Goal: Task Accomplishment & Management: Use online tool/utility

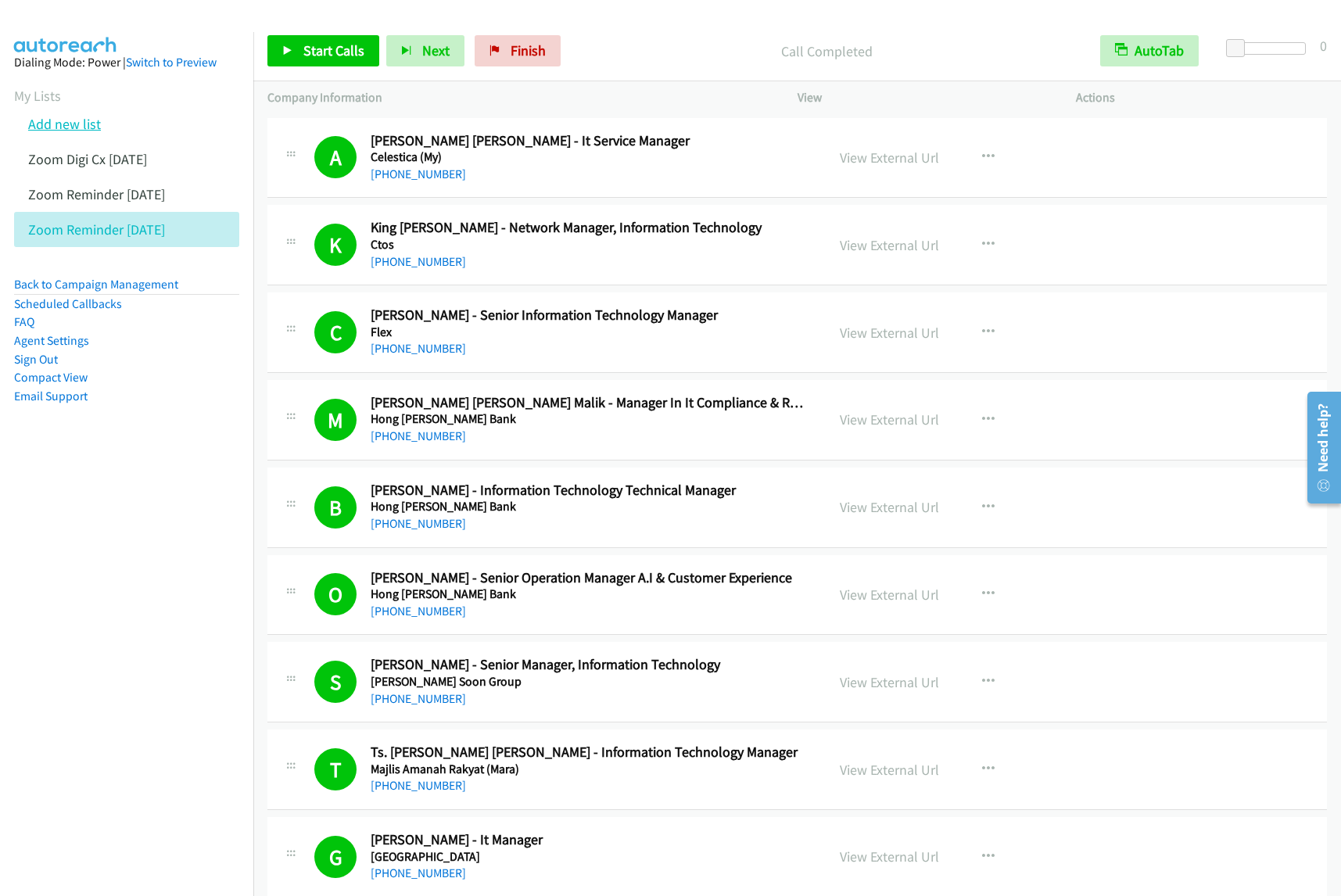
scroll to position [879, 0]
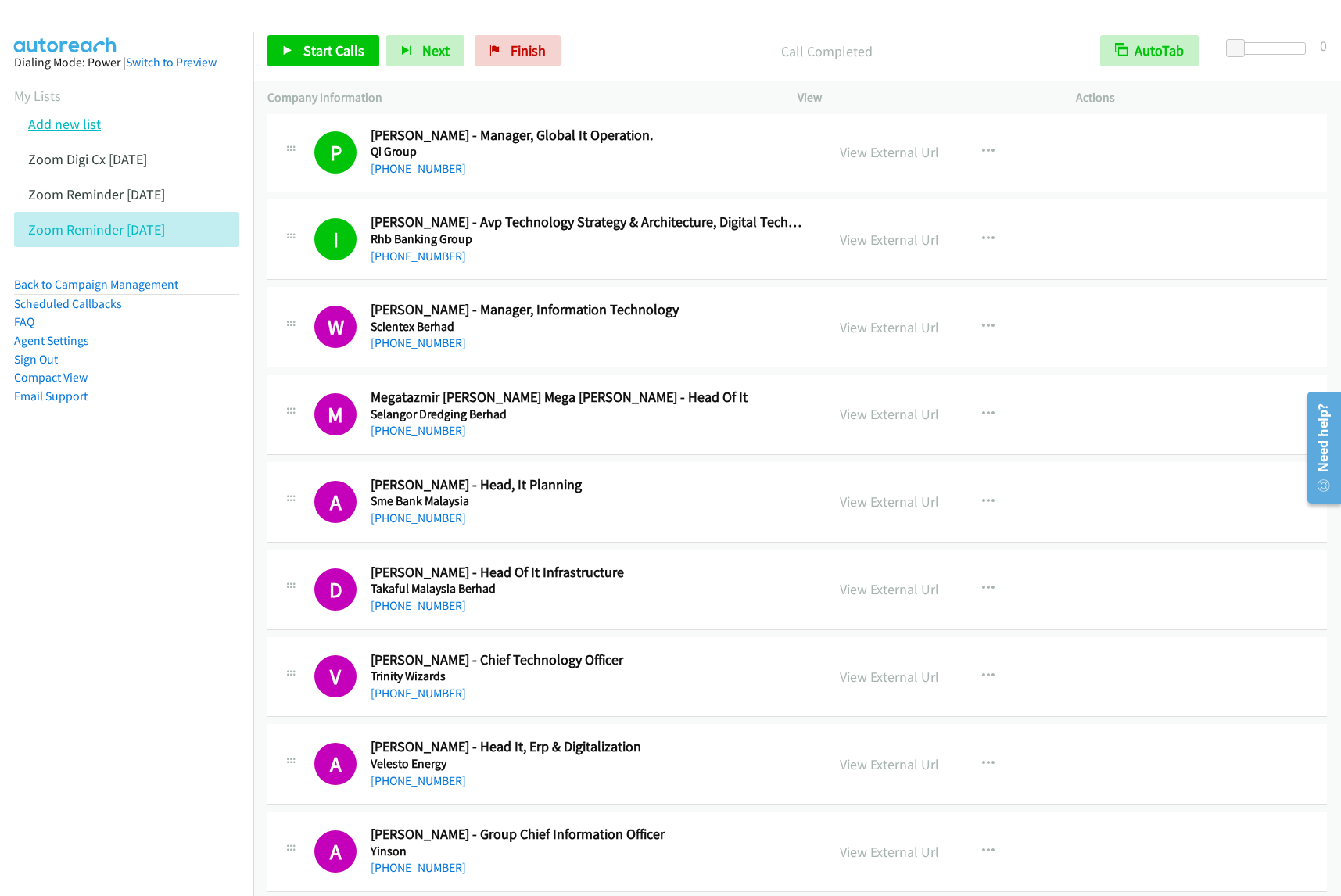
click at [66, 118] on link "Add new list" at bounding box center [64, 124] width 72 height 18
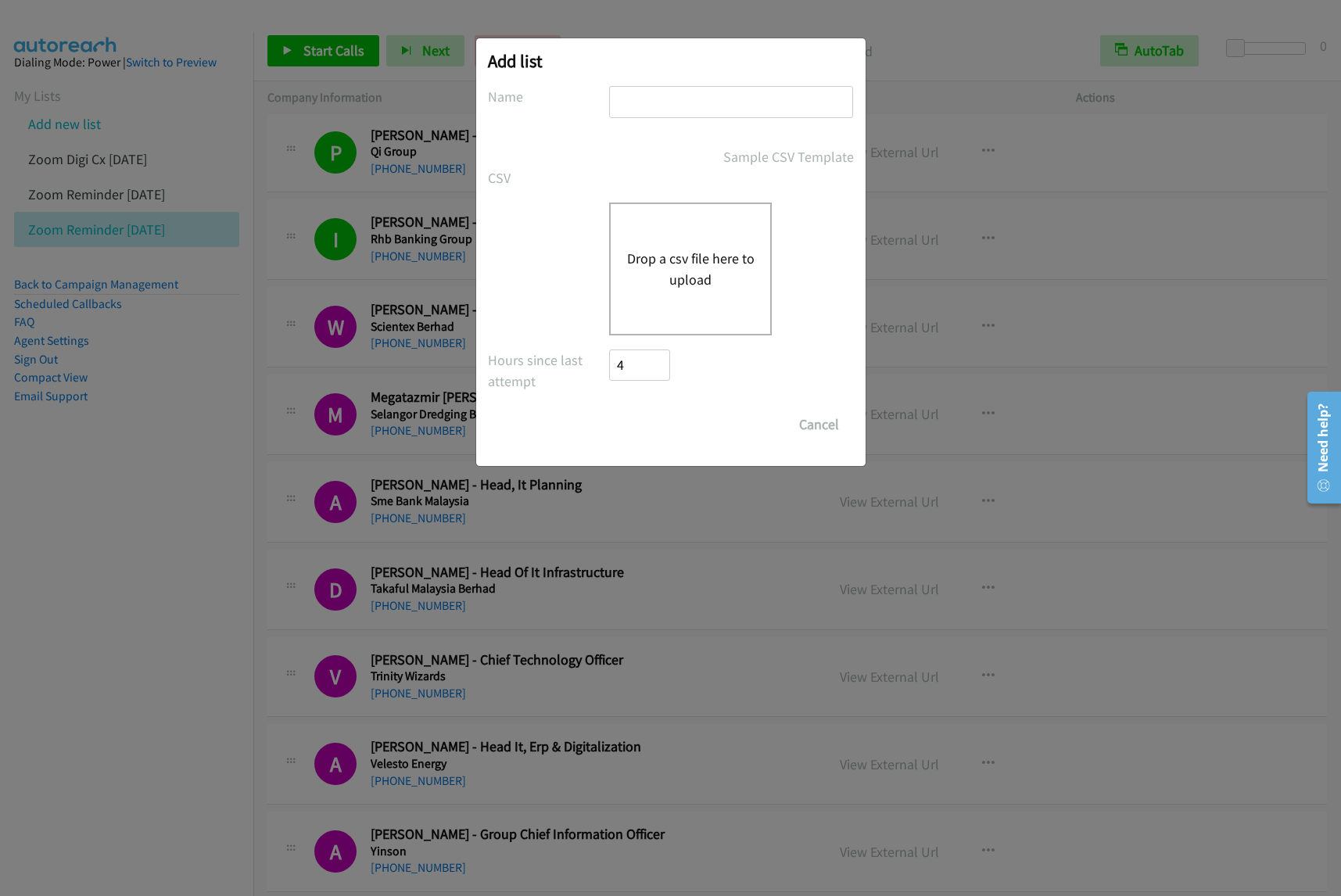
click at [650, 99] on input "text" at bounding box center [731, 102] width 244 height 32
type input "zoom reminder IN sept17"
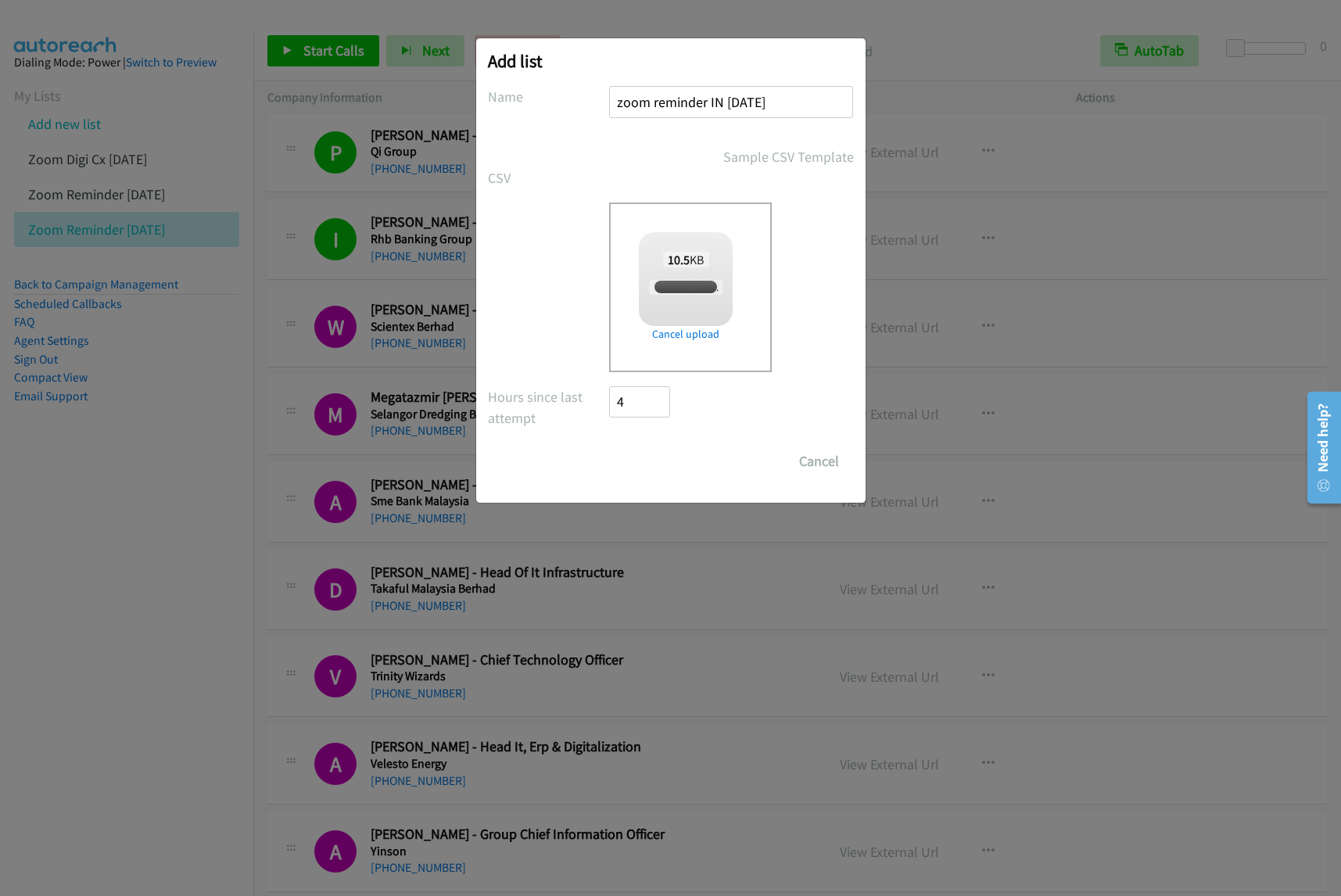
checkbox input "true"
click at [670, 455] on input "Save List" at bounding box center [651, 462] width 82 height 31
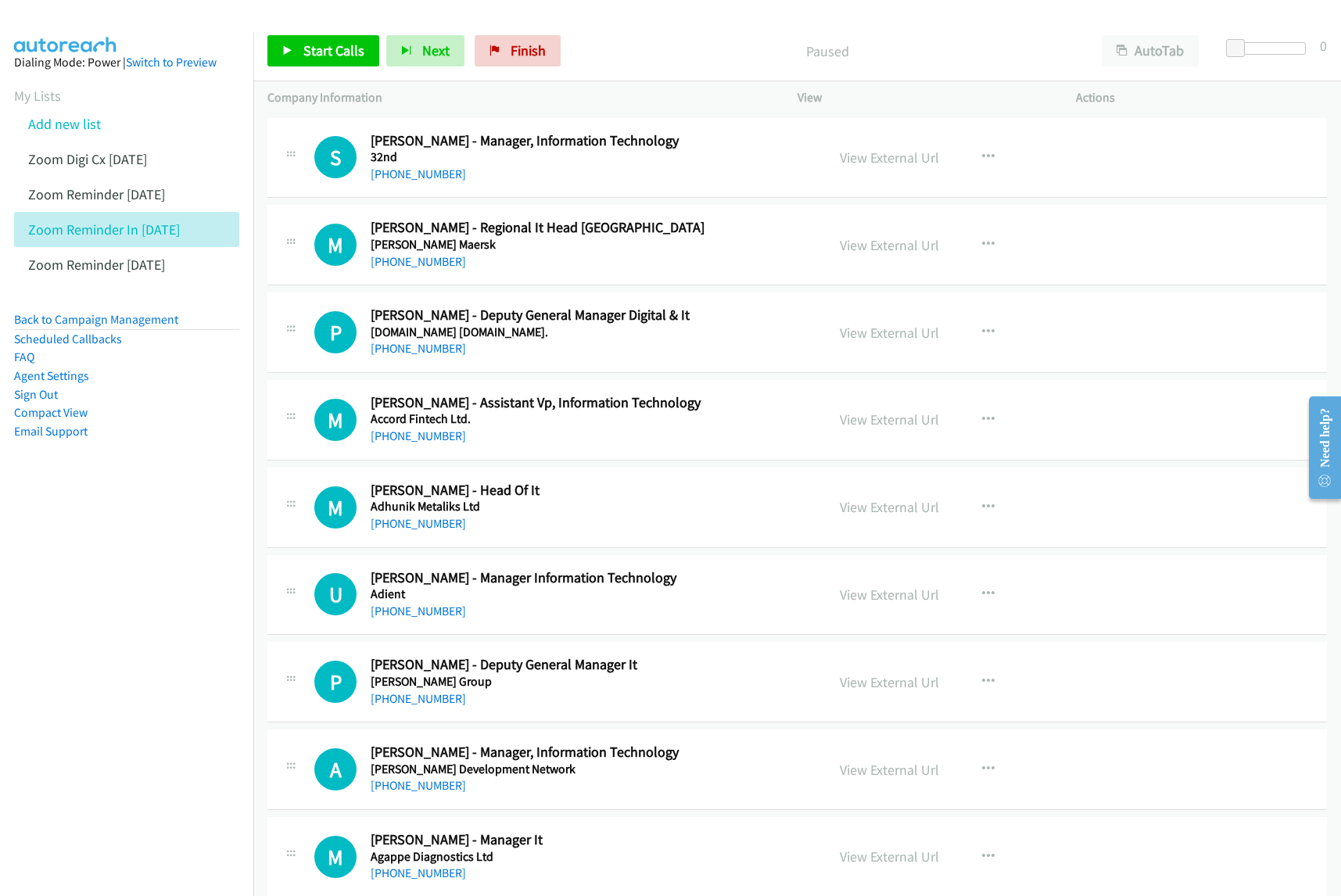
drag, startPoint x: 133, startPoint y: 553, endPoint x: 354, endPoint y: 369, distance: 287.6
click at [133, 552] on nav "Dialing Mode: Power | Switch to Preview My Lists Add new list Zoom Digi Cx Sept…" at bounding box center [127, 480] width 254 height 896
click at [1146, 52] on button "AutoTab" at bounding box center [1150, 51] width 97 height 31
click at [982, 161] on icon "button" at bounding box center [989, 157] width 12 height 12
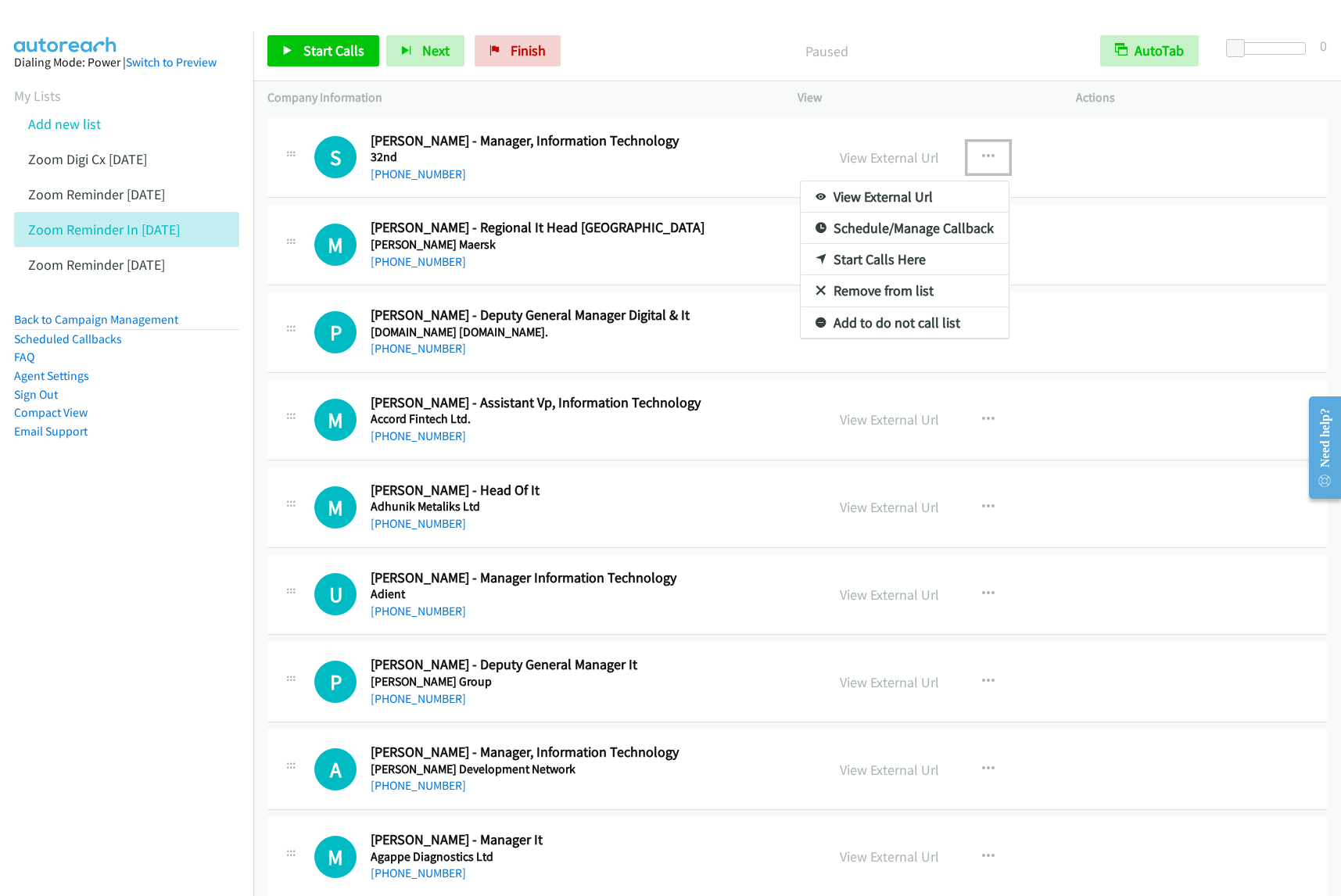
click at [916, 198] on link "View External Url" at bounding box center [905, 197] width 208 height 31
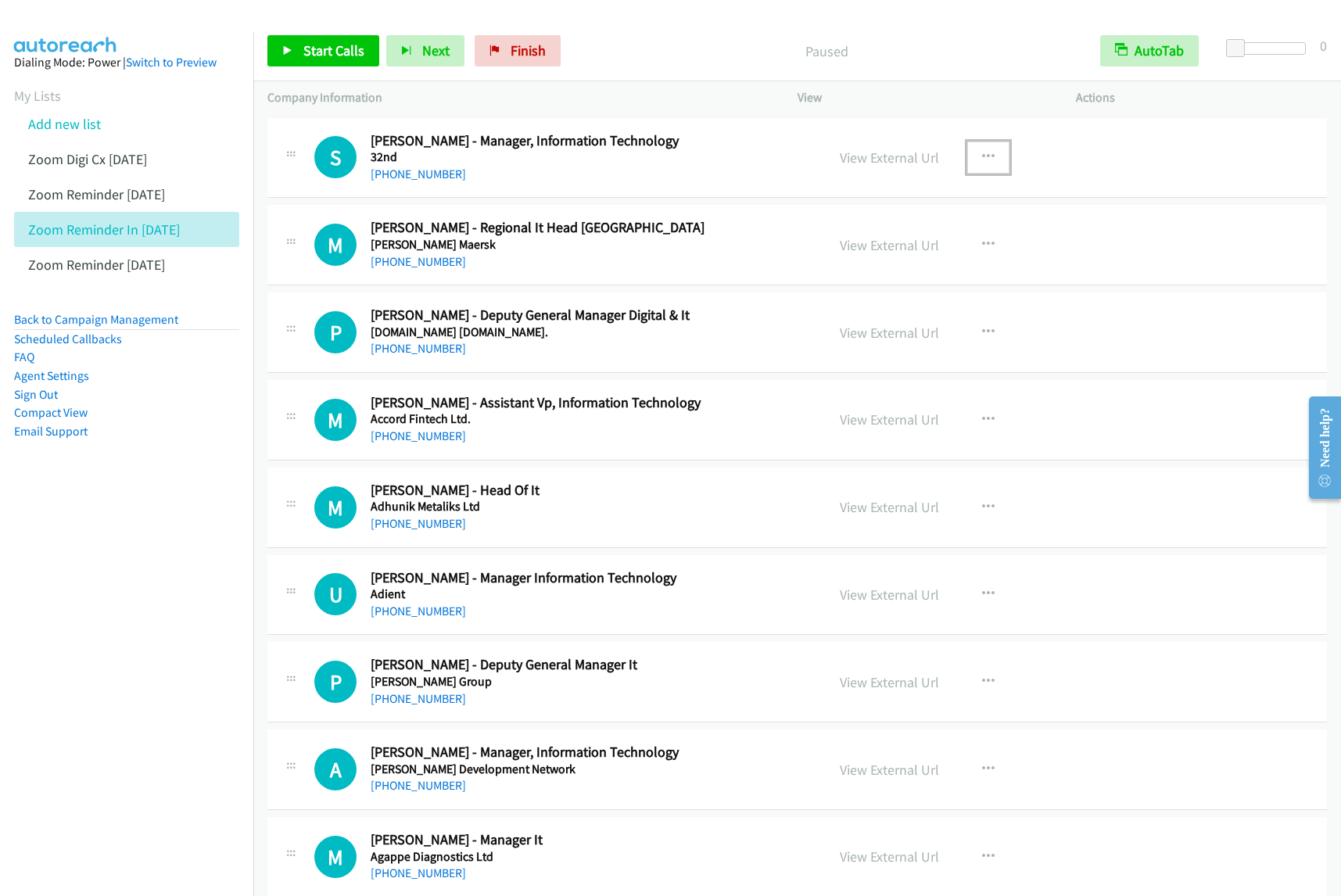
click at [982, 158] on icon "button" at bounding box center [989, 157] width 12 height 12
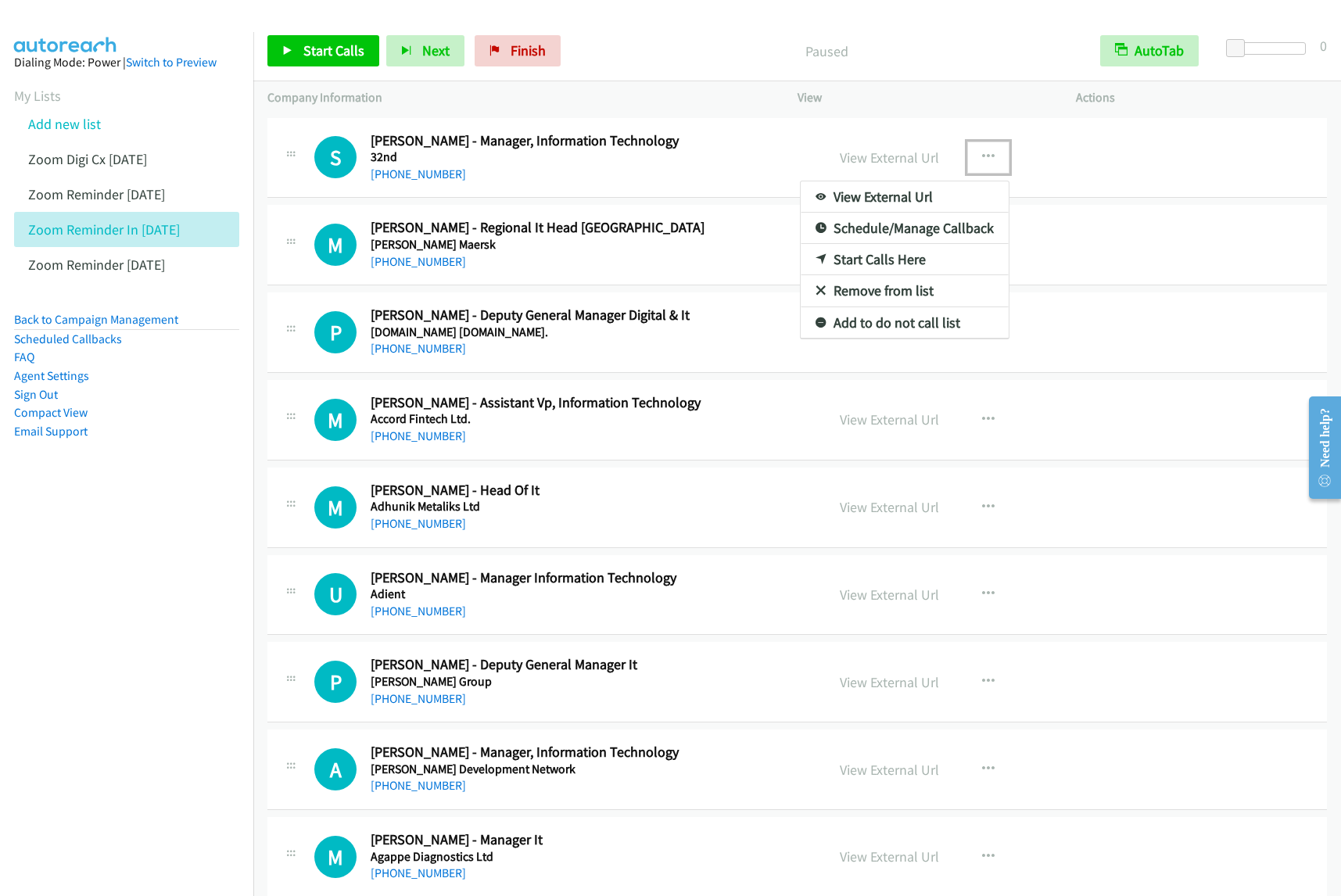
click at [881, 263] on link "Start Calls Here" at bounding box center [905, 260] width 208 height 31
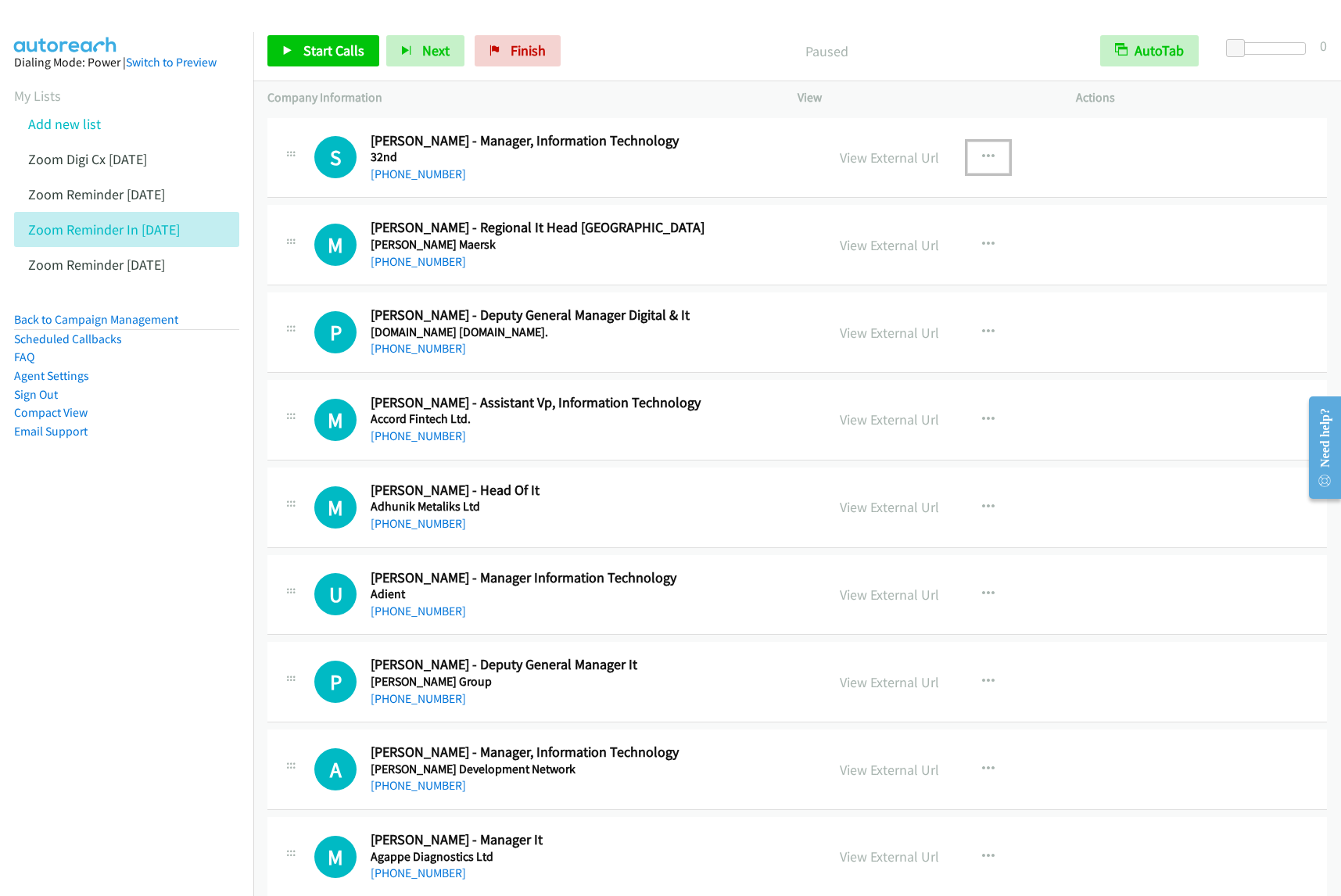
click at [982, 161] on icon "button" at bounding box center [989, 157] width 12 height 12
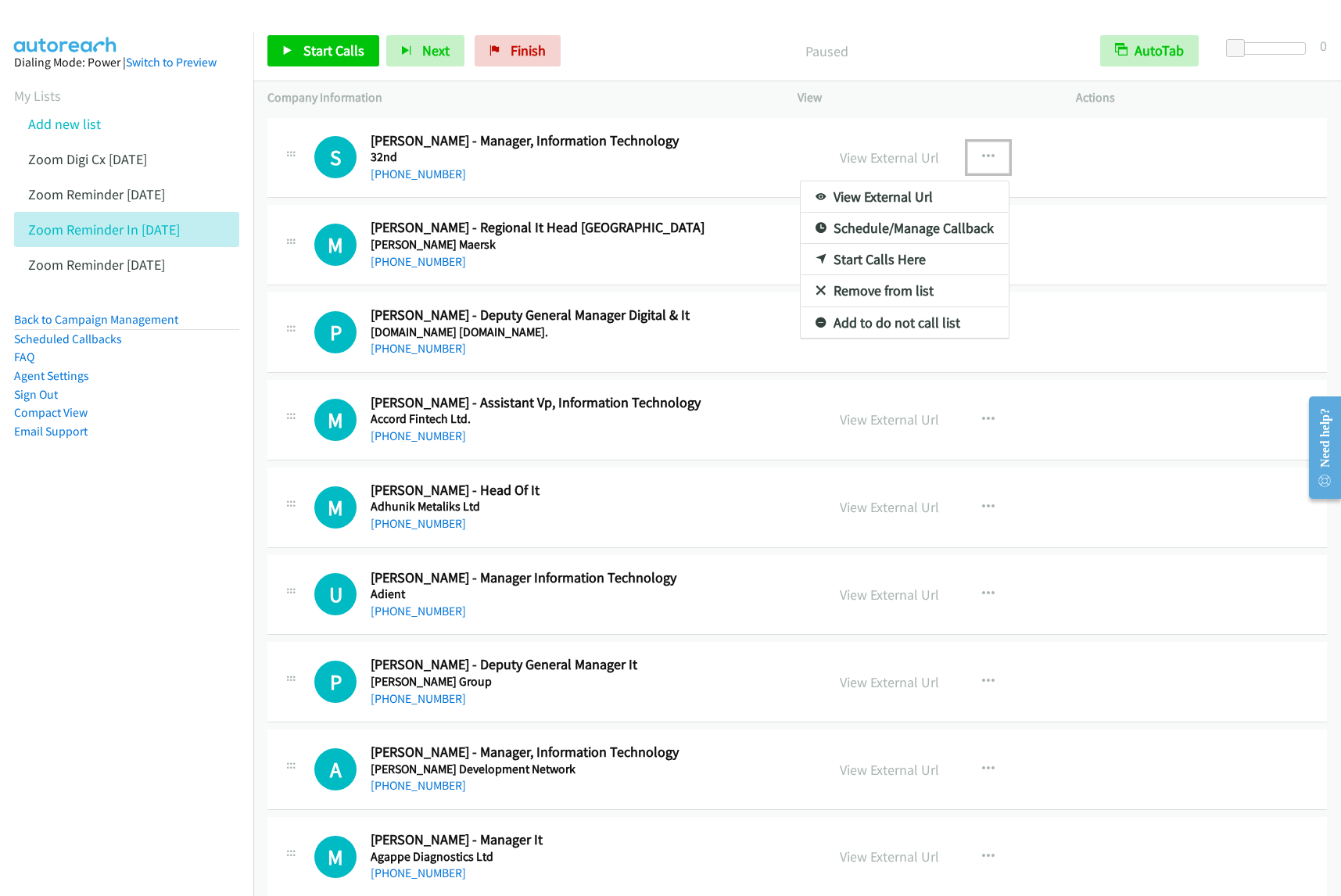
click at [958, 198] on link "View External Url" at bounding box center [905, 197] width 208 height 31
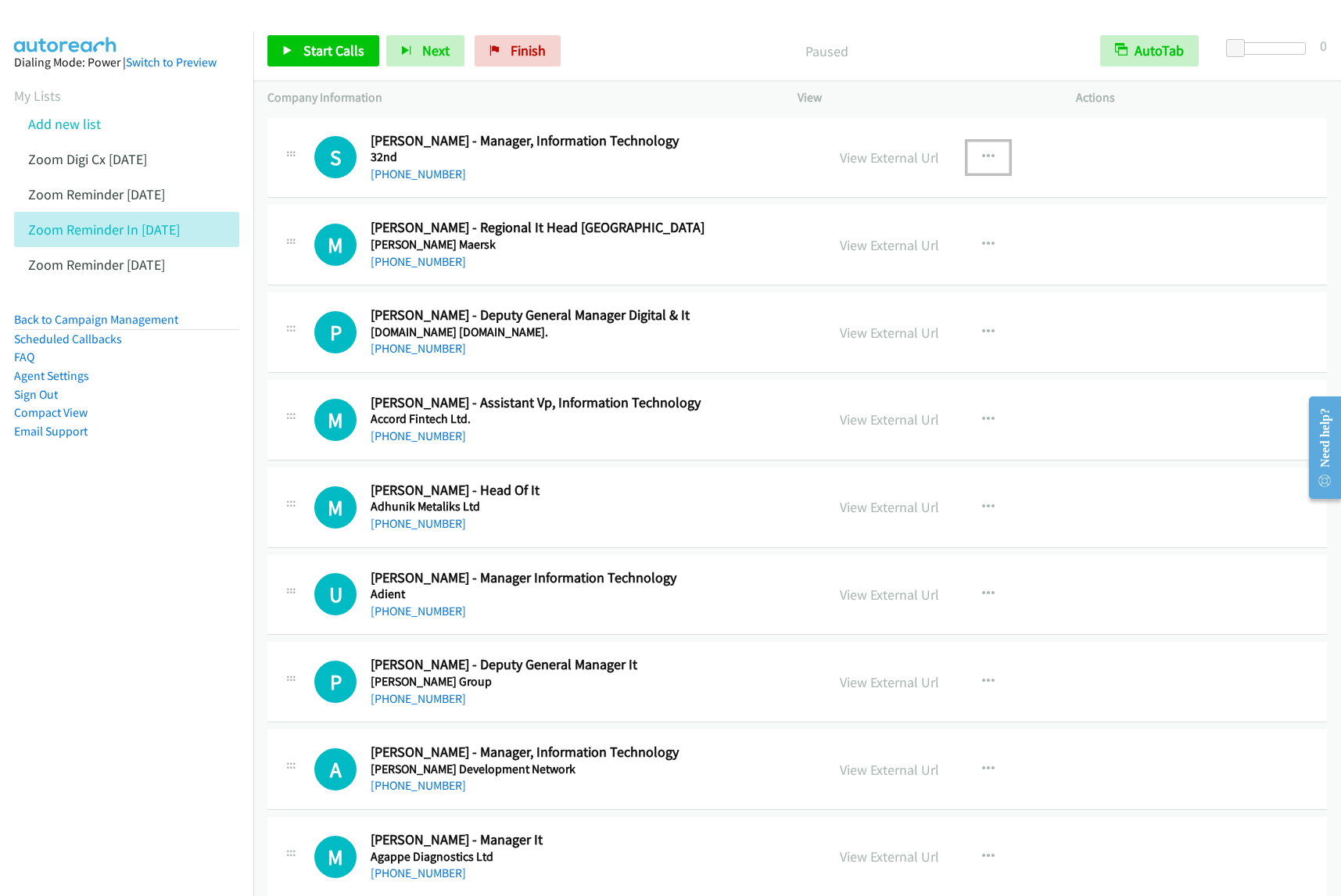
click at [783, 153] on h5 "32nd" at bounding box center [587, 157] width 434 height 16
click at [982, 159] on icon "button" at bounding box center [989, 157] width 12 height 12
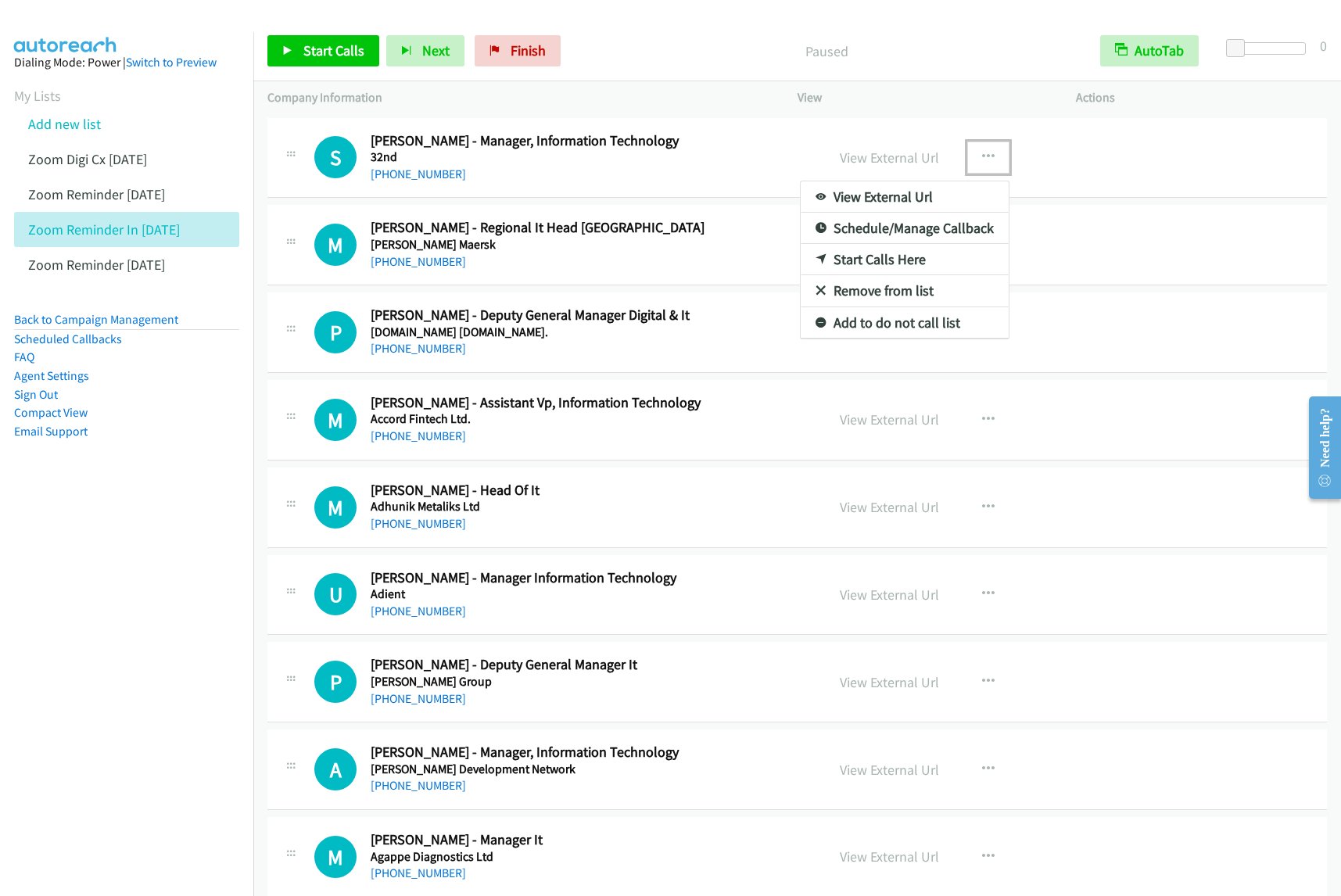
click at [906, 259] on link "Start Calls Here" at bounding box center [905, 260] width 208 height 31
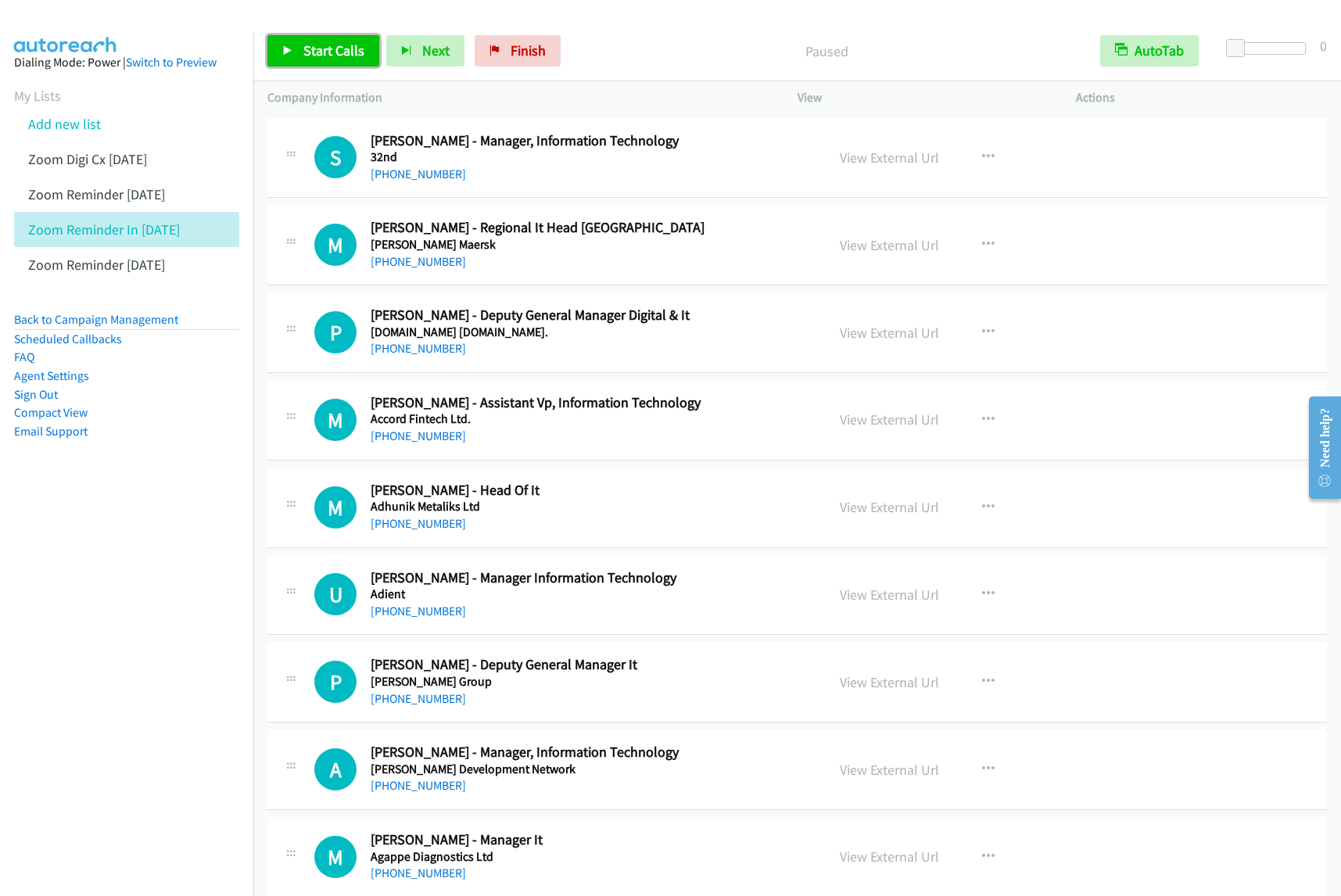
click at [339, 44] on span "Start Calls" at bounding box center [334, 51] width 61 height 18
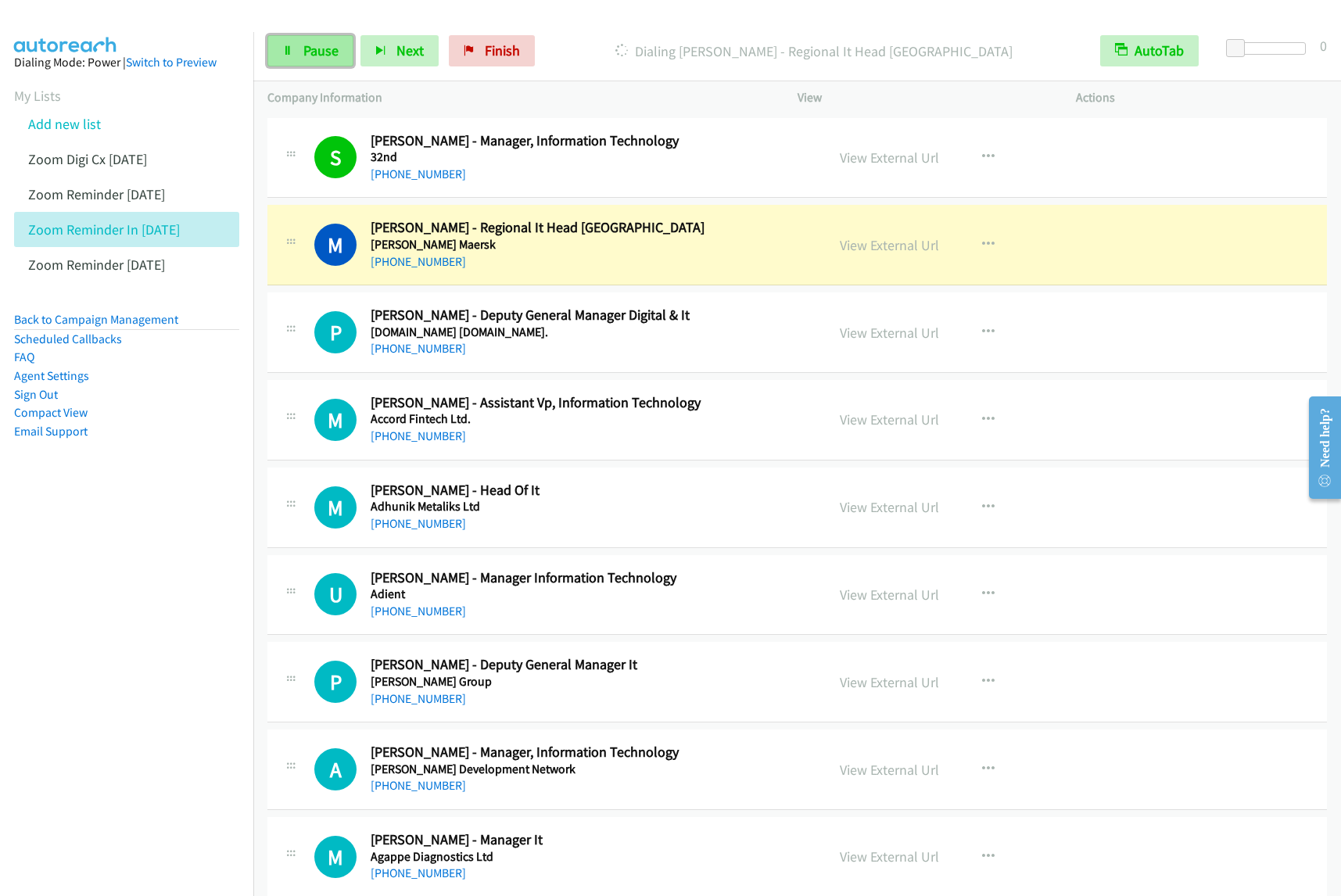
click at [321, 55] on span "Pause" at bounding box center [321, 51] width 35 height 18
click at [982, 153] on icon "button" at bounding box center [989, 157] width 12 height 12
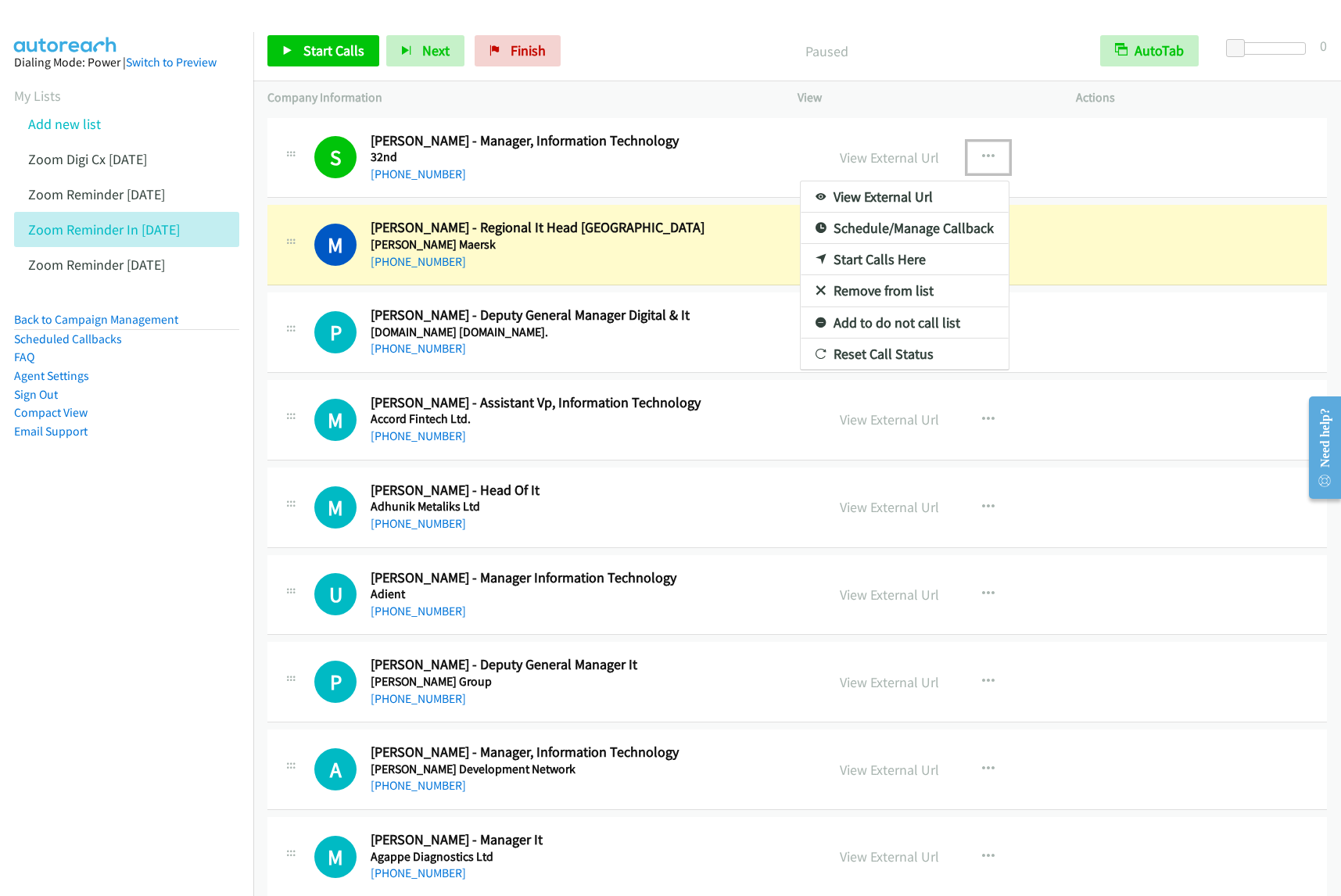
click at [893, 198] on link "View External Url" at bounding box center [905, 197] width 208 height 31
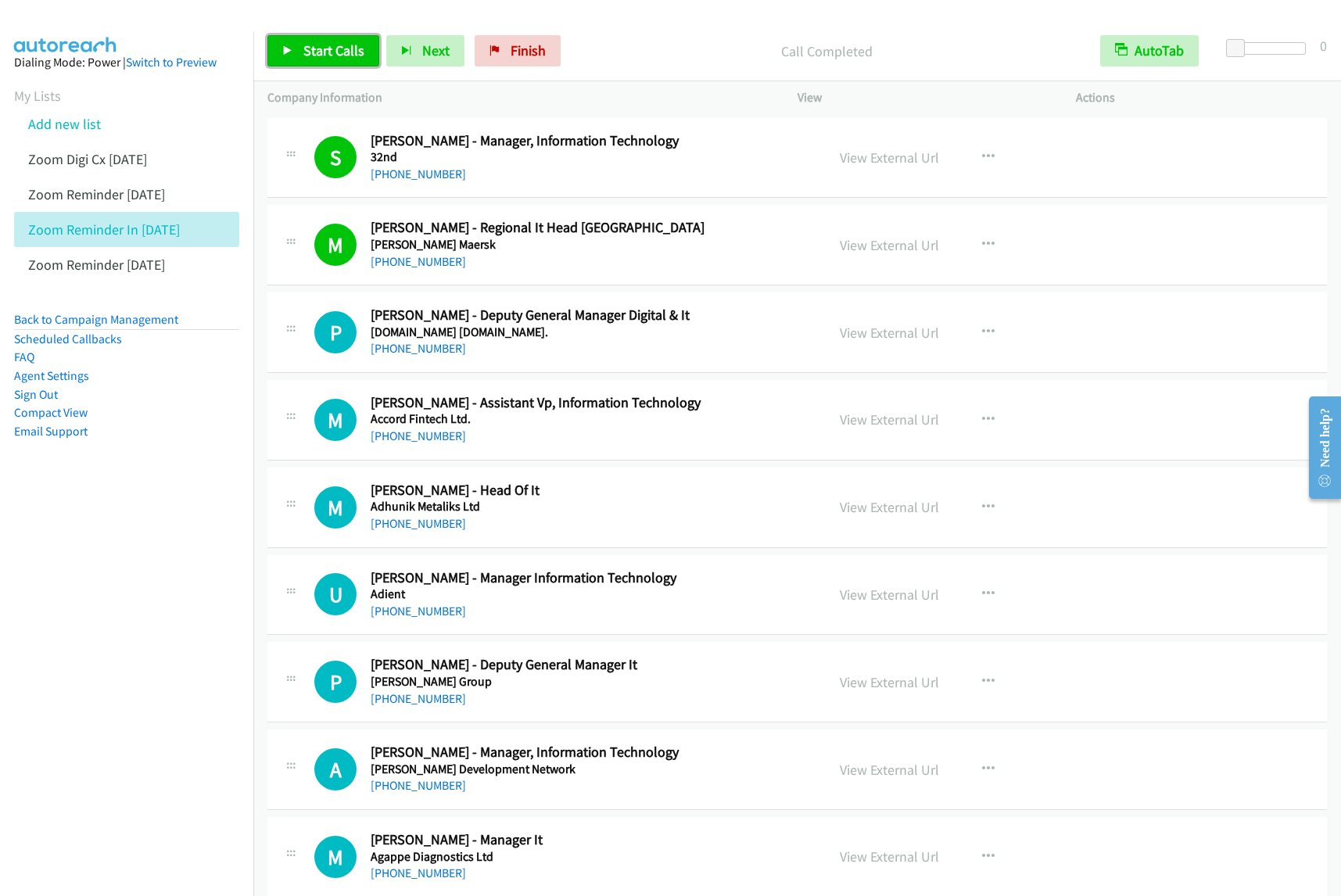
click at [346, 60] on link "Start Calls" at bounding box center [324, 51] width 112 height 31
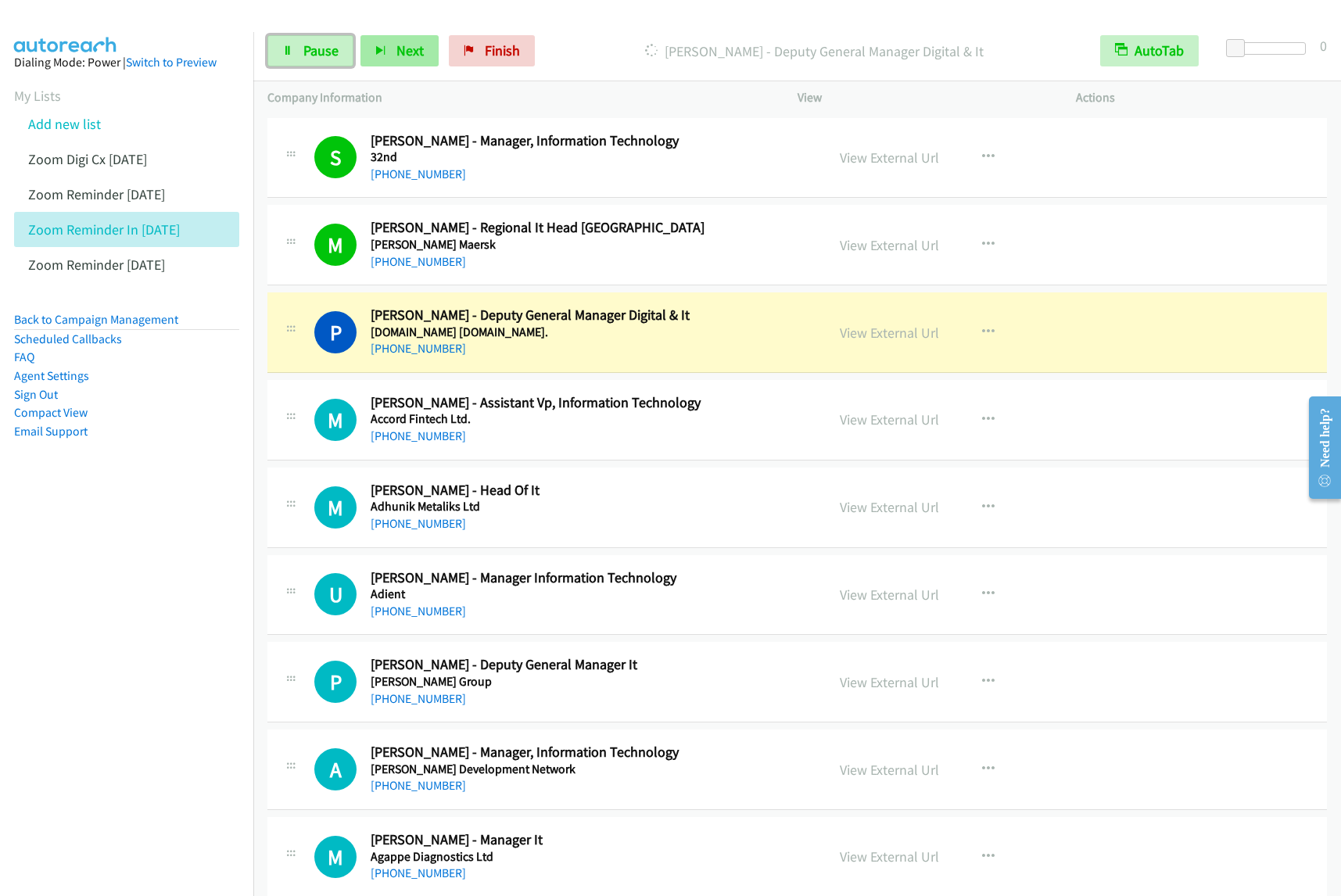
drag, startPoint x: 330, startPoint y: 55, endPoint x: 411, endPoint y: 42, distance: 82.0
click at [330, 55] on span "Pause" at bounding box center [321, 51] width 35 height 18
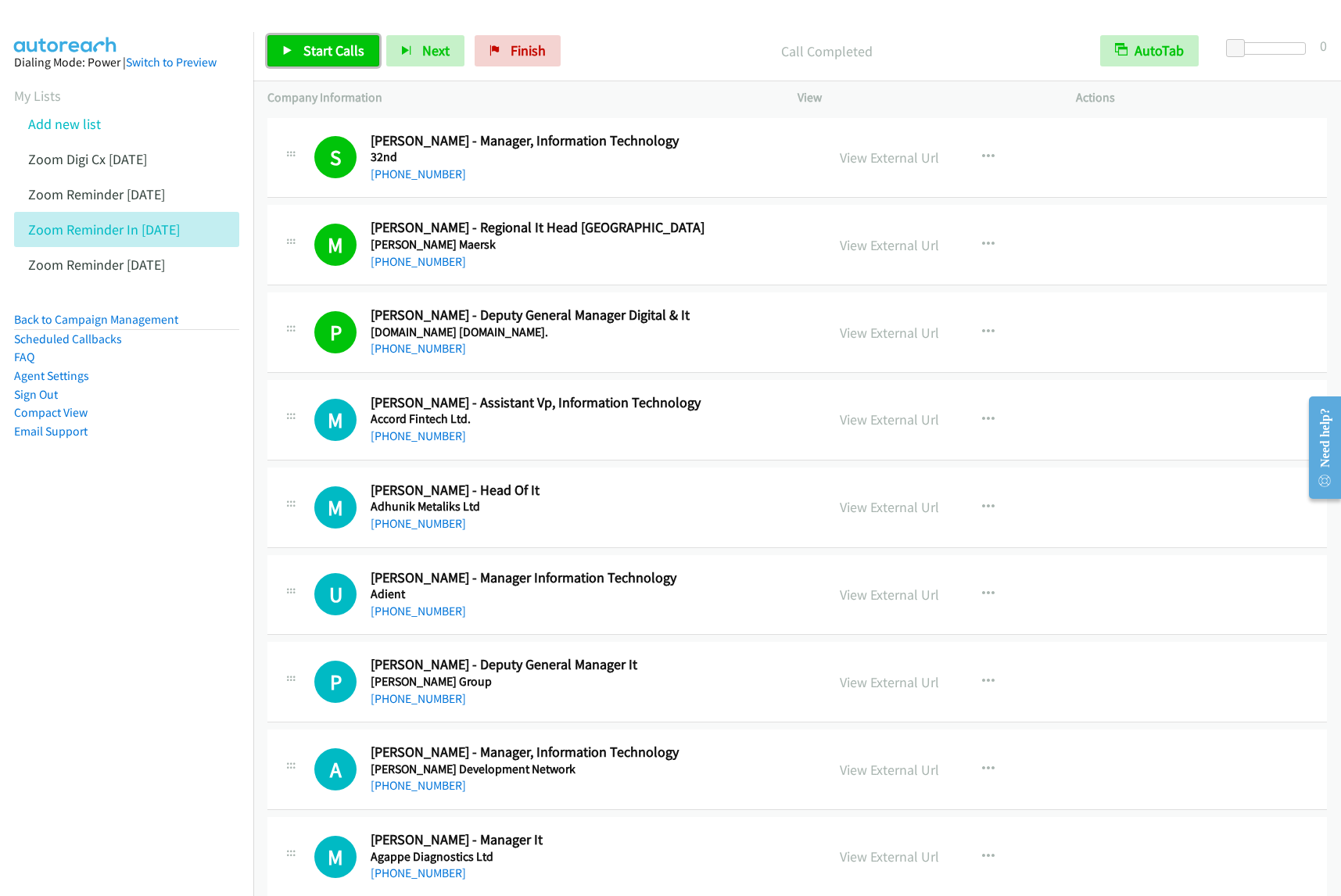
click at [338, 53] on span "Start Calls" at bounding box center [334, 51] width 61 height 18
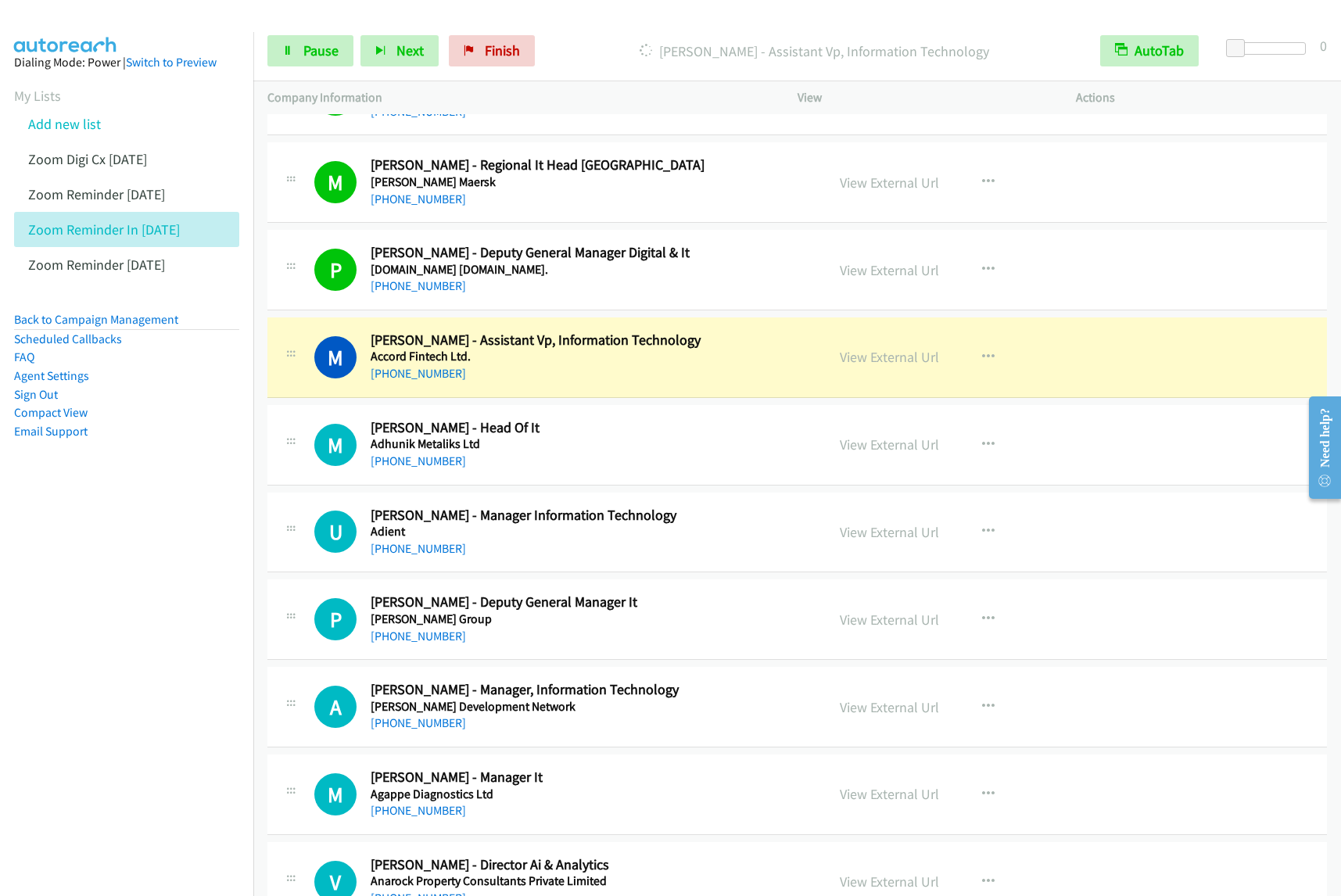
scroll to position [98, 0]
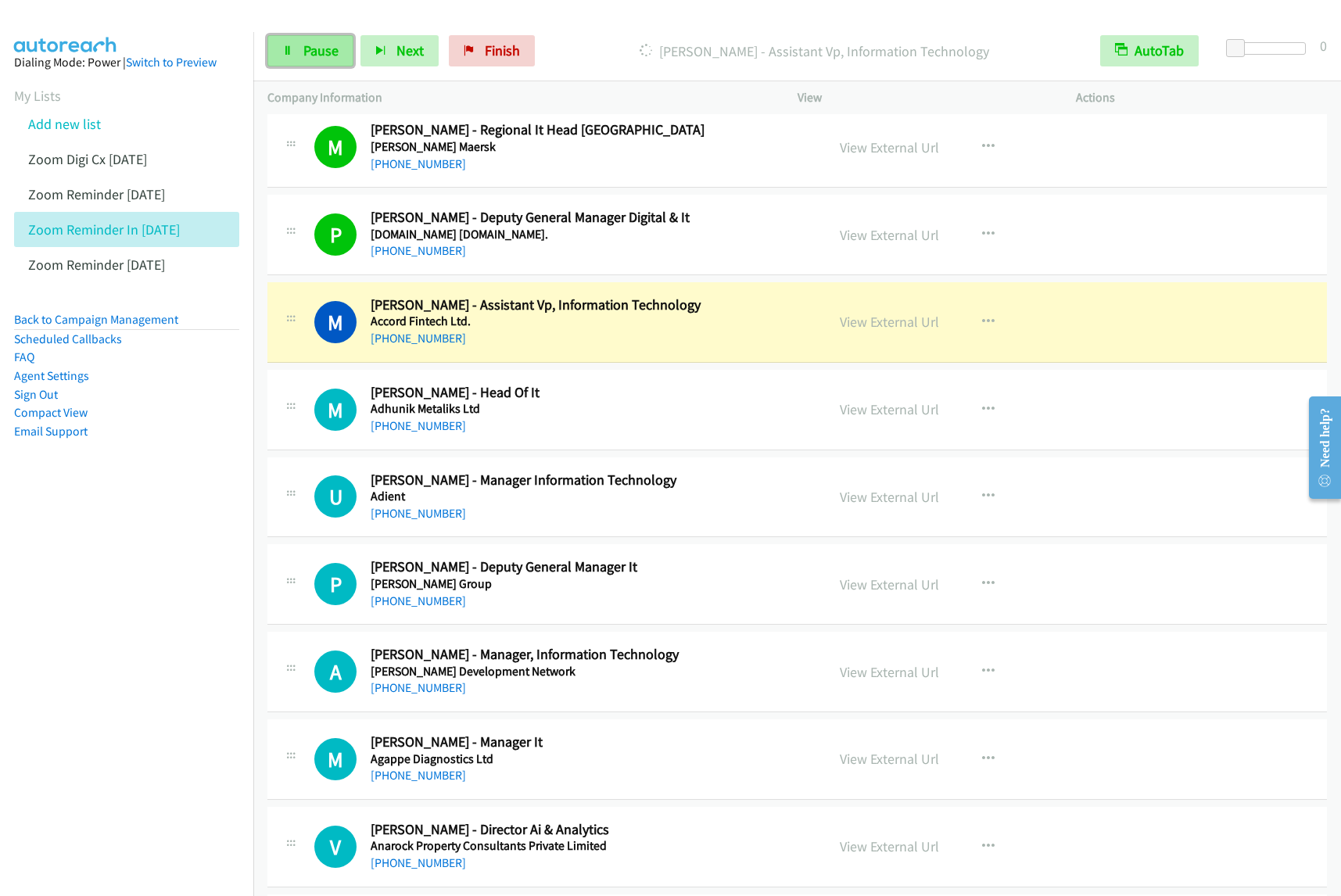
click at [330, 51] on span "Pause" at bounding box center [321, 51] width 35 height 18
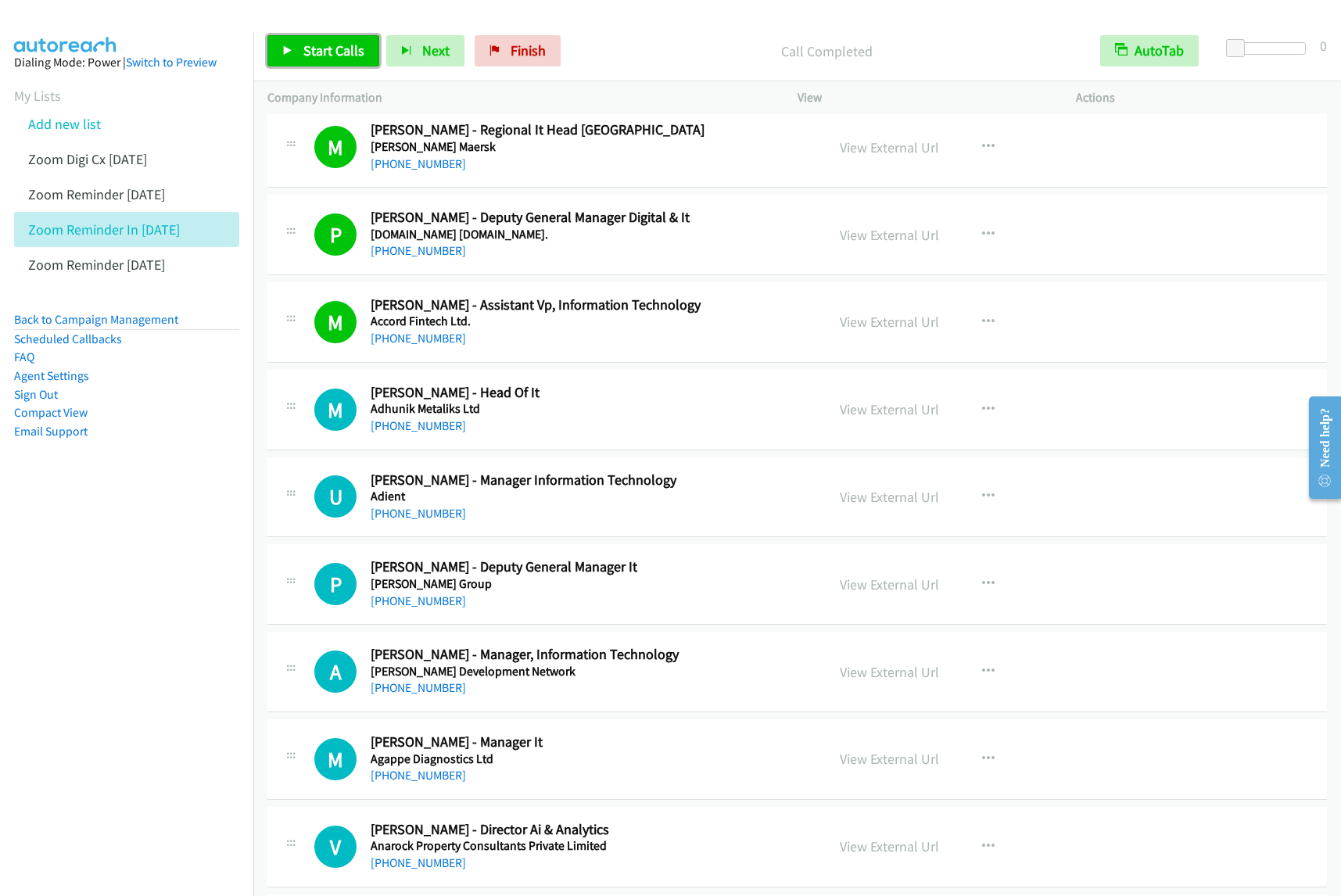
drag, startPoint x: 314, startPoint y: 41, endPoint x: 331, endPoint y: 42, distance: 17.0
click at [315, 42] on link "Start Calls" at bounding box center [324, 51] width 112 height 31
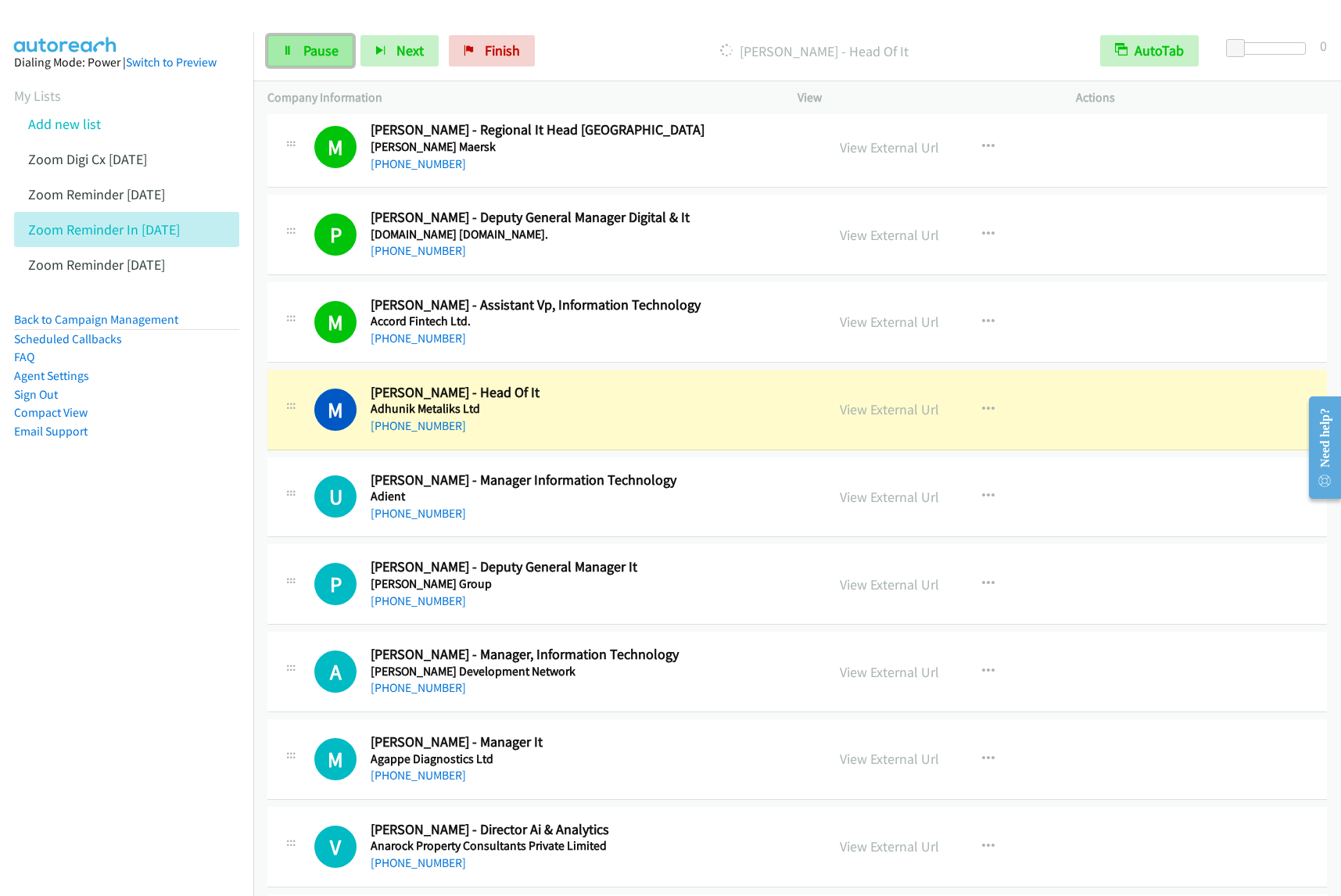
drag, startPoint x: 318, startPoint y: 49, endPoint x: 345, endPoint y: 47, distance: 27.1
click at [318, 49] on span "Pause" at bounding box center [321, 51] width 35 height 18
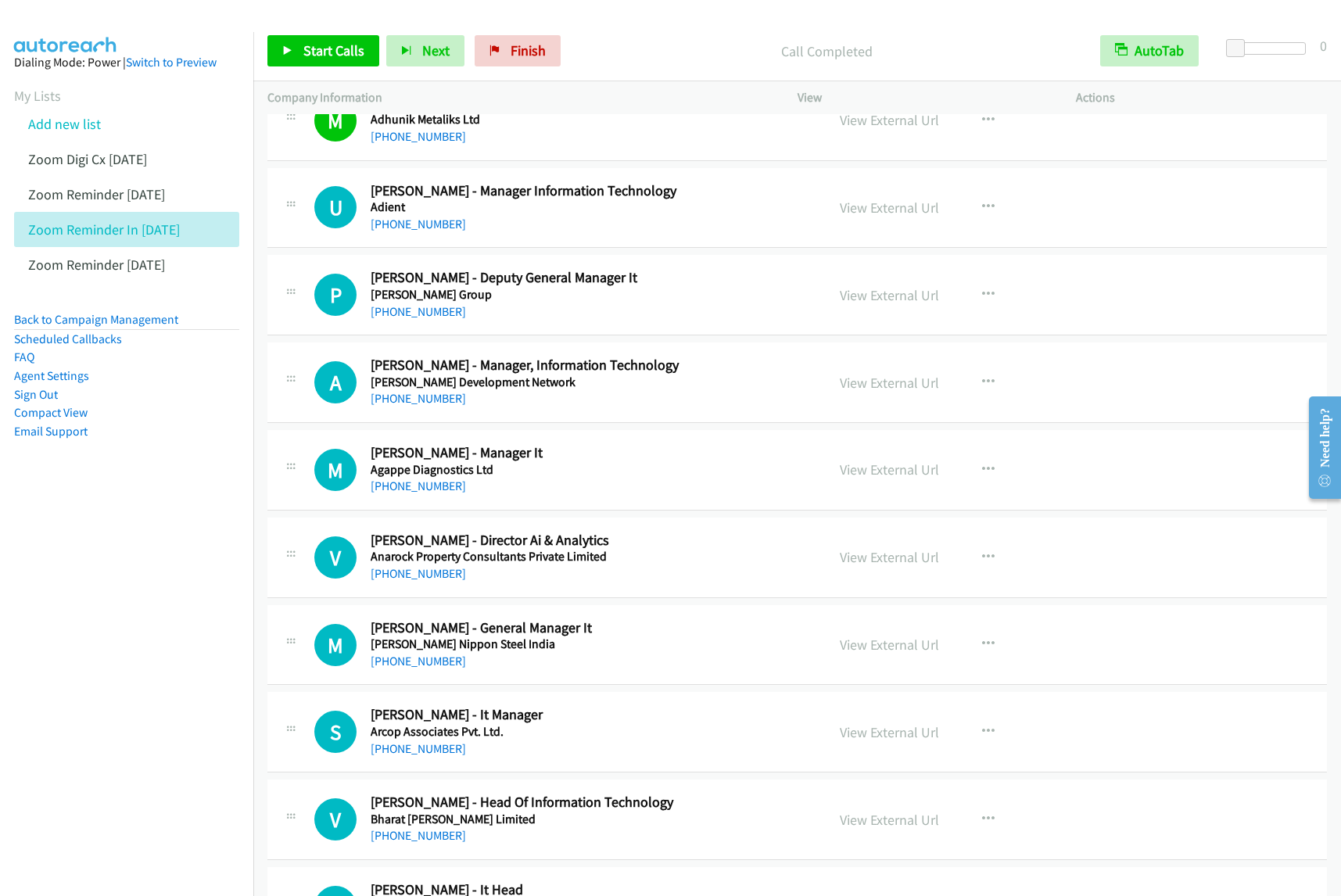
scroll to position [391, 0]
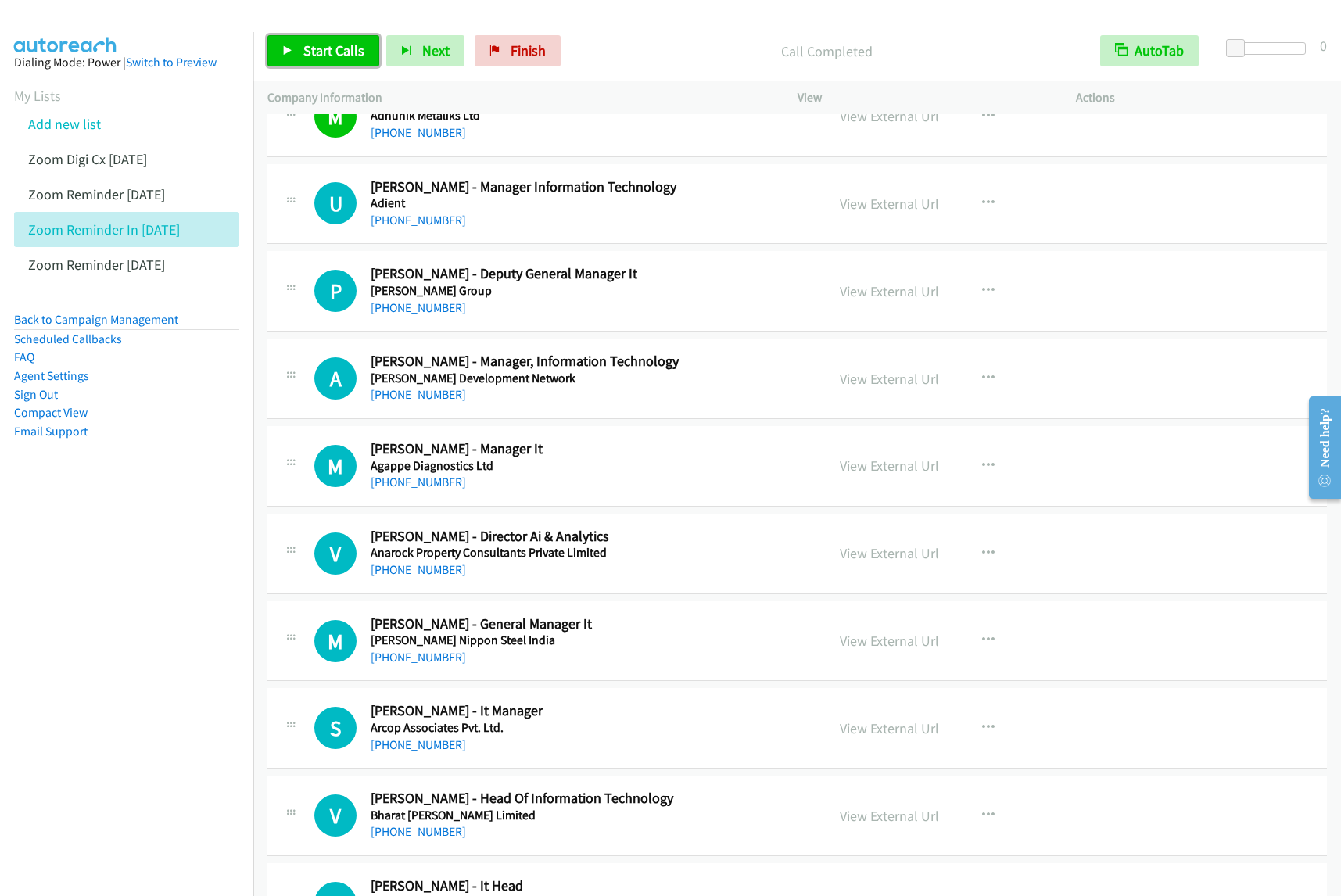
click at [323, 48] on span "Start Calls" at bounding box center [334, 51] width 61 height 18
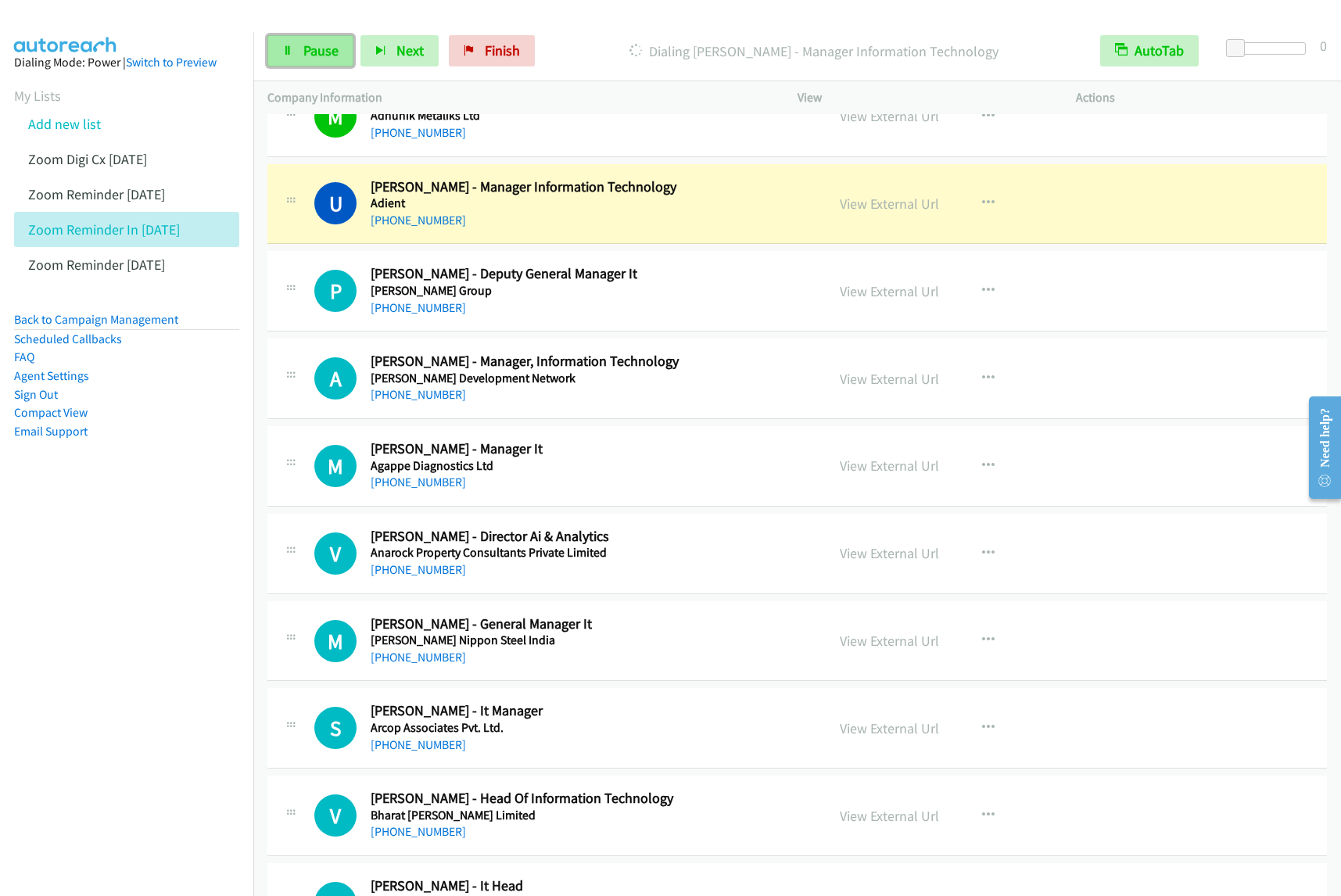
click at [322, 51] on span "Pause" at bounding box center [321, 51] width 35 height 18
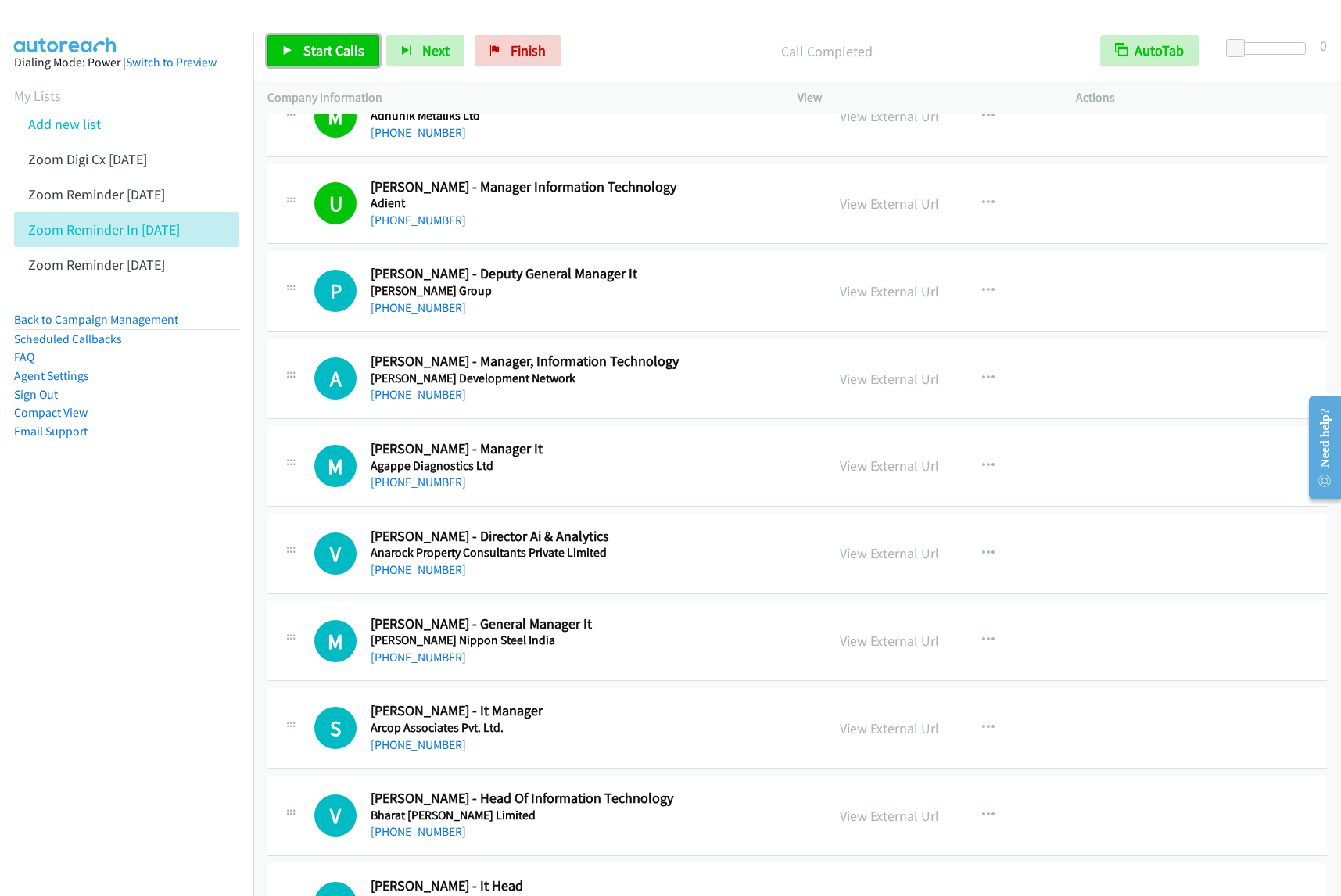
click at [346, 51] on span "Start Calls" at bounding box center [334, 51] width 61 height 18
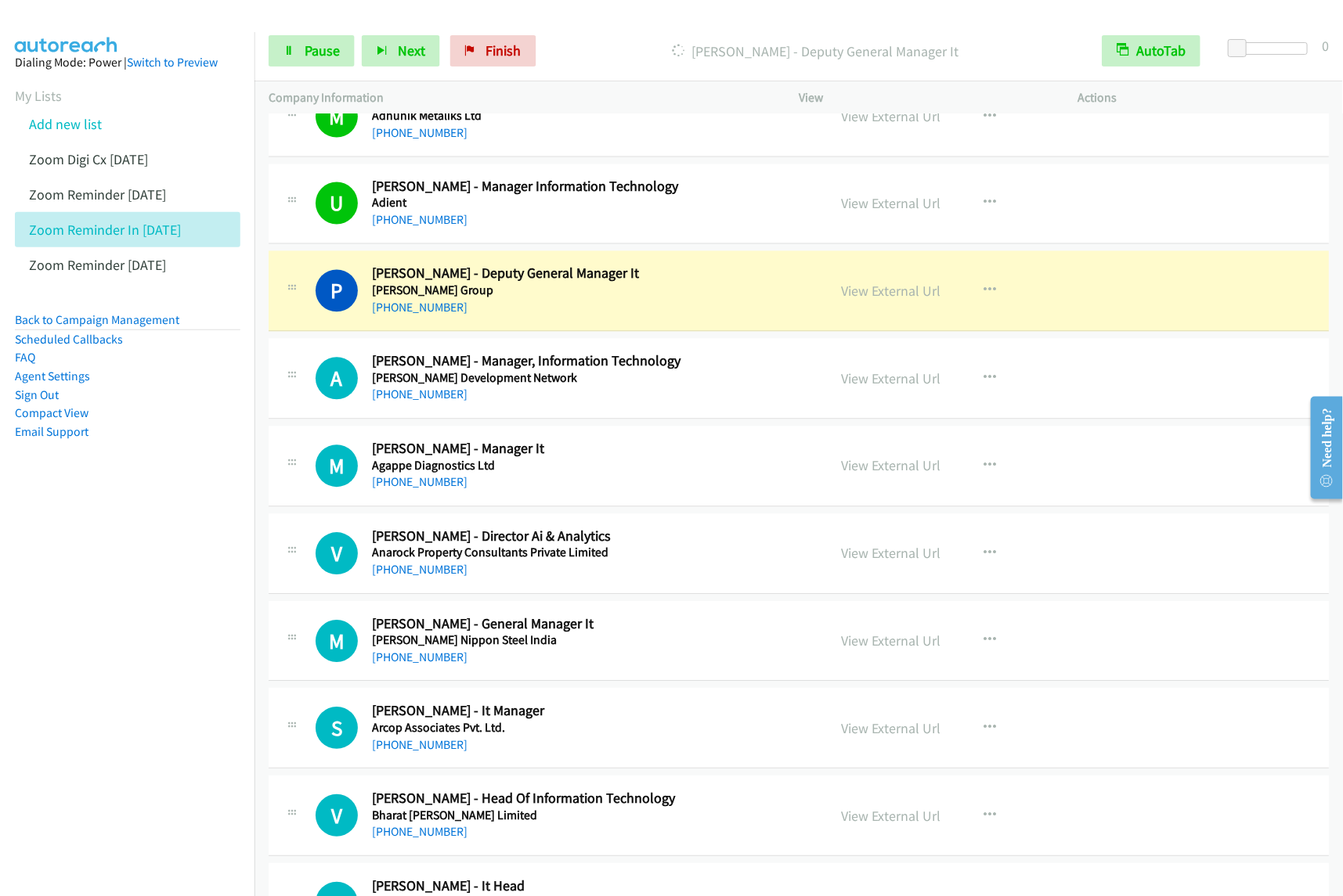
scroll to position [489, 0]
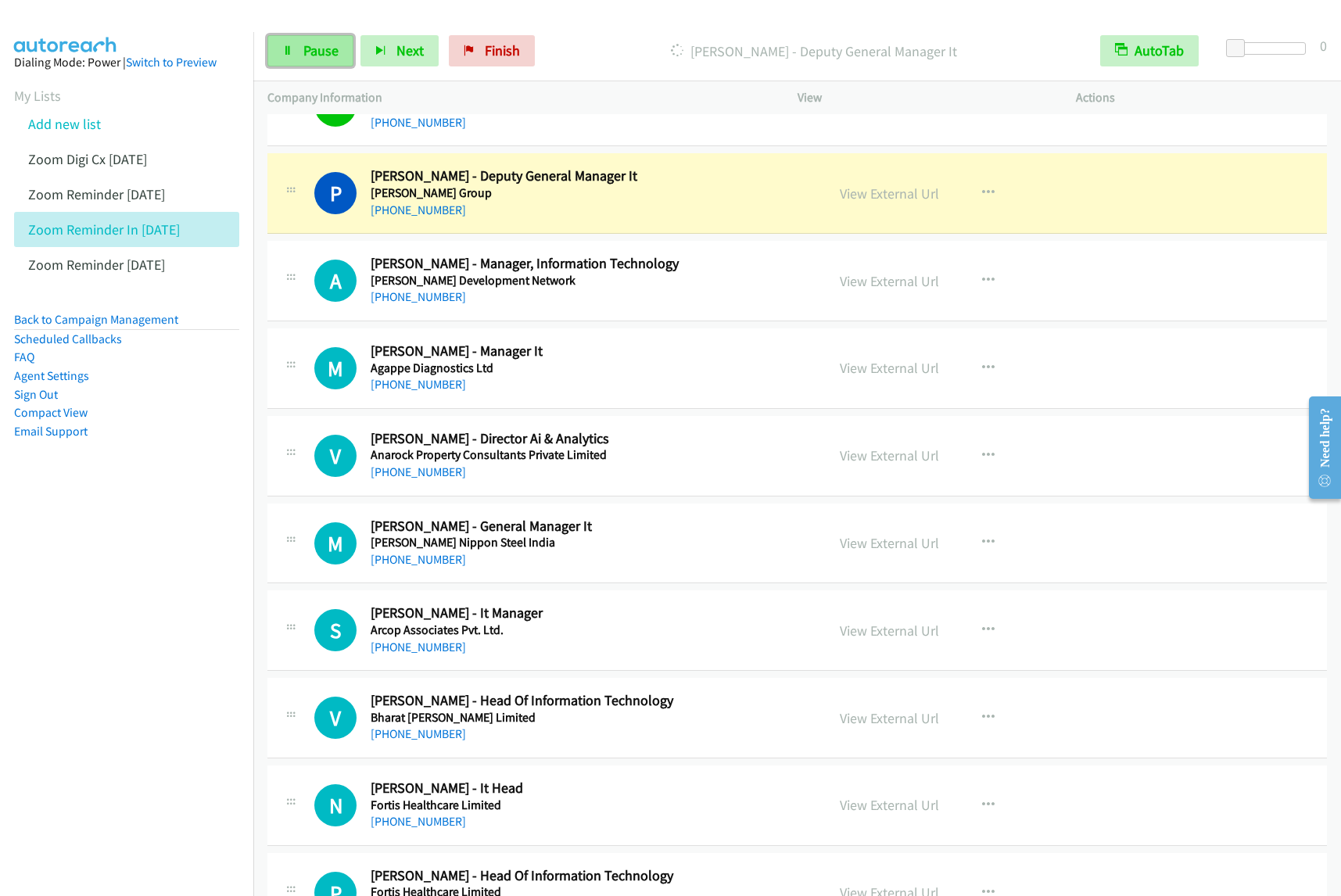
click at [318, 53] on span "Pause" at bounding box center [321, 51] width 35 height 18
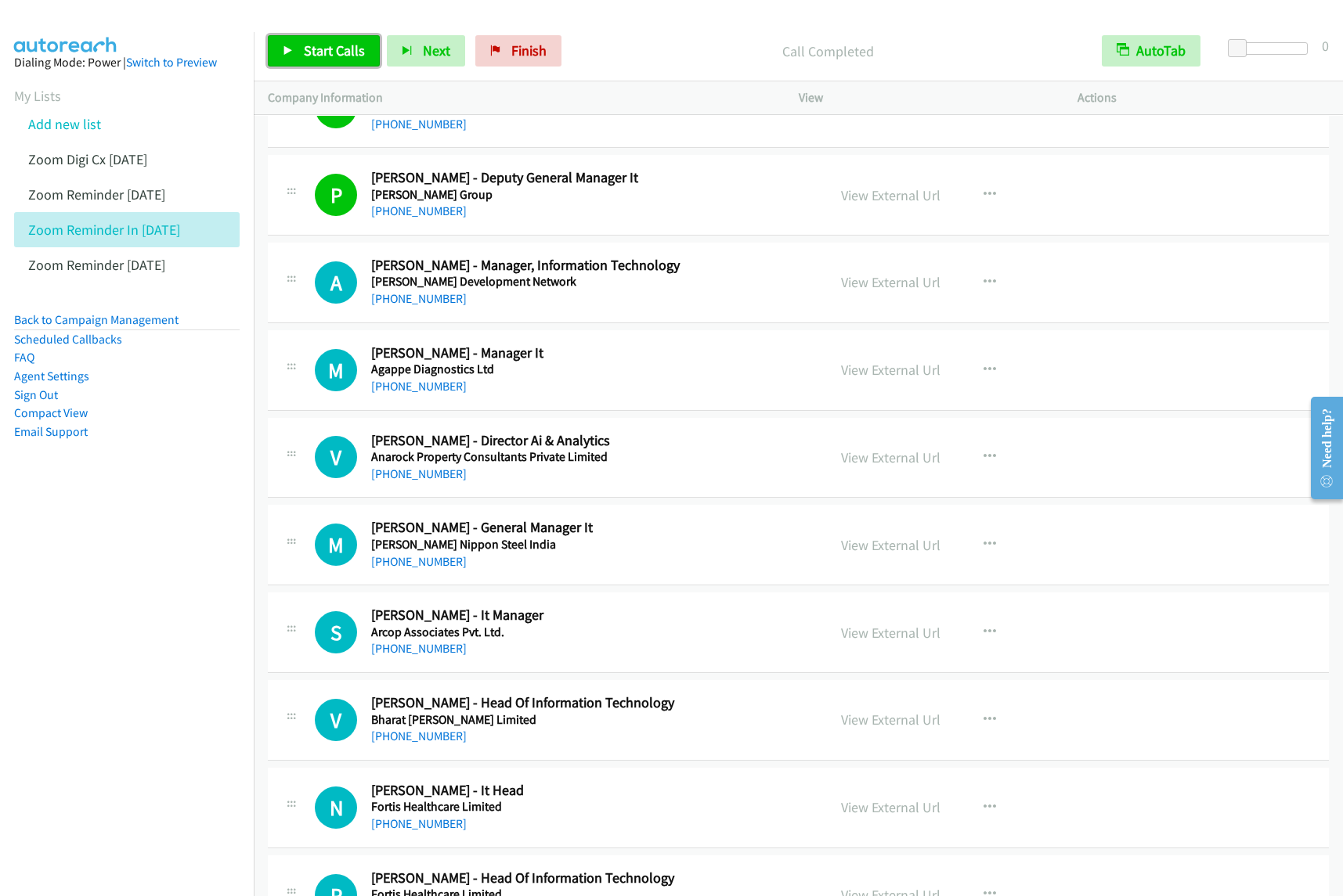
click at [343, 47] on span "Start Calls" at bounding box center [335, 51] width 61 height 18
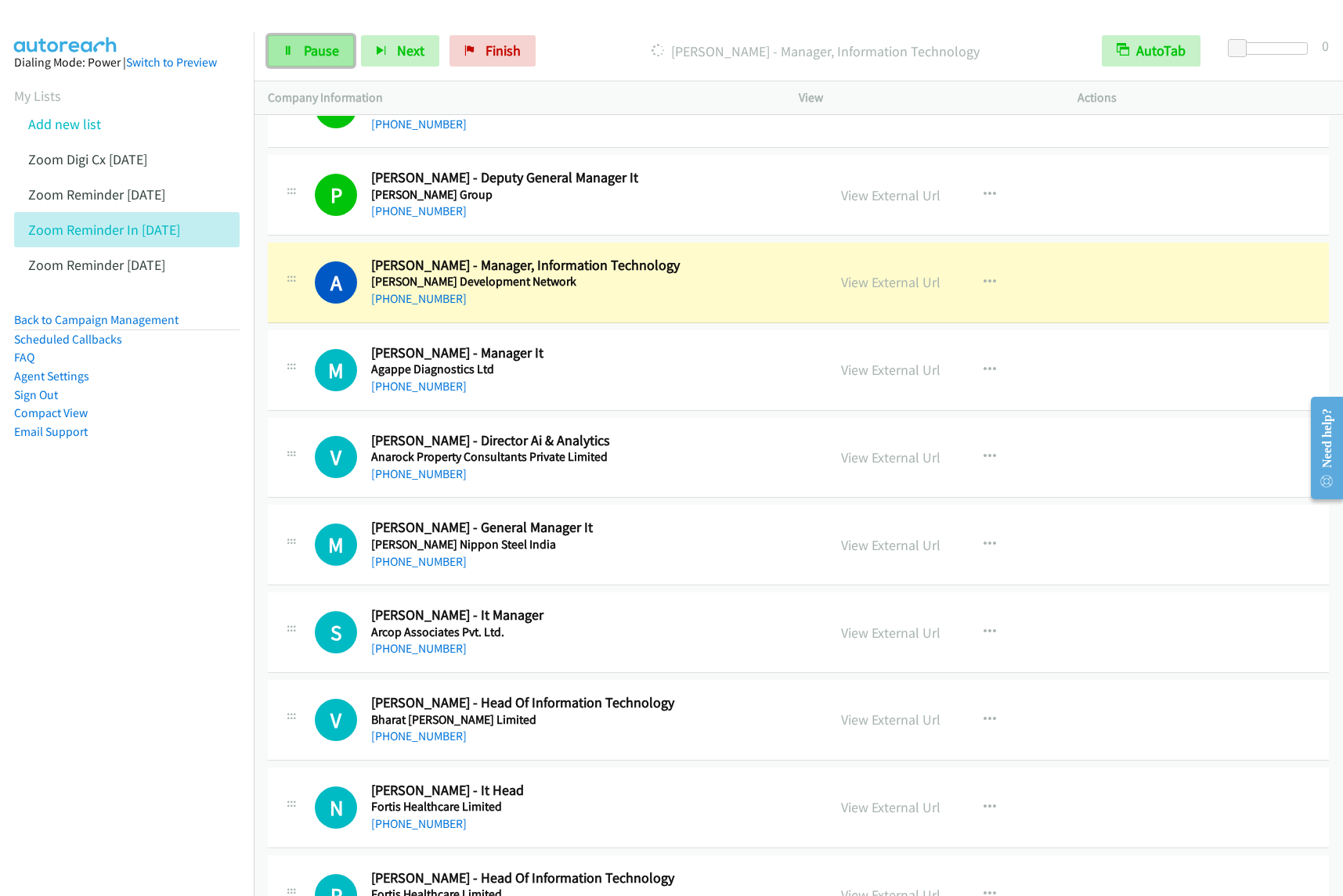
click at [326, 43] on span "Pause" at bounding box center [322, 51] width 35 height 18
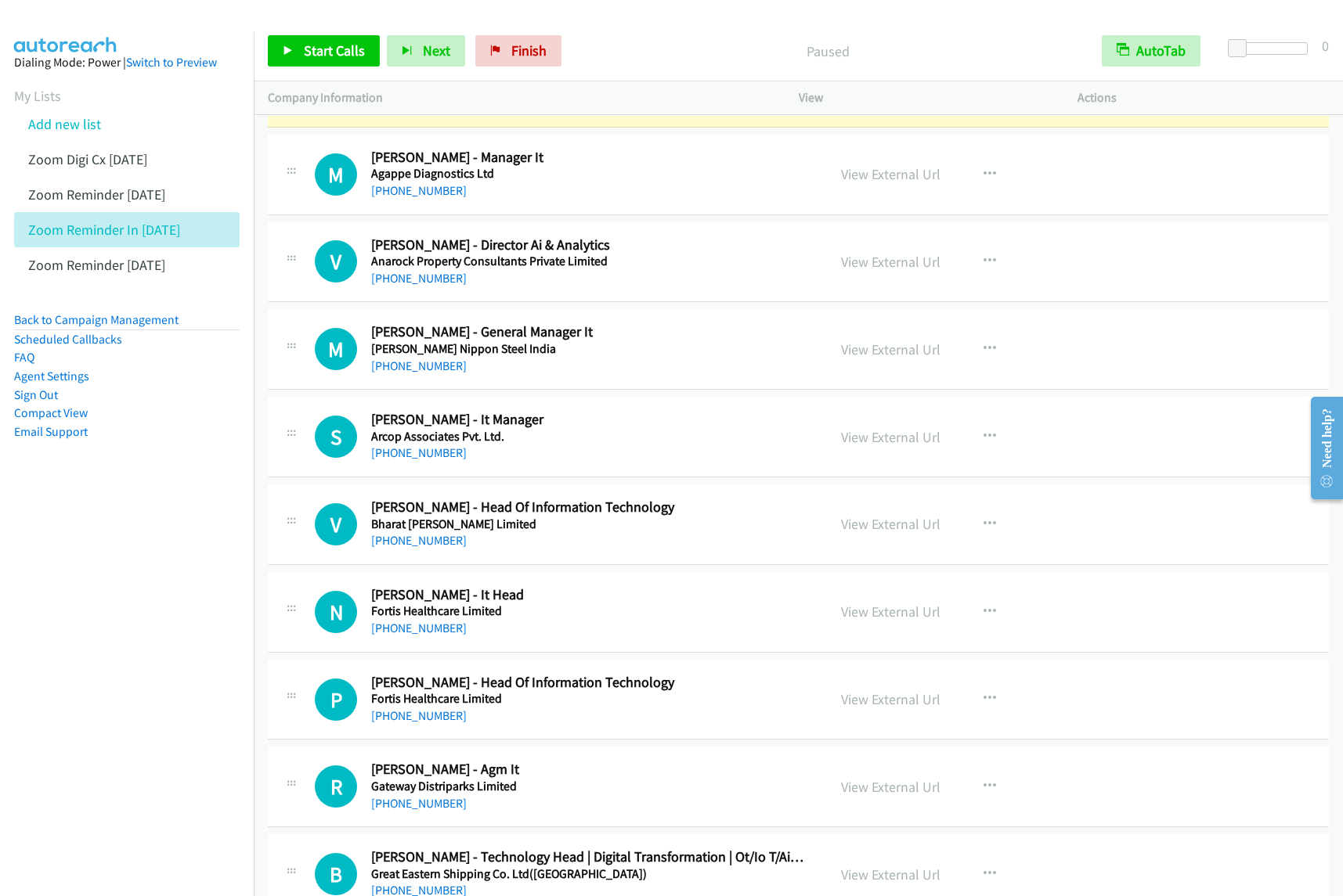
scroll to position [587, 0]
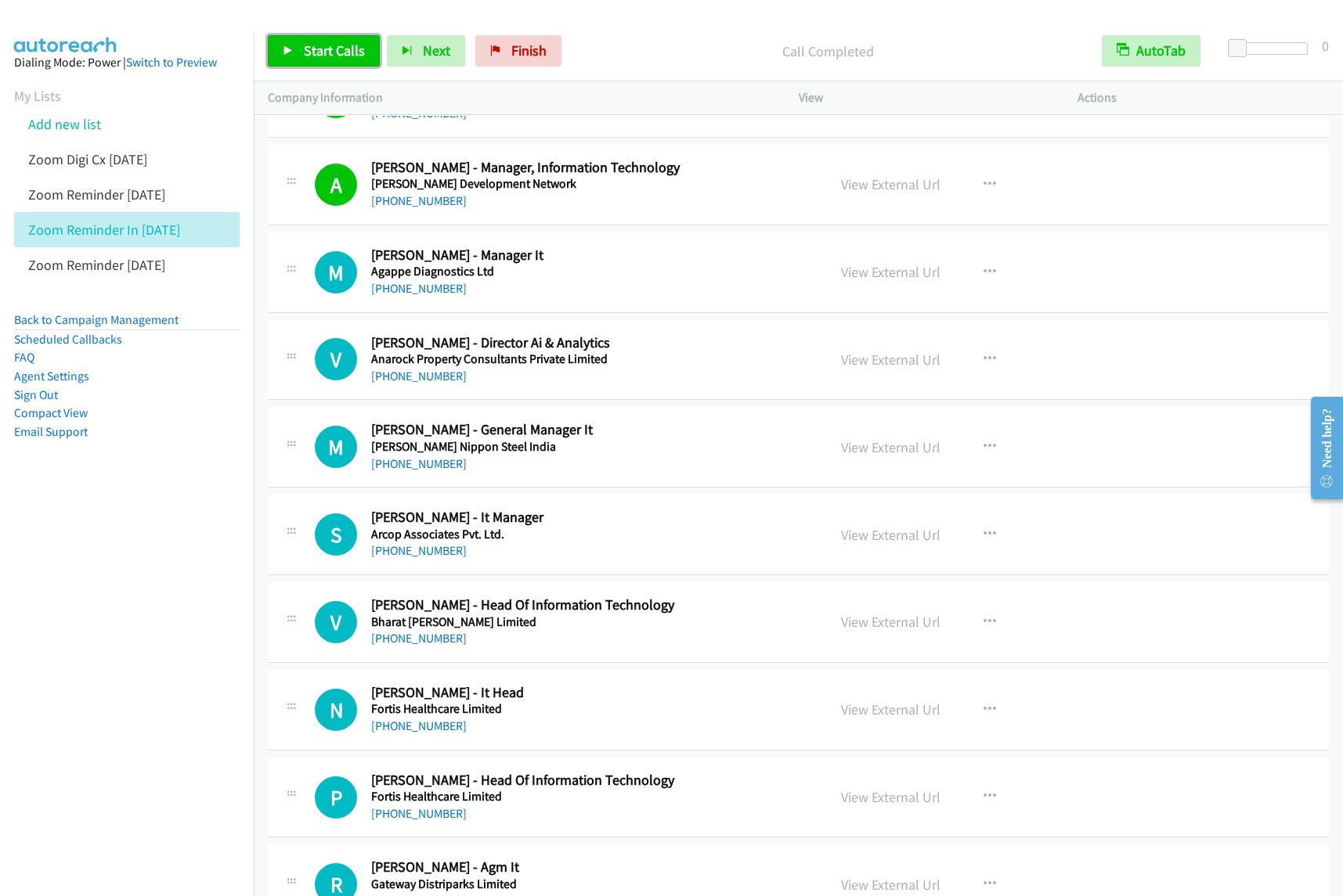
click at [334, 36] on link "Start Calls" at bounding box center [324, 51] width 112 height 31
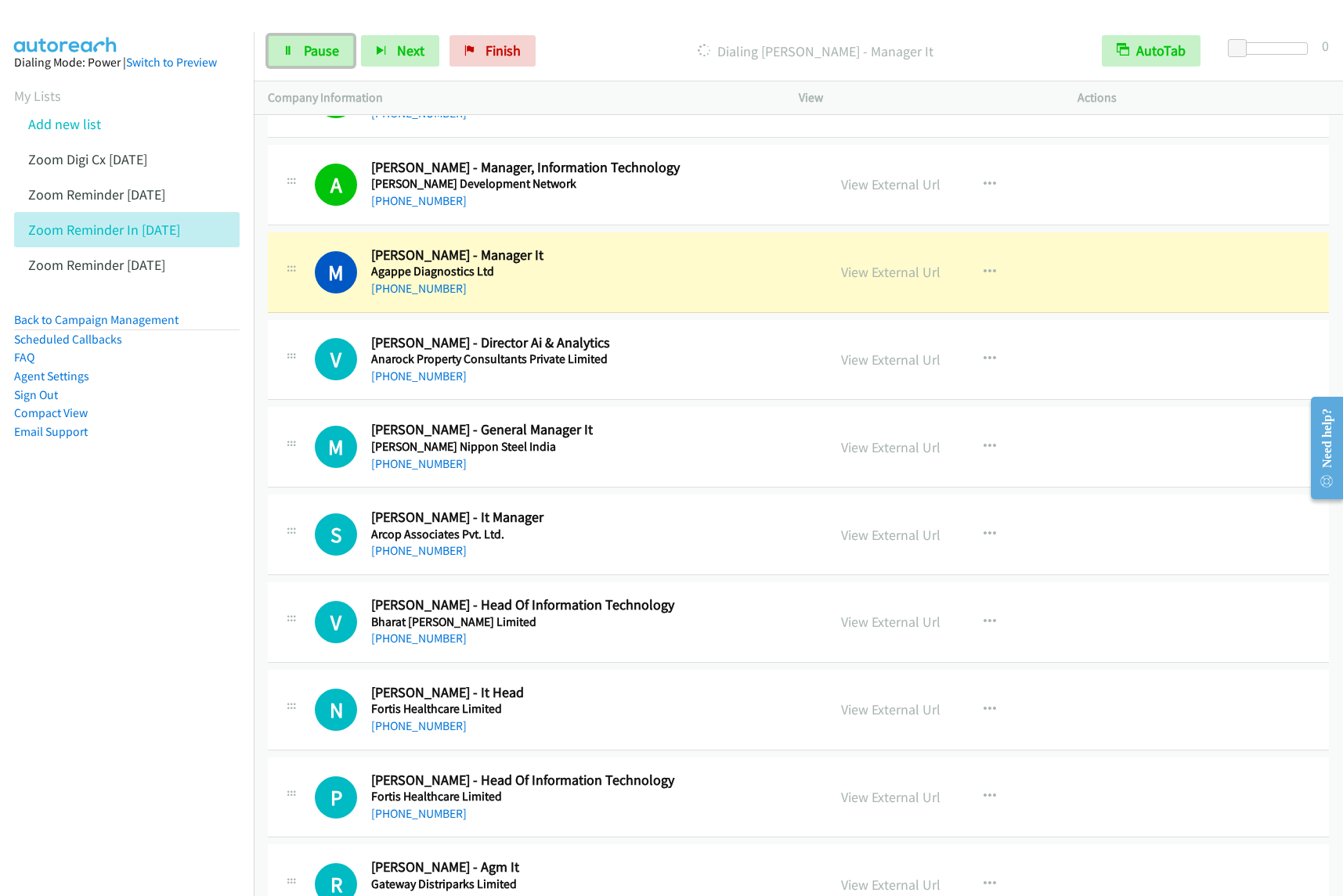
drag, startPoint x: 286, startPoint y: 43, endPoint x: 382, endPoint y: 21, distance: 98.5
click at [286, 42] on link "Pause" at bounding box center [311, 51] width 87 height 31
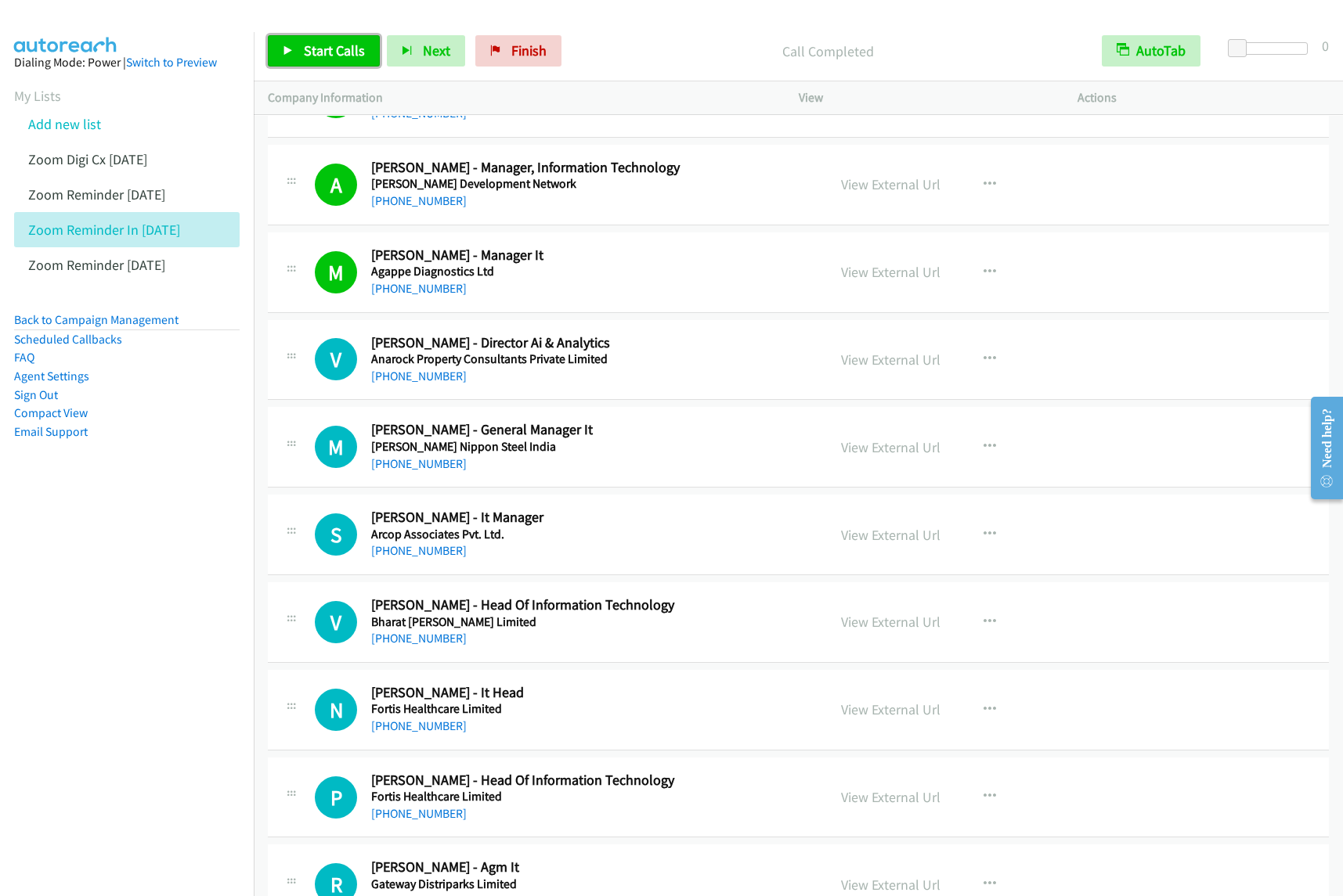
click at [336, 51] on span "Start Calls" at bounding box center [335, 51] width 61 height 18
click at [329, 51] on span "Pause" at bounding box center [322, 51] width 35 height 18
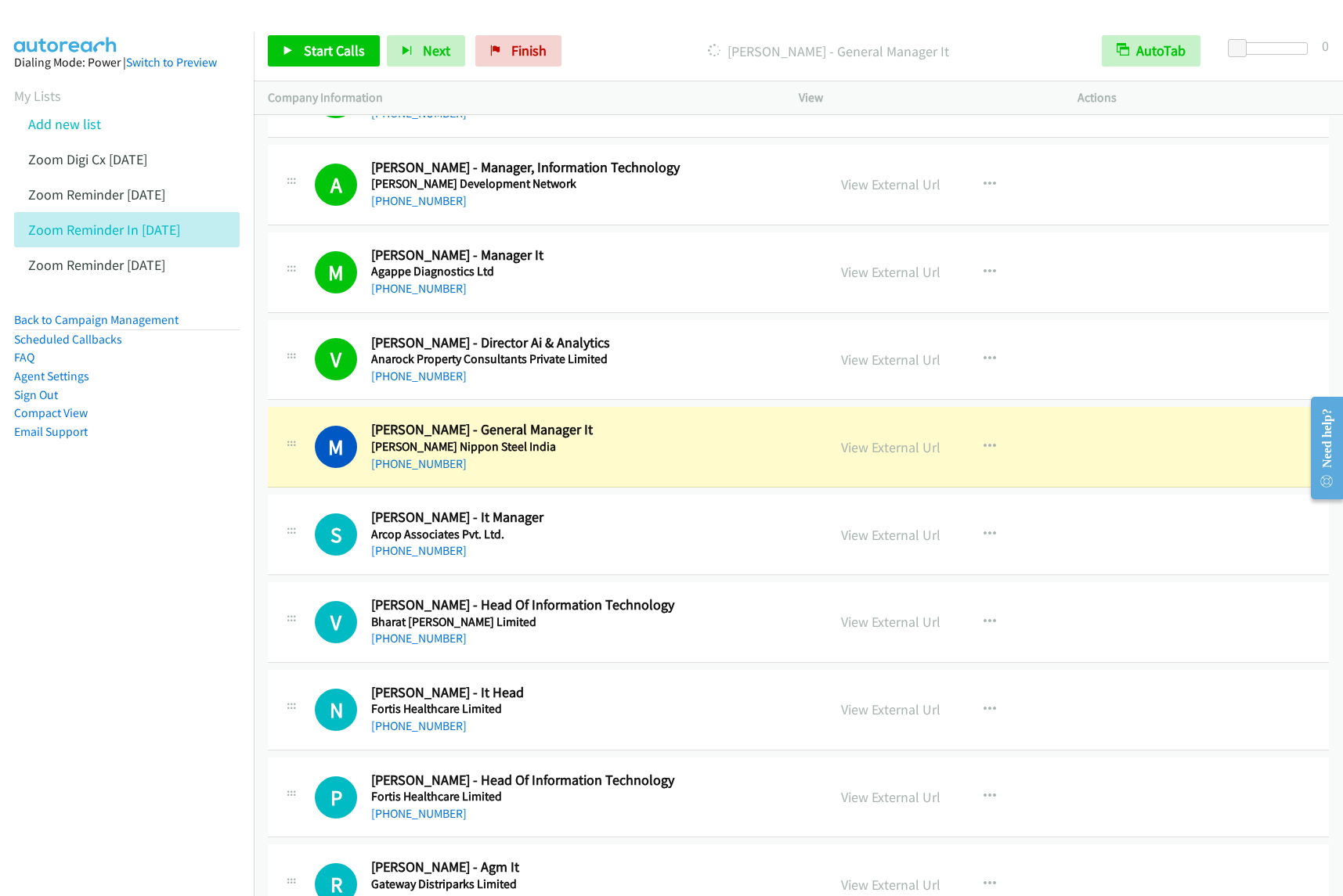
drag, startPoint x: 177, startPoint y: 588, endPoint x: 606, endPoint y: 323, distance: 504.2
click at [177, 588] on nav "Dialing Mode: Power | Switch to Preview My Lists Add new list Zoom Digi Cx Sept…" at bounding box center [127, 480] width 254 height 896
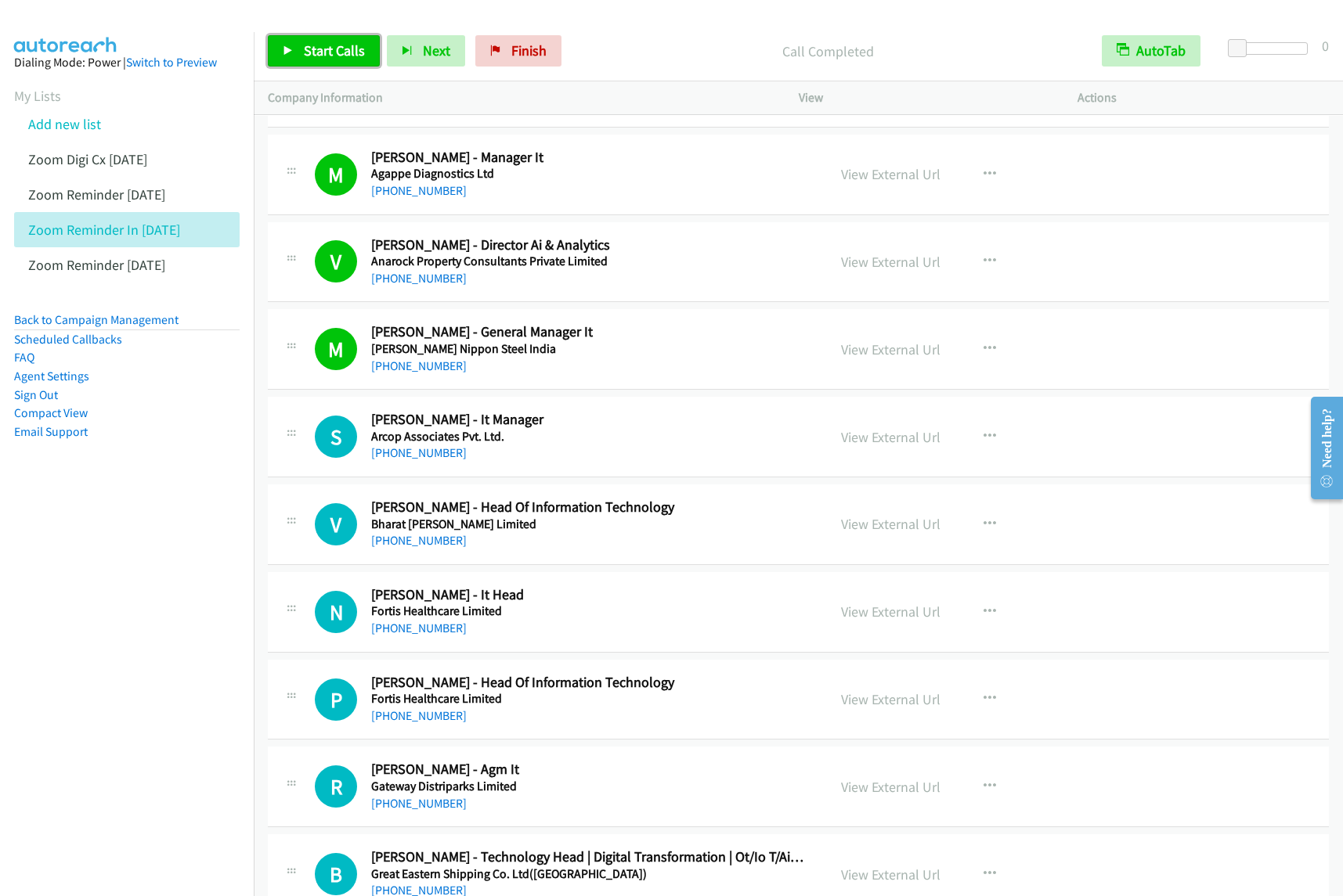
click at [330, 49] on span "Start Calls" at bounding box center [335, 51] width 61 height 18
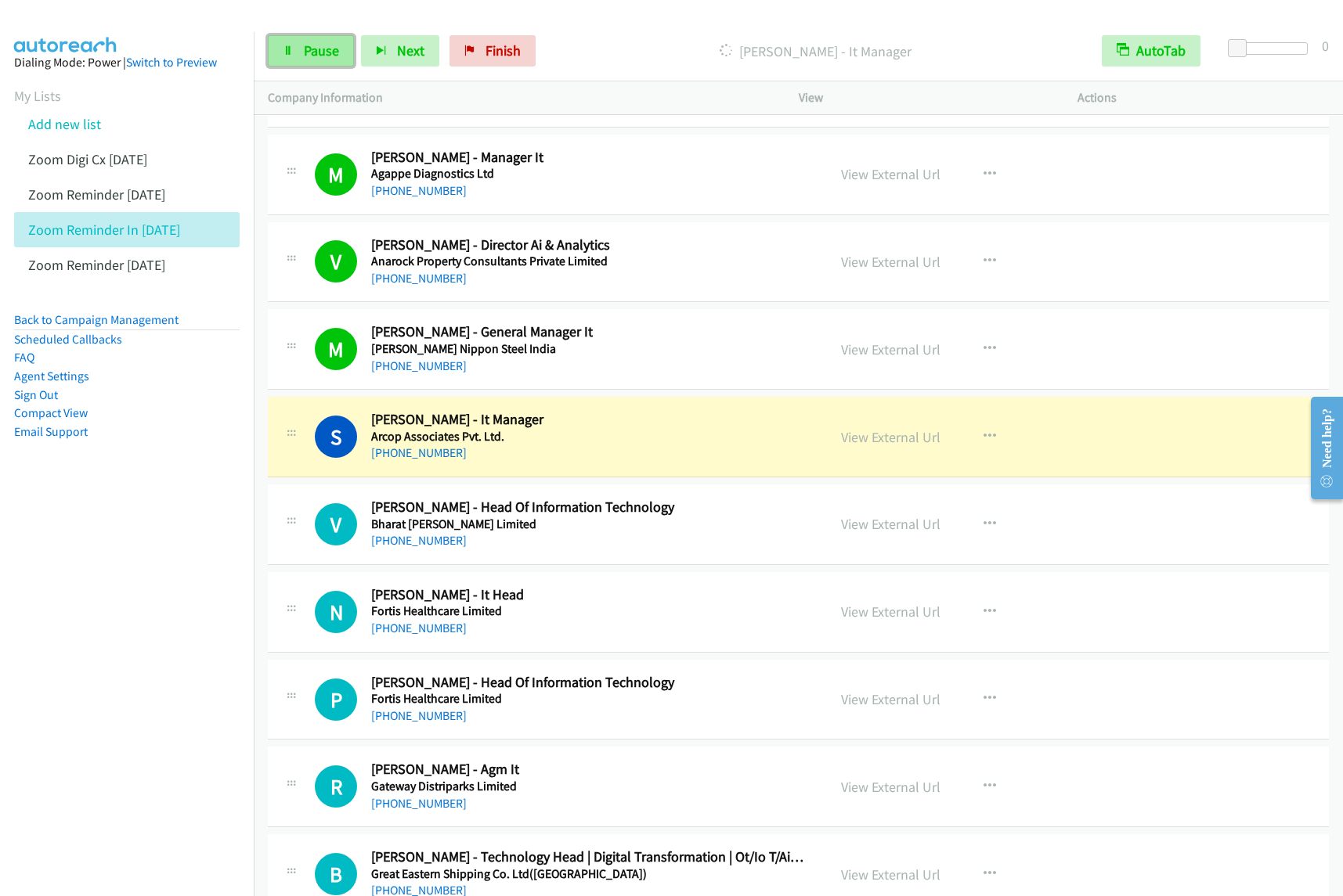
click at [314, 63] on link "Pause" at bounding box center [311, 51] width 87 height 31
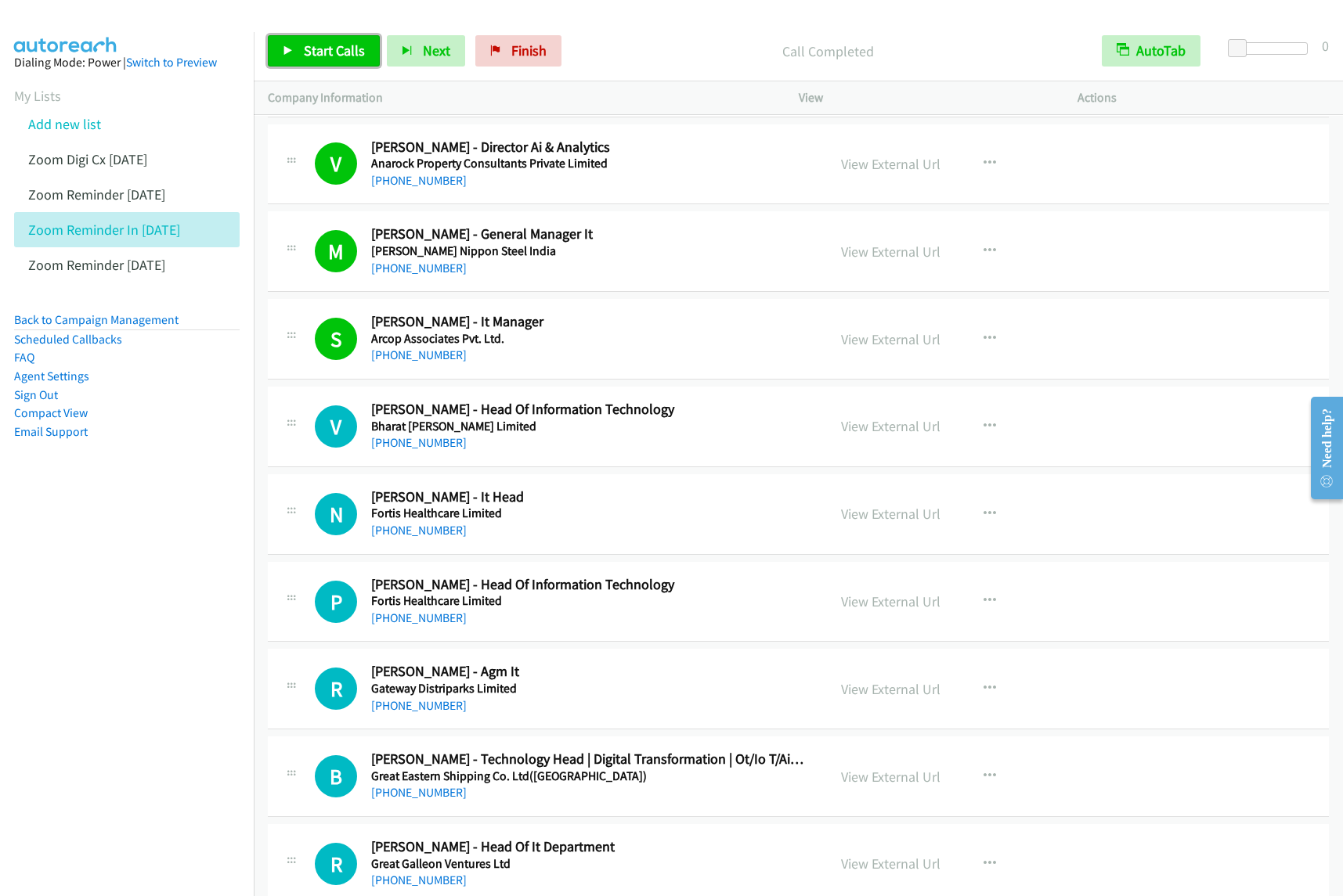
click at [337, 55] on span "Start Calls" at bounding box center [335, 51] width 61 height 18
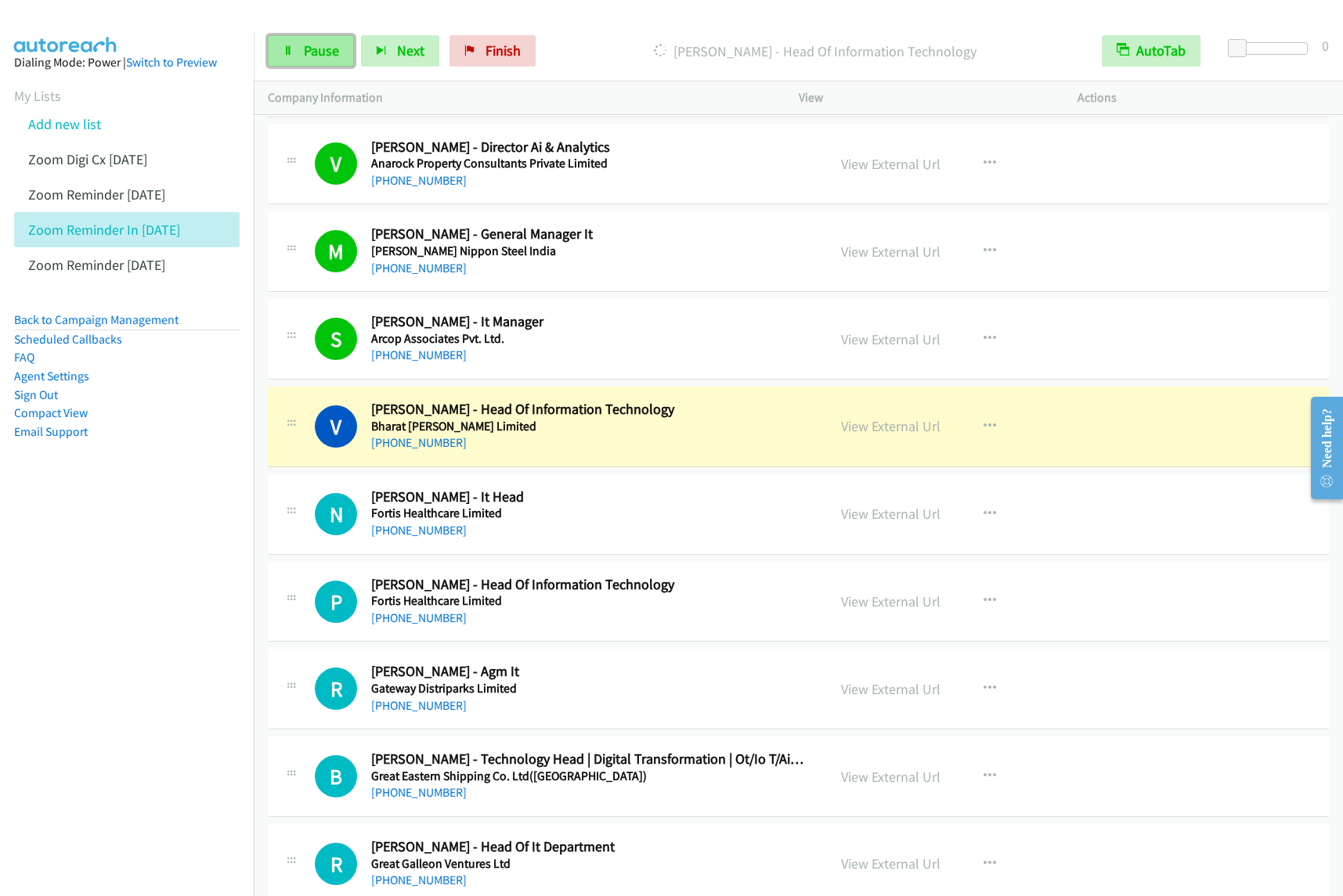
click at [336, 49] on span "Pause" at bounding box center [322, 51] width 35 height 18
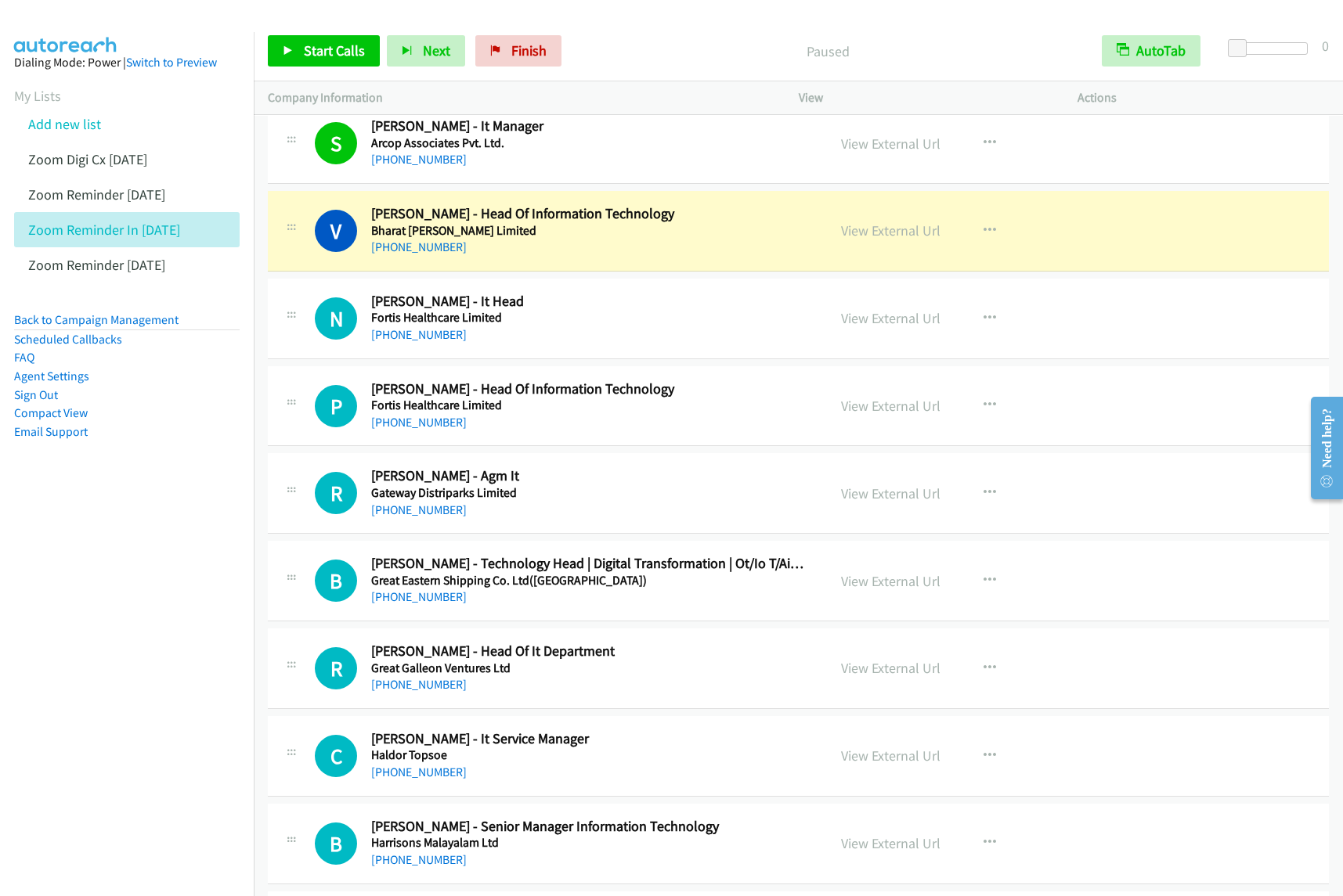
scroll to position [880, 0]
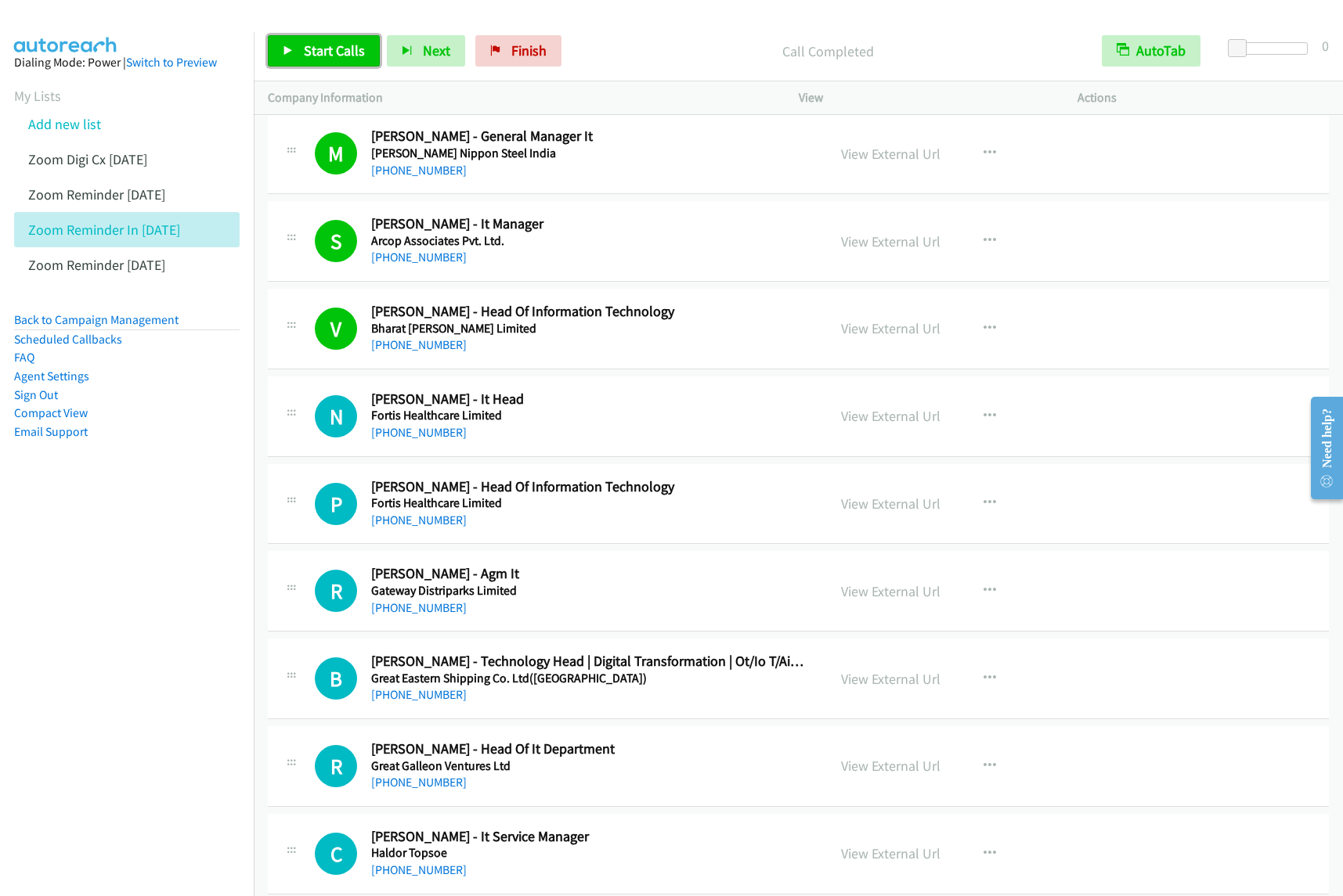
click at [334, 59] on span "Start Calls" at bounding box center [335, 51] width 61 height 18
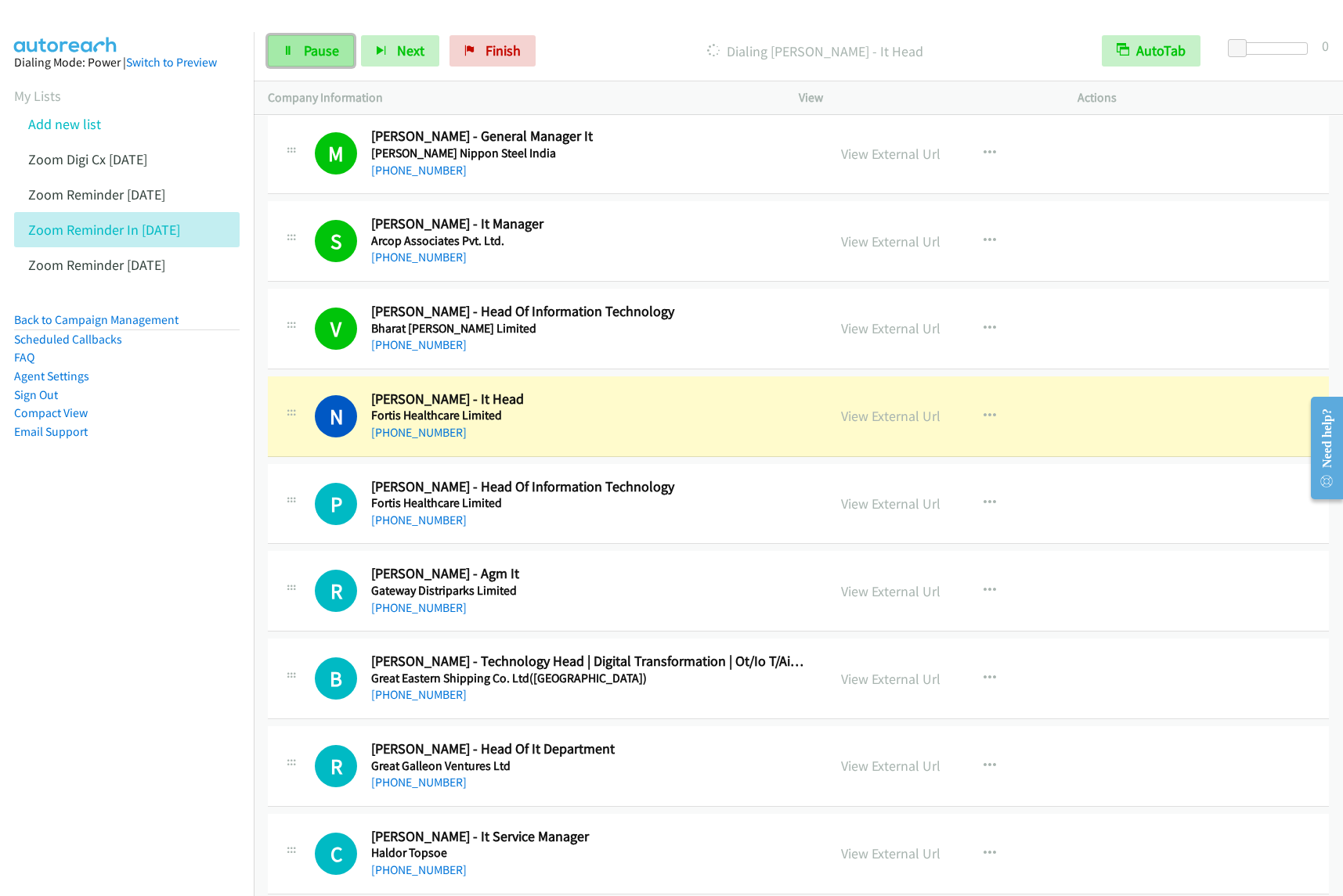
click at [322, 65] on link "Pause" at bounding box center [311, 51] width 87 height 31
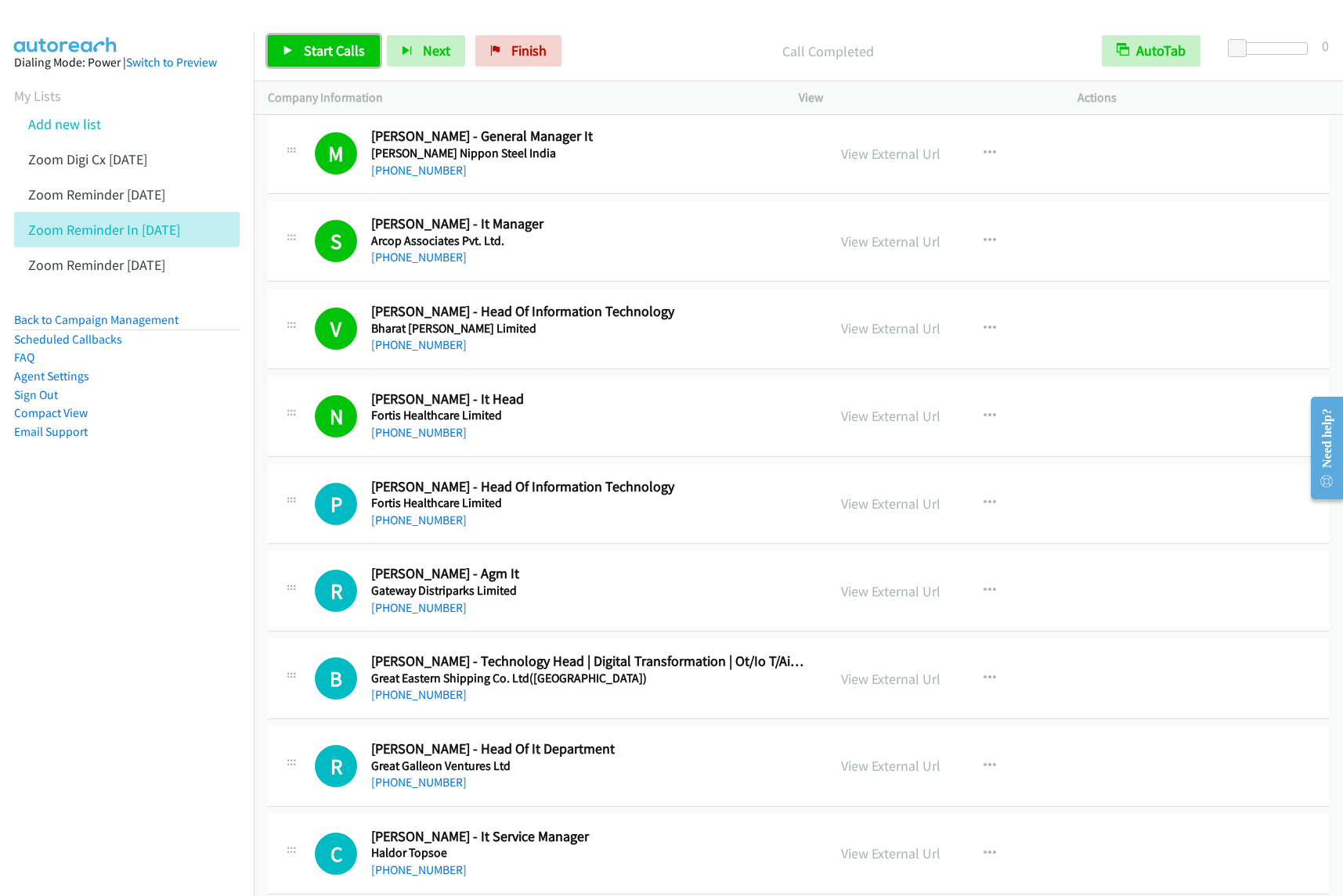
click at [350, 45] on span "Start Calls" at bounding box center [335, 51] width 61 height 18
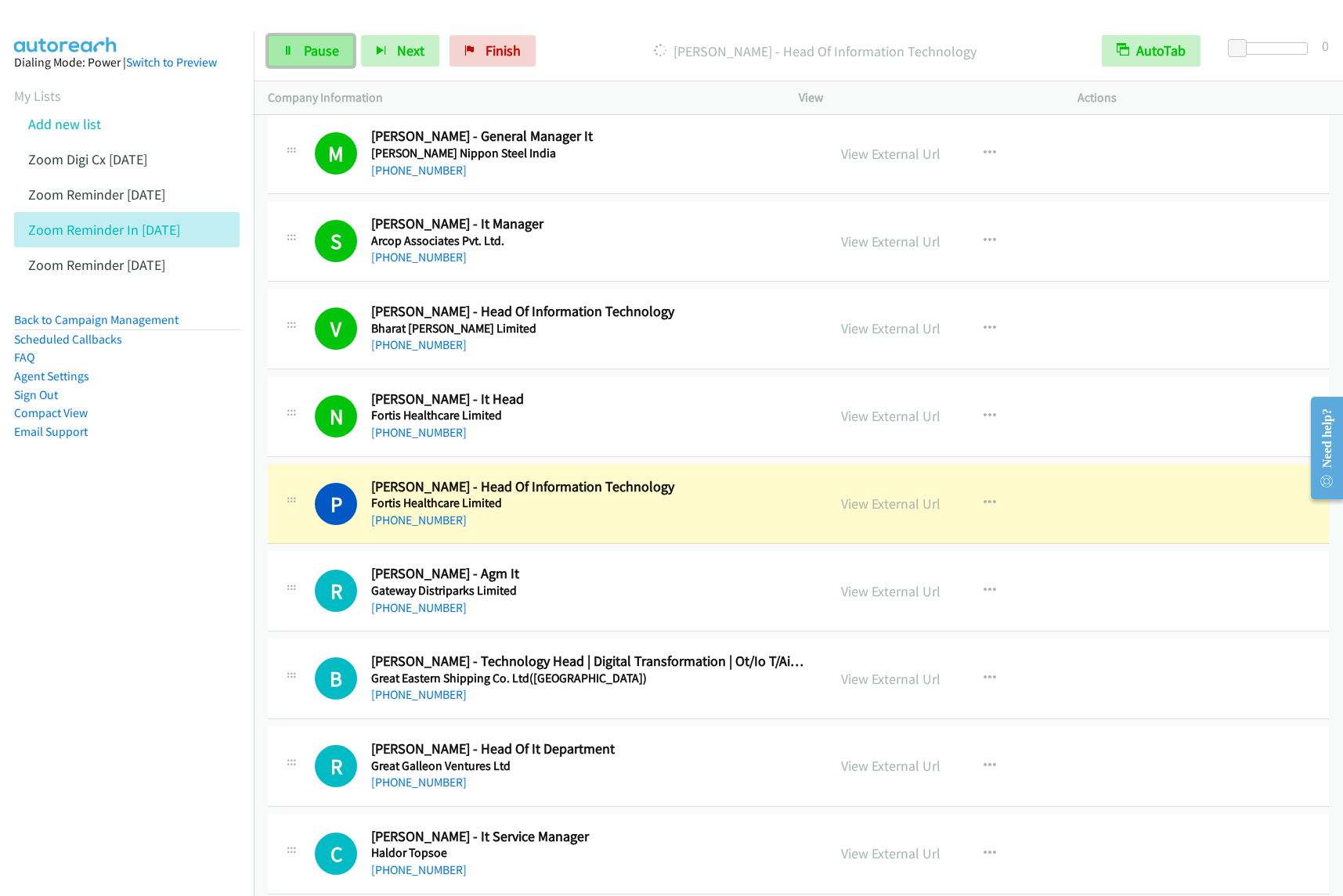
click at [337, 52] on span "Pause" at bounding box center [322, 51] width 35 height 18
click at [984, 411] on icon "button" at bounding box center [990, 417] width 12 height 12
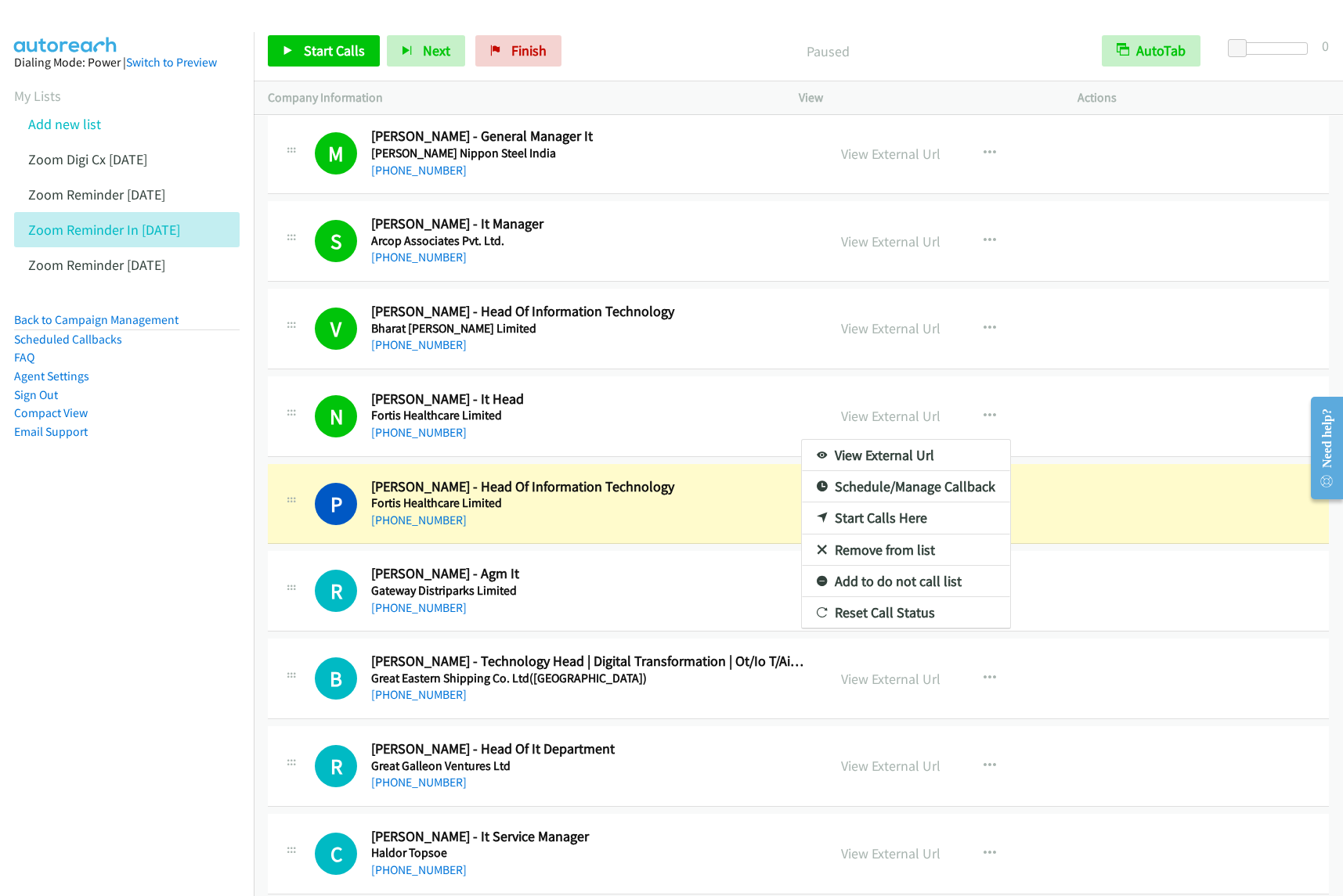
click at [891, 455] on link "View External Url" at bounding box center [906, 456] width 208 height 31
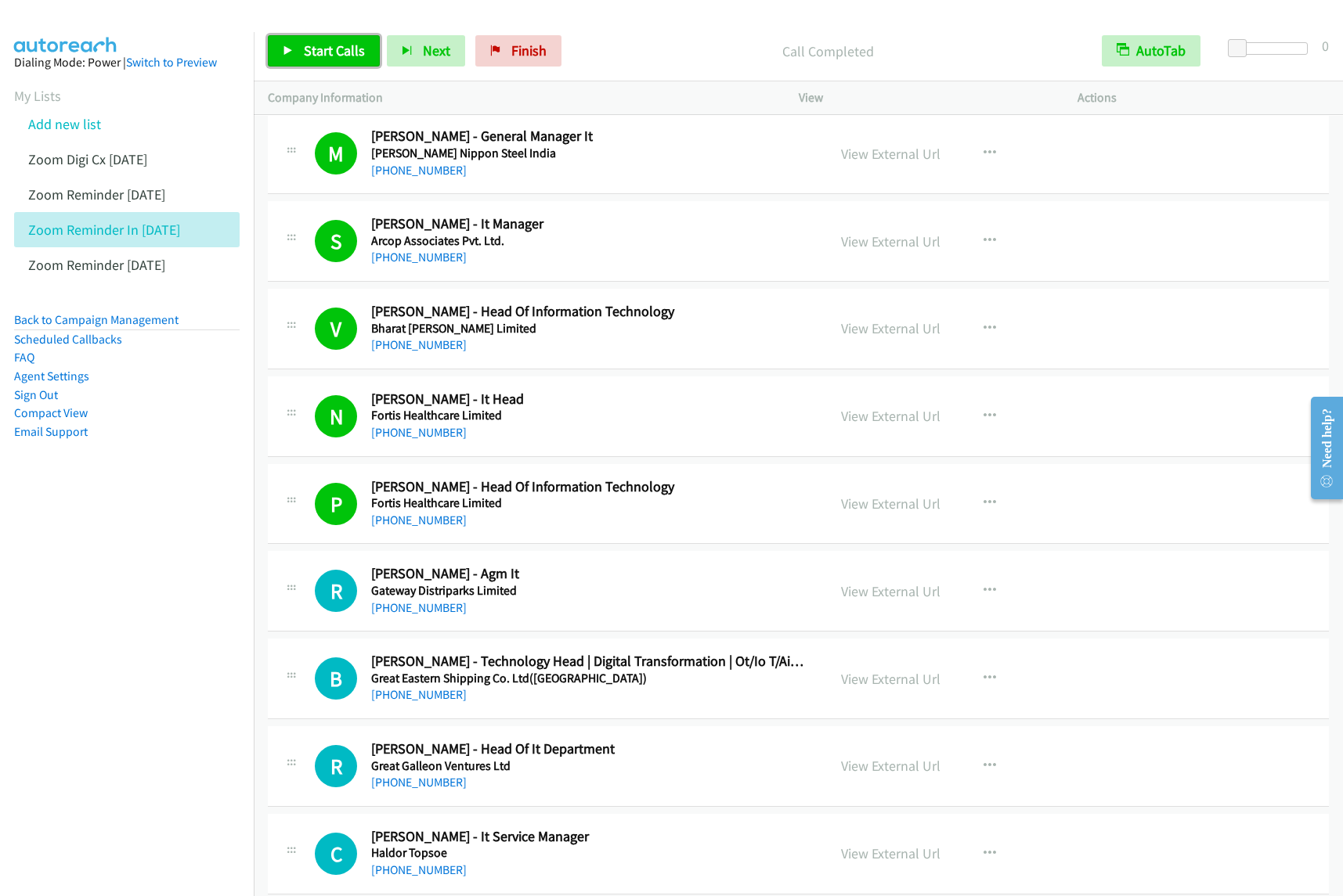
click at [349, 59] on span "Start Calls" at bounding box center [335, 51] width 61 height 18
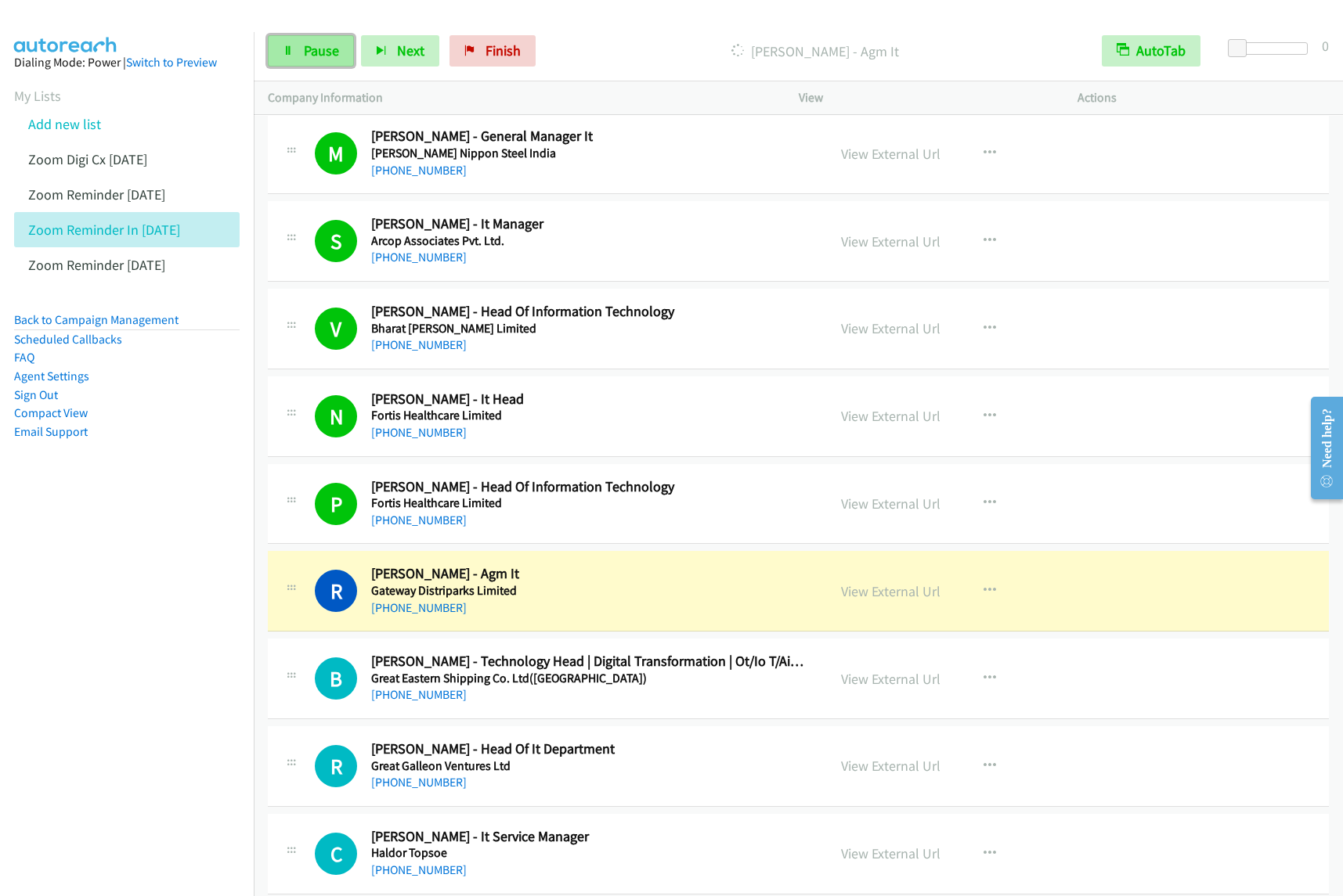
click at [322, 42] on span "Pause" at bounding box center [322, 51] width 35 height 18
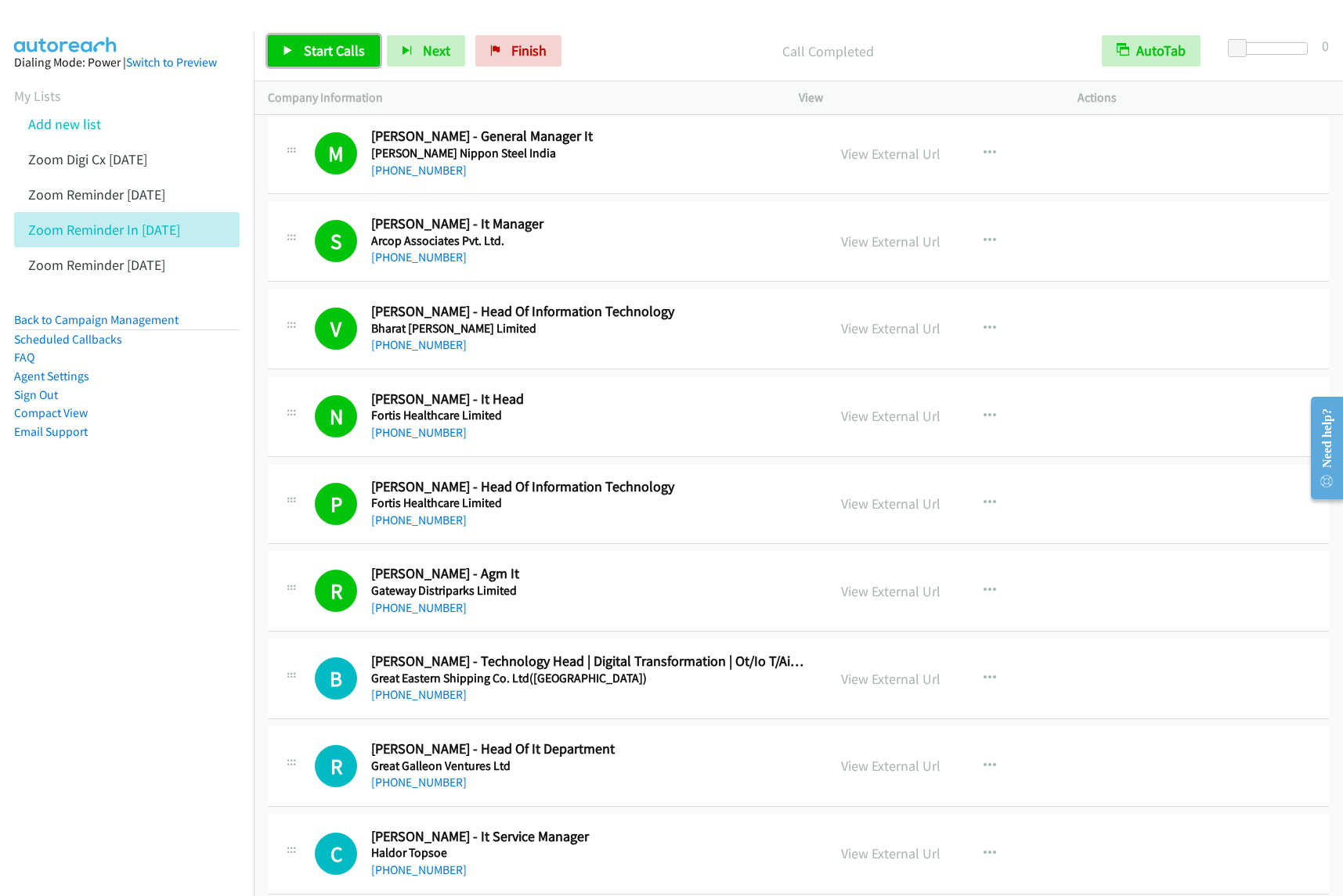
click at [315, 52] on span "Start Calls" at bounding box center [335, 51] width 61 height 18
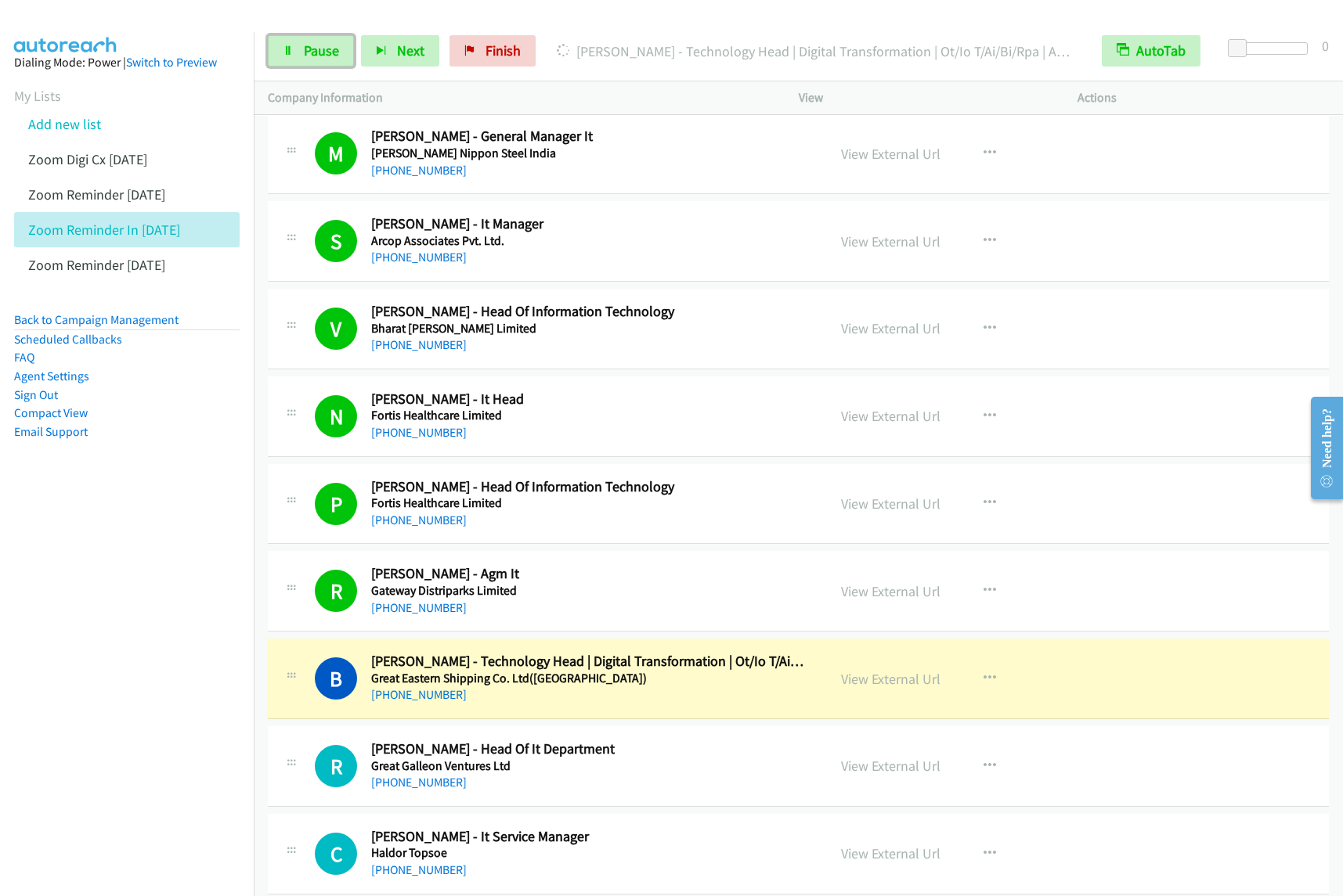
drag, startPoint x: 301, startPoint y: 52, endPoint x: 432, endPoint y: 106, distance: 141.7
click at [301, 52] on link "Pause" at bounding box center [311, 51] width 87 height 31
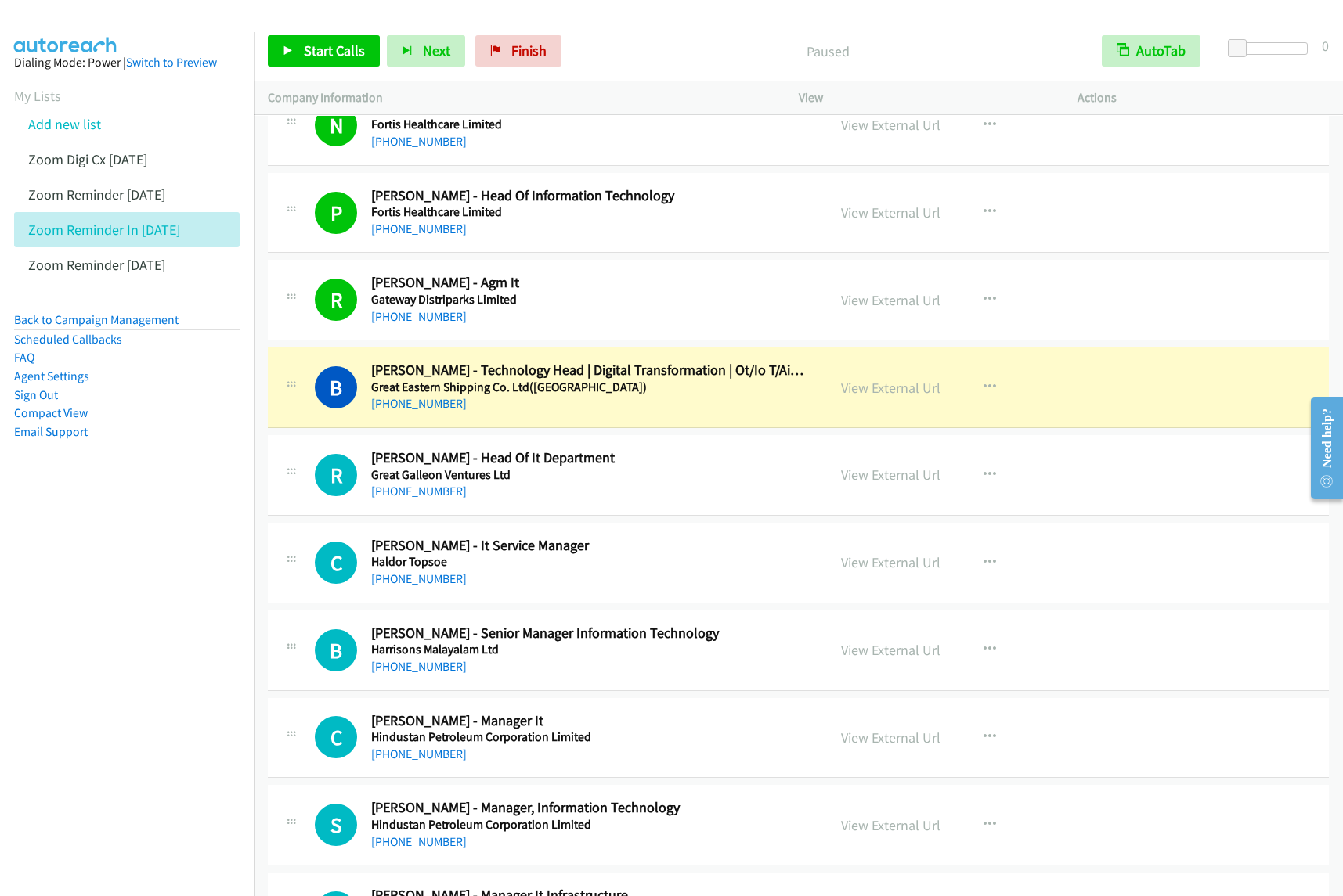
scroll to position [1272, 0]
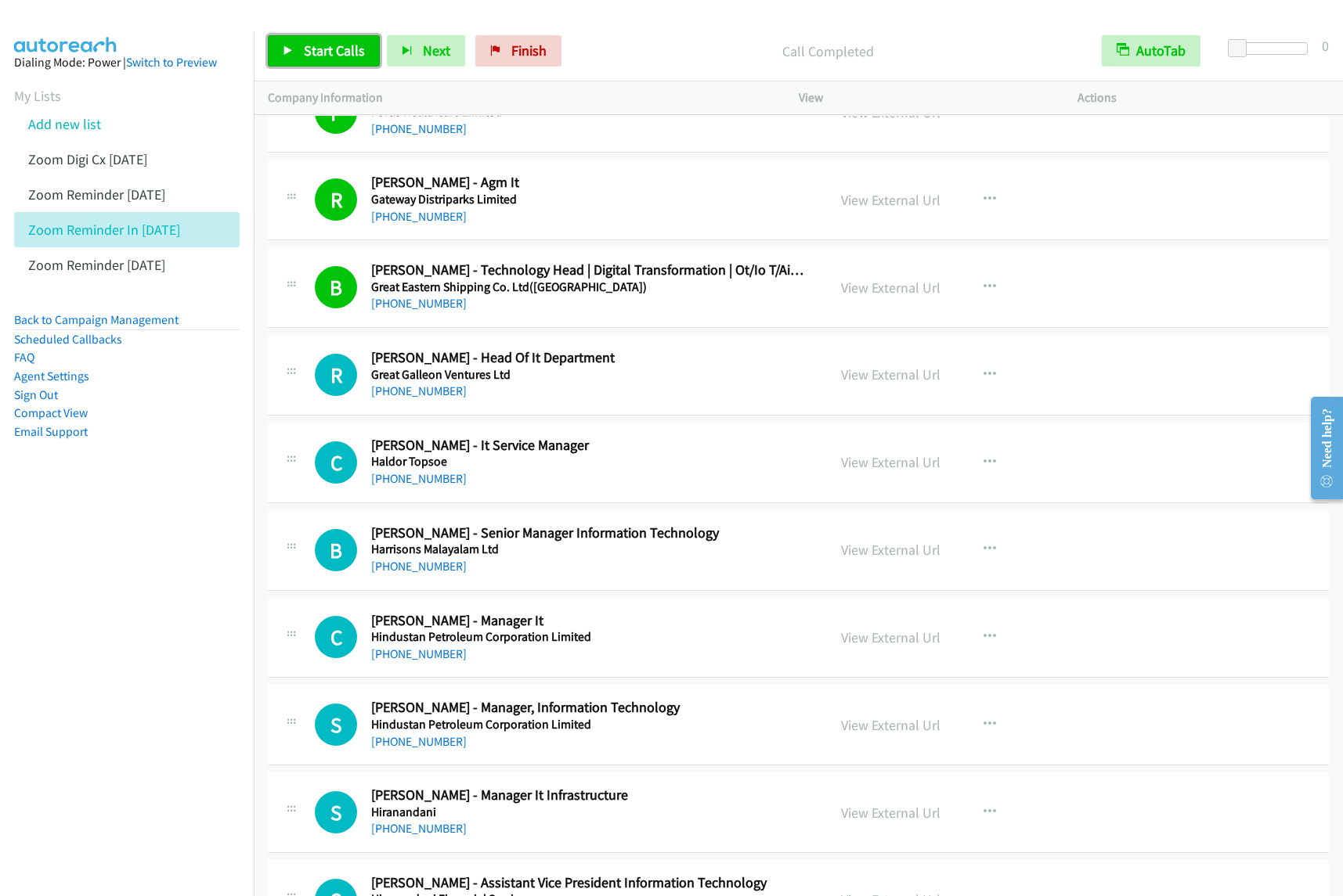
click at [334, 48] on span "Start Calls" at bounding box center [335, 51] width 61 height 18
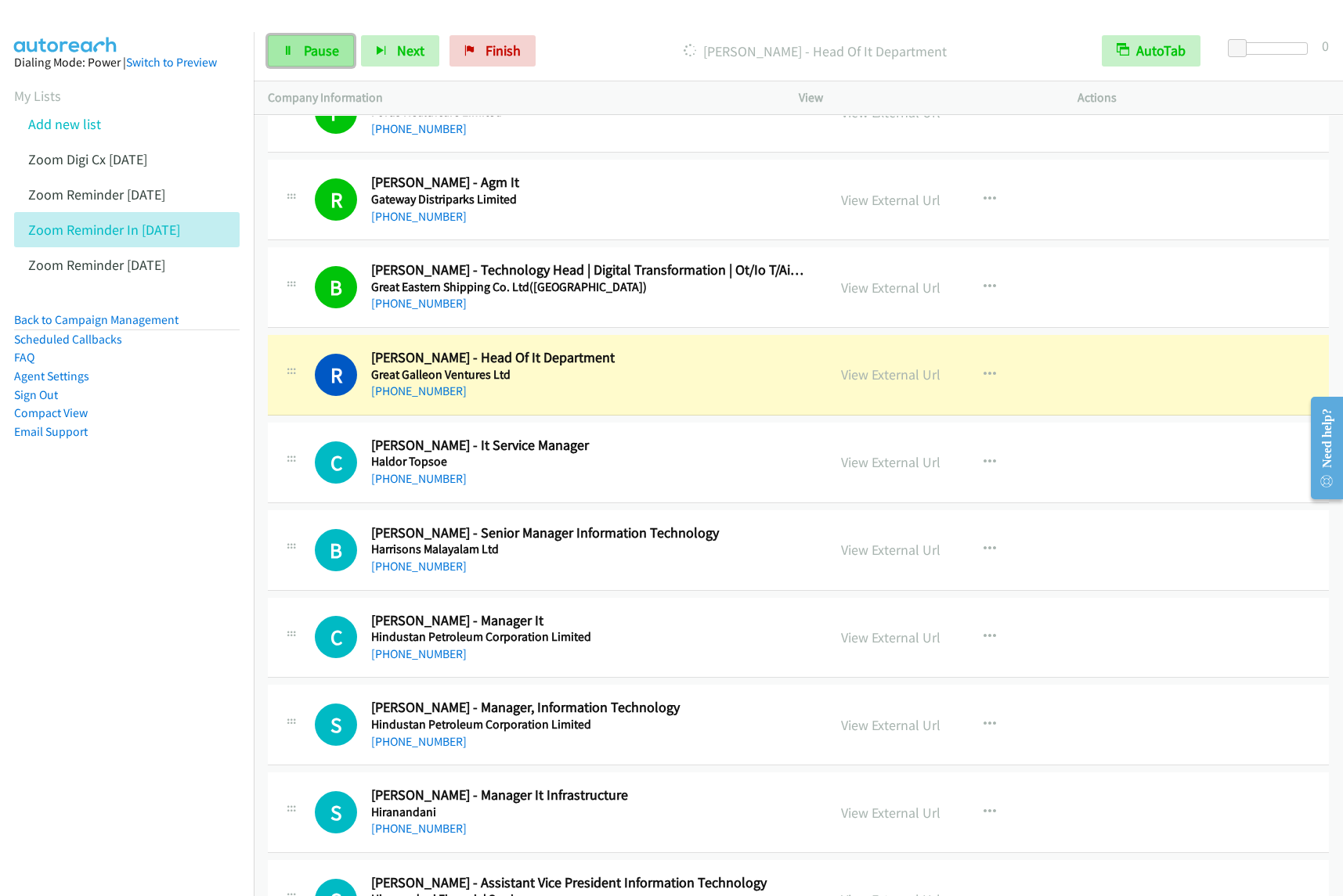
click at [306, 49] on span "Pause" at bounding box center [322, 51] width 35 height 18
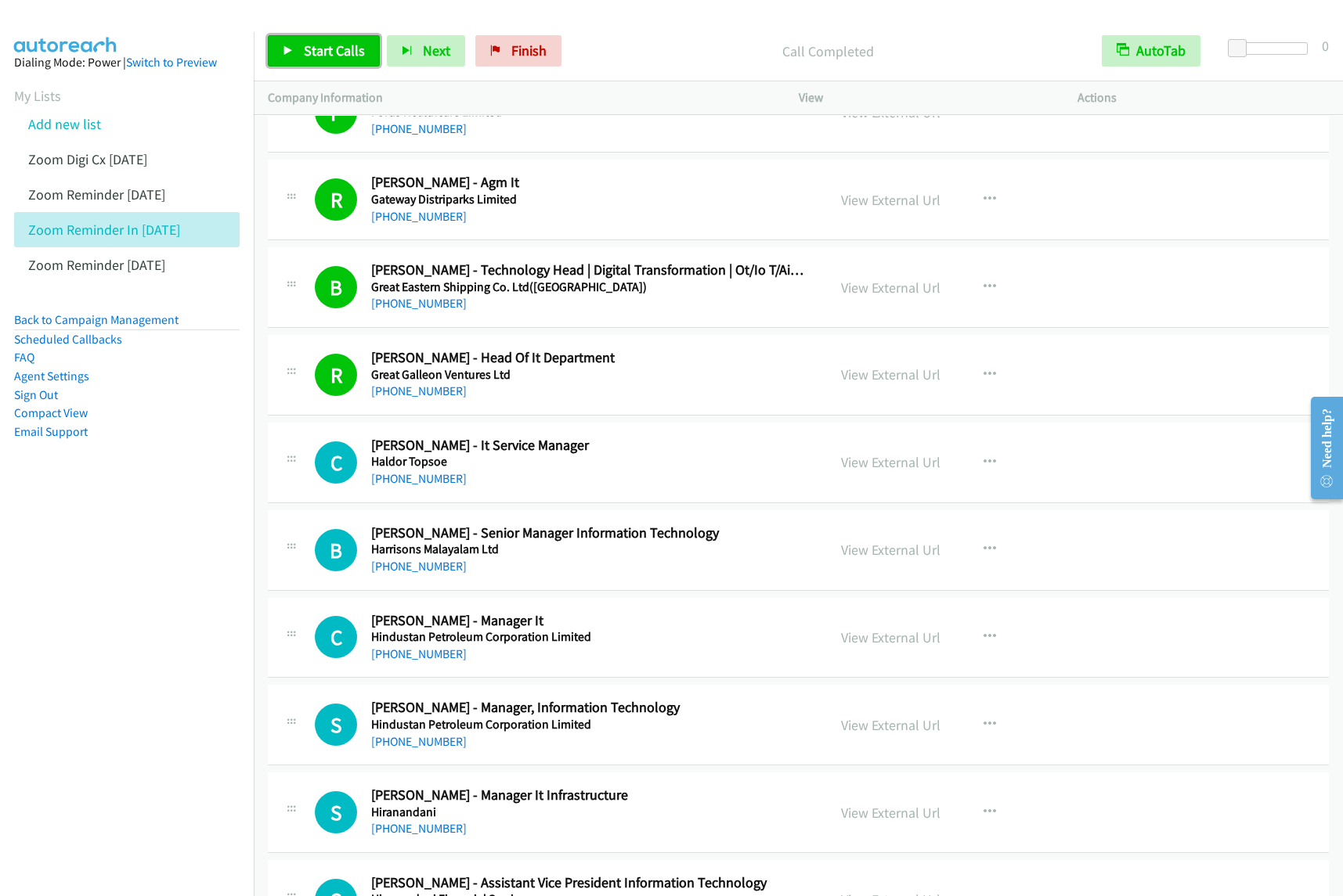
click at [298, 49] on link "Start Calls" at bounding box center [324, 51] width 112 height 31
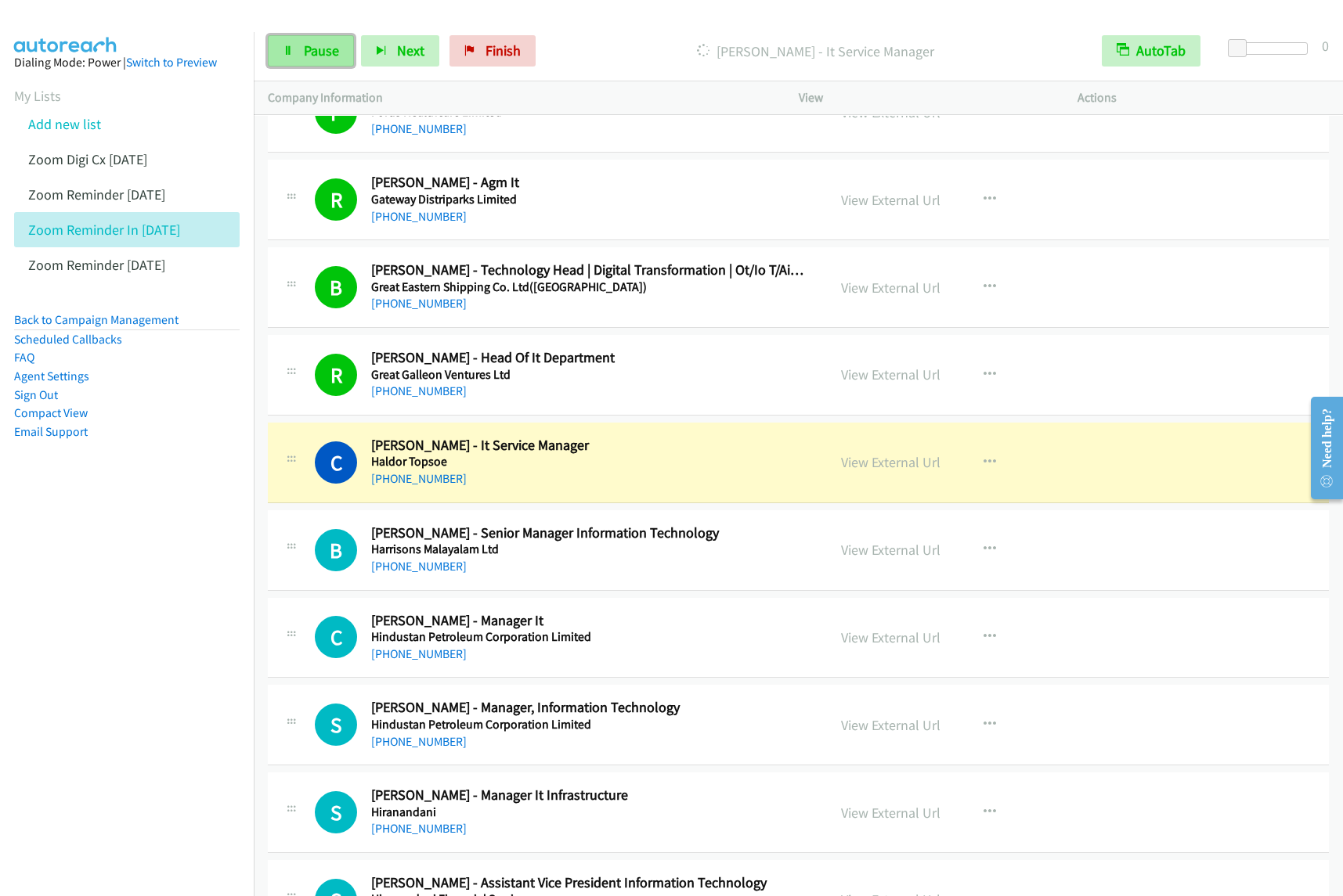
click at [309, 49] on span "Pause" at bounding box center [322, 51] width 35 height 18
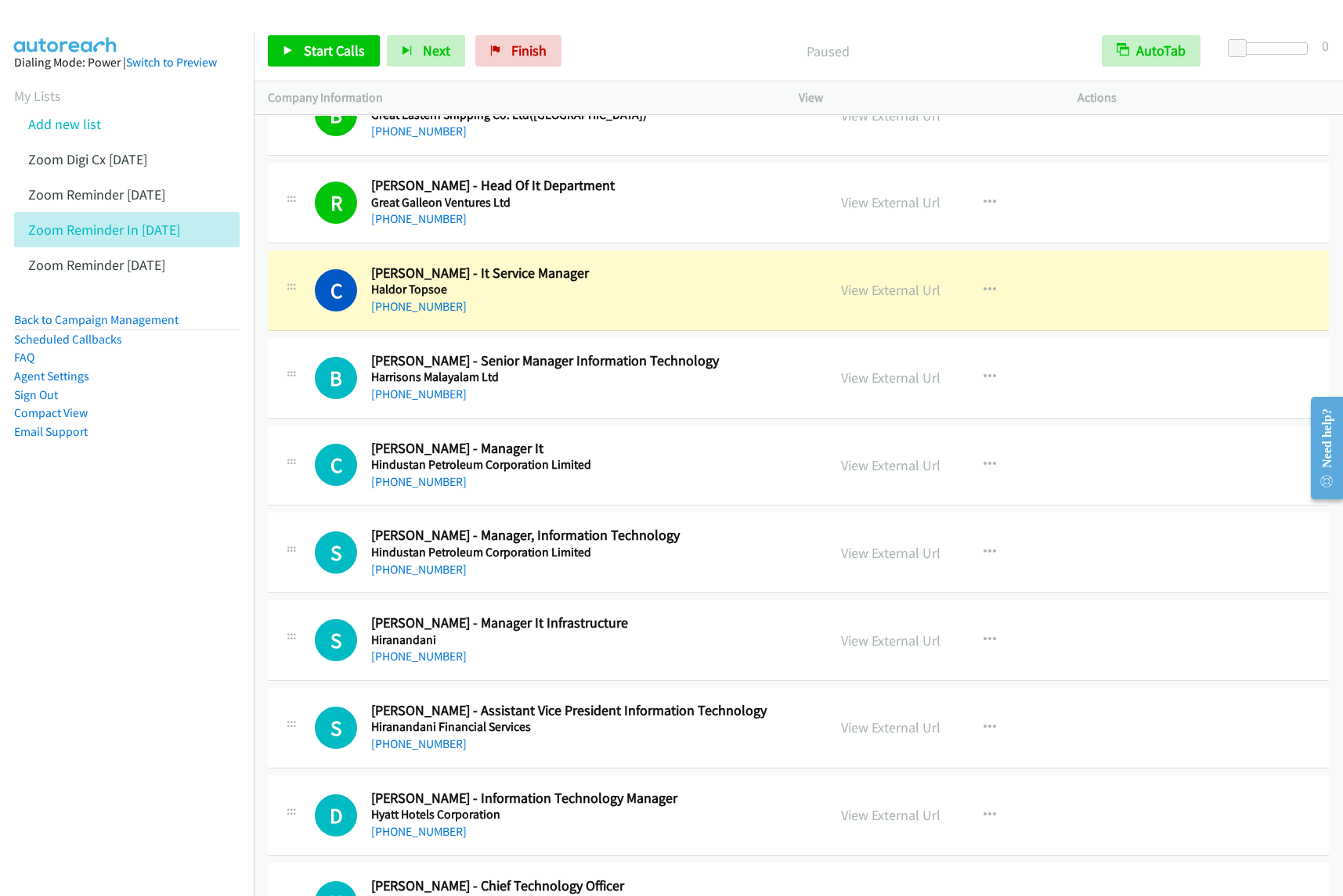
scroll to position [1468, 0]
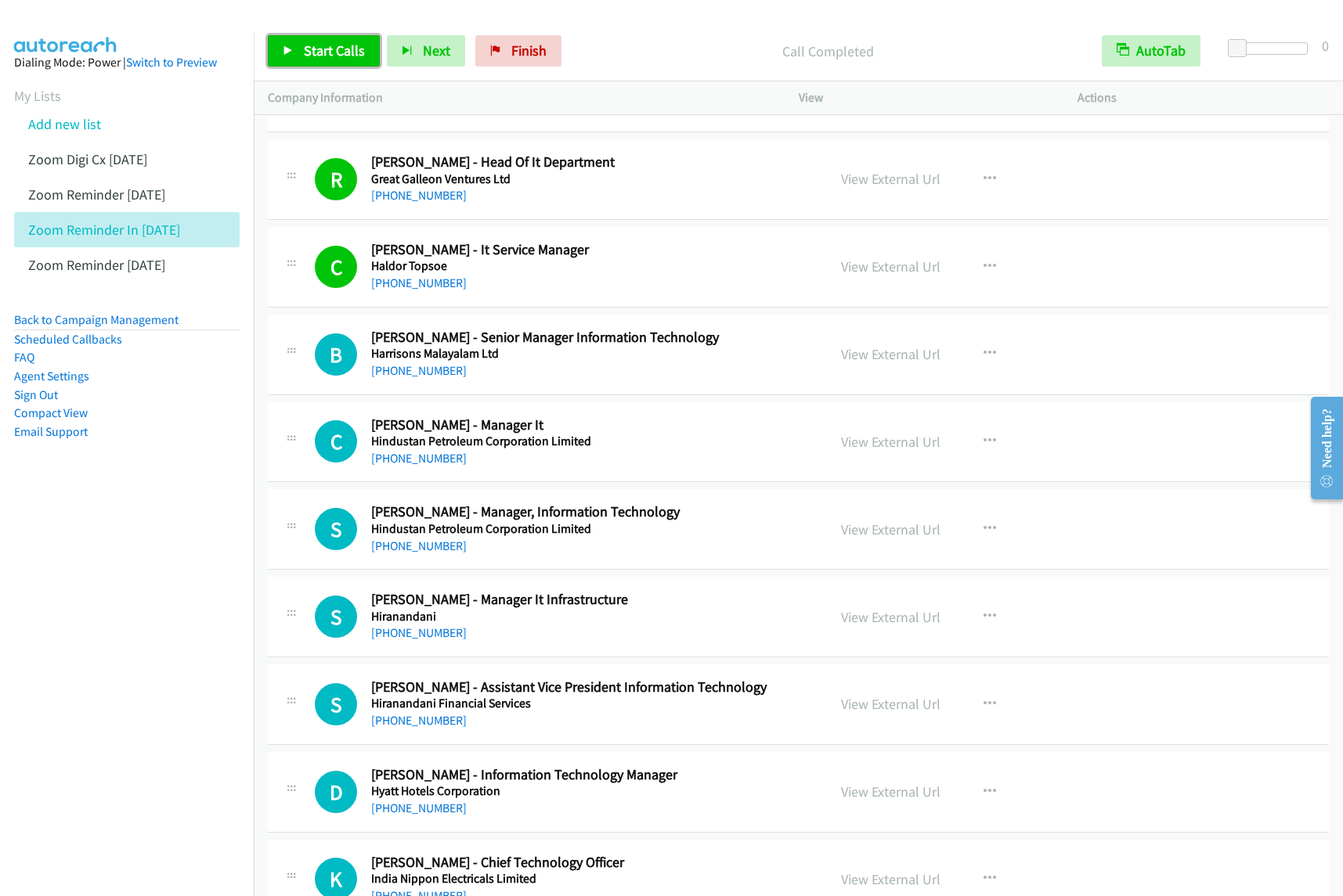
click at [343, 57] on span "Start Calls" at bounding box center [335, 51] width 61 height 18
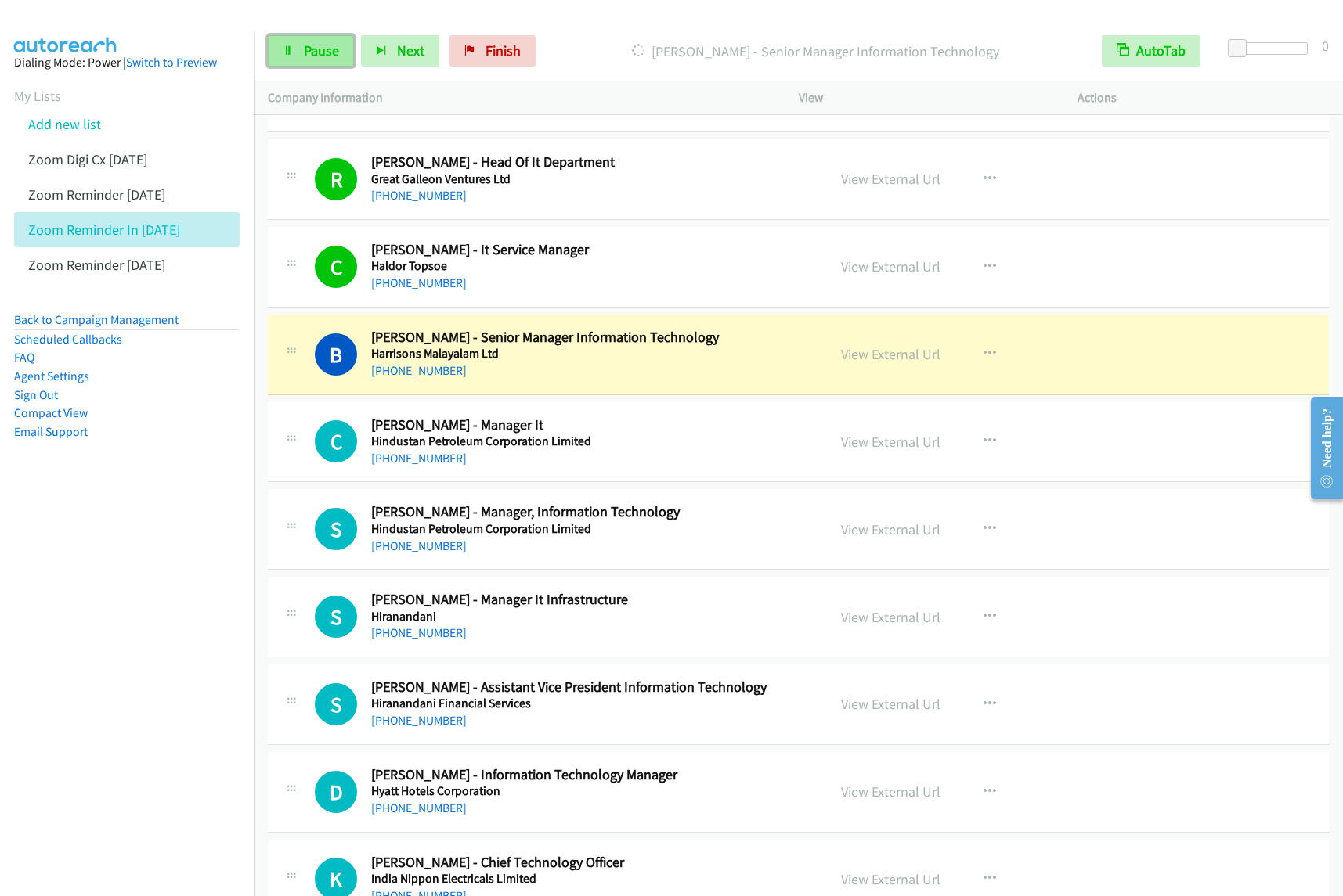
click at [315, 42] on span "Pause" at bounding box center [322, 51] width 35 height 18
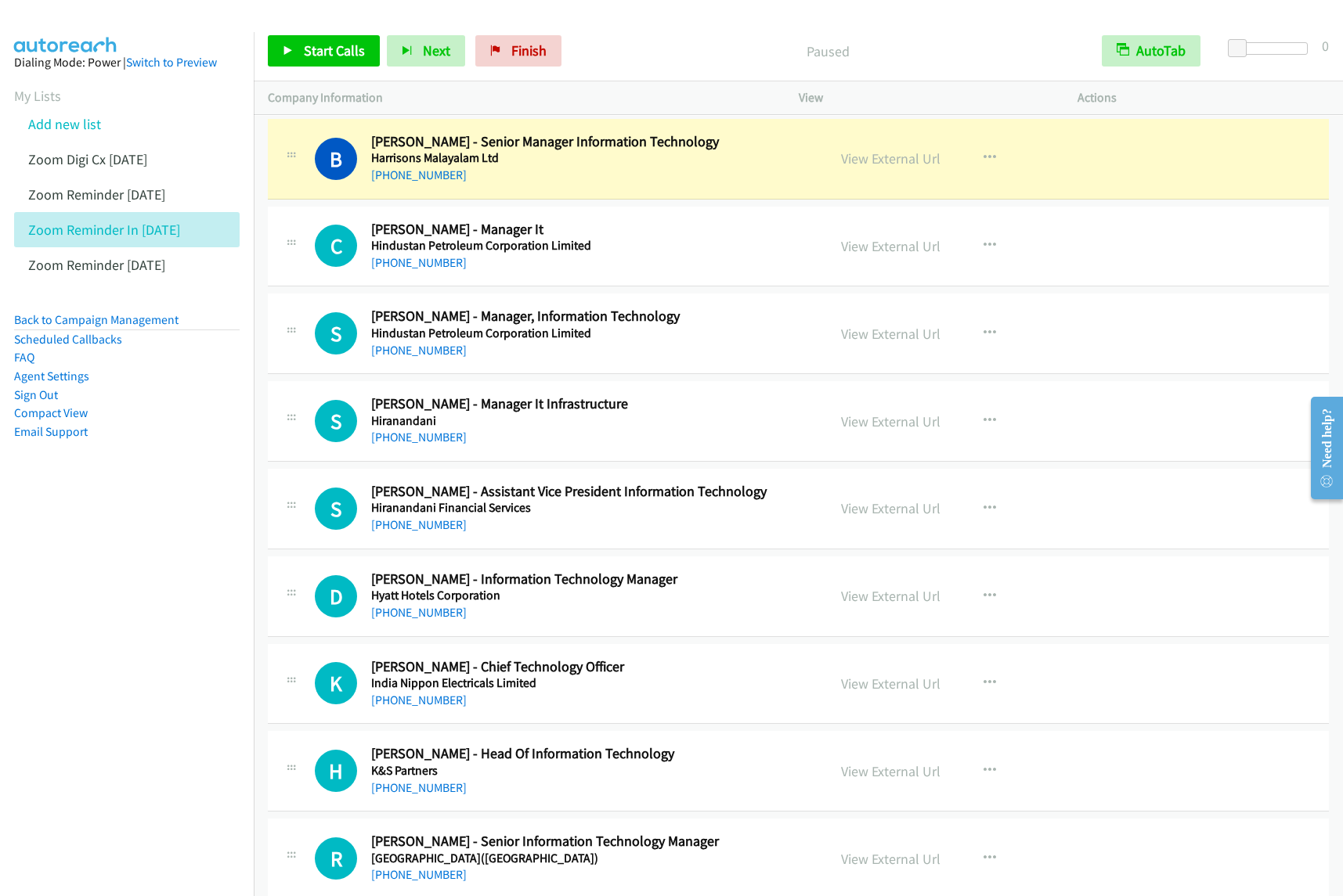
scroll to position [1566, 0]
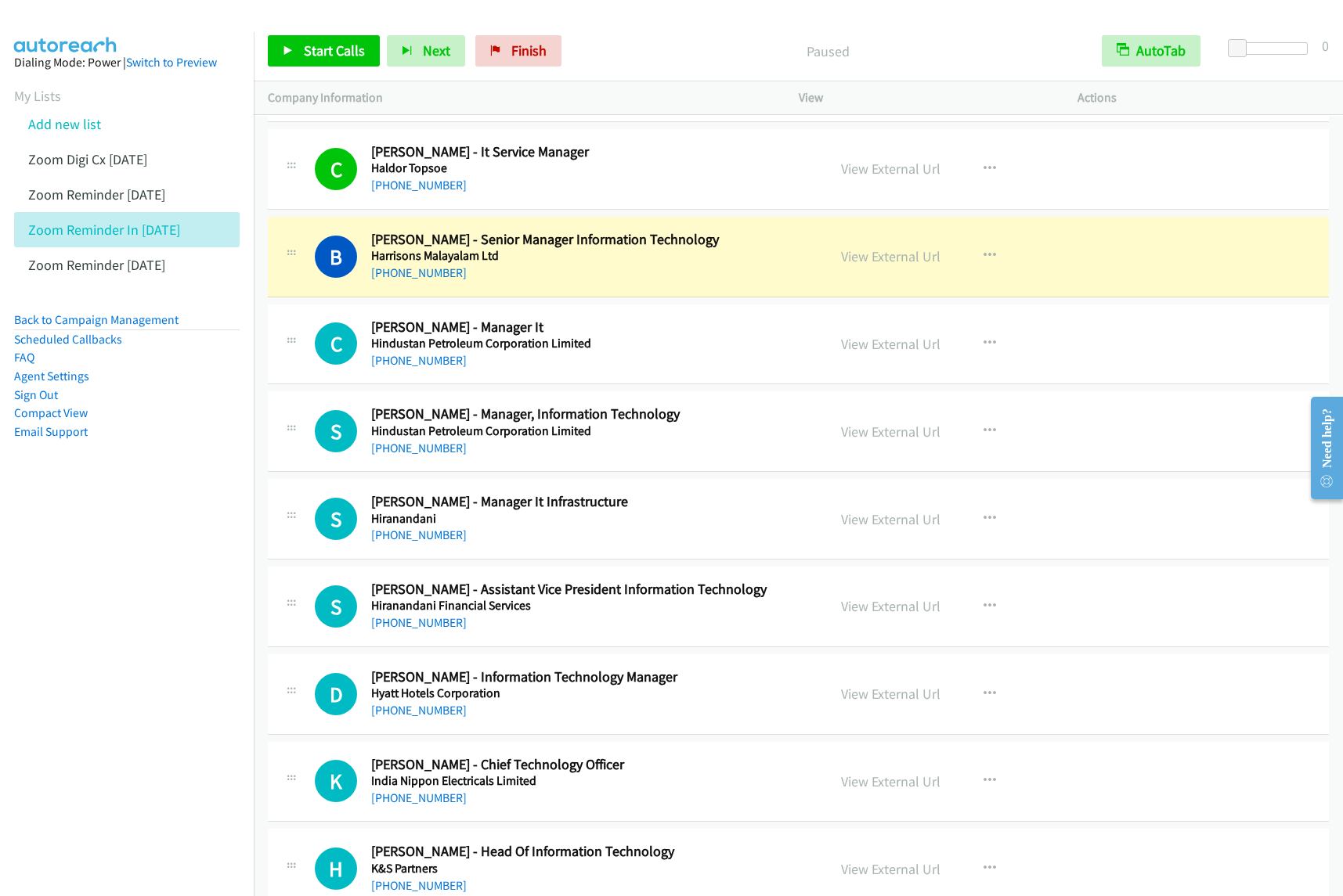
click at [52, 583] on nav "Dialing Mode: Power | Switch to Preview My Lists Add new list Zoom Digi Cx Sept…" at bounding box center [127, 480] width 254 height 896
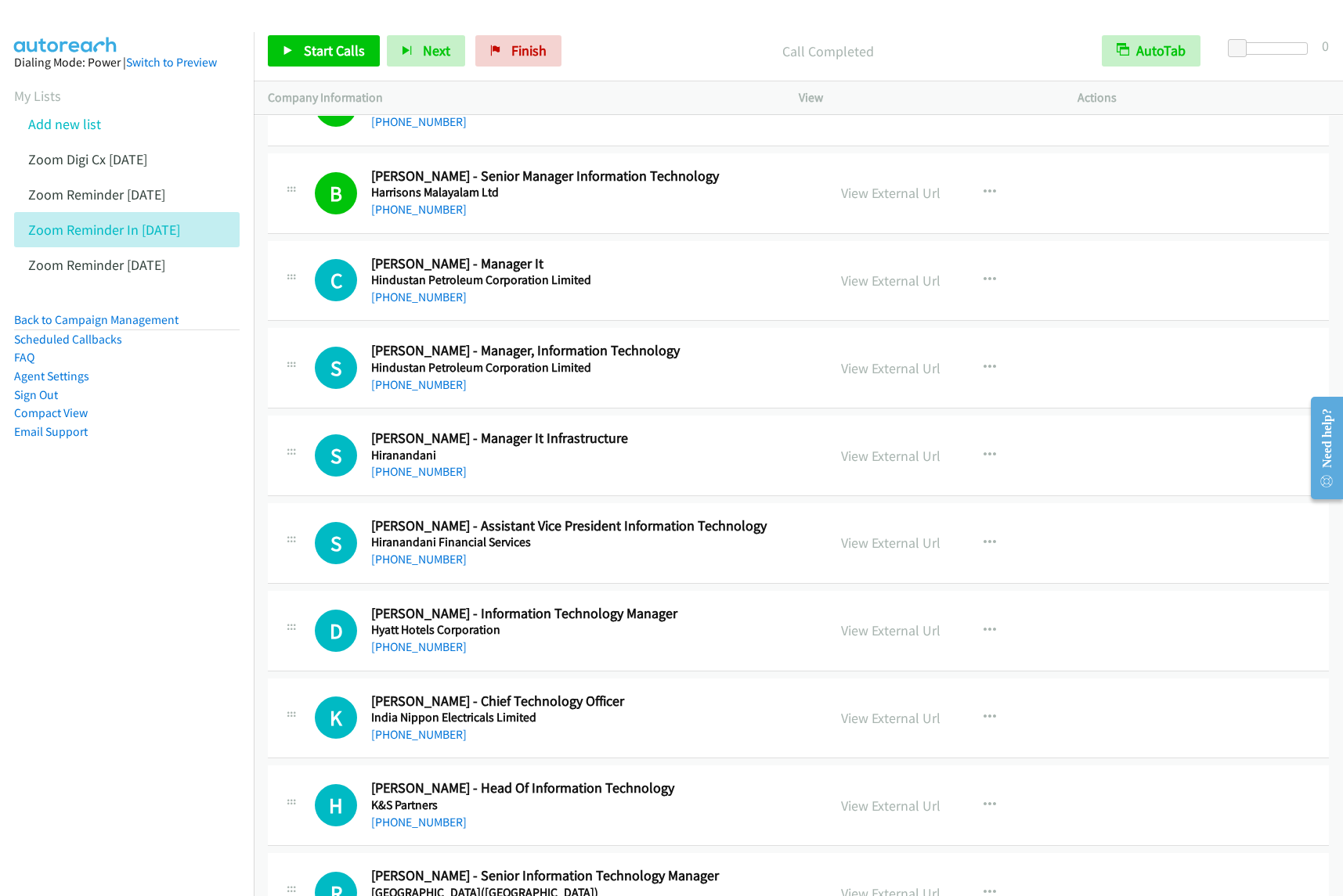
scroll to position [1664, 0]
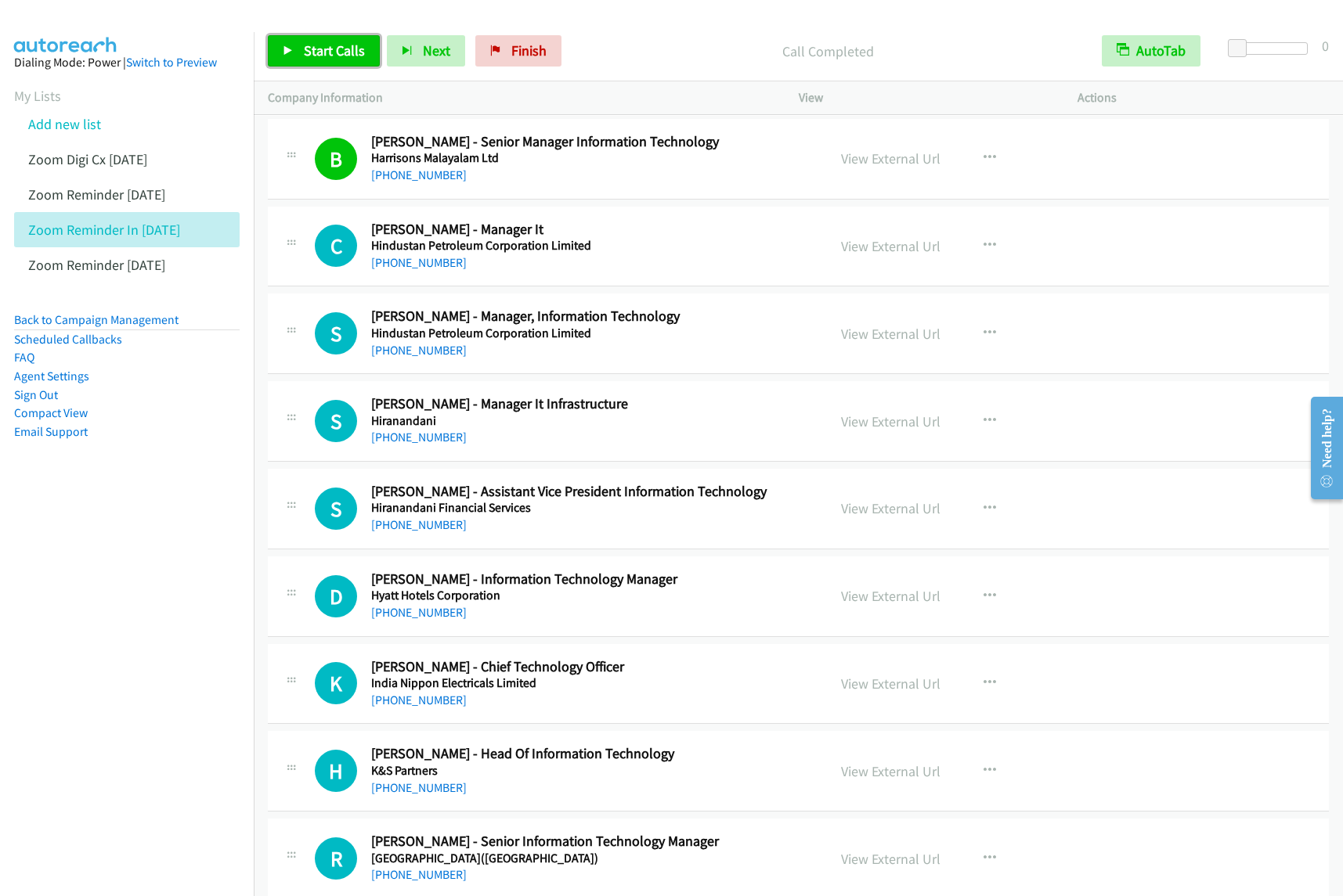
click at [327, 52] on span "Start Calls" at bounding box center [335, 51] width 61 height 18
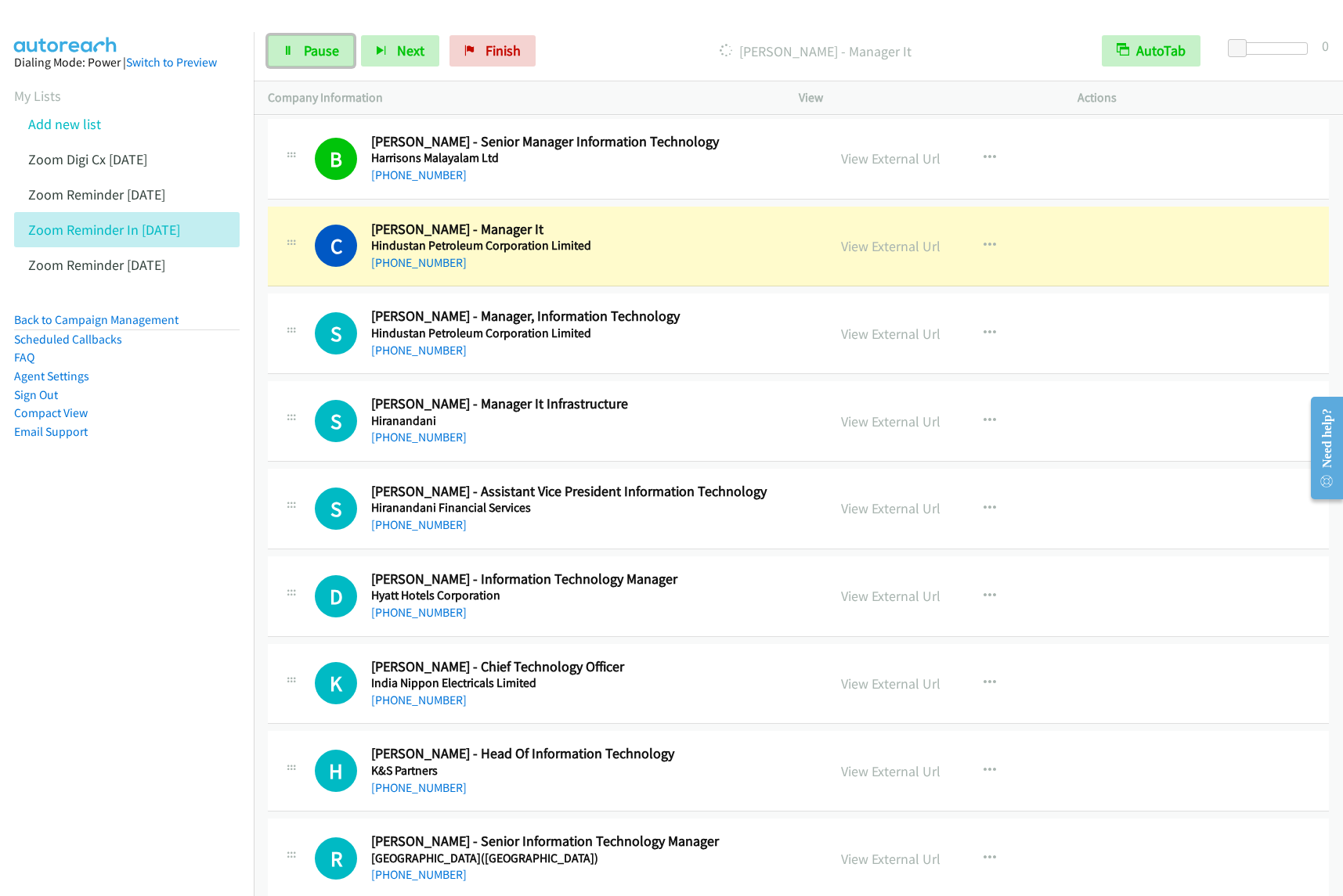
drag, startPoint x: 306, startPoint y: 49, endPoint x: 455, endPoint y: 8, distance: 154.5
click at [306, 49] on span "Pause" at bounding box center [322, 51] width 35 height 18
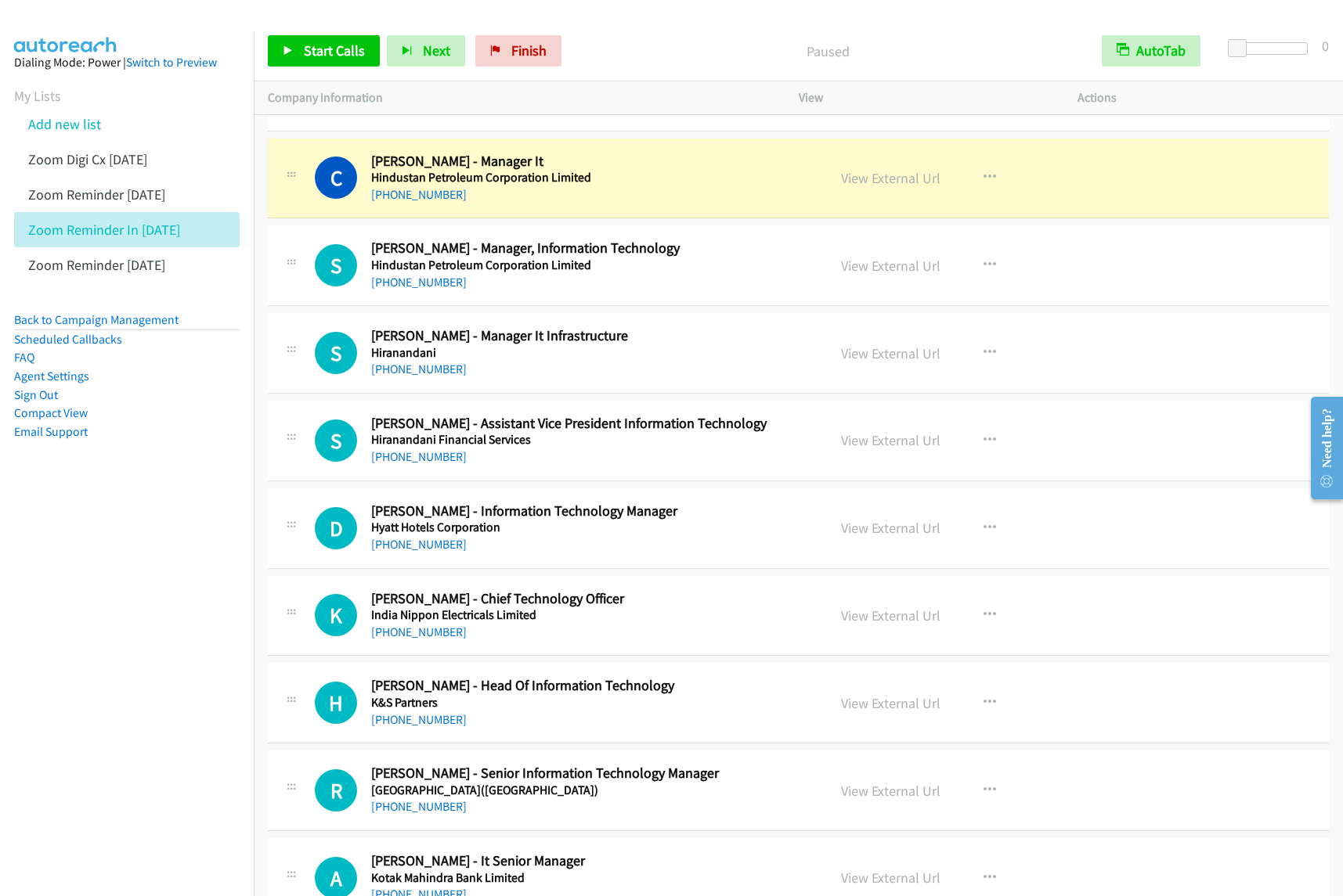
scroll to position [1761, 0]
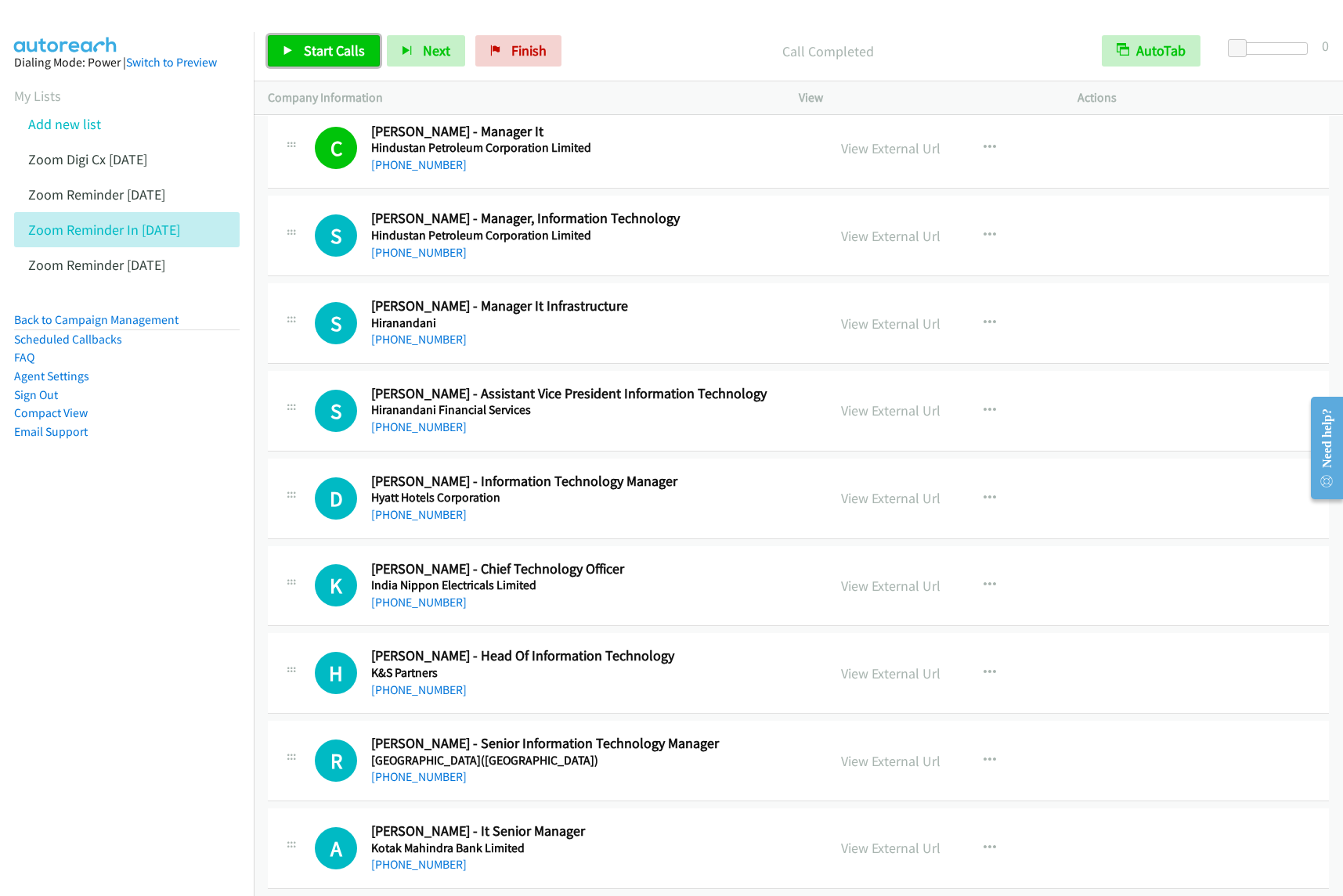
click at [322, 49] on span "Start Calls" at bounding box center [335, 51] width 61 height 18
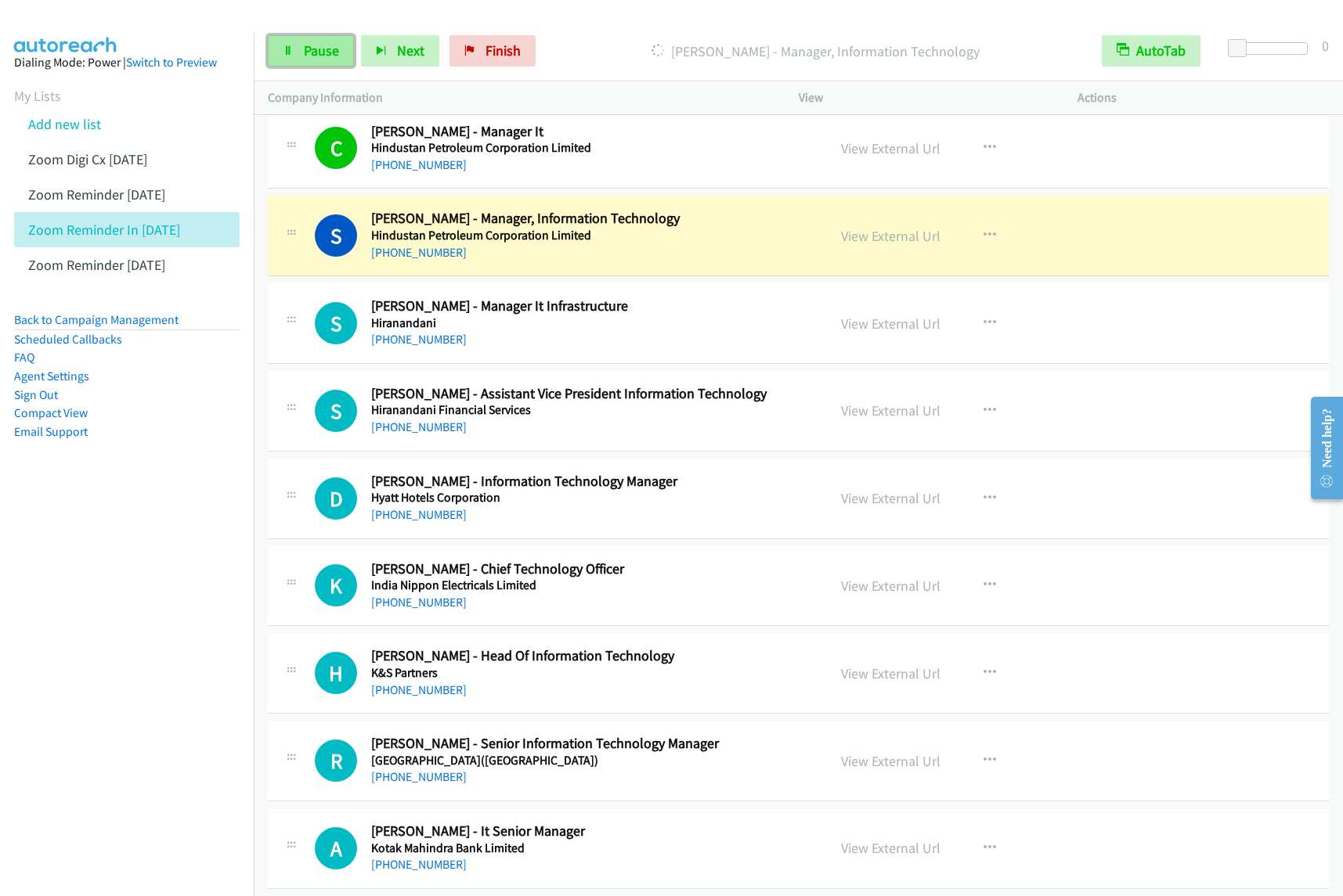
click at [322, 49] on span "Pause" at bounding box center [322, 51] width 35 height 18
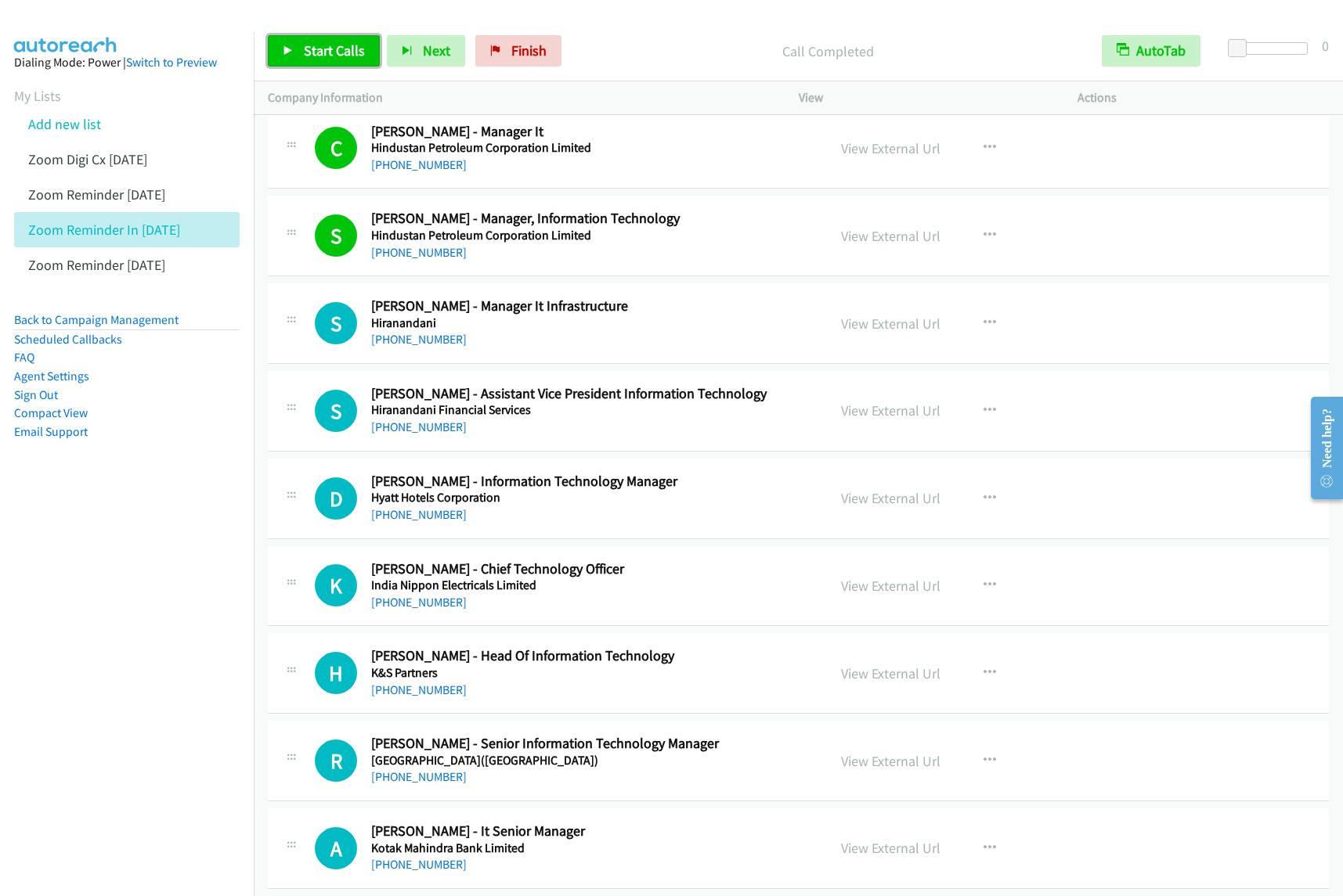
click at [318, 49] on span "Start Calls" at bounding box center [335, 51] width 61 height 18
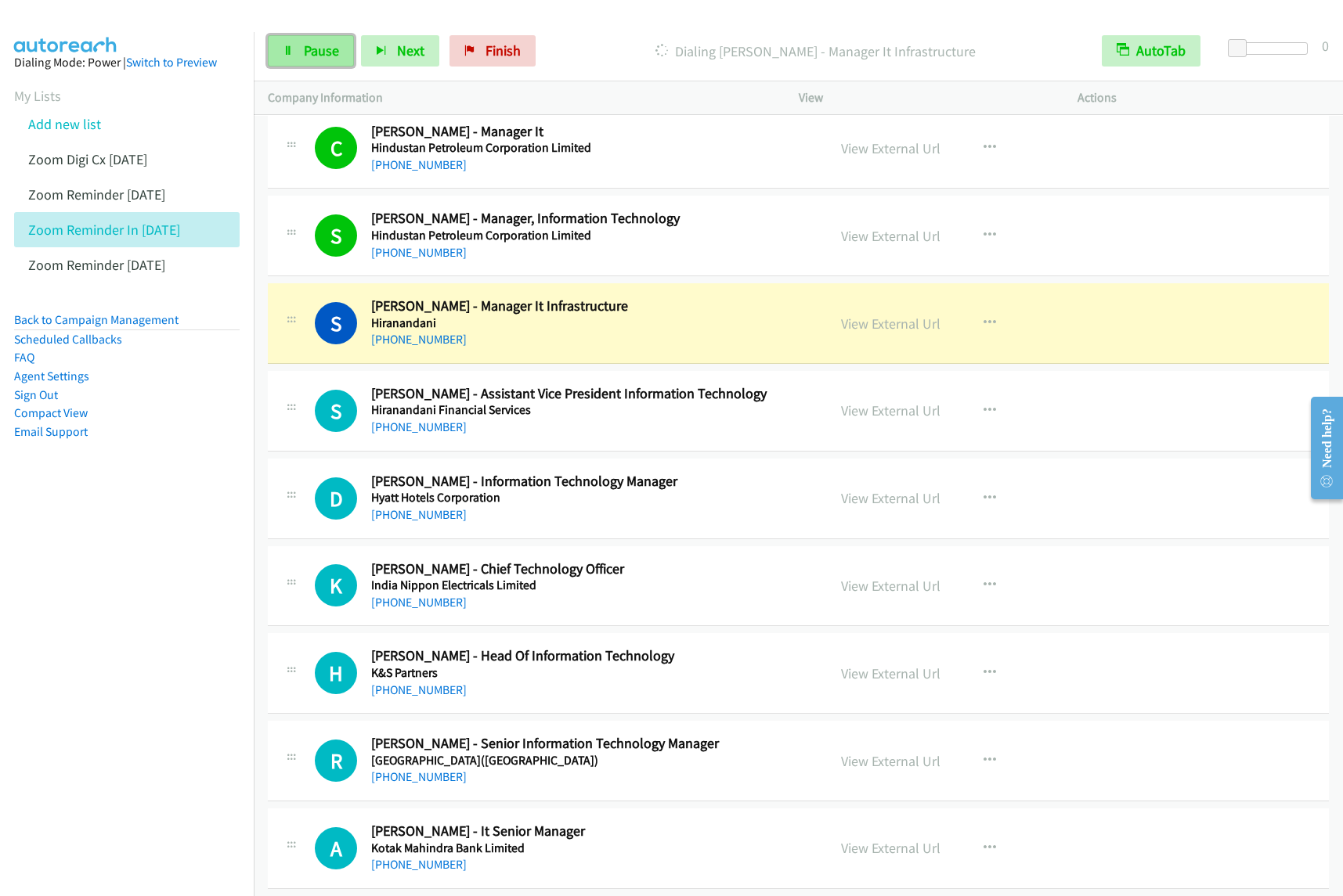
click at [296, 44] on link "Pause" at bounding box center [311, 51] width 87 height 31
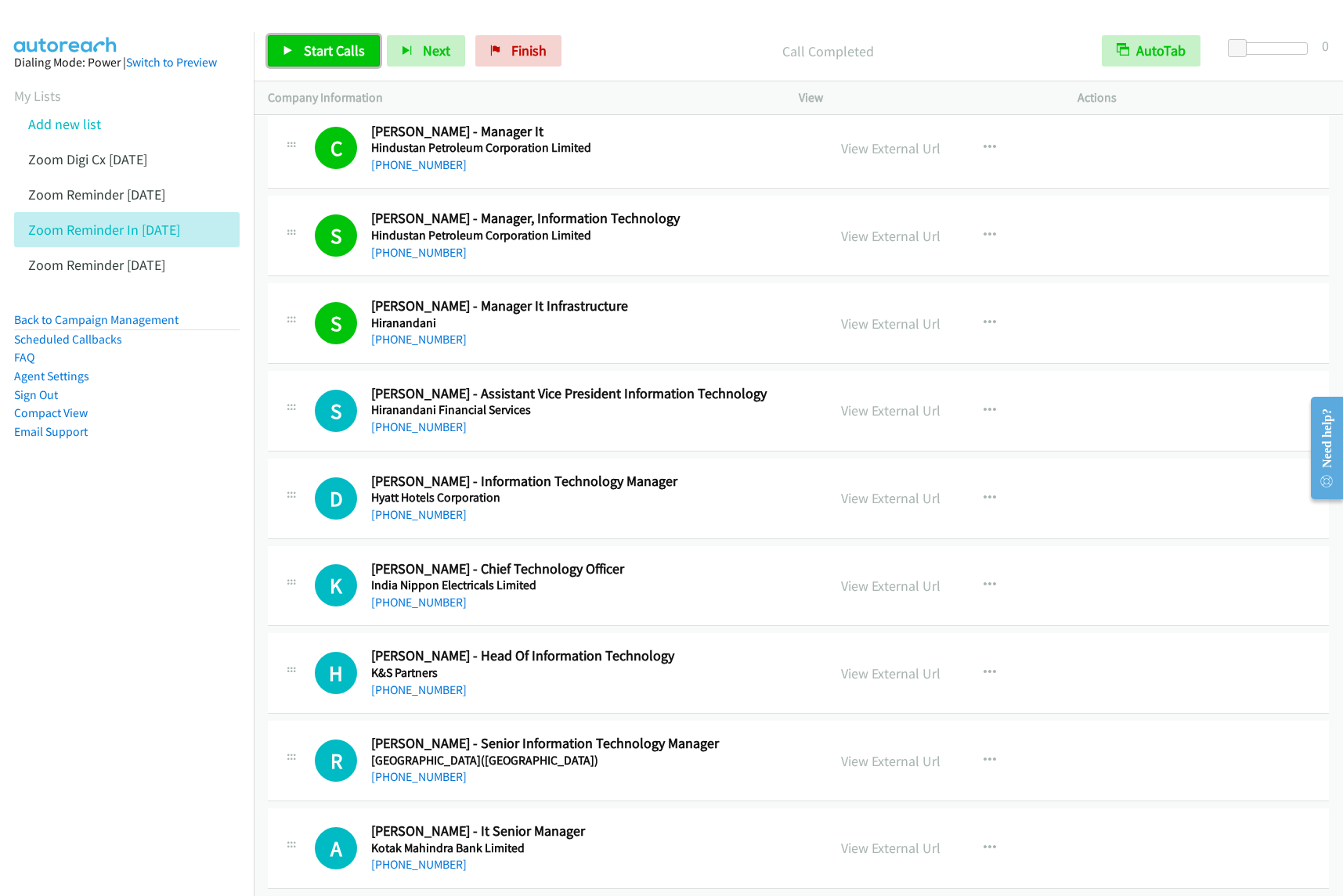
click at [359, 52] on span "Start Calls" at bounding box center [335, 51] width 61 height 18
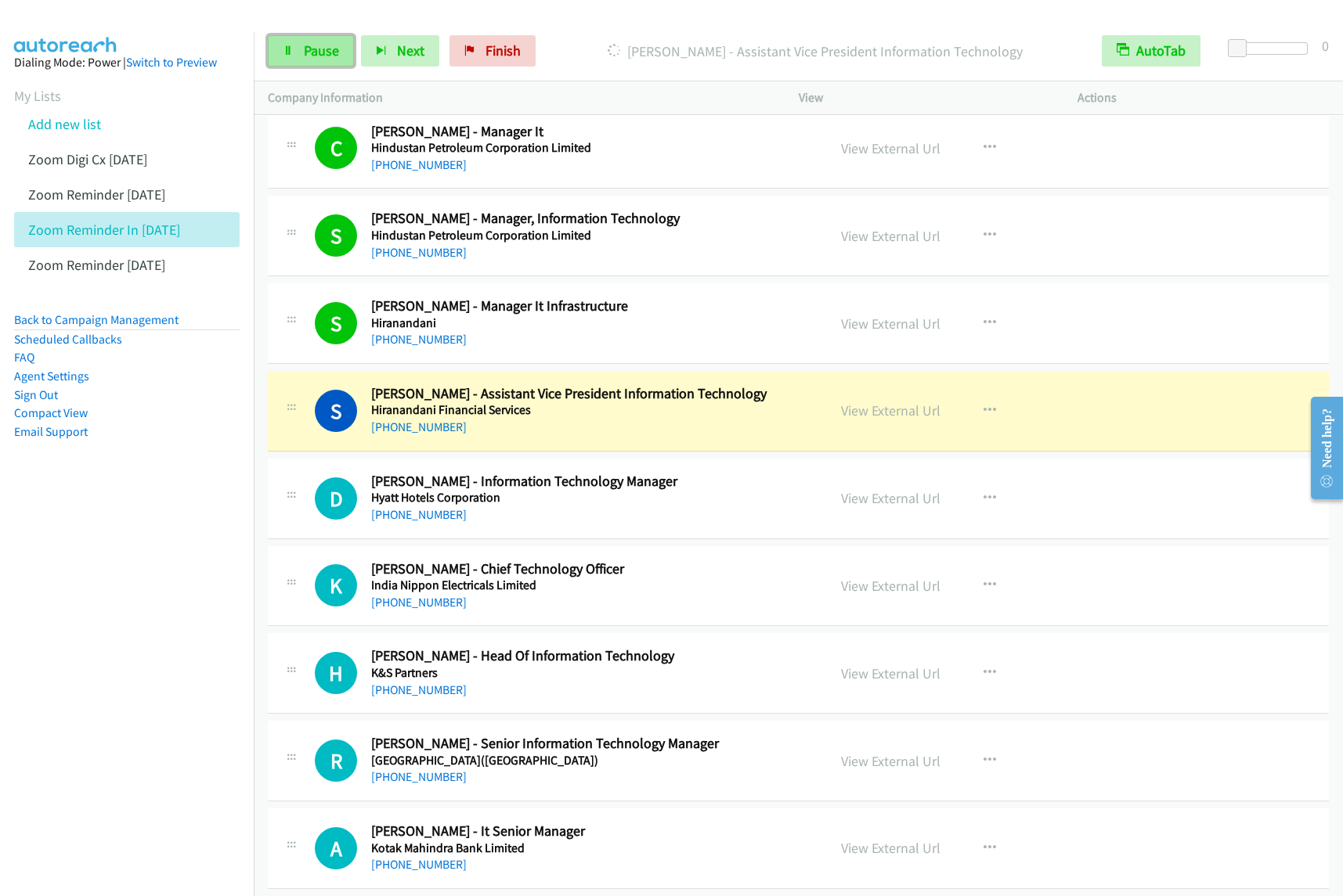
click at [334, 52] on span "Pause" at bounding box center [322, 51] width 35 height 18
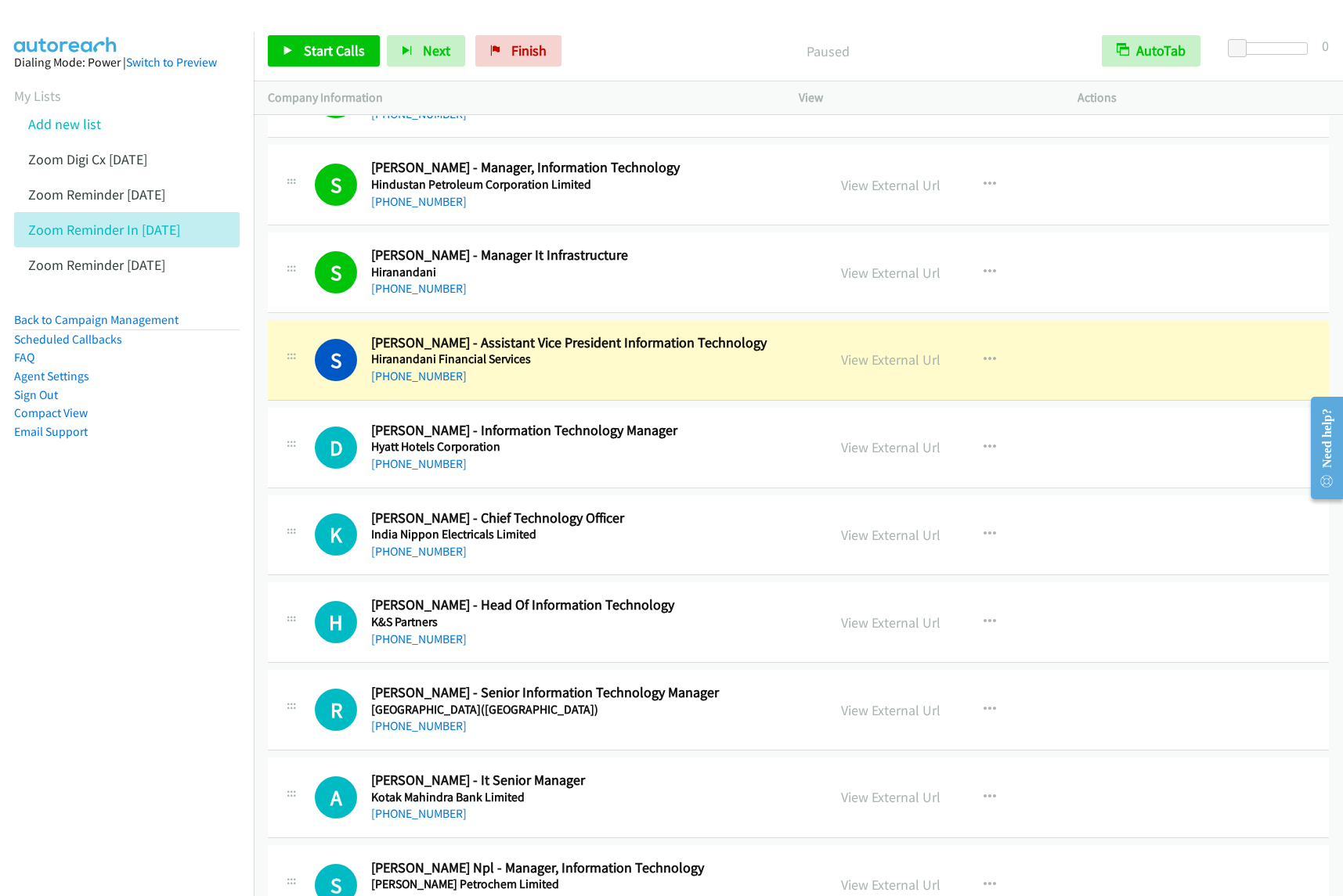
scroll to position [1957, 0]
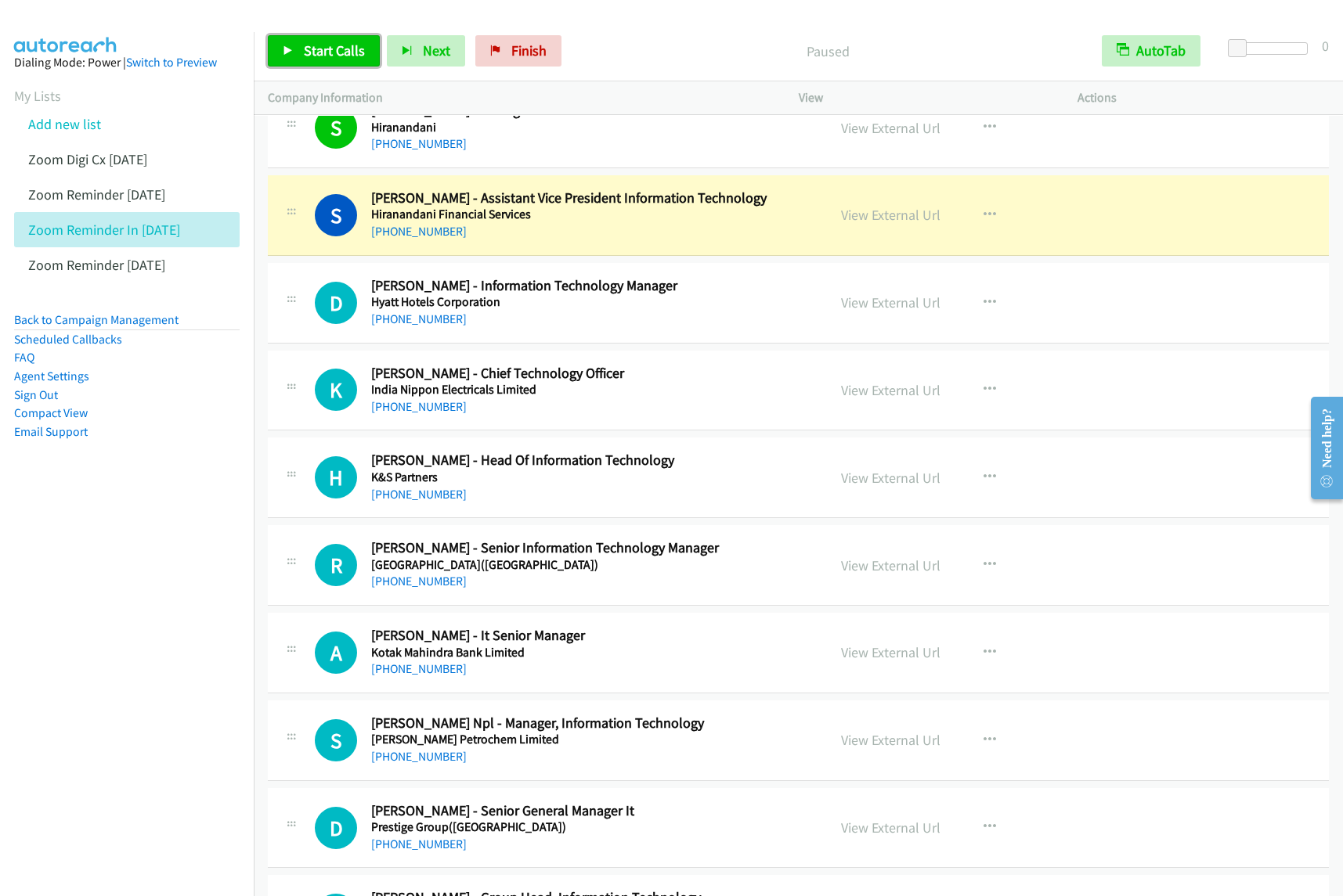
click at [350, 61] on link "Start Calls" at bounding box center [324, 51] width 112 height 31
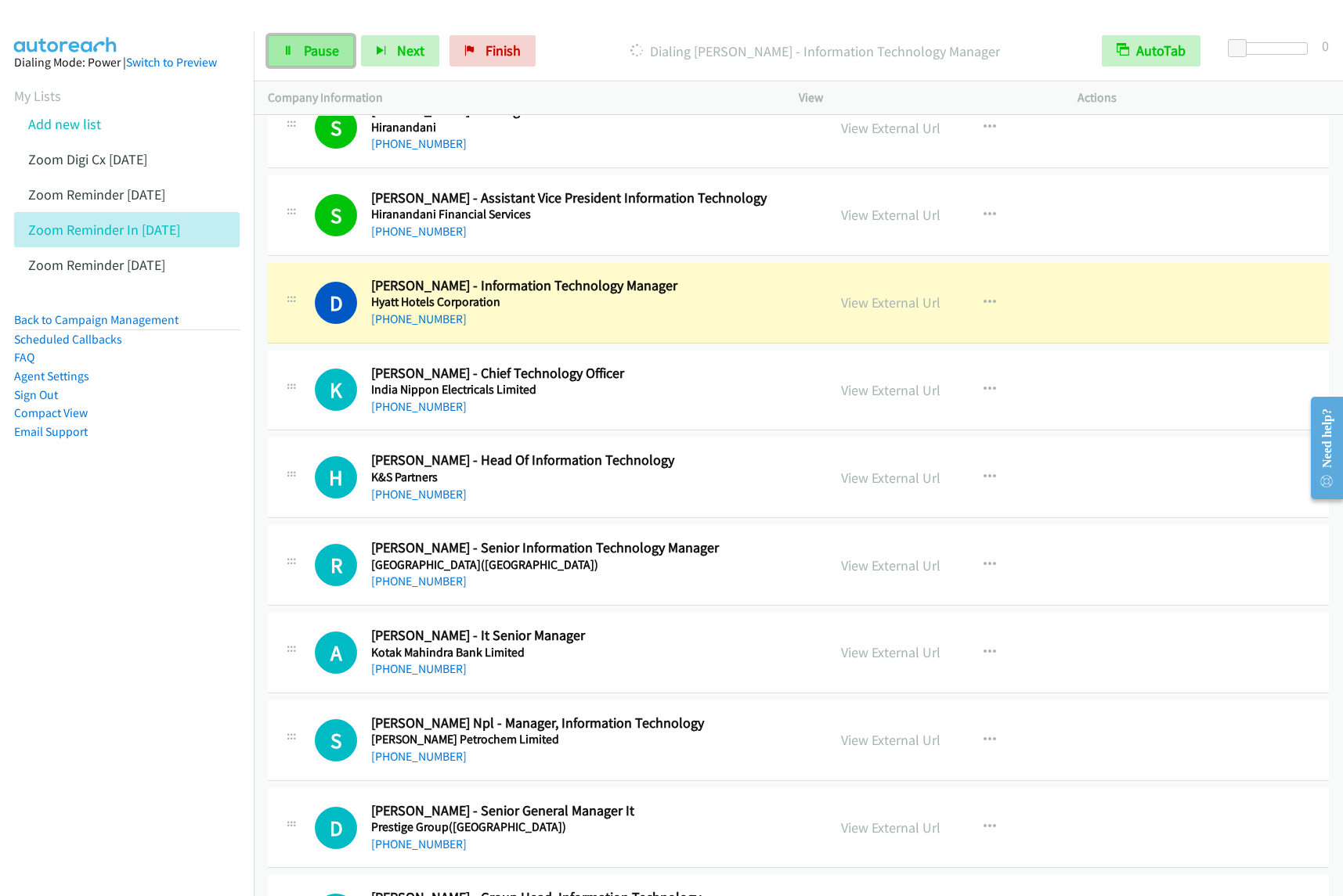
click at [276, 39] on link "Pause" at bounding box center [311, 51] width 87 height 31
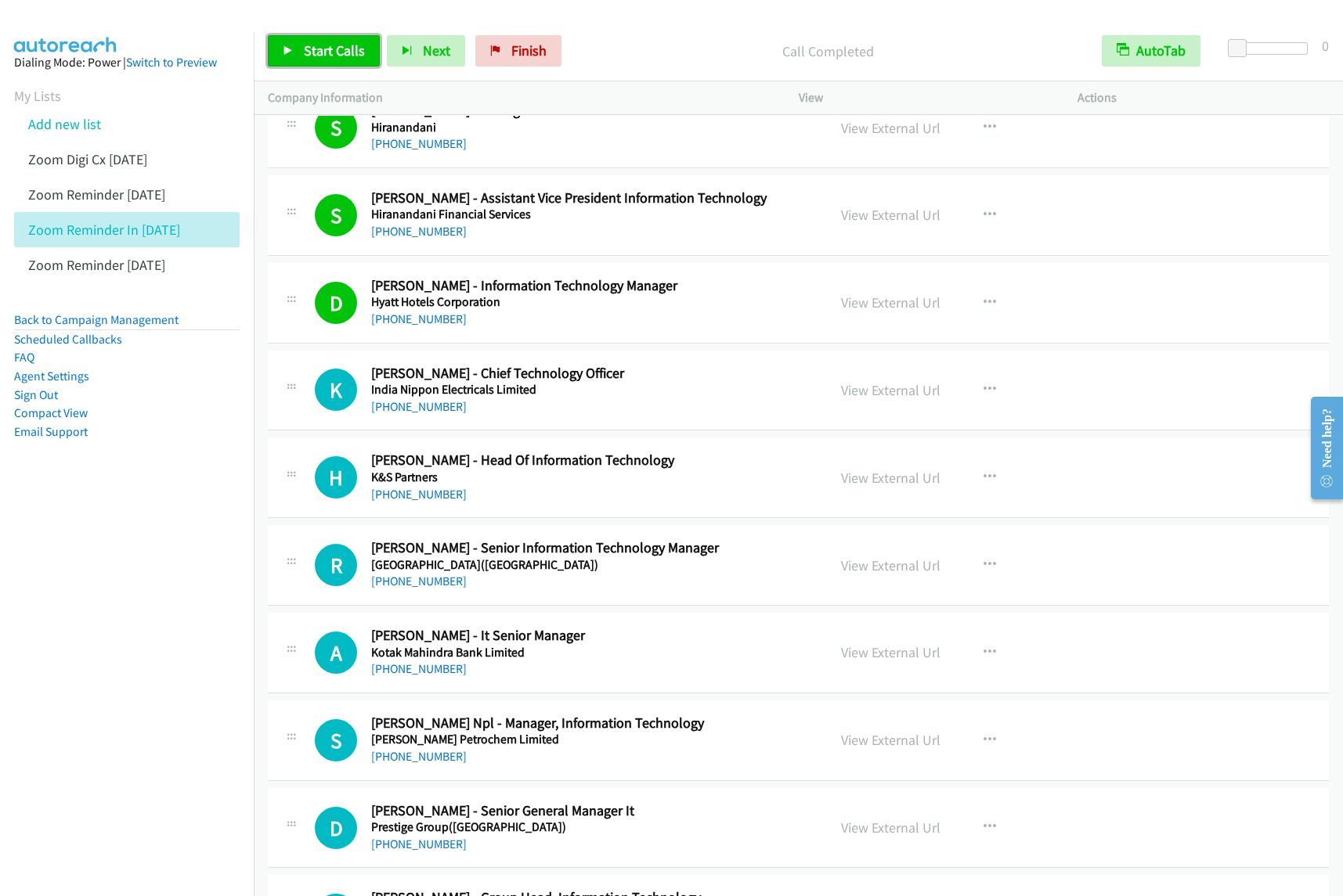
click at [342, 59] on span "Start Calls" at bounding box center [335, 51] width 61 height 18
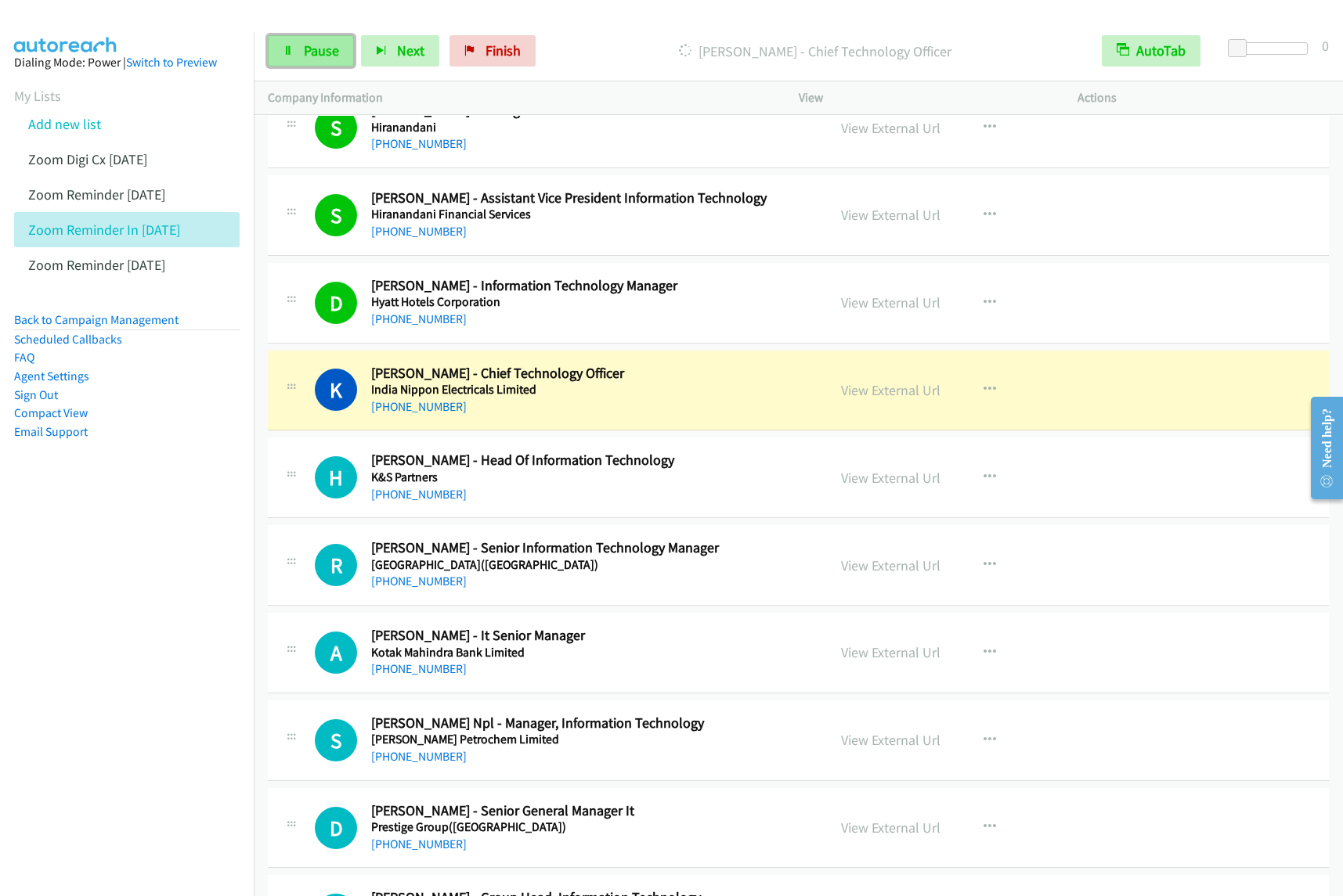
click at [329, 45] on span "Pause" at bounding box center [322, 51] width 35 height 18
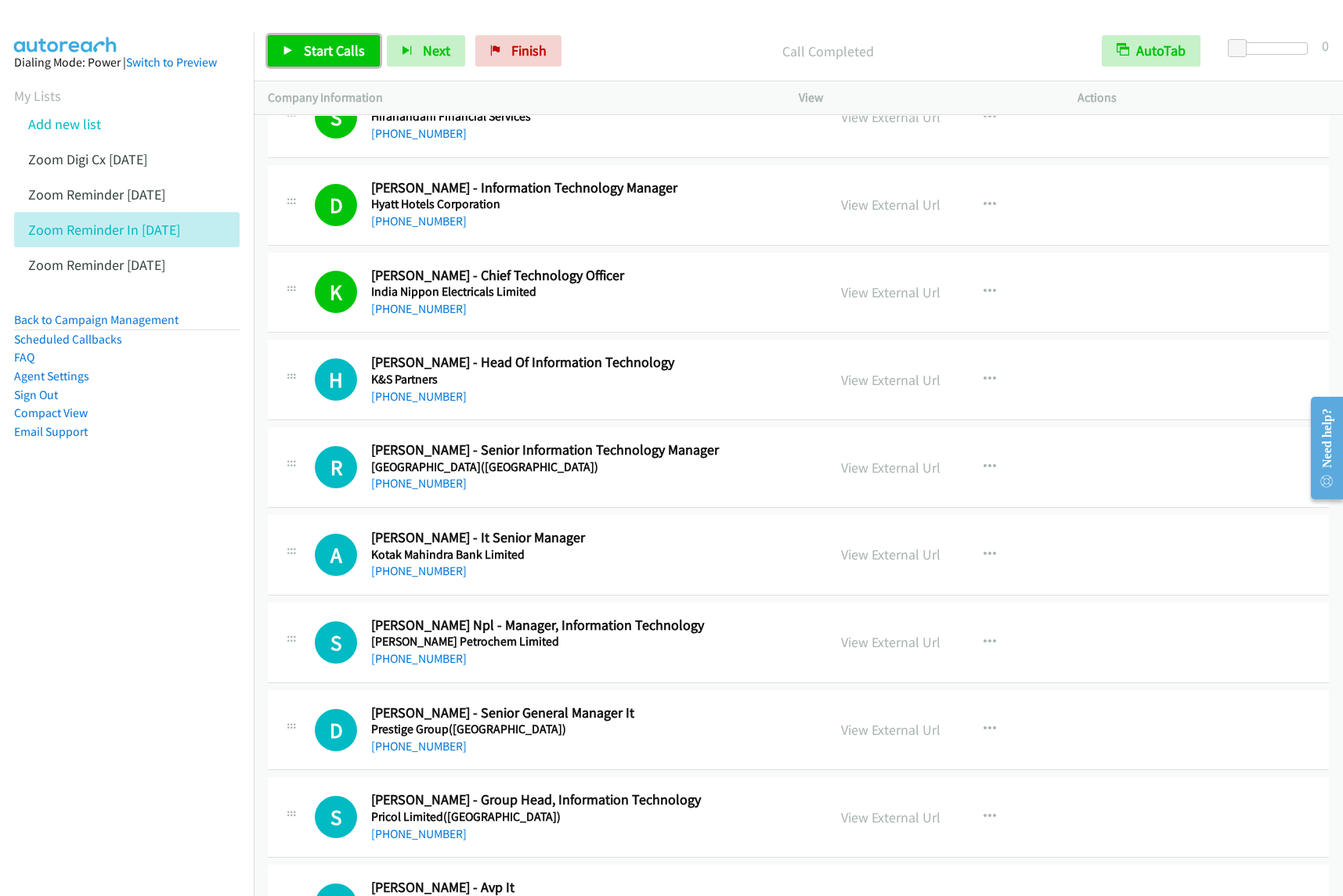
click at [322, 41] on link "Start Calls" at bounding box center [324, 51] width 112 height 31
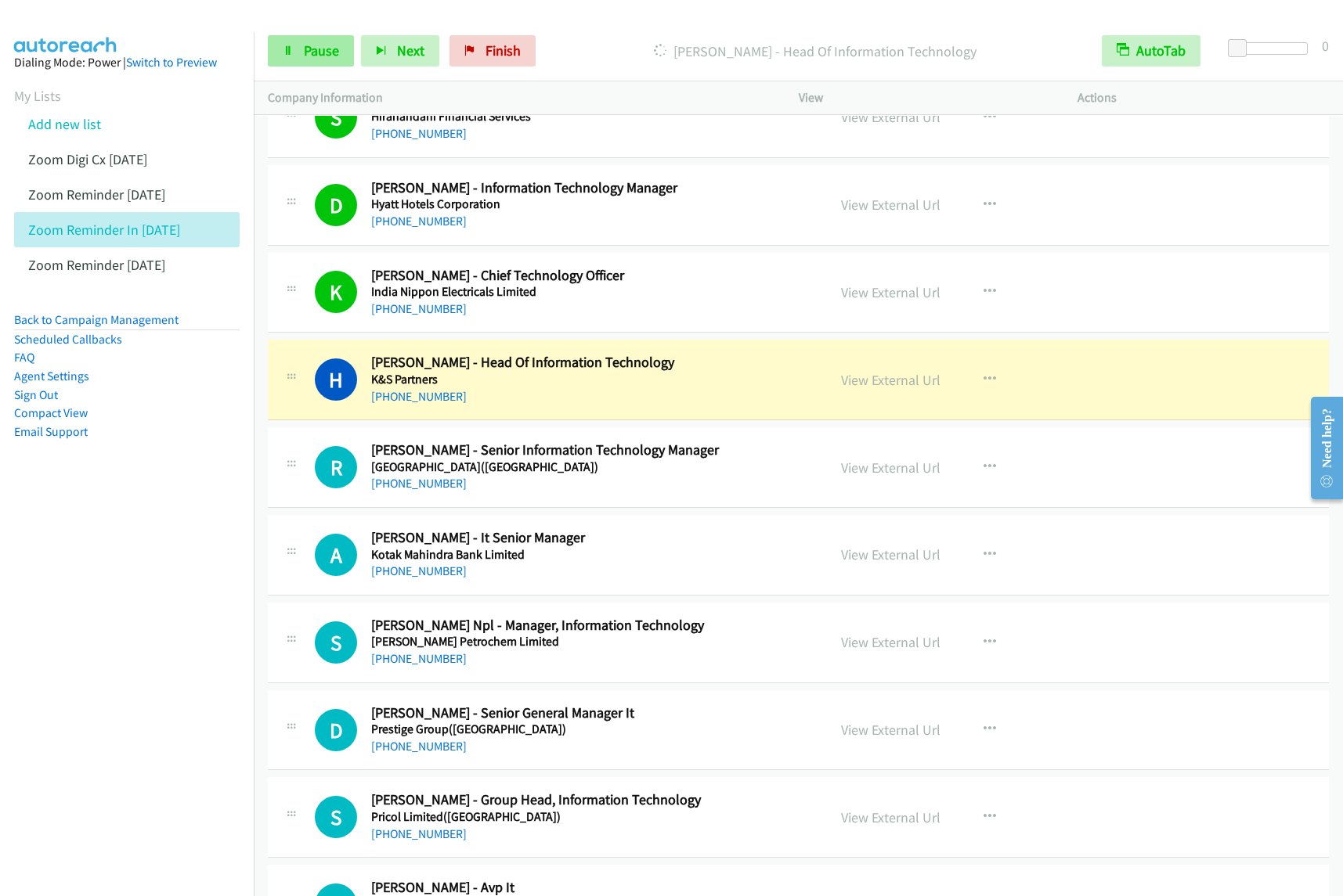
drag, startPoint x: 314, startPoint y: 68, endPoint x: 352, endPoint y: 60, distance: 38.8
click at [314, 68] on div "Start Calls Pause Next Finish Dialing Harvinder Reen - Head Of Information Tech…" at bounding box center [798, 51] width 1090 height 60
click at [309, 45] on span "Pause" at bounding box center [322, 51] width 35 height 18
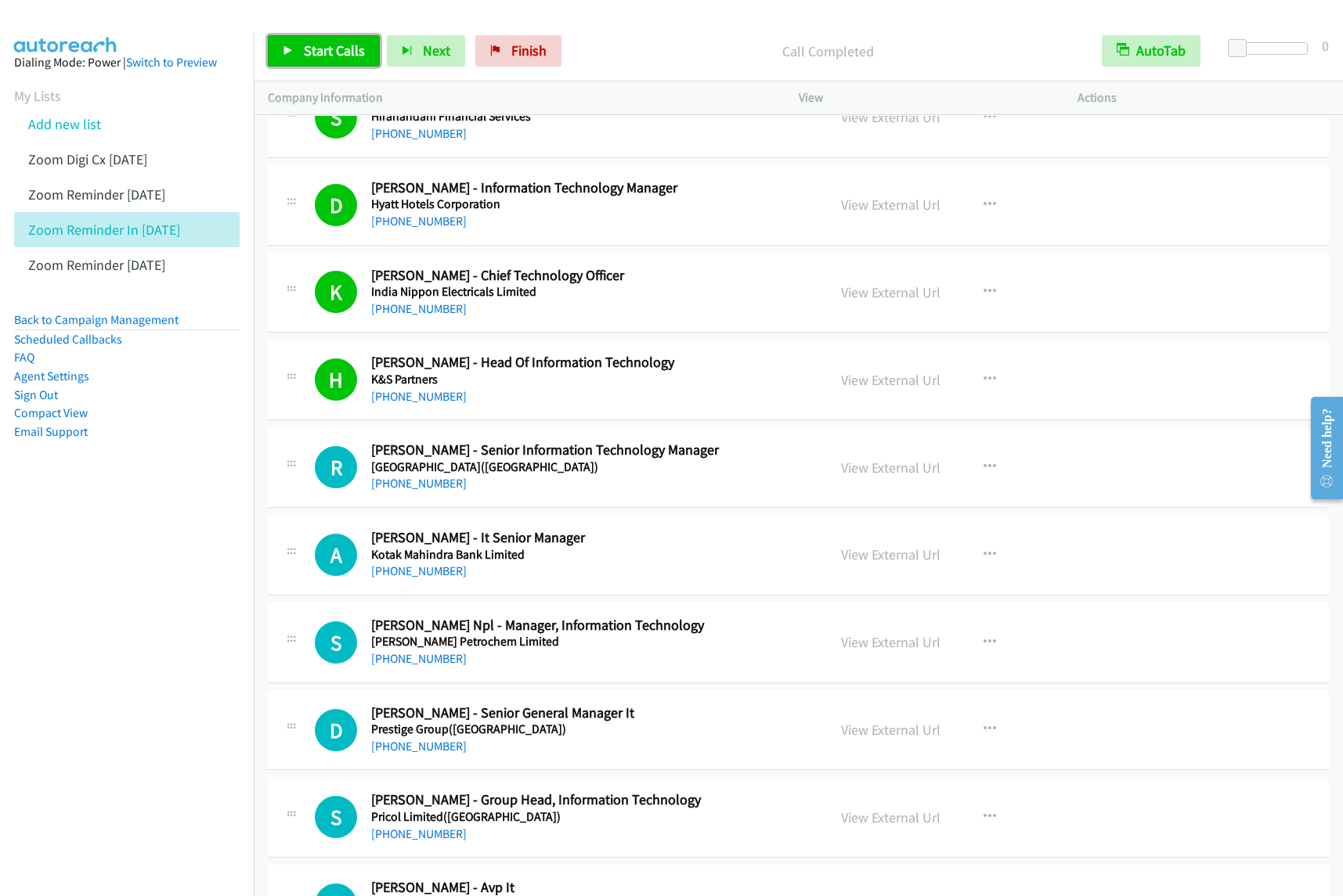
click at [352, 45] on span "Start Calls" at bounding box center [335, 51] width 61 height 18
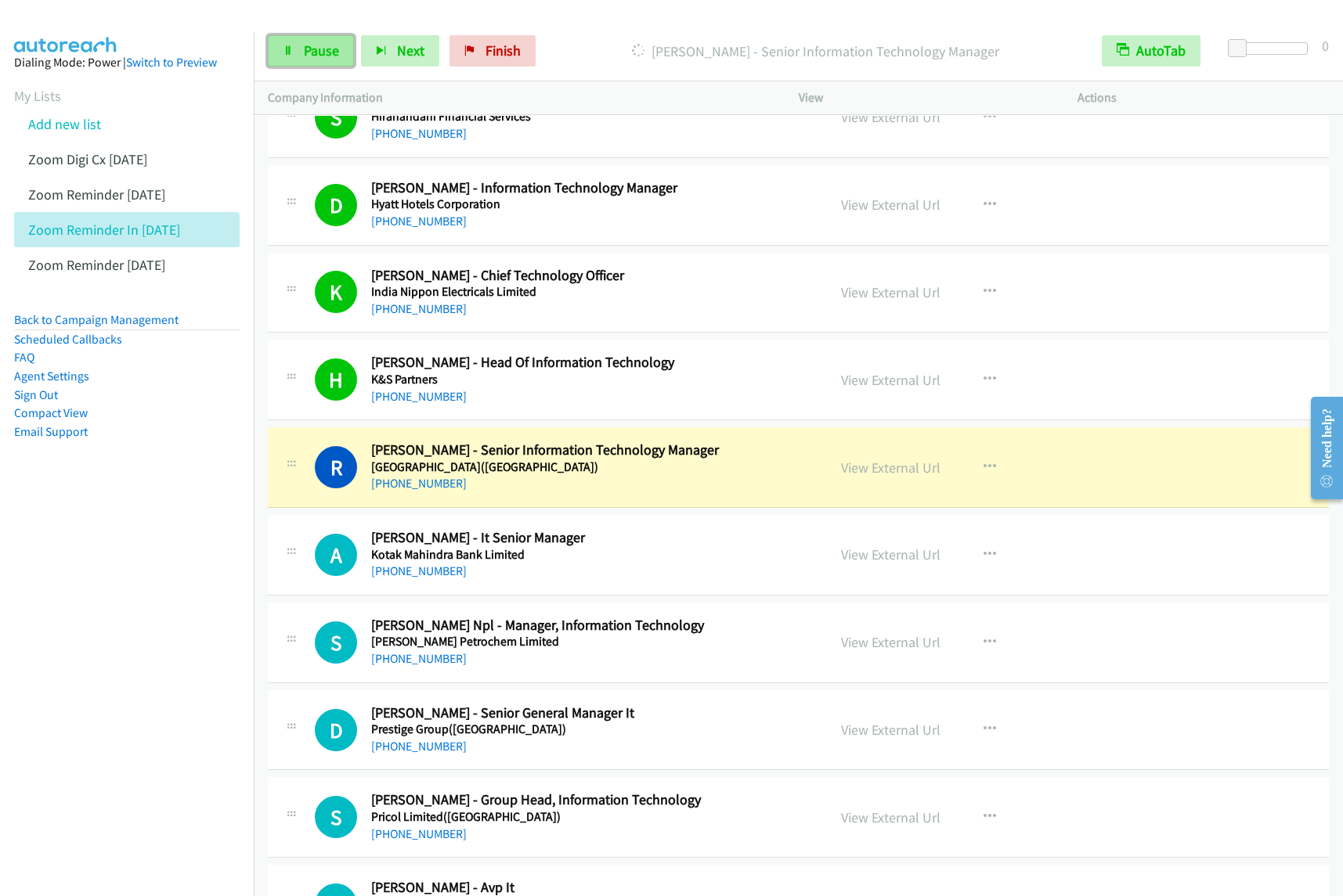
click at [343, 51] on link "Pause" at bounding box center [311, 51] width 87 height 31
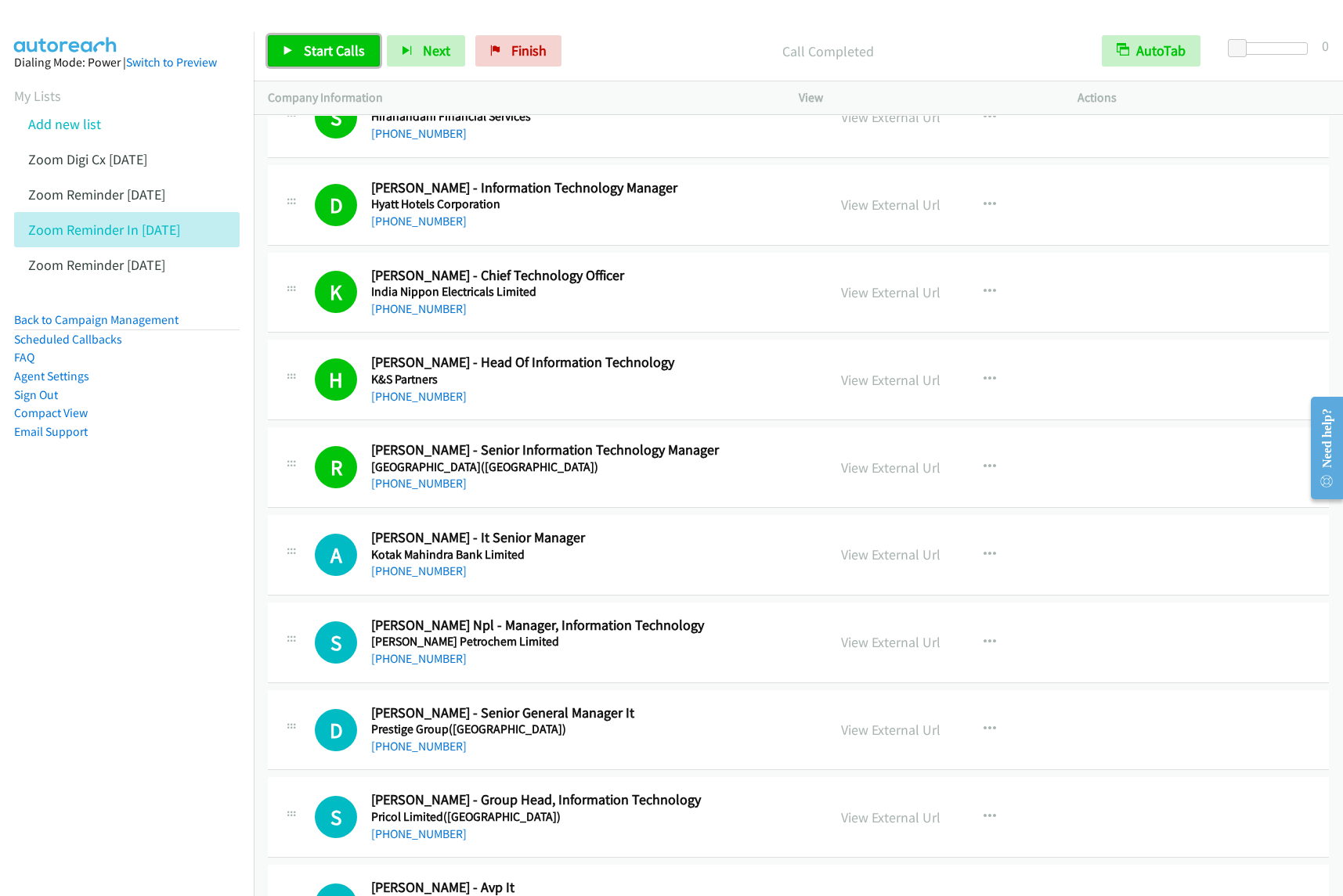
click at [370, 43] on link "Start Calls" at bounding box center [324, 51] width 112 height 31
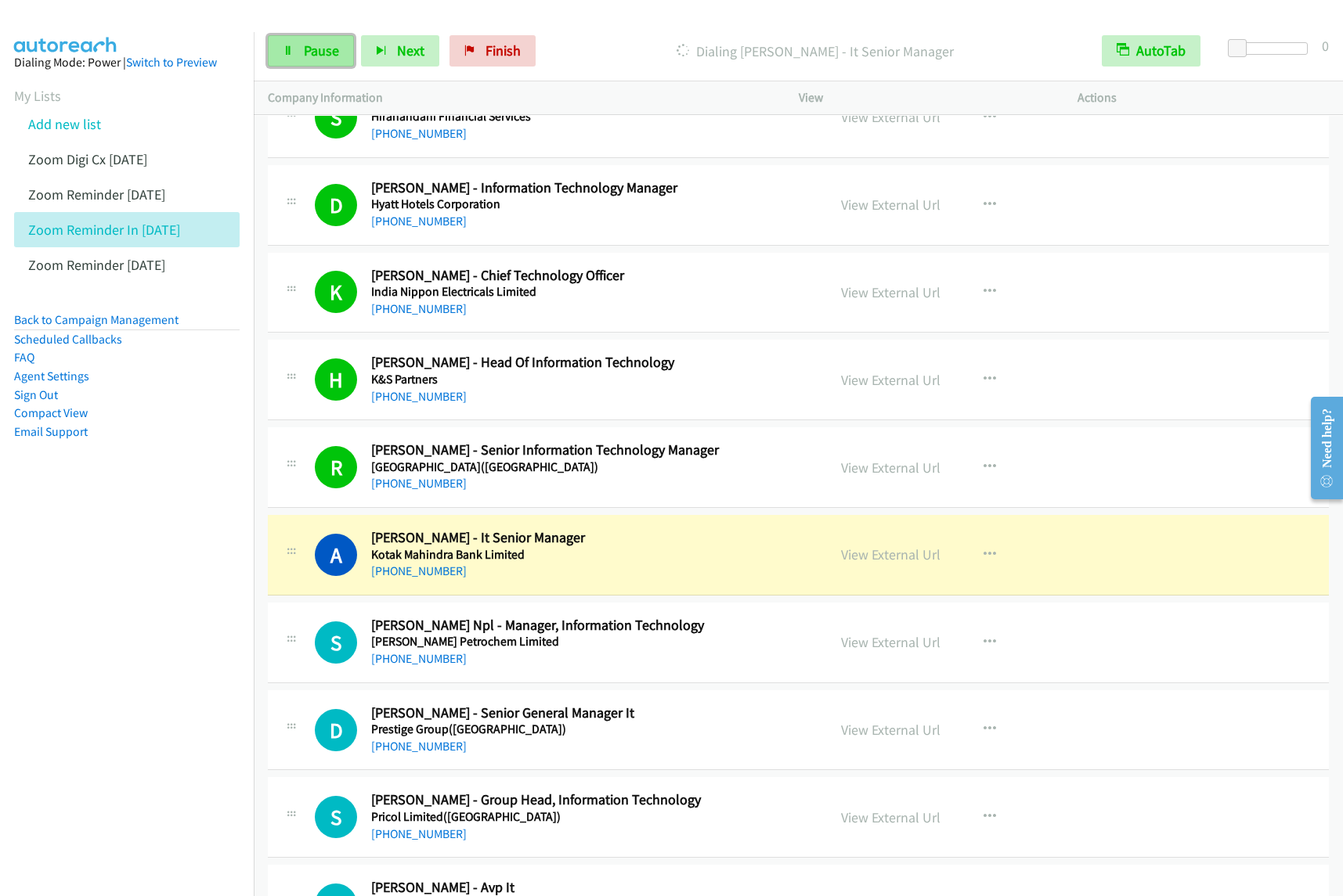
click at [299, 45] on link "Pause" at bounding box center [311, 51] width 87 height 31
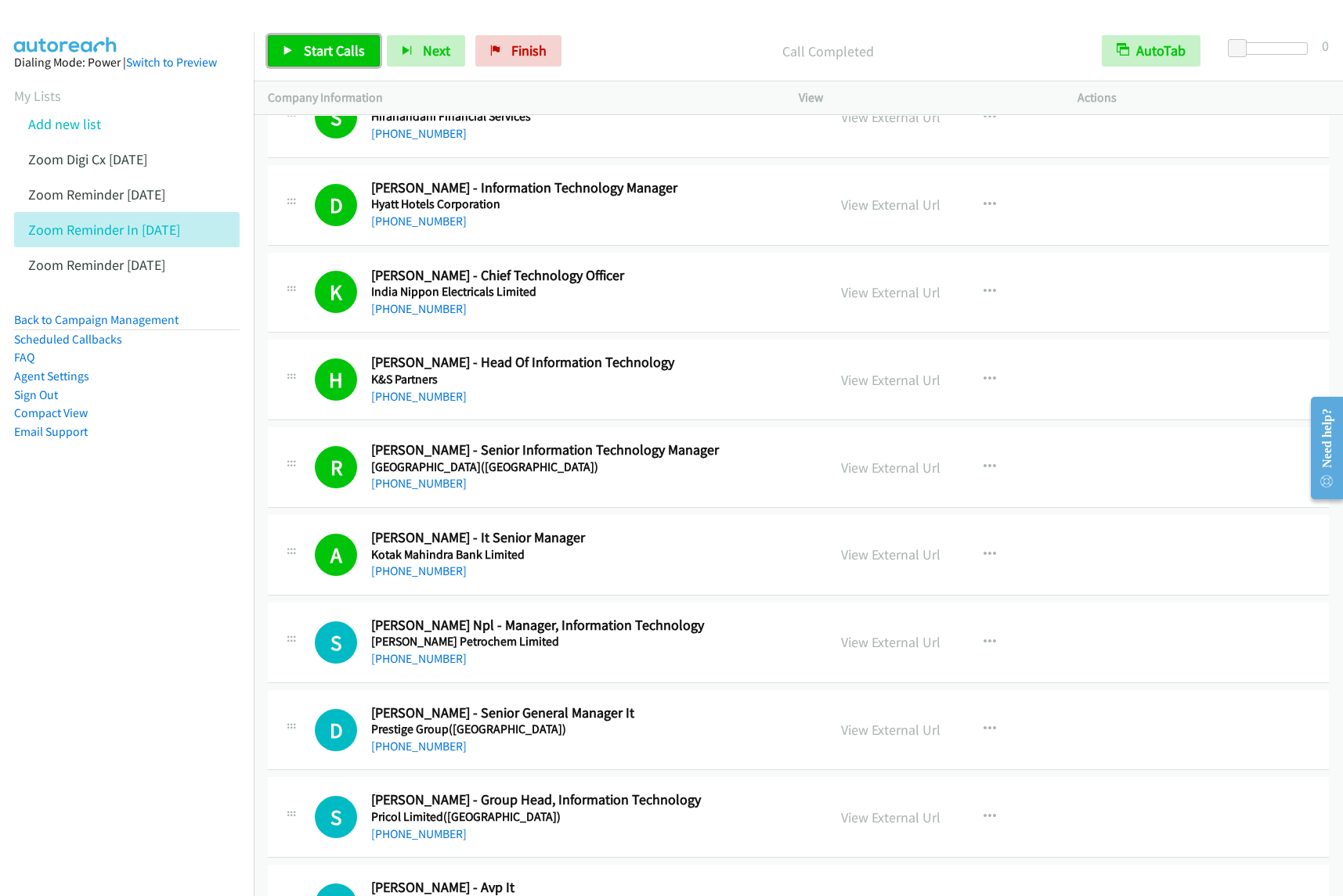
click at [311, 55] on span "Start Calls" at bounding box center [335, 51] width 61 height 18
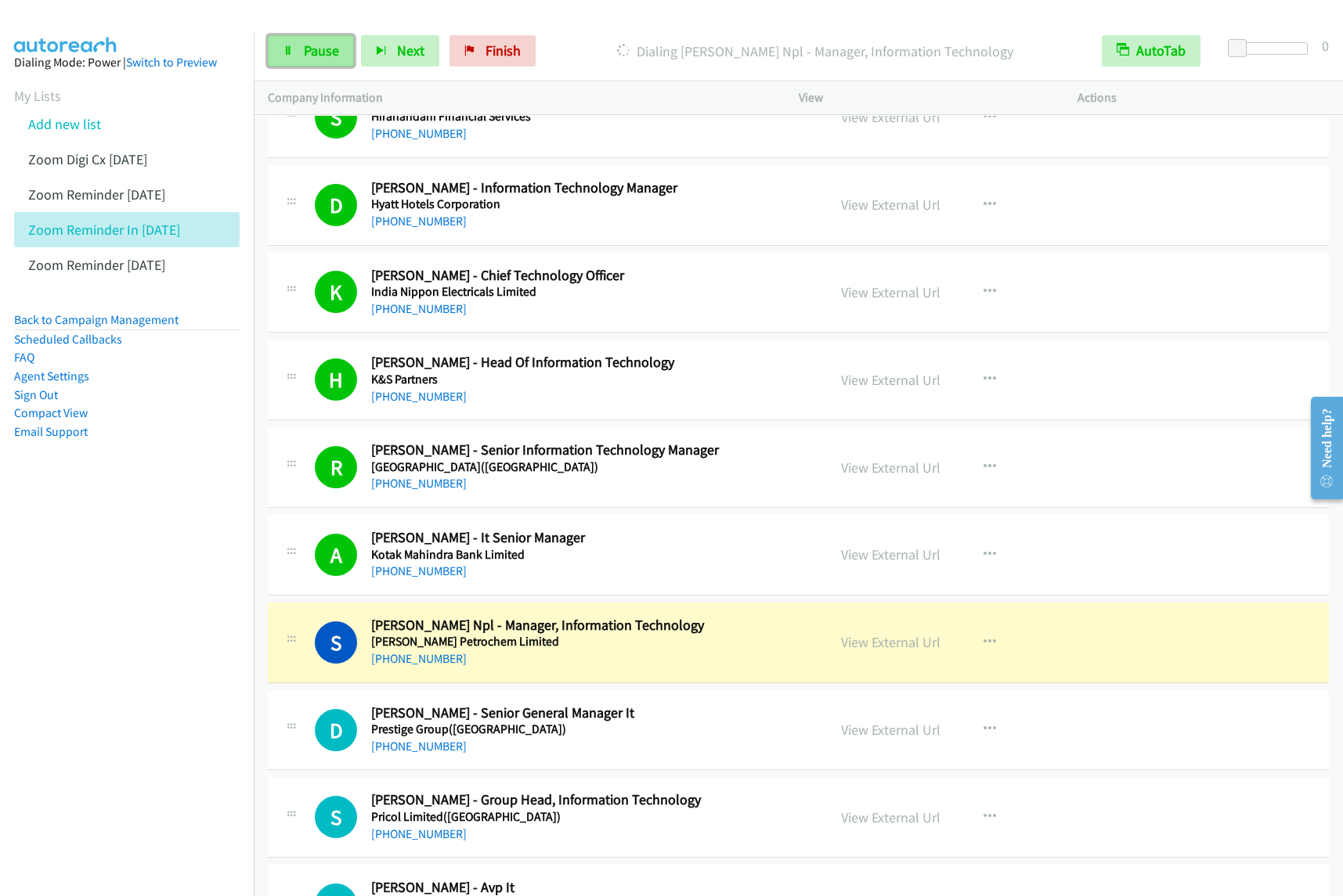
click at [322, 60] on link "Pause" at bounding box center [311, 51] width 87 height 31
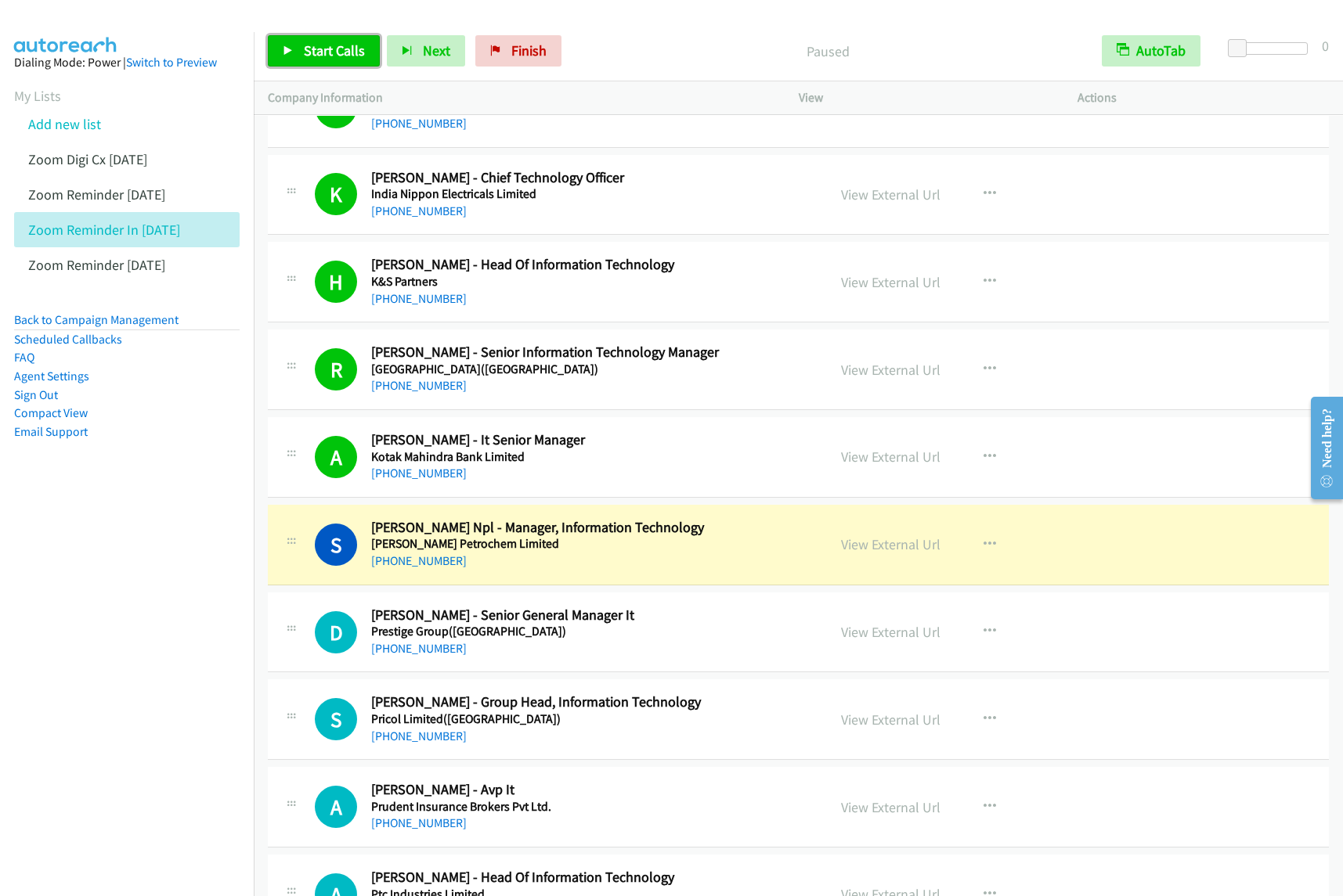
click at [351, 61] on link "Start Calls" at bounding box center [324, 51] width 112 height 31
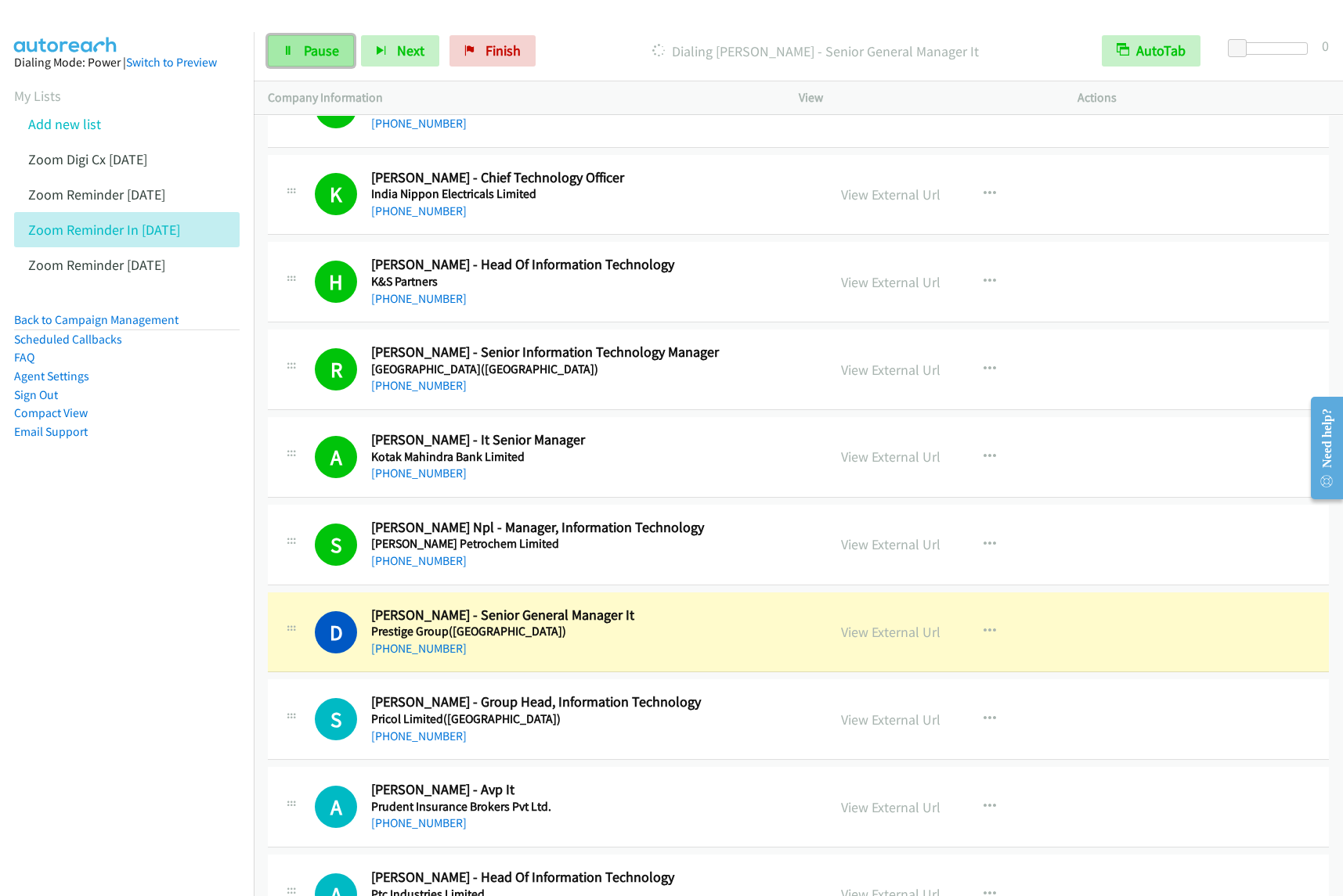
drag, startPoint x: 315, startPoint y: 47, endPoint x: 370, endPoint y: 60, distance: 56.5
click at [315, 47] on span "Pause" at bounding box center [322, 51] width 35 height 18
click at [978, 554] on button "button" at bounding box center [990, 545] width 42 height 31
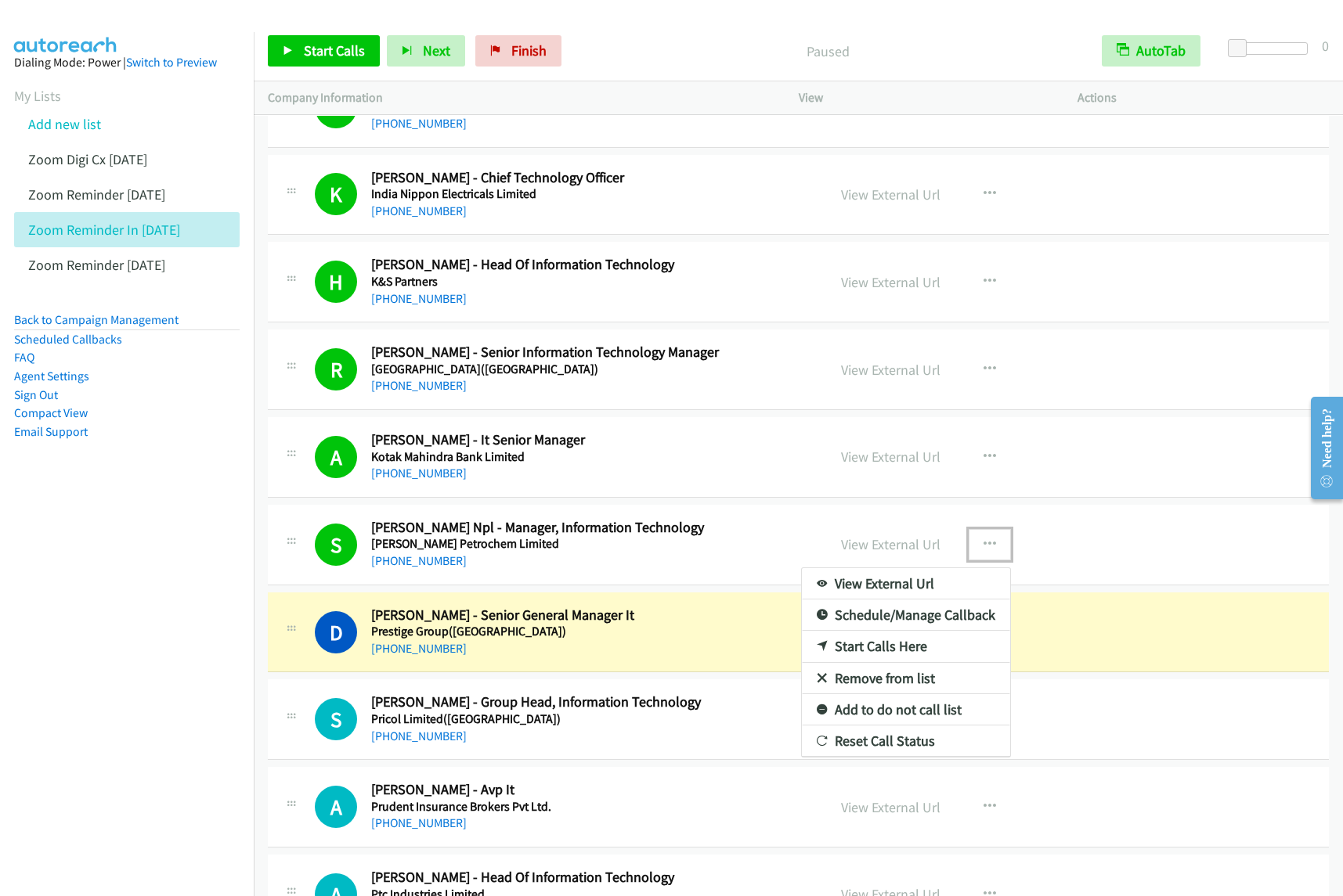
click at [910, 585] on link "View External Url" at bounding box center [906, 584] width 208 height 31
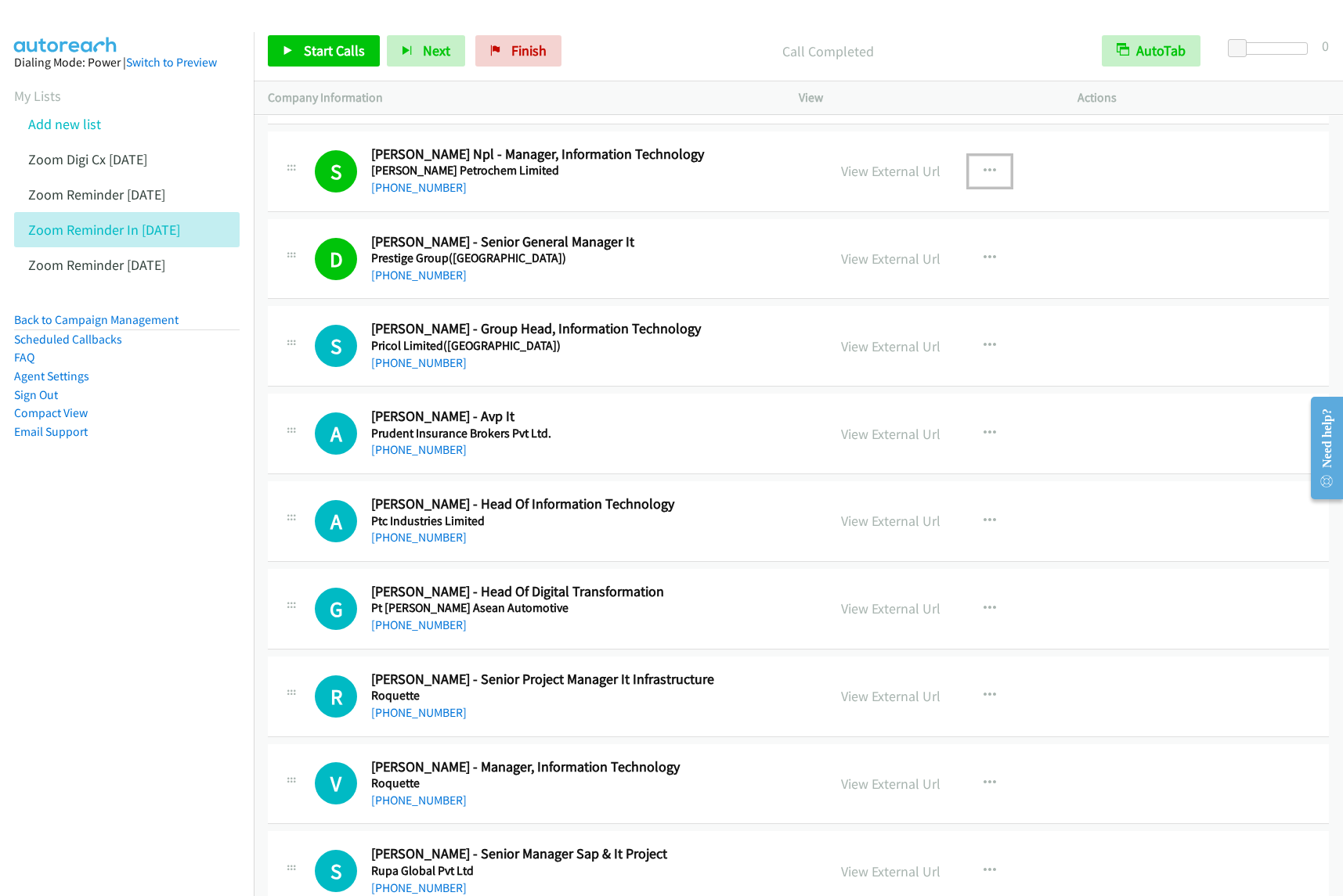
scroll to position [2544, 0]
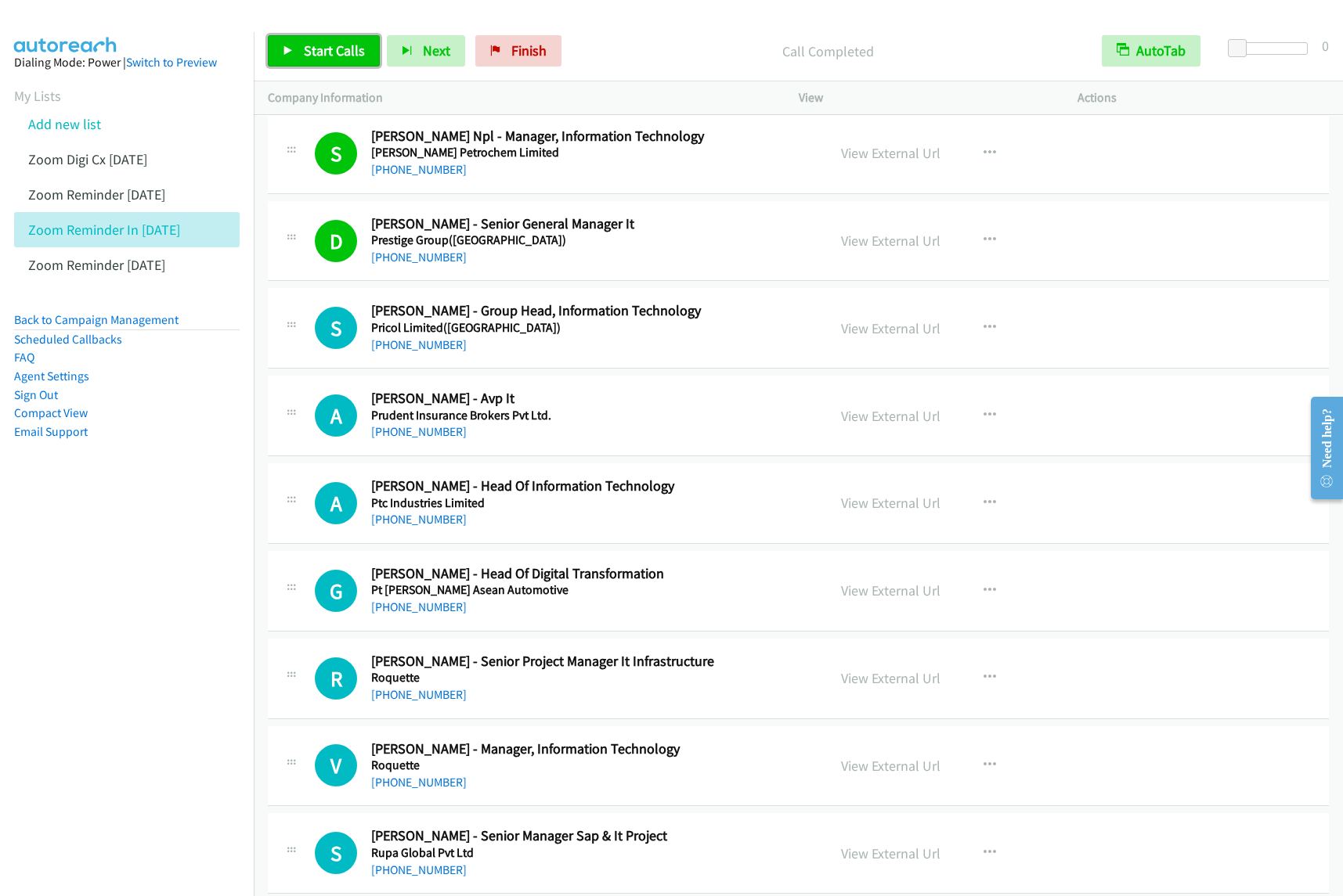
click at [338, 47] on span "Start Calls" at bounding box center [335, 51] width 61 height 18
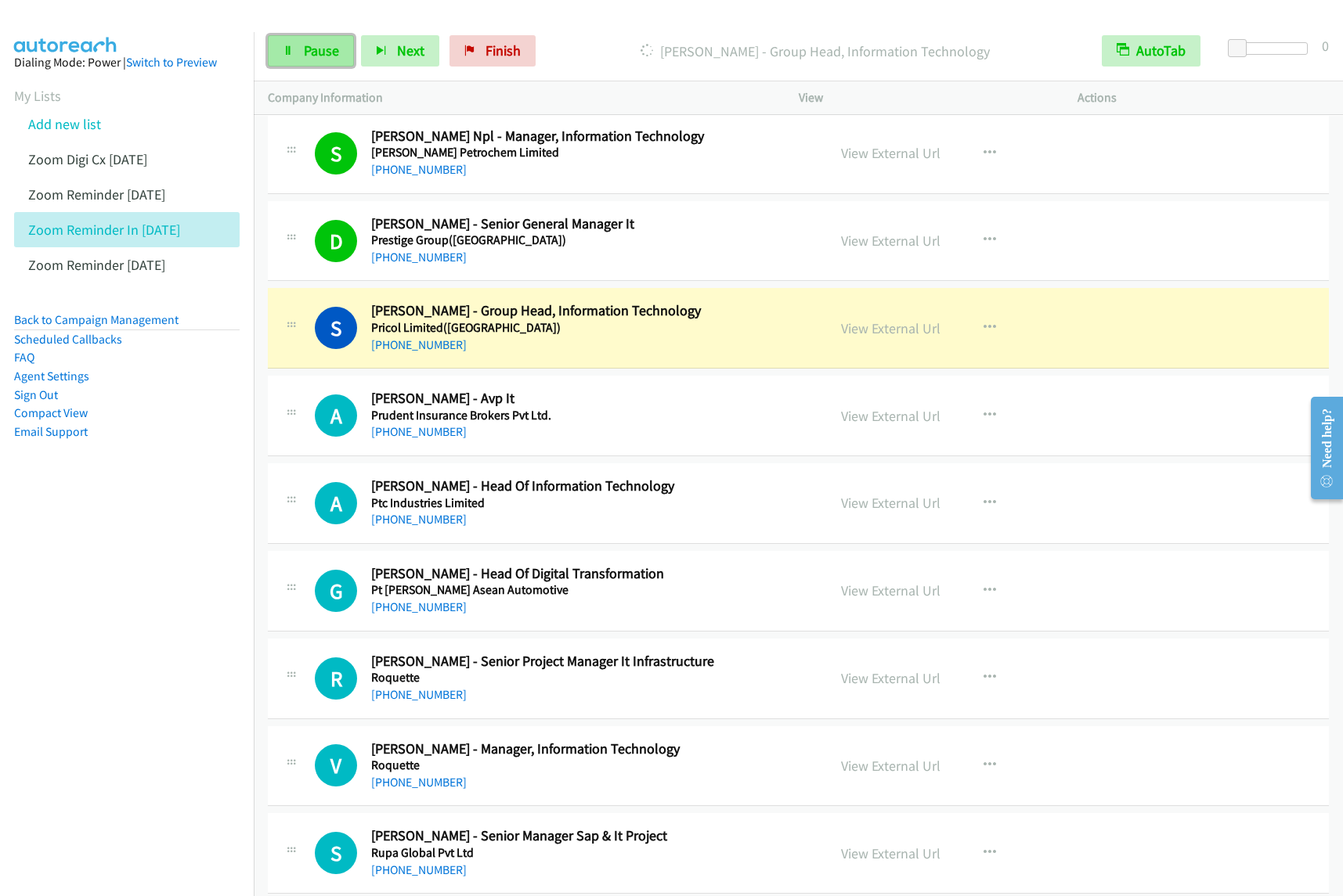
click at [317, 57] on span "Pause" at bounding box center [322, 51] width 35 height 18
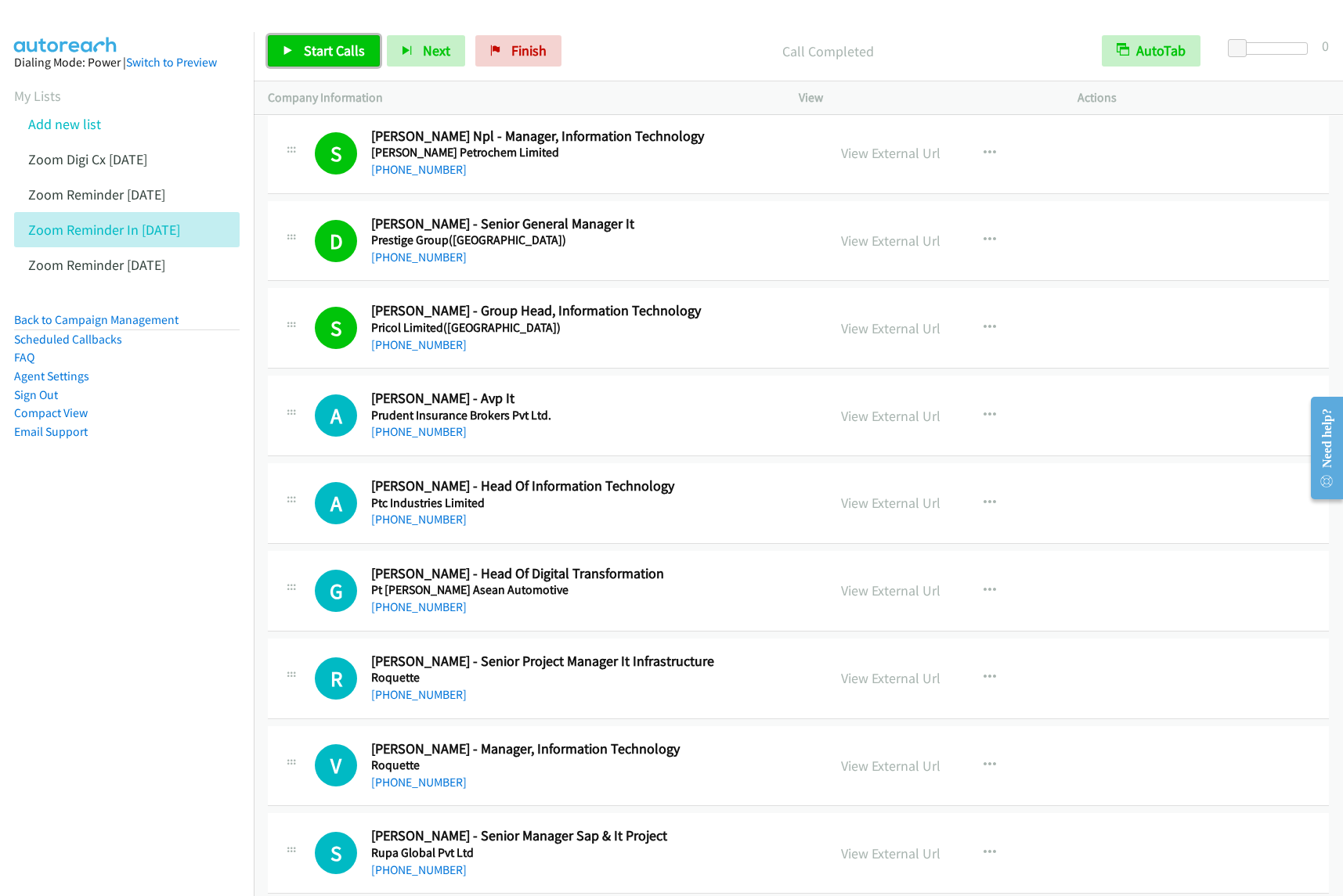
click at [314, 59] on span "Start Calls" at bounding box center [335, 51] width 61 height 18
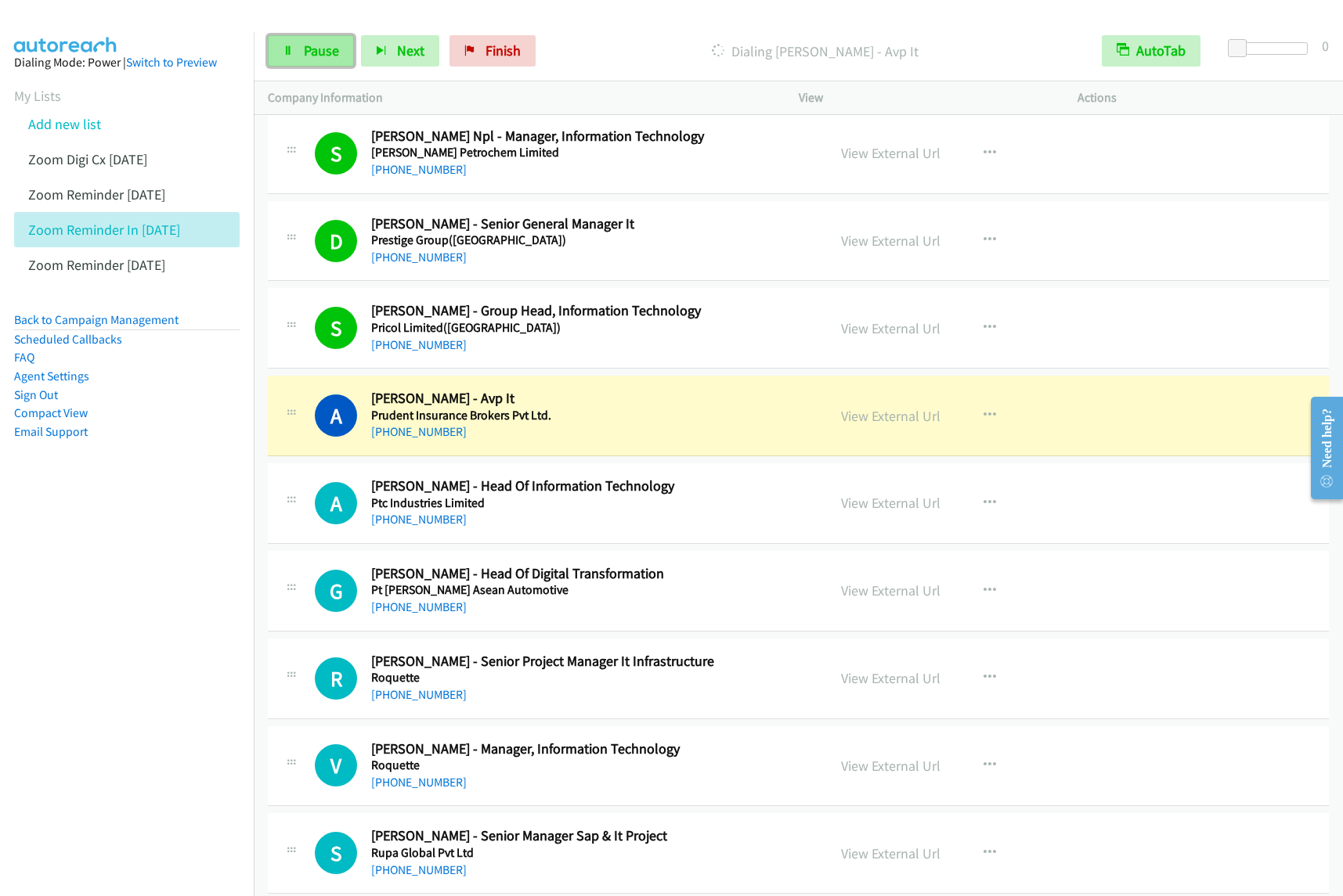
click at [329, 51] on span "Pause" at bounding box center [322, 51] width 35 height 18
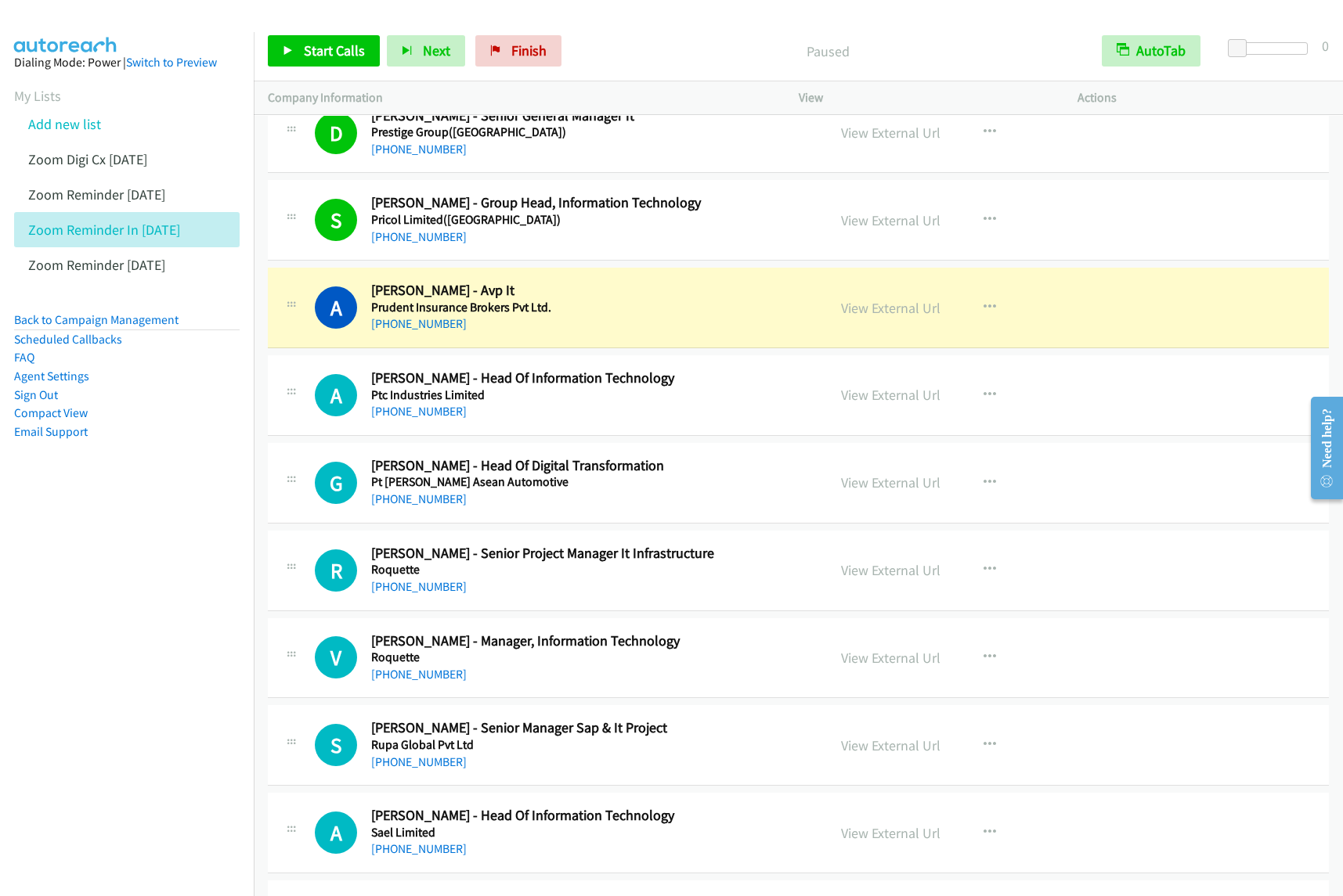
scroll to position [2740, 0]
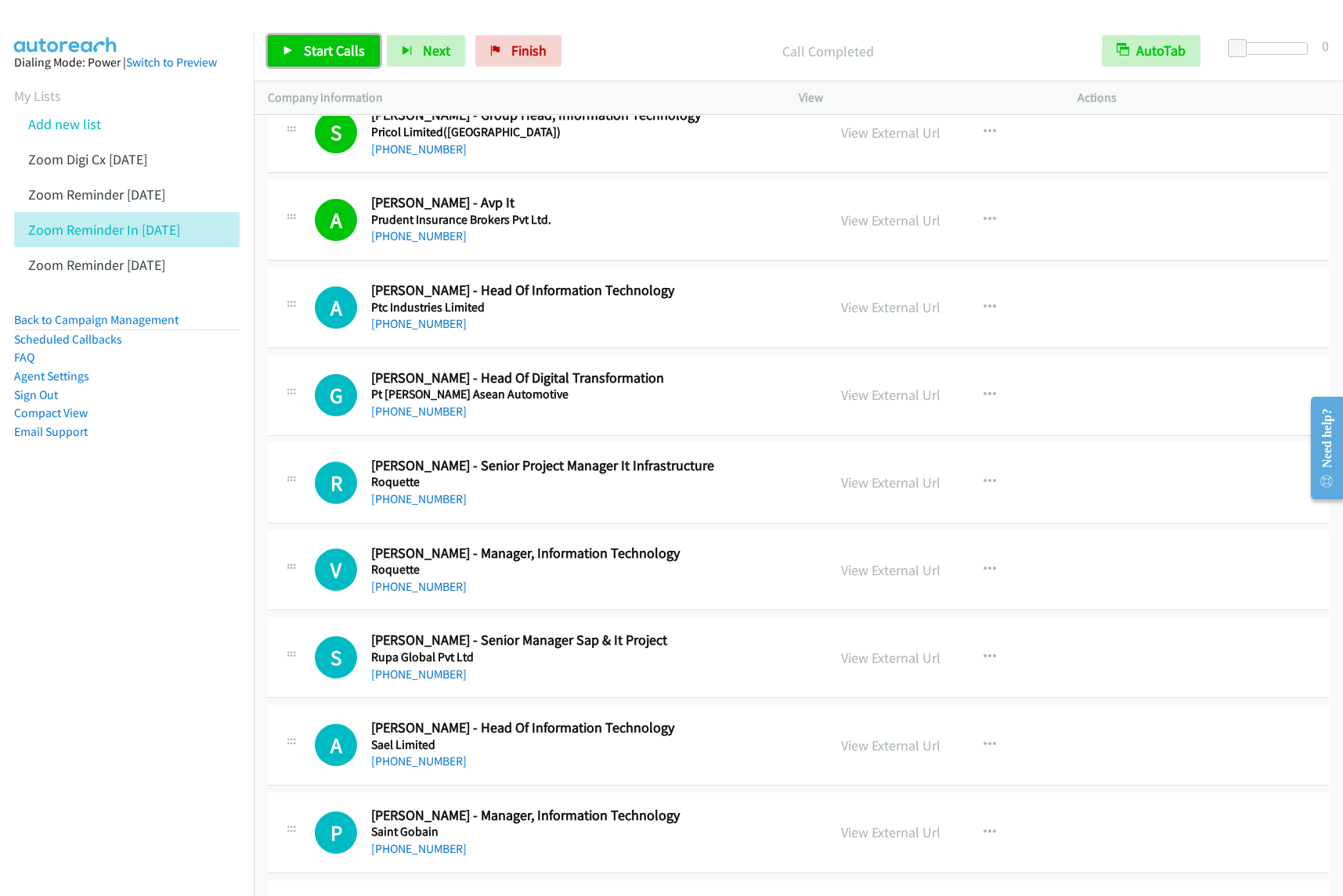
click at [342, 37] on link "Start Calls" at bounding box center [324, 51] width 112 height 31
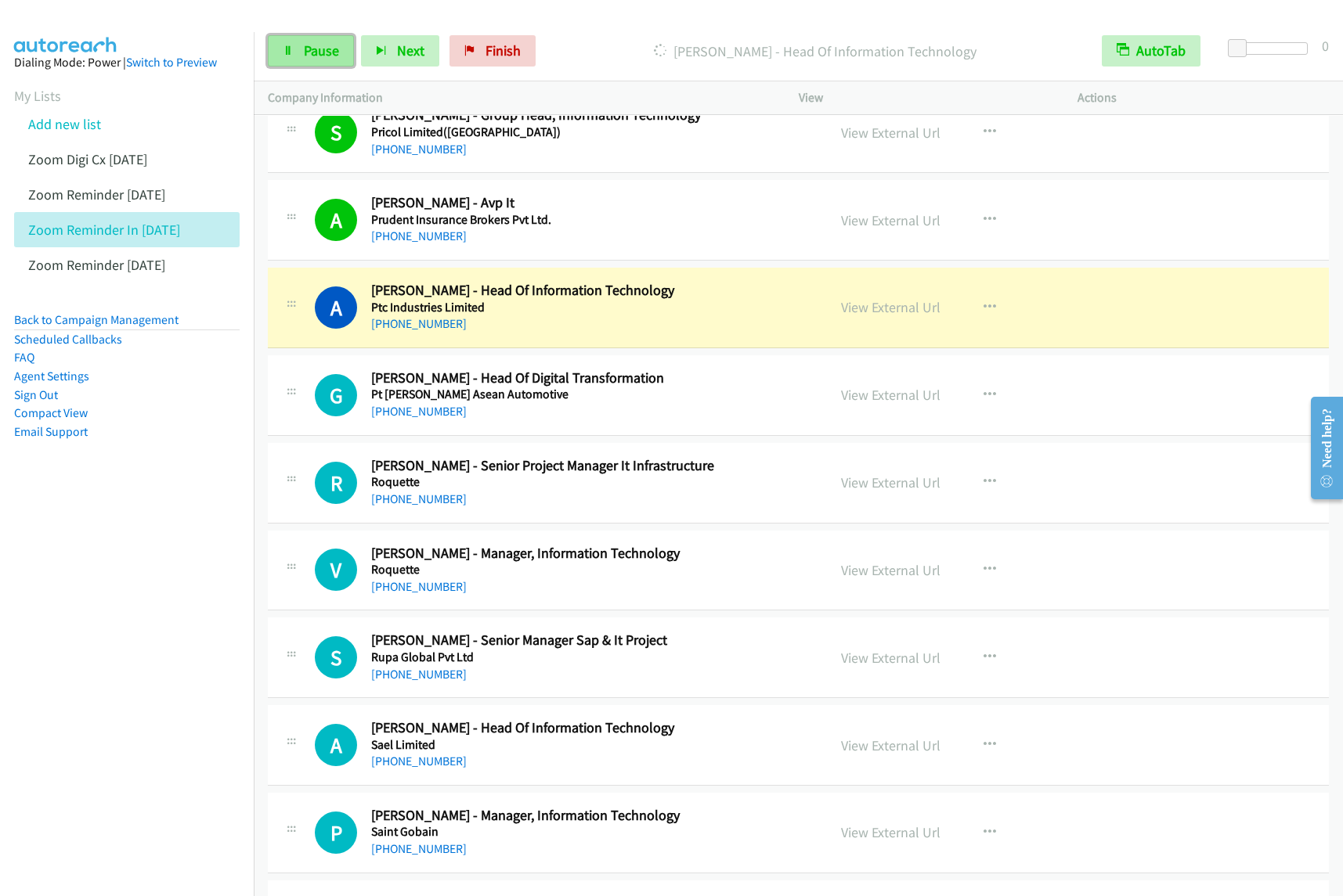
click at [310, 53] on span "Pause" at bounding box center [322, 51] width 35 height 18
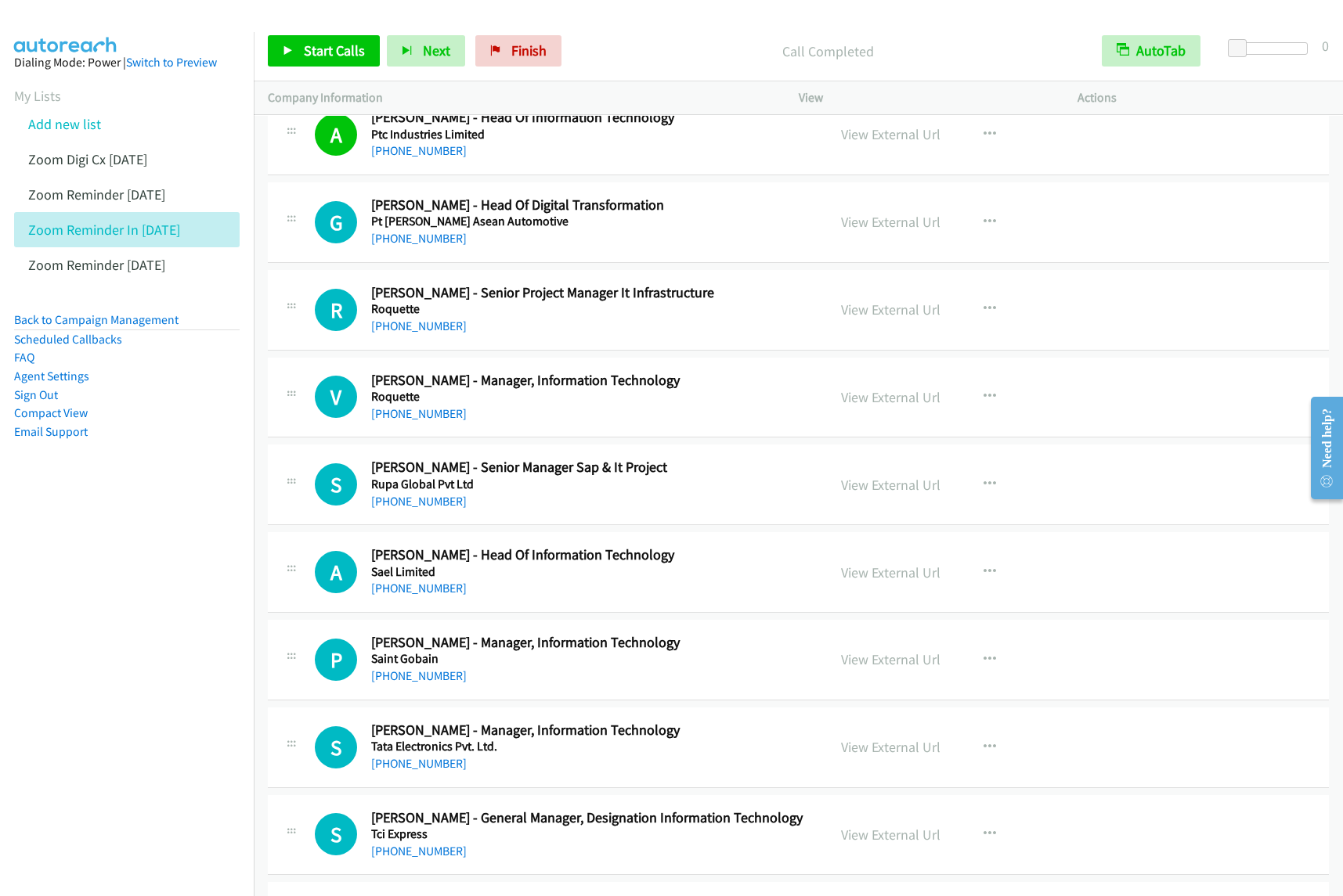
scroll to position [2935, 0]
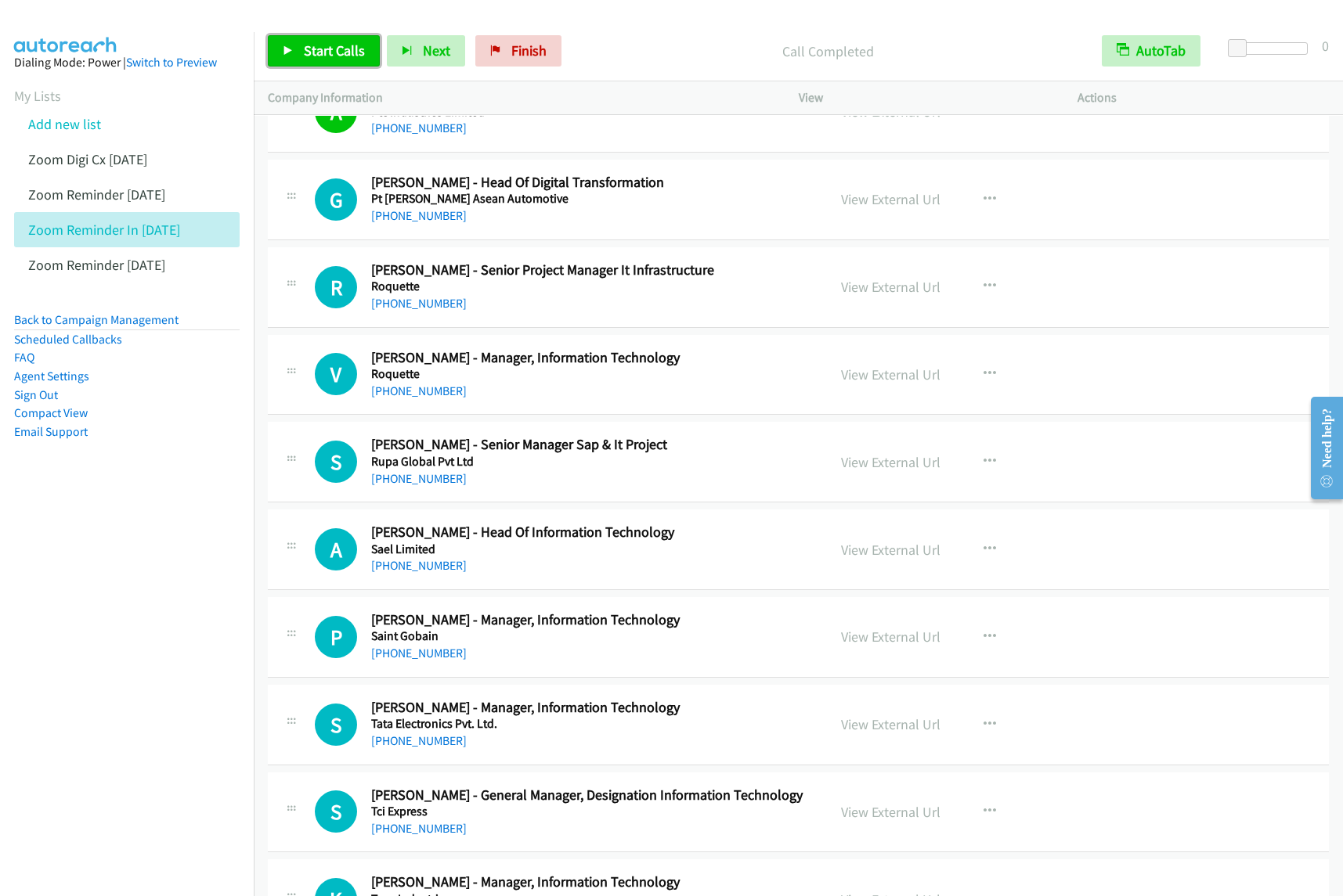
click at [314, 48] on span "Start Calls" at bounding box center [335, 51] width 61 height 18
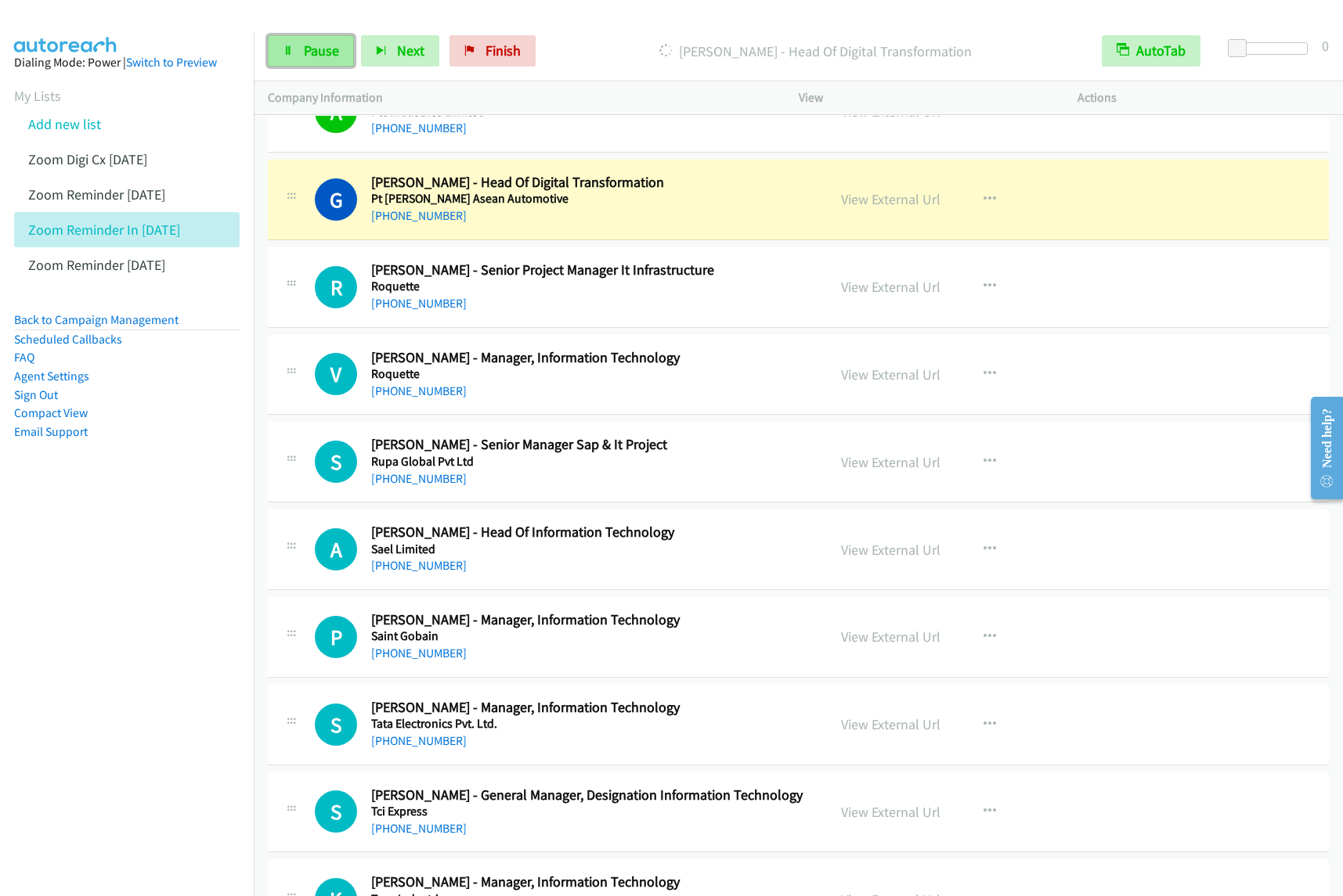
click at [319, 52] on span "Pause" at bounding box center [322, 51] width 35 height 18
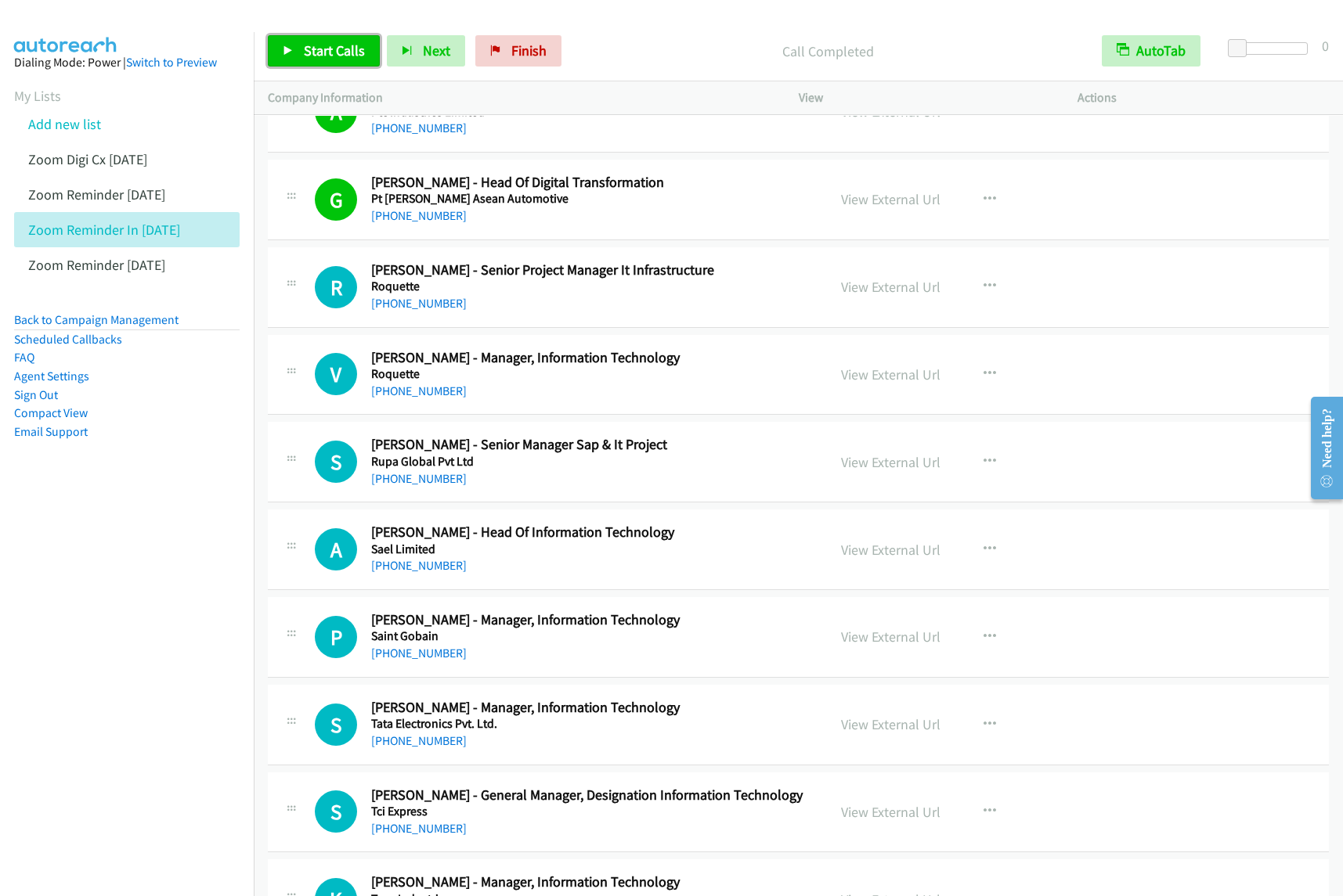
click at [325, 65] on link "Start Calls" at bounding box center [324, 51] width 112 height 31
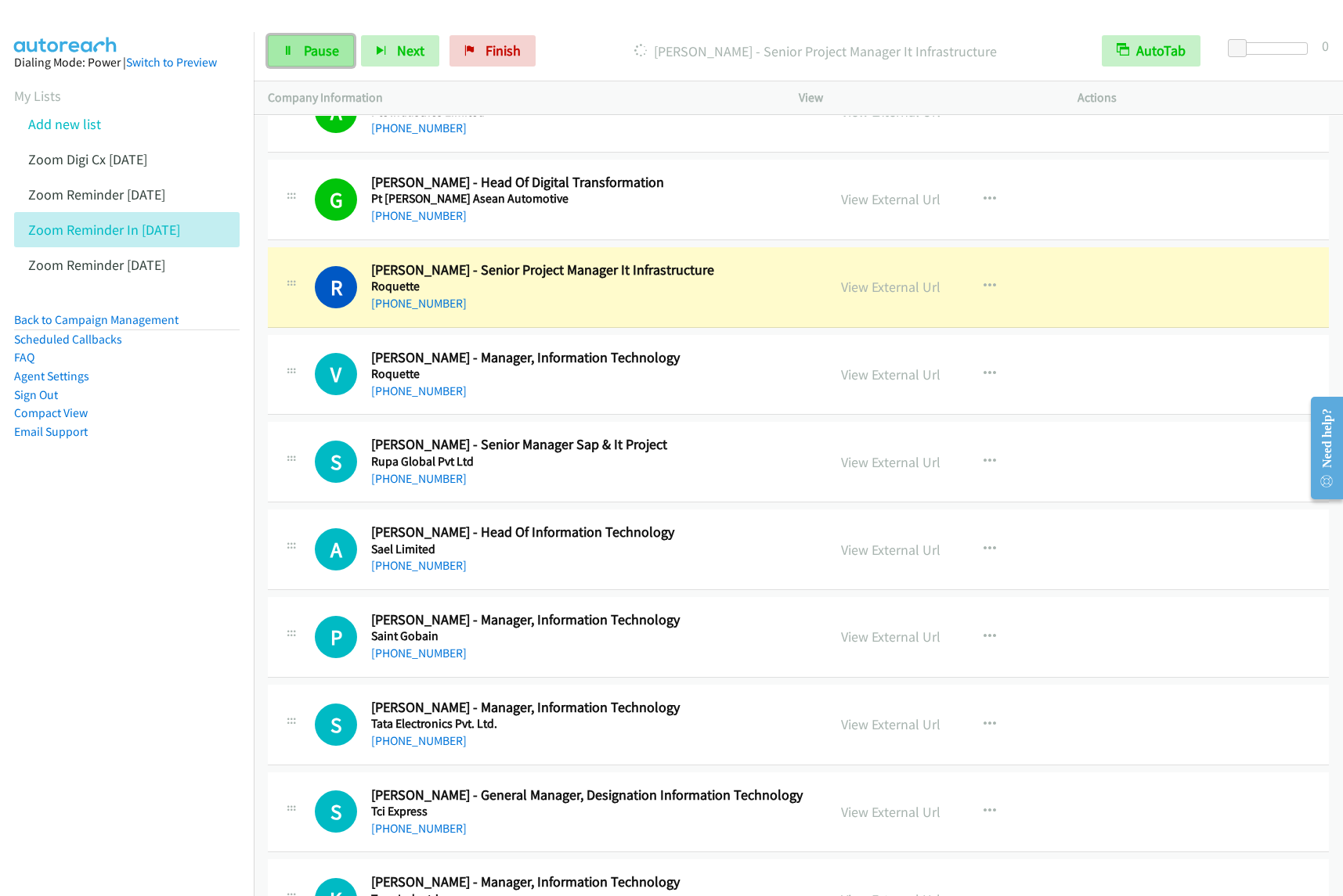
click at [304, 57] on span "Pause" at bounding box center [322, 51] width 35 height 18
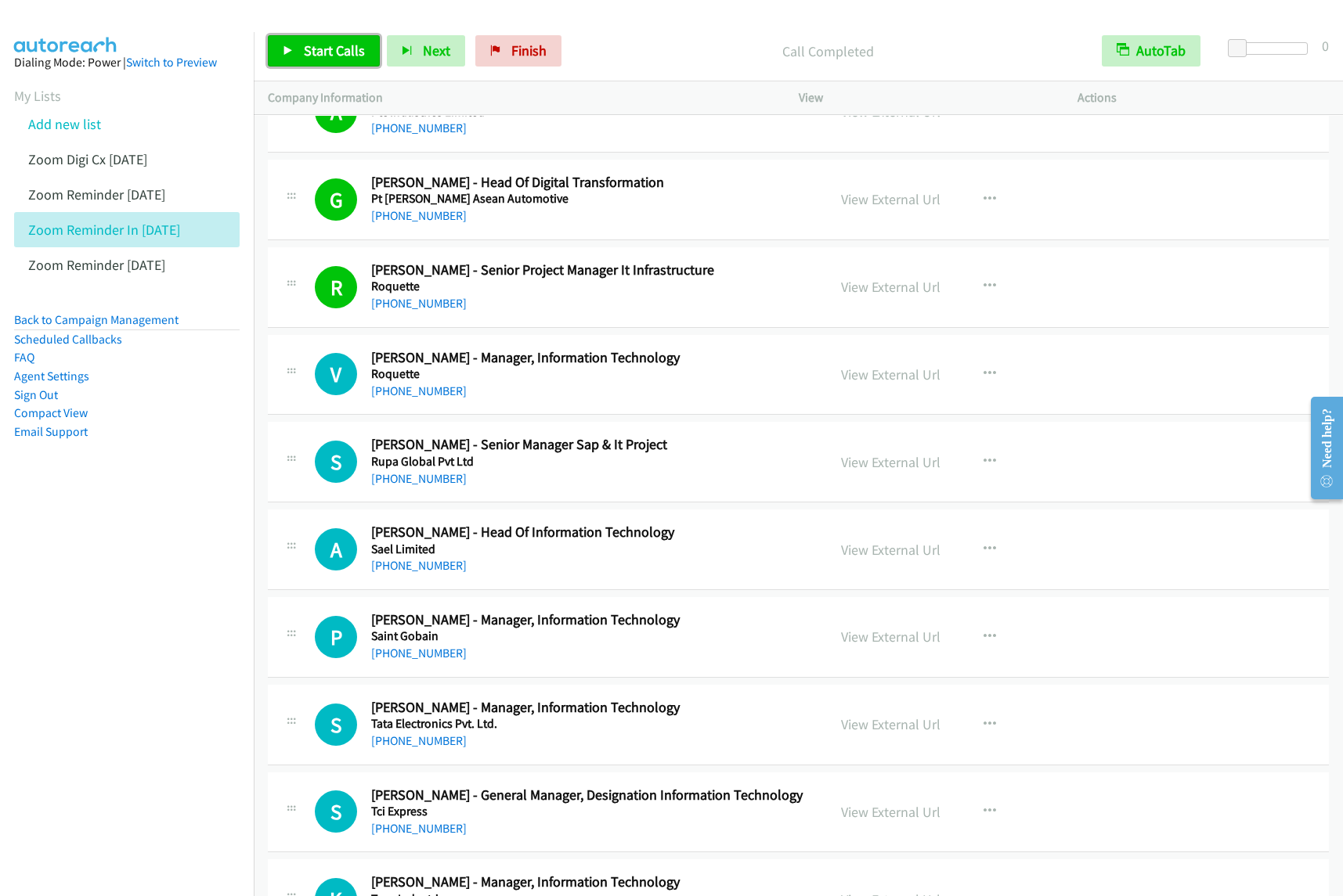
click at [342, 55] on span "Start Calls" at bounding box center [335, 51] width 61 height 18
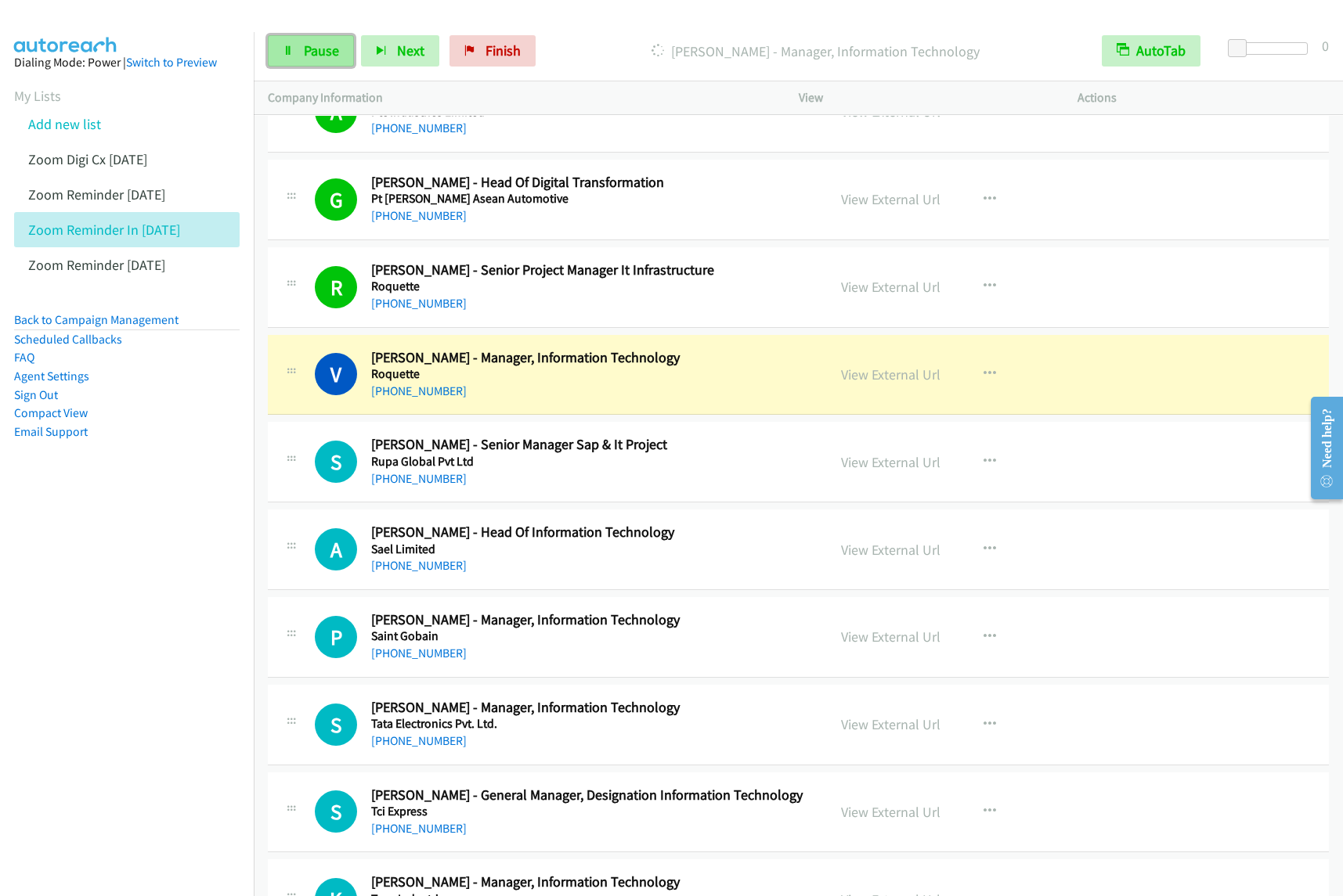
click at [315, 47] on span "Pause" at bounding box center [322, 51] width 35 height 18
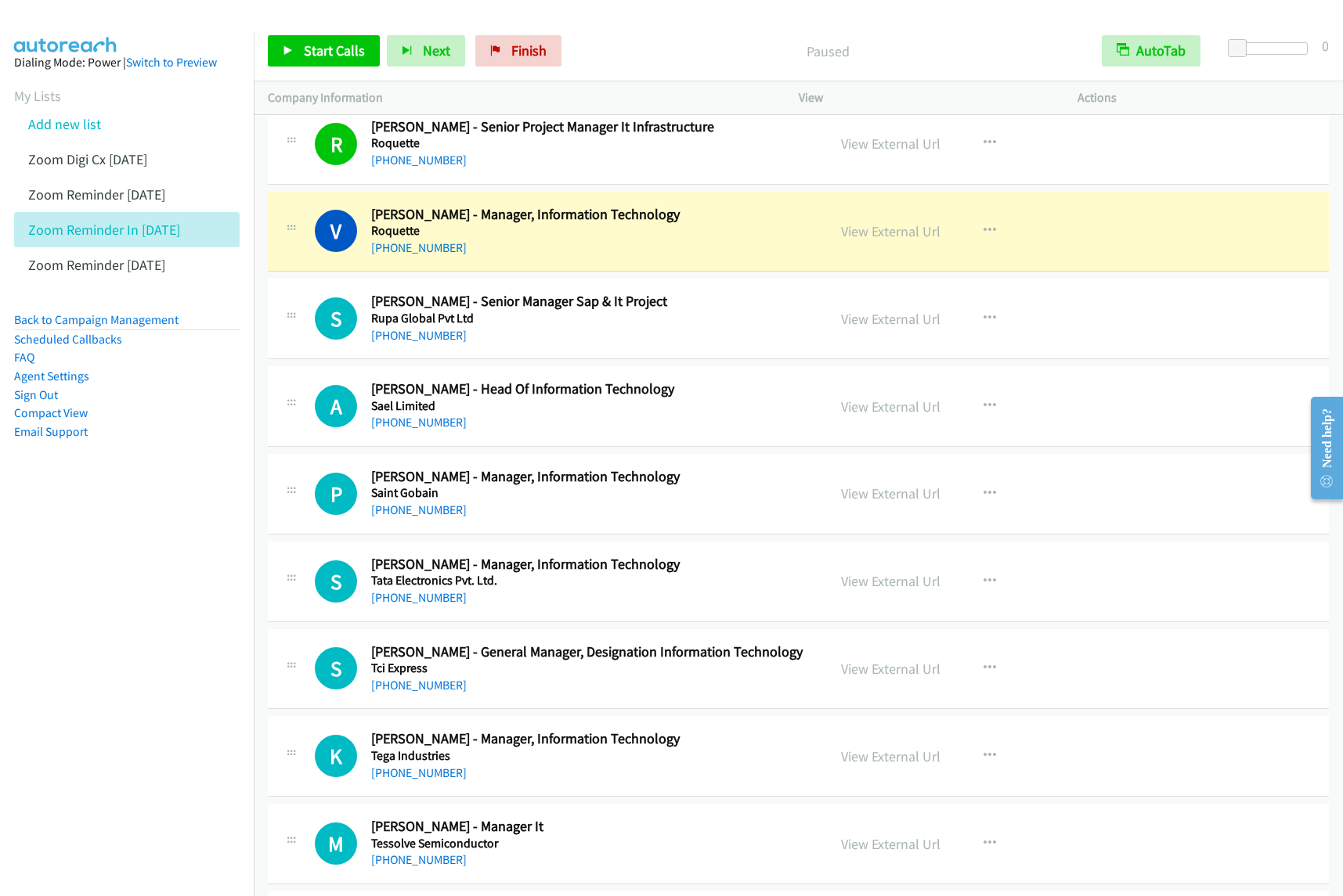
scroll to position [3131, 0]
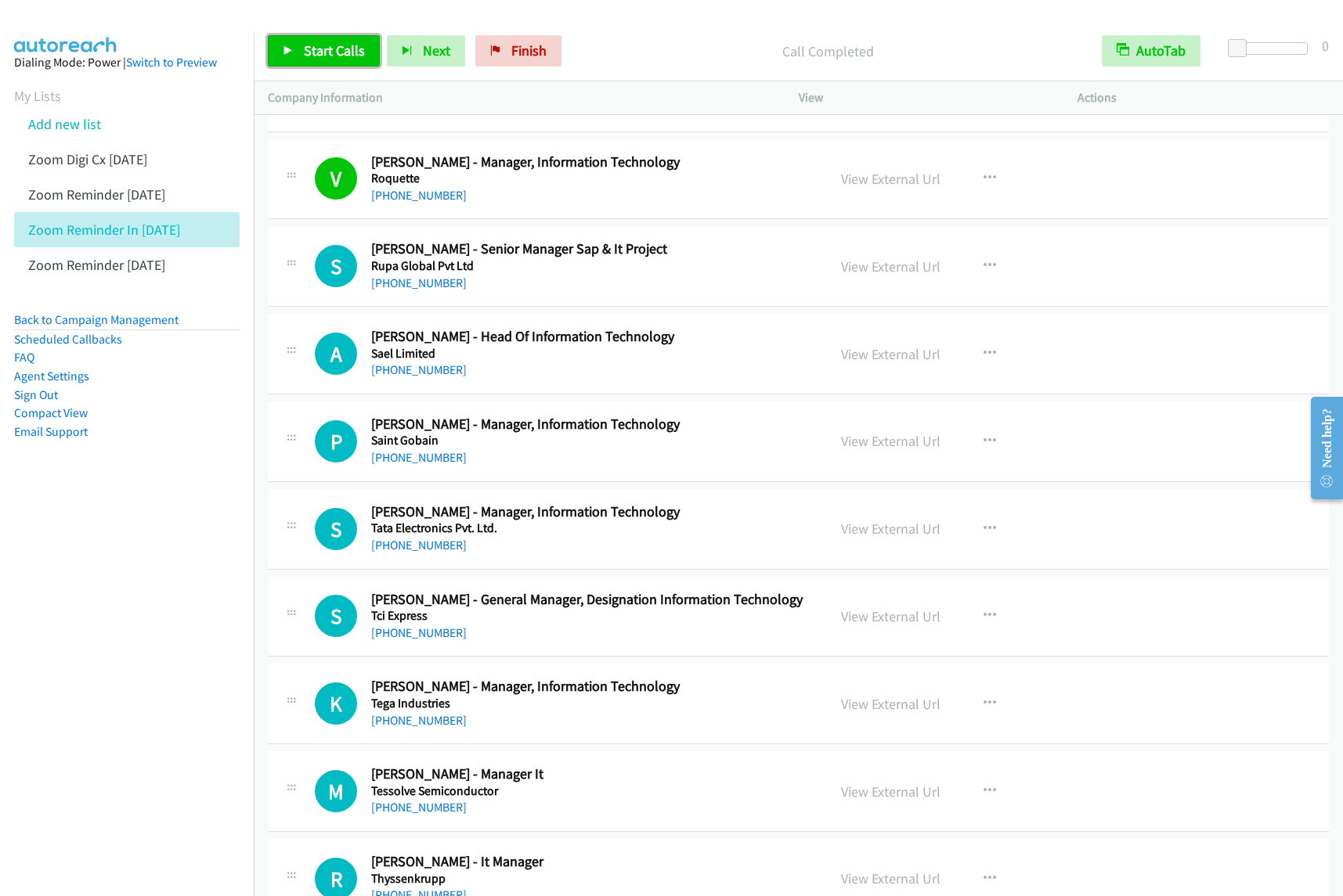
click at [345, 49] on span "Start Calls" at bounding box center [335, 51] width 61 height 18
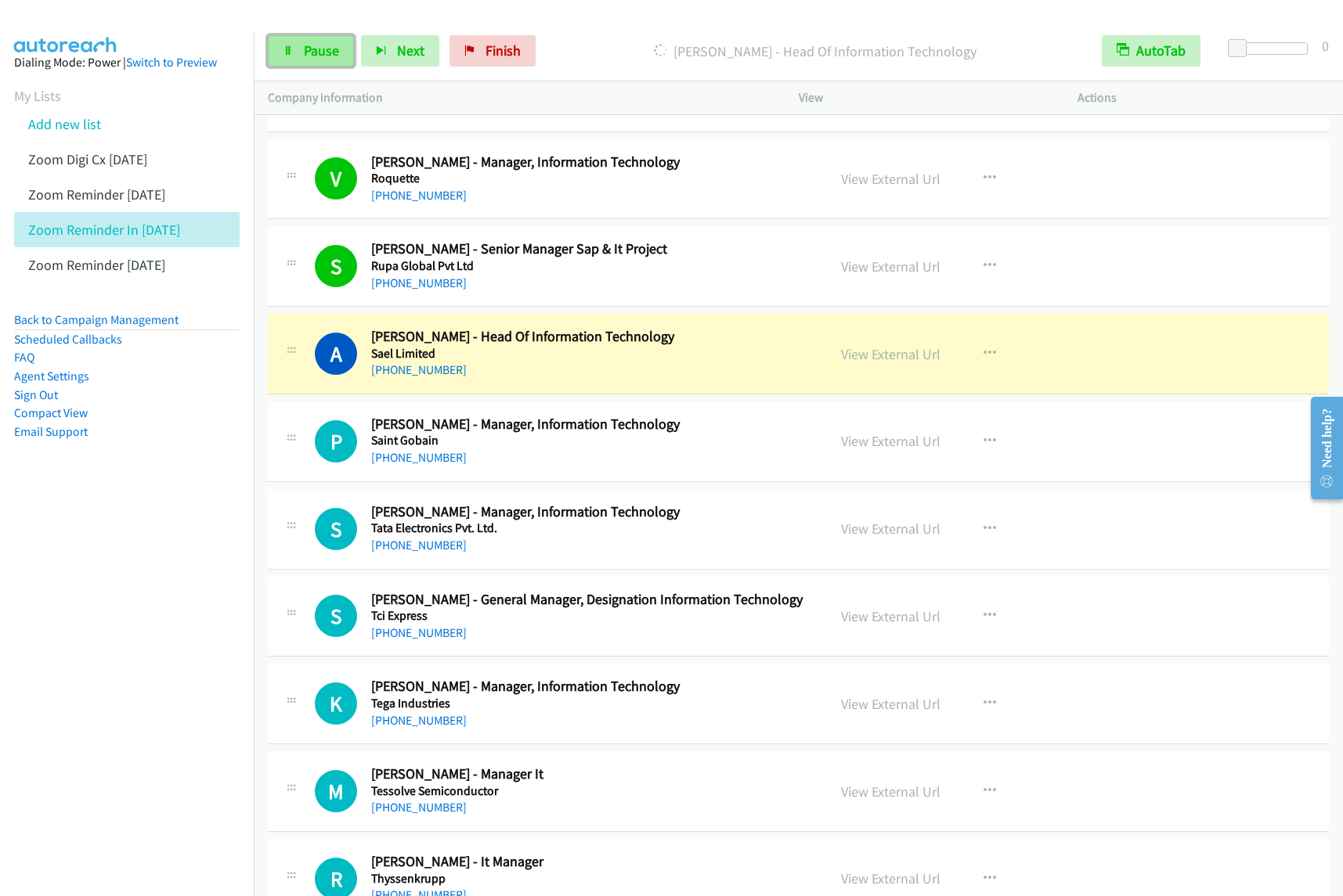
click at [343, 49] on link "Pause" at bounding box center [311, 51] width 87 height 31
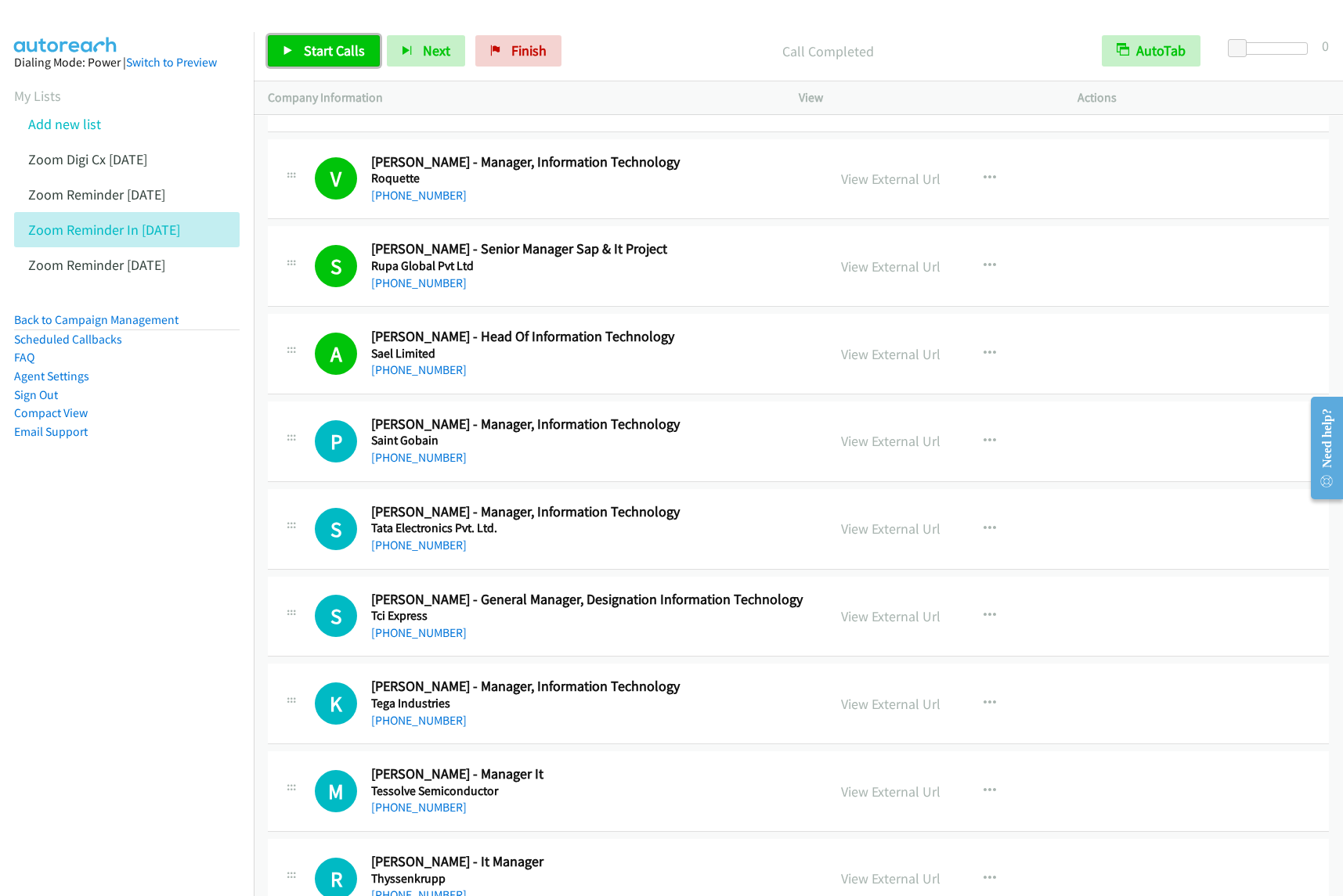
click at [335, 57] on span "Start Calls" at bounding box center [335, 51] width 61 height 18
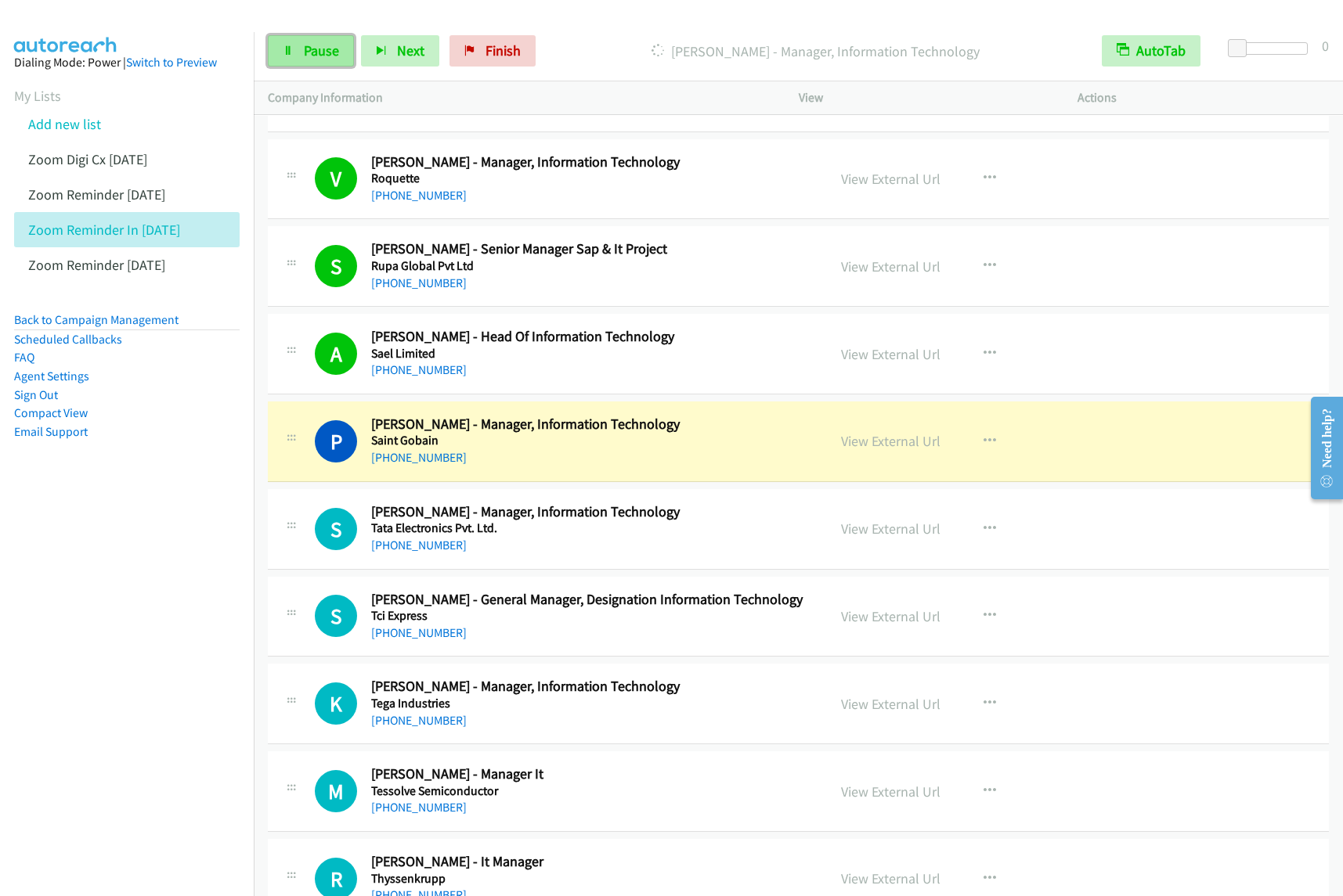
click at [334, 59] on span "Pause" at bounding box center [322, 51] width 35 height 18
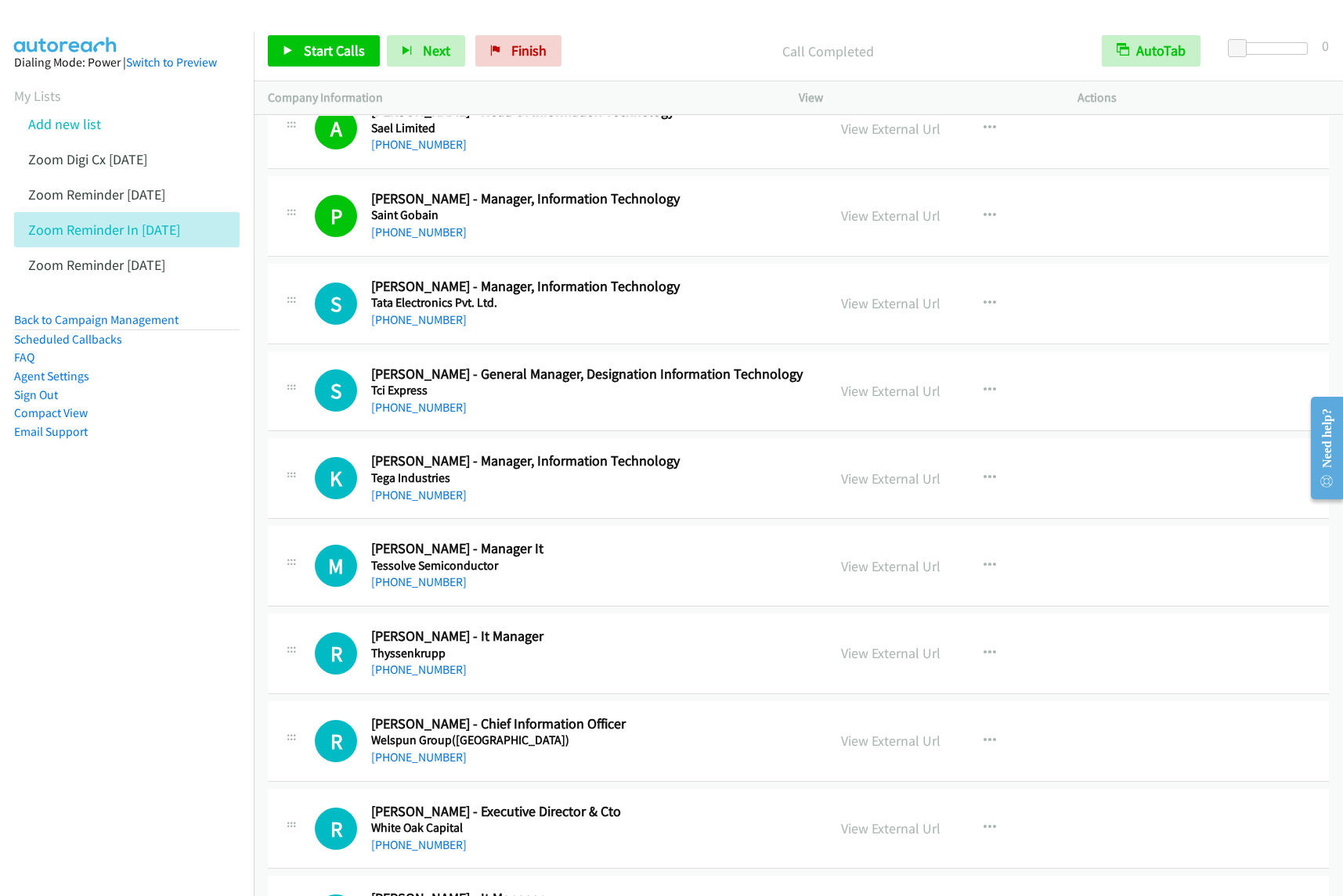
scroll to position [3424, 0]
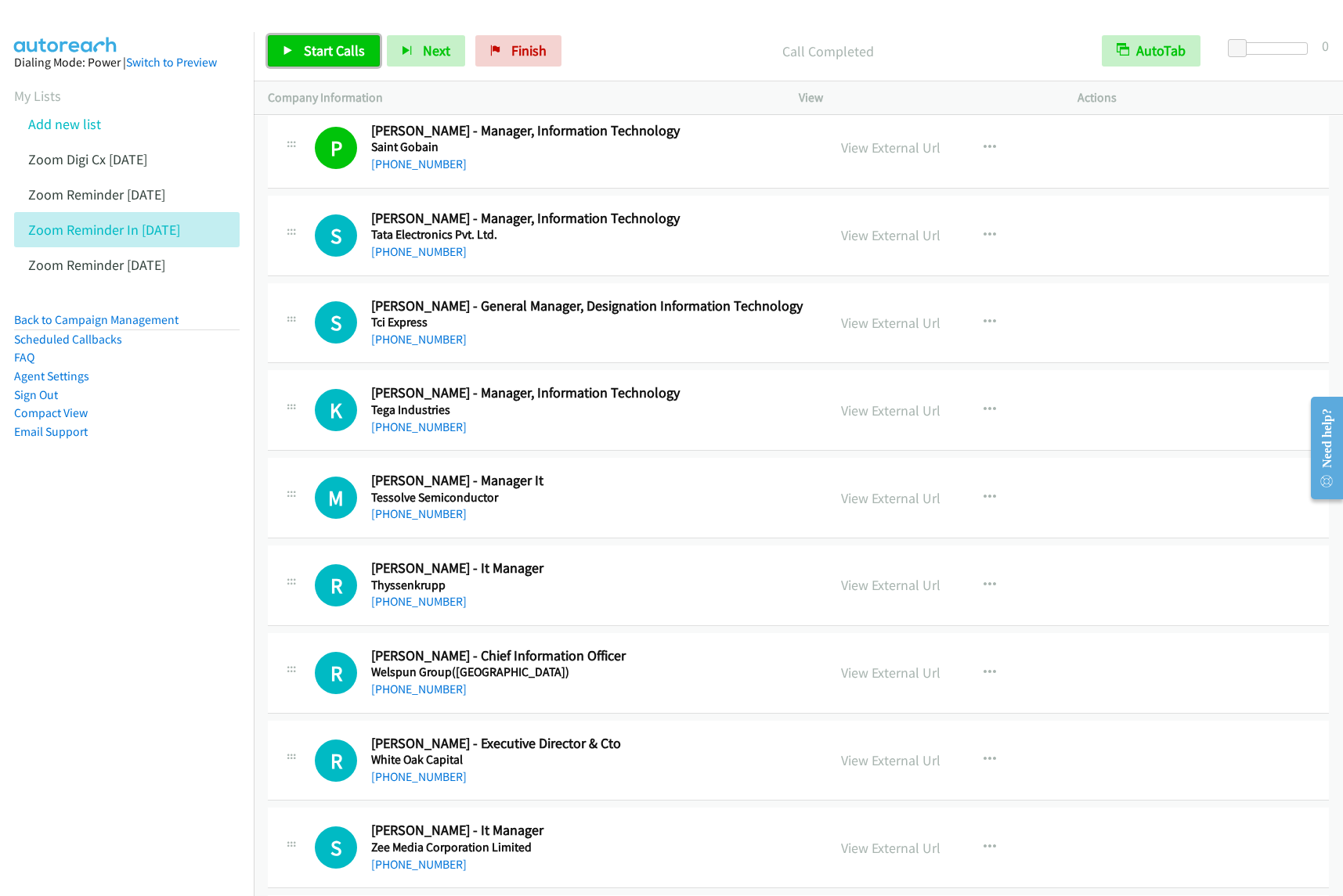
click at [338, 55] on span "Start Calls" at bounding box center [335, 51] width 61 height 18
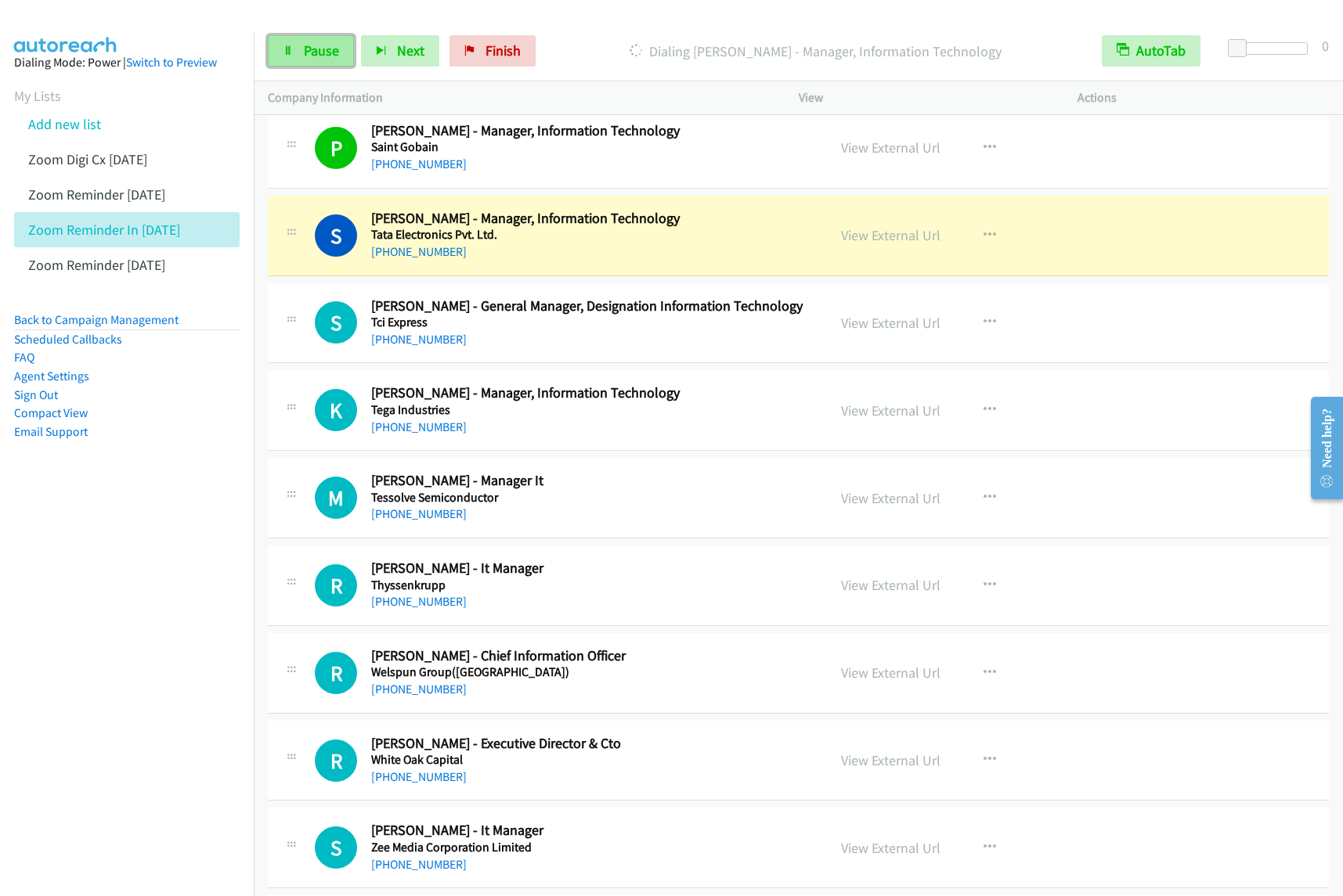
click at [336, 48] on span "Pause" at bounding box center [322, 51] width 35 height 18
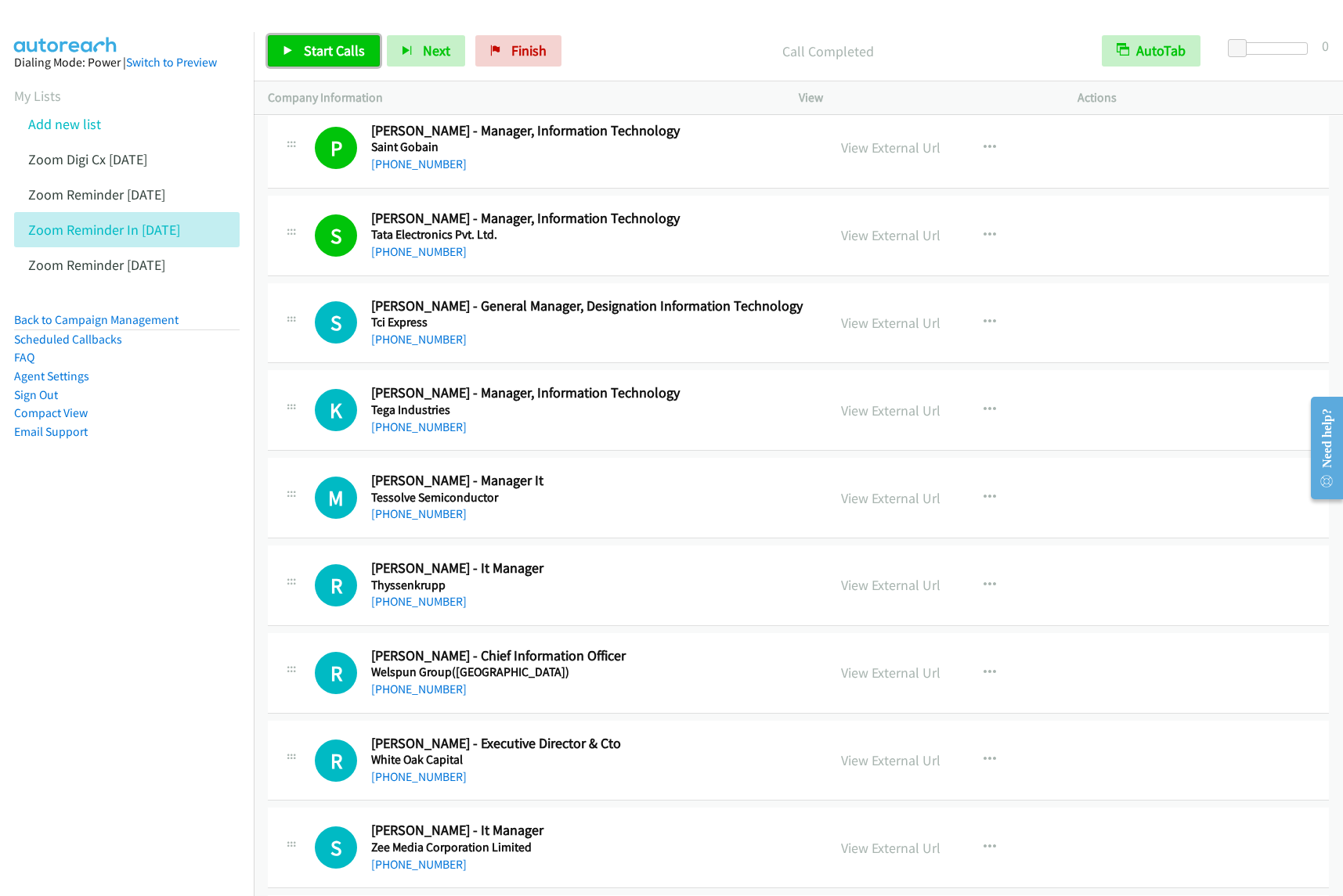
click at [326, 53] on span "Start Calls" at bounding box center [335, 51] width 61 height 18
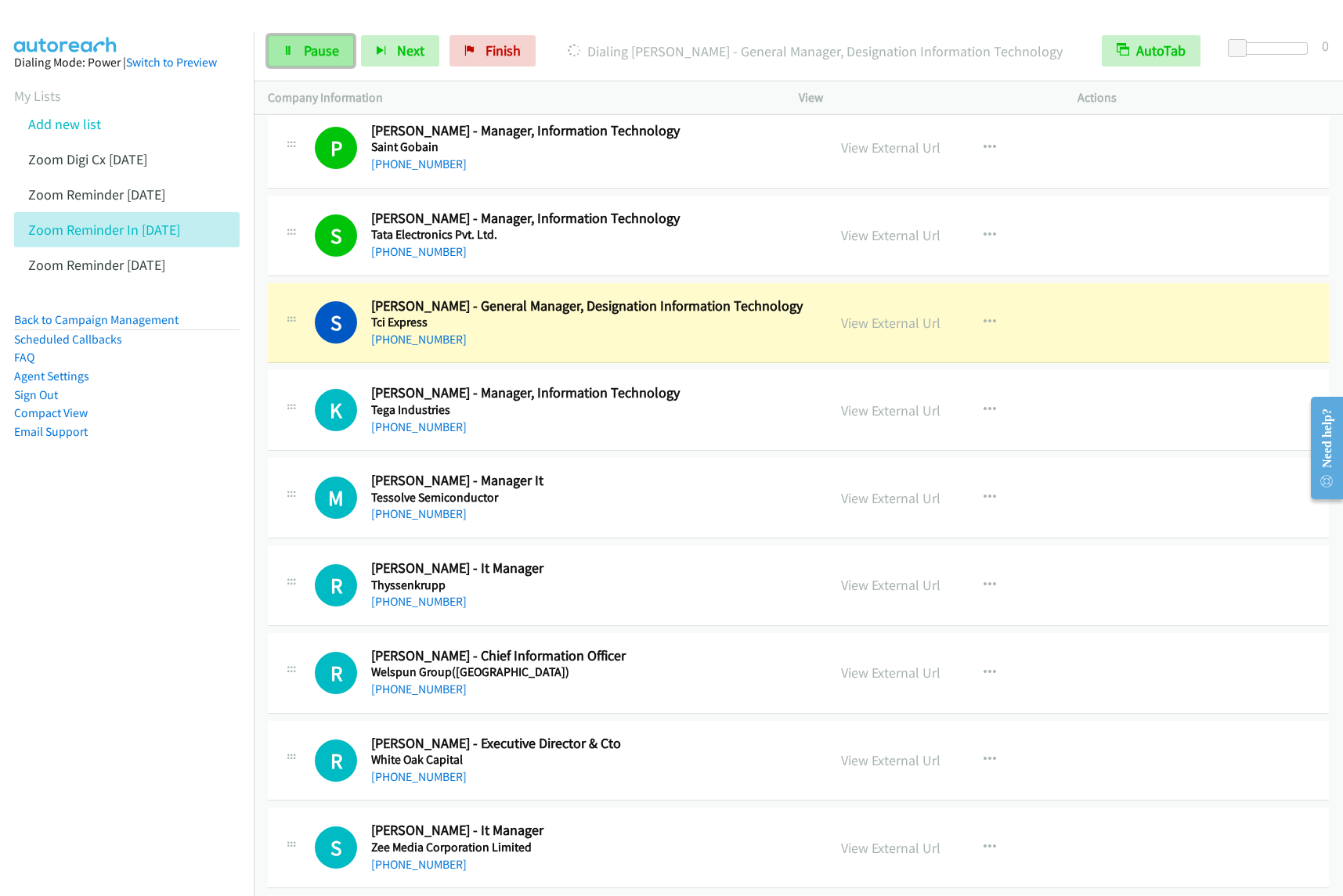
click at [314, 51] on span "Pause" at bounding box center [322, 51] width 35 height 18
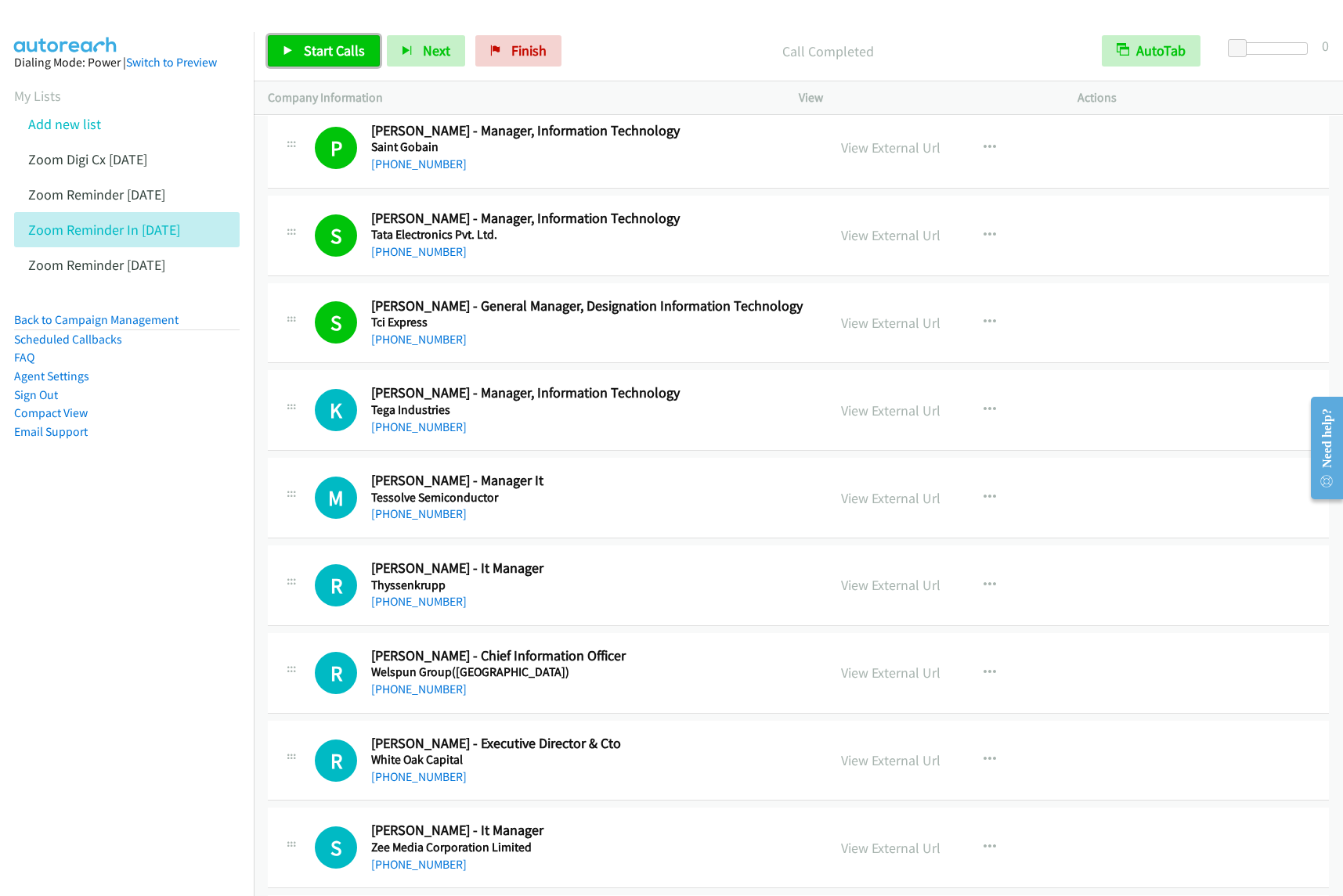
click at [342, 45] on span "Start Calls" at bounding box center [335, 51] width 61 height 18
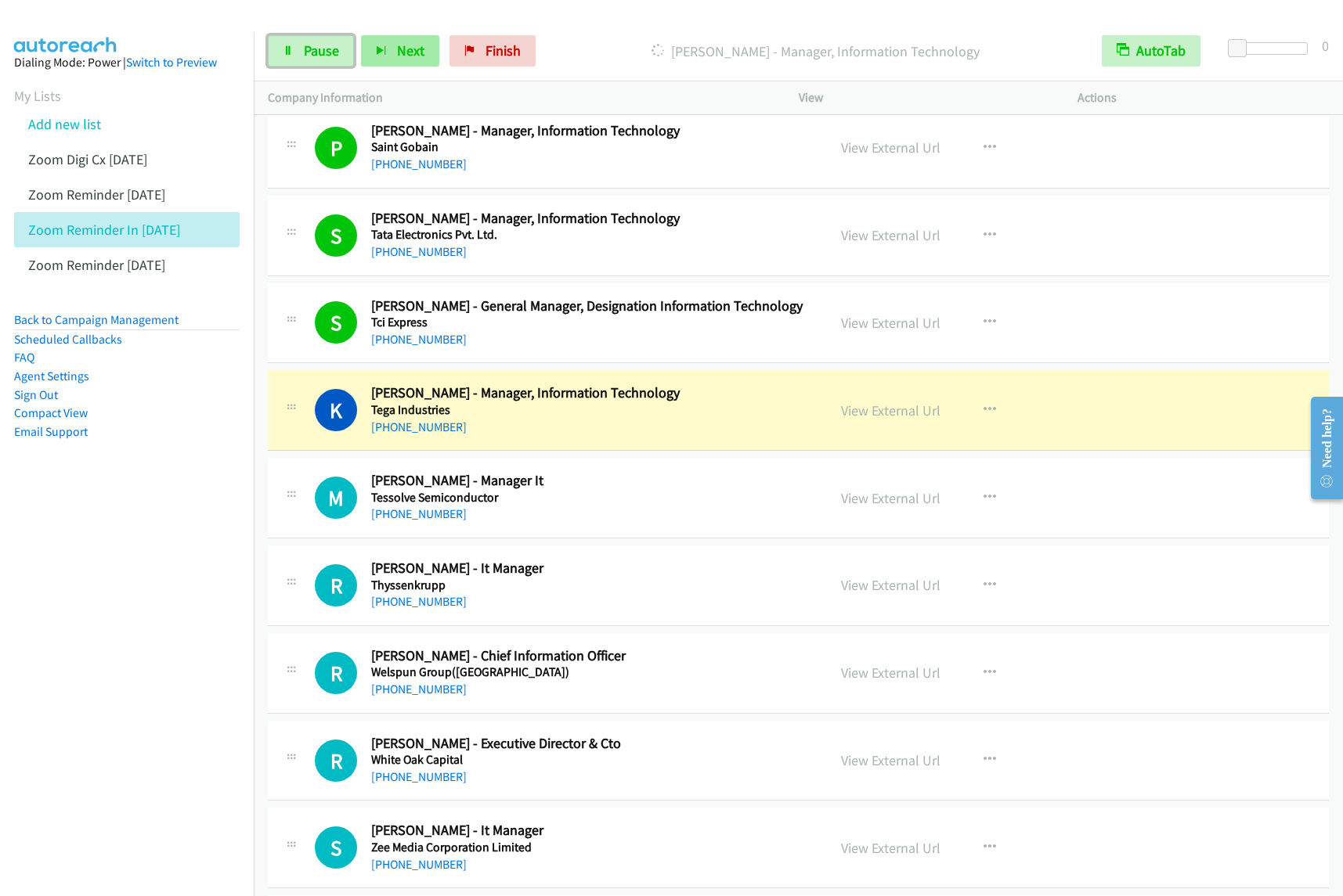
click at [315, 44] on span "Pause" at bounding box center [322, 51] width 35 height 18
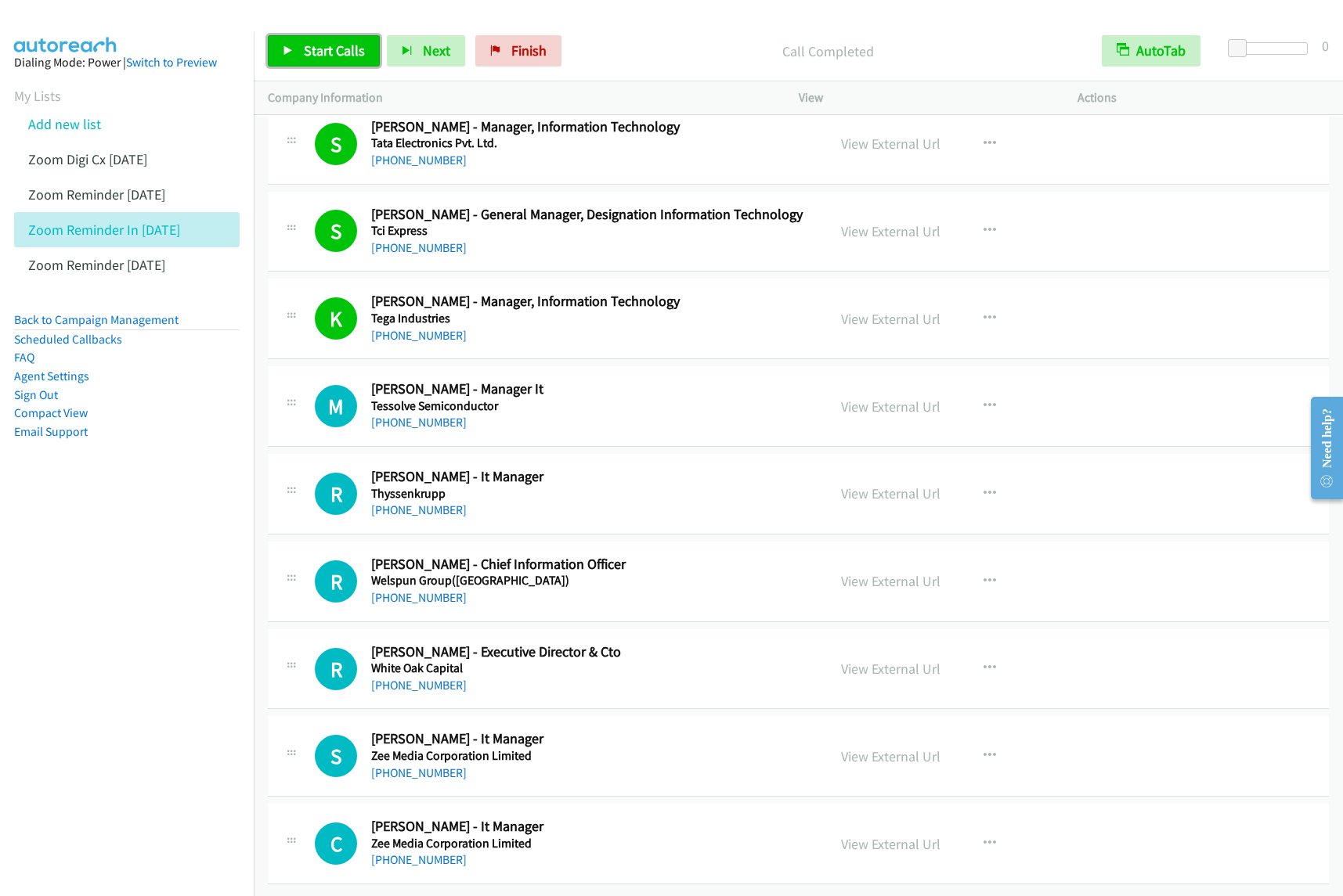
click at [315, 59] on span "Start Calls" at bounding box center [335, 51] width 61 height 18
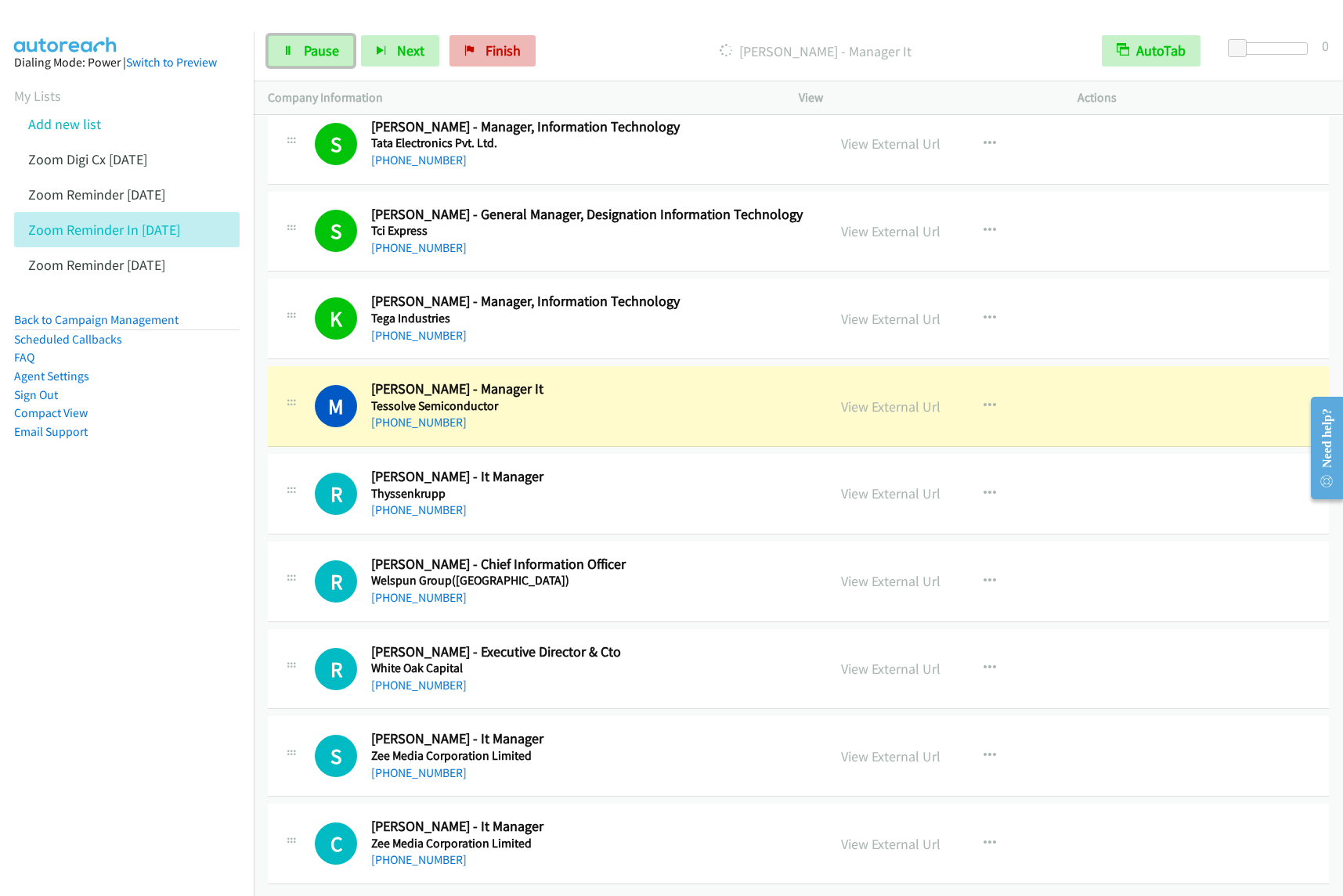
drag, startPoint x: 310, startPoint y: 51, endPoint x: 482, endPoint y: 39, distance: 172.4
click at [310, 51] on span "Pause" at bounding box center [322, 51] width 35 height 18
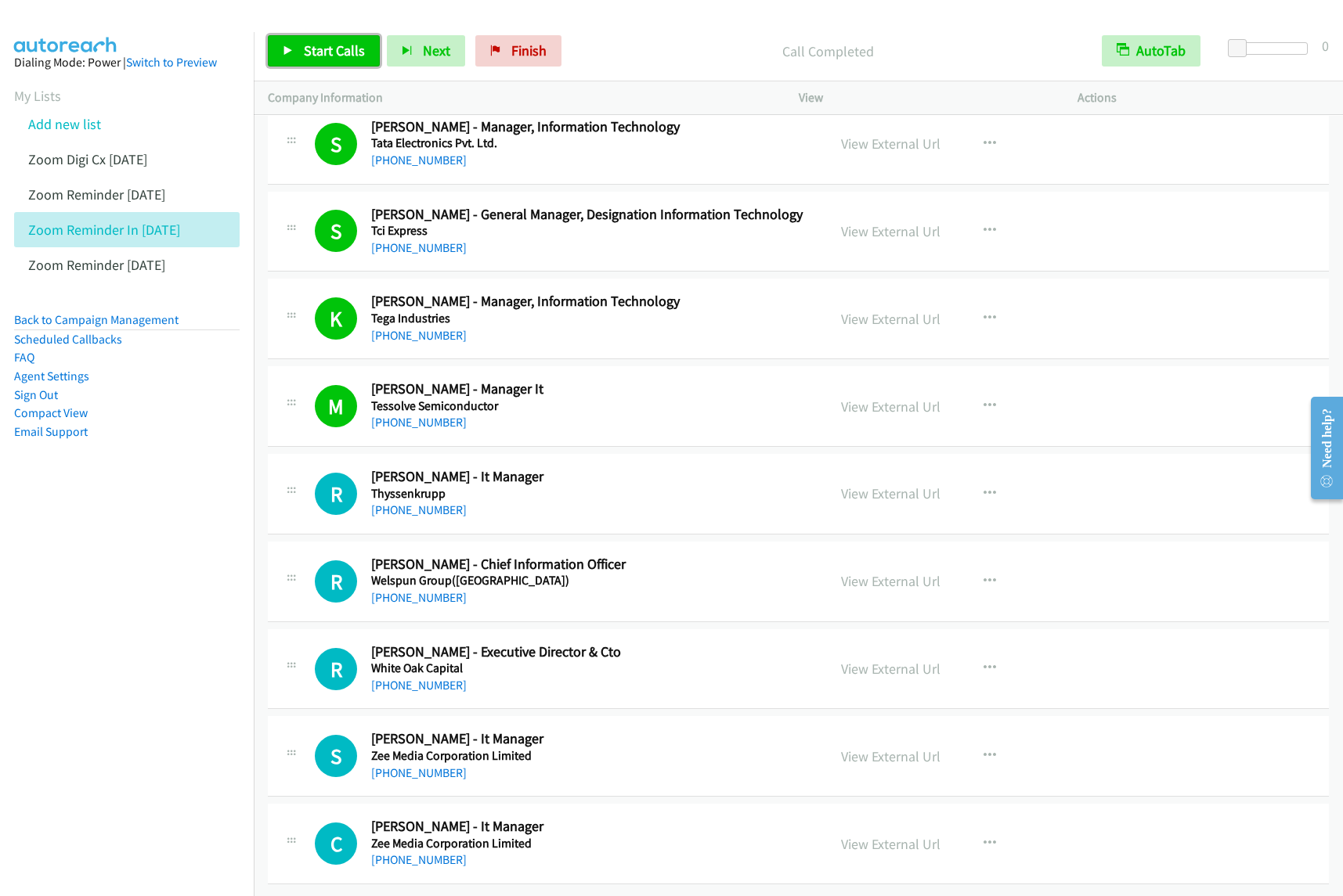
click at [326, 45] on span "Start Calls" at bounding box center [335, 51] width 61 height 18
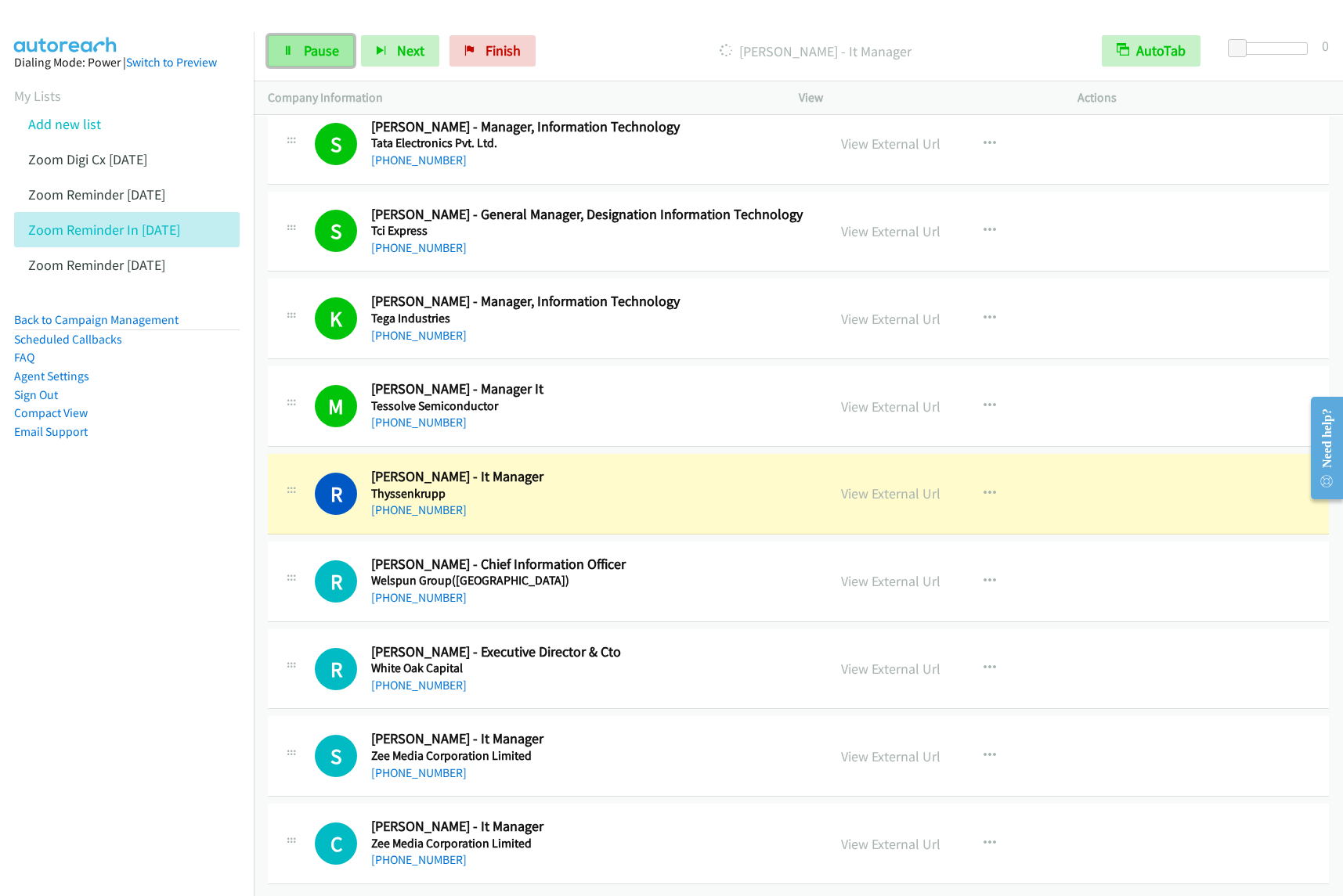
click at [329, 57] on span "Pause" at bounding box center [322, 51] width 35 height 18
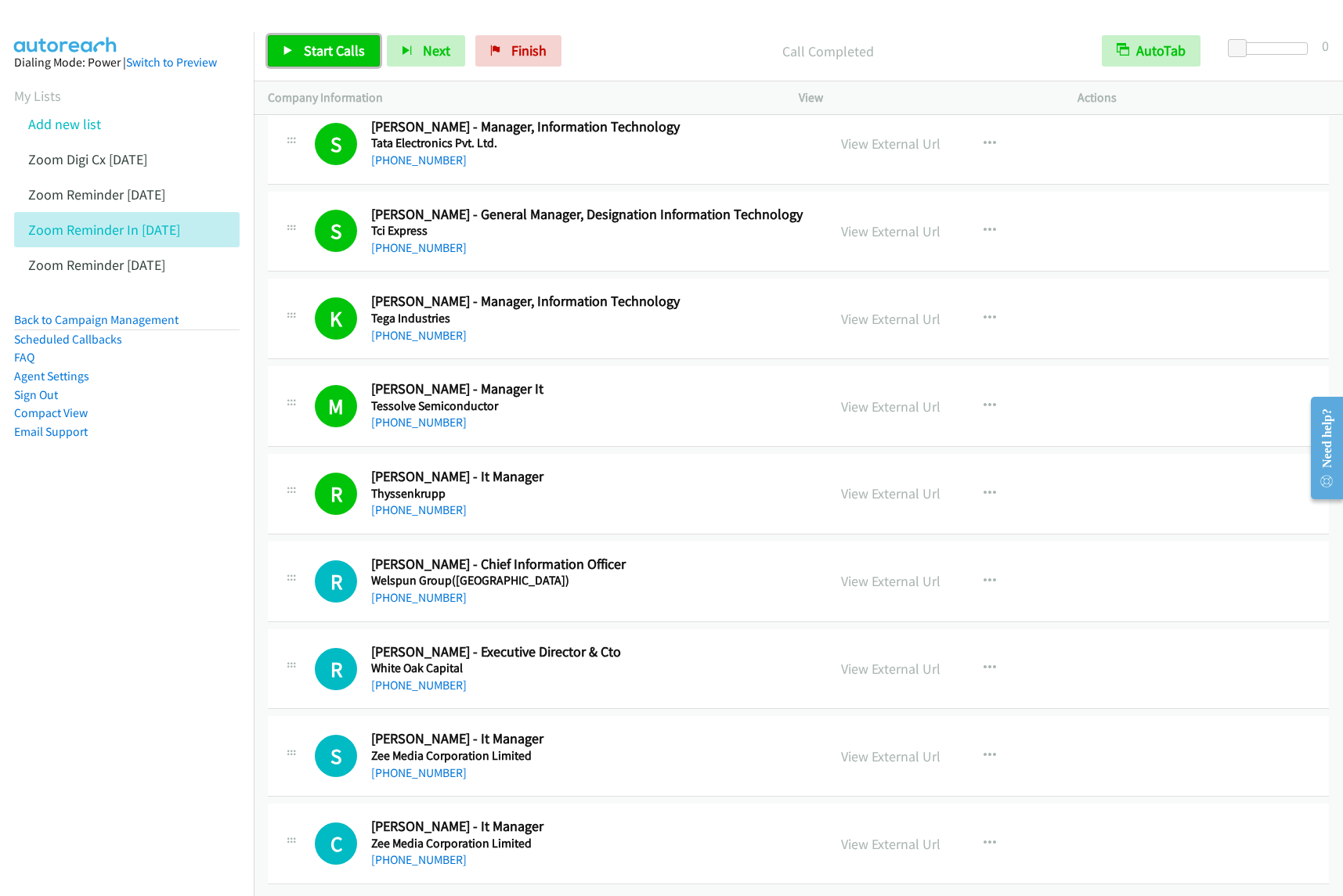
click at [301, 51] on link "Start Calls" at bounding box center [324, 51] width 112 height 31
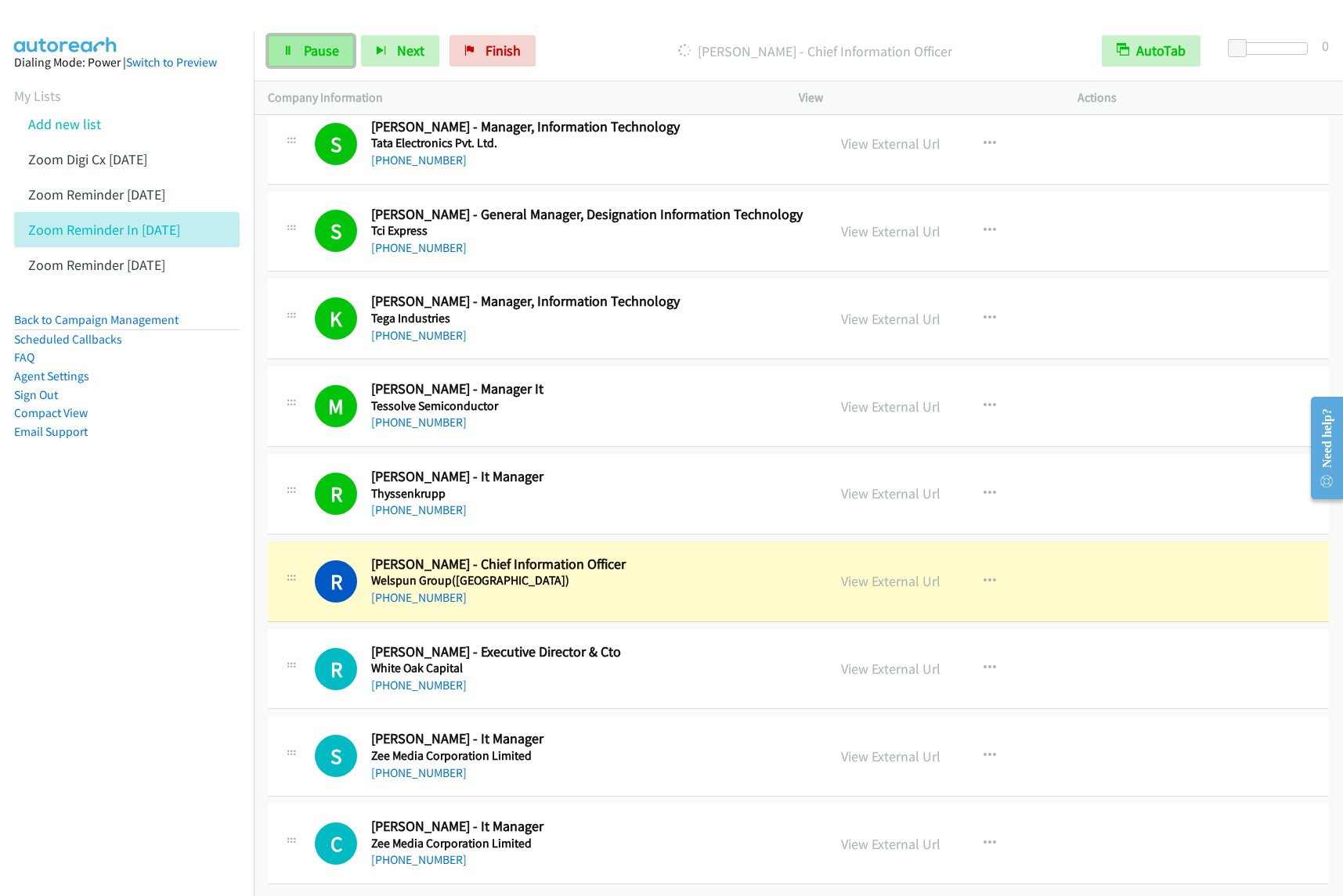
click at [335, 59] on span "Pause" at bounding box center [322, 51] width 35 height 18
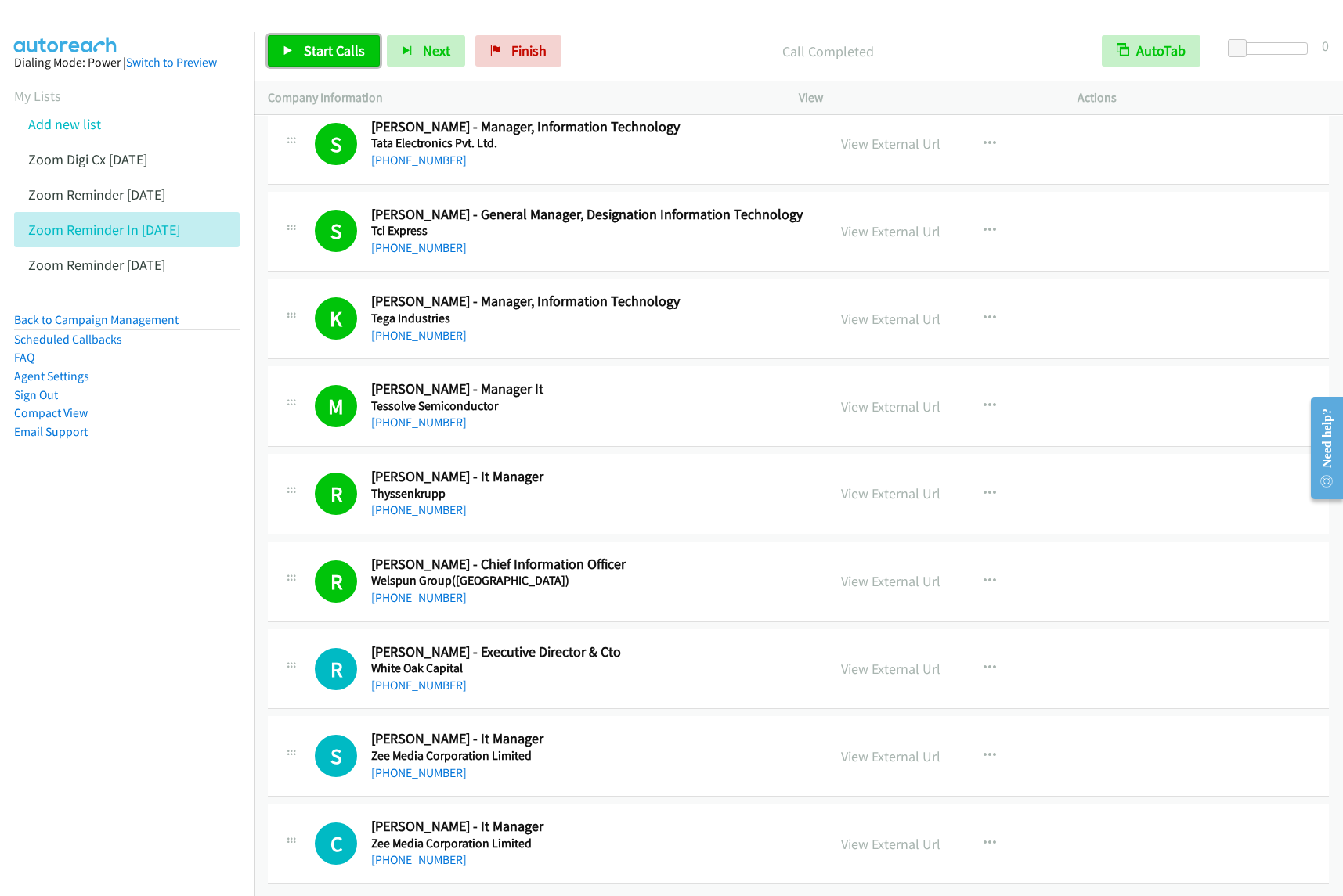
click at [359, 36] on link "Start Calls" at bounding box center [324, 51] width 112 height 31
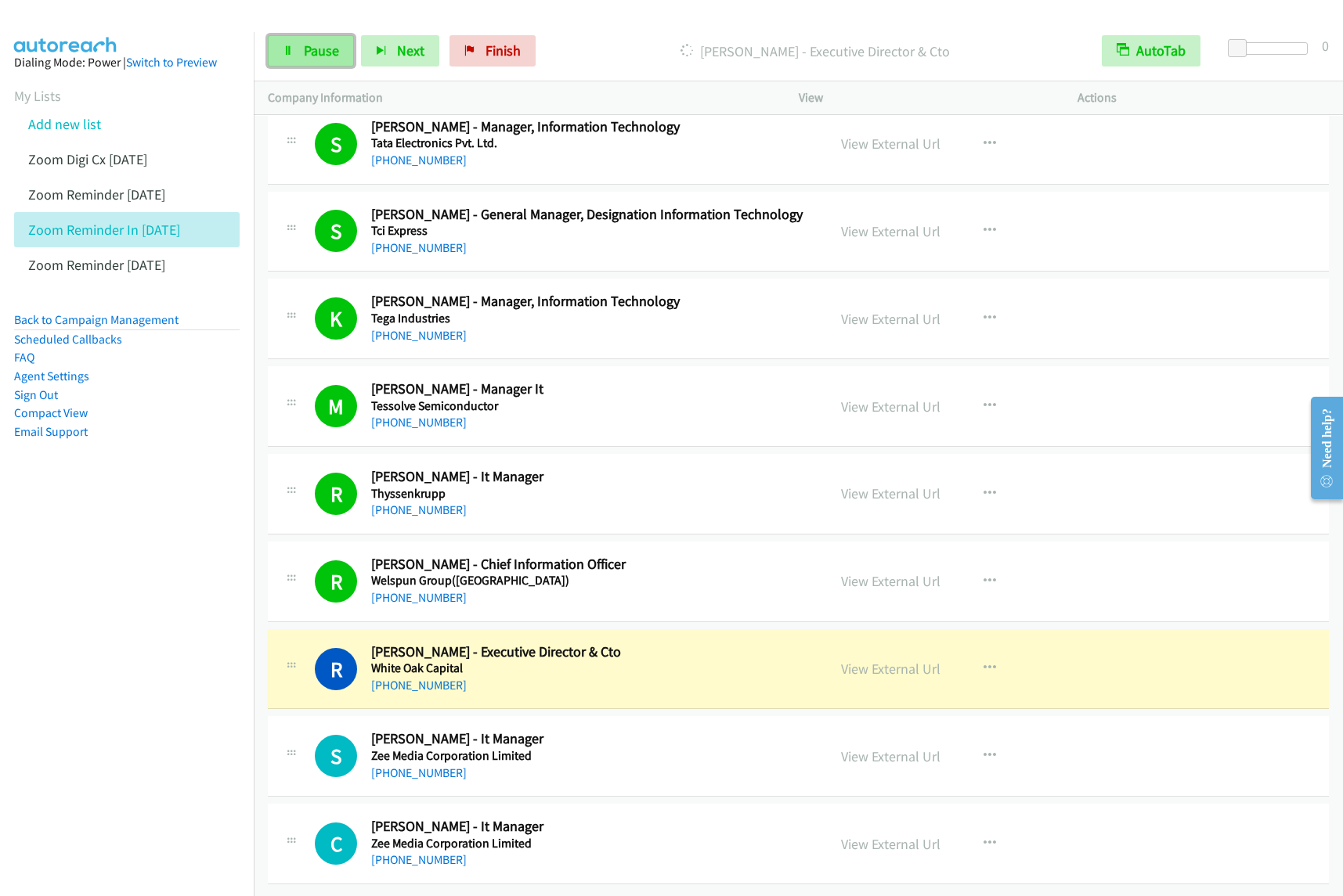
click at [300, 56] on link "Pause" at bounding box center [311, 51] width 87 height 31
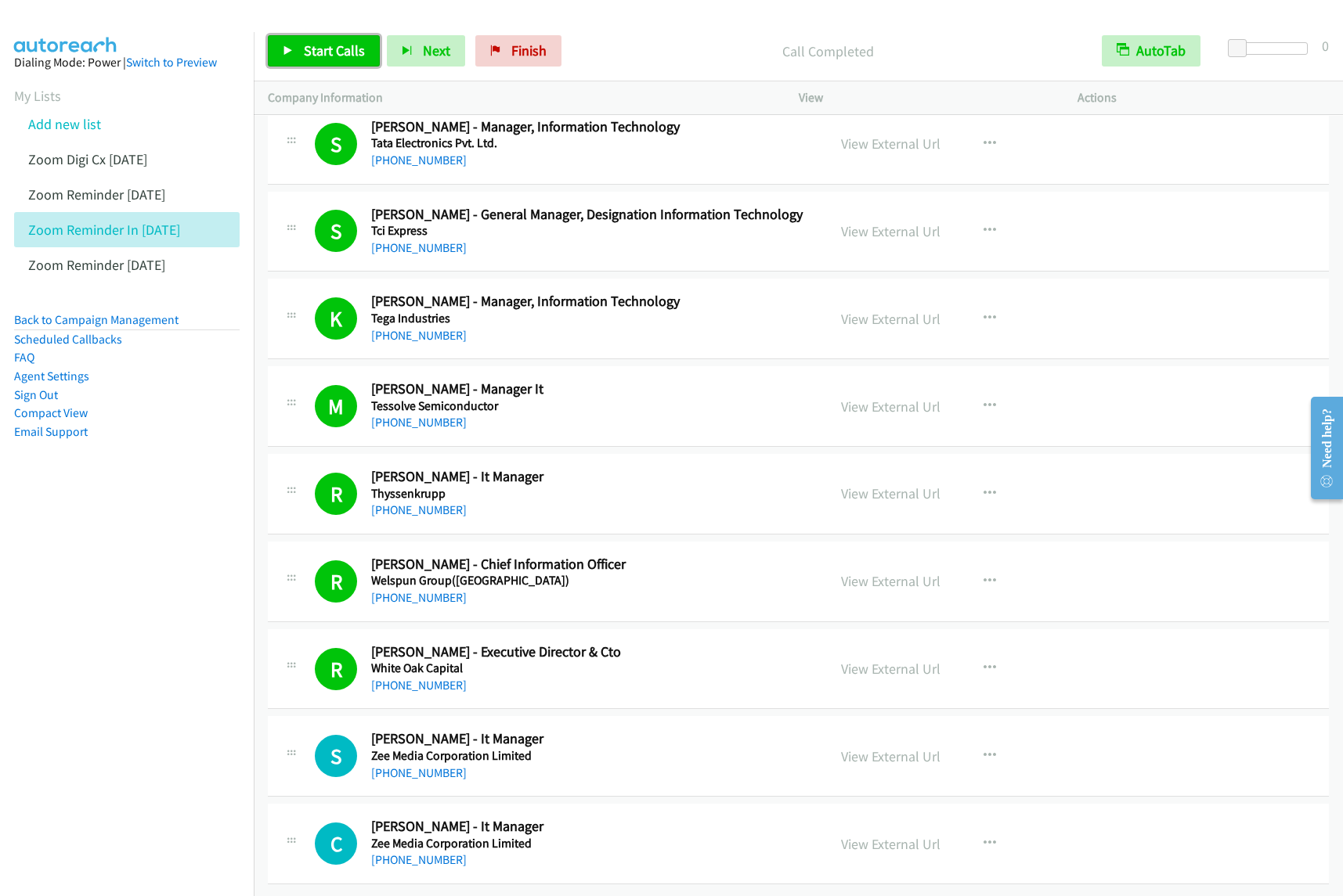
click at [336, 49] on span "Start Calls" at bounding box center [335, 51] width 61 height 18
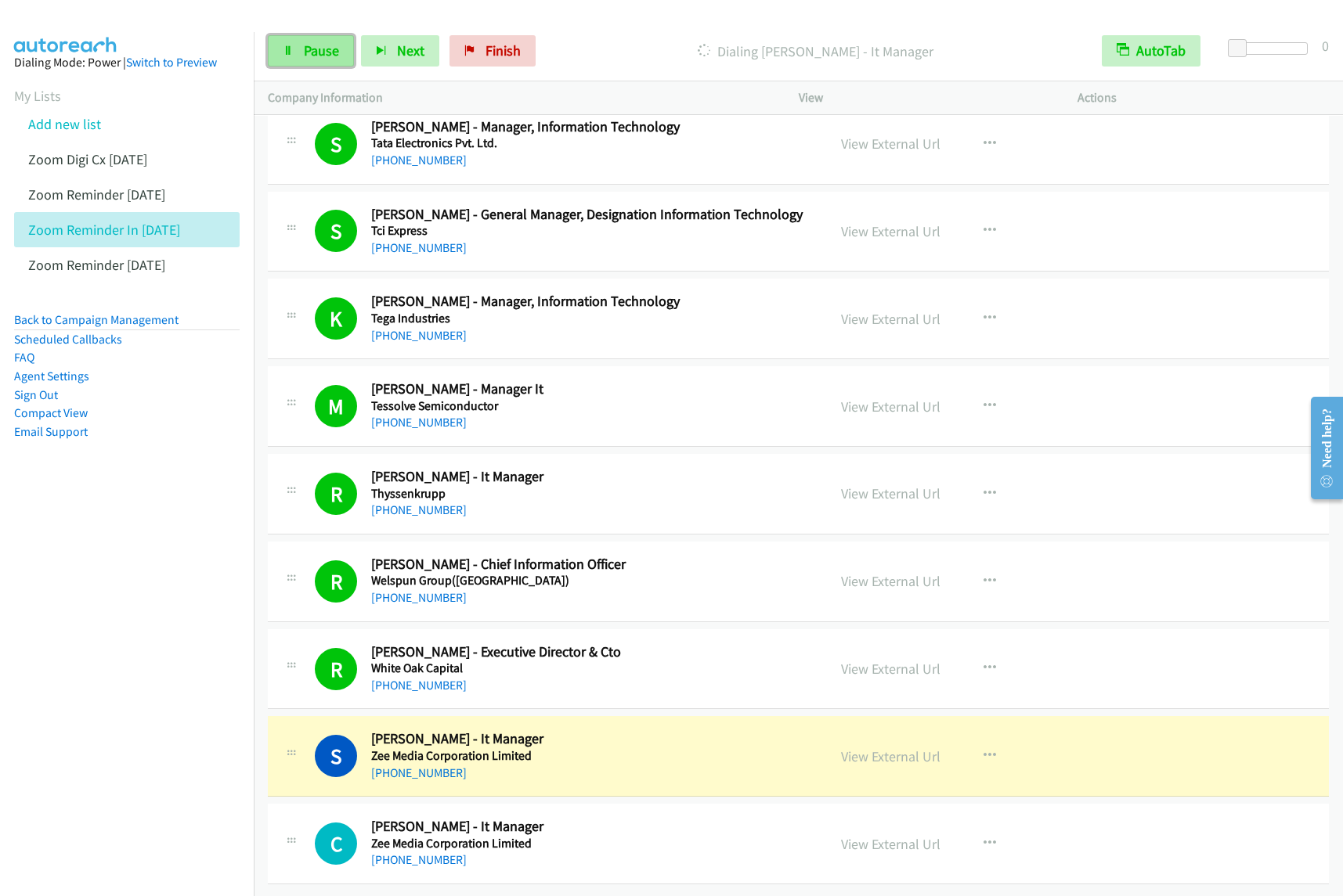
click at [329, 52] on span "Pause" at bounding box center [322, 51] width 35 height 18
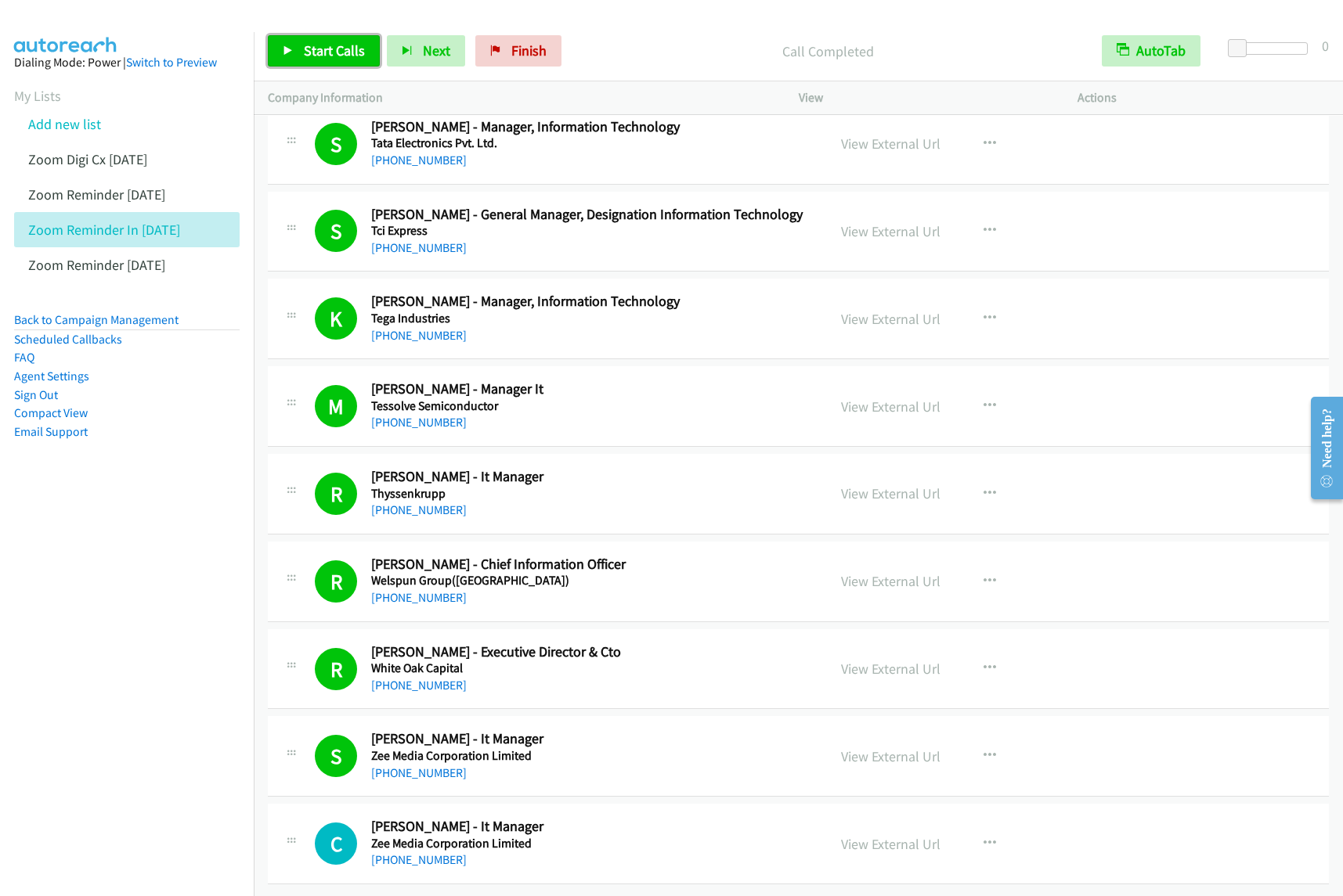
click at [326, 49] on span "Start Calls" at bounding box center [335, 51] width 61 height 18
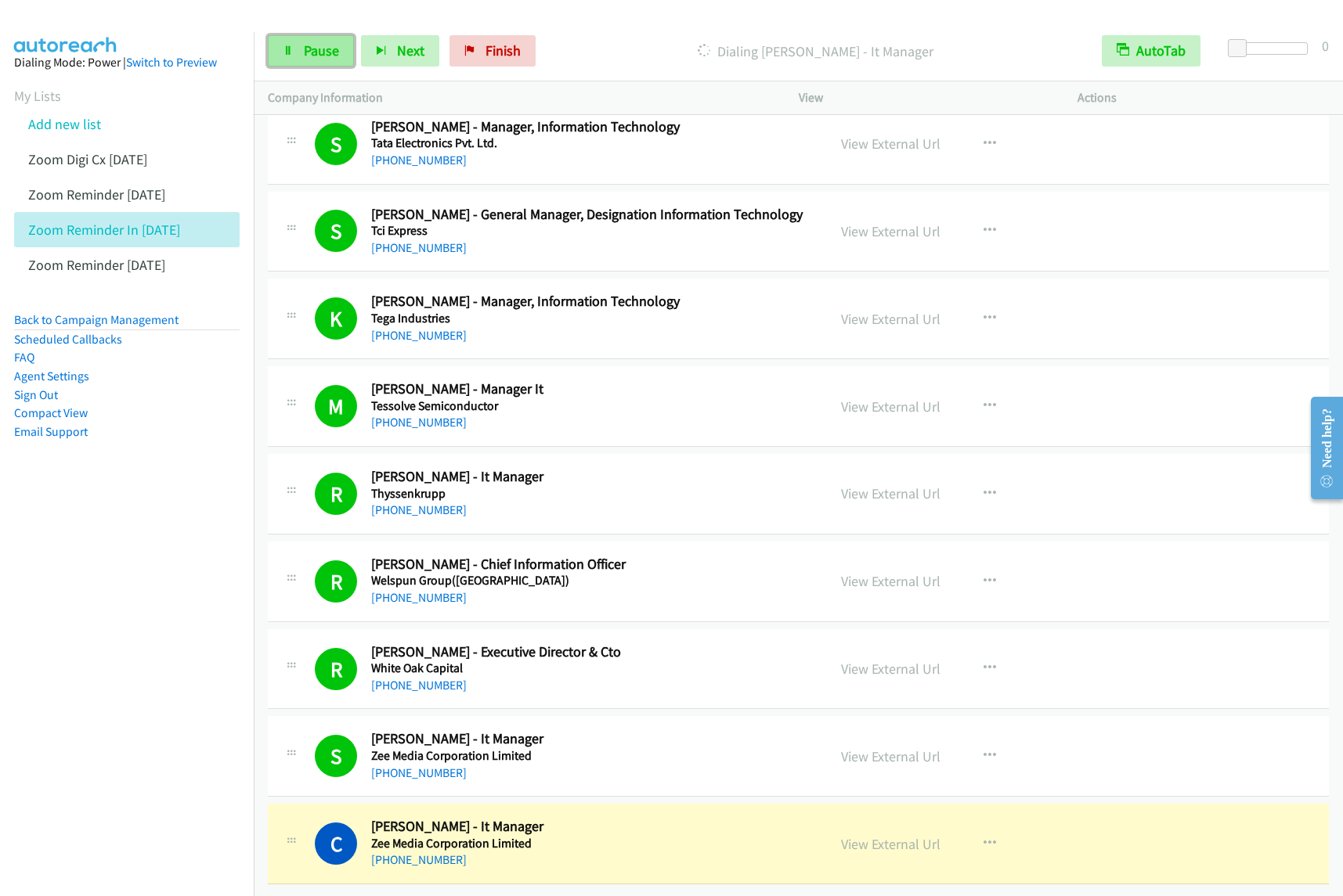
click at [306, 45] on span "Pause" at bounding box center [322, 51] width 35 height 18
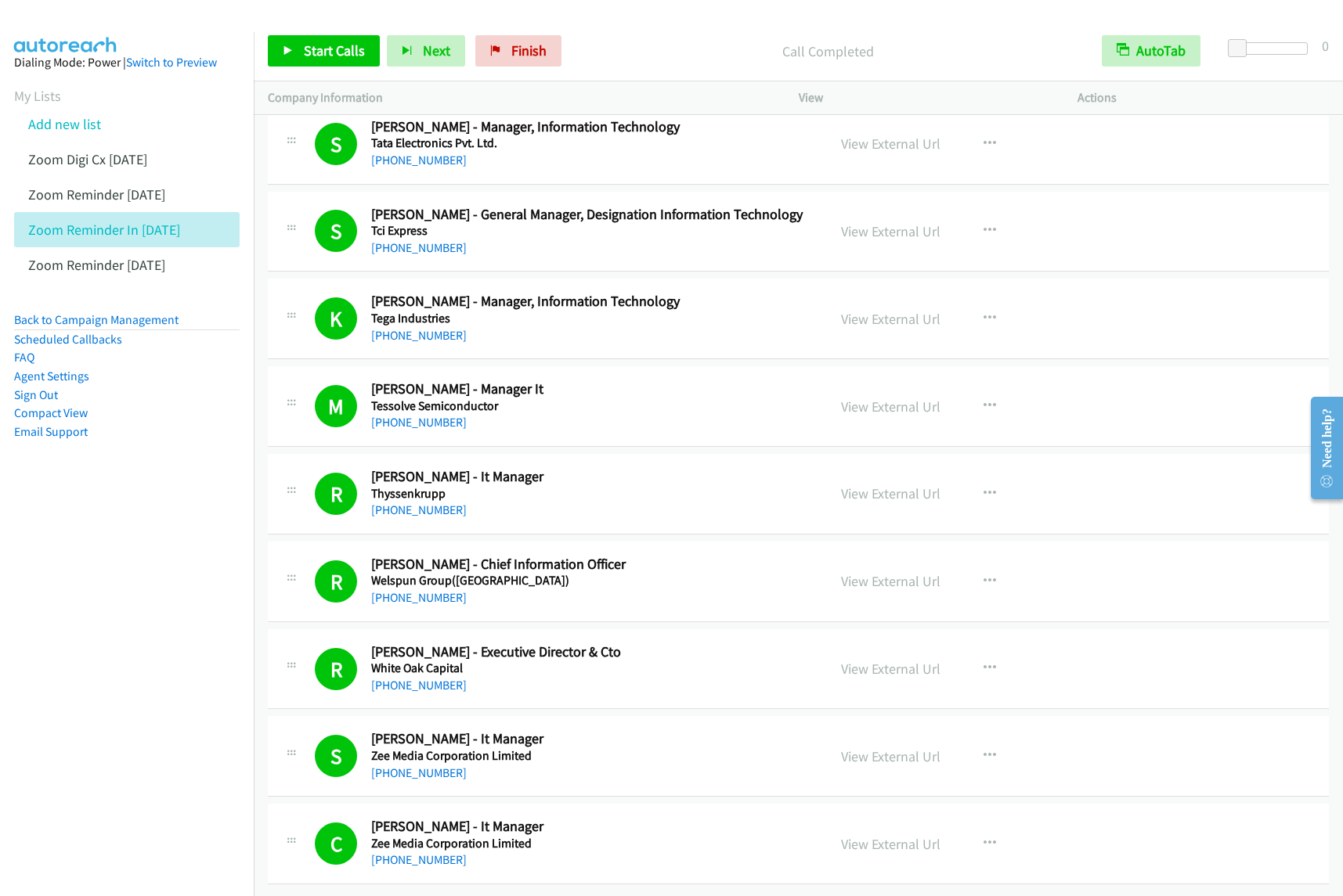
click at [153, 456] on aside "Dialing Mode: Power | Switch to Preview My Lists Add new list Zoom Digi Cx Sept…" at bounding box center [127, 272] width 253 height 479
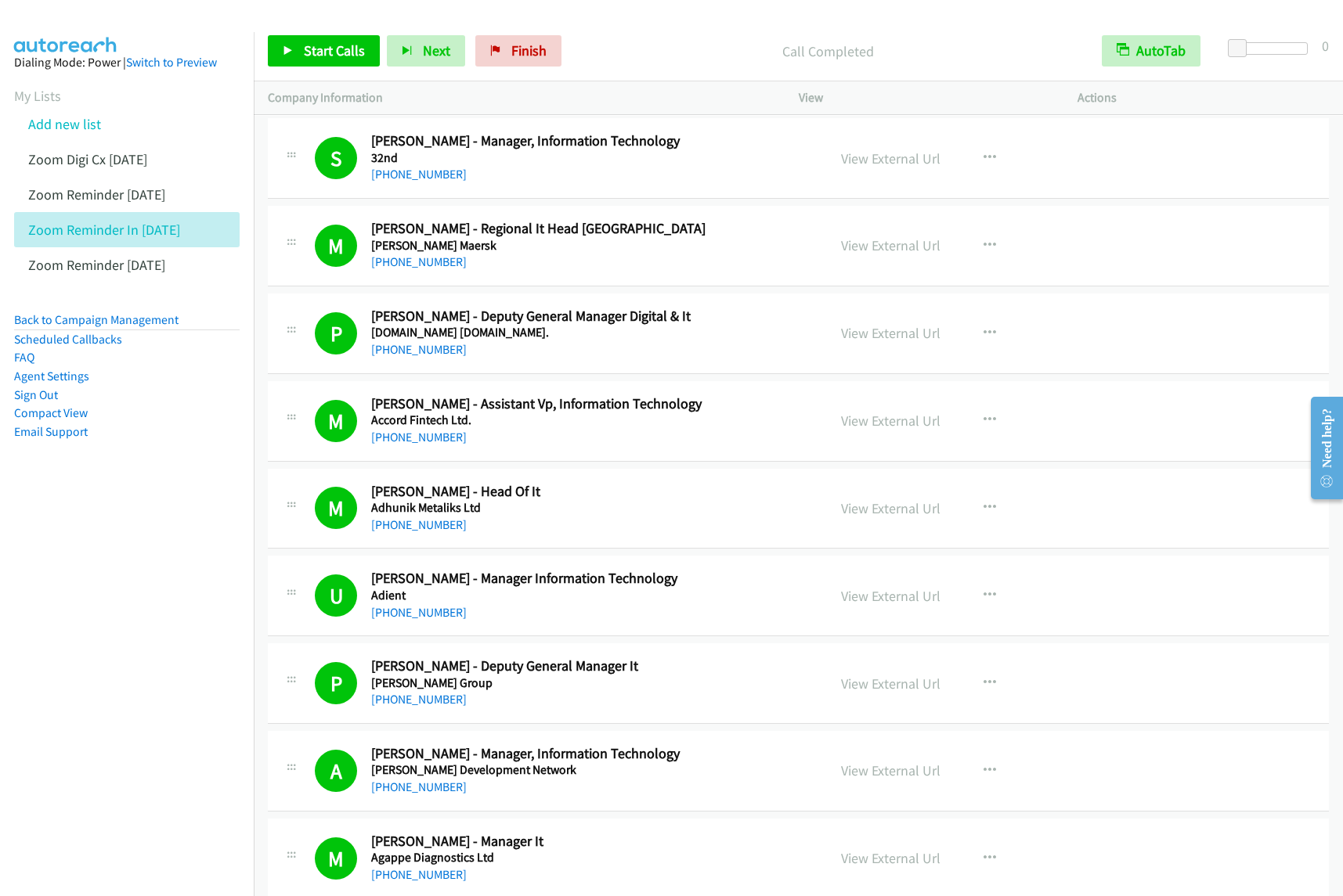
scroll to position [0, 0]
click at [156, 564] on nav "Dialing Mode: Power | Switch to Preview My Lists Add new list Zoom Digi Cx Sept…" at bounding box center [127, 480] width 254 height 896
click at [156, 545] on nav "Dialing Mode: Power | Switch to Preview My Lists Add new list Zoom Digi Cx Sept…" at bounding box center [127, 480] width 254 height 896
click at [76, 124] on link "Add new list" at bounding box center [64, 124] width 73 height 18
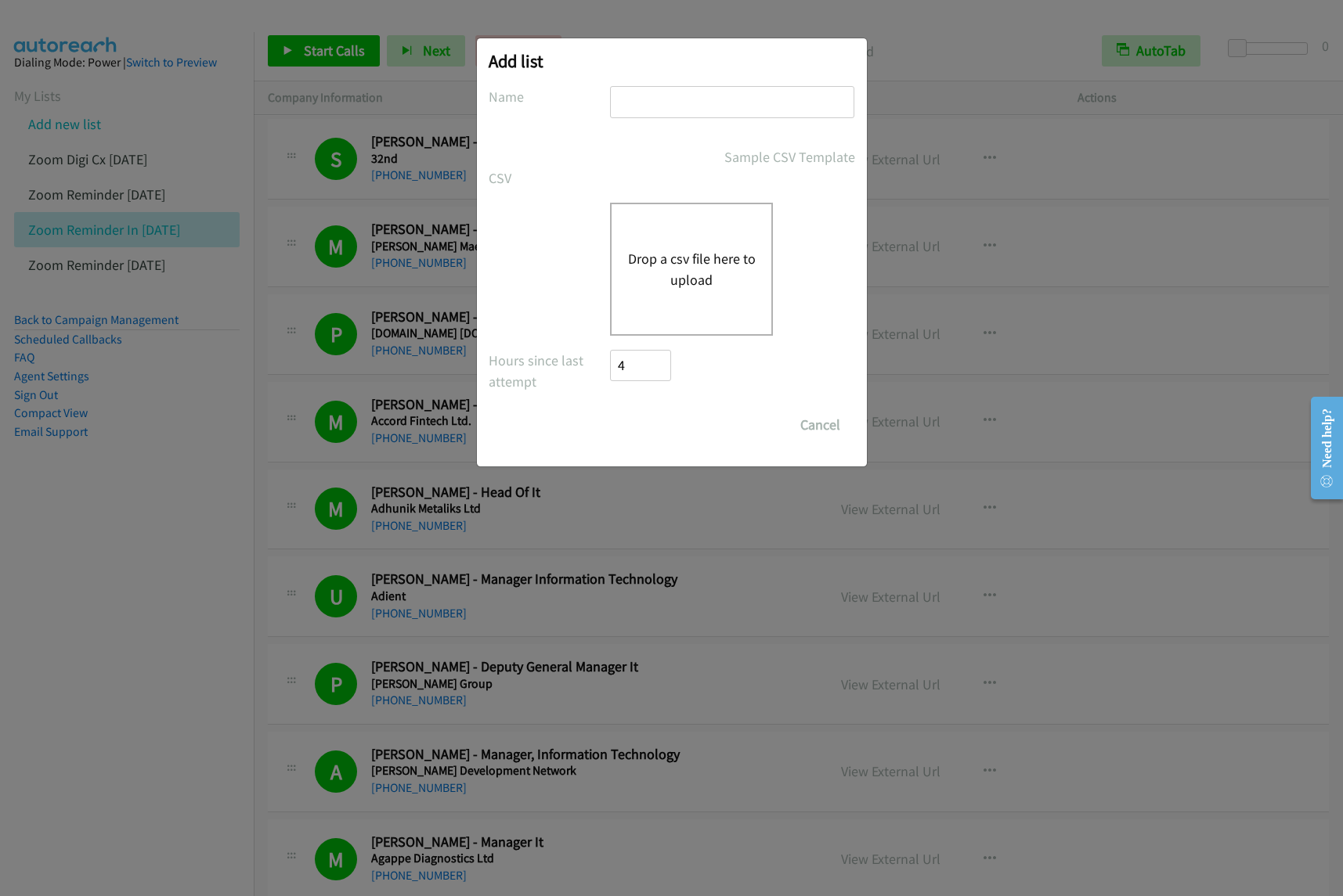
click at [635, 102] on input "text" at bounding box center [732, 102] width 245 height 32
type input "Asean with VM sept17"
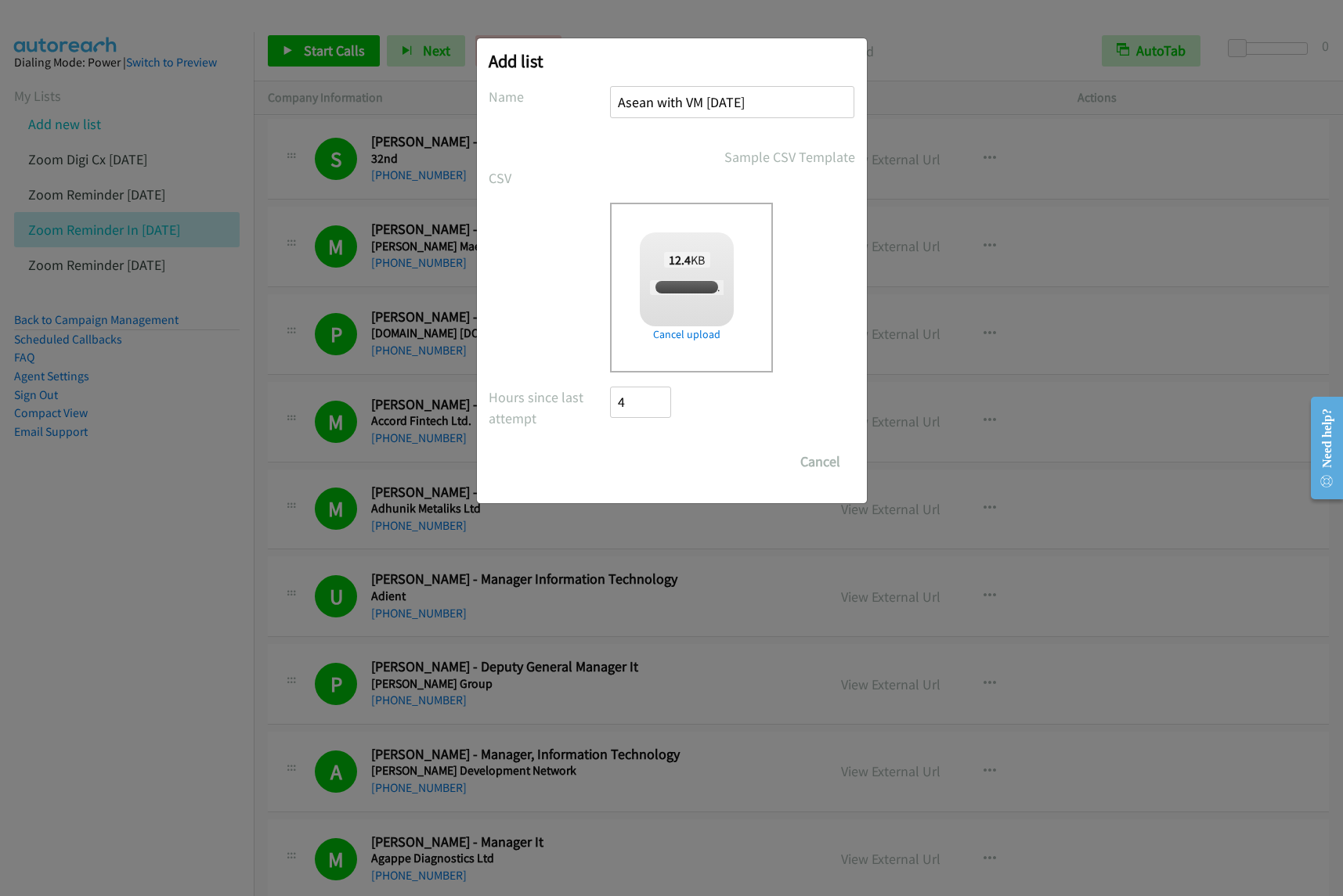
checkbox input "true"
click at [671, 459] on input "Save List" at bounding box center [652, 462] width 82 height 31
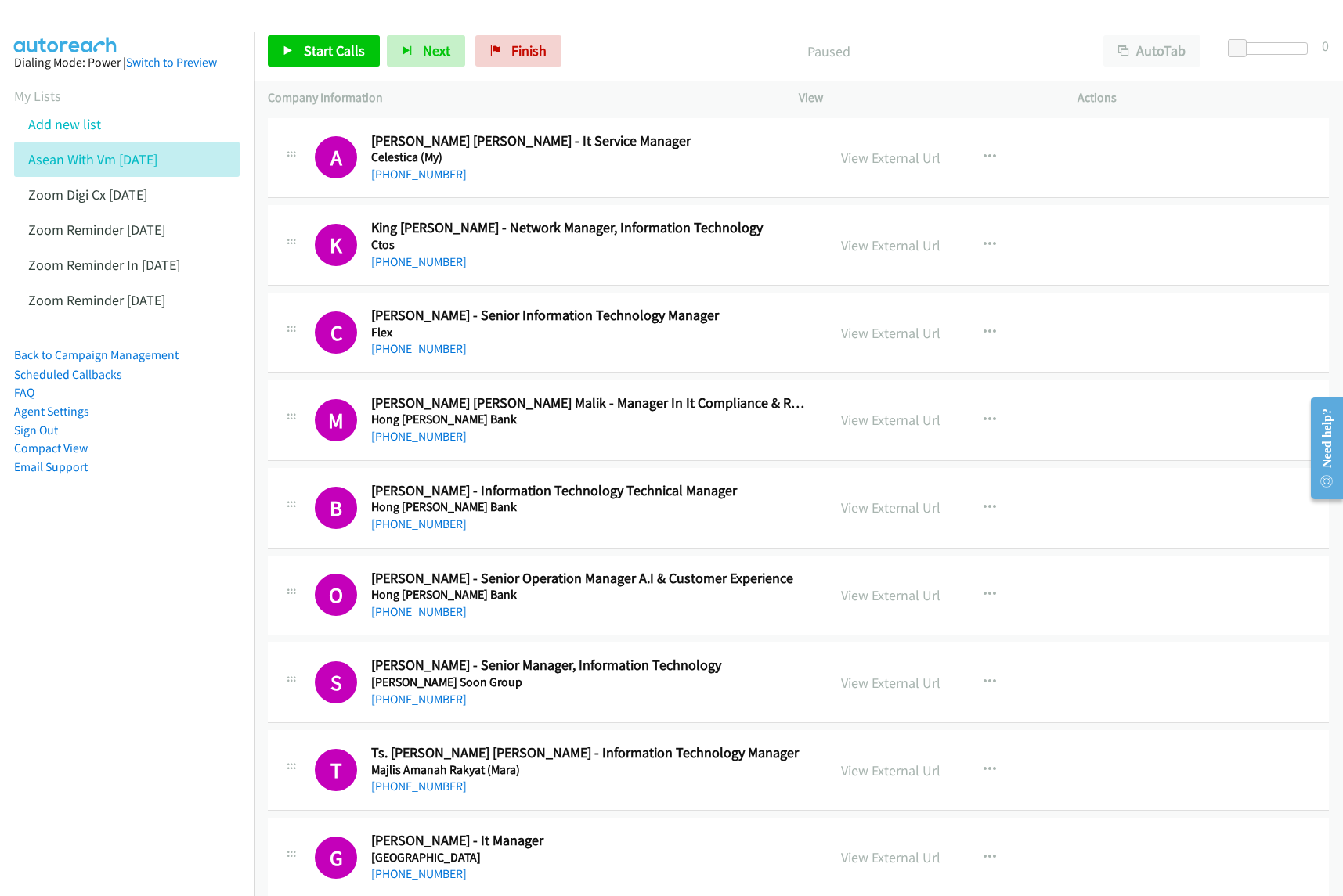
drag, startPoint x: 149, startPoint y: 548, endPoint x: 295, endPoint y: 459, distance: 171.0
click at [149, 548] on nav "Dialing Mode: Power | Switch to Preview My Lists Add new list Asean With Vm [DA…" at bounding box center [127, 480] width 254 height 896
click at [1148, 57] on button "AutoTab" at bounding box center [1152, 51] width 97 height 31
click at [984, 158] on icon "button" at bounding box center [990, 157] width 12 height 12
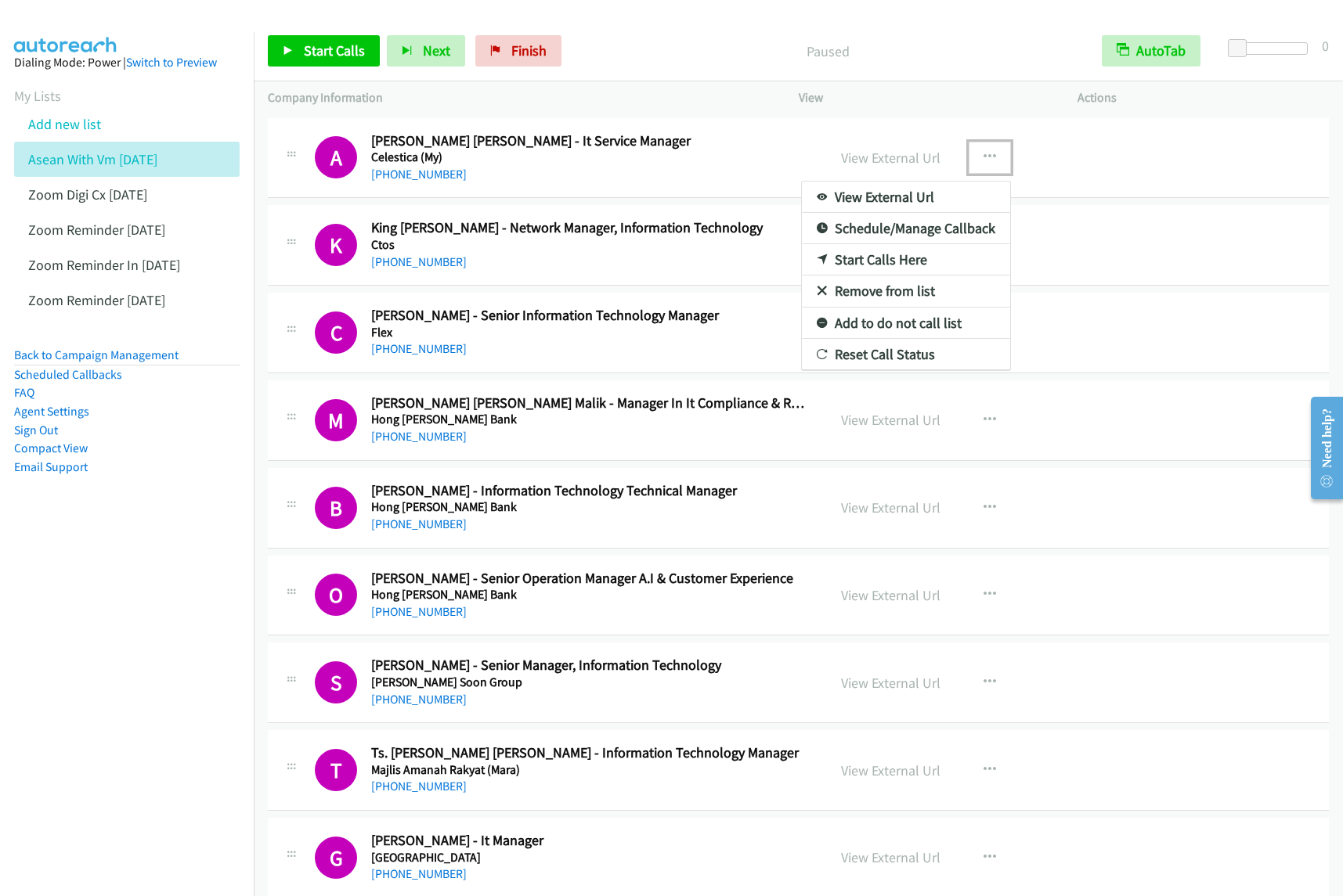
click at [938, 196] on link "View External Url" at bounding box center [906, 197] width 208 height 31
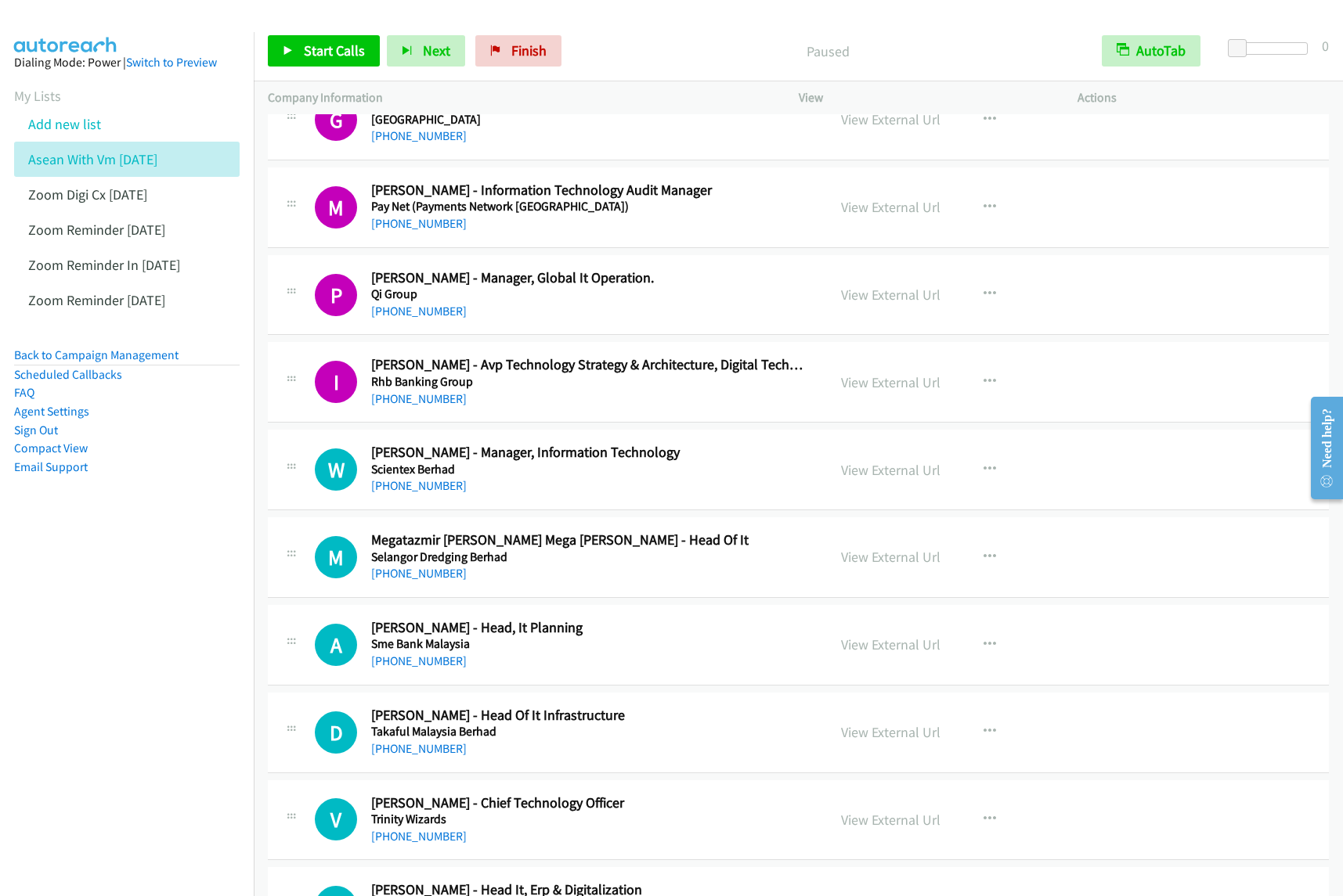
scroll to position [782, 0]
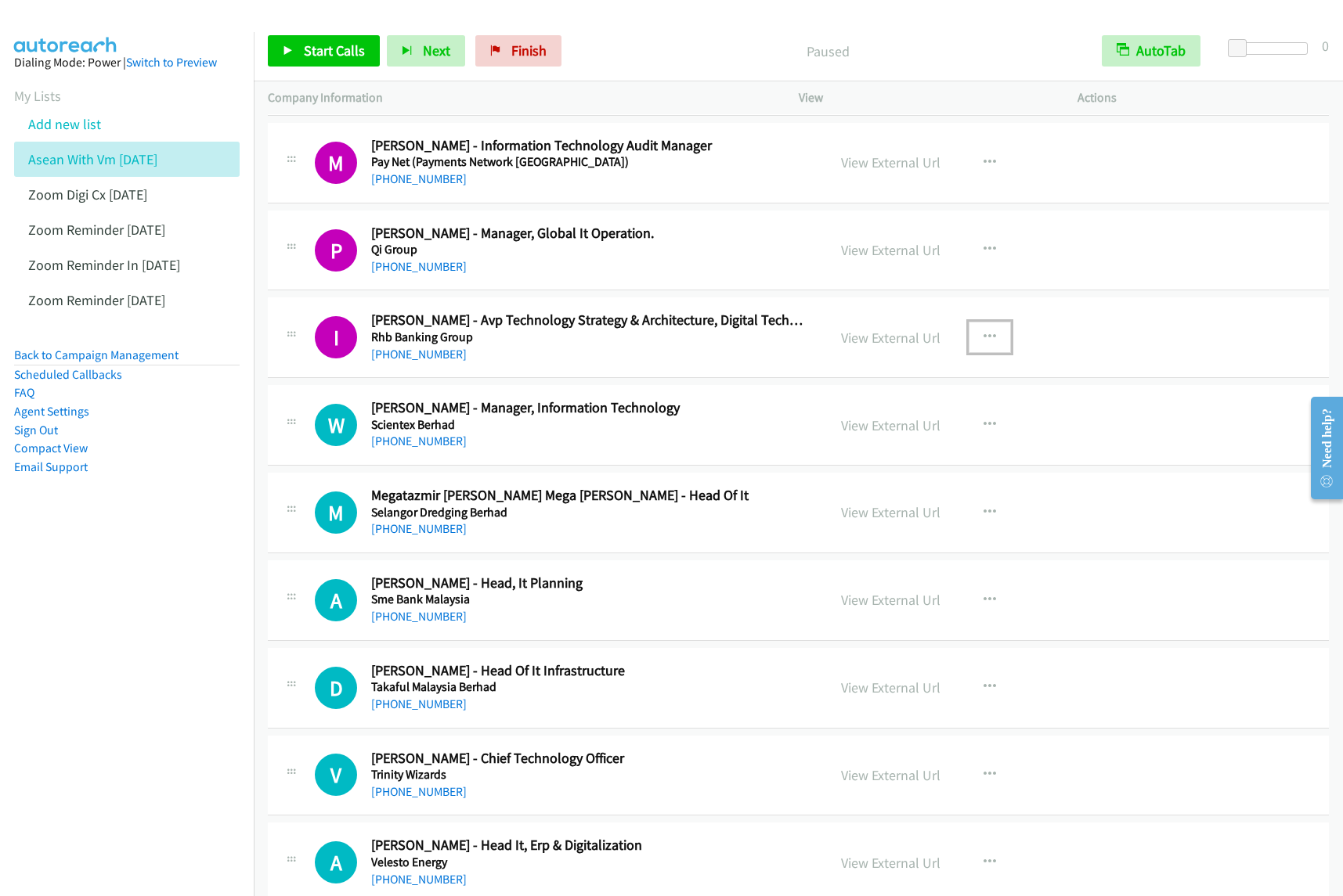
click at [984, 341] on icon "button" at bounding box center [990, 337] width 12 height 12
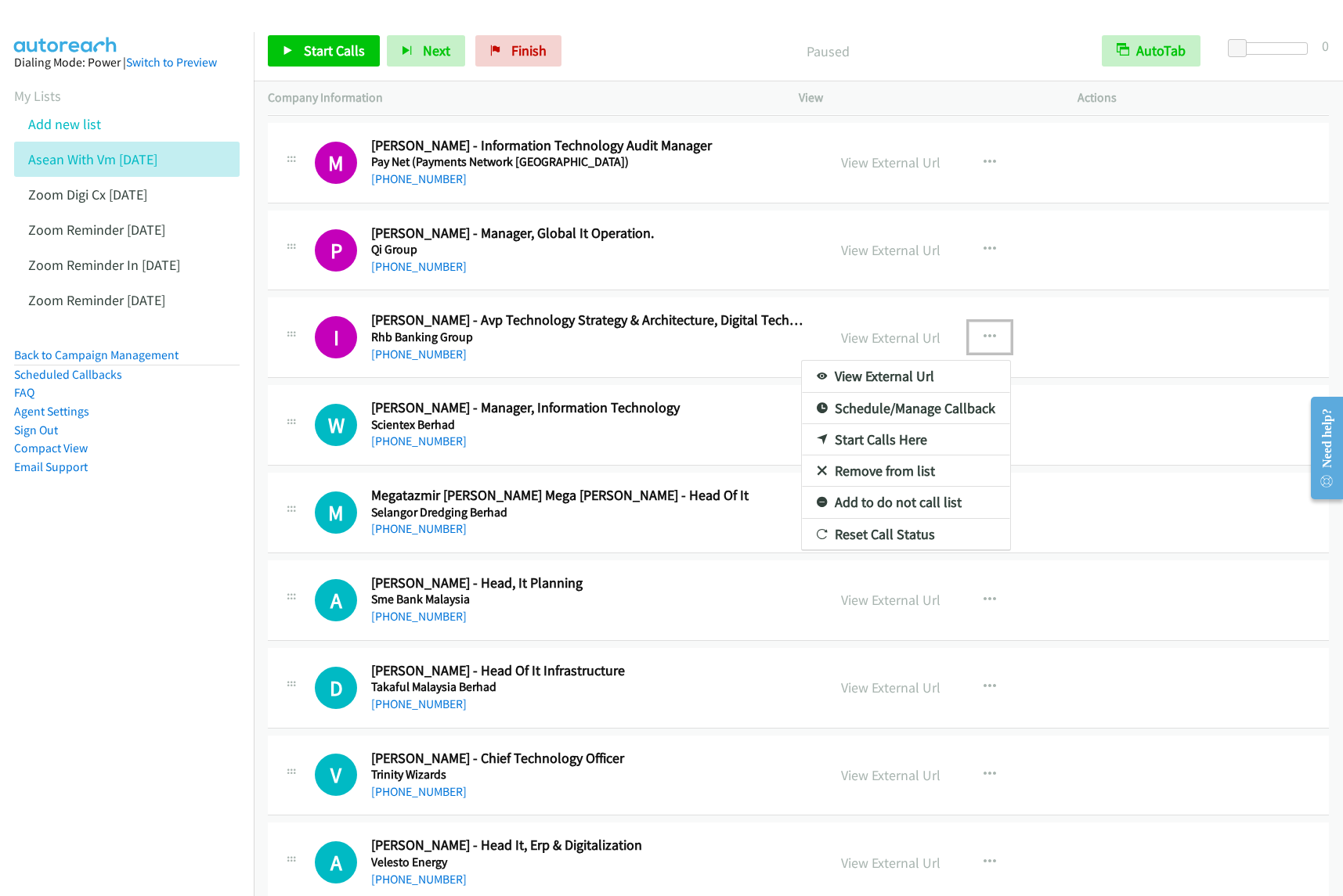
click at [910, 369] on link "View External Url" at bounding box center [906, 376] width 208 height 31
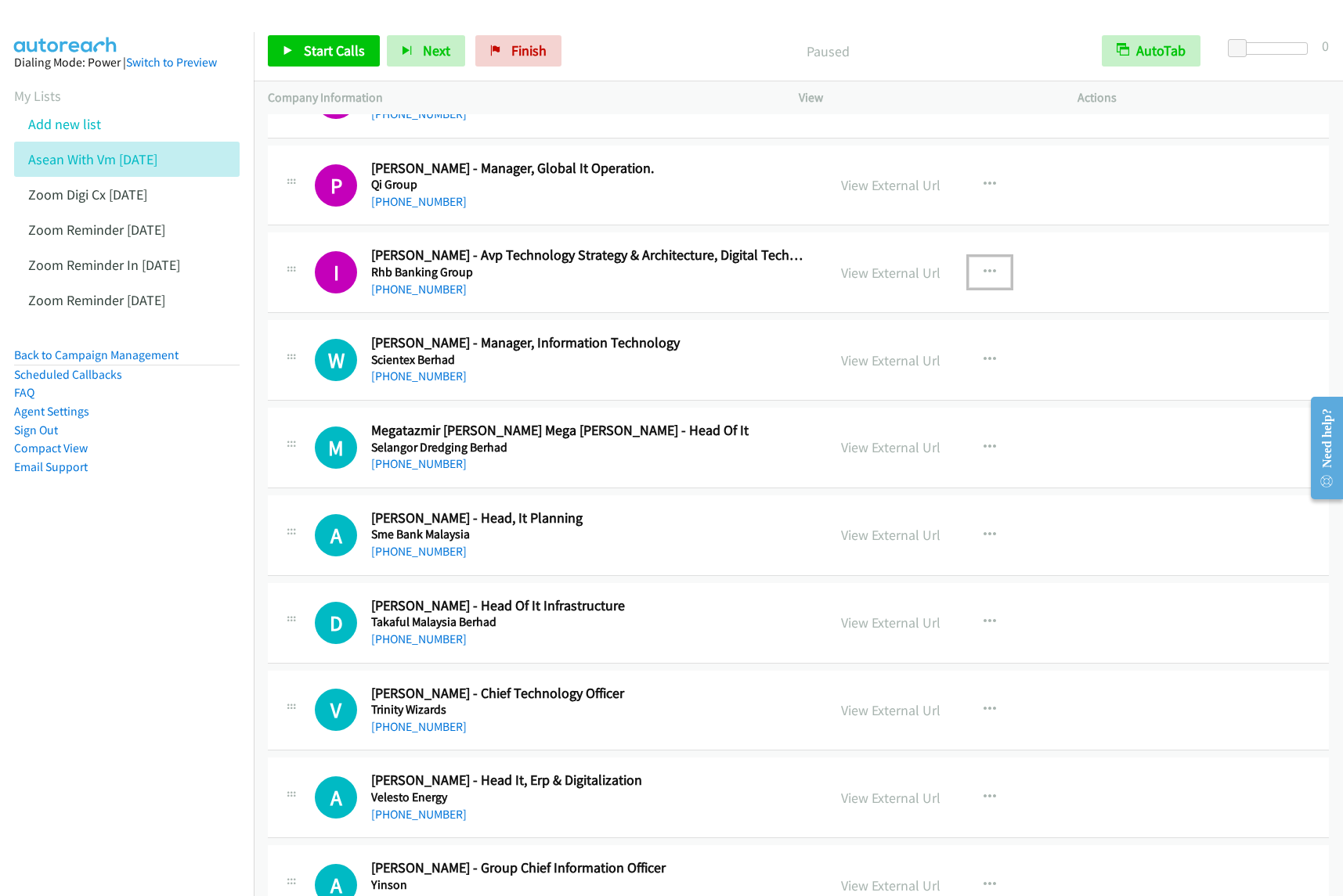
scroll to position [978, 0]
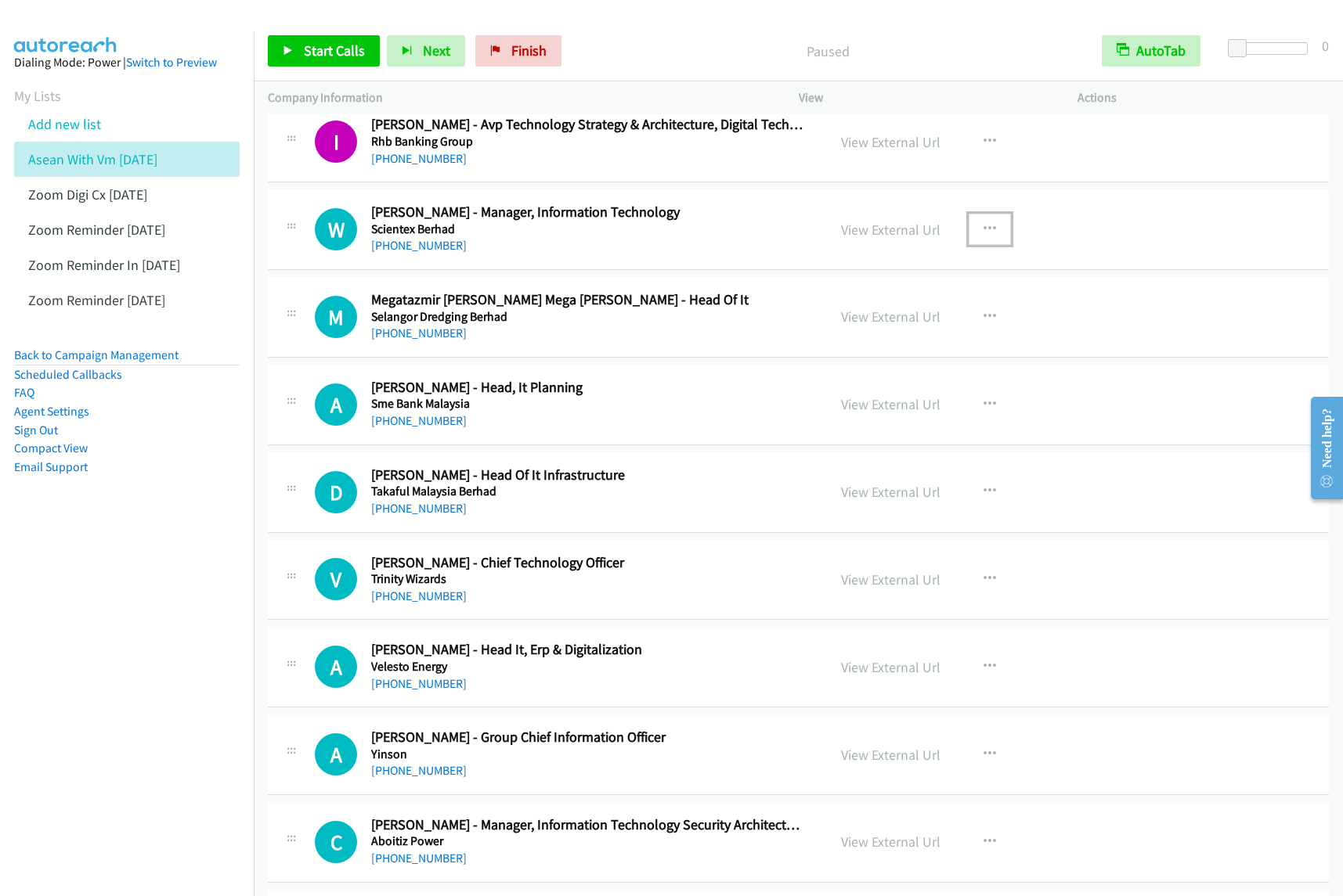
click at [984, 228] on icon "button" at bounding box center [990, 229] width 12 height 12
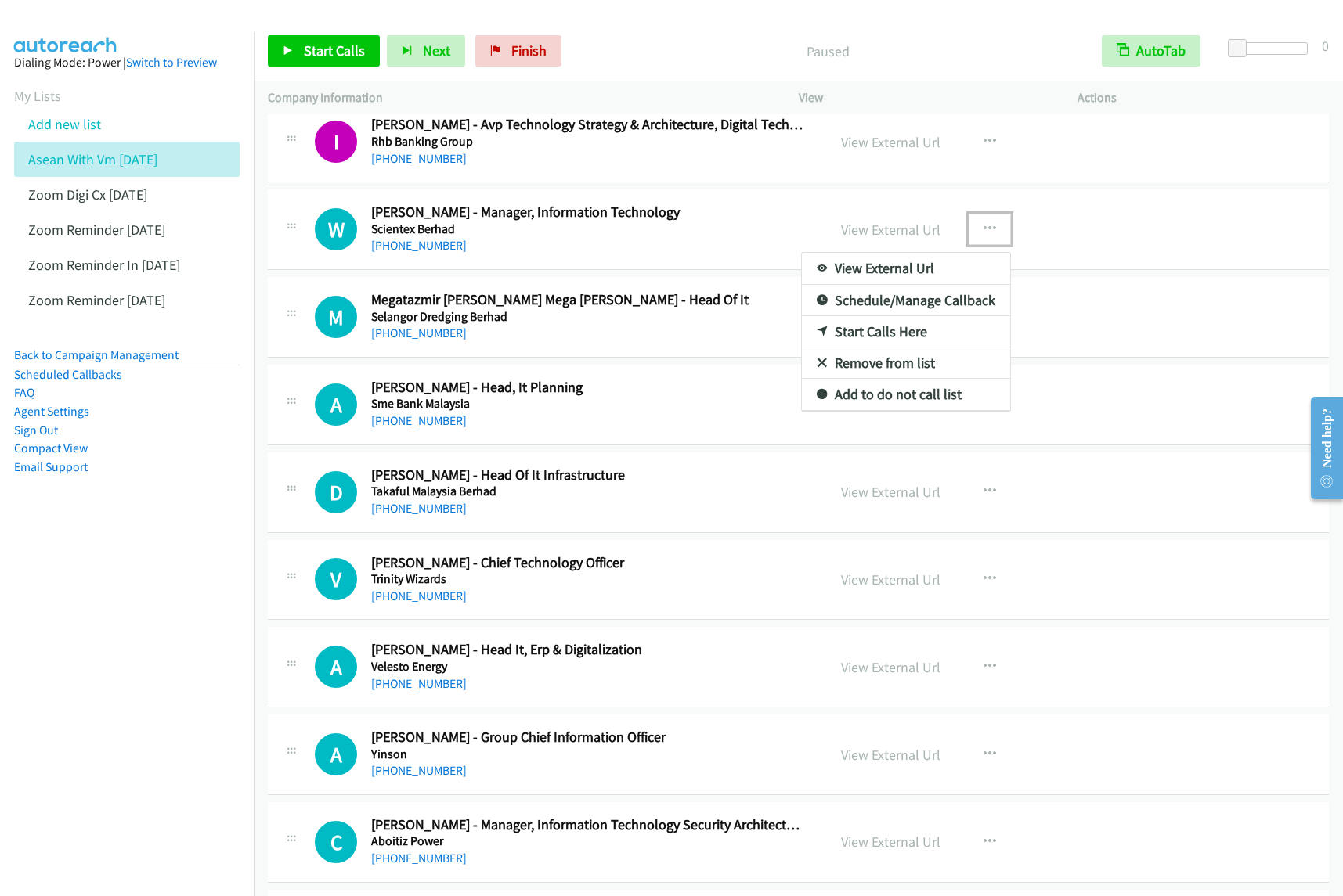
drag, startPoint x: 883, startPoint y: 336, endPoint x: 893, endPoint y: 328, distance: 12.8
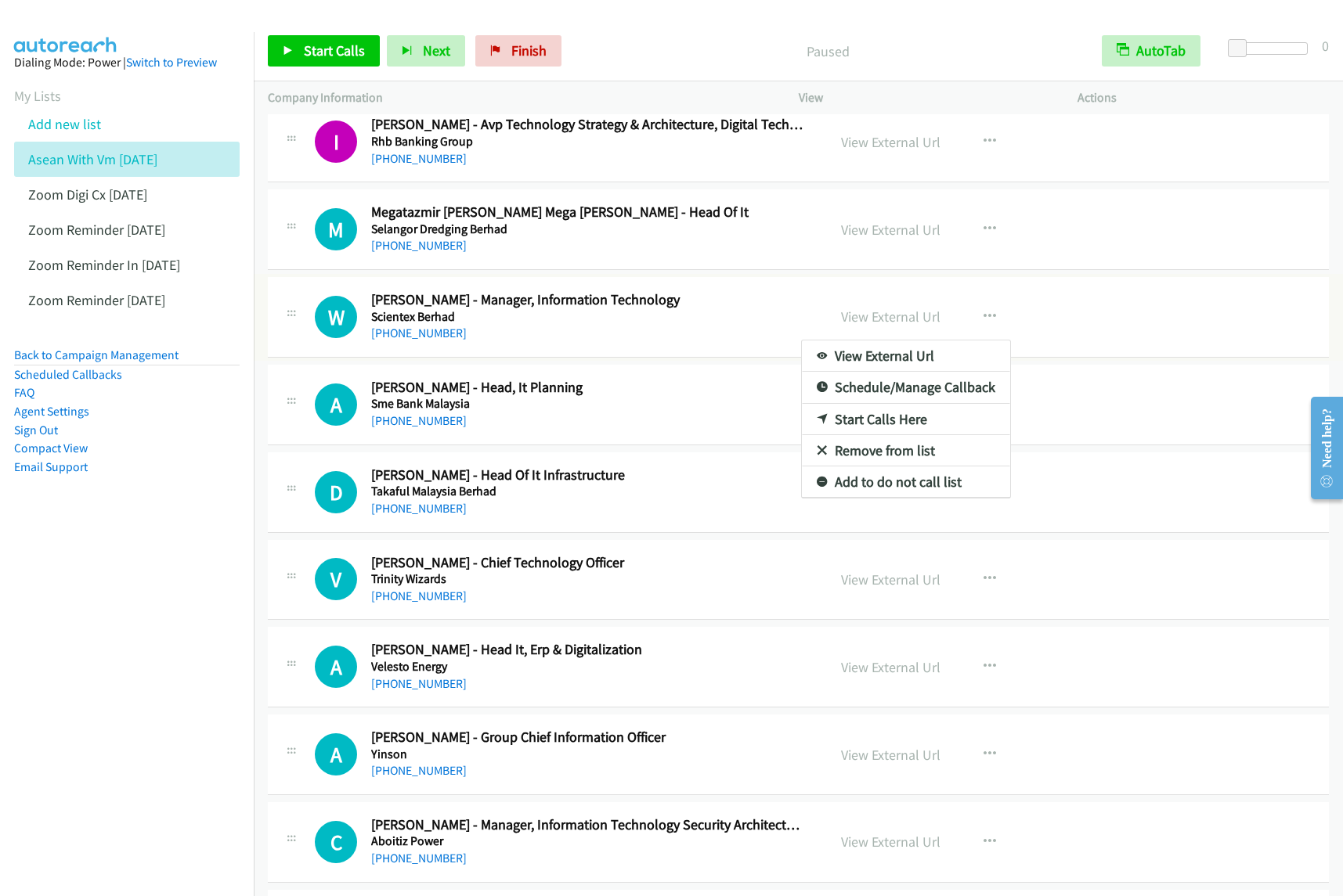
click at [784, 247] on div at bounding box center [671, 448] width 1343 height 896
click at [984, 224] on icon "button" at bounding box center [990, 229] width 12 height 12
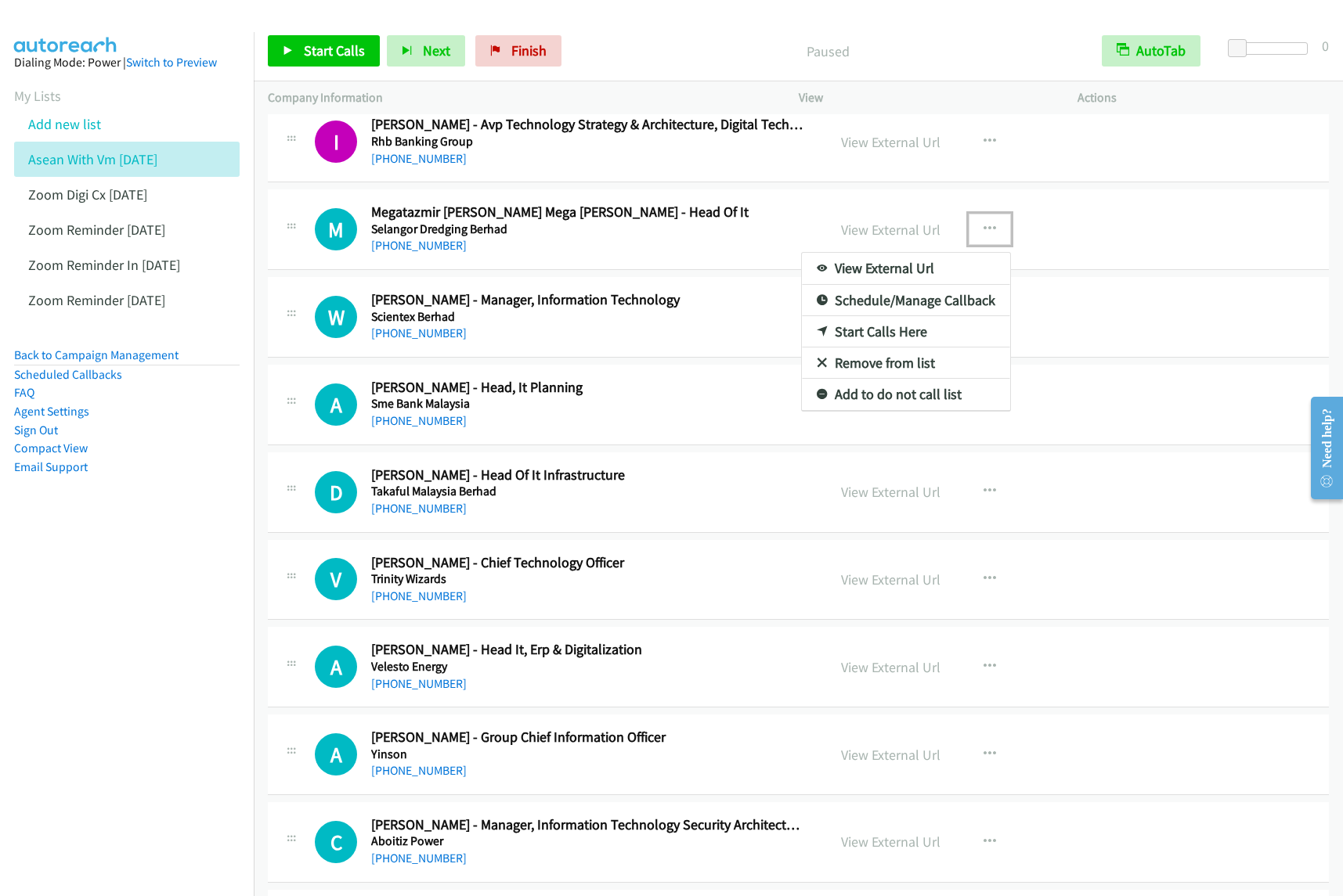
click at [918, 336] on link "Start Calls Here" at bounding box center [906, 332] width 208 height 31
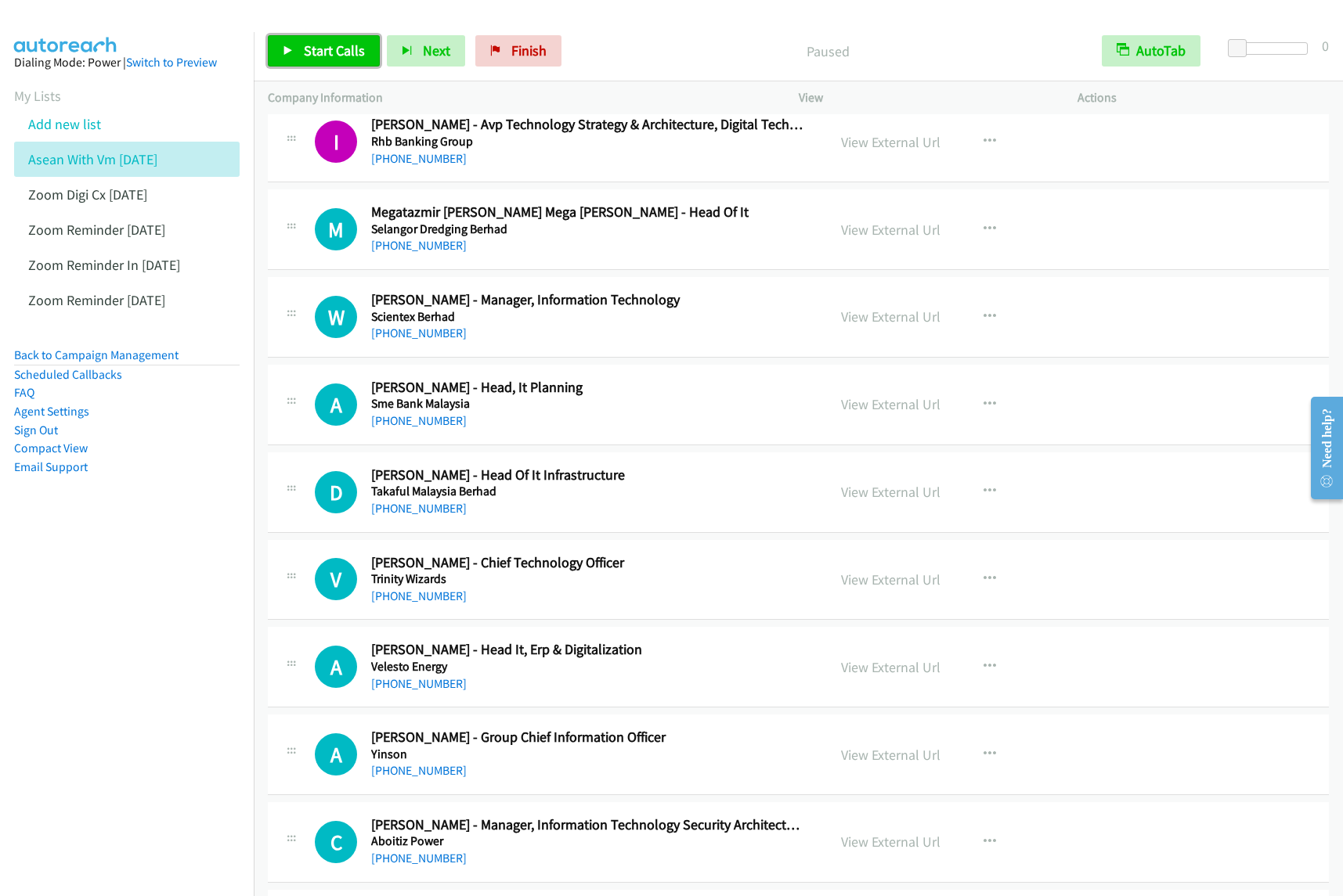
click at [350, 52] on span "Start Calls" at bounding box center [335, 51] width 61 height 18
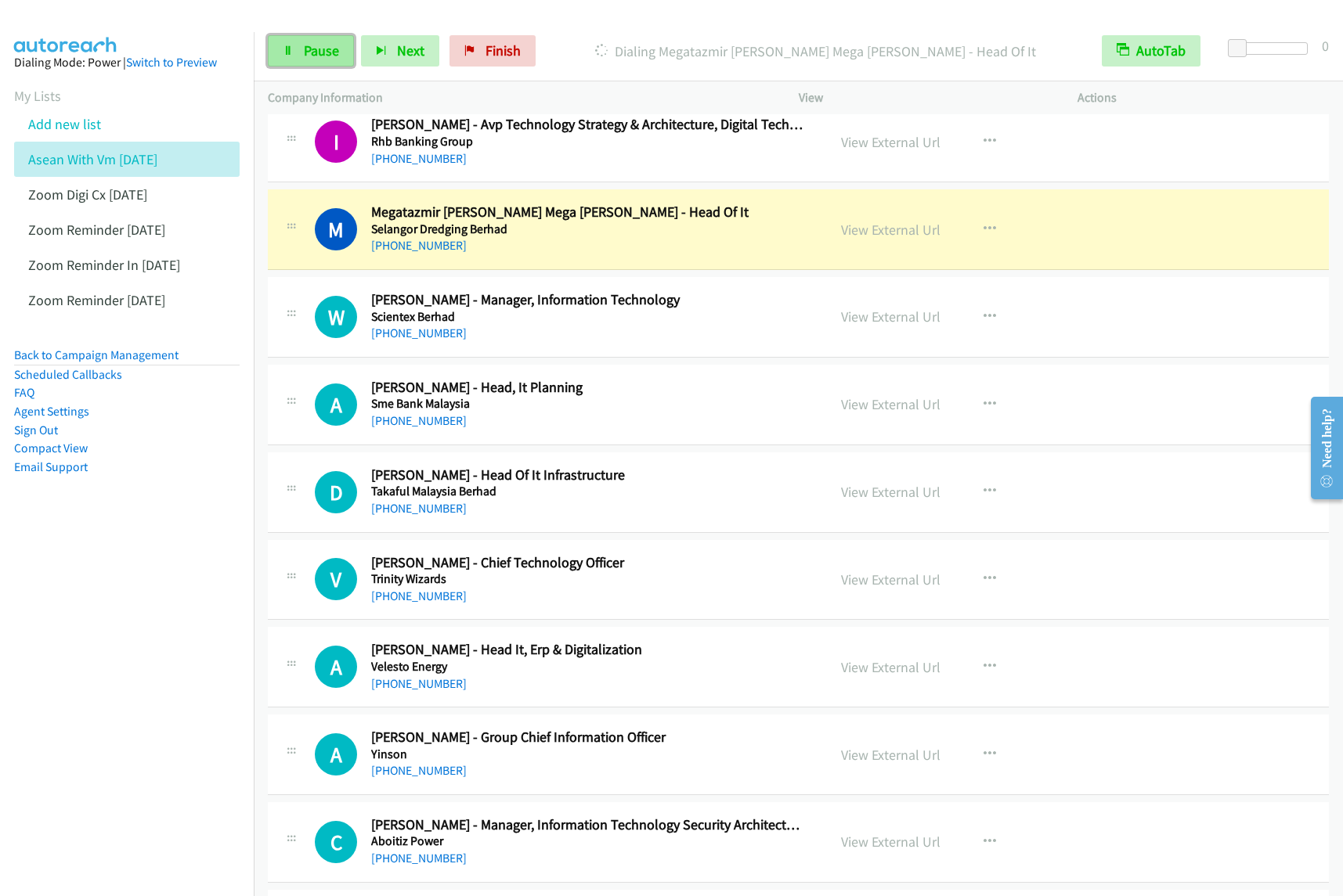
click at [320, 47] on span "Pause" at bounding box center [322, 51] width 35 height 18
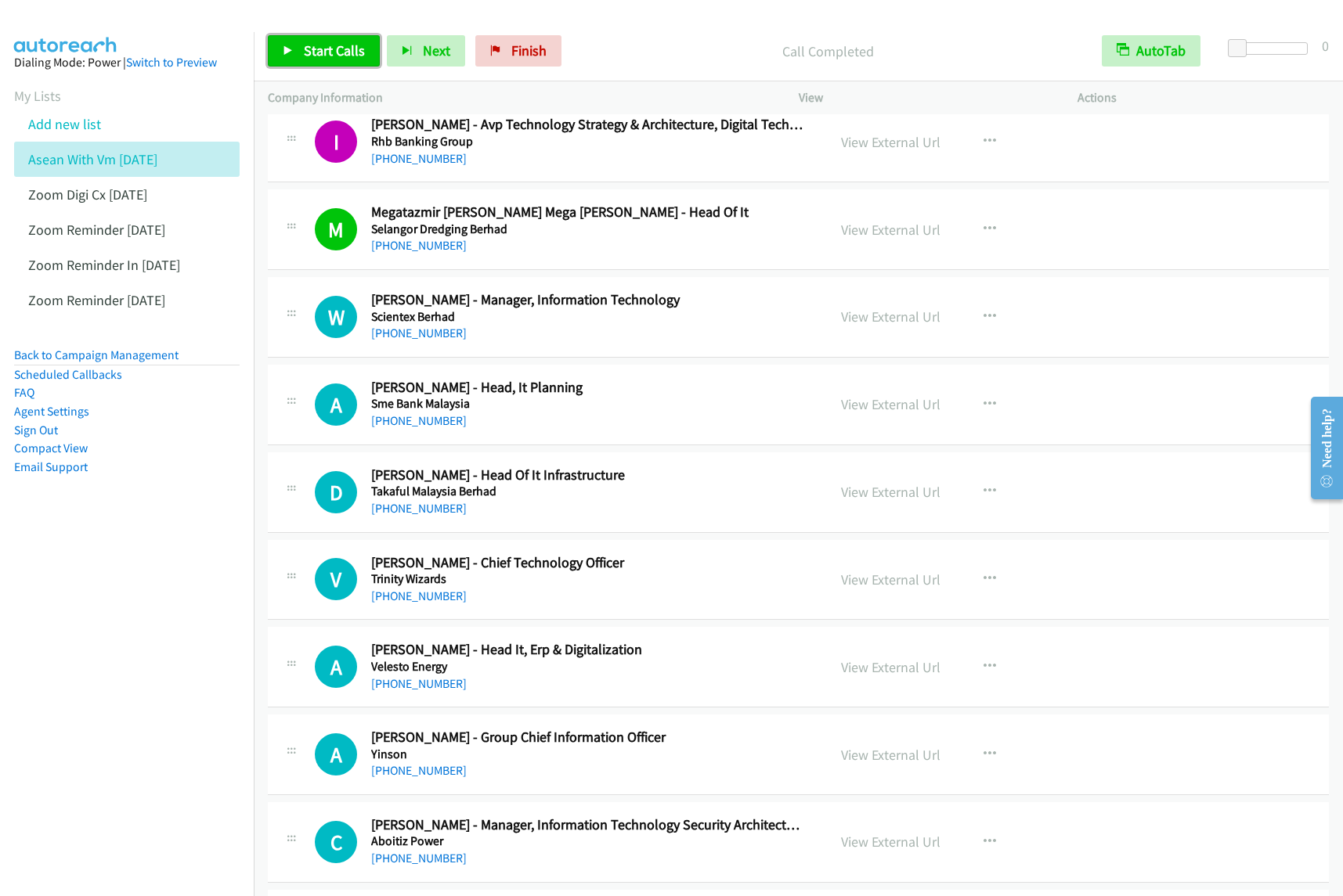
click at [350, 59] on span "Start Calls" at bounding box center [335, 51] width 61 height 18
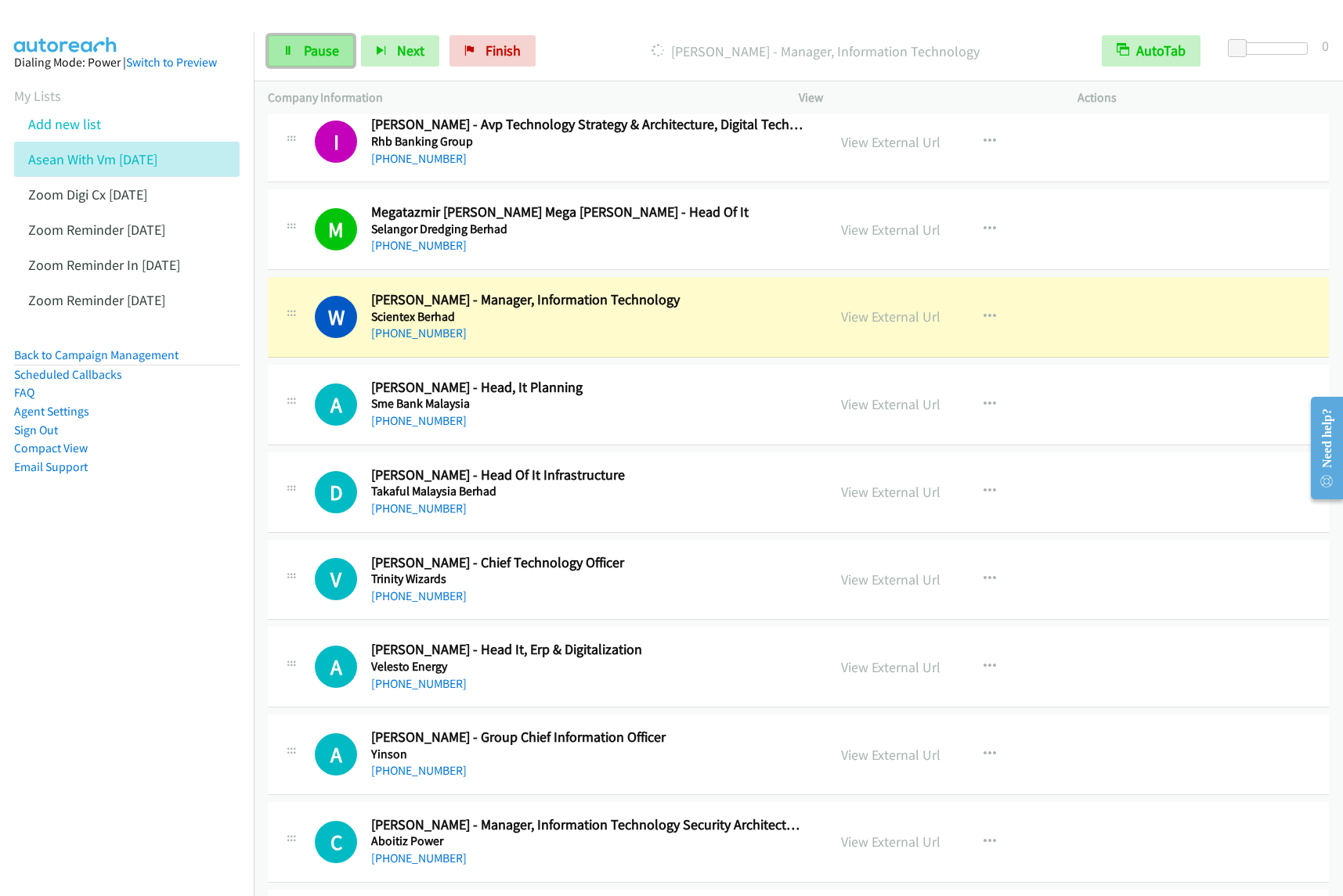
click at [315, 38] on link "Pause" at bounding box center [311, 51] width 87 height 31
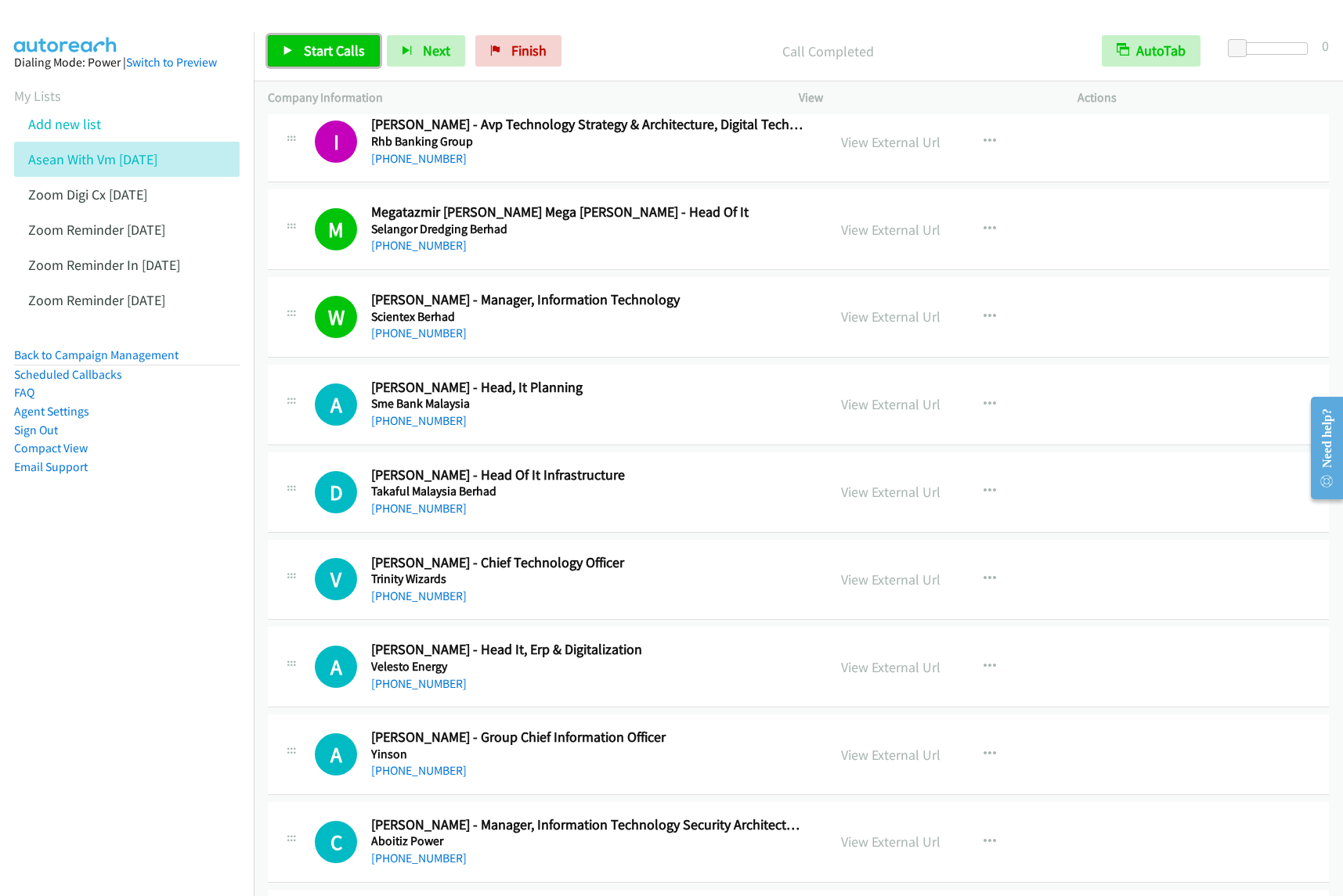
click at [312, 53] on span "Start Calls" at bounding box center [335, 51] width 61 height 18
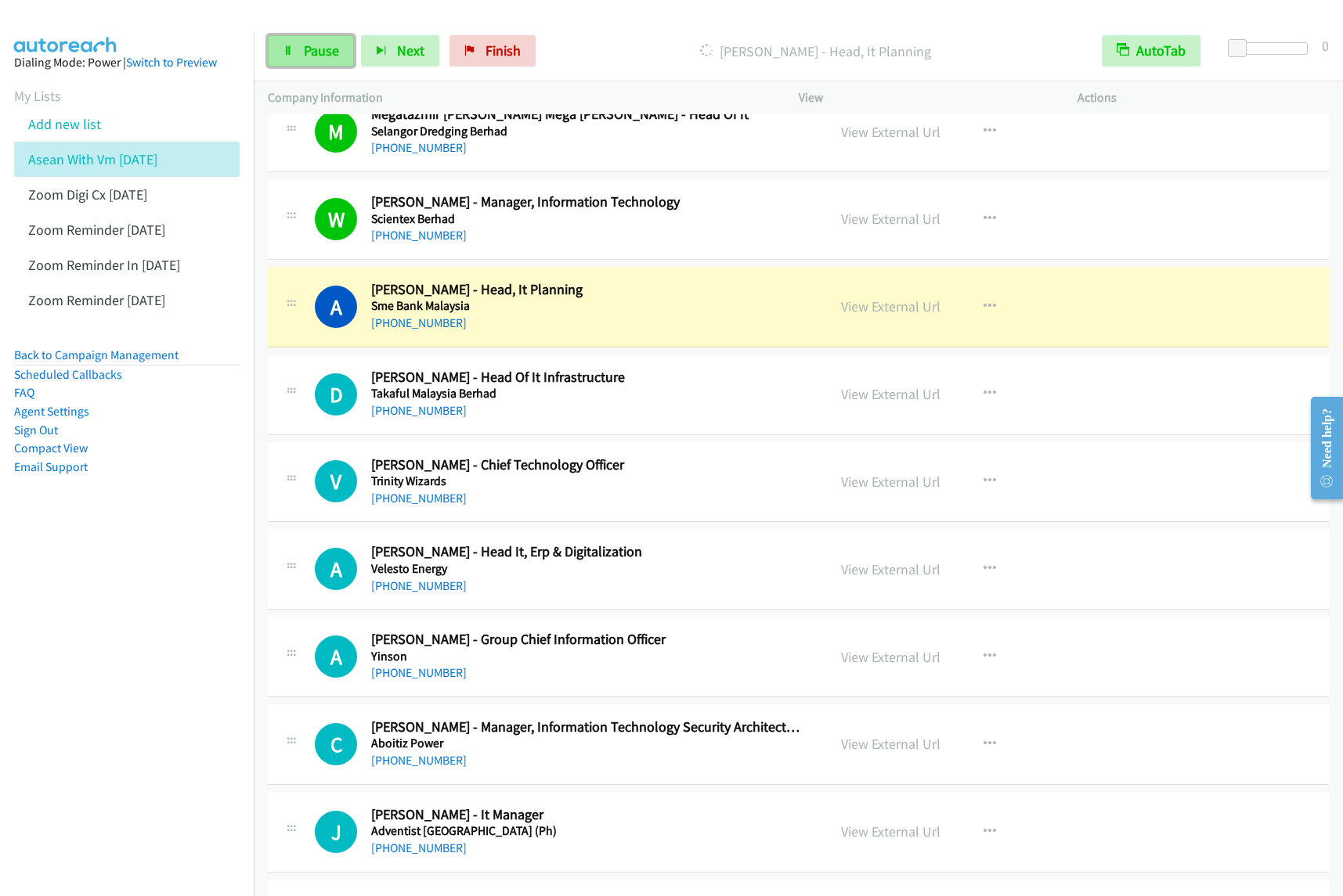
click at [329, 60] on link "Pause" at bounding box center [311, 51] width 87 height 31
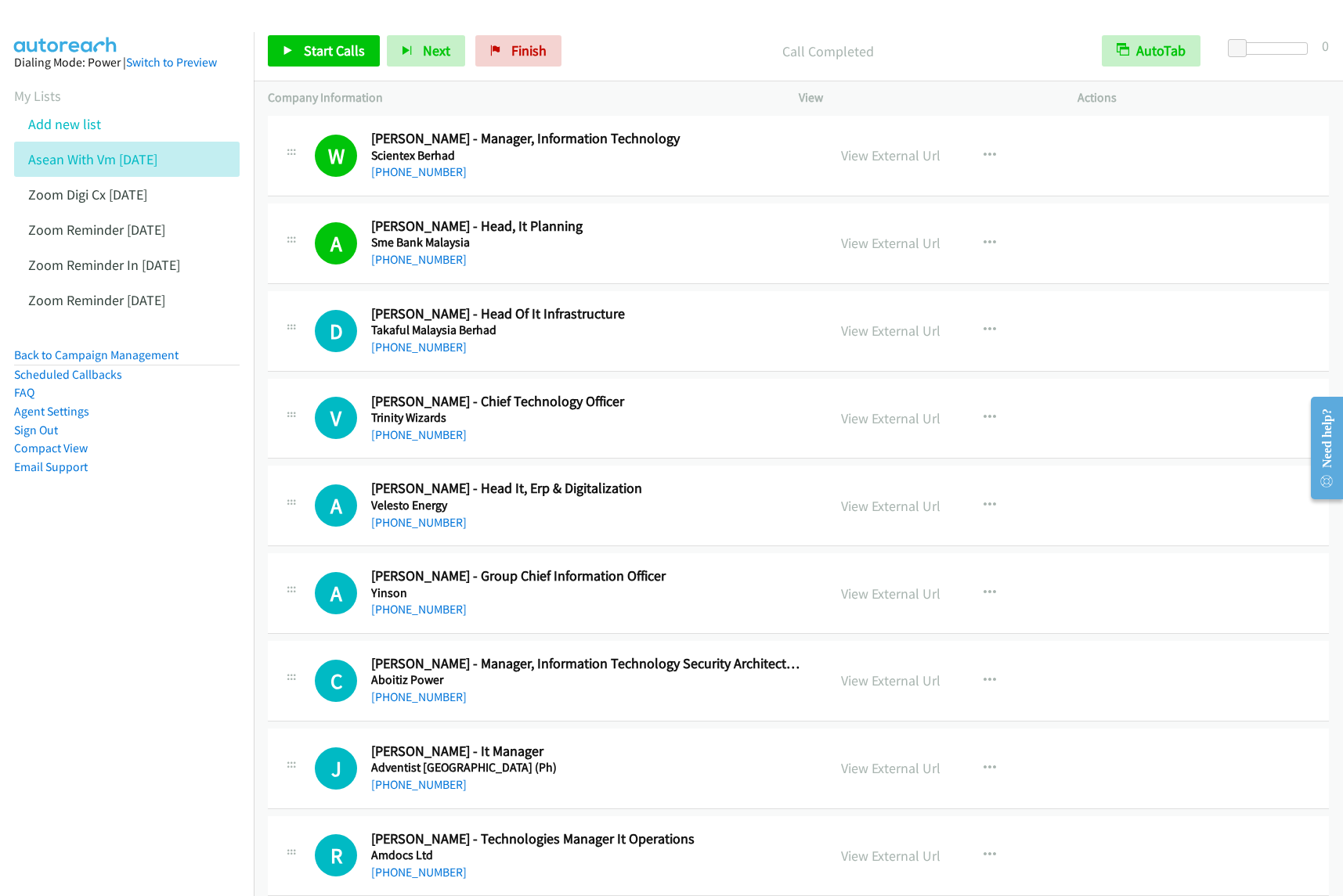
scroll to position [1174, 0]
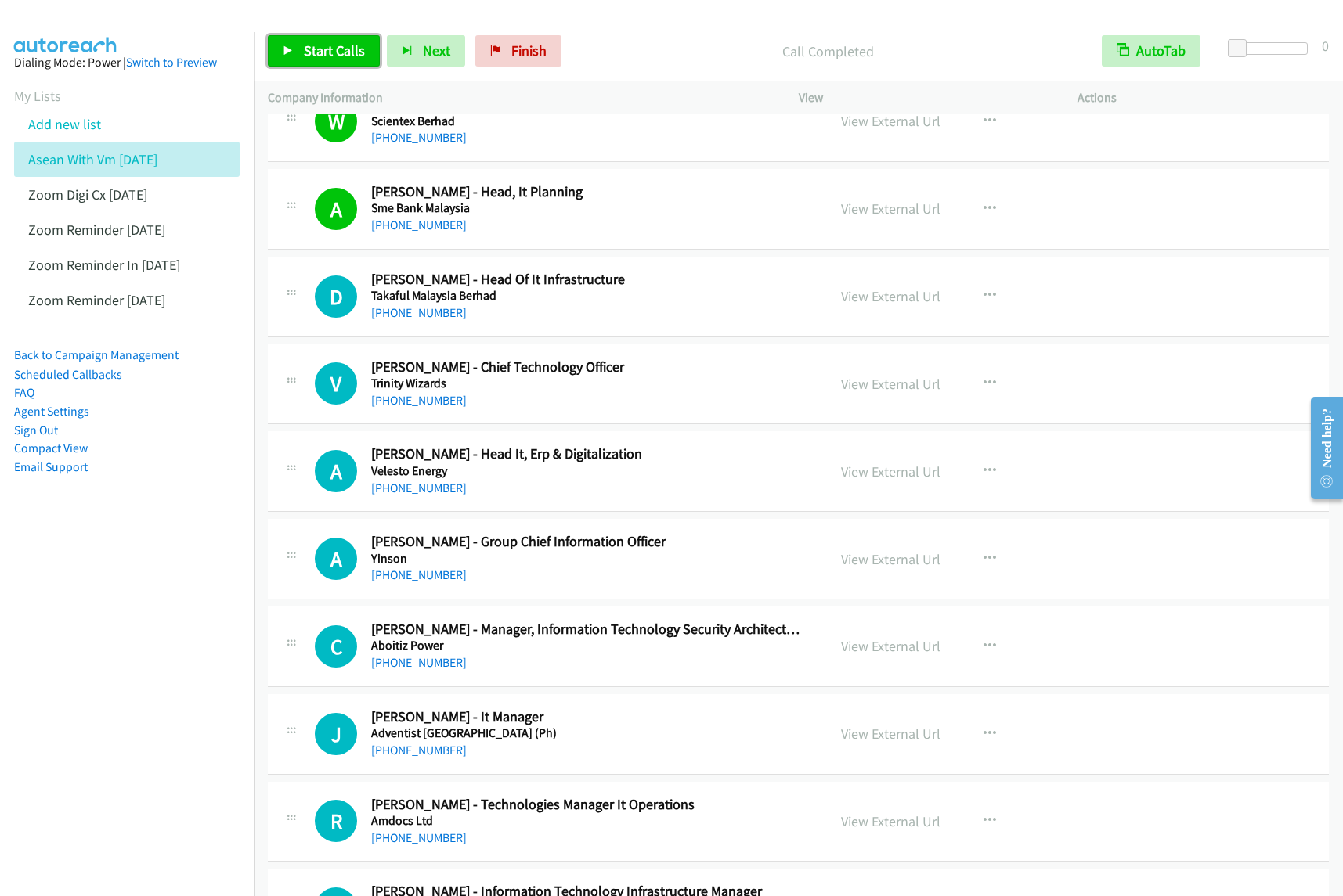
click at [322, 45] on span "Start Calls" at bounding box center [335, 51] width 61 height 18
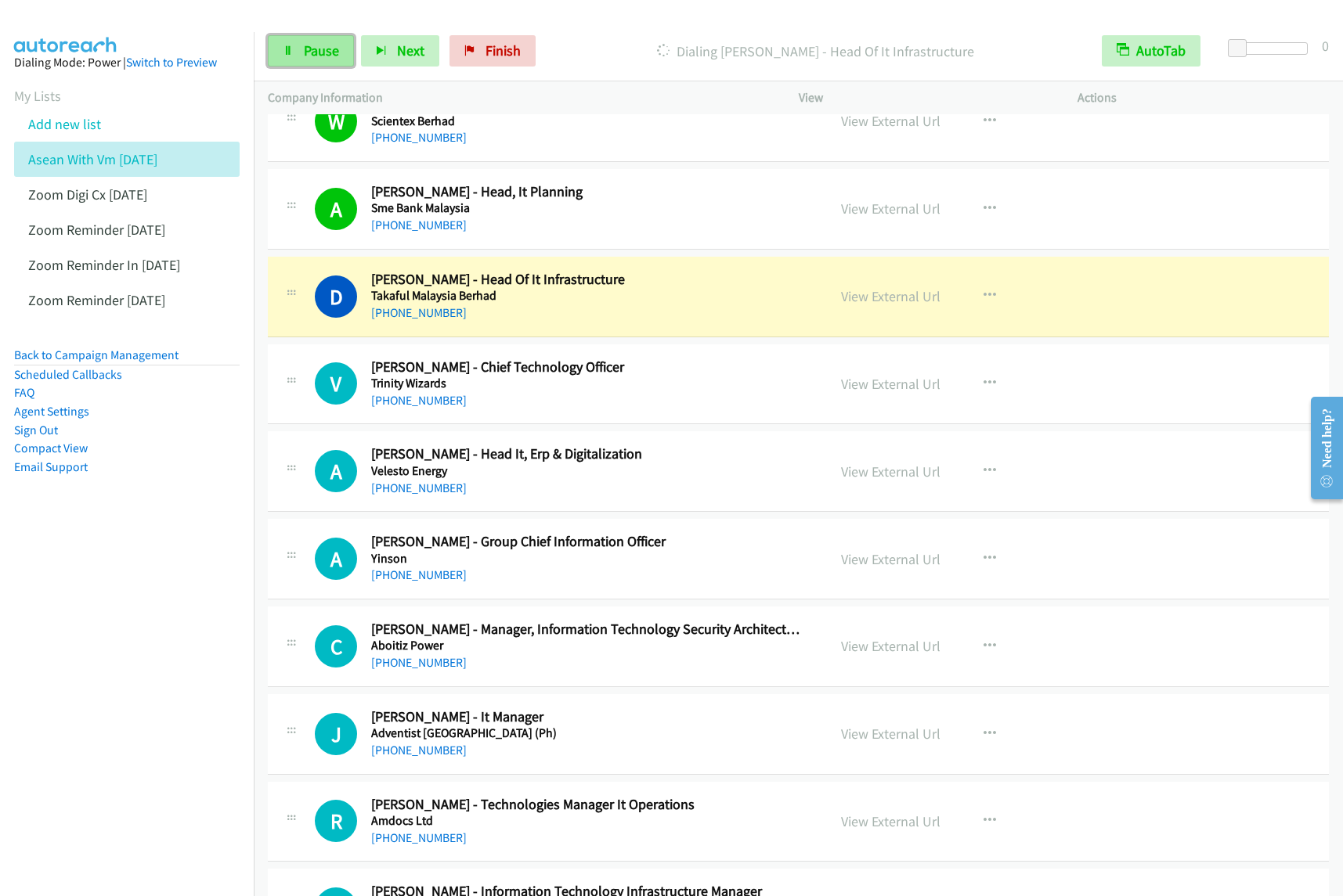
click at [321, 59] on link "Pause" at bounding box center [311, 51] width 87 height 31
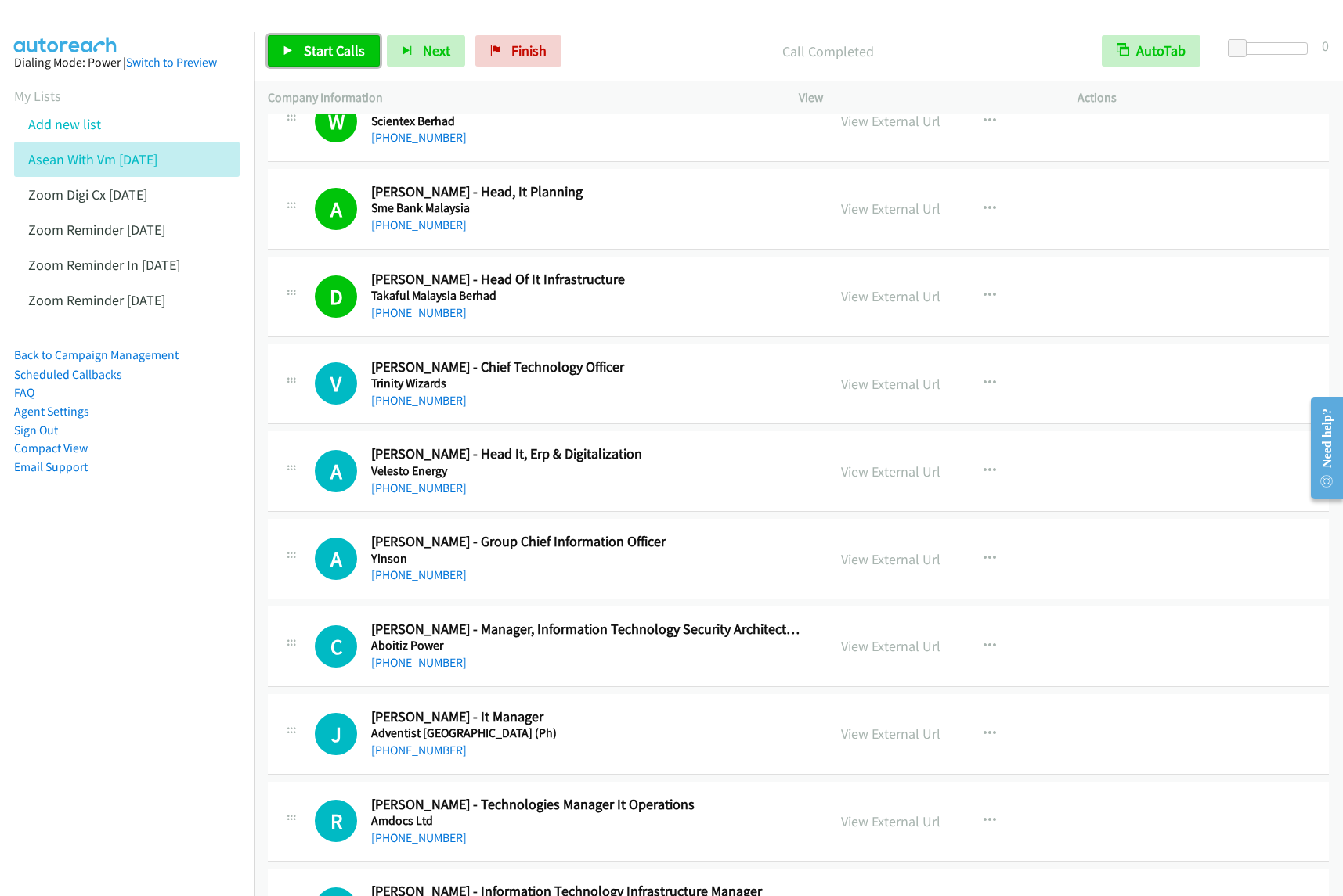
click at [333, 52] on span "Start Calls" at bounding box center [335, 51] width 61 height 18
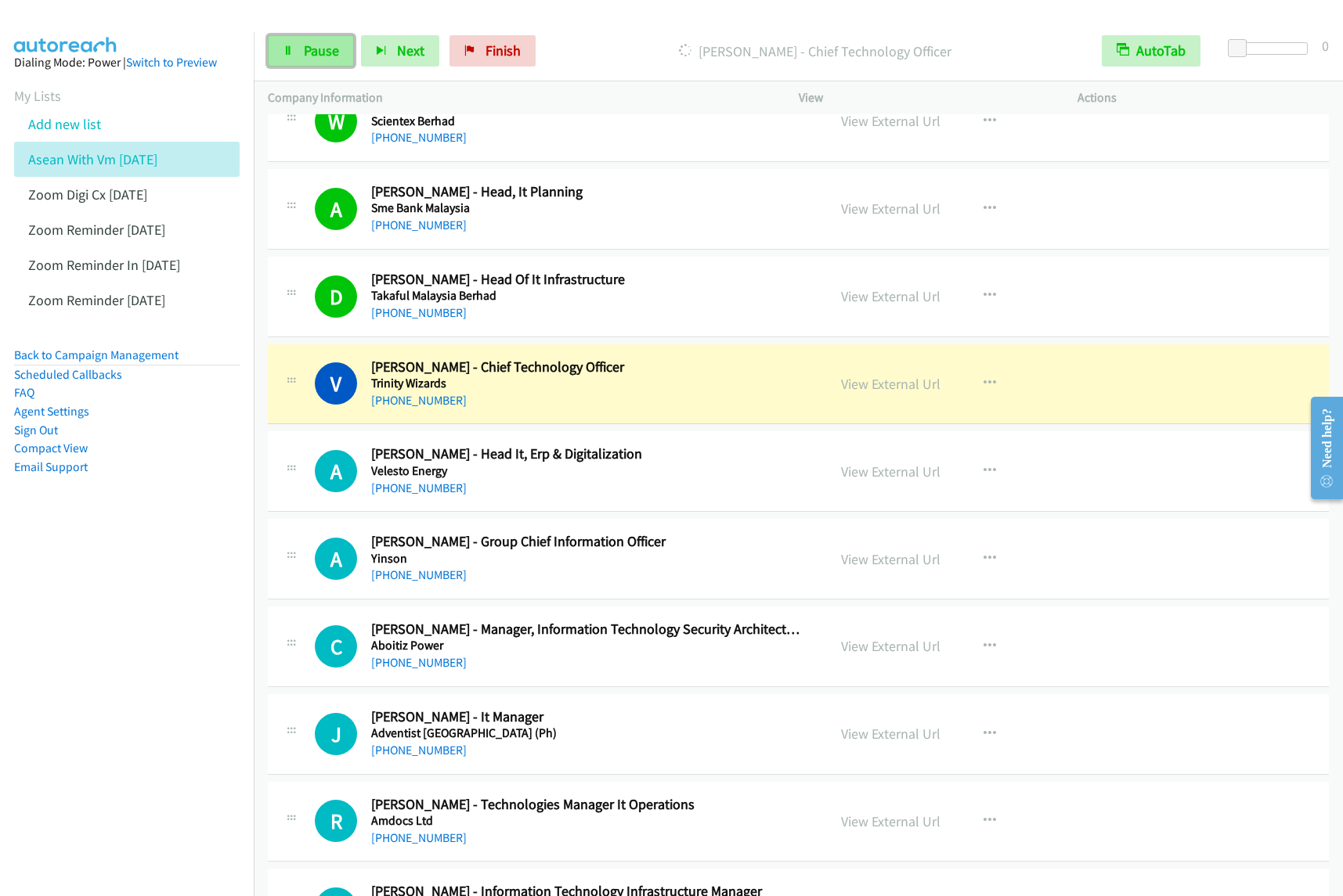
click at [336, 36] on link "Pause" at bounding box center [311, 51] width 87 height 31
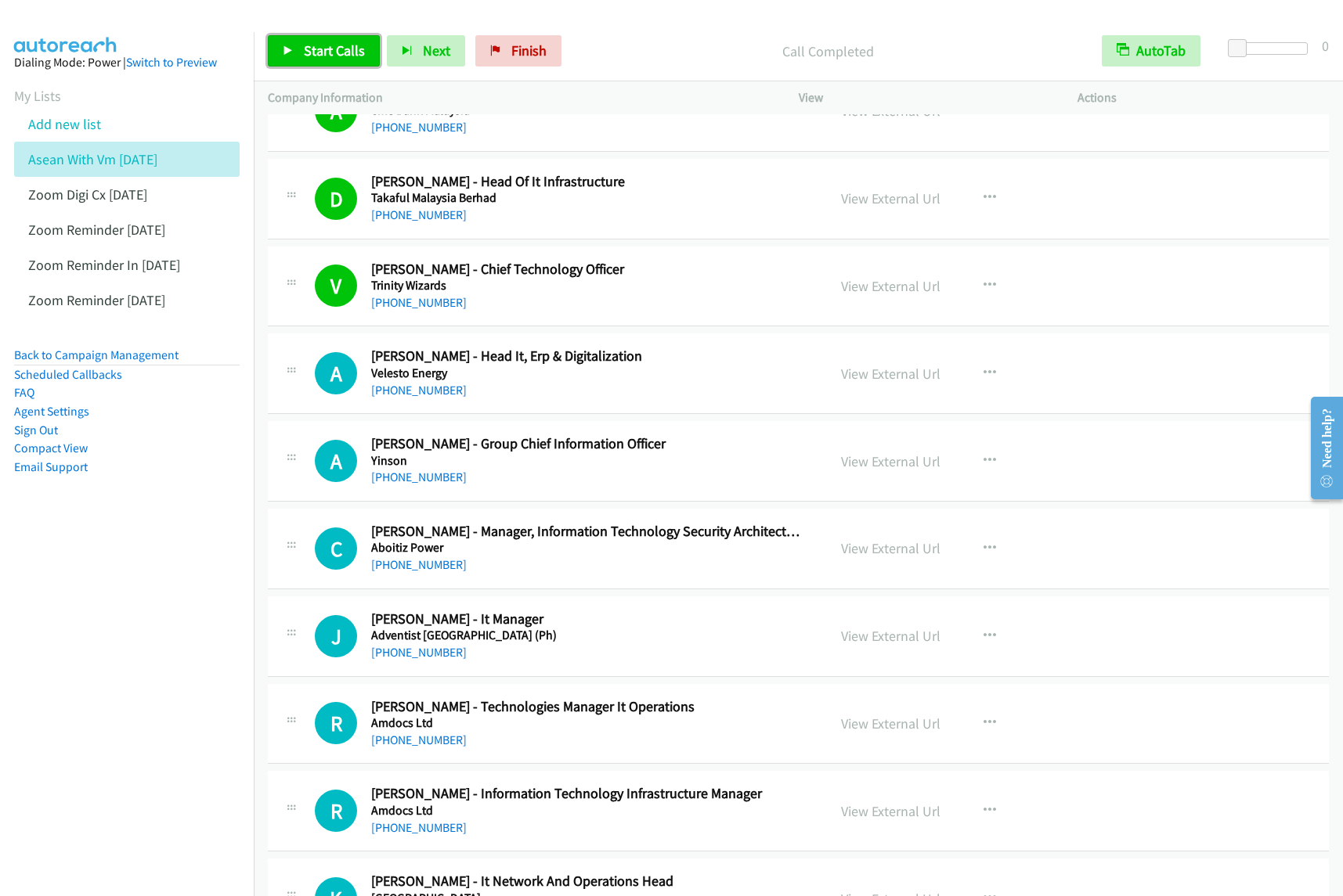
click at [298, 44] on link "Start Calls" at bounding box center [324, 51] width 112 height 31
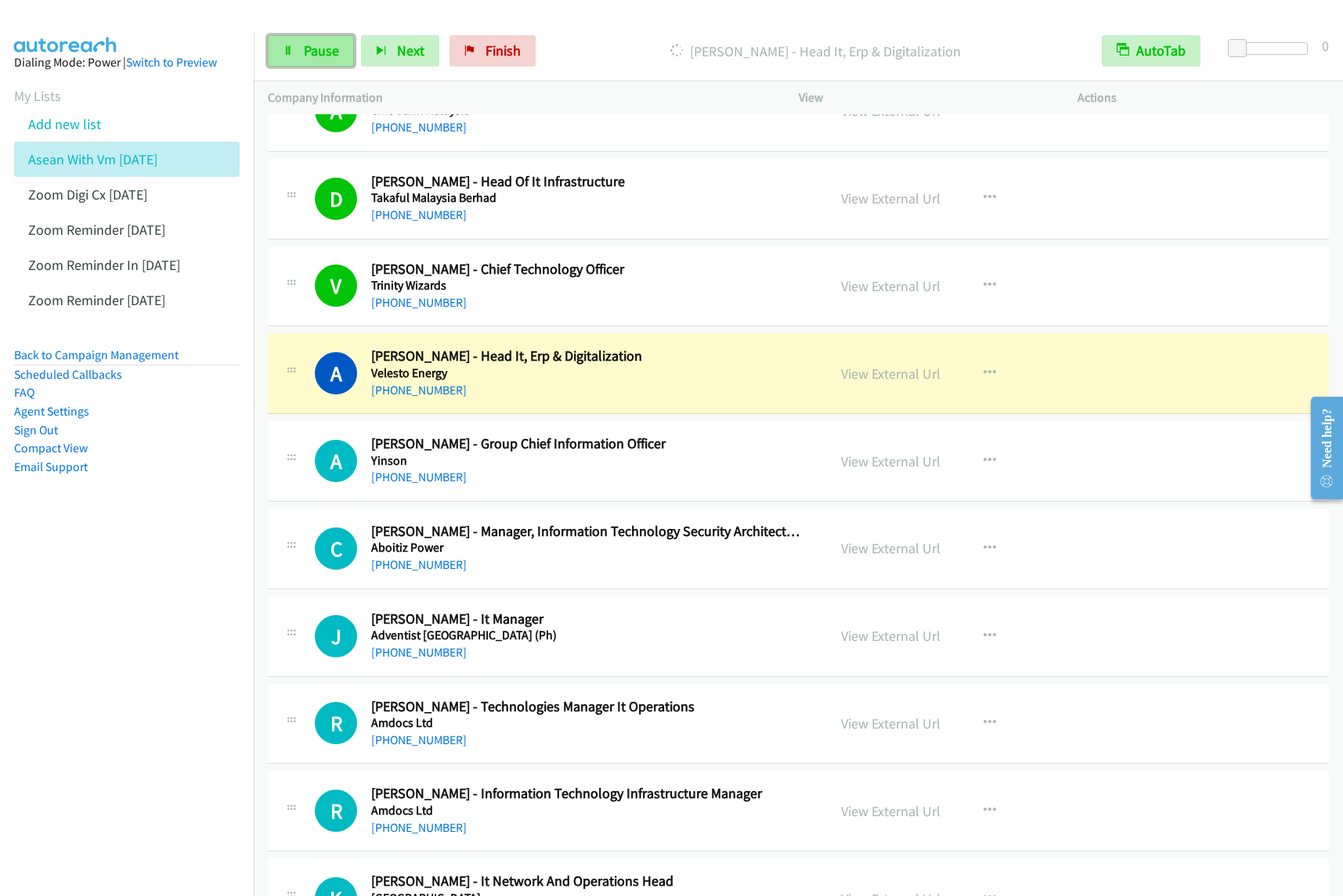
click at [309, 55] on span "Pause" at bounding box center [322, 51] width 35 height 18
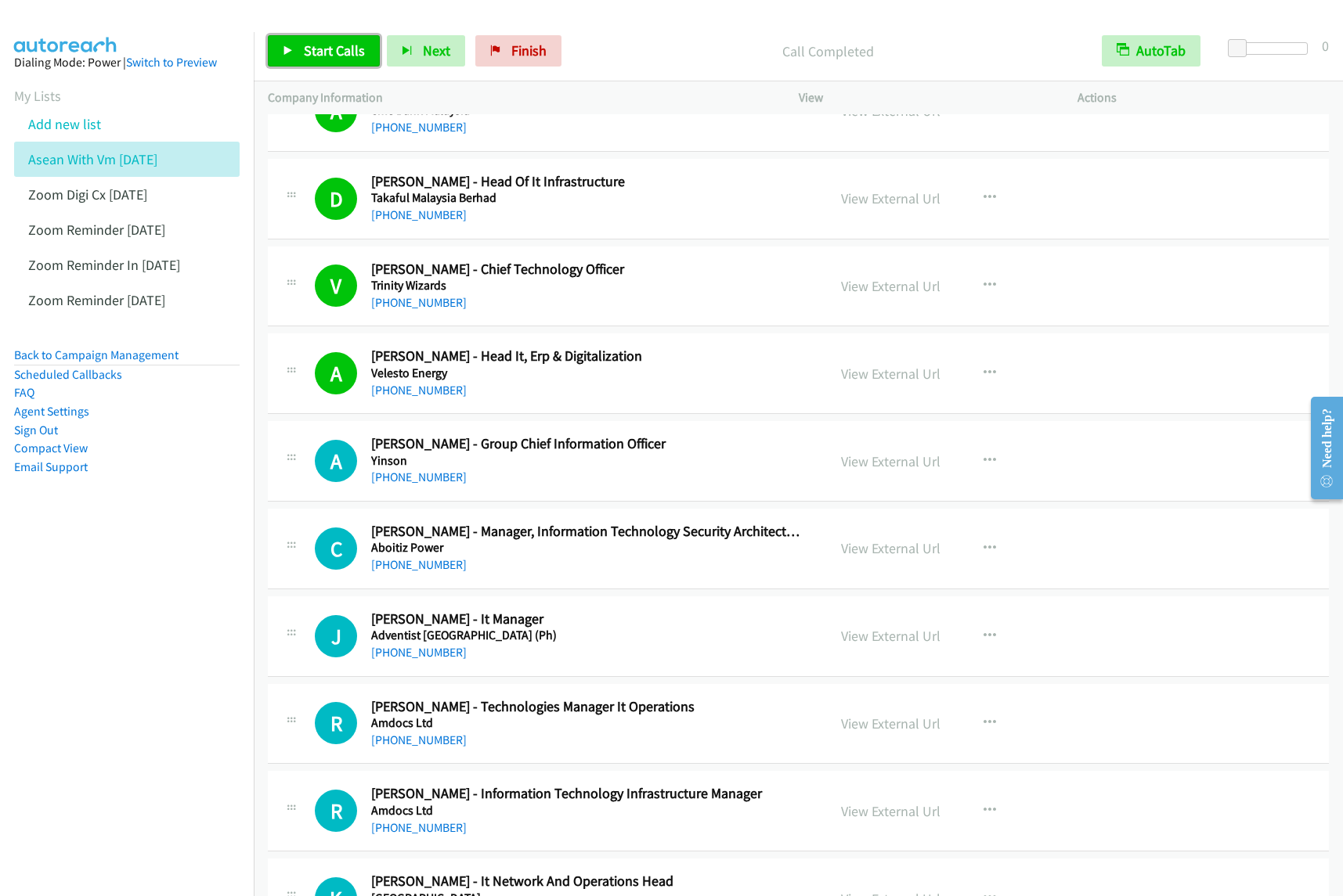
click at [333, 49] on span "Start Calls" at bounding box center [335, 51] width 61 height 18
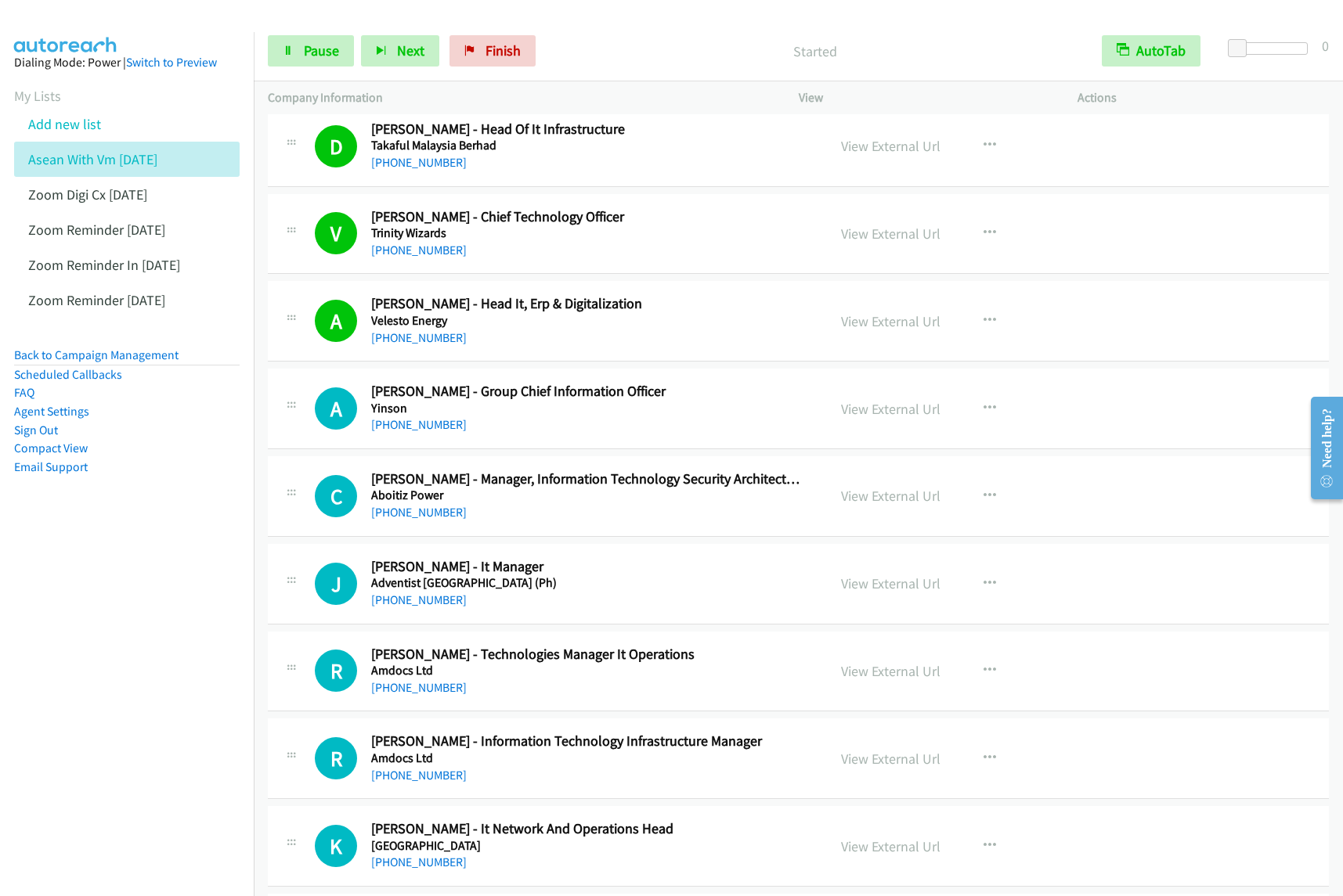
scroll to position [1370, 0]
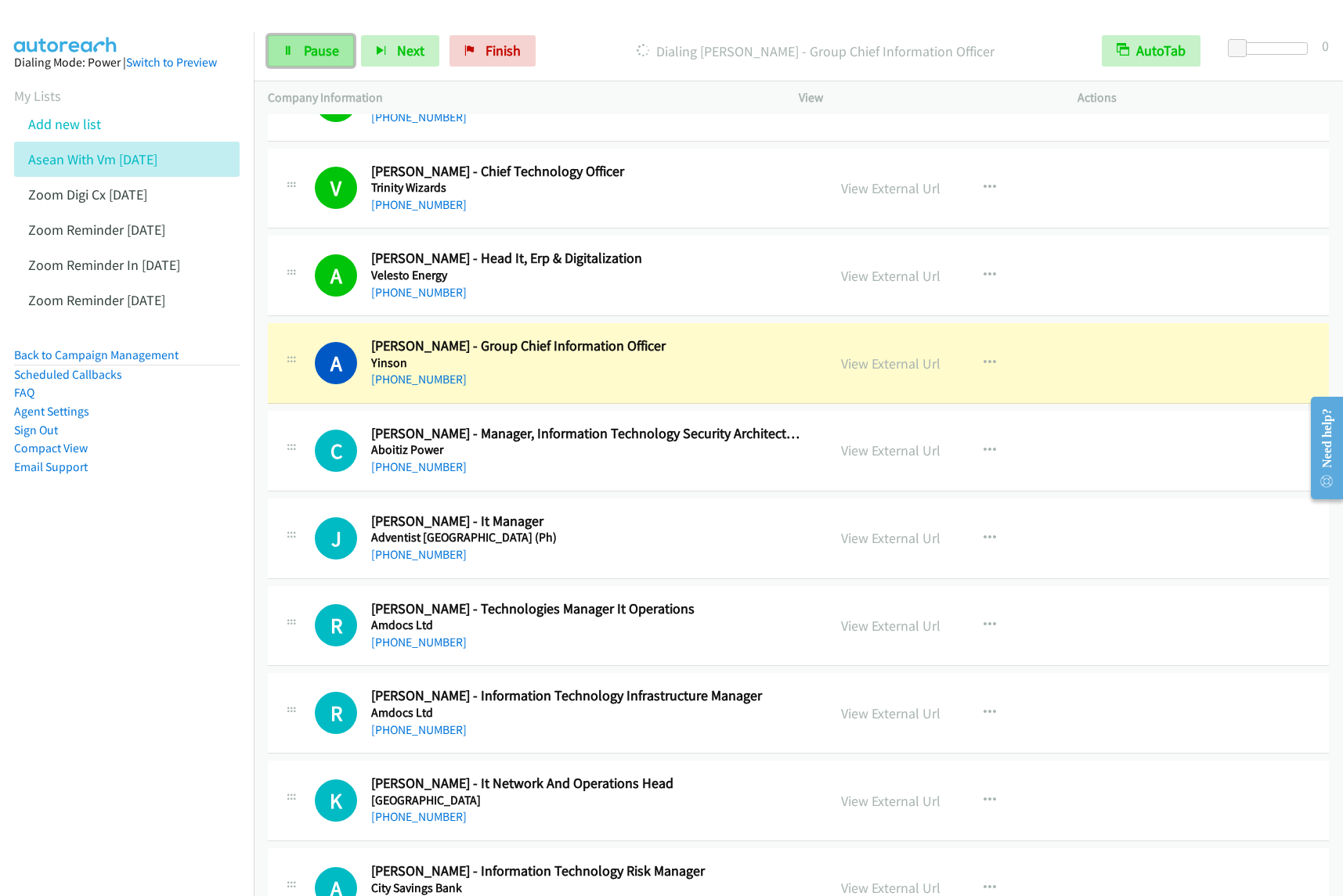
click at [319, 49] on span "Pause" at bounding box center [322, 51] width 35 height 18
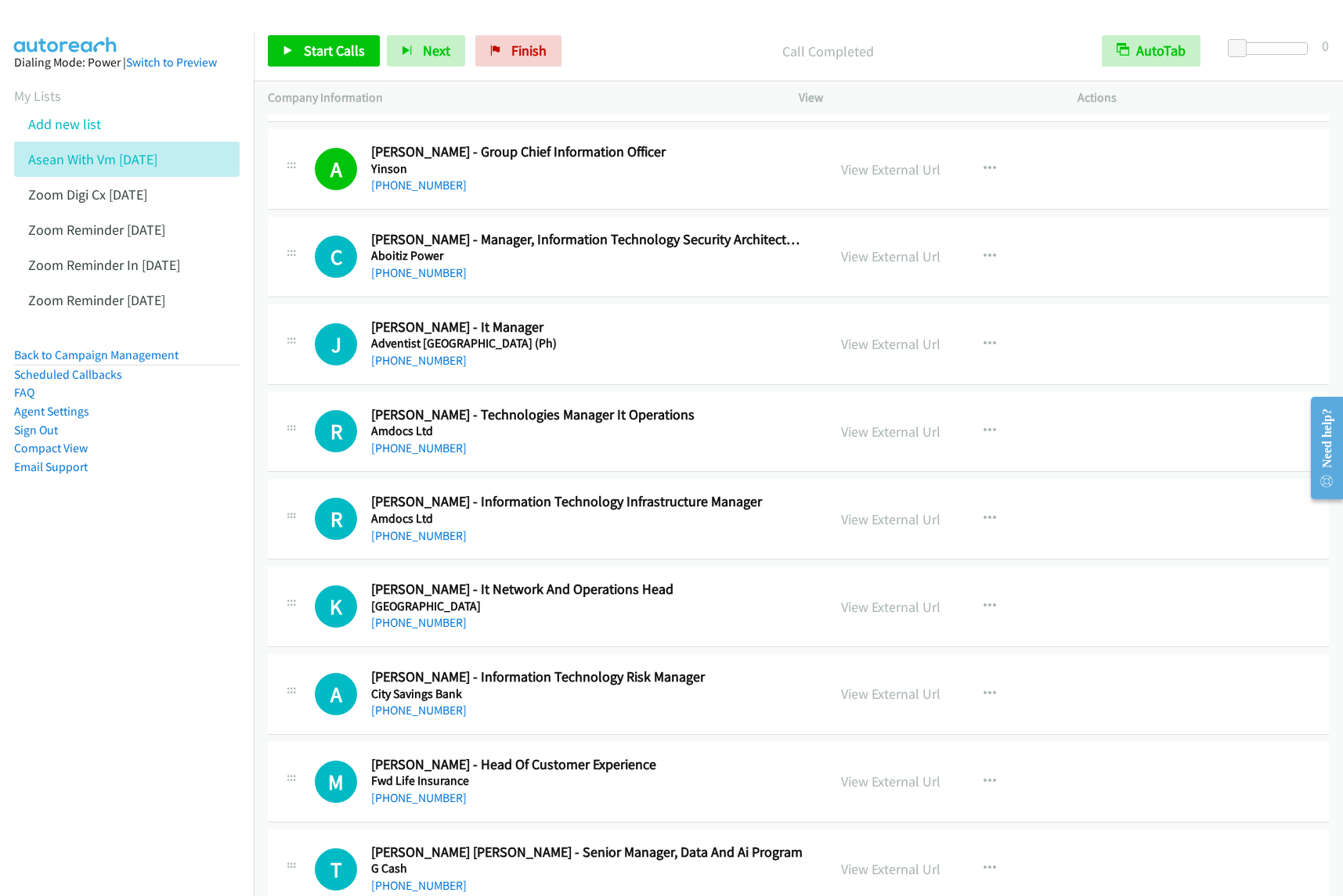
scroll to position [1566, 0]
click at [342, 48] on span "Start Calls" at bounding box center [335, 51] width 61 height 18
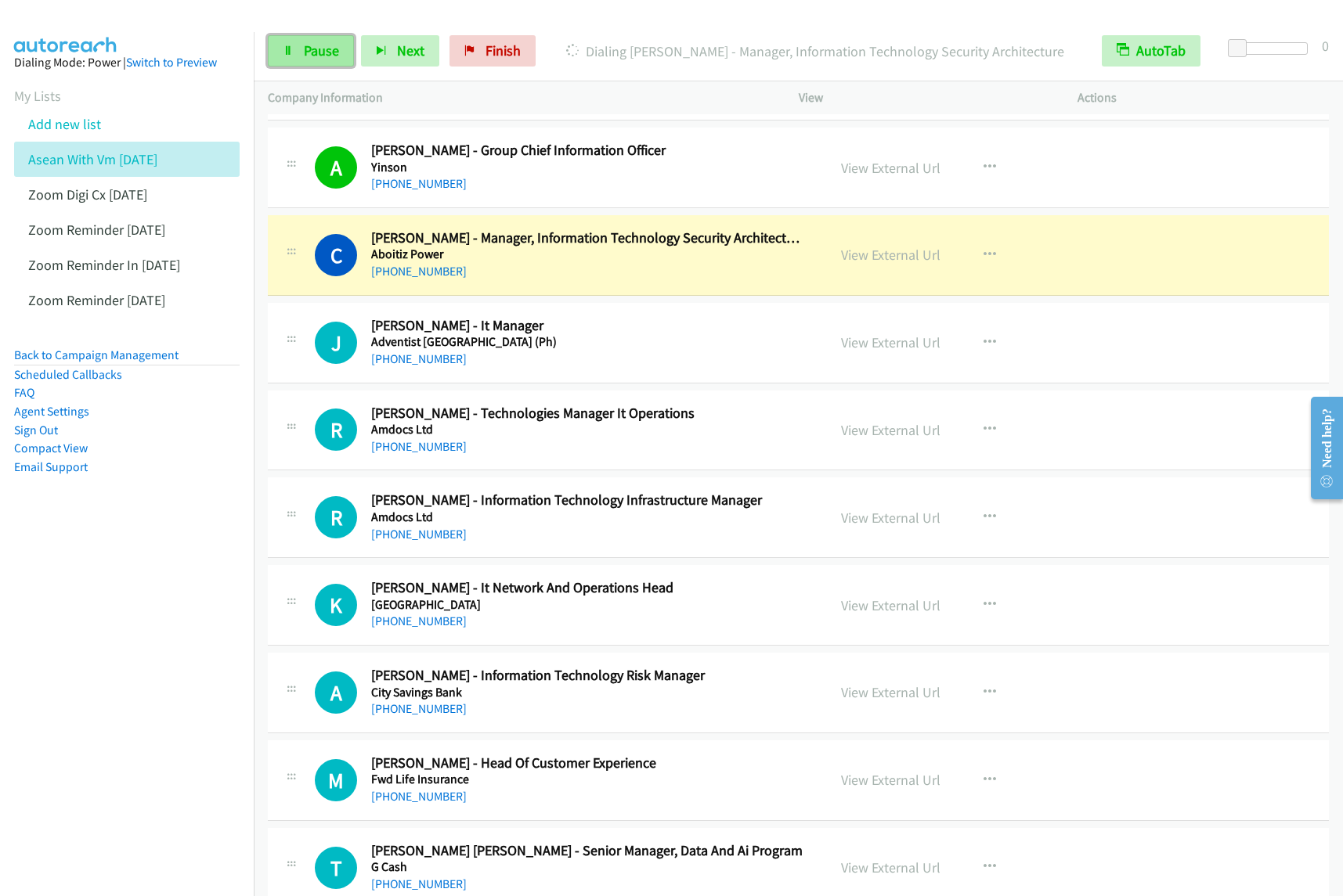
click at [315, 52] on span "Pause" at bounding box center [322, 51] width 35 height 18
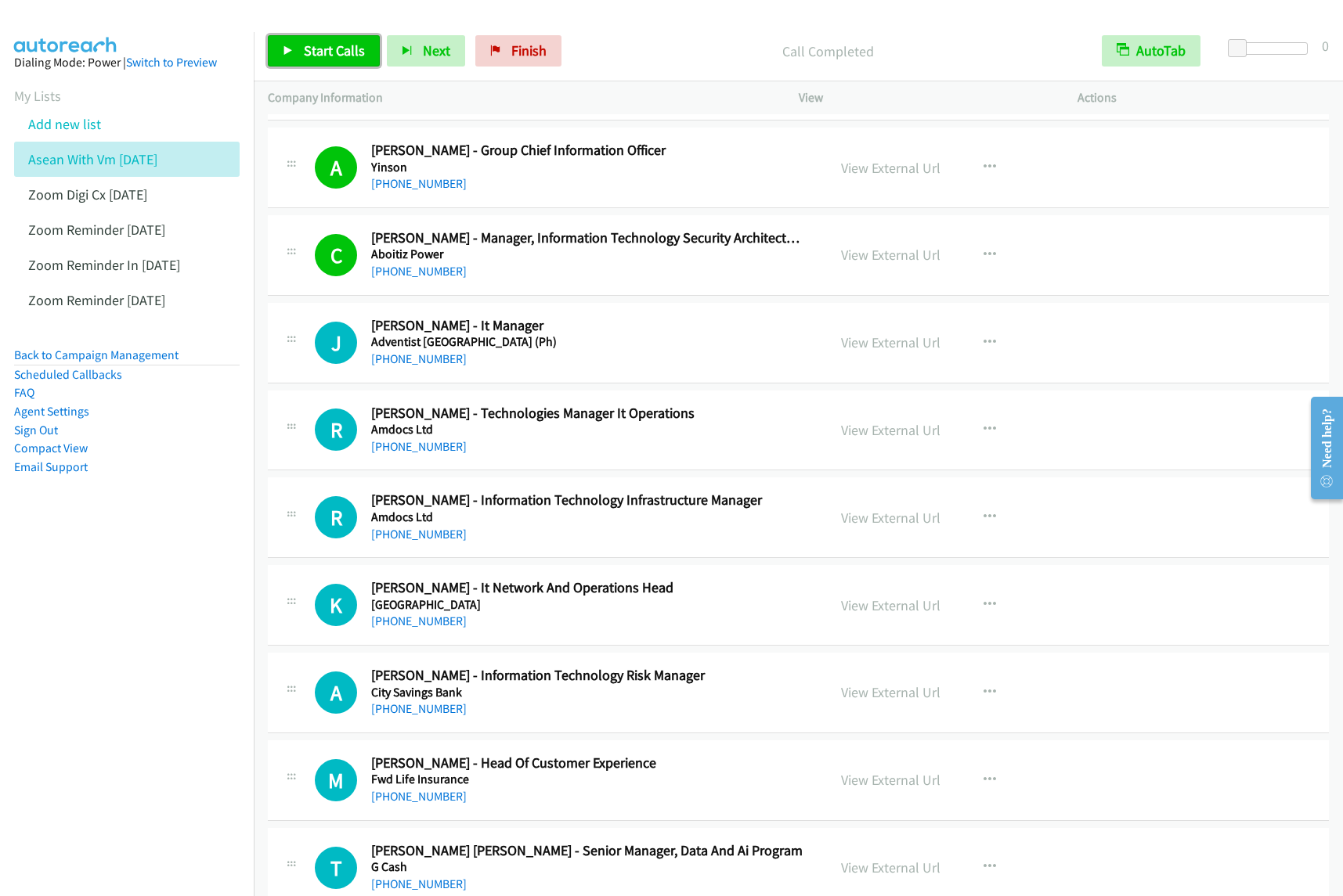
drag, startPoint x: 335, startPoint y: 55, endPoint x: 343, endPoint y: 57, distance: 8.2
click at [335, 53] on span "Start Calls" at bounding box center [335, 51] width 61 height 18
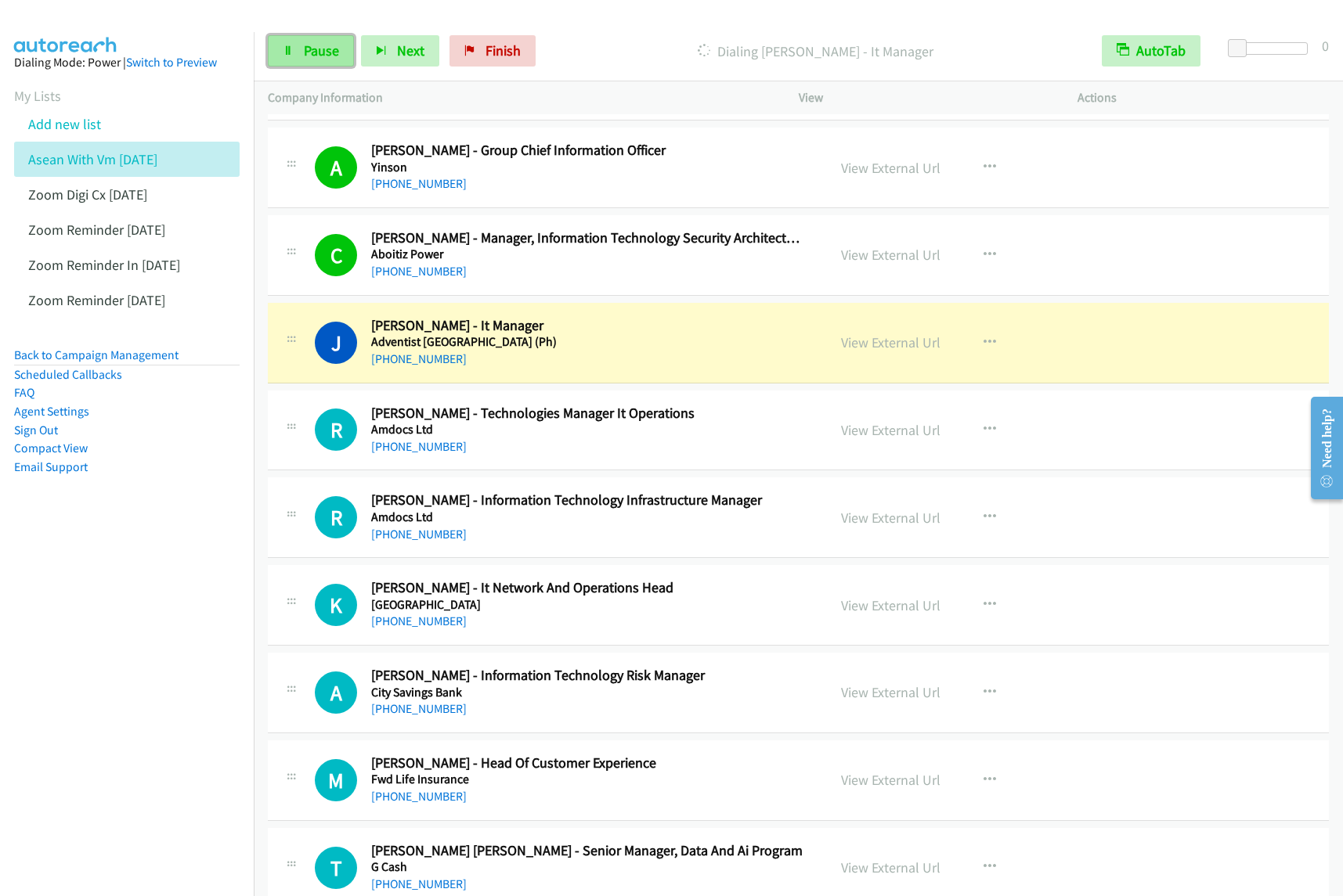
click at [322, 48] on span "Pause" at bounding box center [322, 51] width 35 height 18
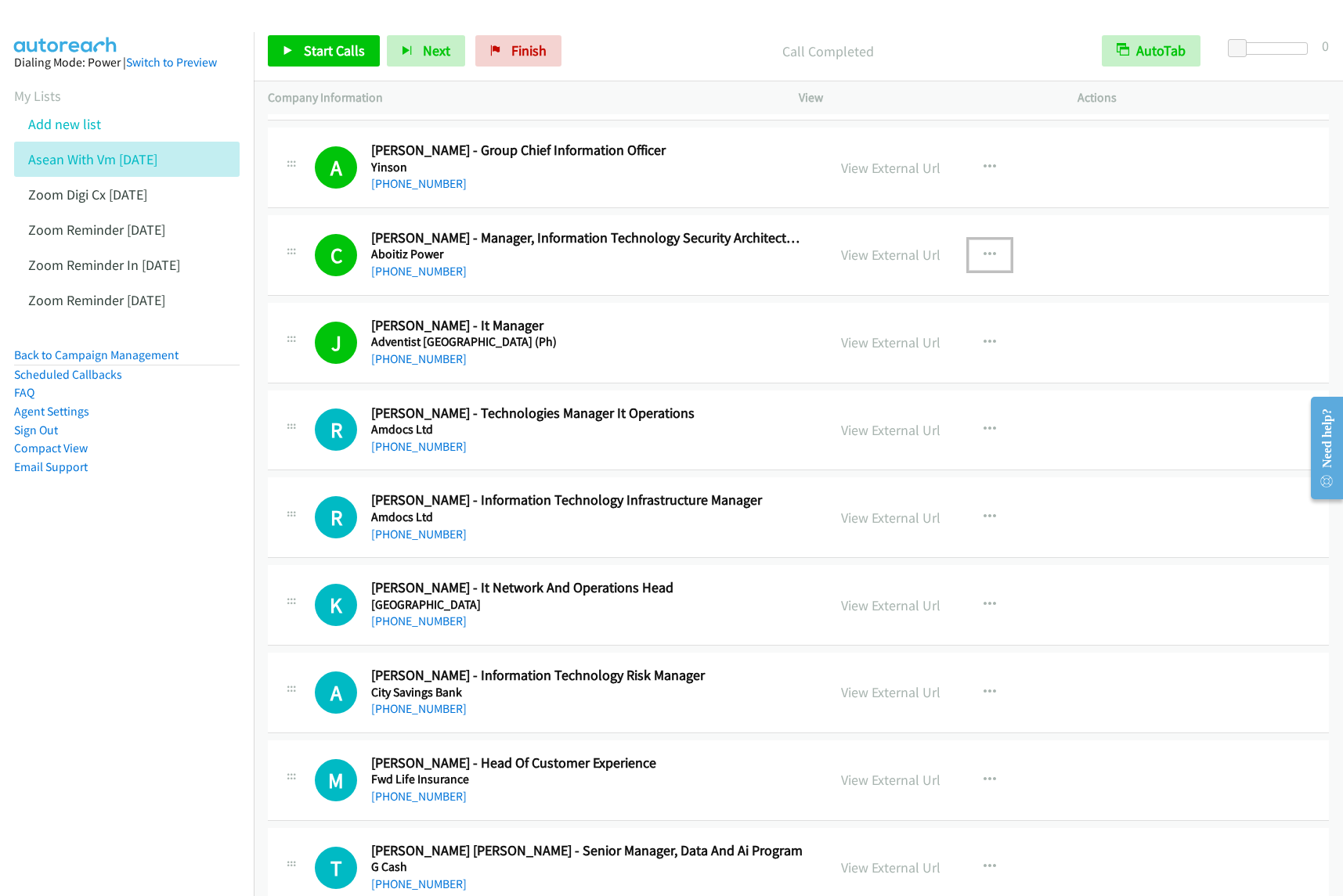
click at [985, 256] on icon "button" at bounding box center [990, 255] width 12 height 12
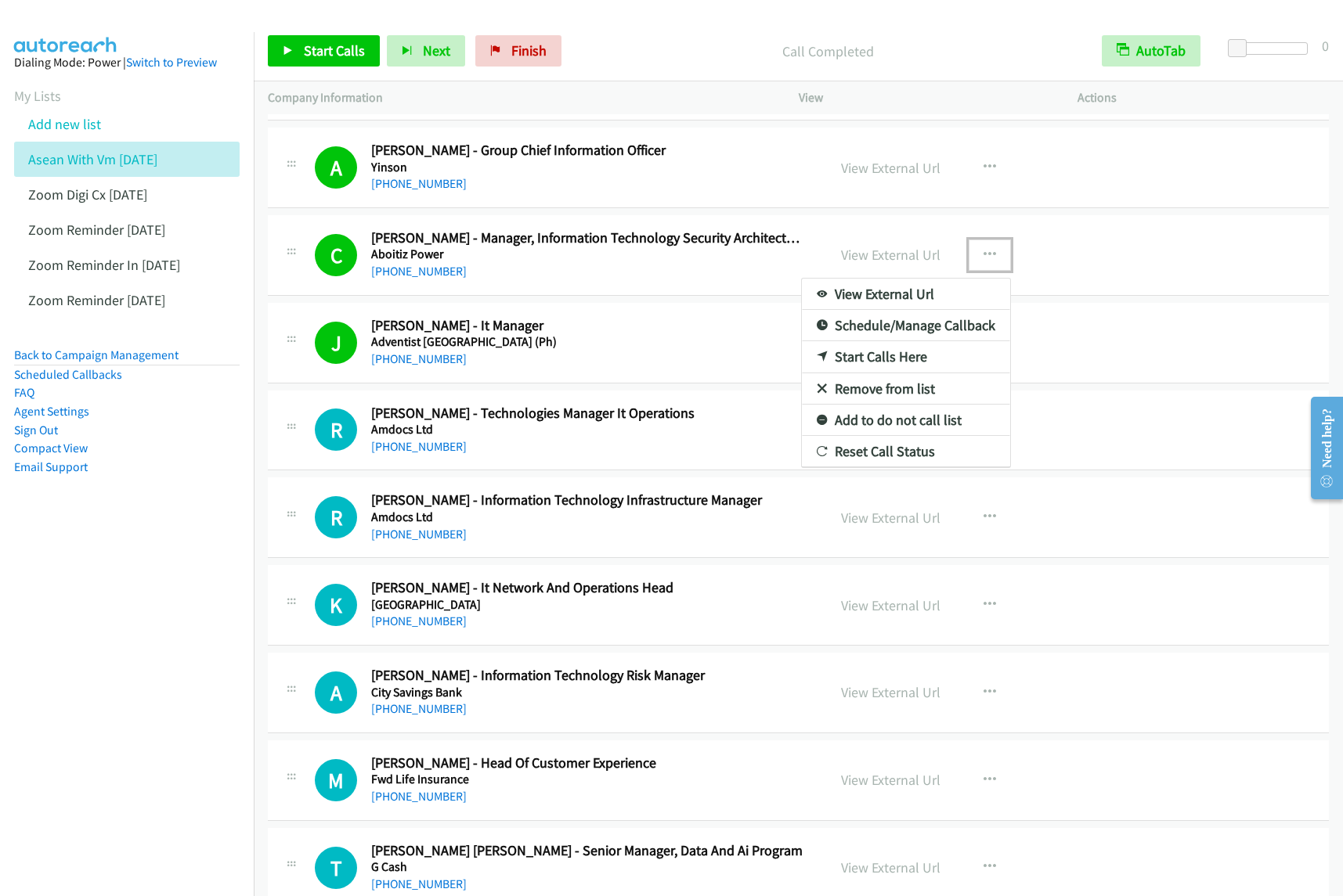
click at [942, 294] on link "View External Url" at bounding box center [906, 294] width 208 height 31
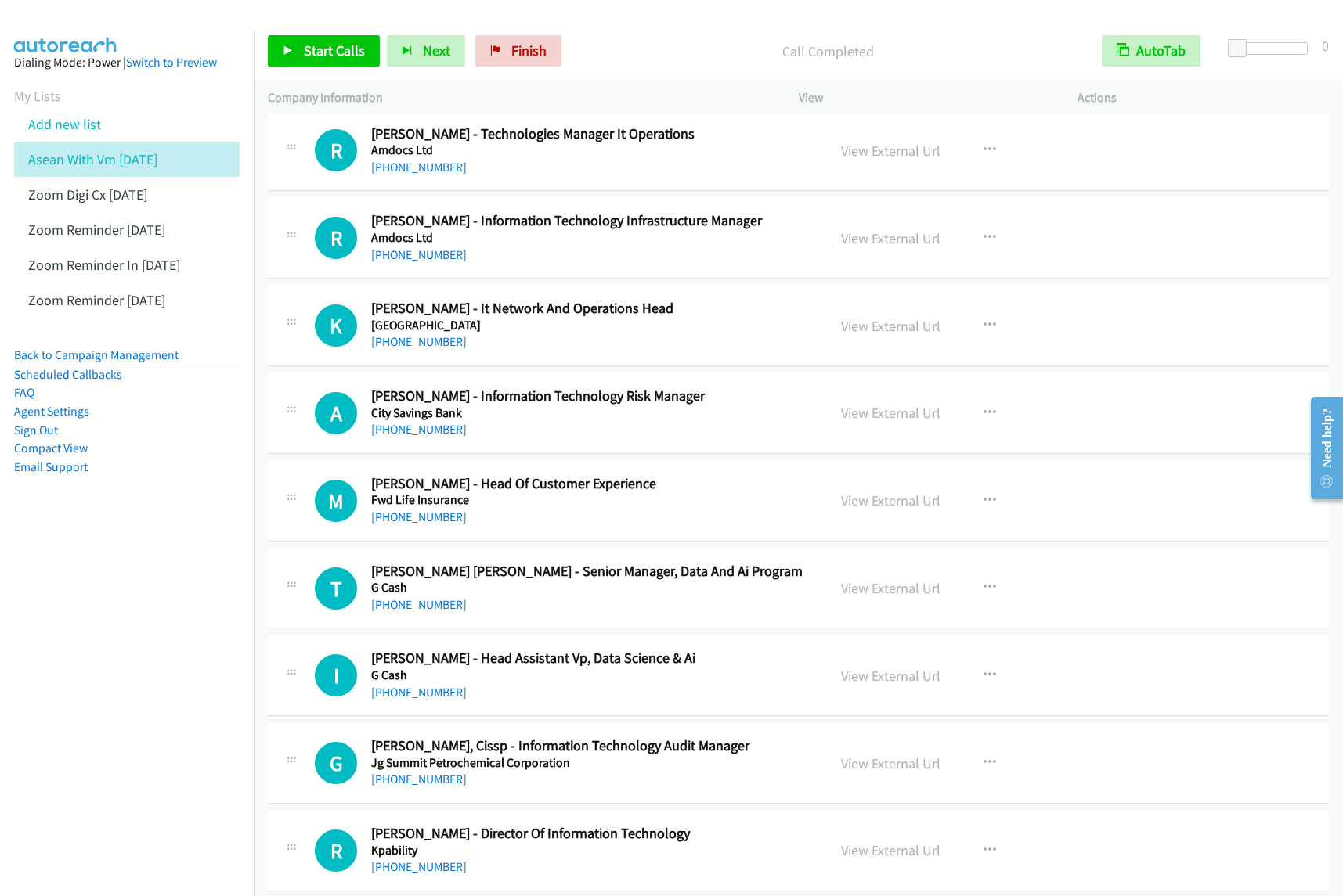
scroll to position [1859, 0]
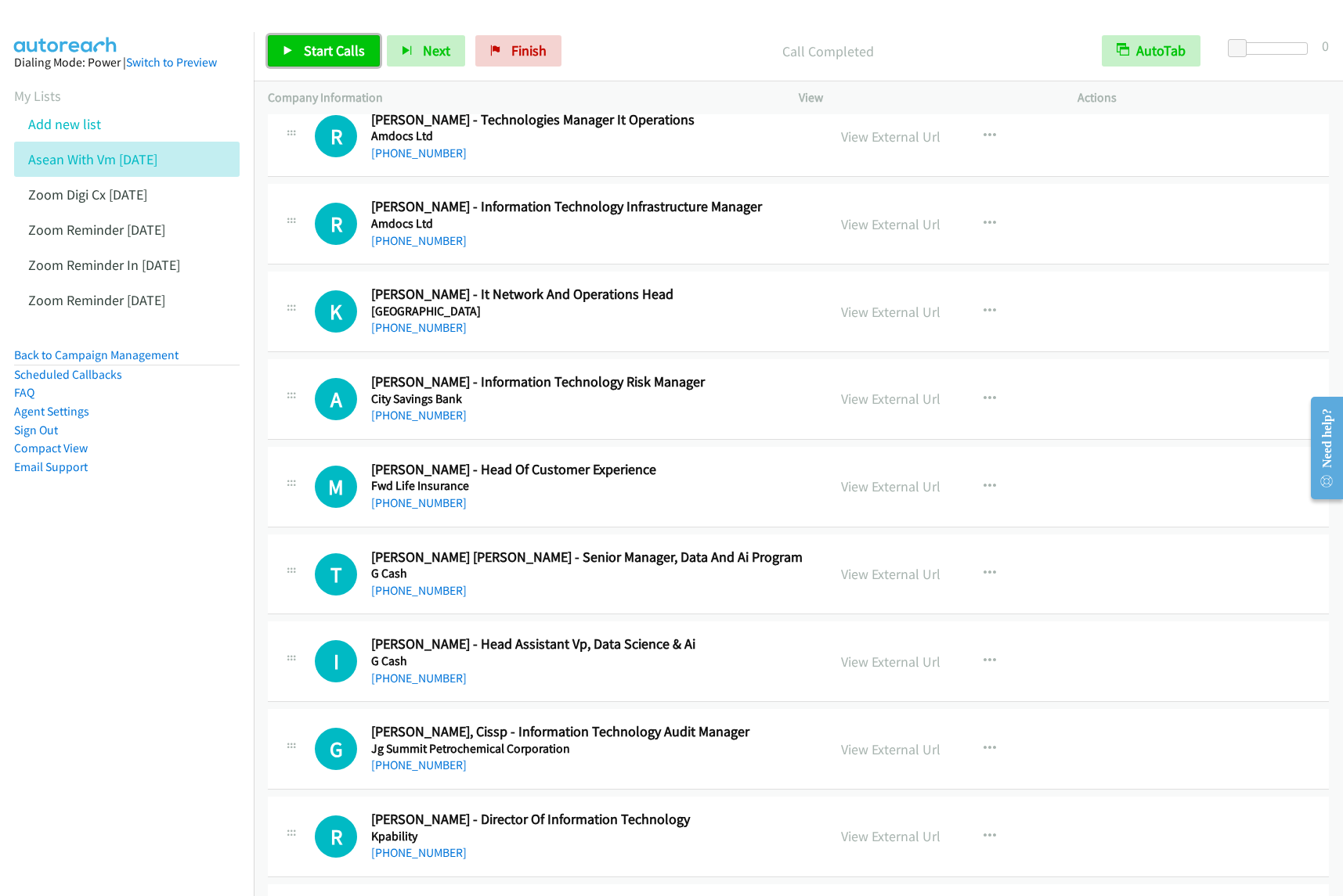
click at [326, 49] on span "Start Calls" at bounding box center [335, 51] width 61 height 18
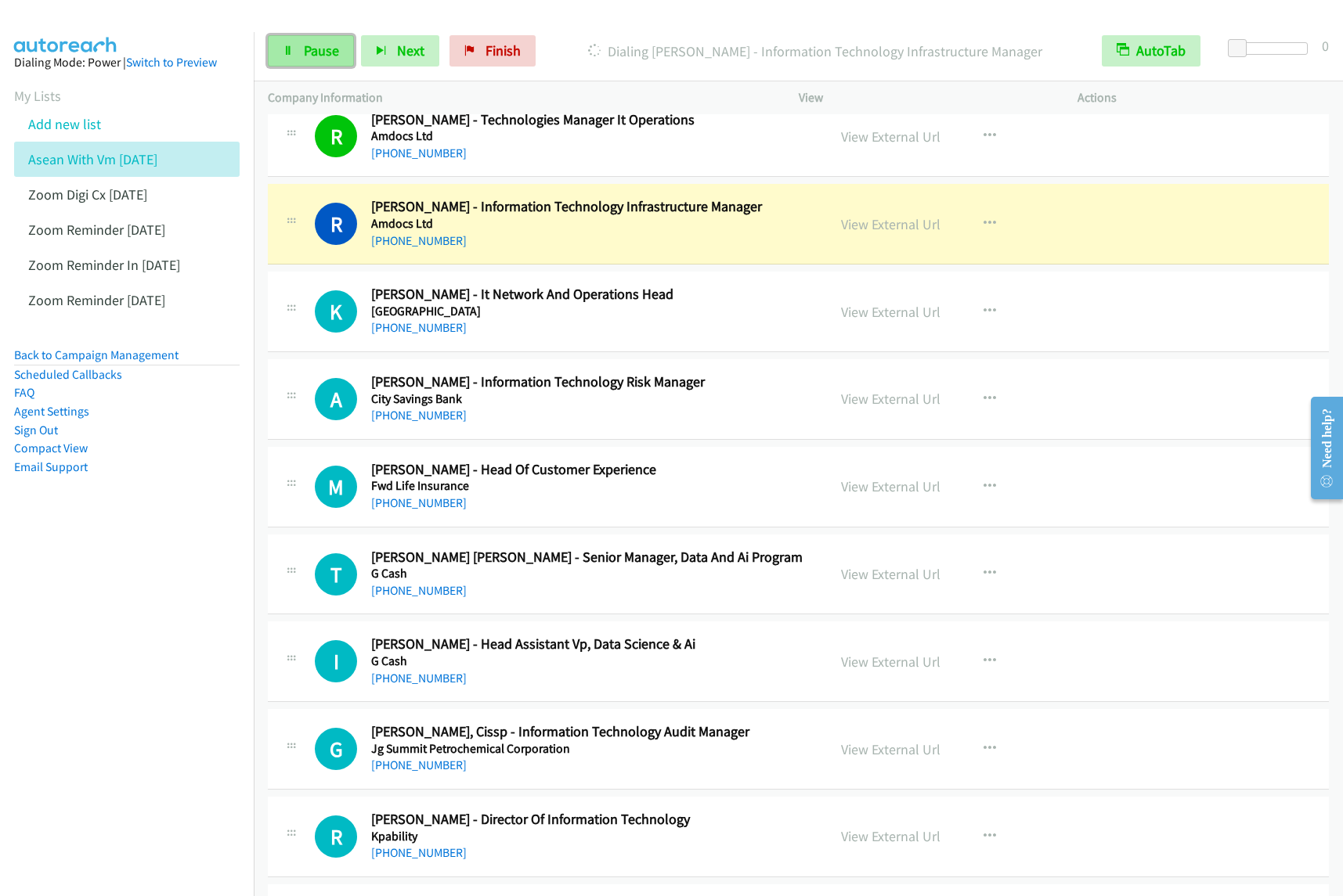
click at [299, 56] on link "Pause" at bounding box center [311, 51] width 87 height 31
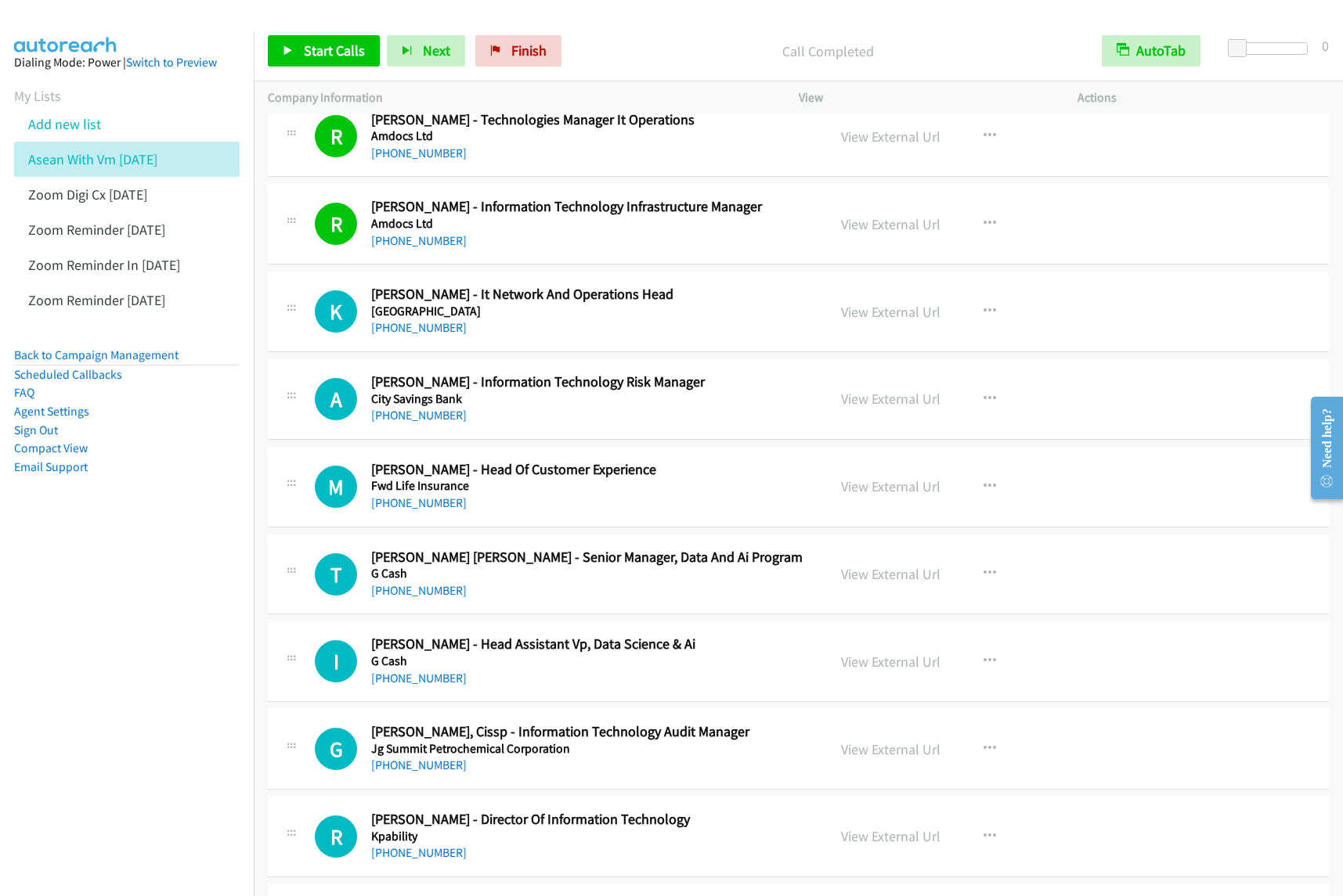
scroll to position [1957, 0]
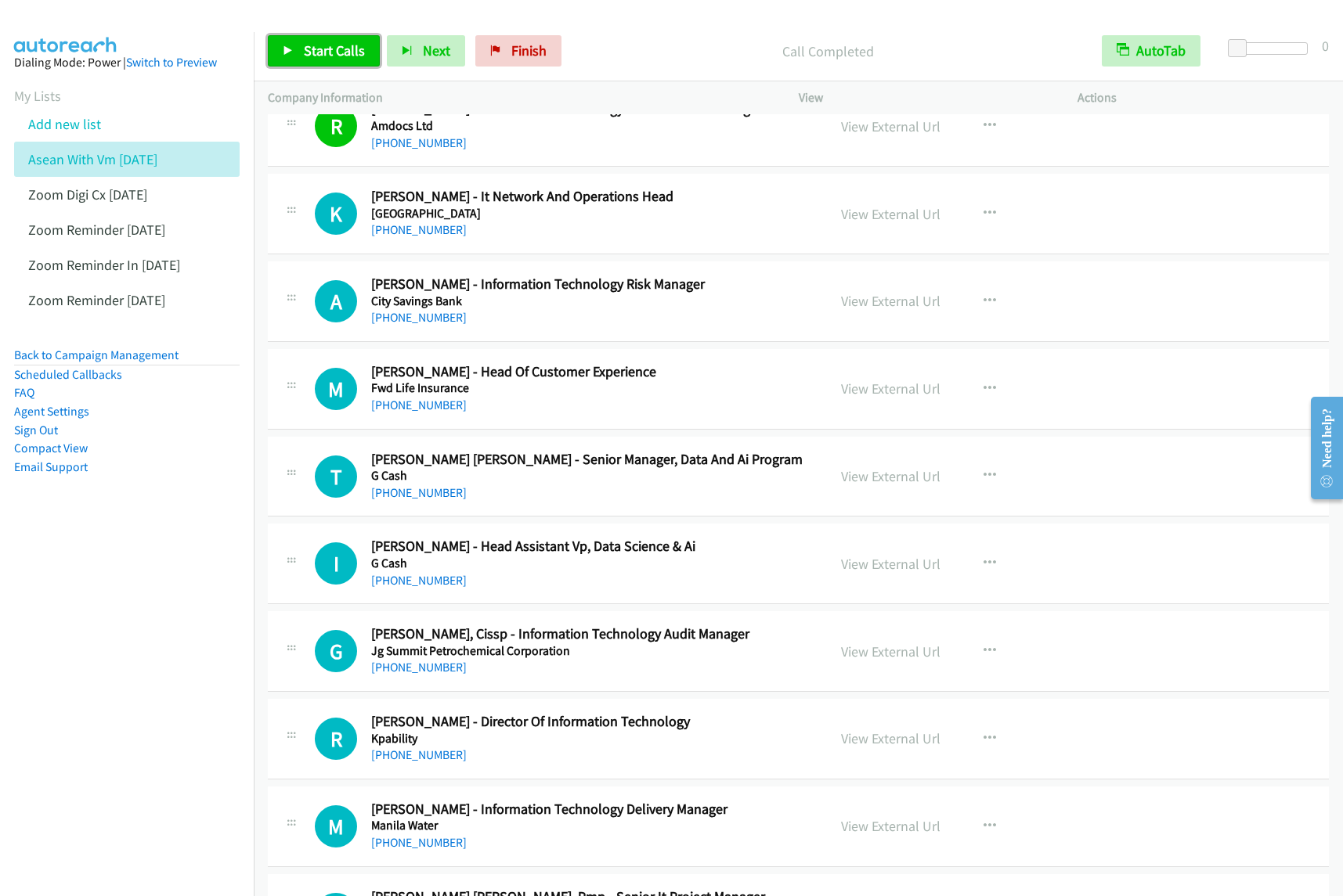
click at [336, 63] on link "Start Calls" at bounding box center [324, 51] width 112 height 31
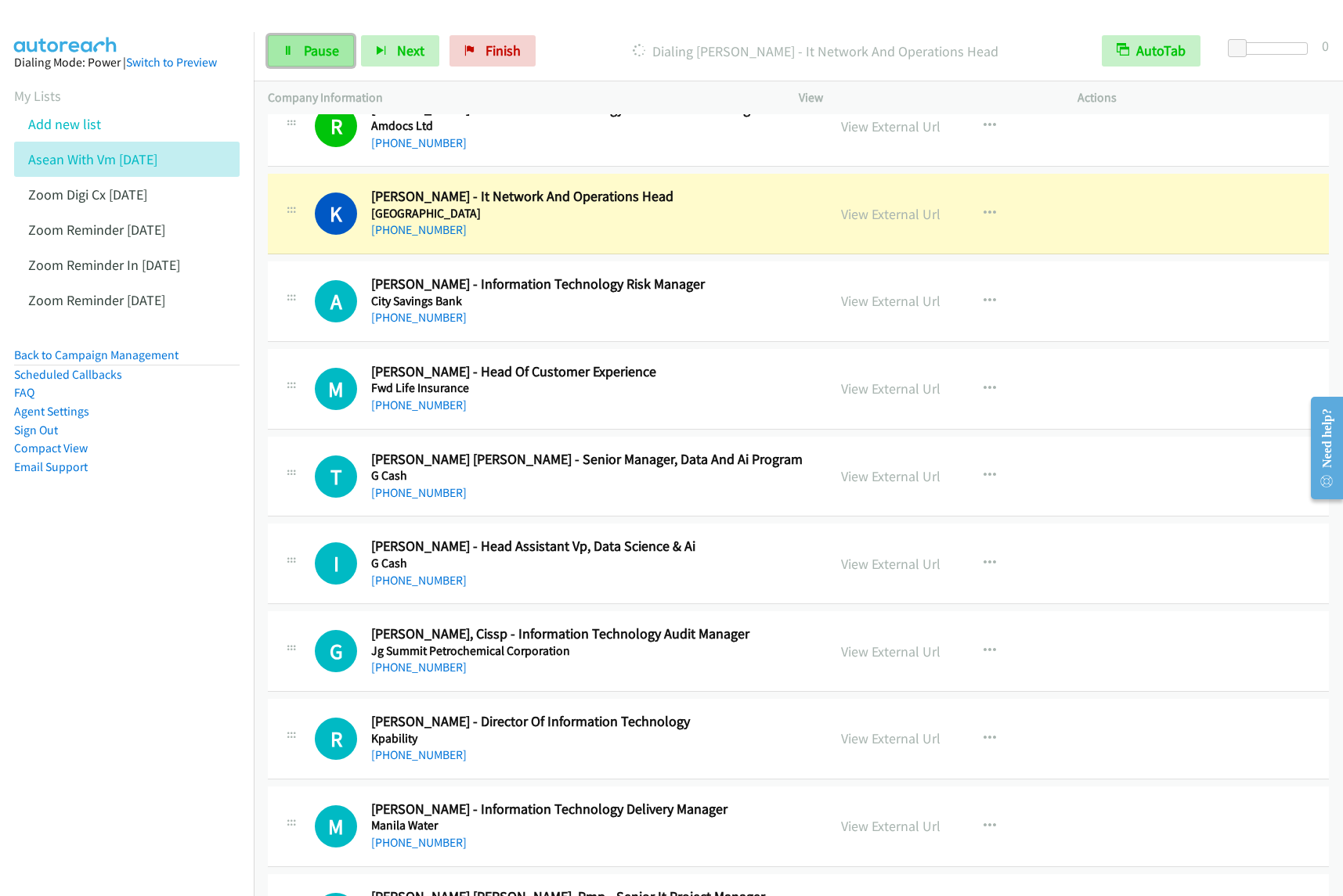
click at [327, 61] on link "Pause" at bounding box center [311, 51] width 87 height 31
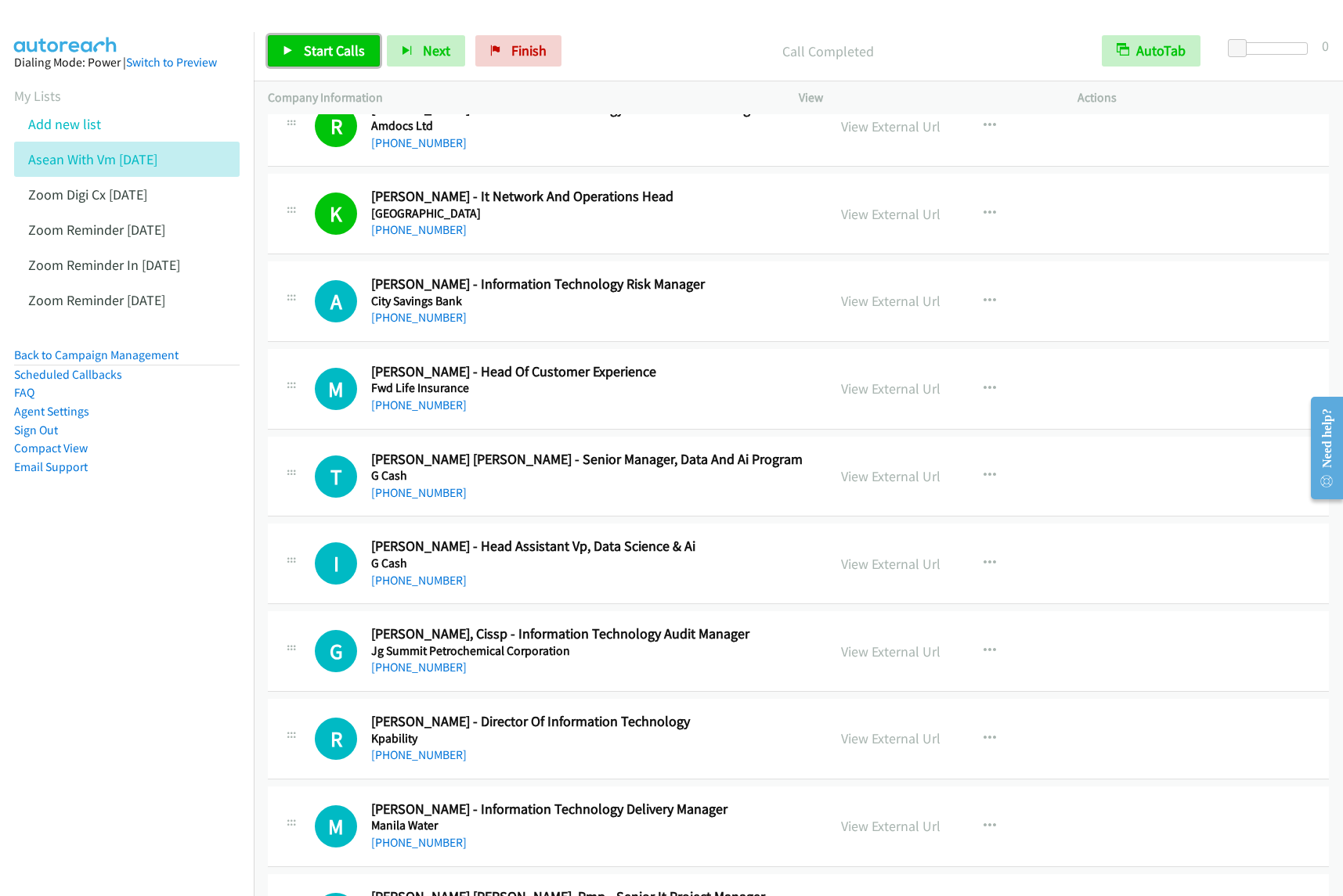
click at [320, 61] on link "Start Calls" at bounding box center [324, 51] width 112 height 31
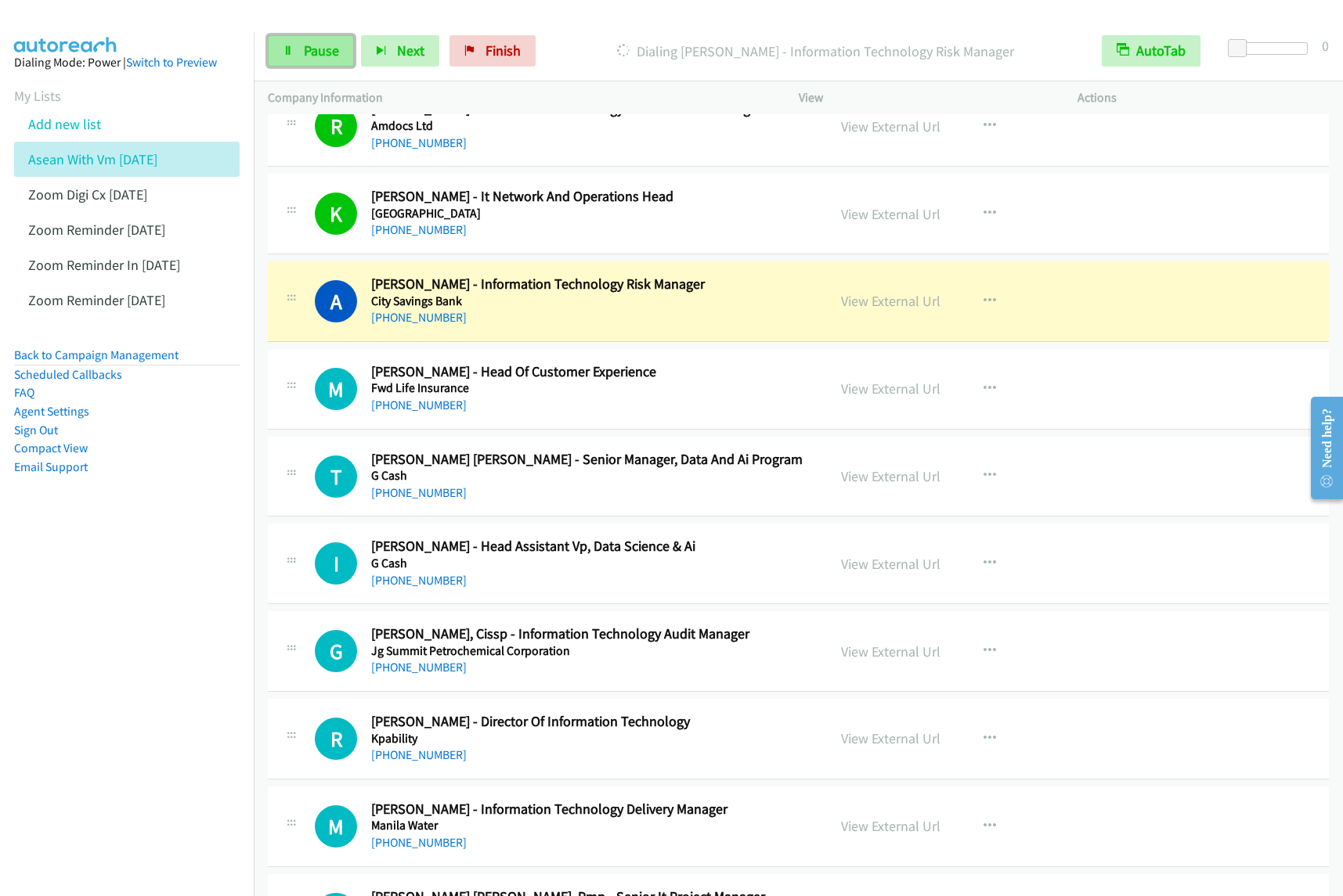
click at [322, 60] on link "Pause" at bounding box center [311, 51] width 87 height 31
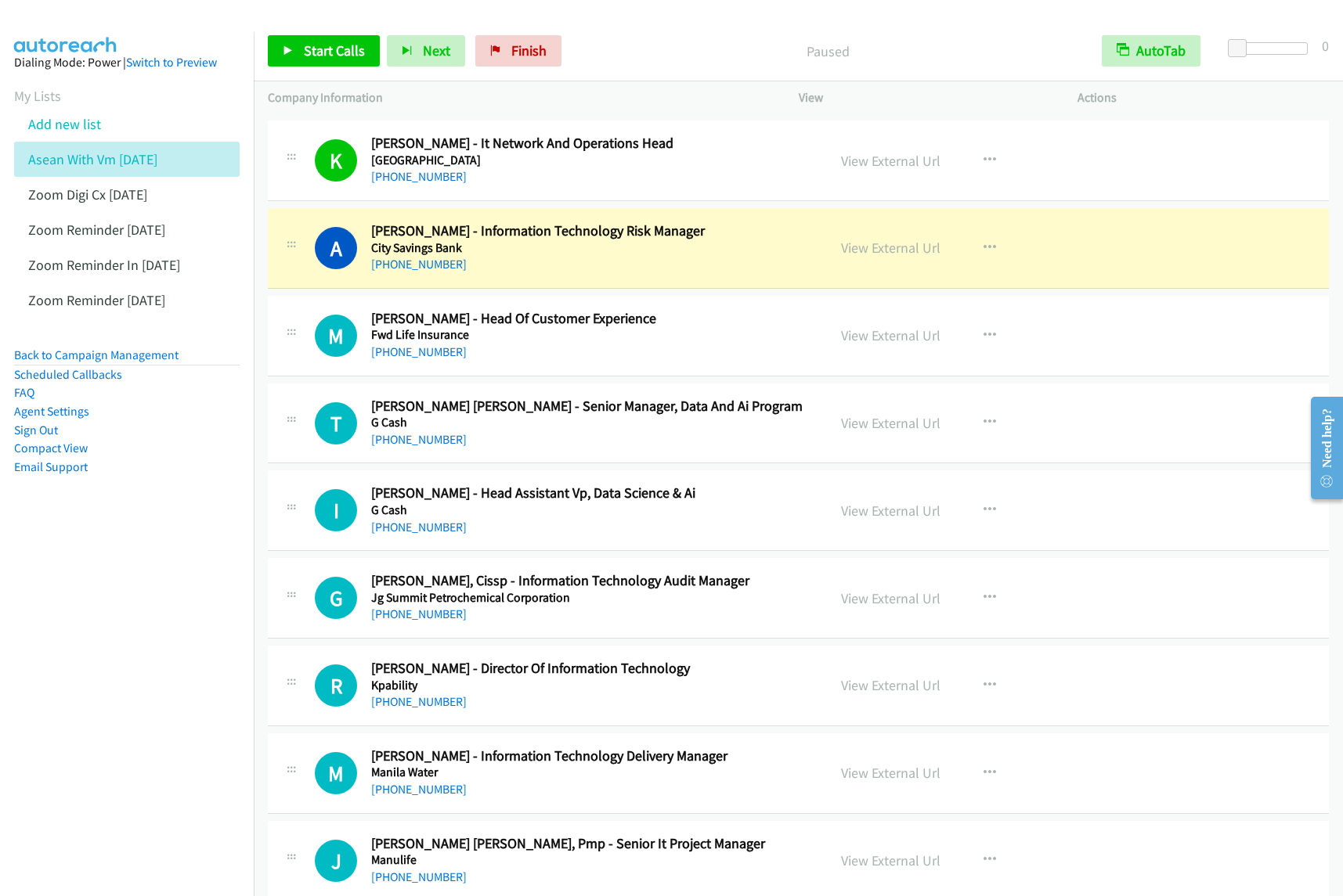
scroll to position [2055, 0]
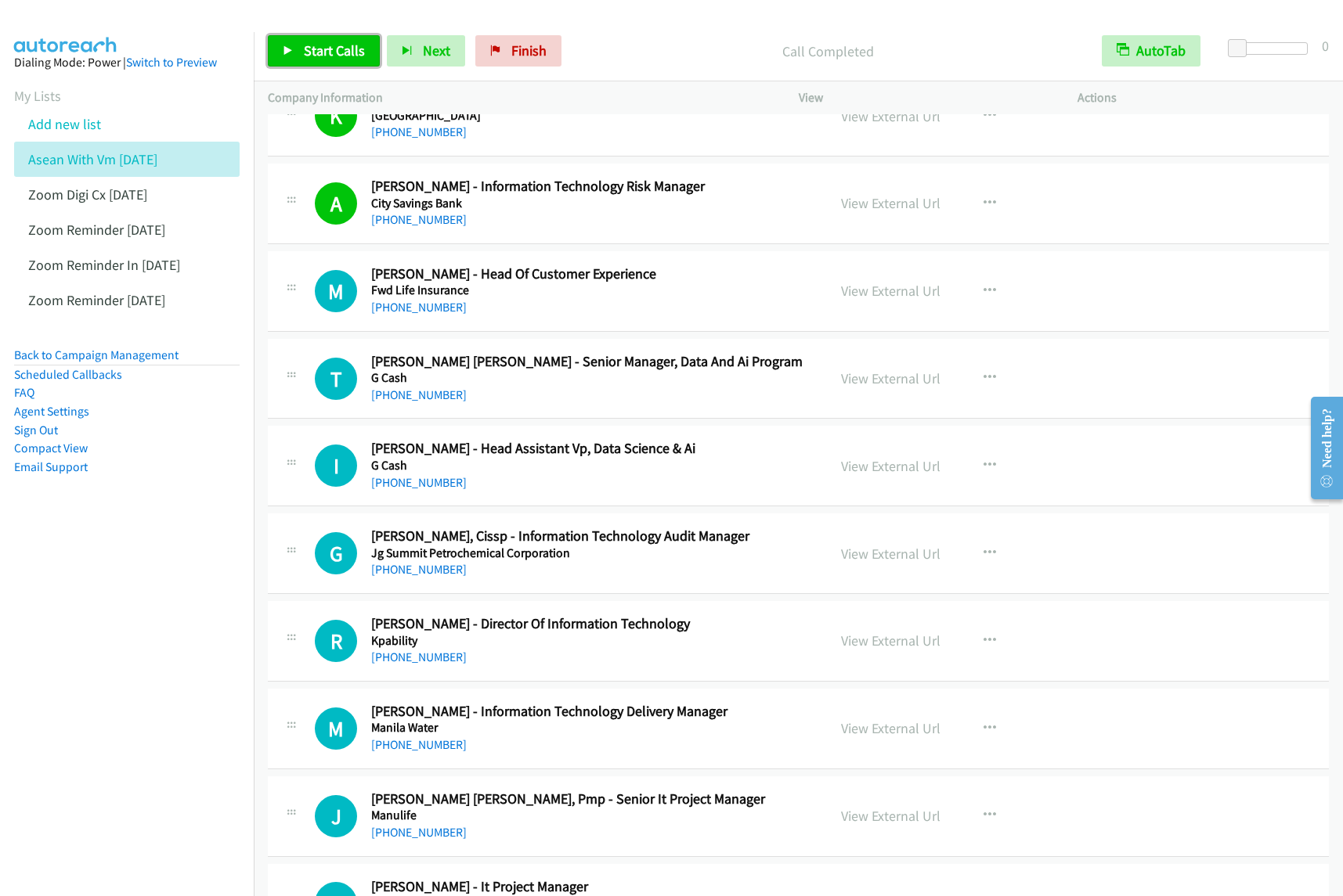
click at [339, 49] on span "Start Calls" at bounding box center [335, 51] width 61 height 18
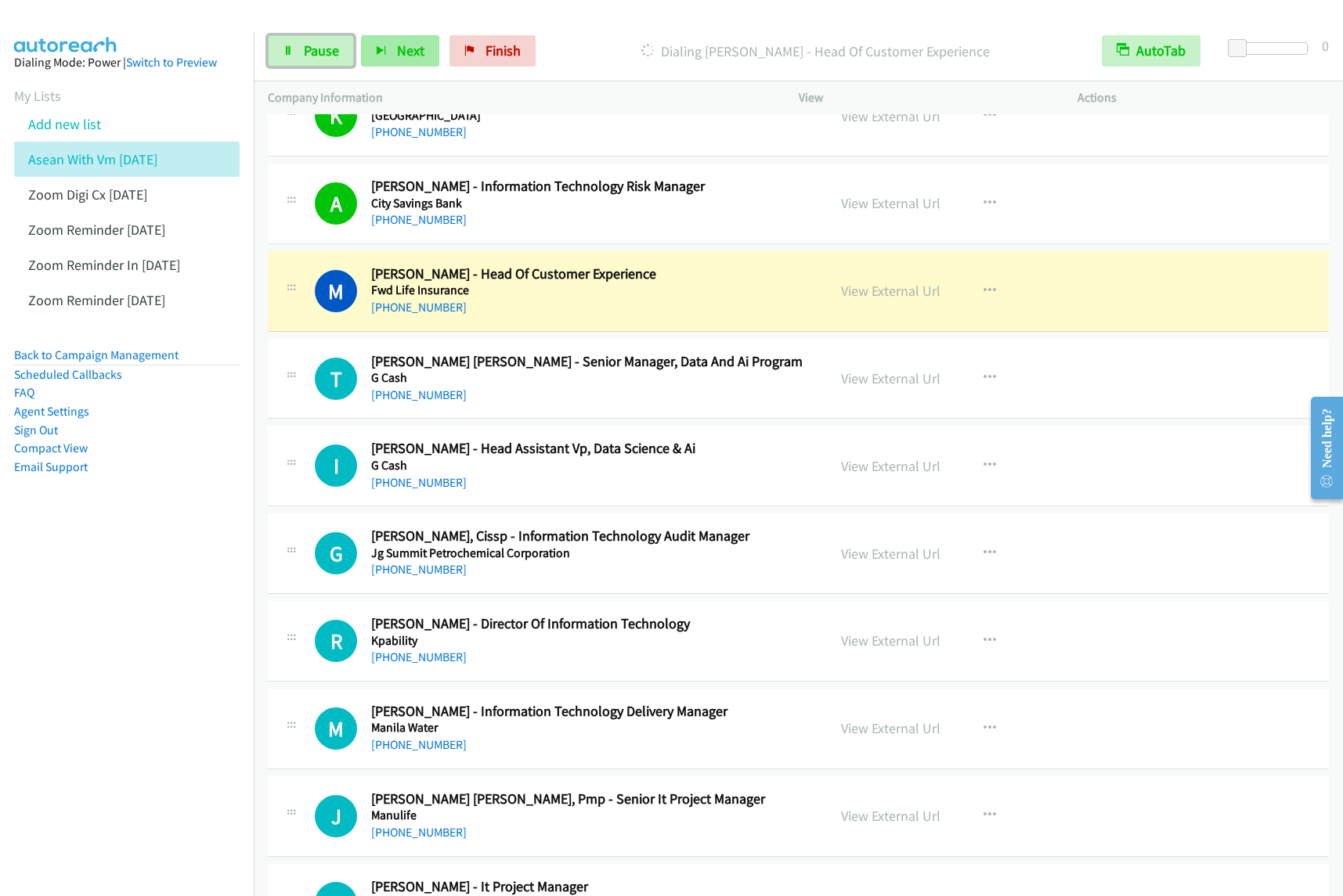
click at [322, 51] on span "Pause" at bounding box center [322, 51] width 35 height 18
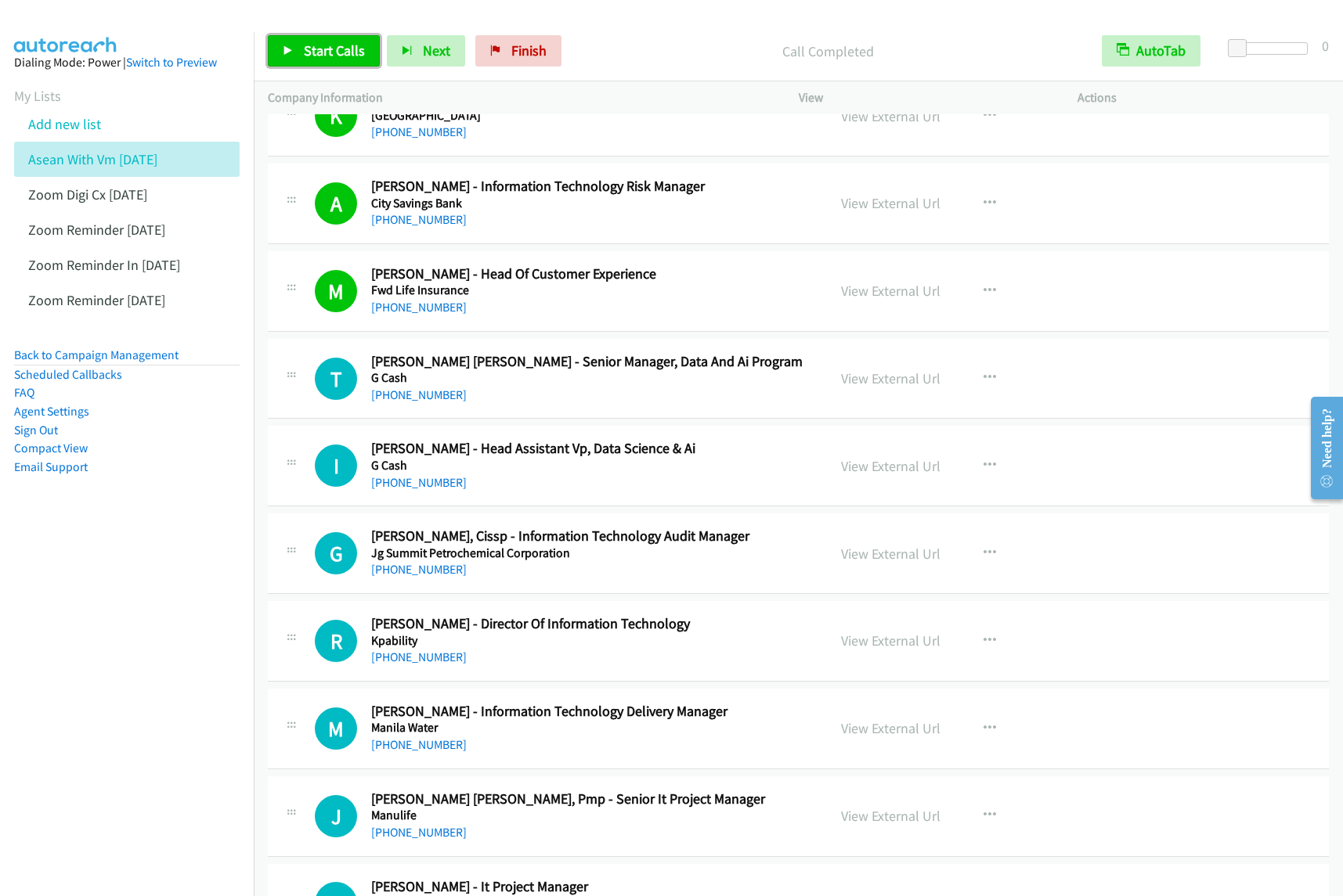
click at [343, 53] on span "Start Calls" at bounding box center [335, 51] width 61 height 18
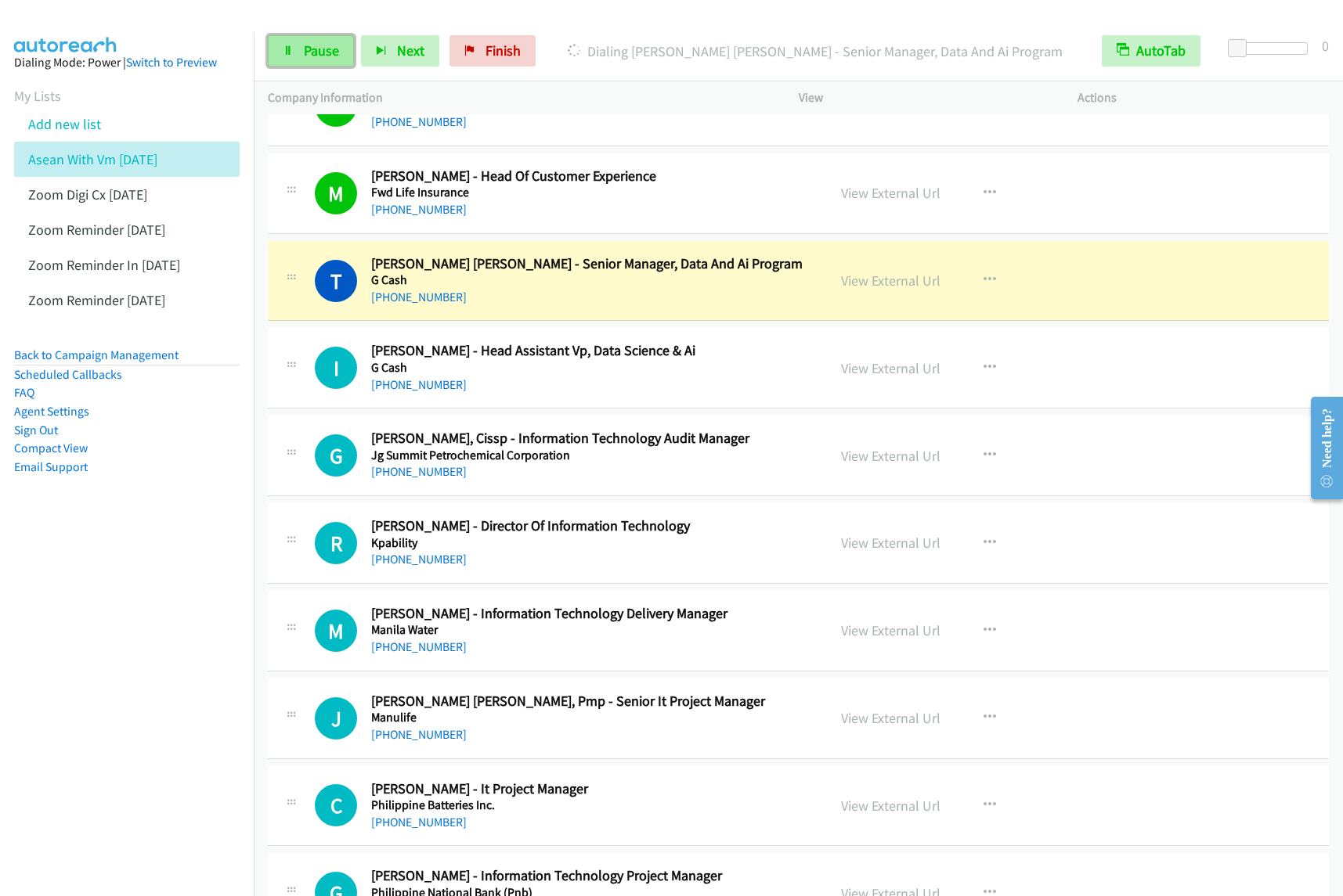
click at [312, 49] on span "Pause" at bounding box center [322, 51] width 35 height 18
click at [993, 193] on button "button" at bounding box center [990, 193] width 42 height 31
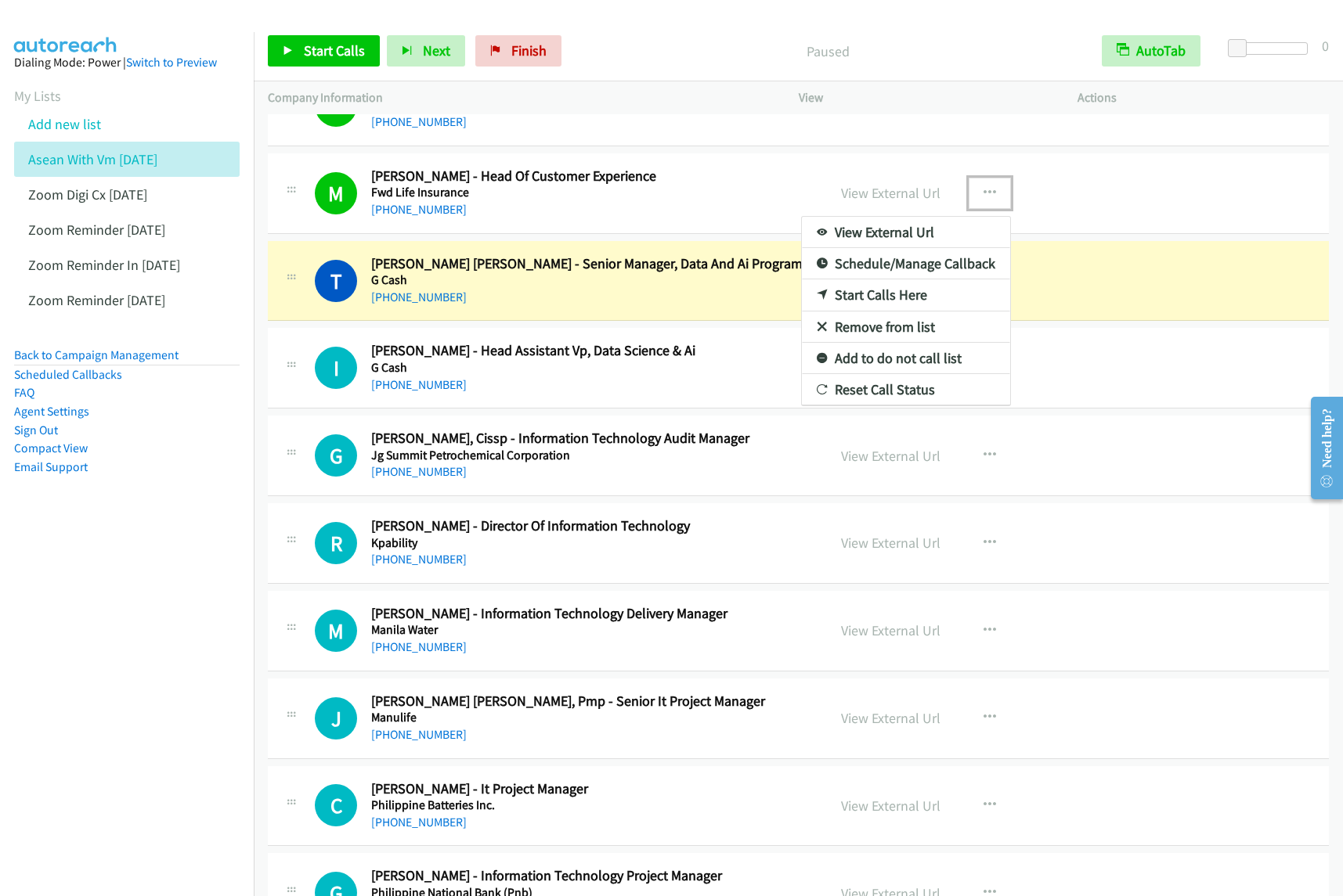
click at [920, 231] on link "View External Url" at bounding box center [906, 232] width 208 height 31
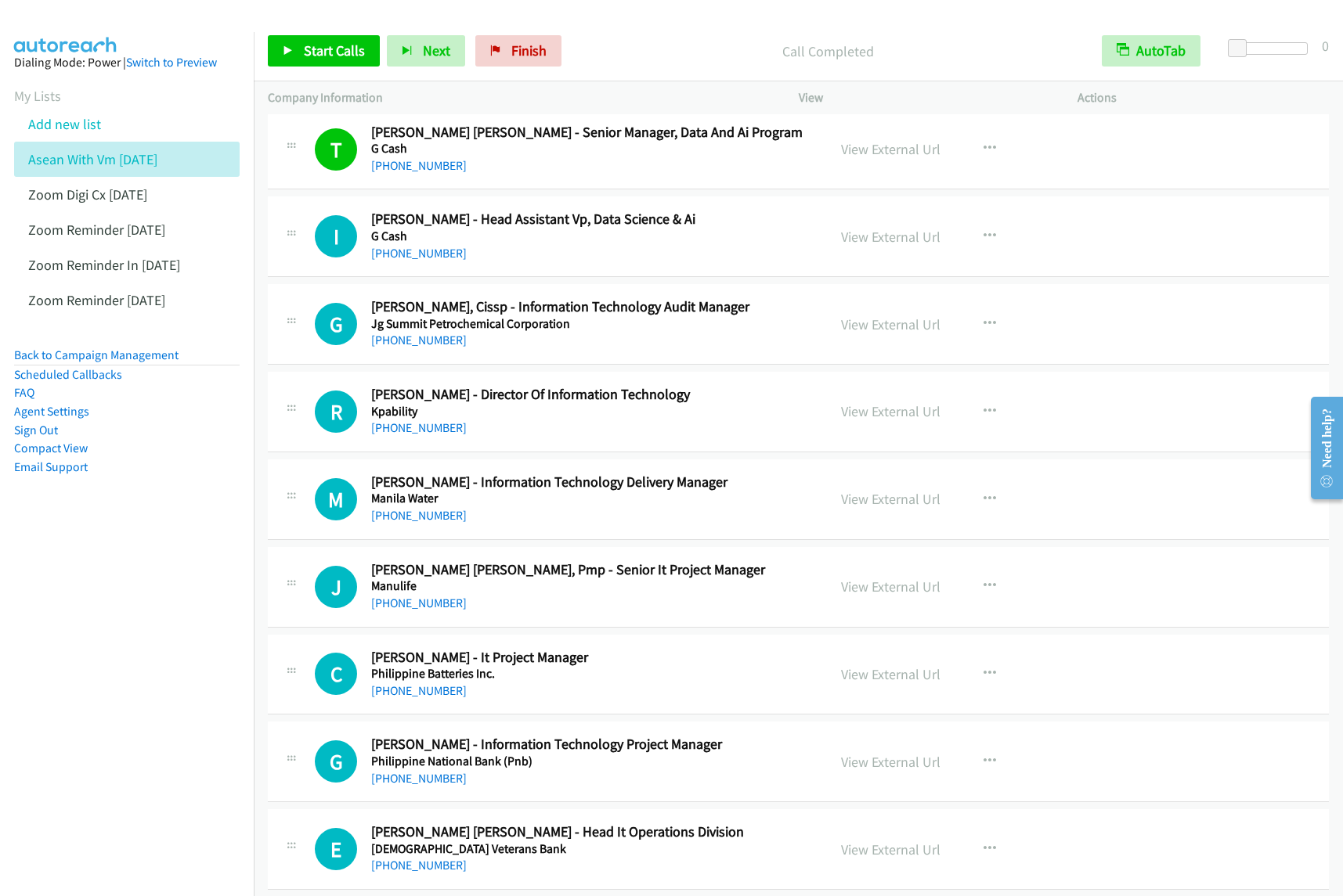
scroll to position [2250, 0]
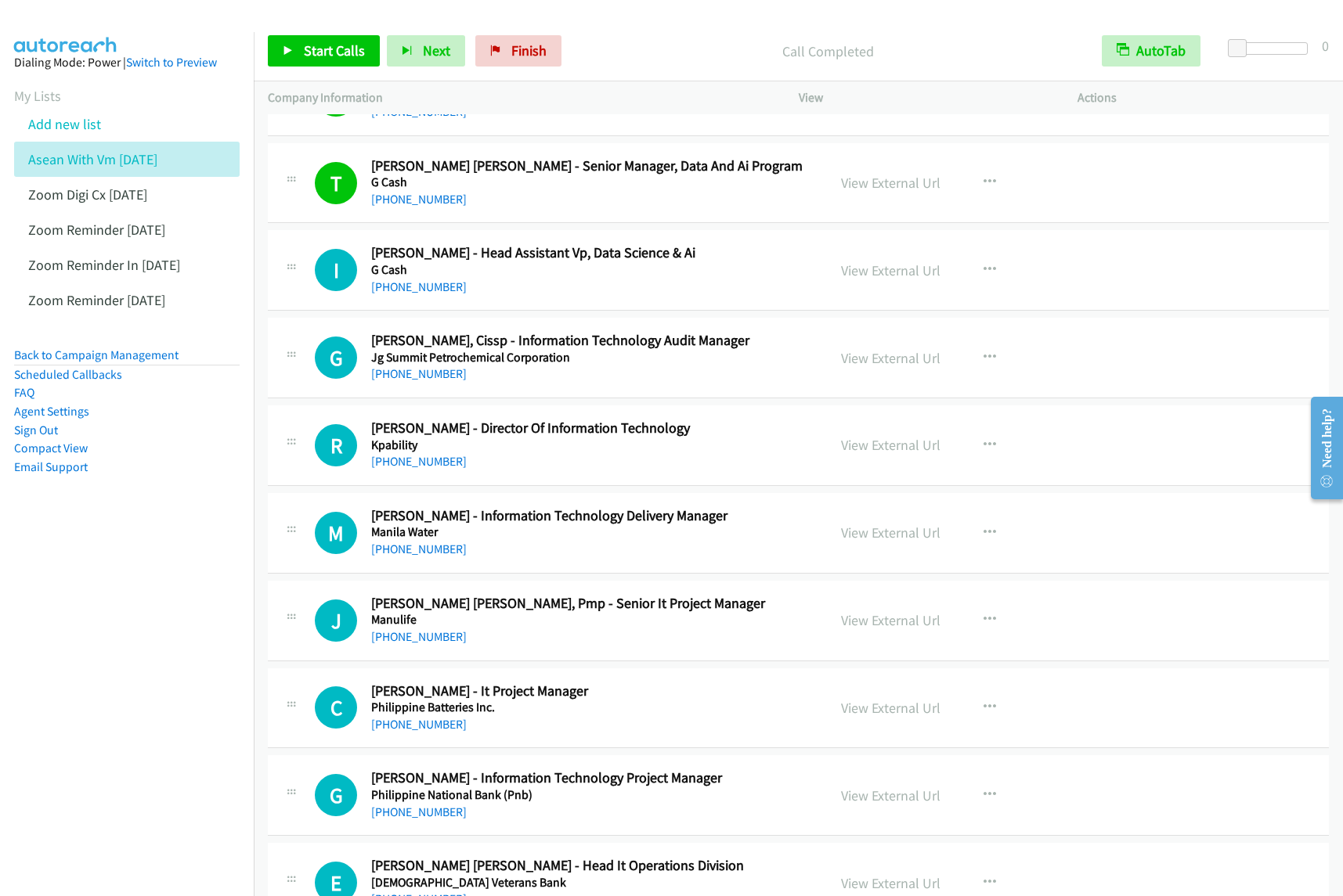
click at [768, 287] on div "+63 917 585 7294" at bounding box center [588, 287] width 434 height 19
click at [992, 272] on button "button" at bounding box center [990, 270] width 42 height 31
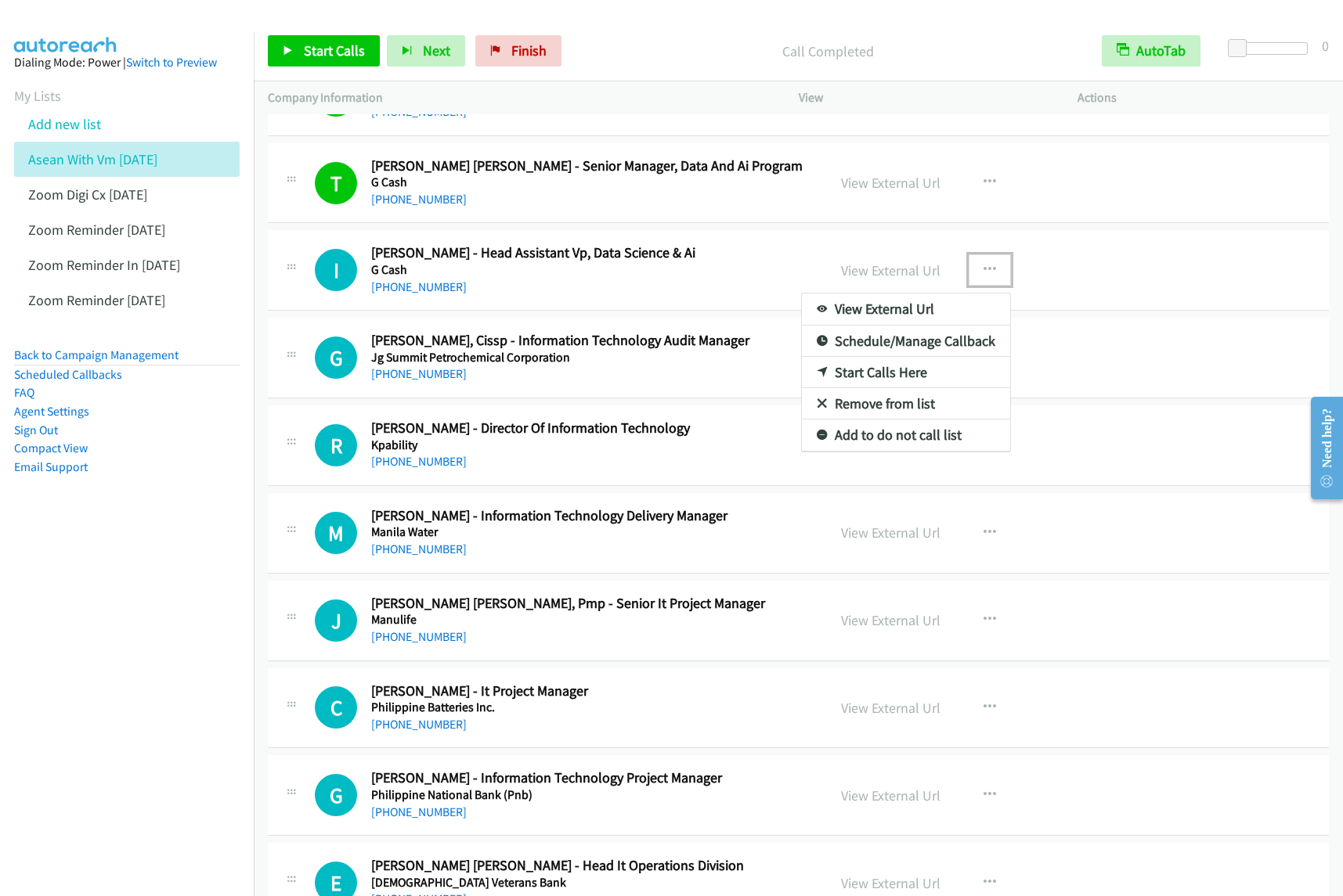
click at [917, 376] on link "Start Calls Here" at bounding box center [906, 373] width 208 height 31
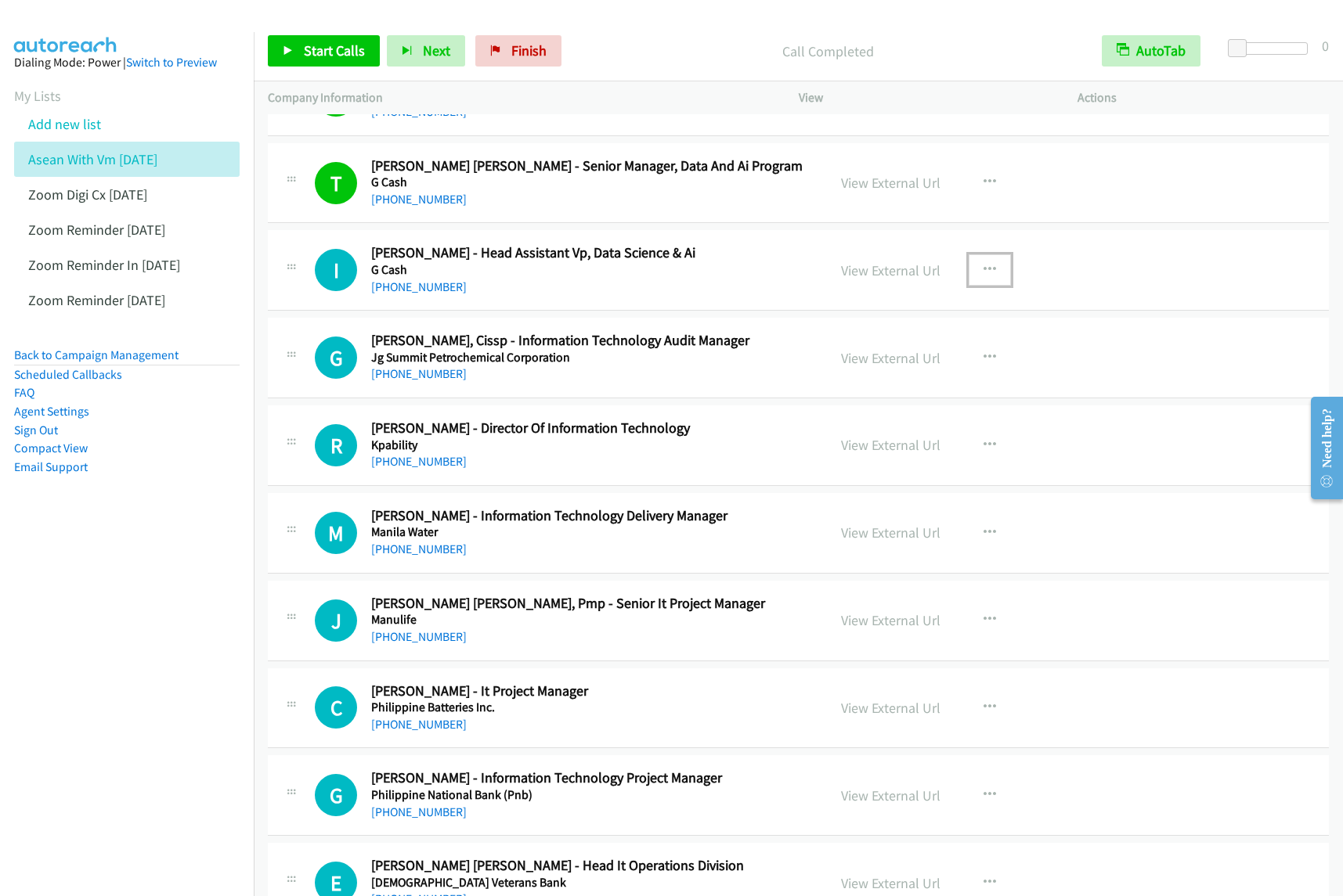
click at [984, 272] on icon "button" at bounding box center [990, 270] width 12 height 12
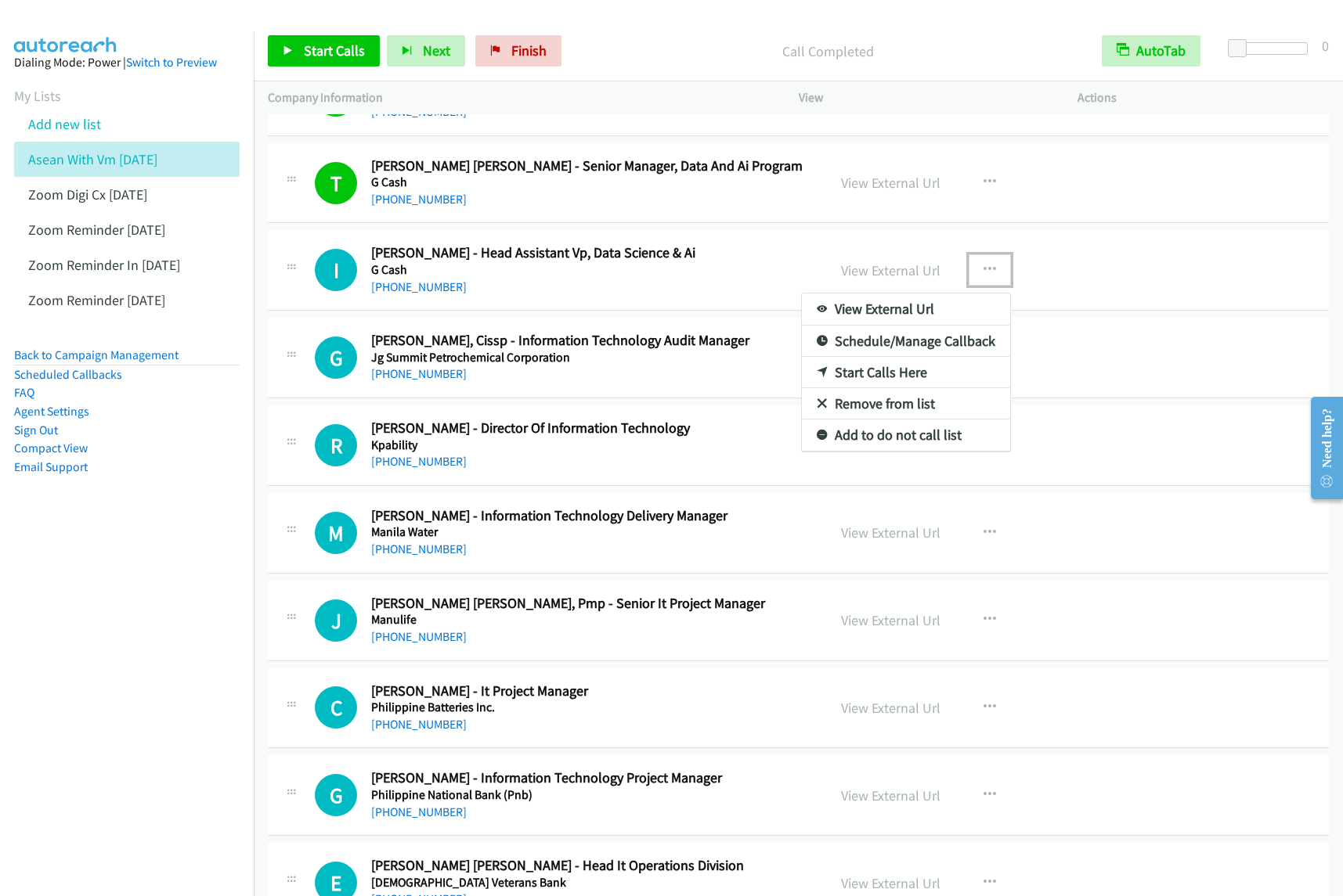
click at [931, 376] on link "Start Calls Here" at bounding box center [906, 373] width 208 height 31
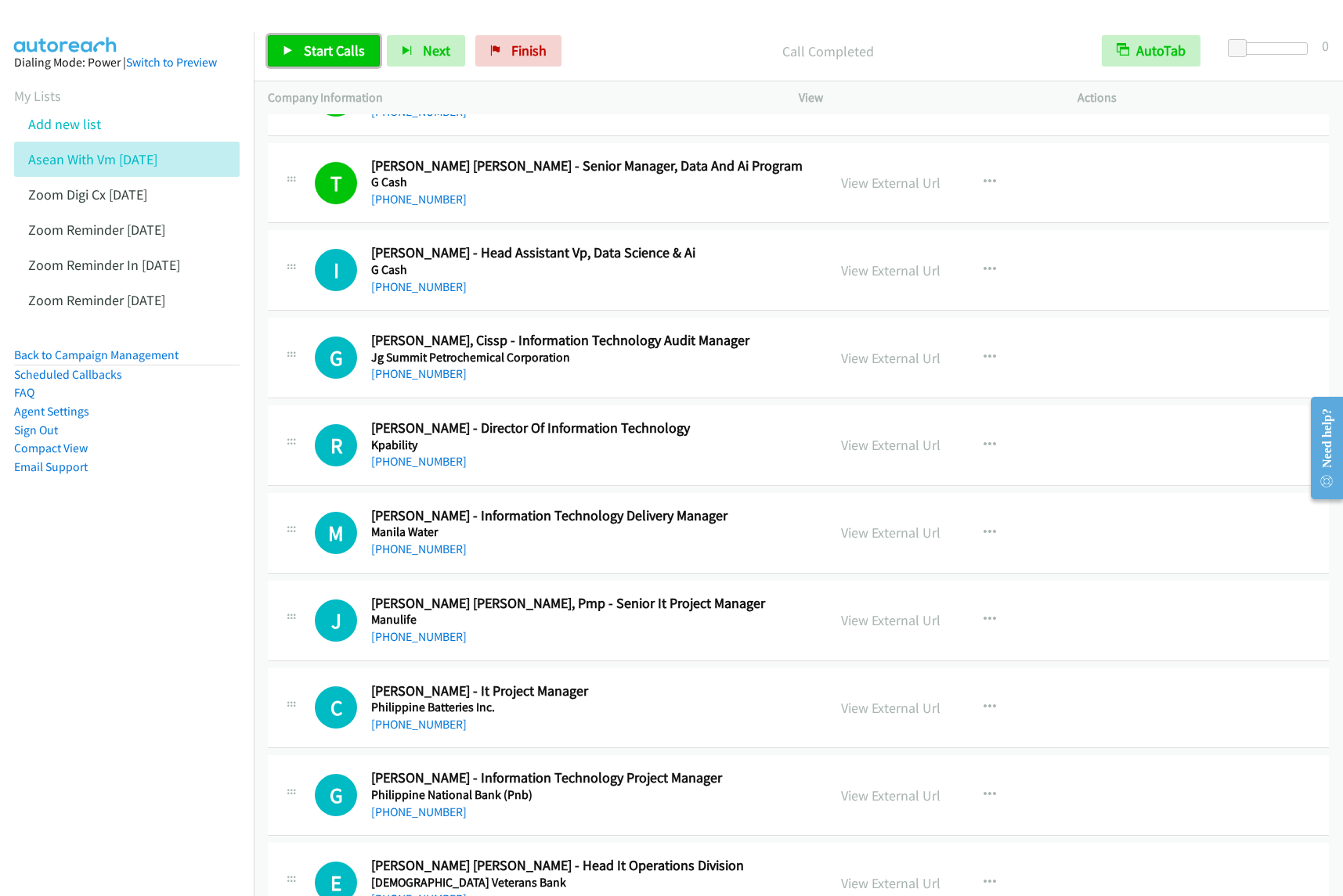
drag, startPoint x: 327, startPoint y: 38, endPoint x: 339, endPoint y: 42, distance: 12.6
click at [327, 39] on link "Start Calls" at bounding box center [324, 51] width 112 height 31
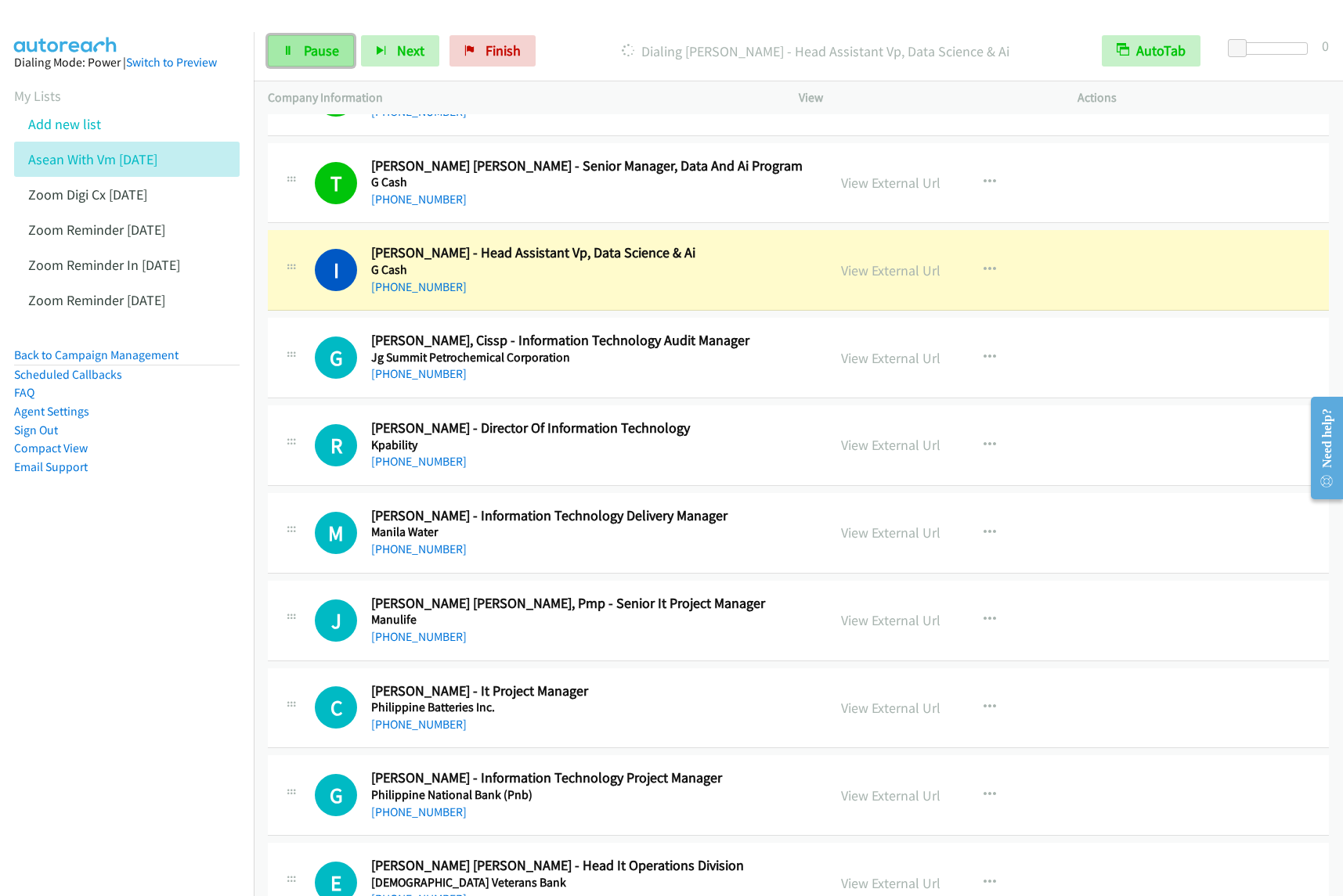
click at [310, 45] on span "Pause" at bounding box center [322, 51] width 35 height 18
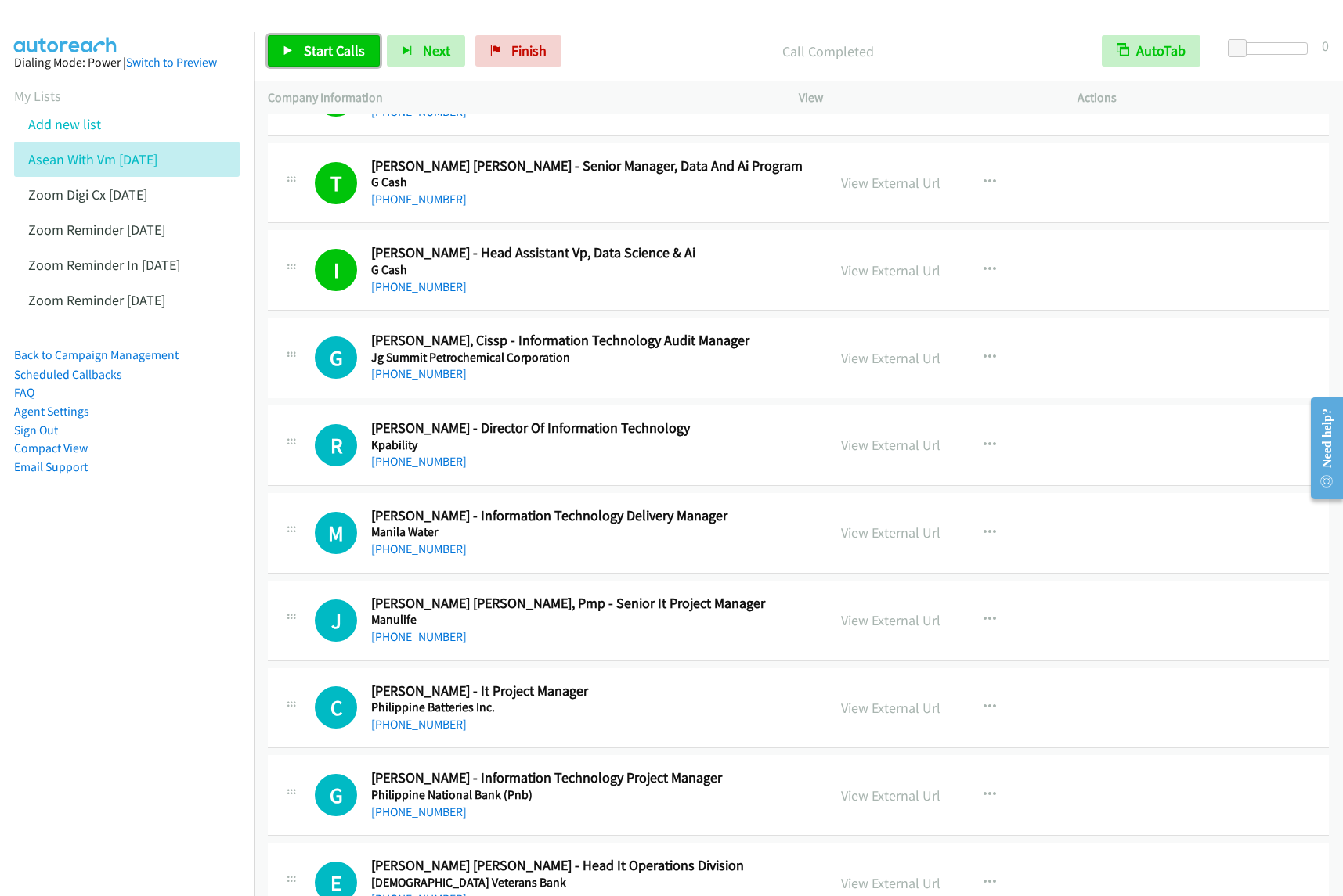
click at [322, 49] on span "Start Calls" at bounding box center [335, 51] width 61 height 18
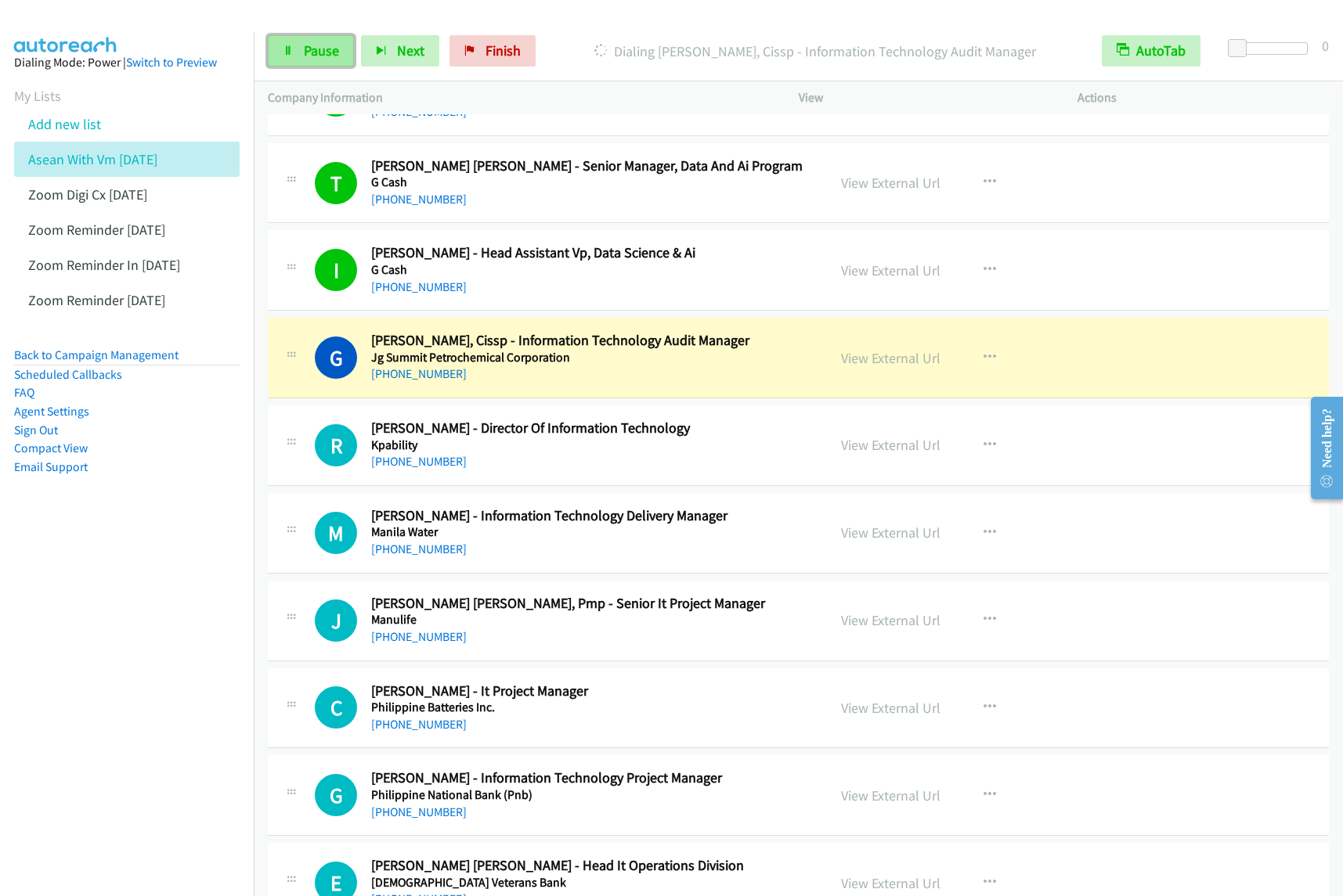
click at [284, 49] on icon at bounding box center [288, 52] width 11 height 11
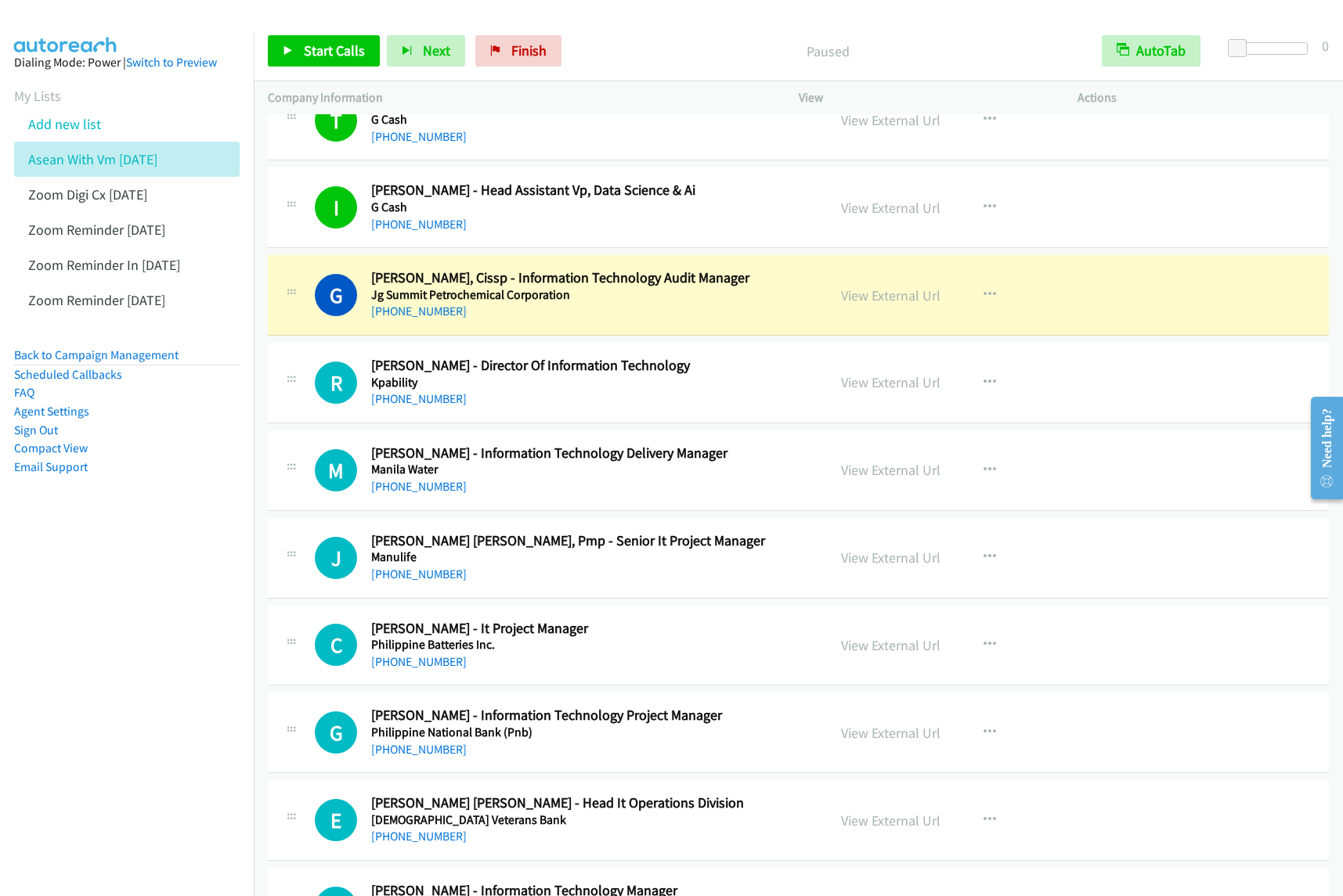
scroll to position [2348, 0]
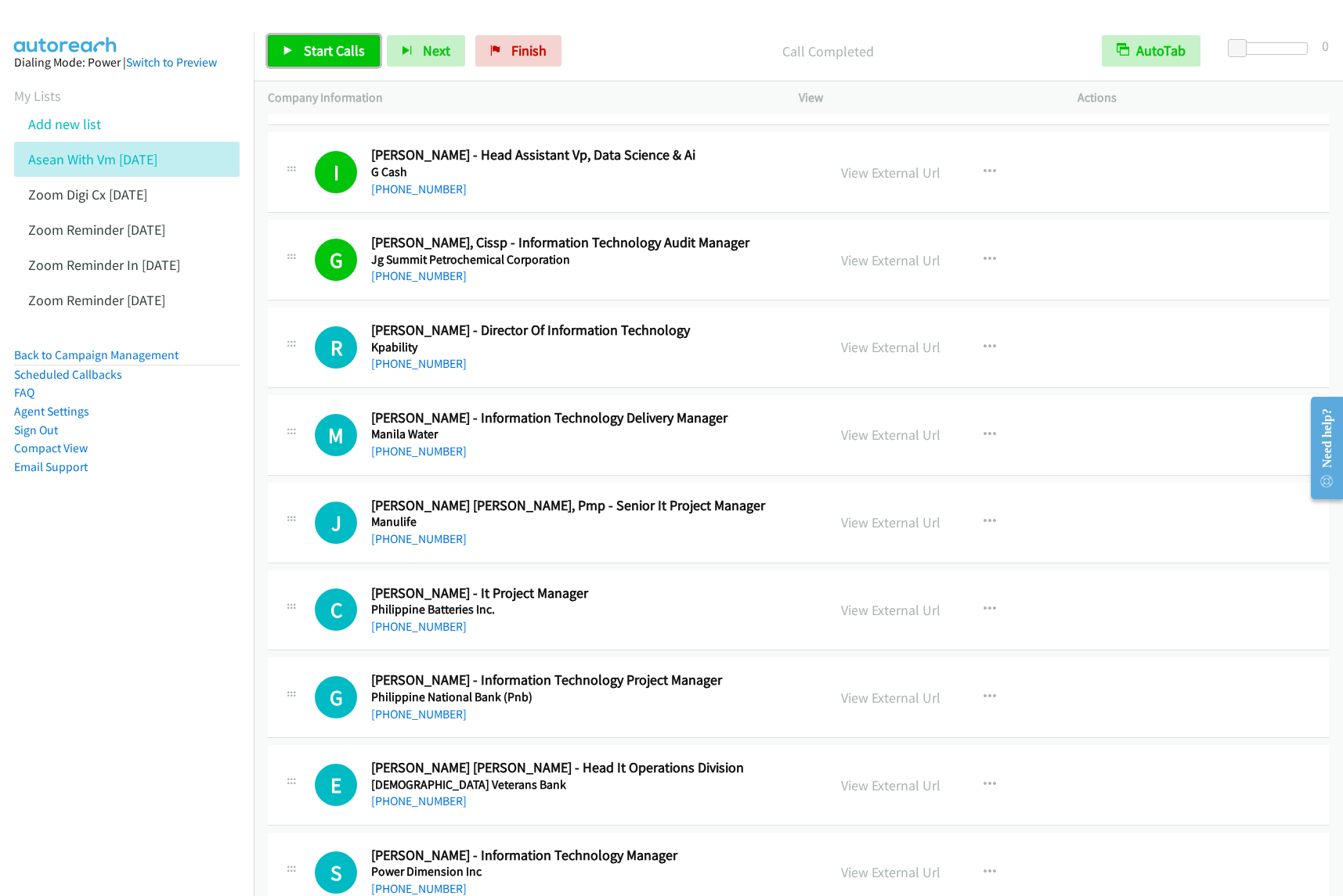
click at [334, 35] on link "Start Calls" at bounding box center [324, 51] width 112 height 31
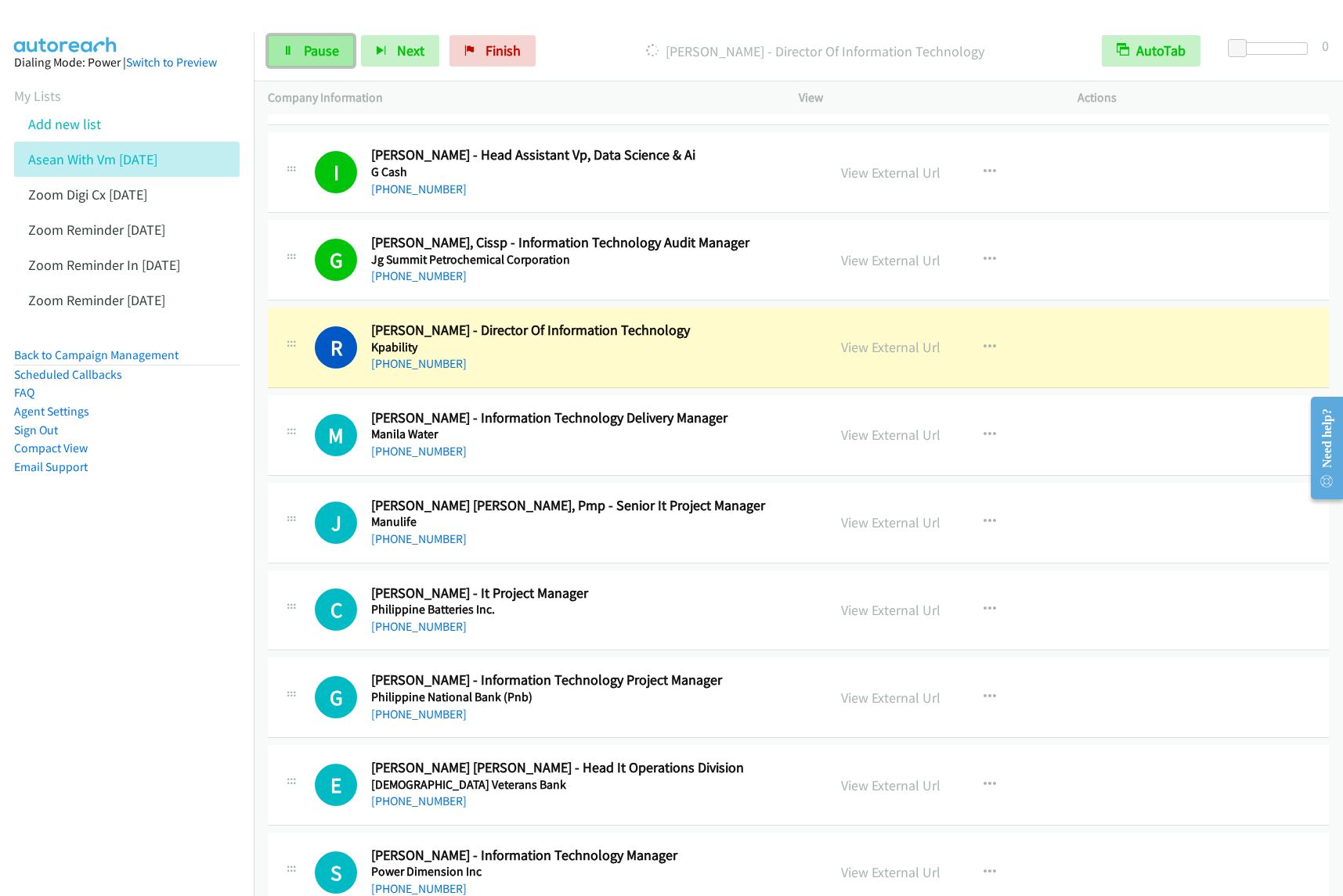
drag, startPoint x: 268, startPoint y: 57, endPoint x: 294, endPoint y: 43, distance: 29.5
click at [268, 57] on link "Pause" at bounding box center [311, 51] width 87 height 31
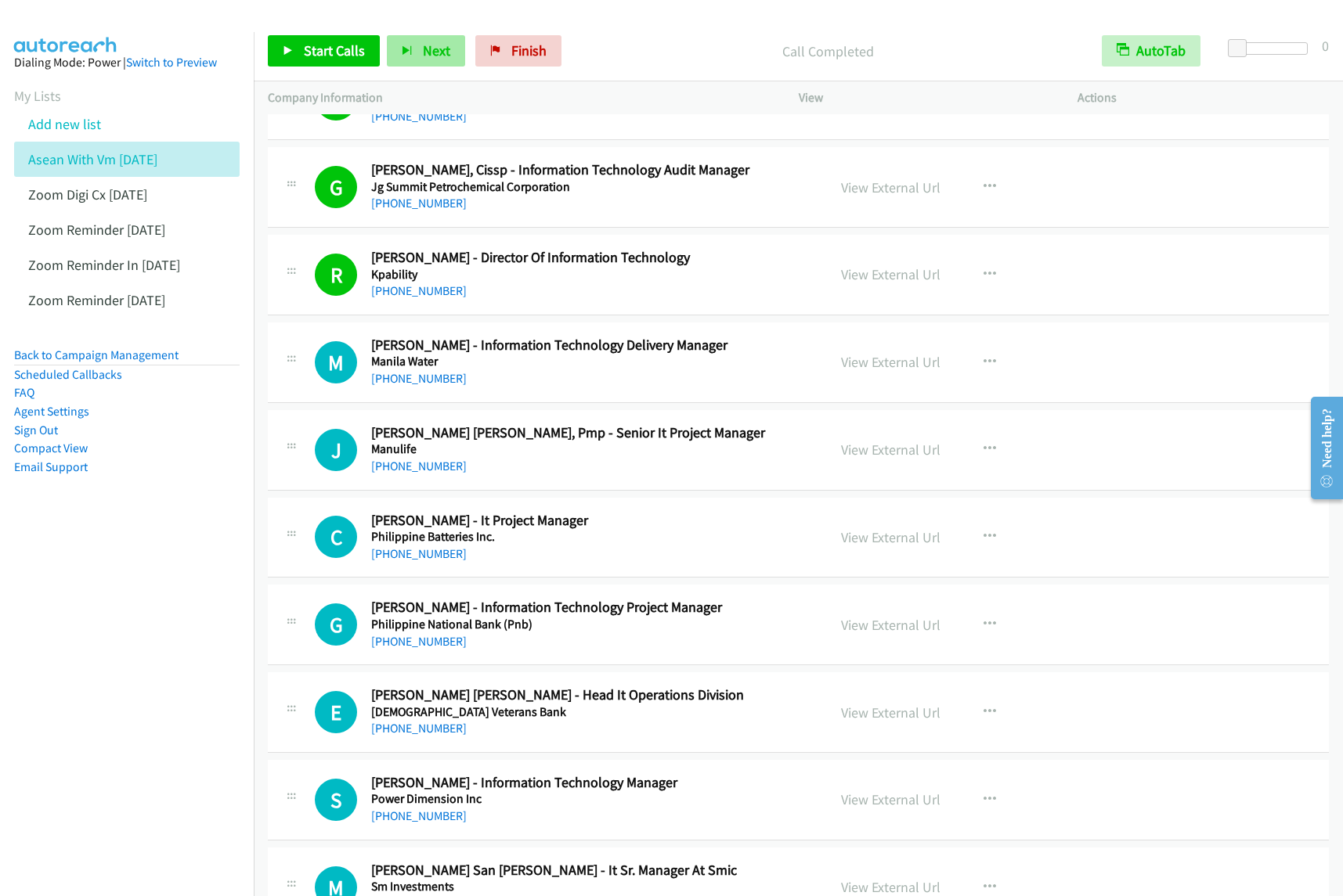
scroll to position [2544, 0]
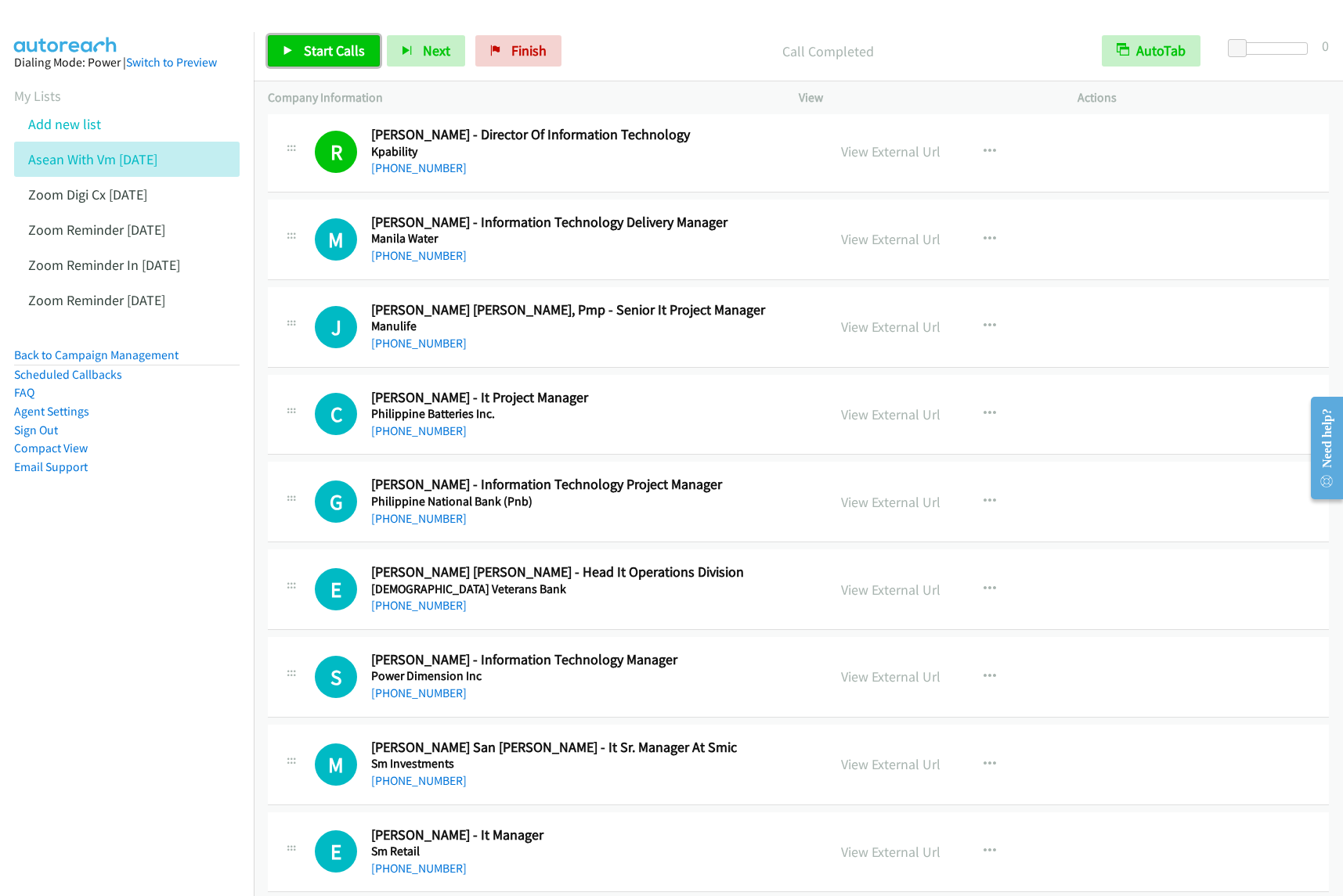
click at [354, 45] on span "Start Calls" at bounding box center [335, 51] width 61 height 18
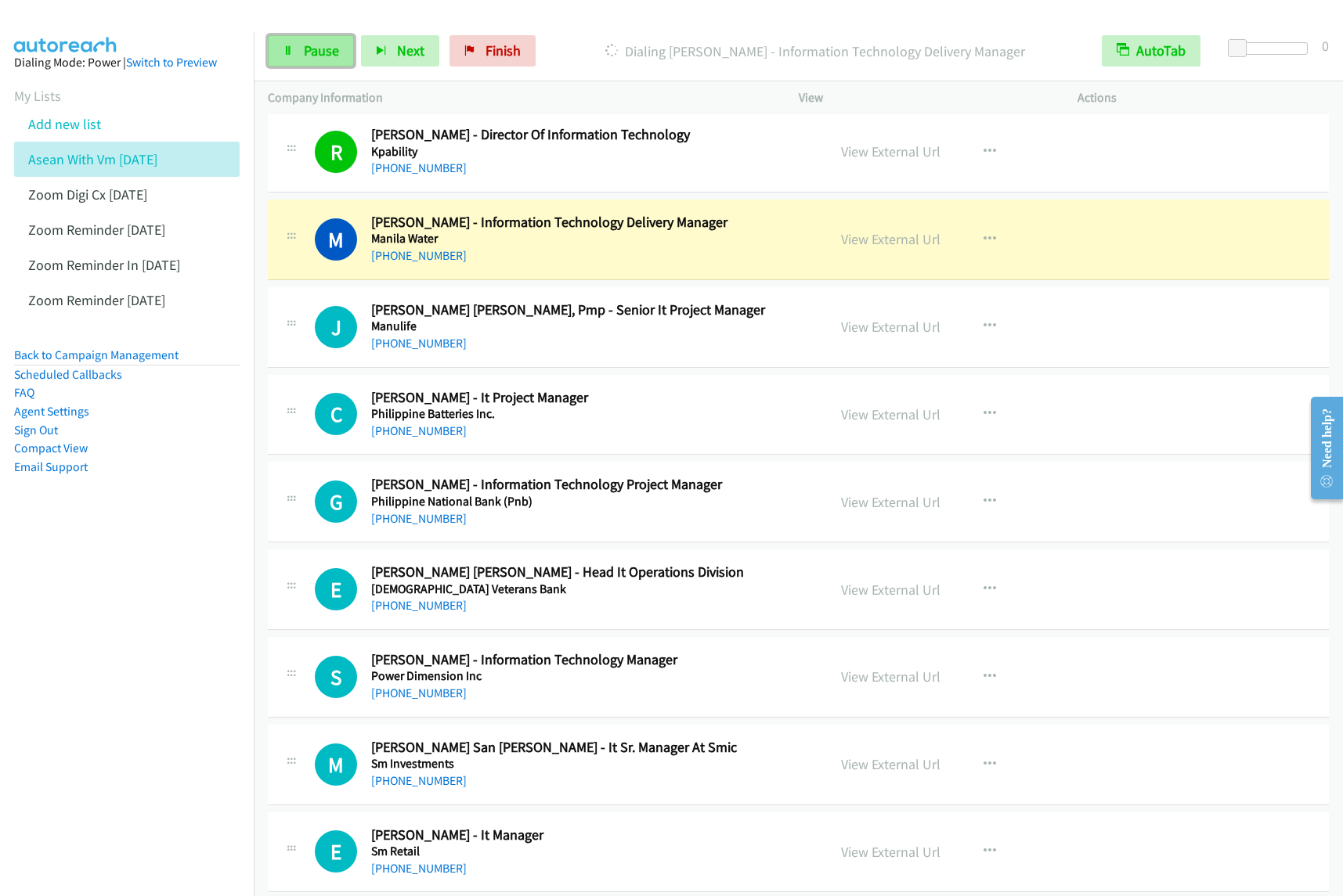
click at [318, 39] on link "Pause" at bounding box center [311, 51] width 87 height 31
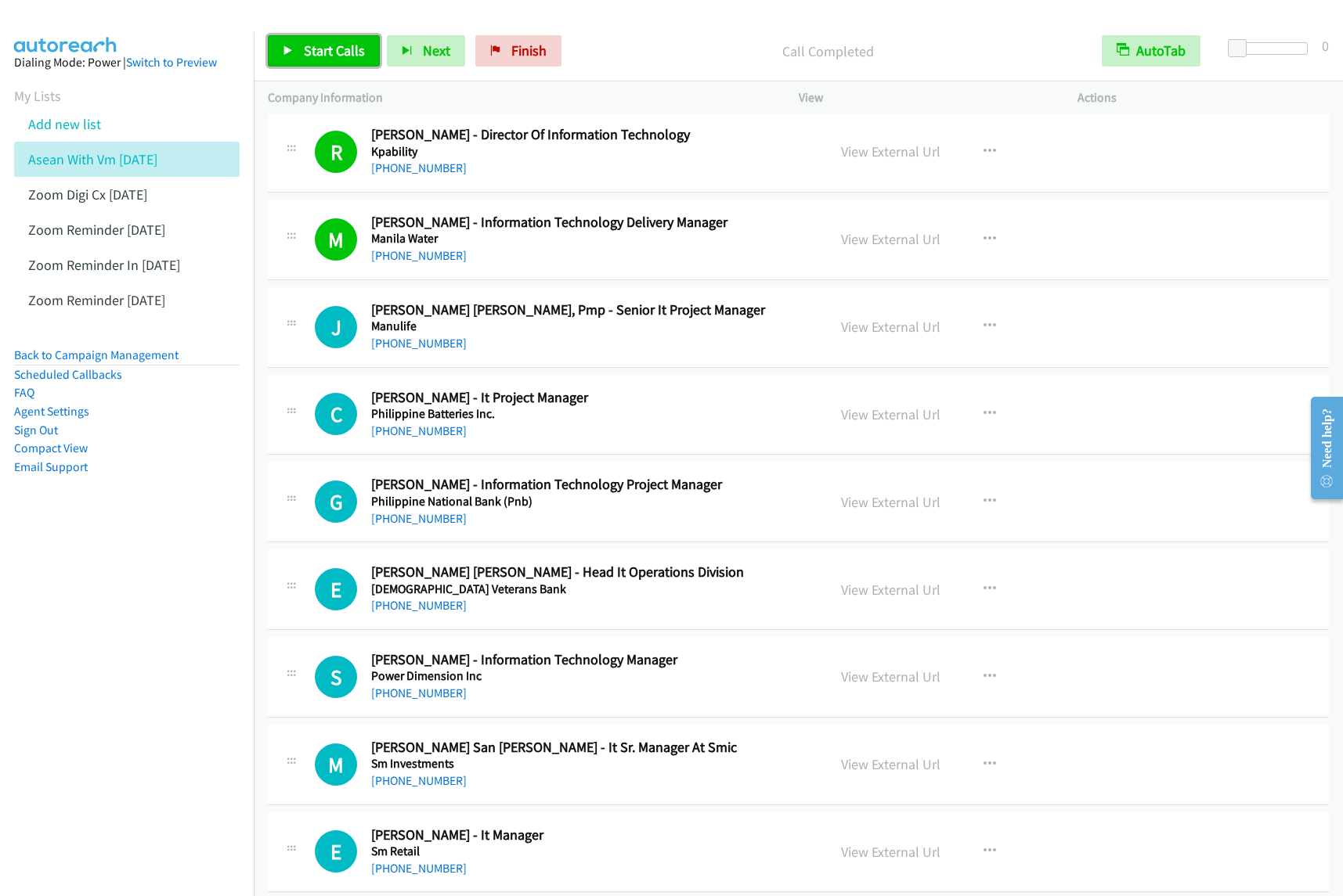
click at [333, 59] on span "Start Calls" at bounding box center [335, 51] width 61 height 18
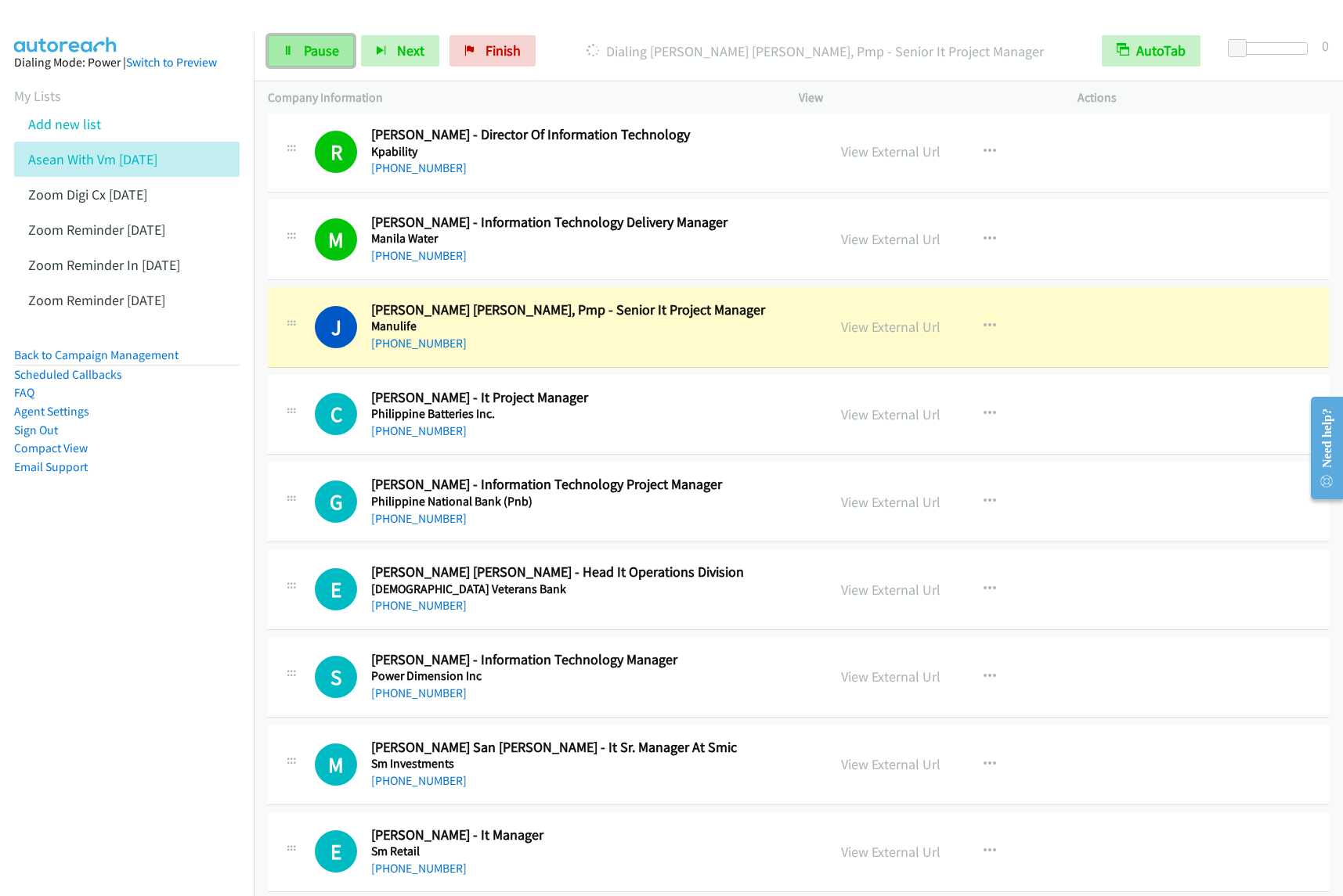
click at [311, 52] on span "Pause" at bounding box center [322, 51] width 35 height 18
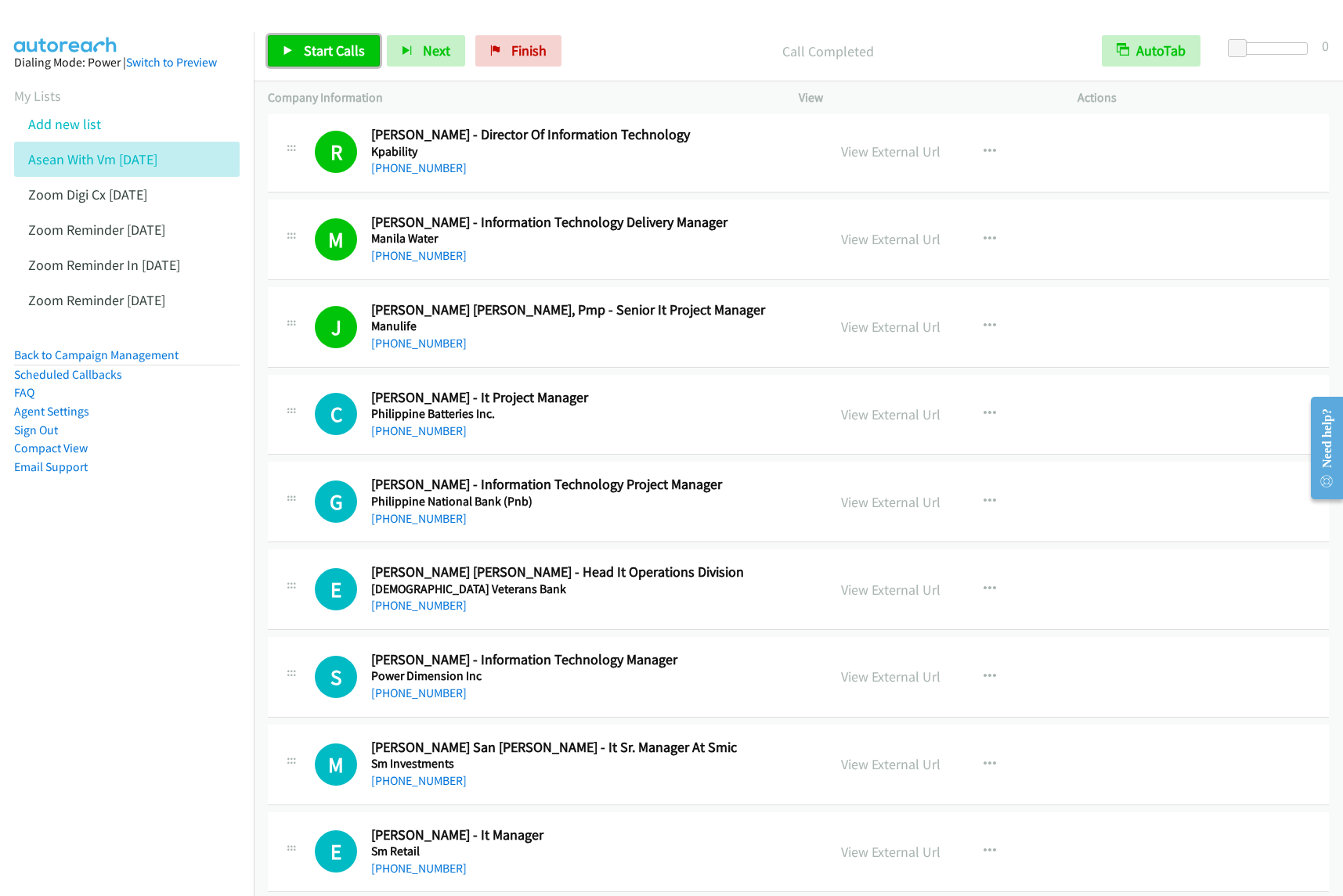
click at [333, 42] on span "Start Calls" at bounding box center [335, 51] width 61 height 18
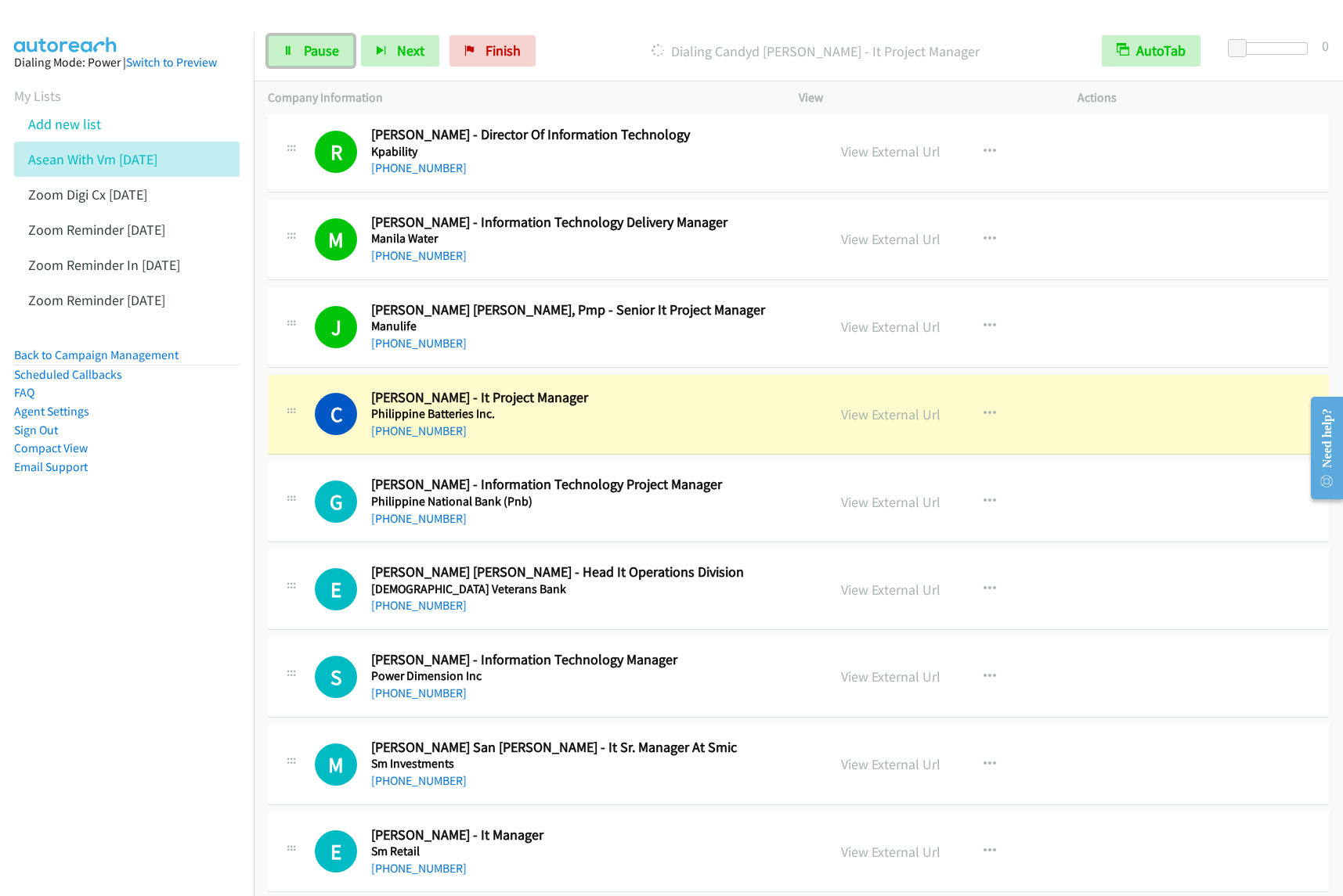
drag, startPoint x: 317, startPoint y: 56, endPoint x: 397, endPoint y: 33, distance: 83.2
click at [317, 56] on span "Pause" at bounding box center [322, 51] width 35 height 18
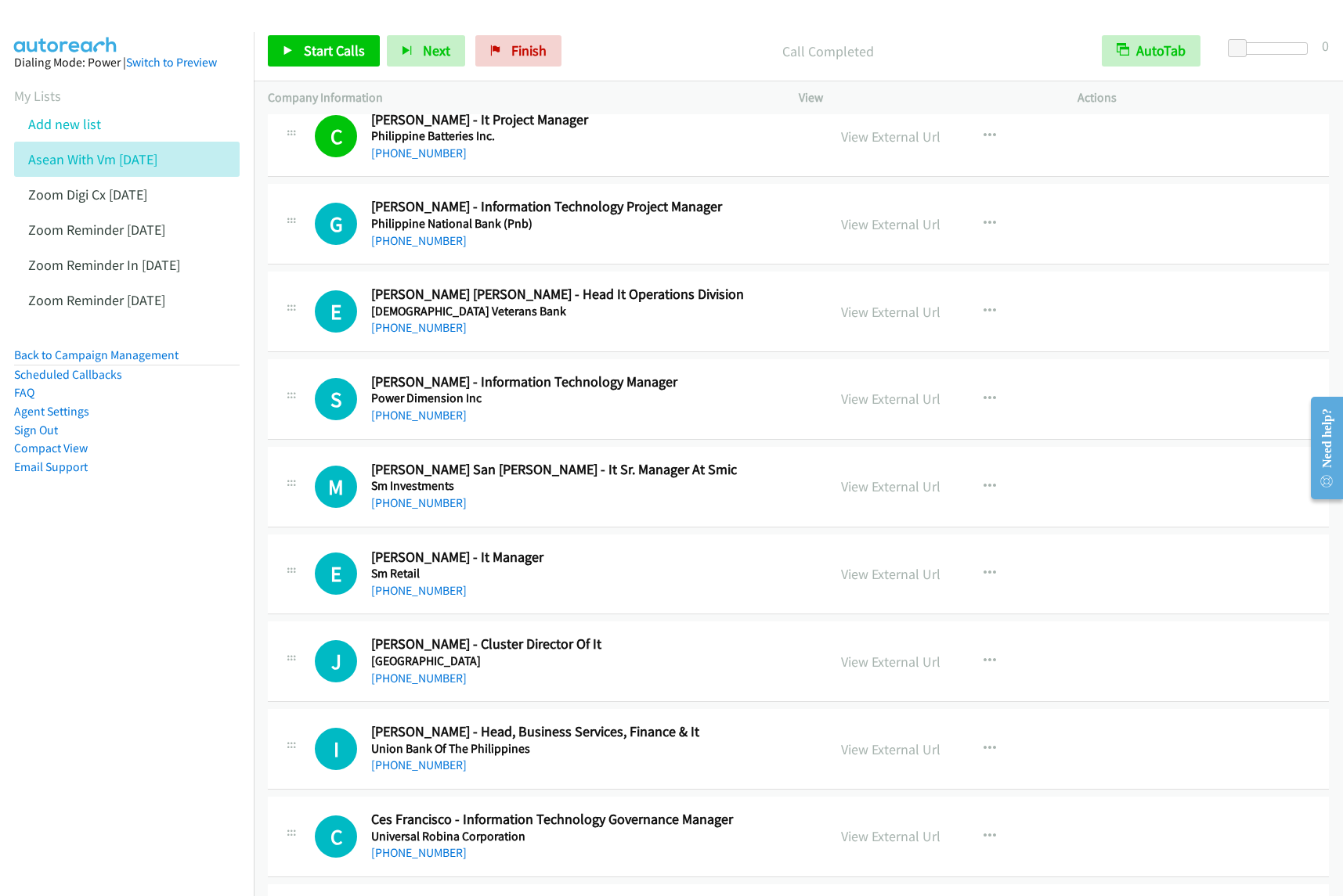
scroll to position [2837, 0]
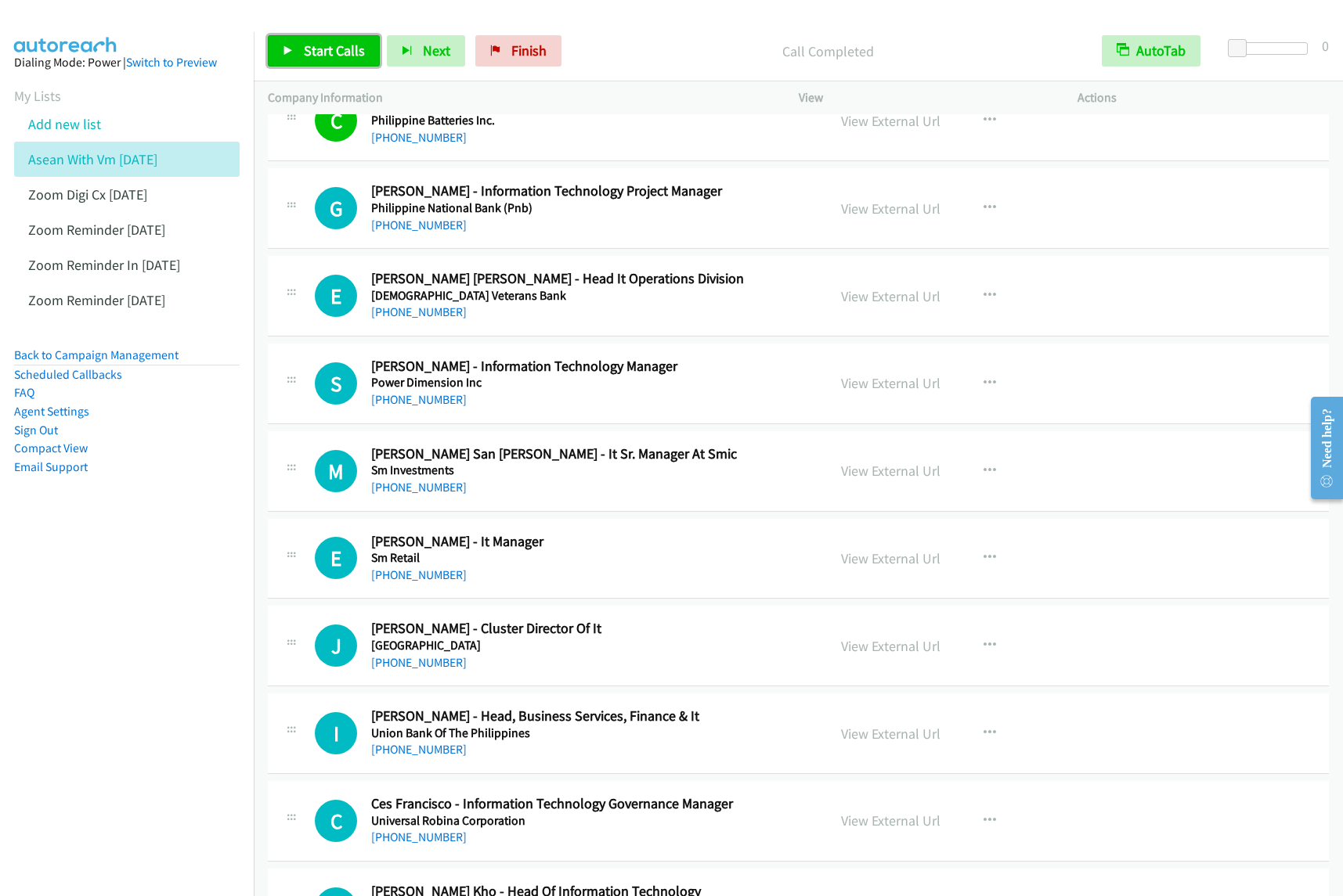
click at [331, 40] on link "Start Calls" at bounding box center [324, 51] width 112 height 31
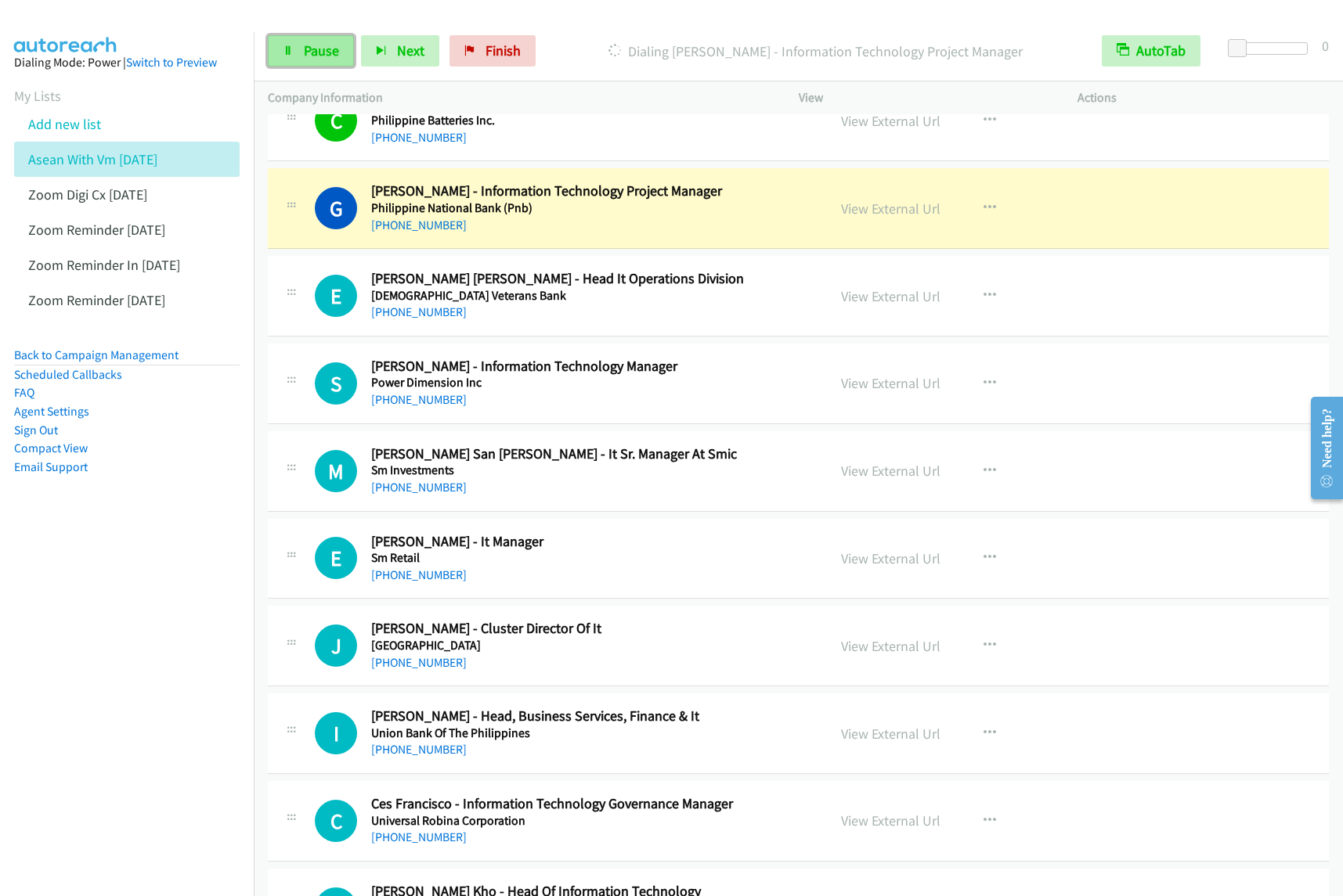
click at [286, 63] on link "Pause" at bounding box center [311, 51] width 87 height 31
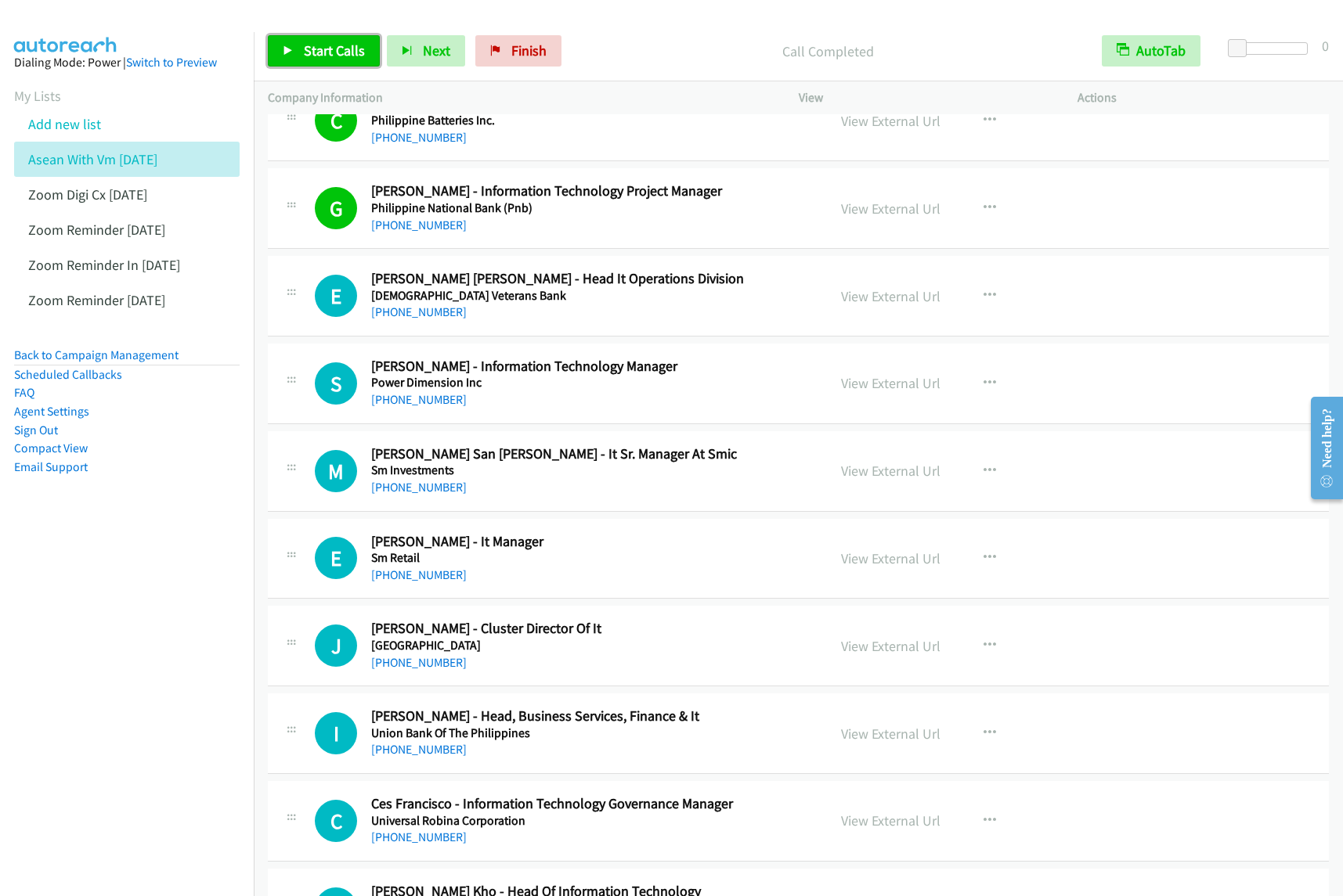
click at [336, 57] on span "Start Calls" at bounding box center [335, 51] width 61 height 18
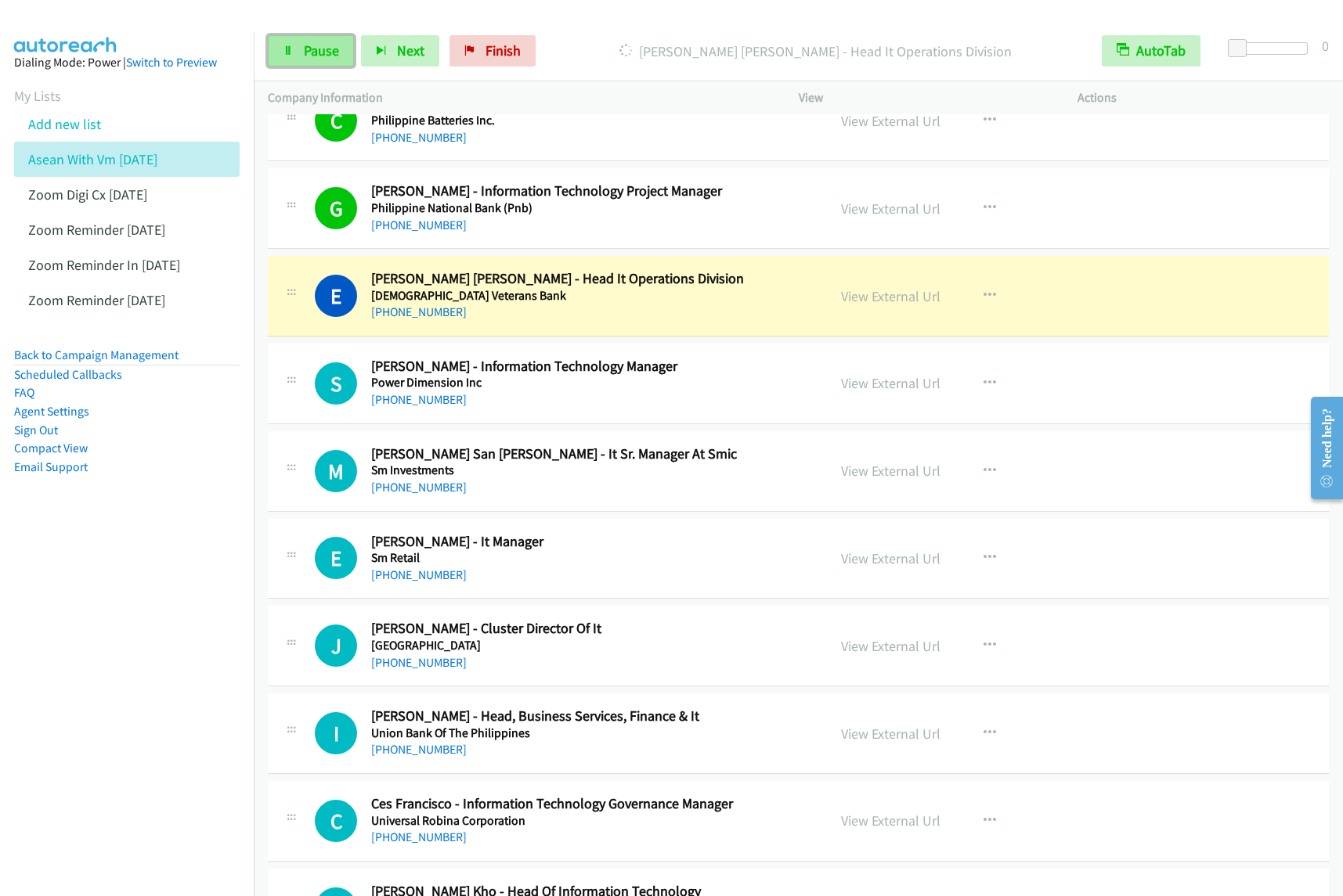
click at [327, 59] on span "Pause" at bounding box center [322, 51] width 35 height 18
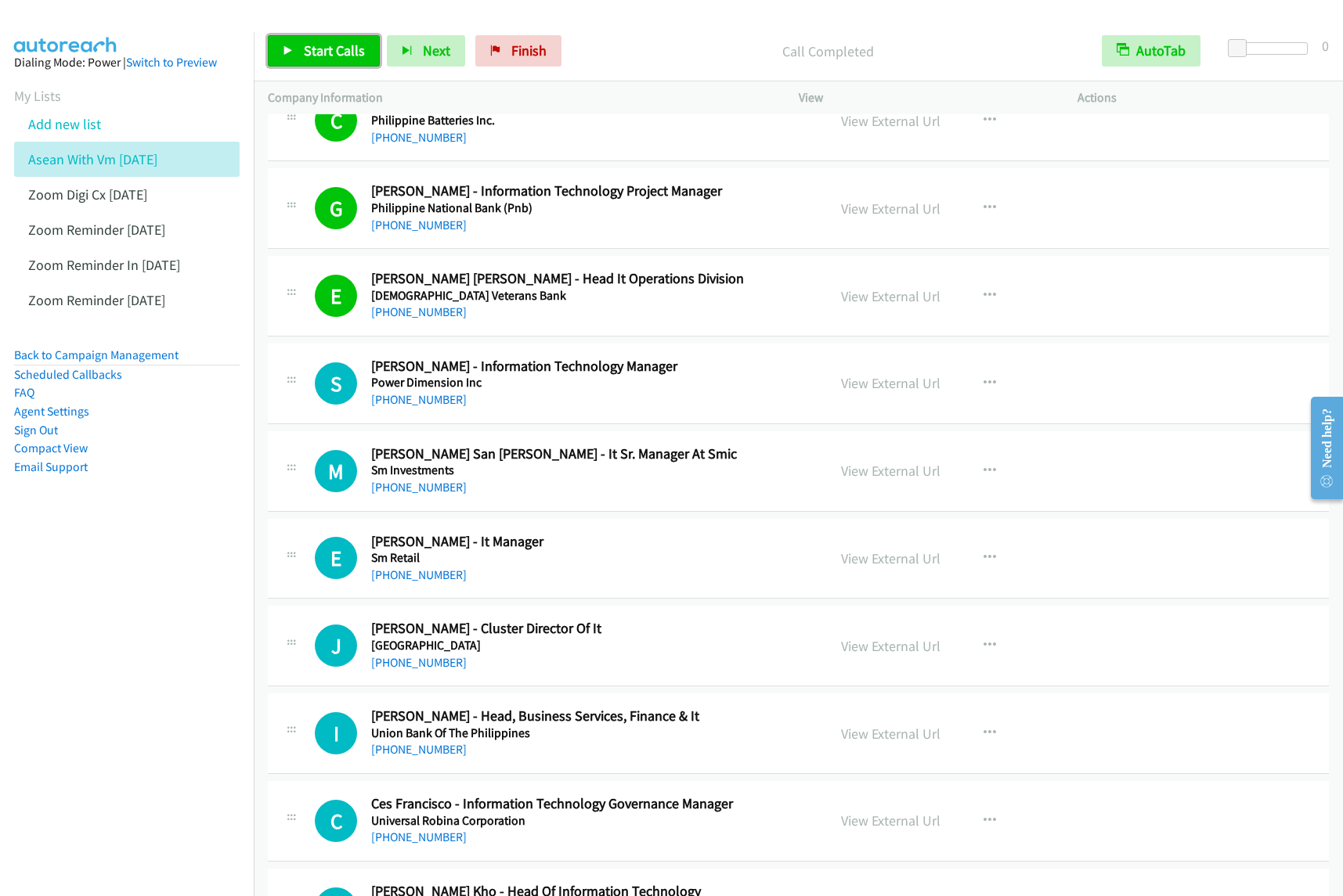
click at [342, 45] on span "Start Calls" at bounding box center [335, 51] width 61 height 18
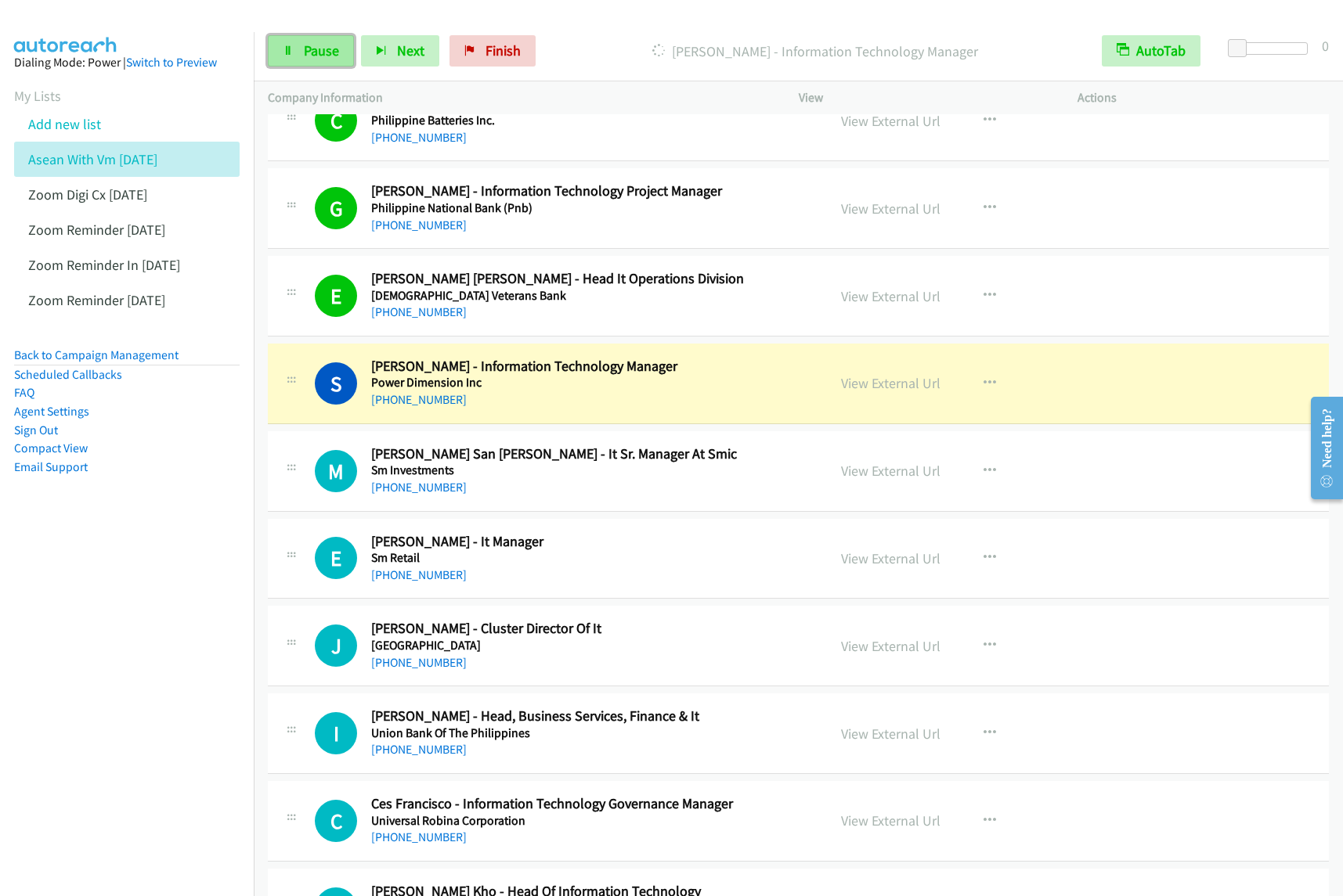
click at [322, 55] on span "Pause" at bounding box center [322, 51] width 35 height 18
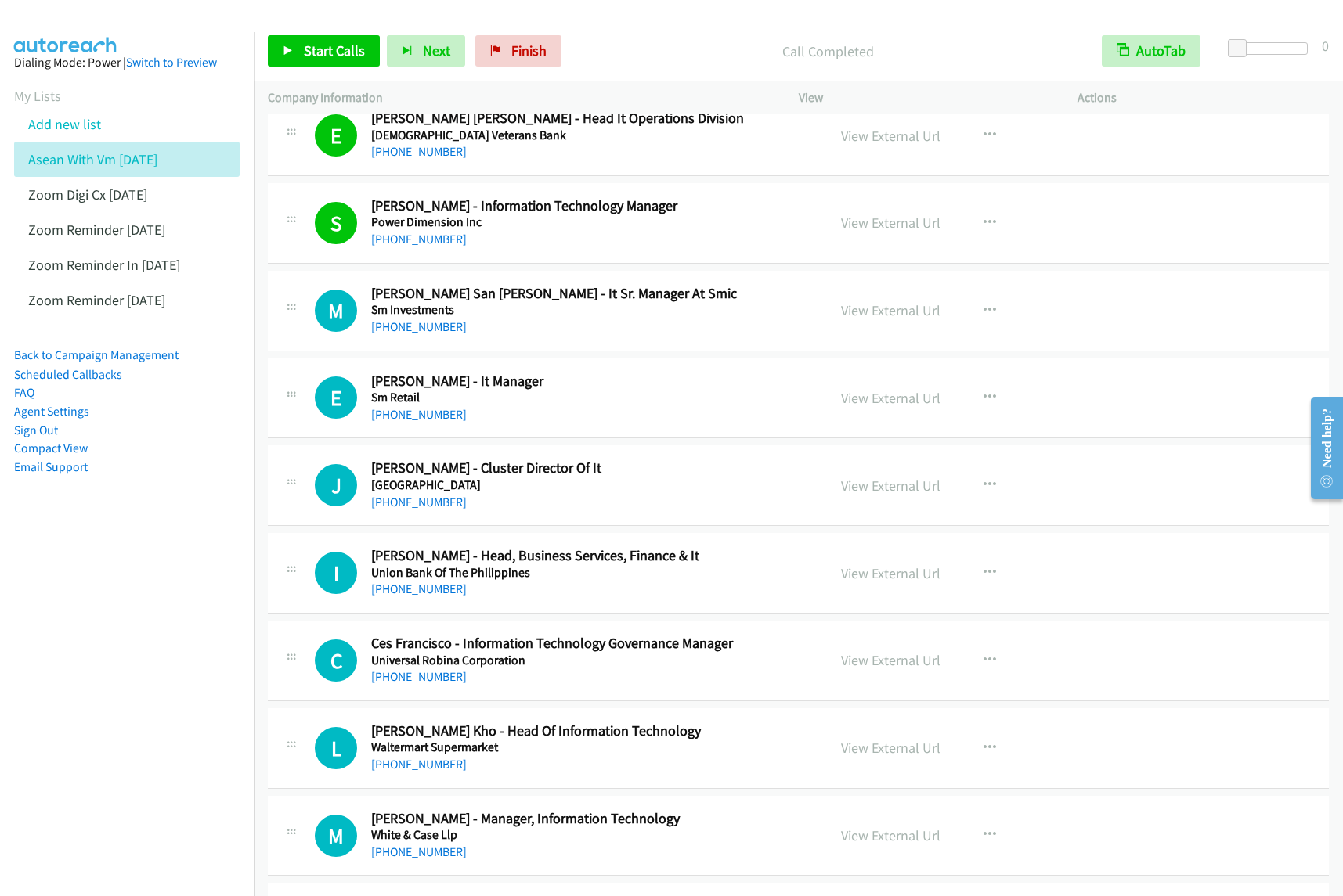
scroll to position [3033, 0]
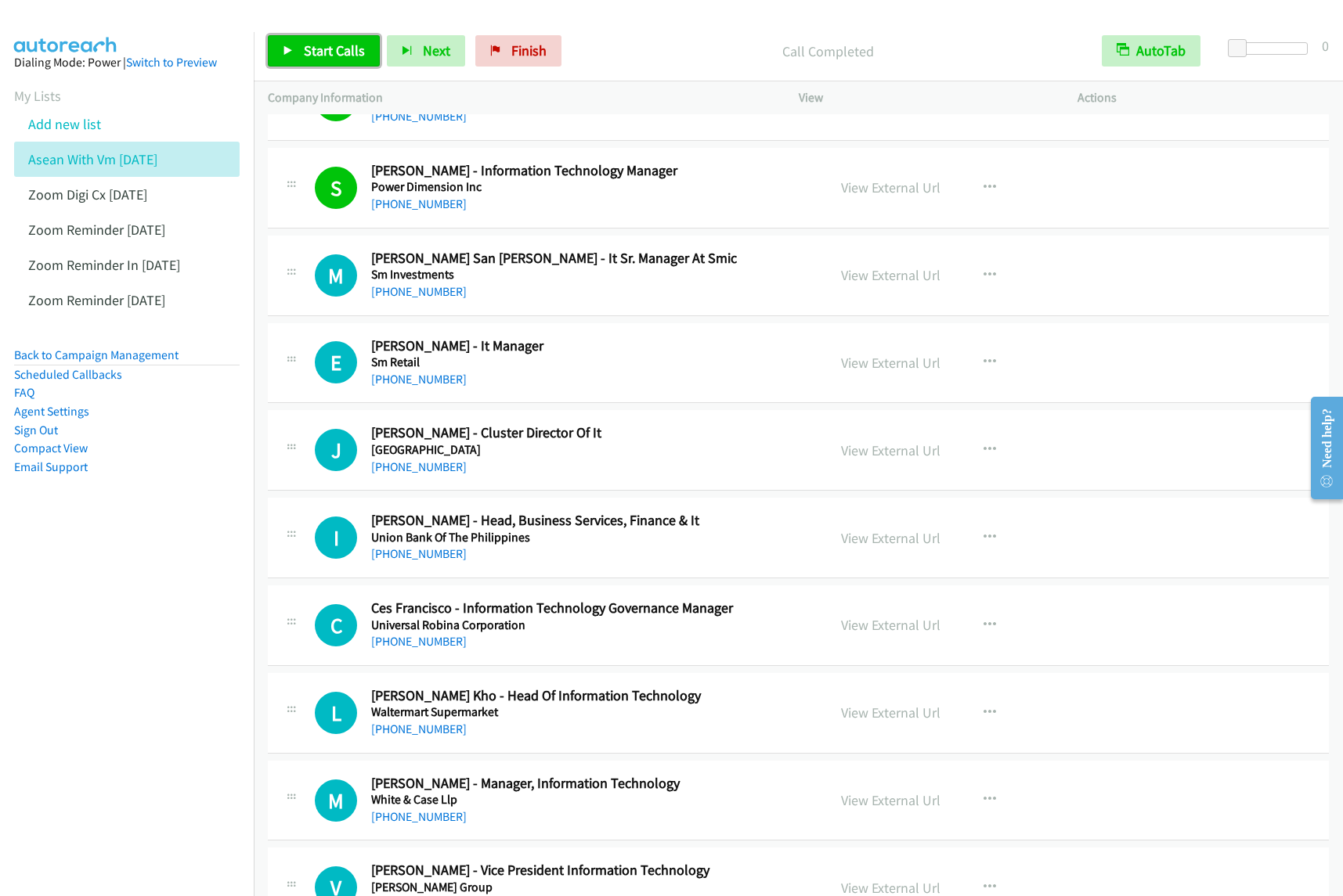
click at [322, 47] on span "Start Calls" at bounding box center [335, 51] width 61 height 18
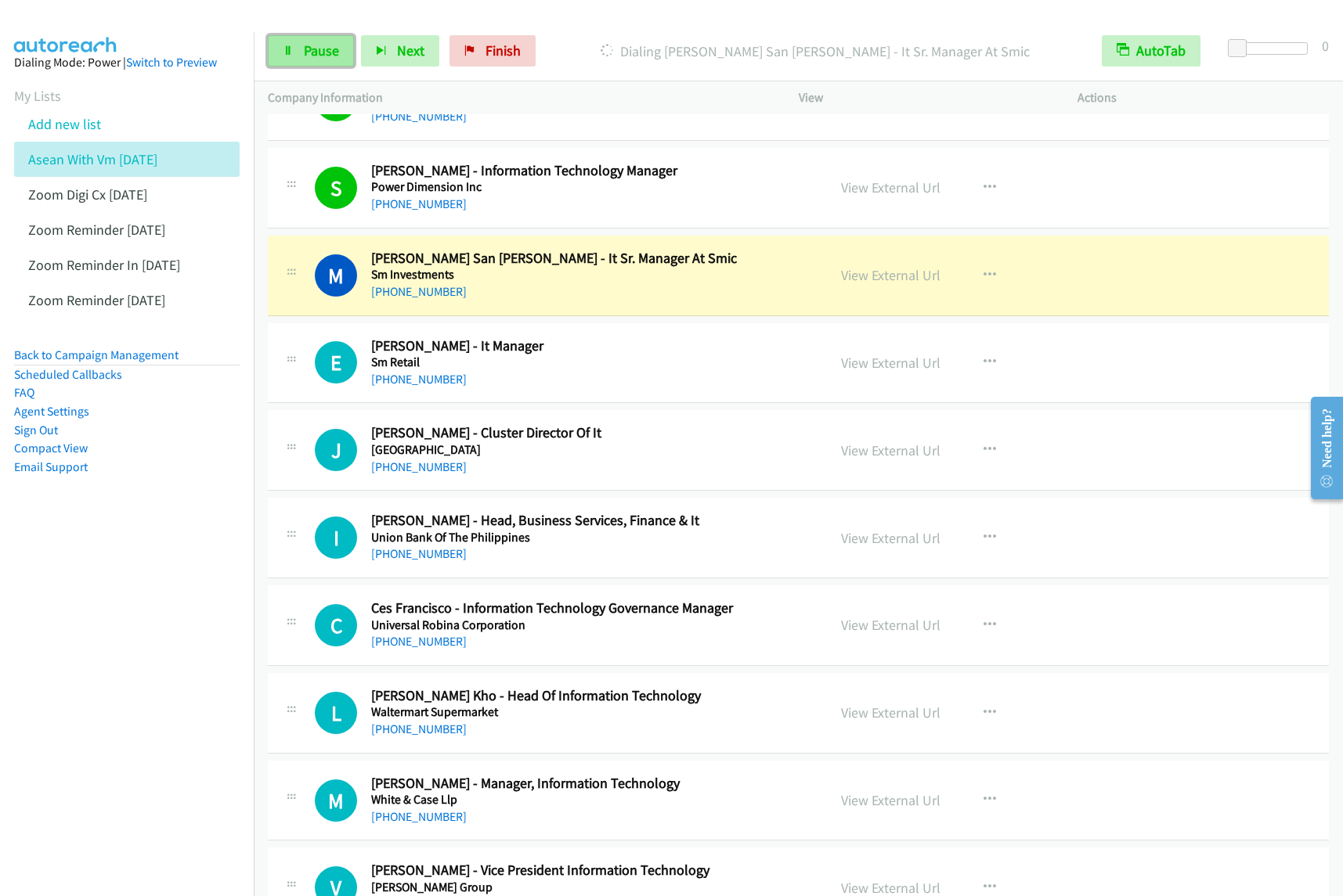
click at [328, 43] on span "Pause" at bounding box center [322, 51] width 35 height 18
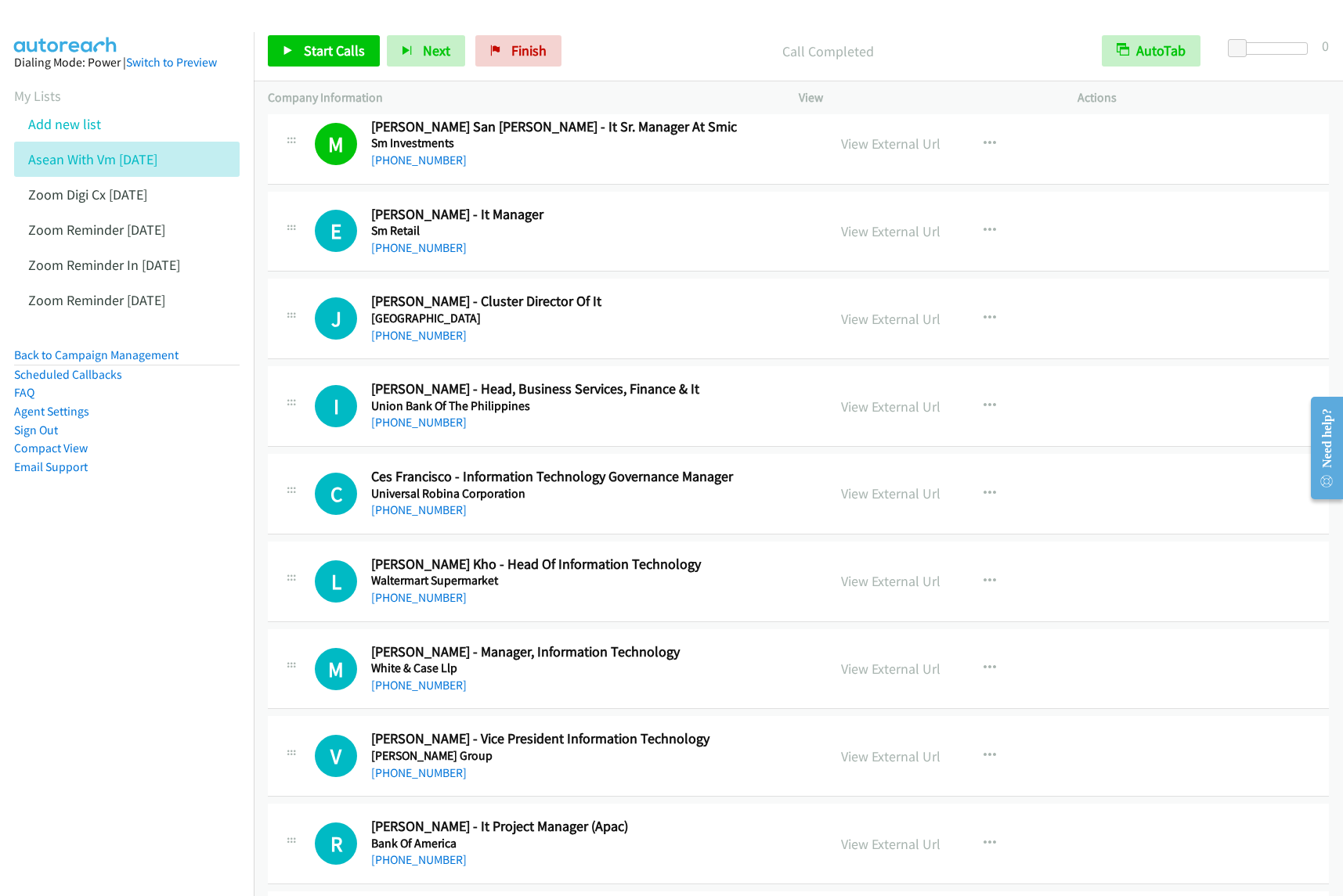
scroll to position [3131, 0]
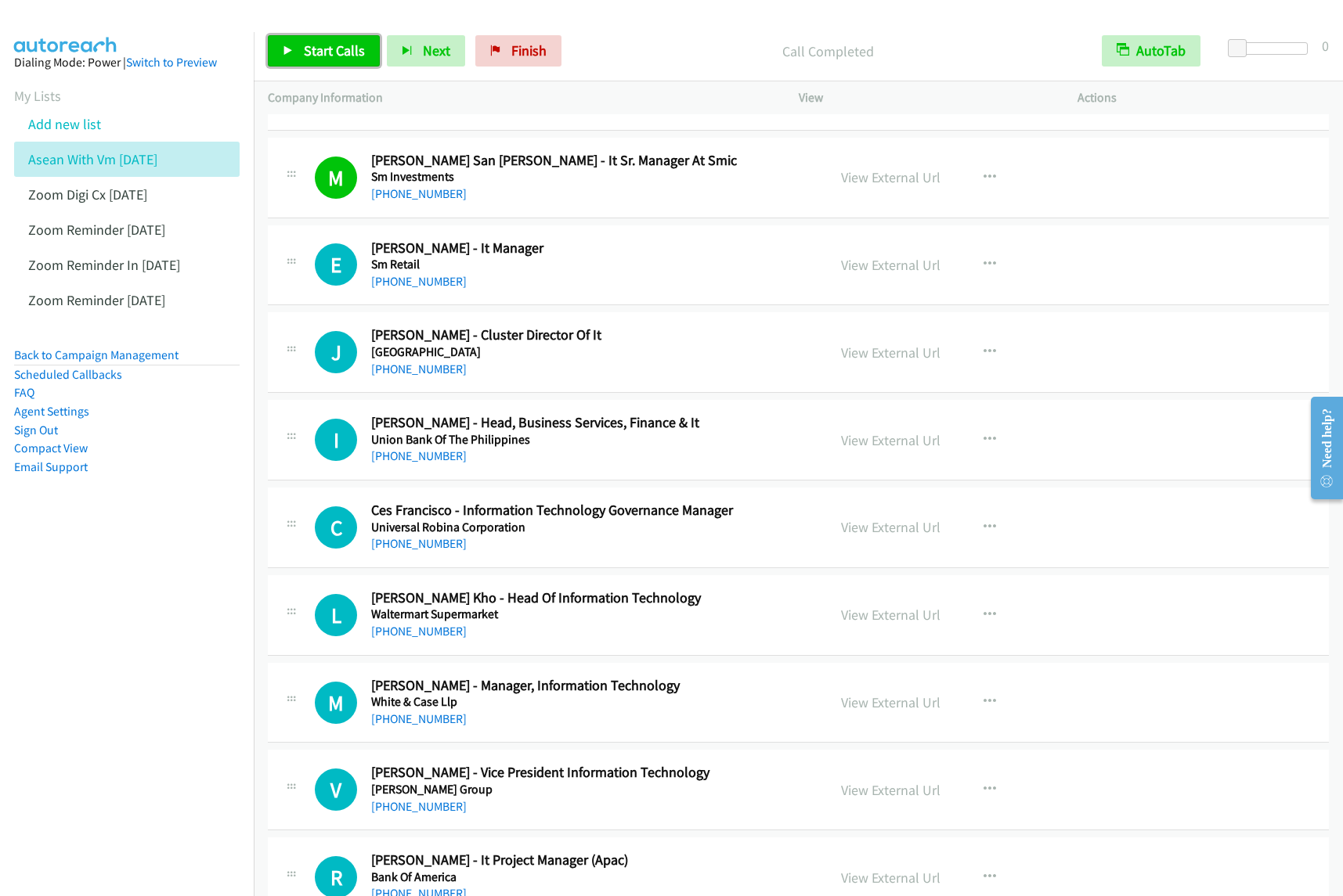
click at [351, 51] on span "Start Calls" at bounding box center [335, 51] width 61 height 18
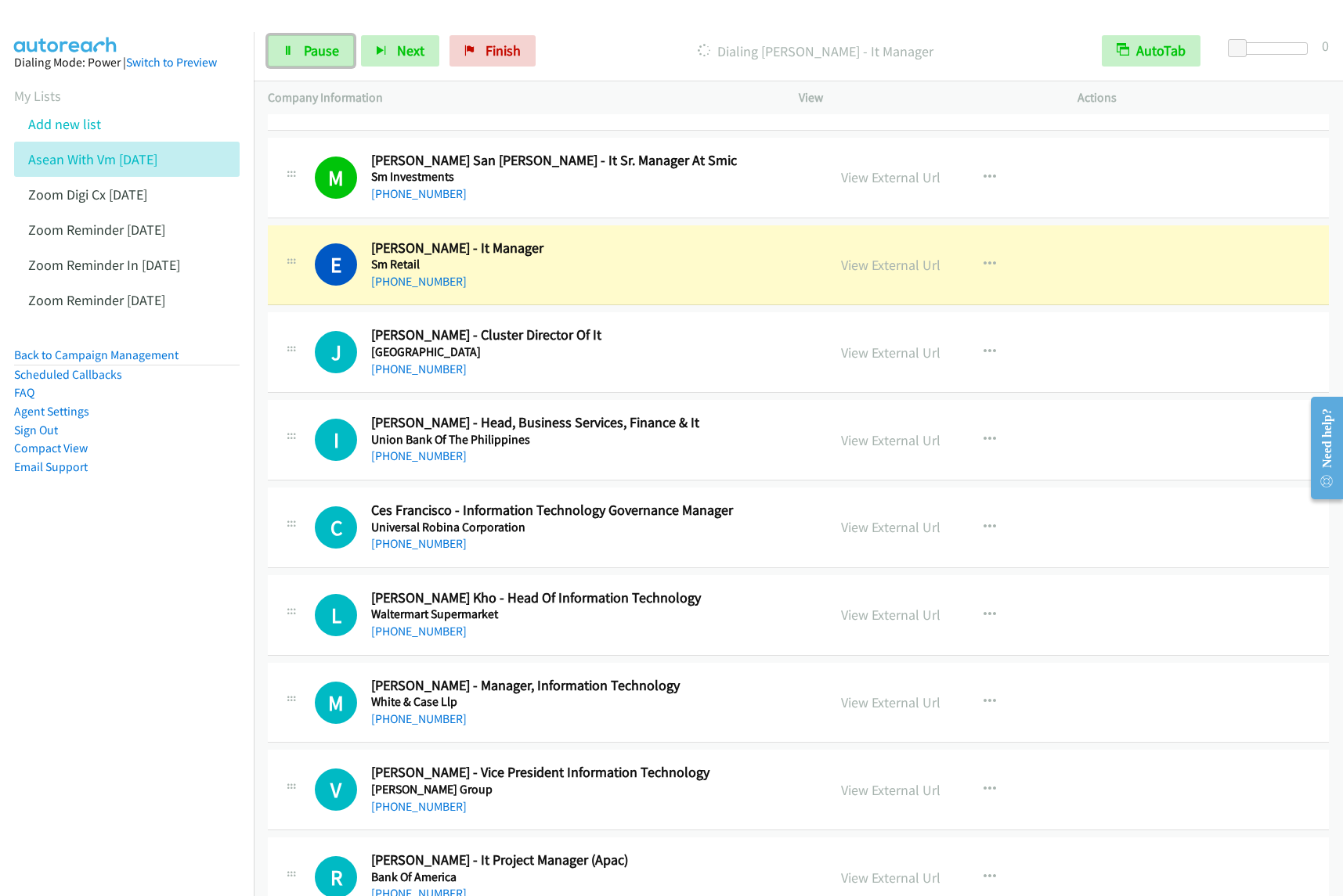
drag, startPoint x: 299, startPoint y: 52, endPoint x: 415, endPoint y: 26, distance: 118.9
click at [299, 52] on link "Pause" at bounding box center [311, 51] width 87 height 31
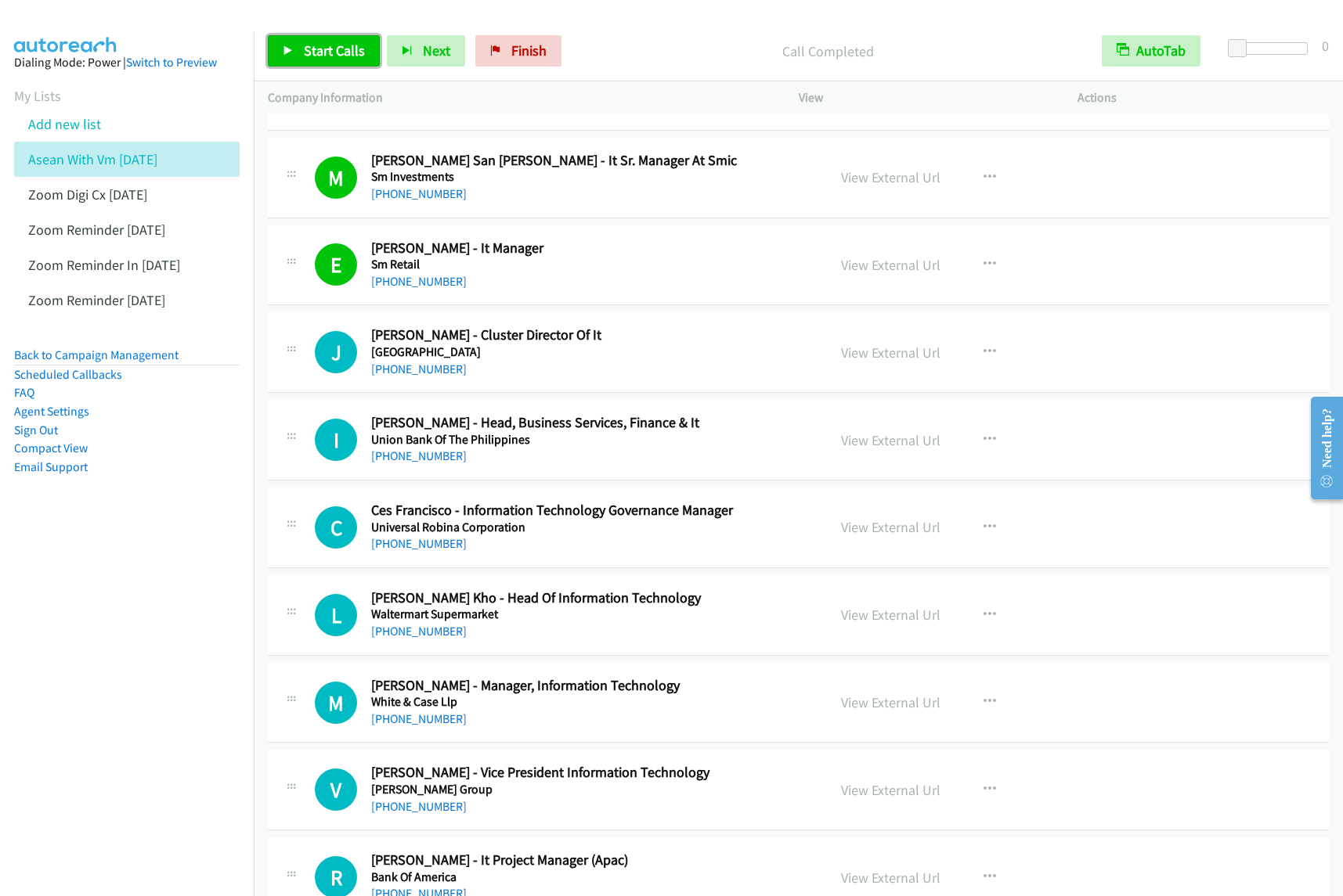
click at [338, 64] on link "Start Calls" at bounding box center [324, 51] width 112 height 31
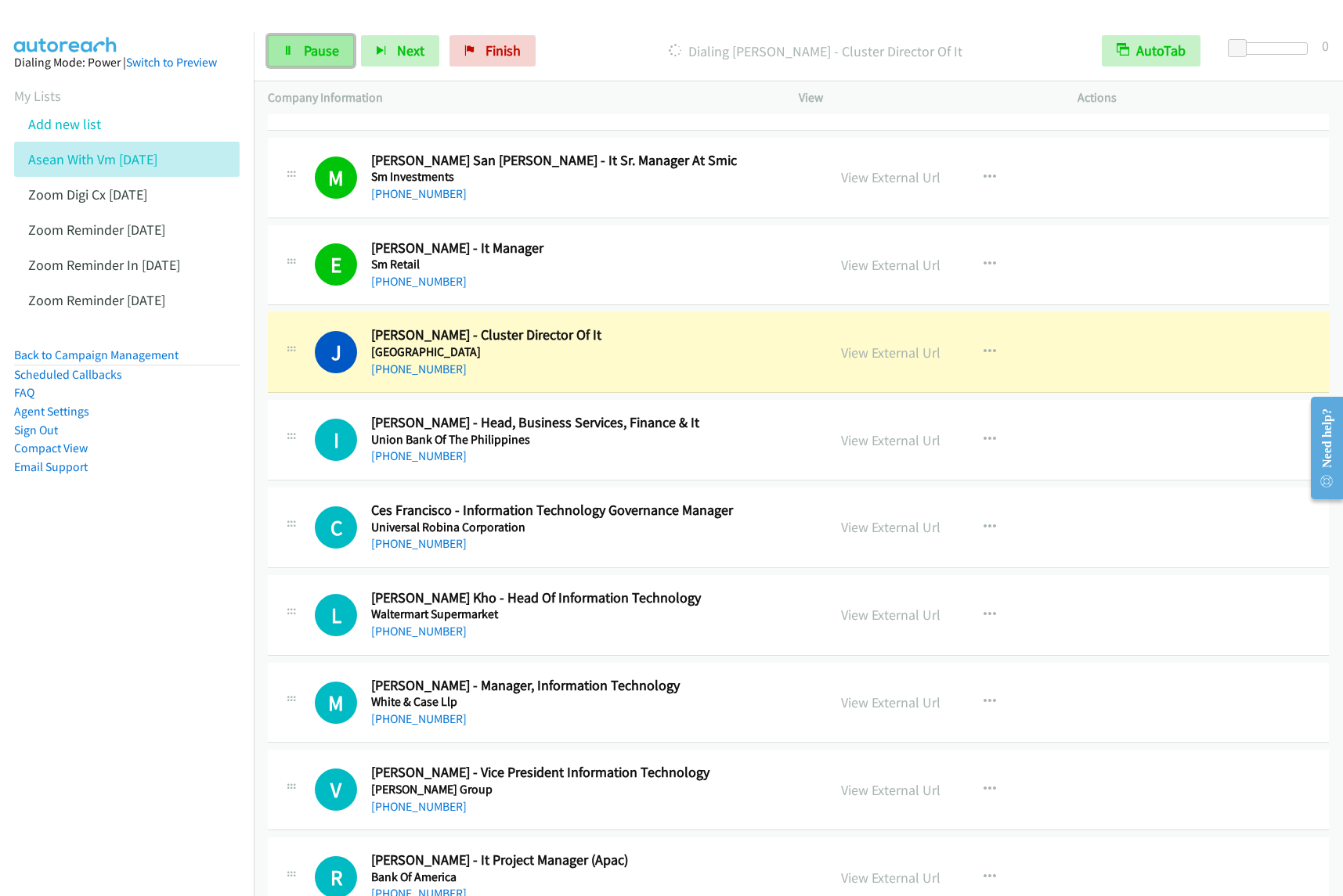
click at [318, 49] on span "Pause" at bounding box center [322, 51] width 35 height 18
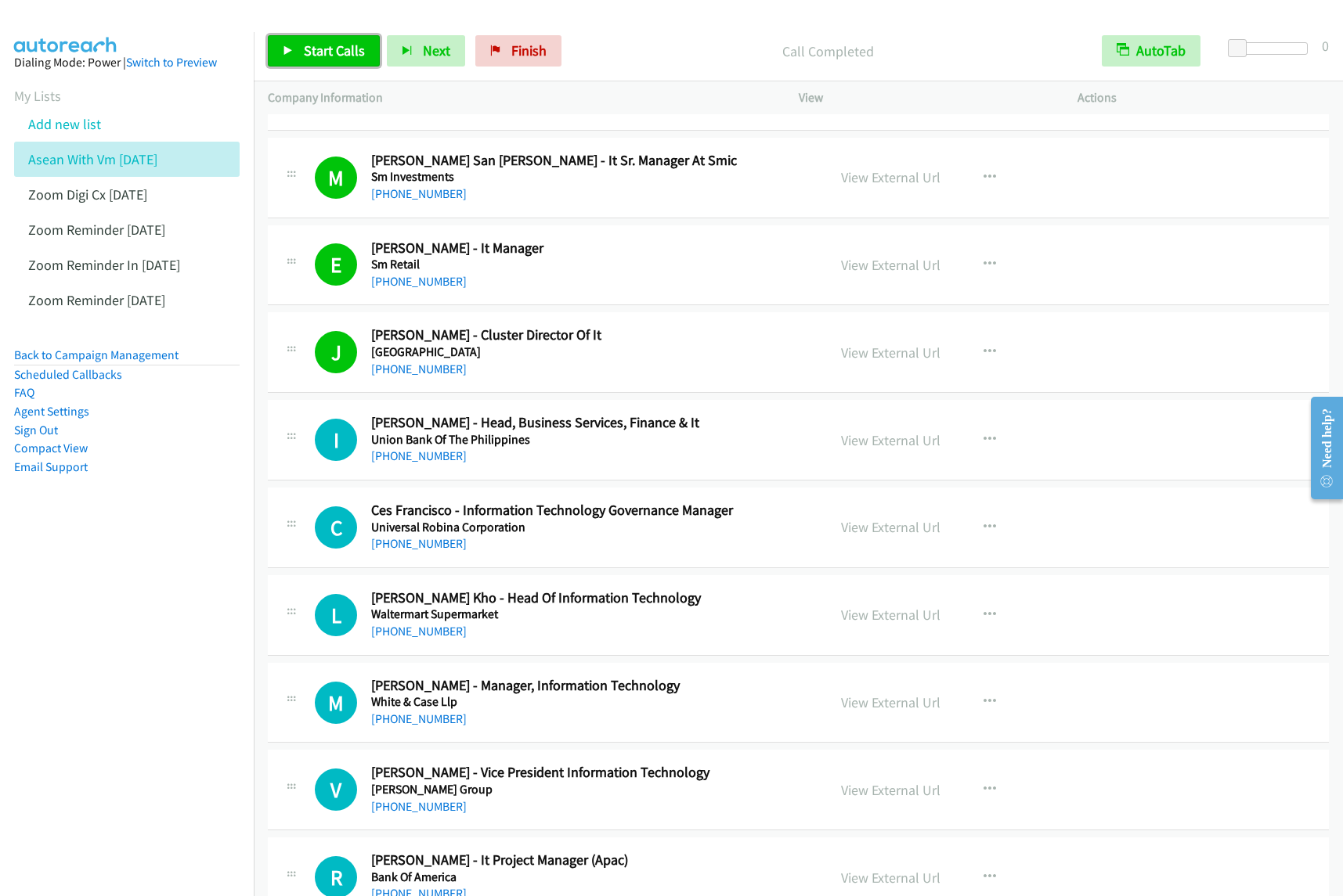
click at [334, 55] on span "Start Calls" at bounding box center [335, 51] width 61 height 18
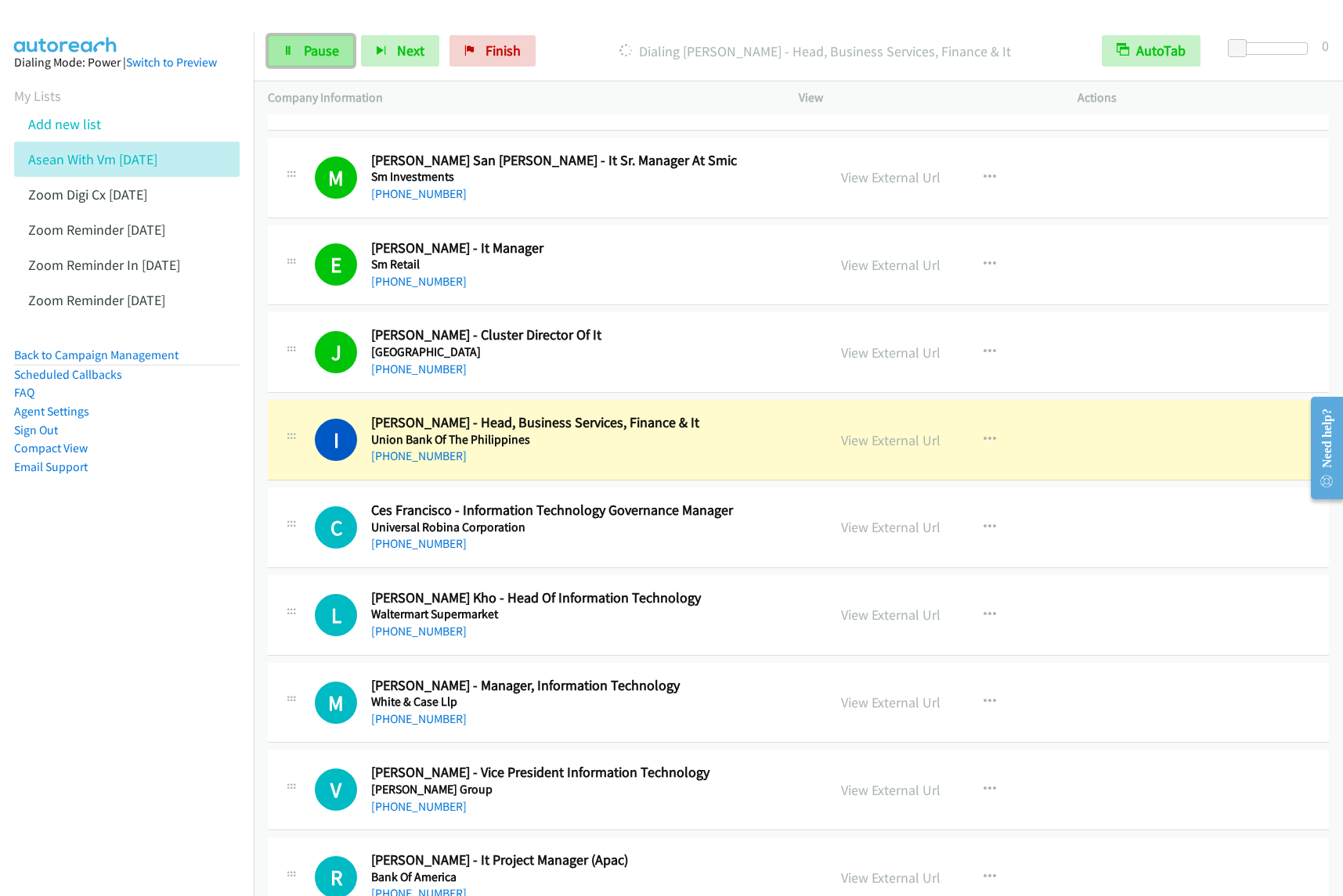
click at [309, 56] on span "Pause" at bounding box center [322, 51] width 35 height 18
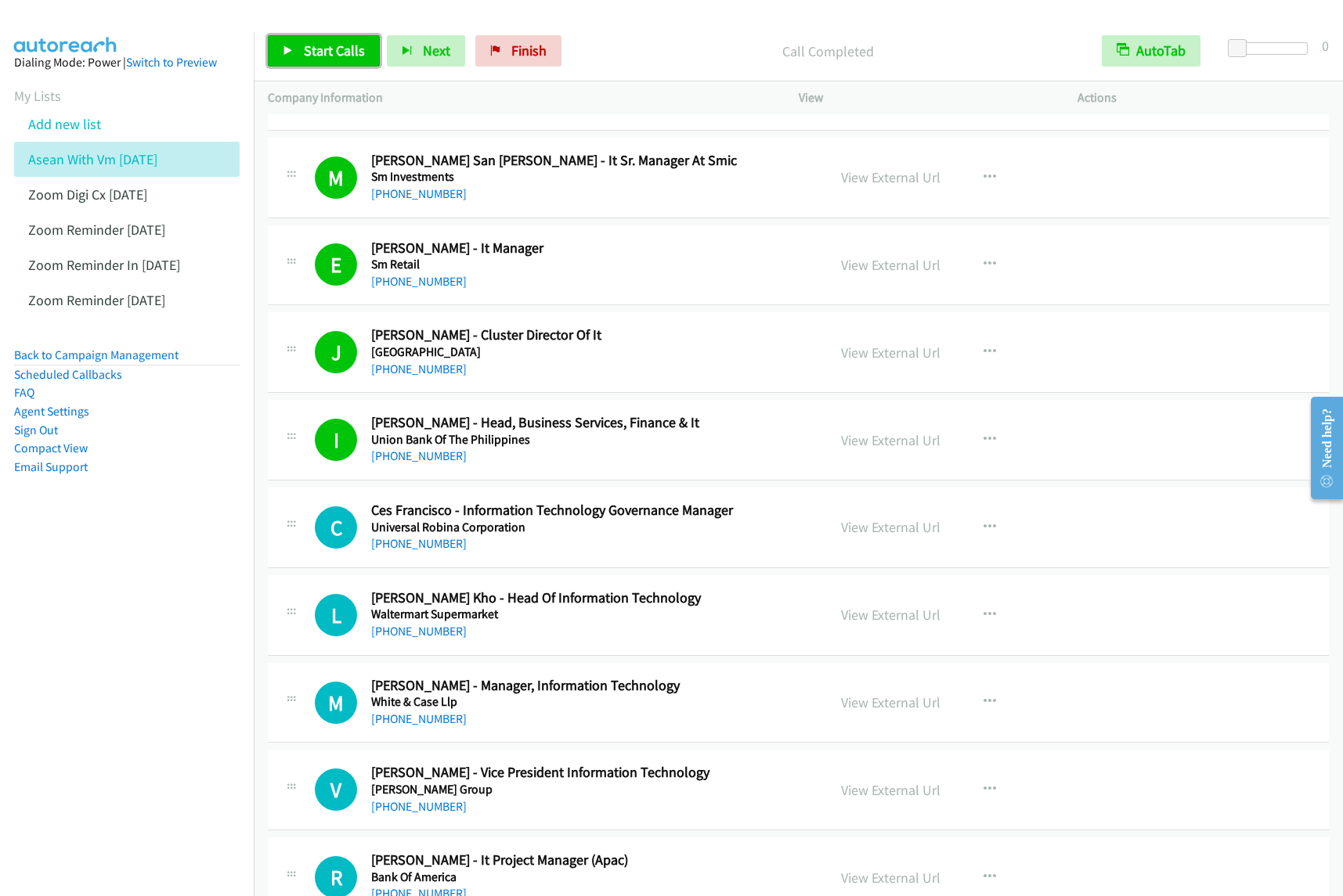
click at [335, 45] on span "Start Calls" at bounding box center [335, 51] width 61 height 18
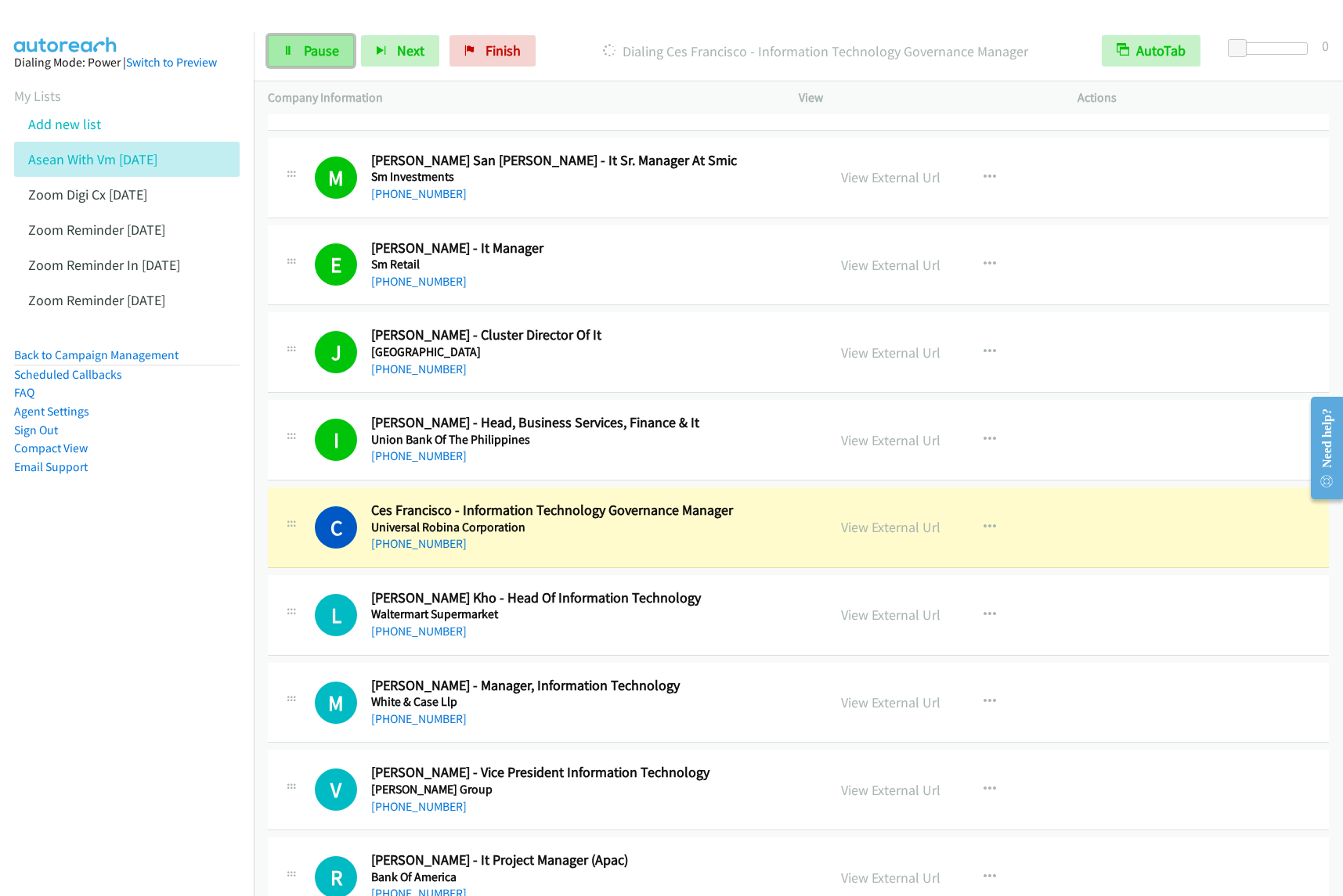
click at [318, 60] on link "Pause" at bounding box center [311, 51] width 87 height 31
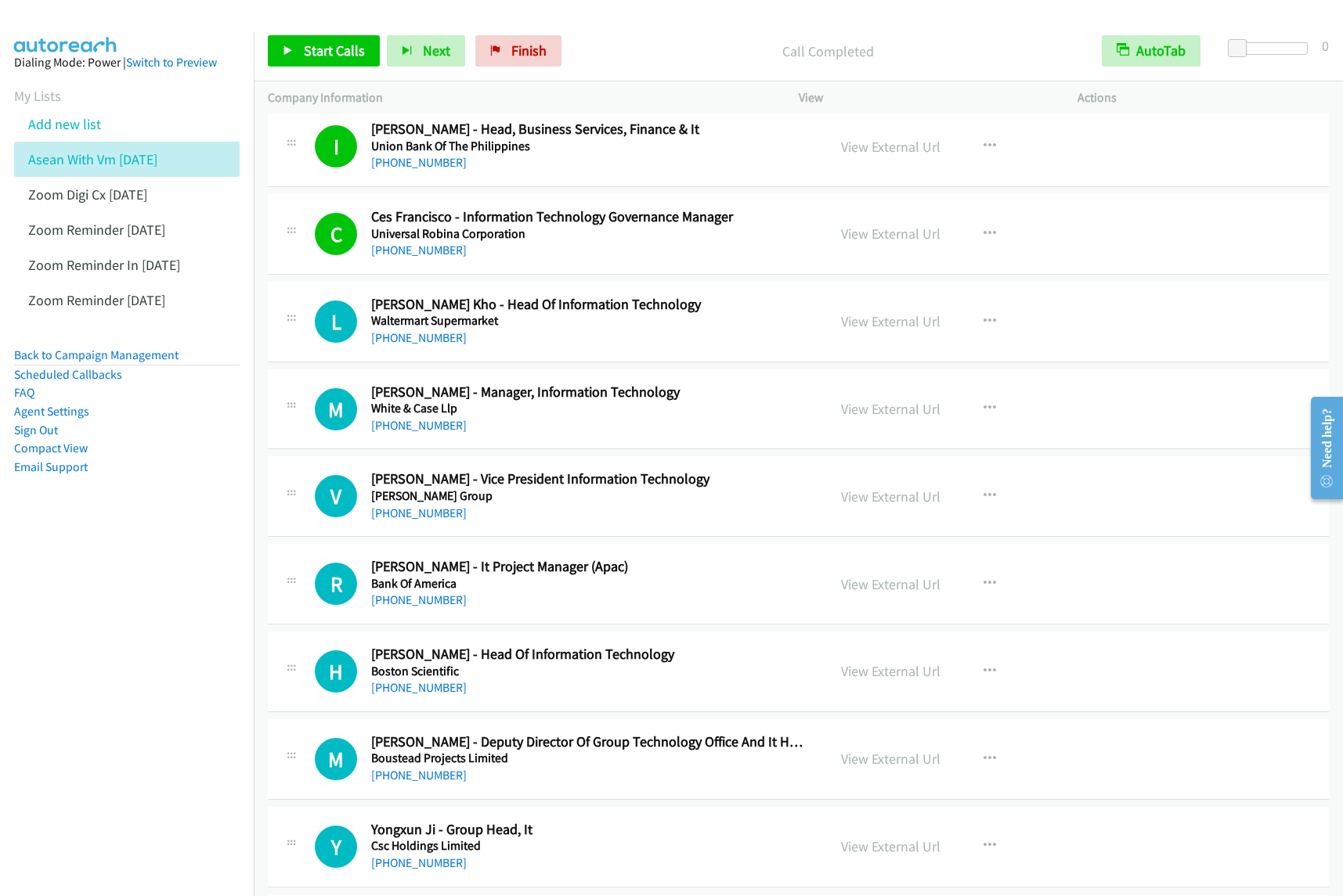
scroll to position [3522, 0]
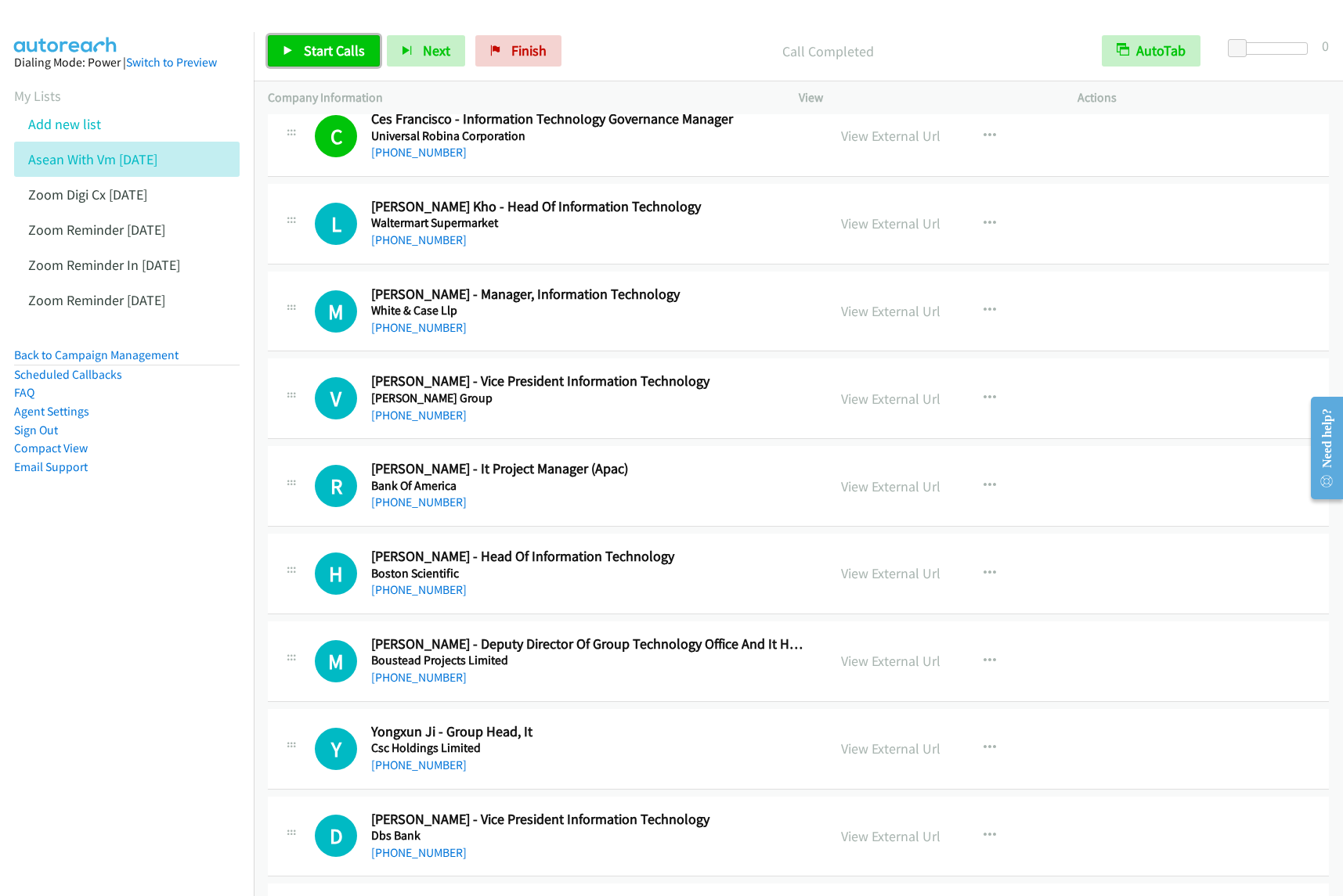
click at [354, 49] on span "Start Calls" at bounding box center [335, 51] width 61 height 18
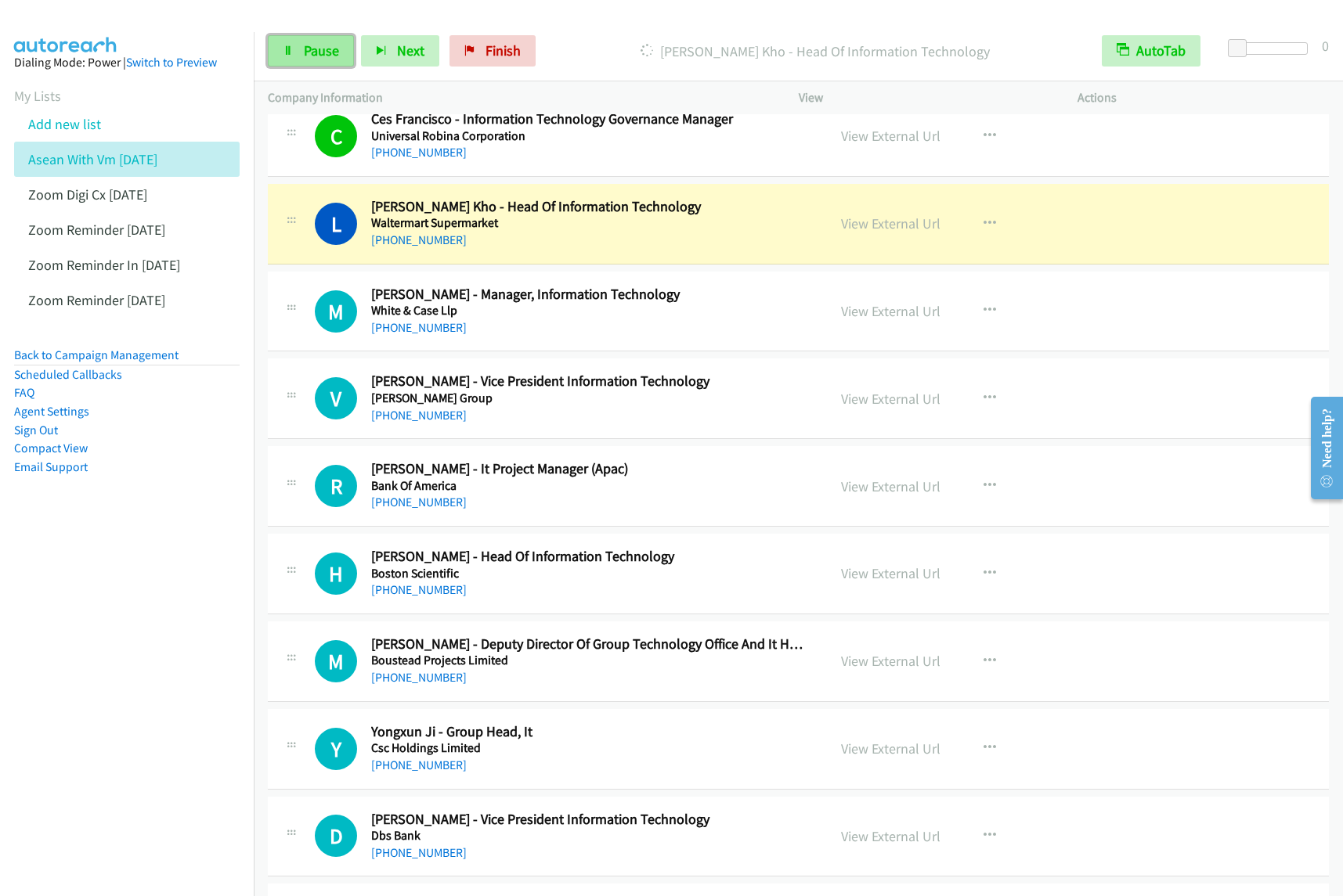
click at [317, 49] on span "Pause" at bounding box center [322, 51] width 35 height 18
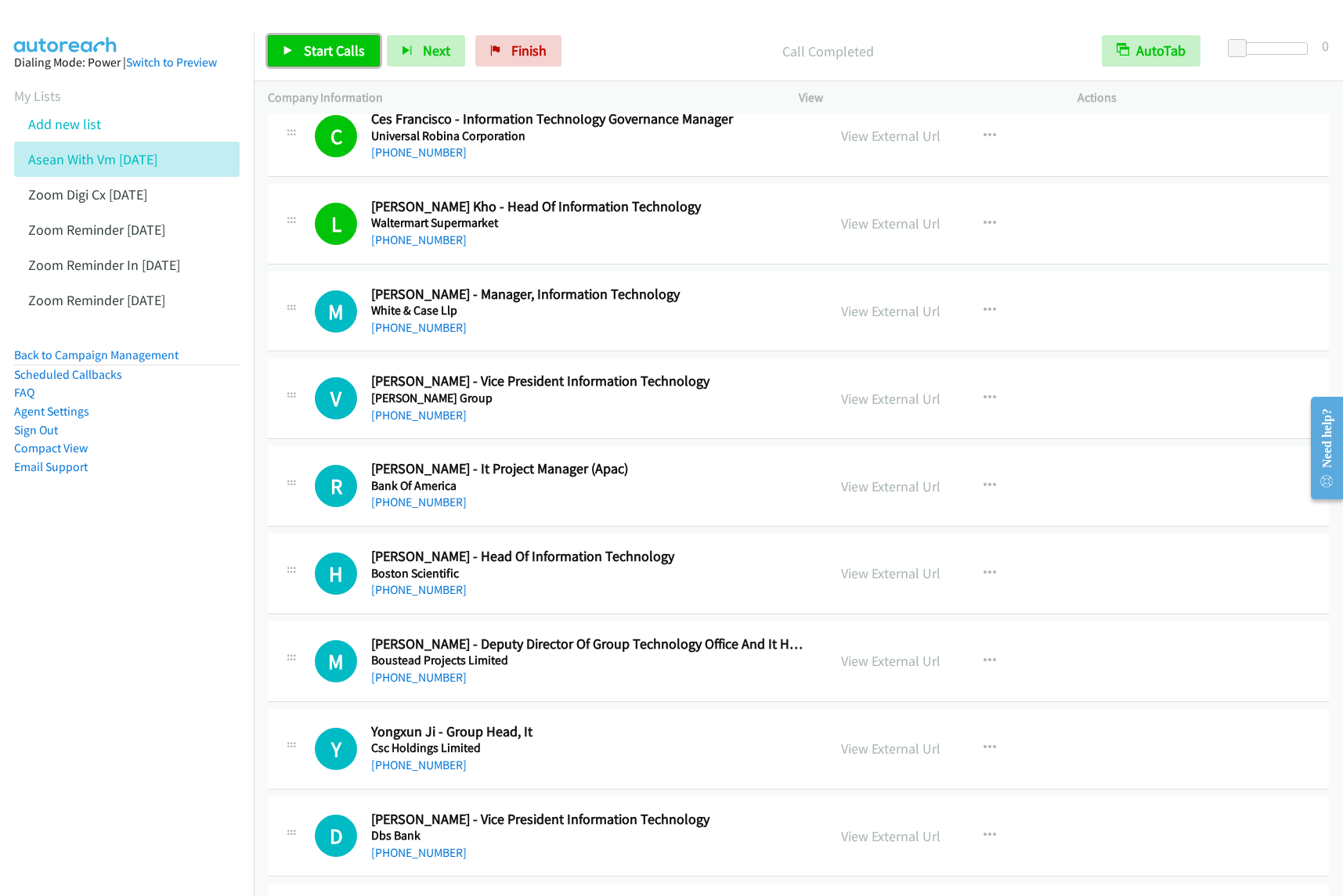
click at [342, 49] on span "Start Calls" at bounding box center [335, 51] width 61 height 18
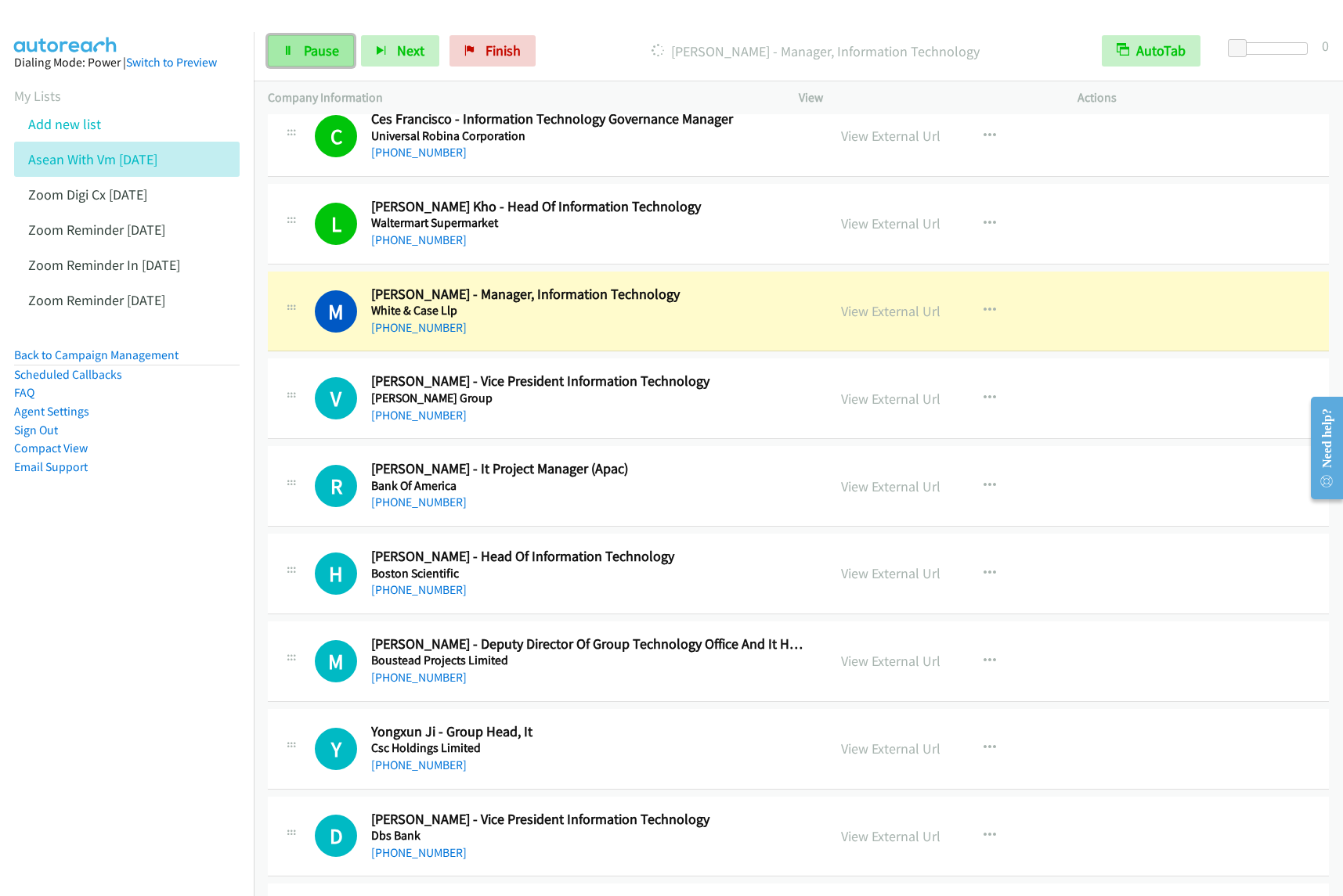
click at [306, 49] on span "Pause" at bounding box center [322, 51] width 35 height 18
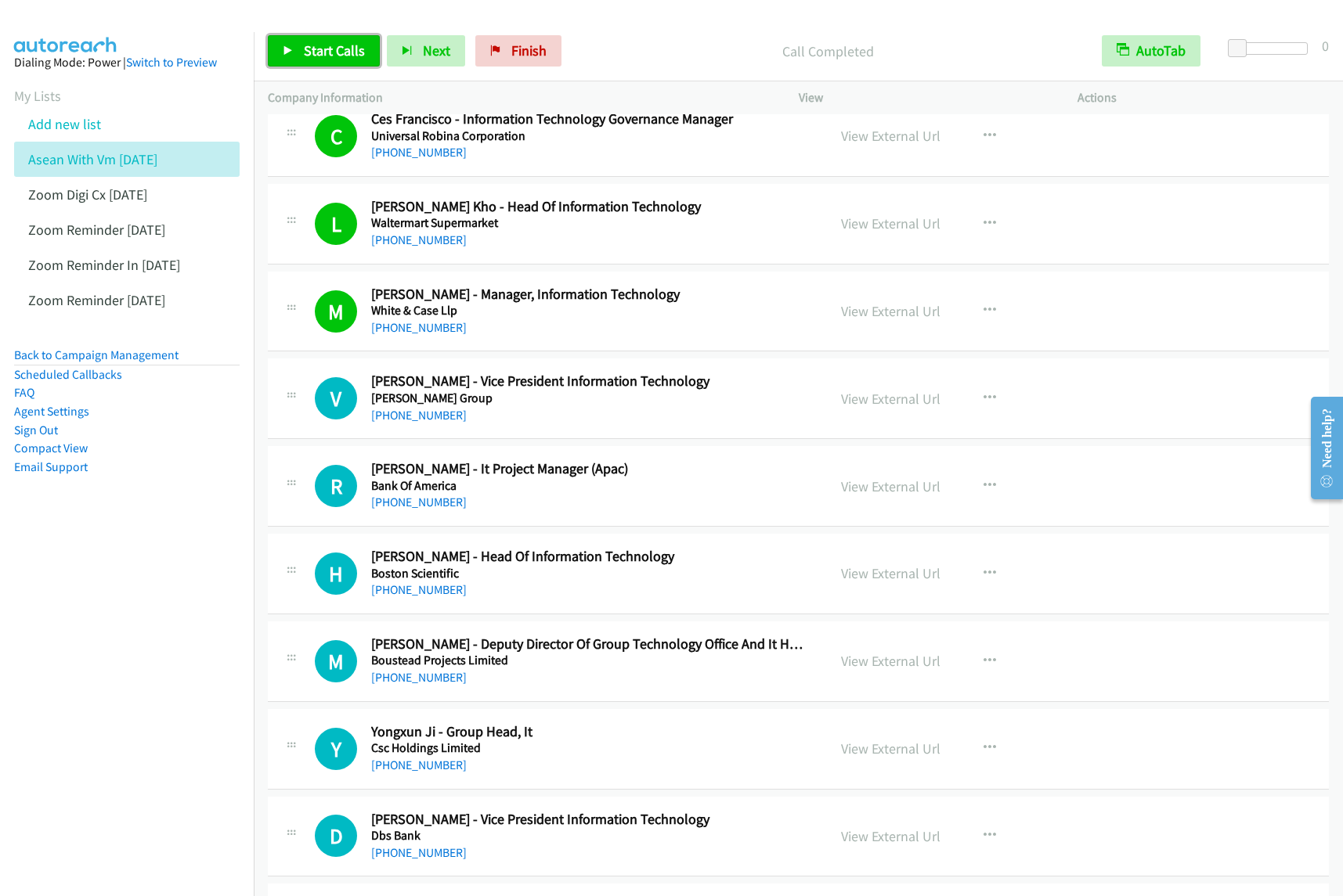
click at [349, 63] on link "Start Calls" at bounding box center [324, 51] width 112 height 31
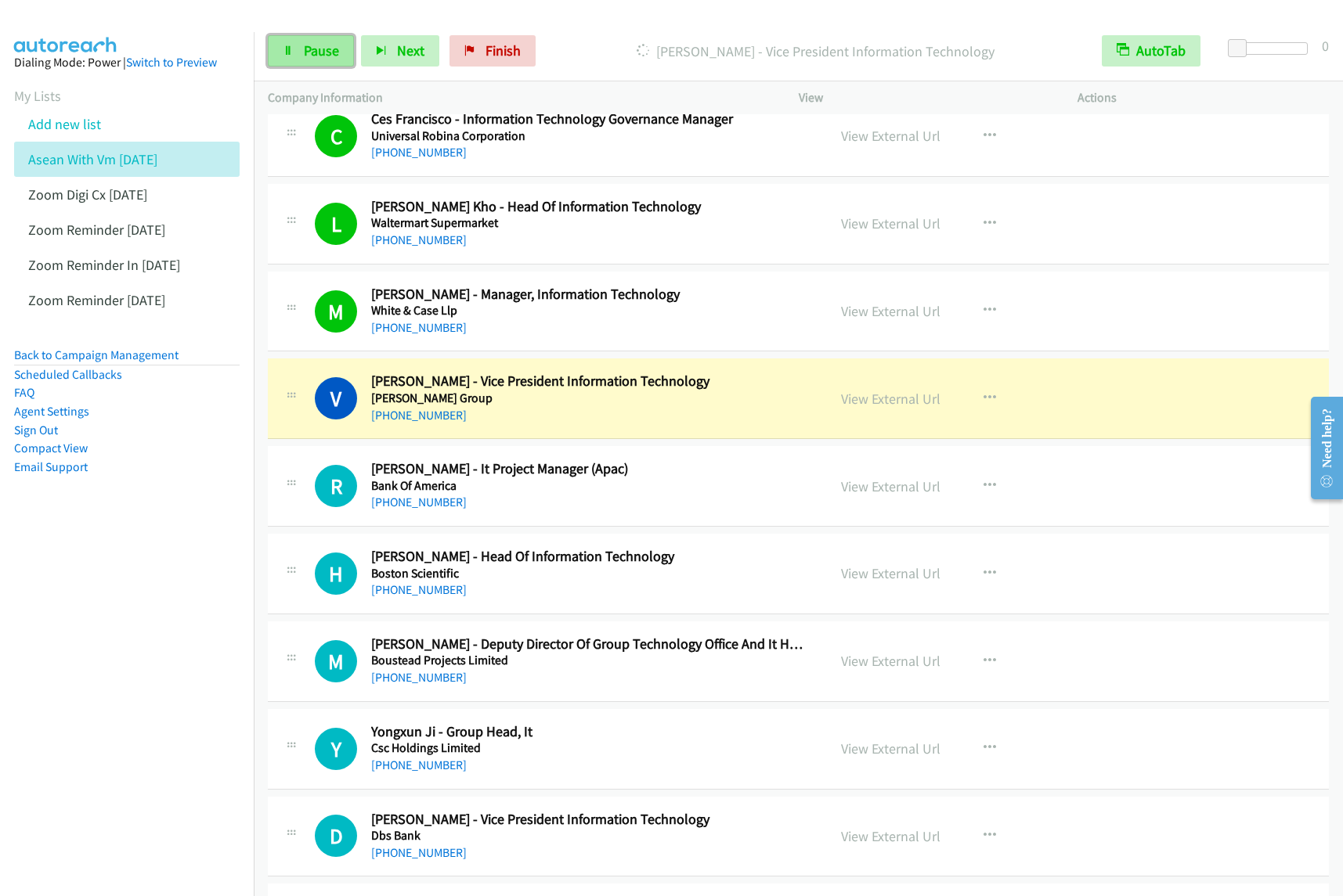
click at [298, 52] on link "Pause" at bounding box center [311, 51] width 87 height 31
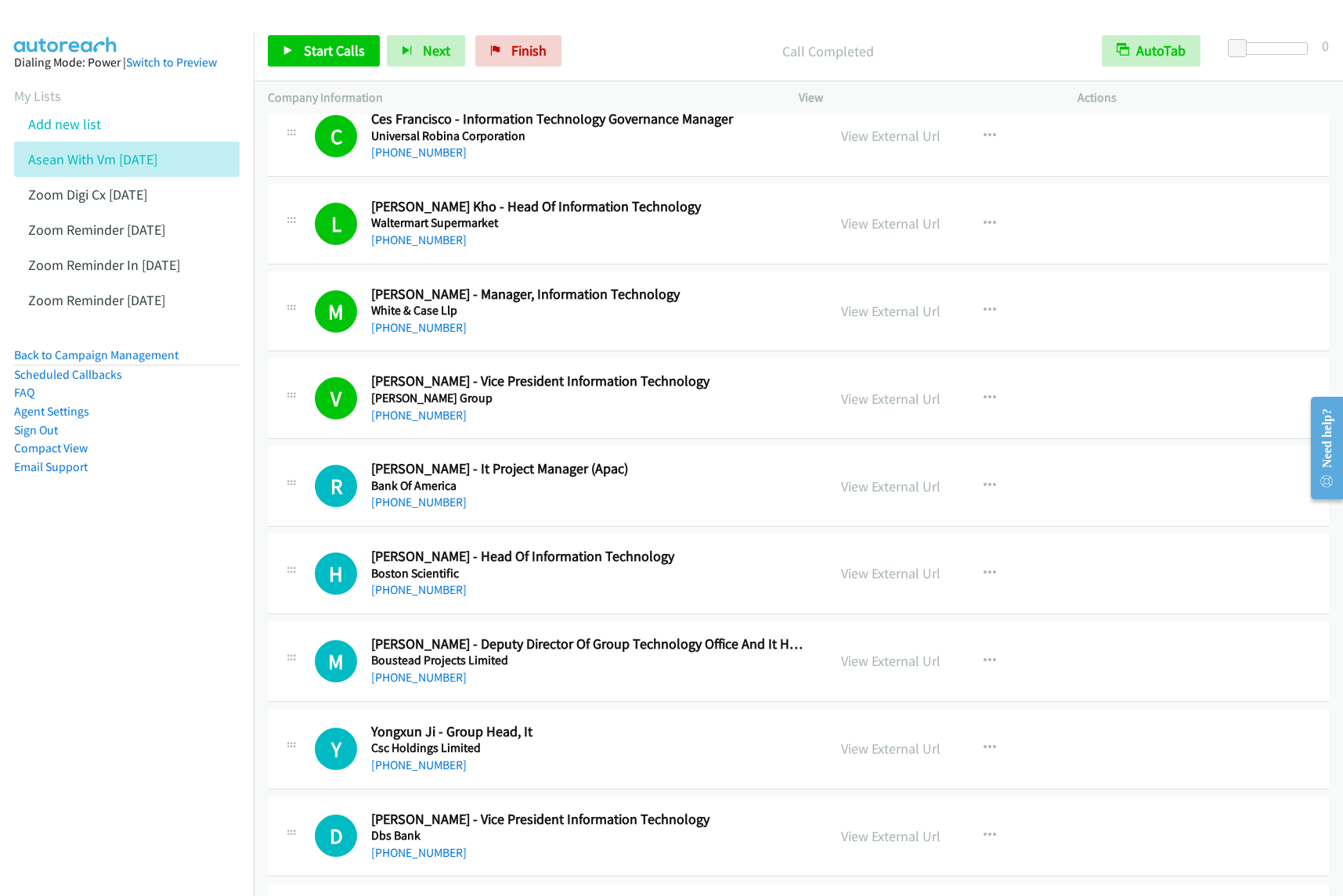
click at [318, 33] on div "Start Calls Pause Next Finish Call Completed AutoTab AutoTab 0" at bounding box center [798, 51] width 1090 height 60
click at [323, 47] on span "Start Calls" at bounding box center [335, 51] width 61 height 18
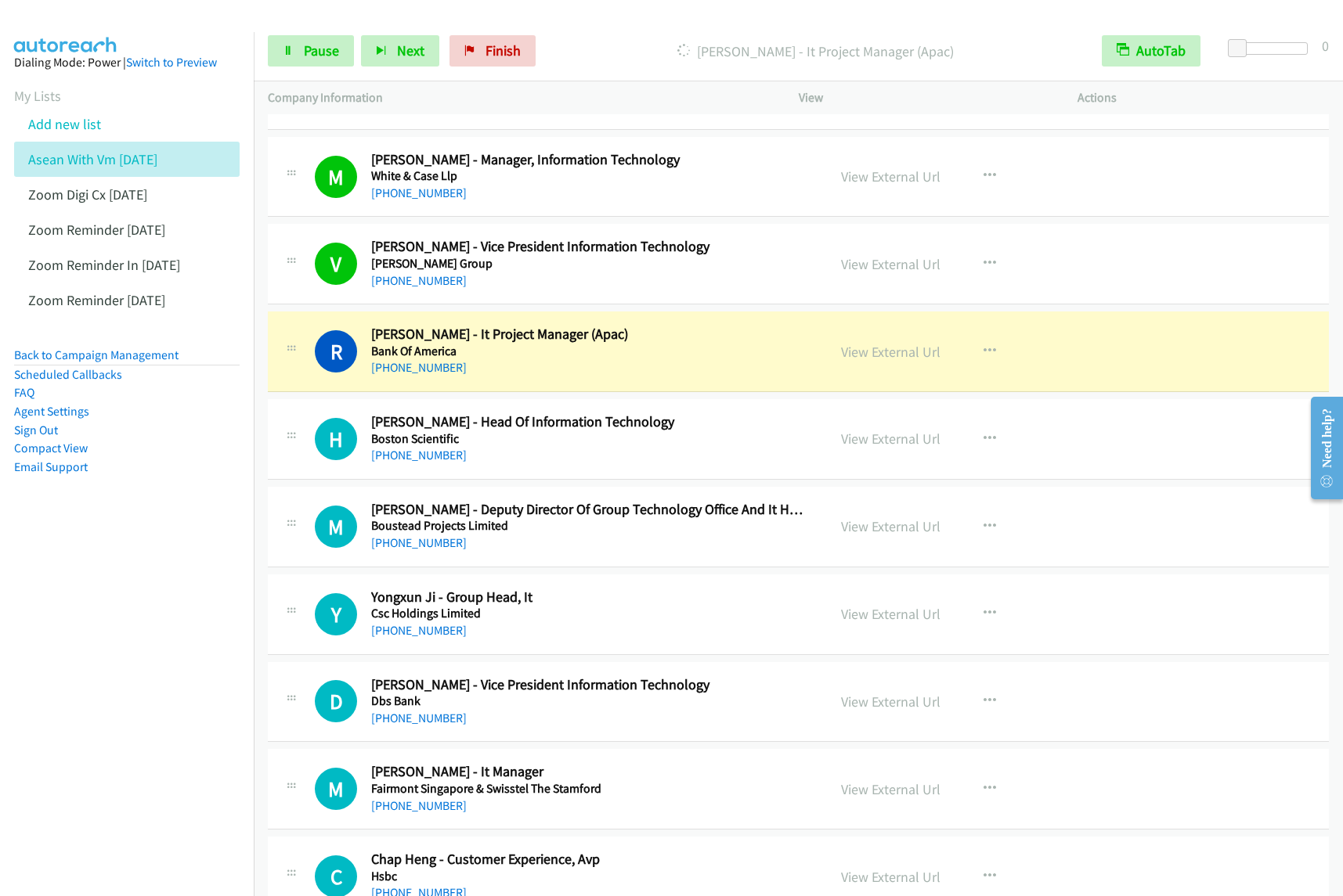
scroll to position [3620, 0]
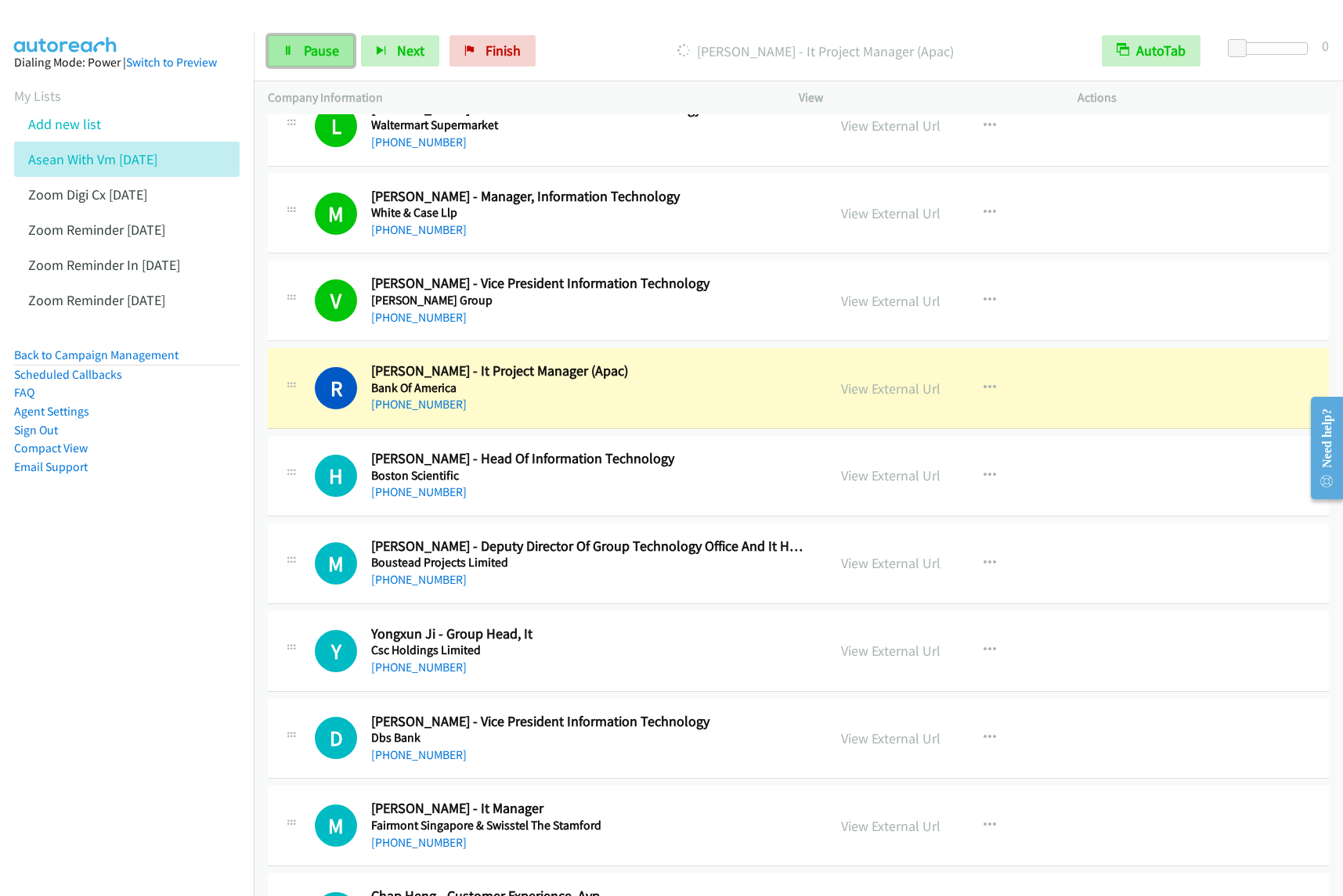
click at [306, 51] on span "Pause" at bounding box center [322, 51] width 35 height 18
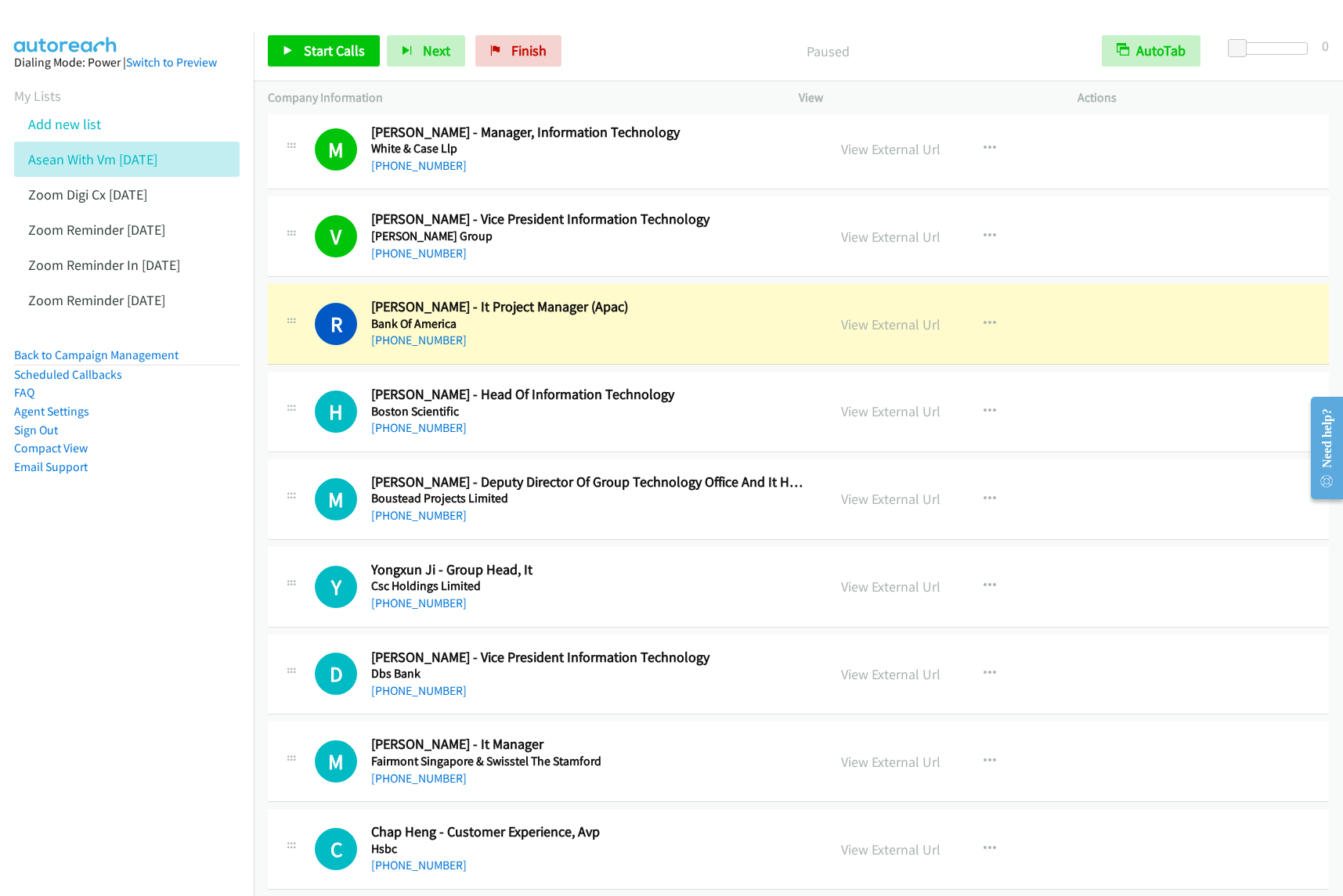
scroll to position [3718, 0]
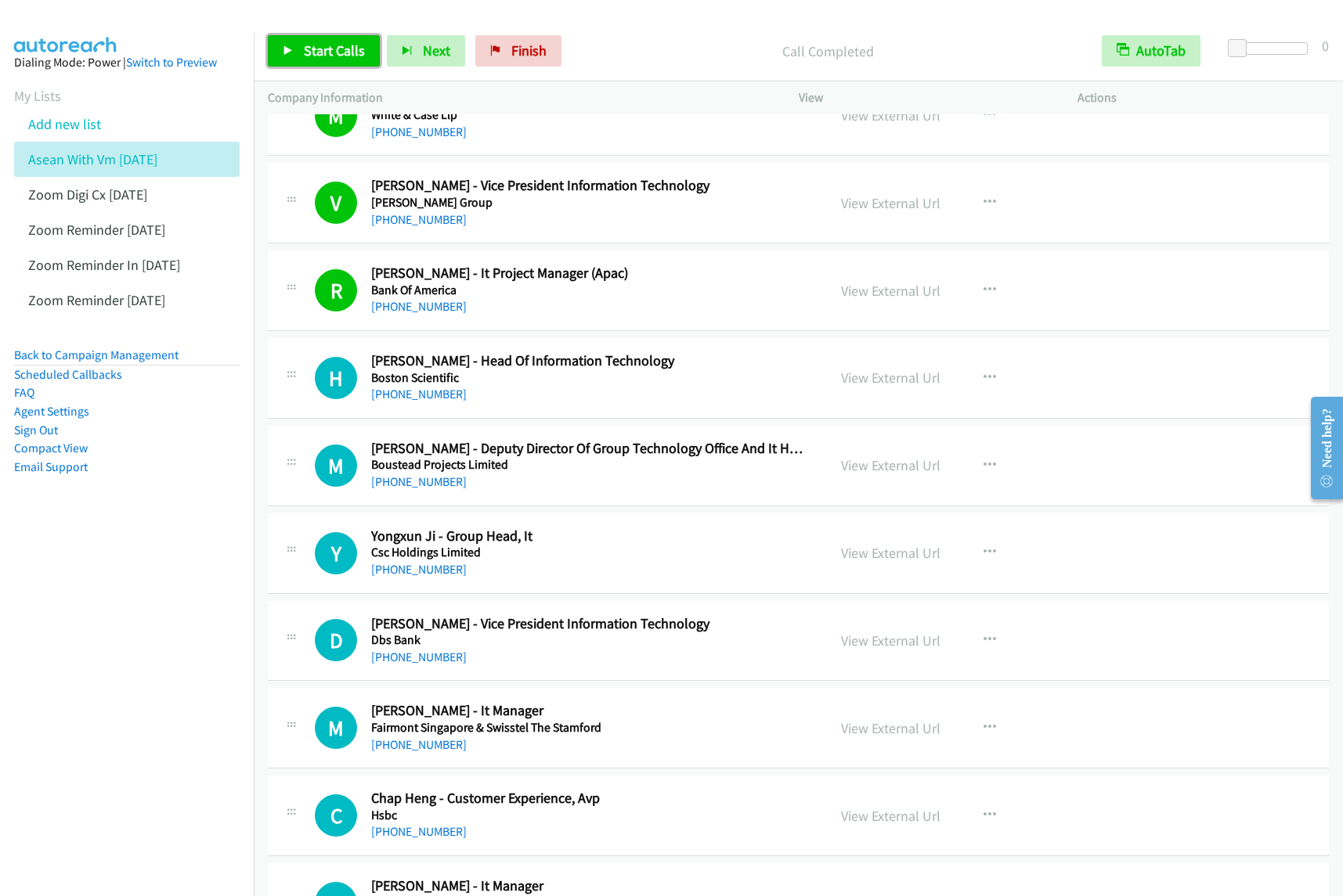
click at [361, 59] on span "Start Calls" at bounding box center [335, 51] width 61 height 18
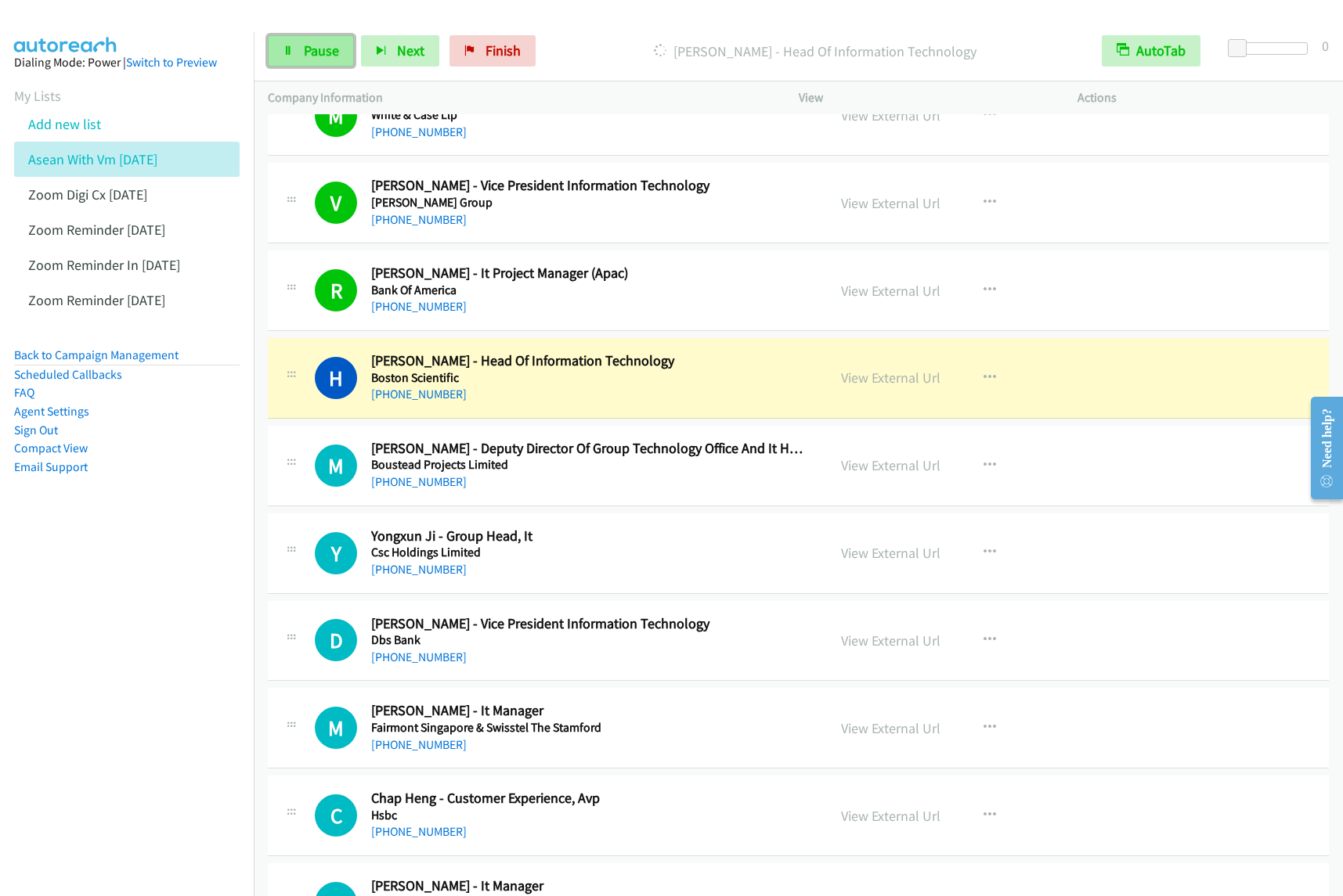
click at [312, 44] on span "Pause" at bounding box center [322, 51] width 35 height 18
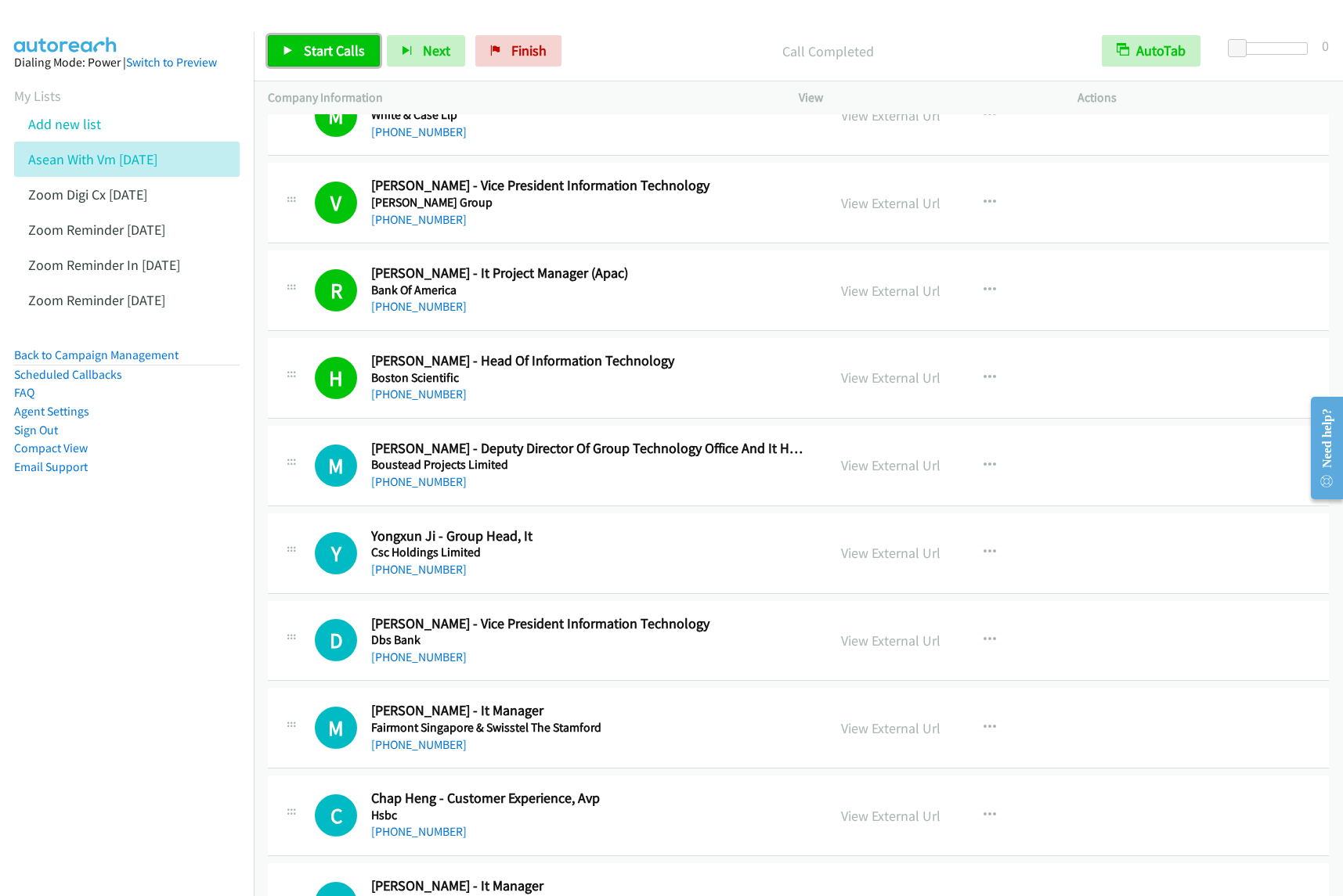
click at [335, 47] on span "Start Calls" at bounding box center [335, 51] width 61 height 18
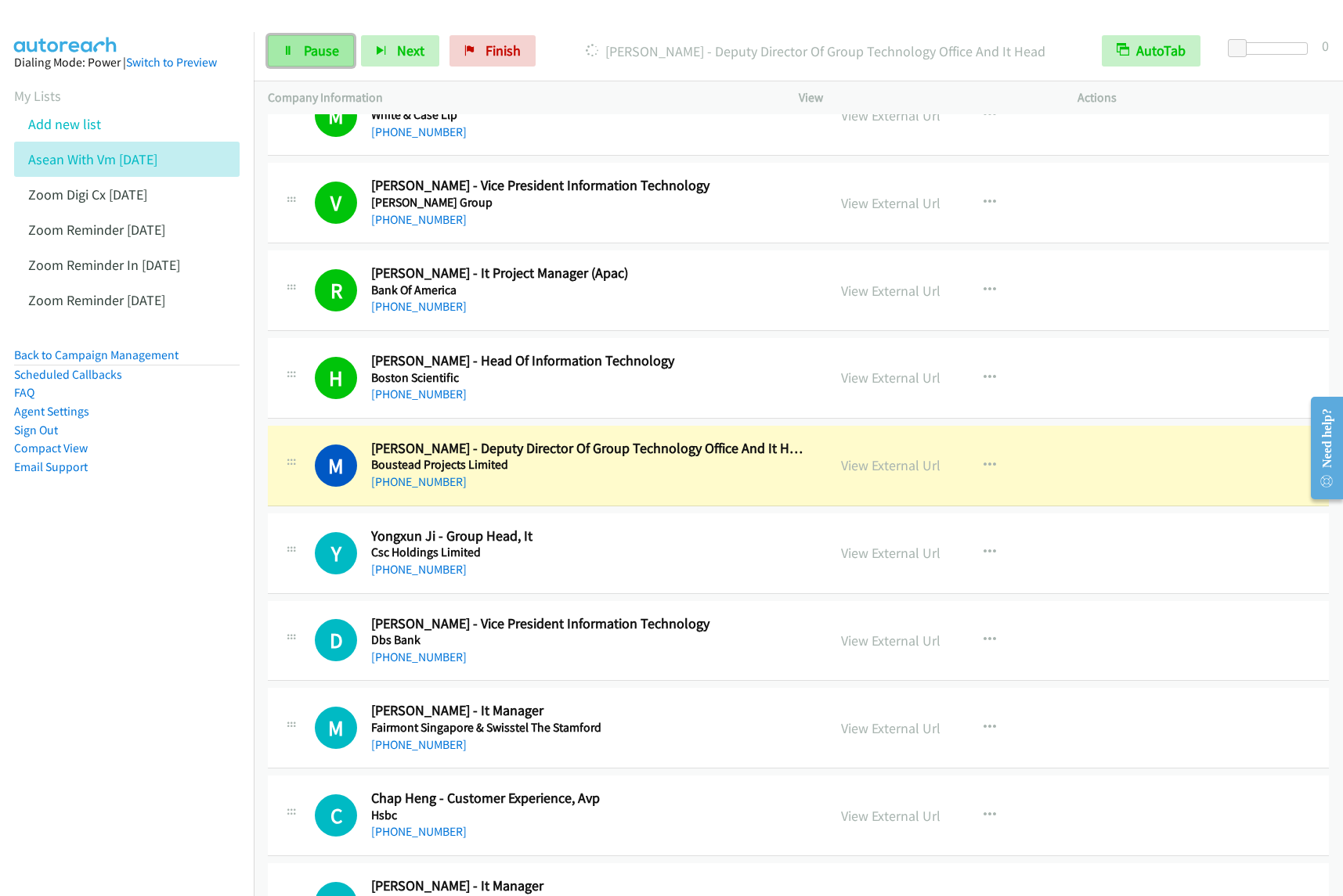
click at [306, 57] on span "Pause" at bounding box center [322, 51] width 35 height 18
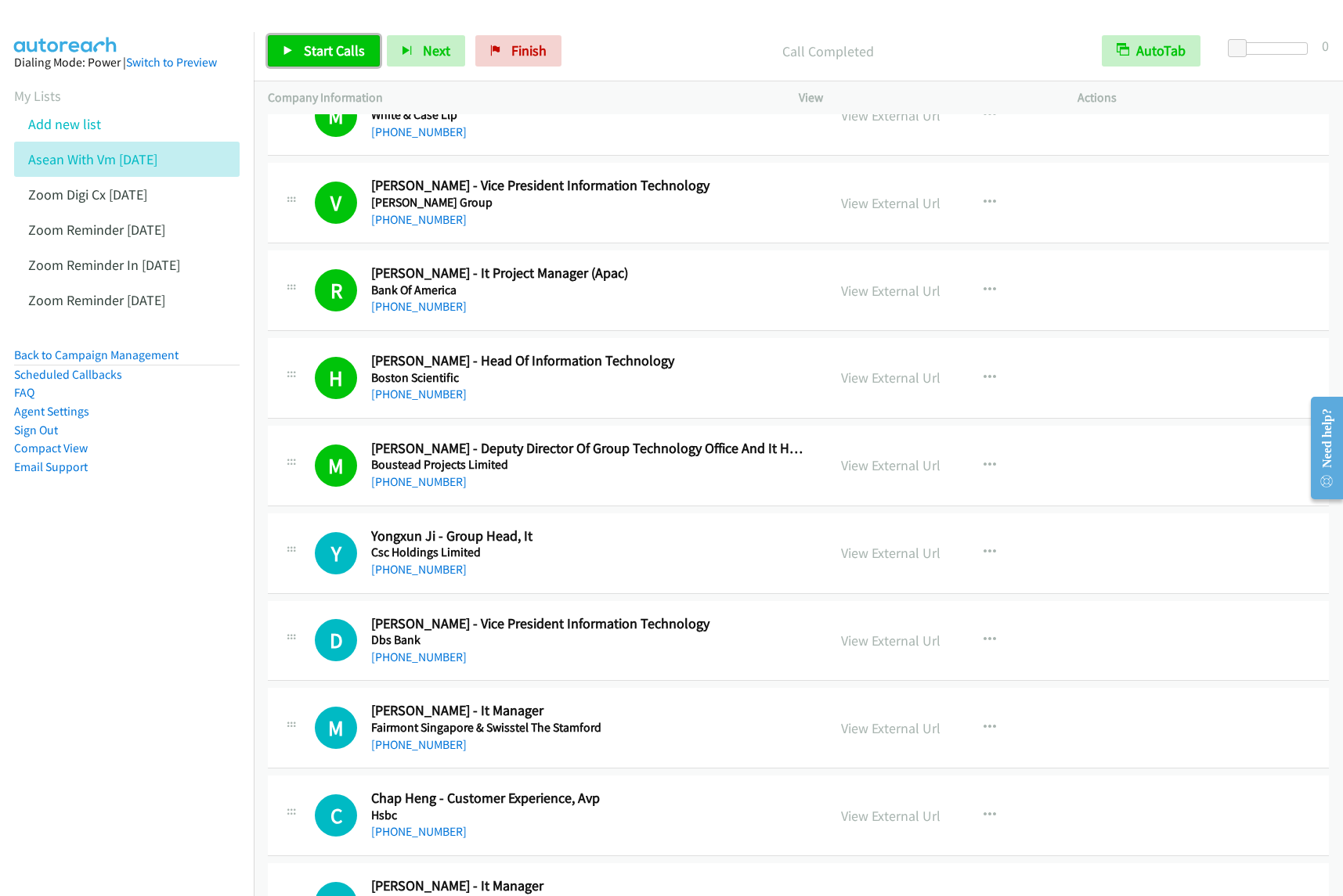
click at [329, 64] on link "Start Calls" at bounding box center [324, 51] width 112 height 31
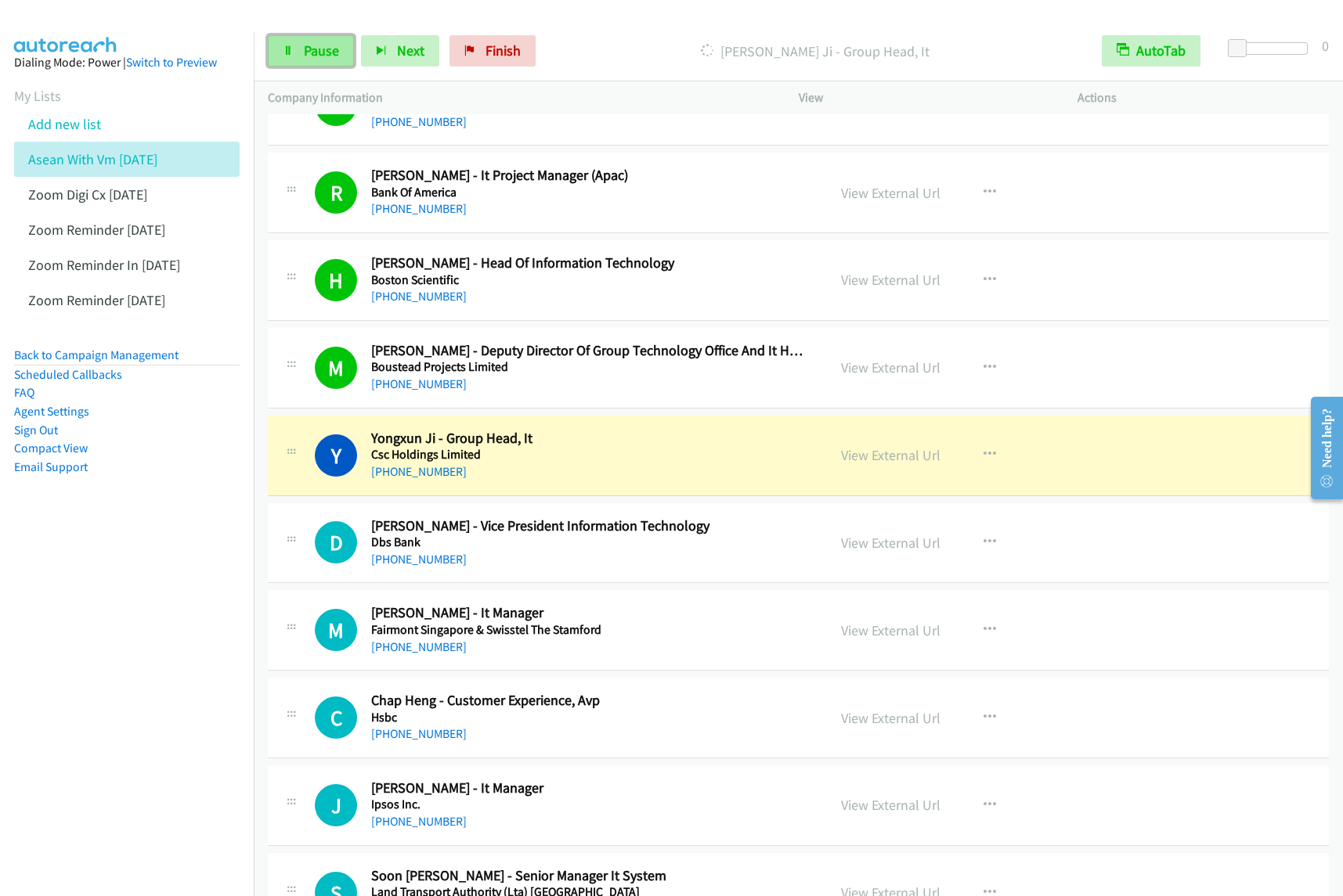
click at [306, 39] on link "Pause" at bounding box center [311, 51] width 87 height 31
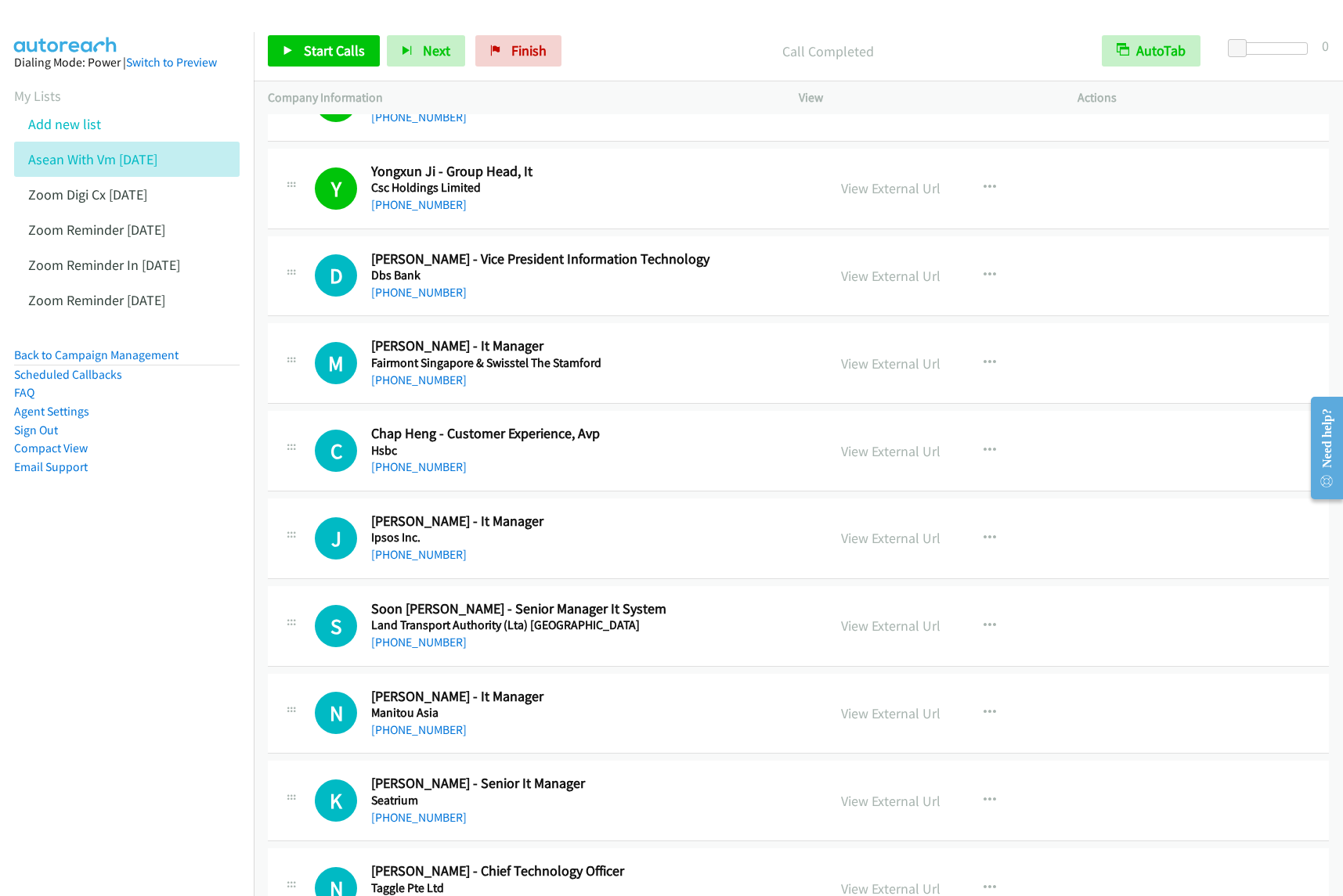
scroll to position [4110, 0]
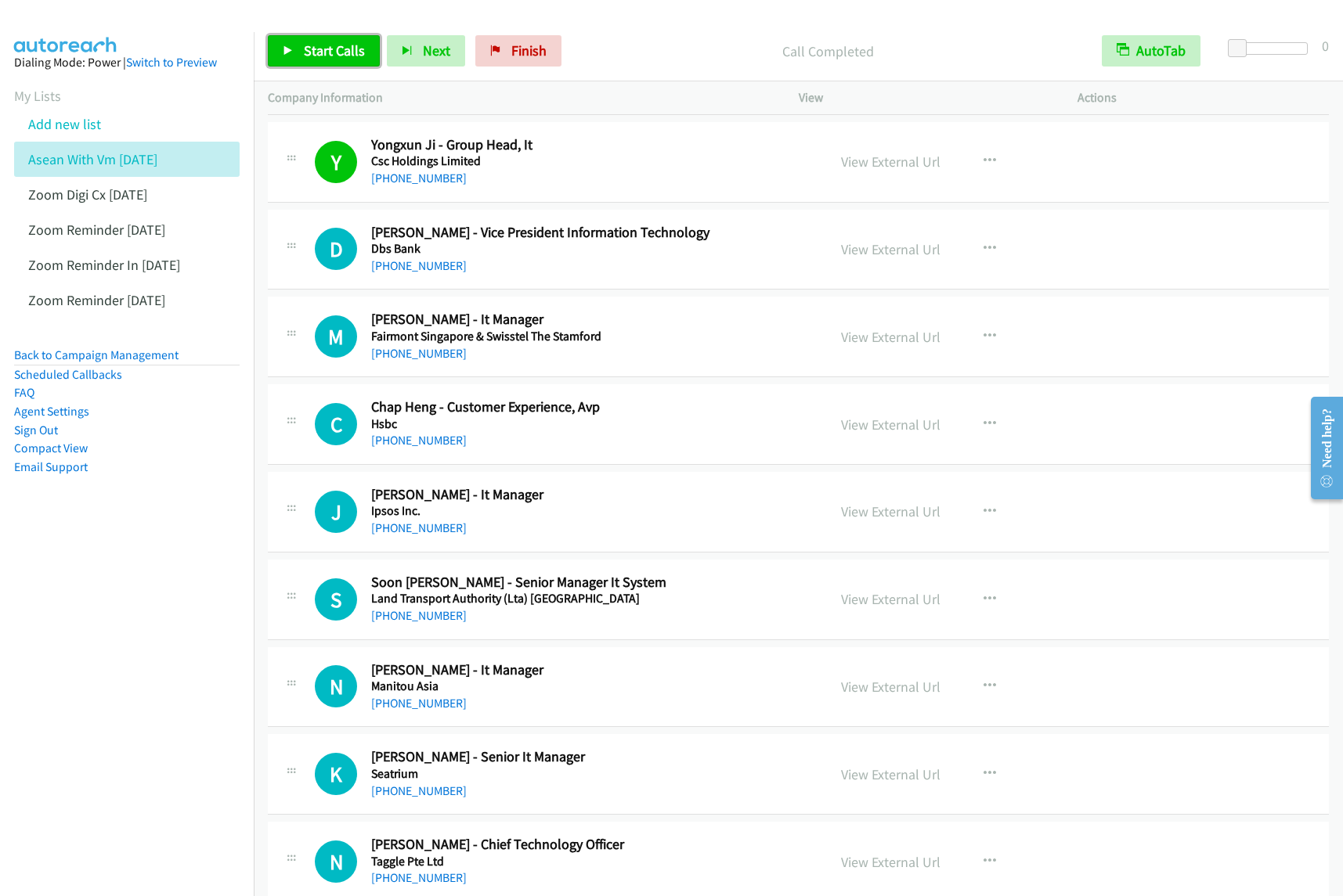
click at [365, 51] on link "Start Calls" at bounding box center [324, 51] width 112 height 31
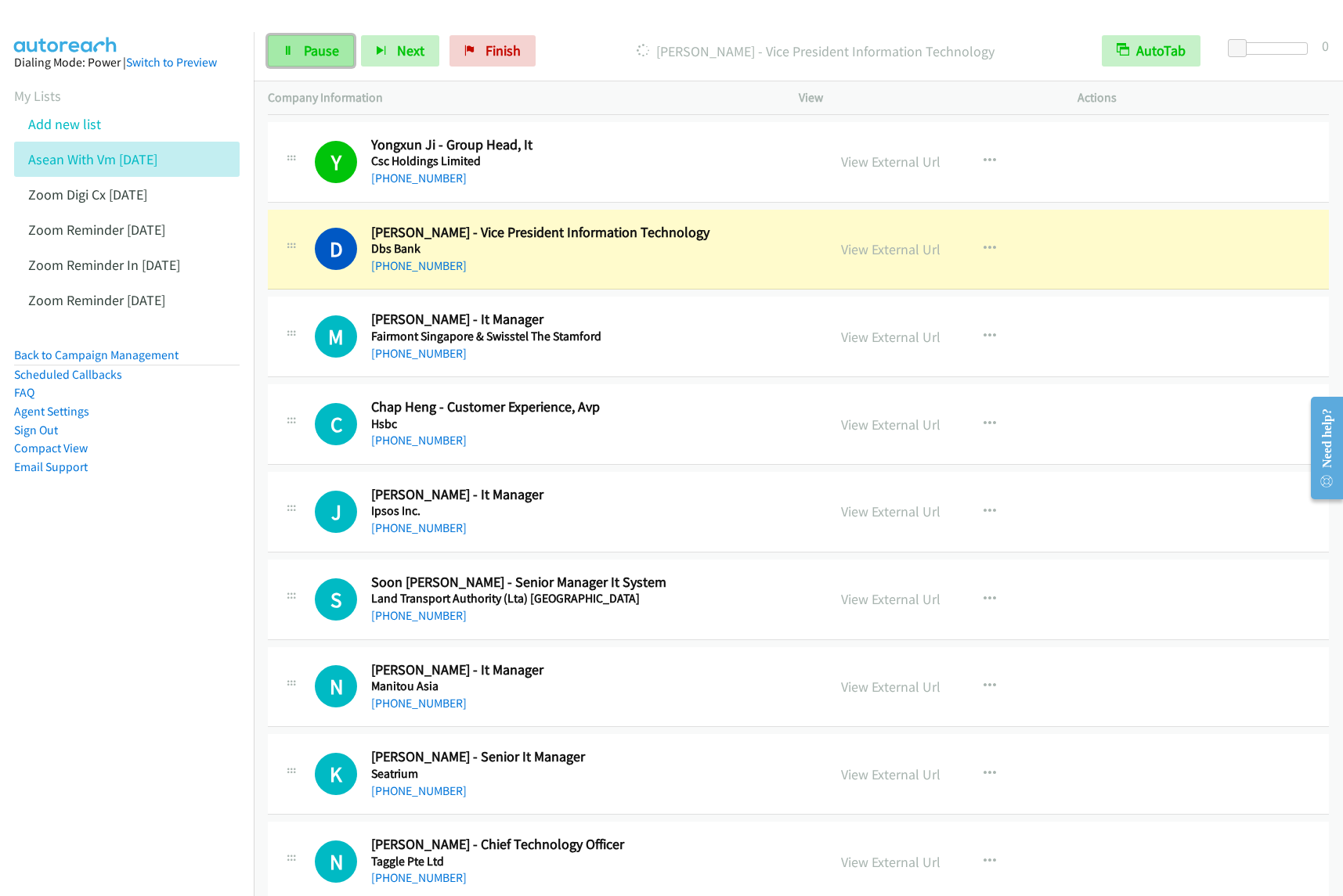
click at [322, 52] on span "Pause" at bounding box center [322, 51] width 35 height 18
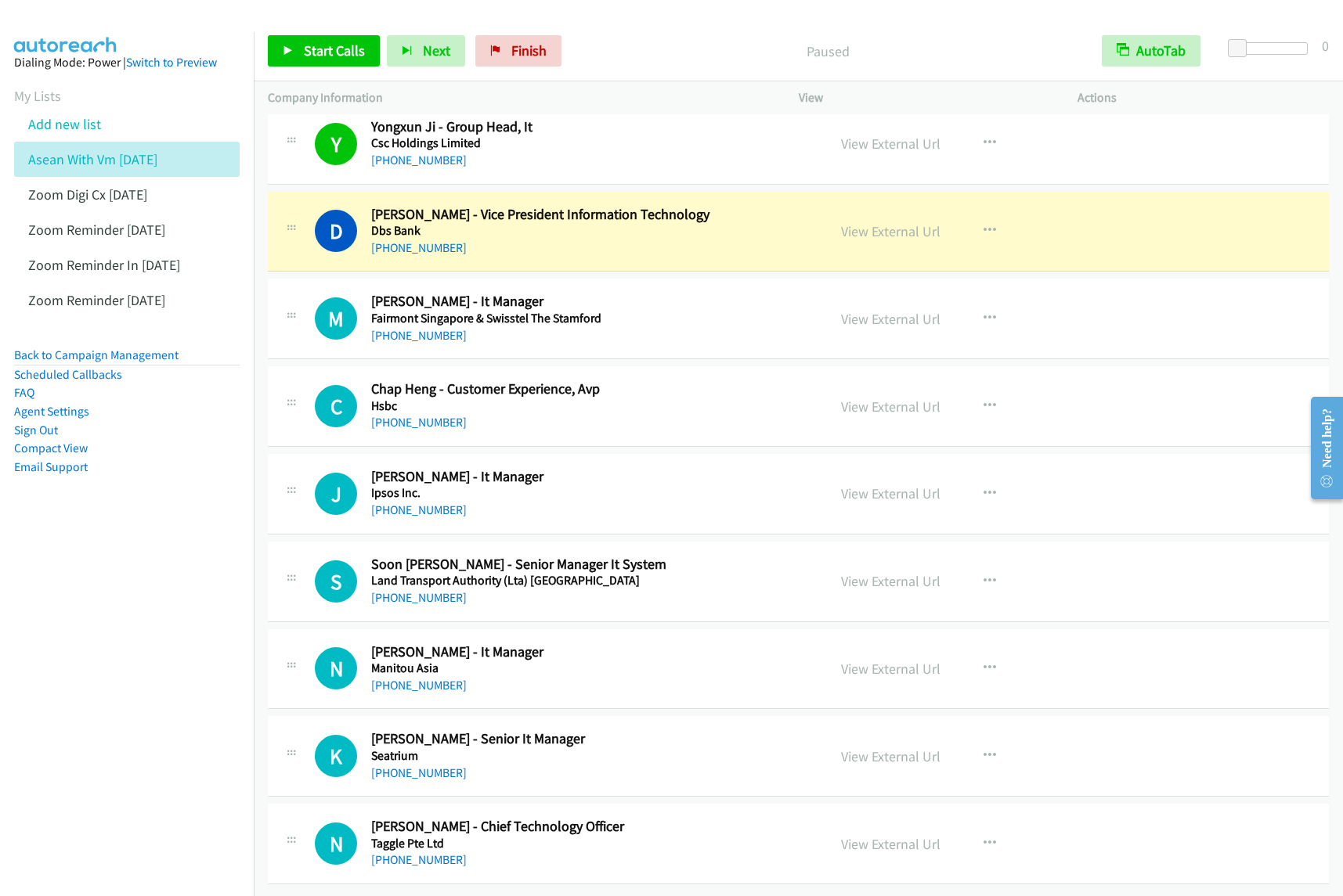
scroll to position [4149, 0]
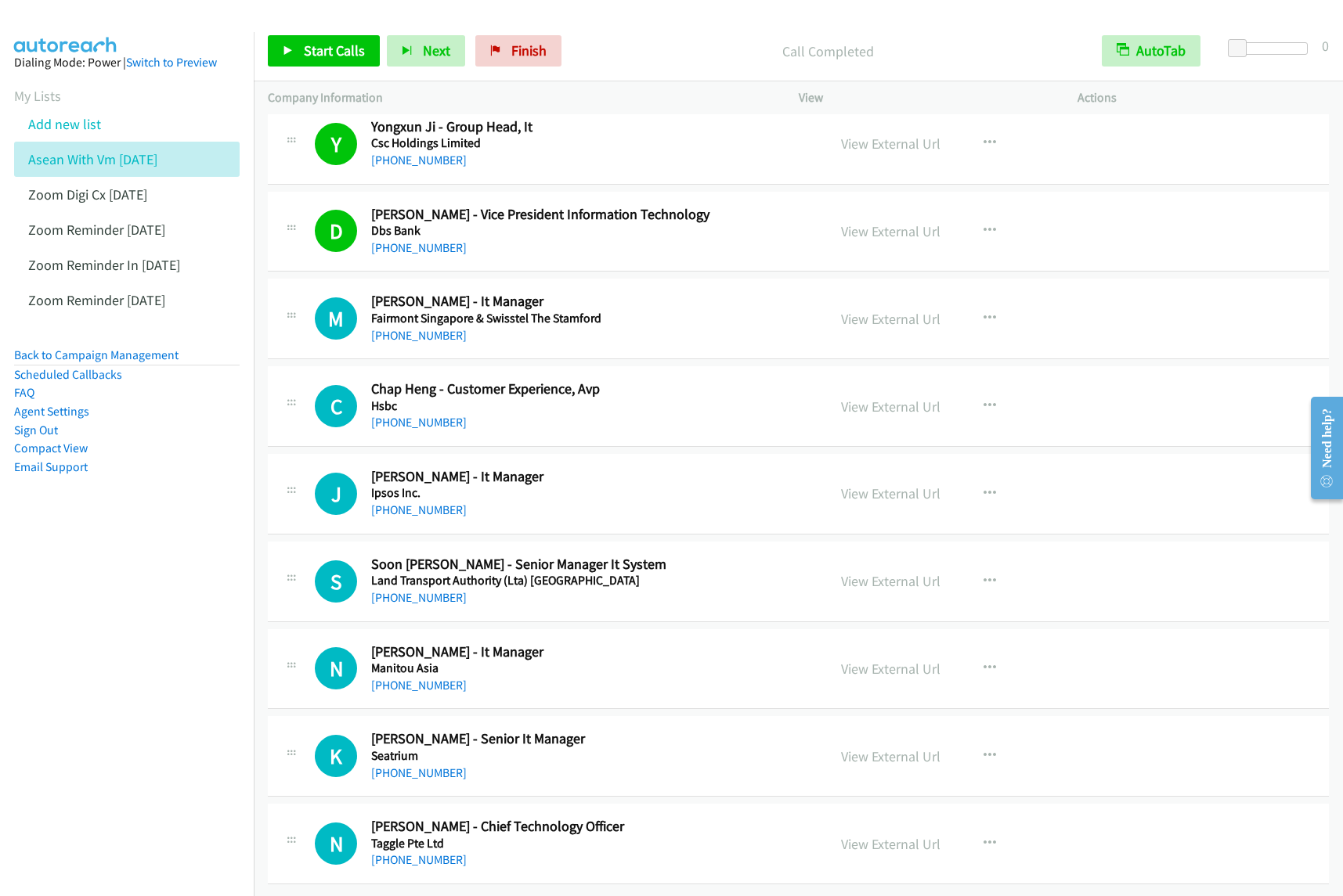
click at [306, 71] on div "Start Calls Pause Next Finish Call Completed AutoTab AutoTab 0" at bounding box center [798, 51] width 1090 height 60
click at [341, 45] on span "Start Calls" at bounding box center [335, 51] width 61 height 18
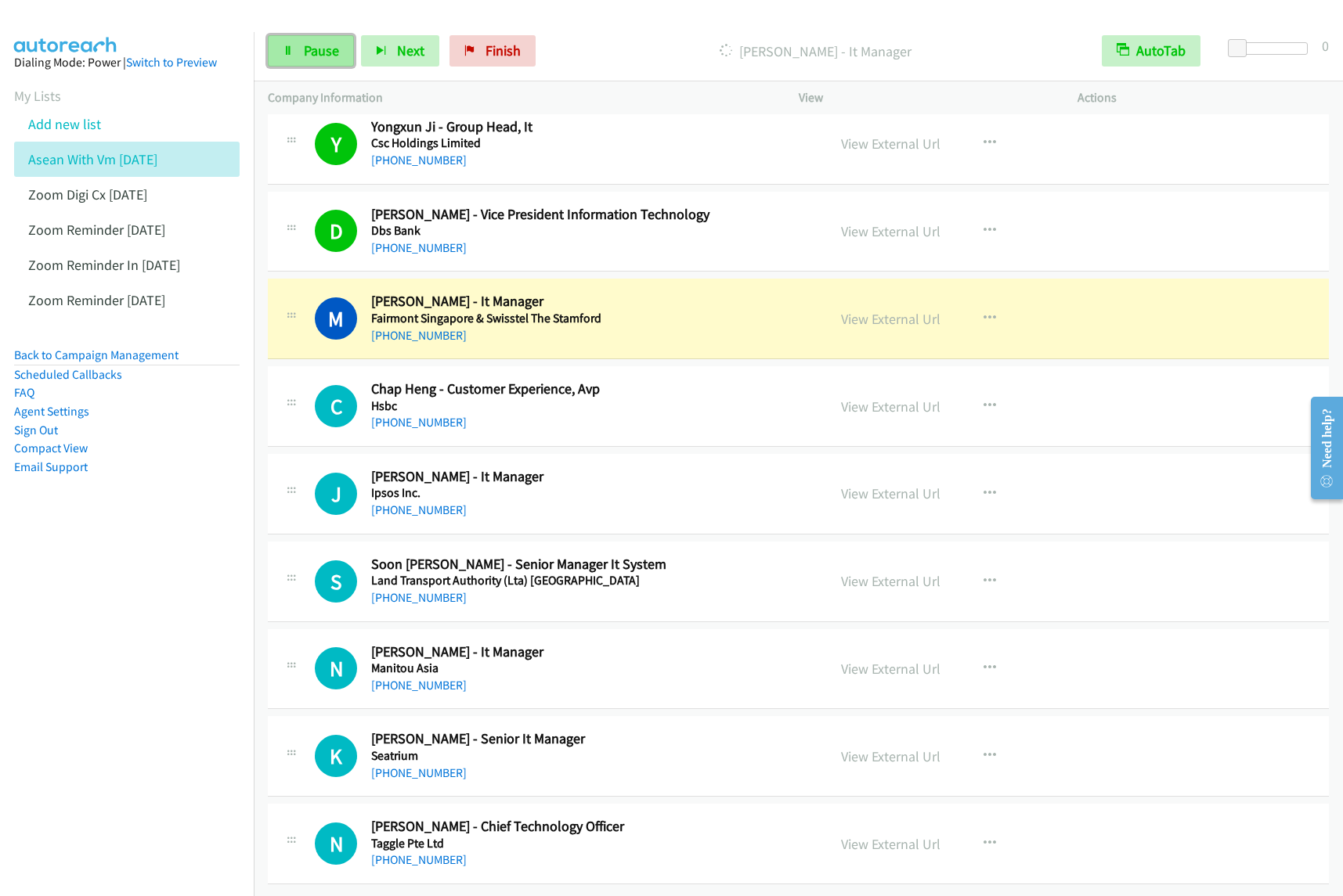
click at [329, 59] on span "Pause" at bounding box center [322, 51] width 35 height 18
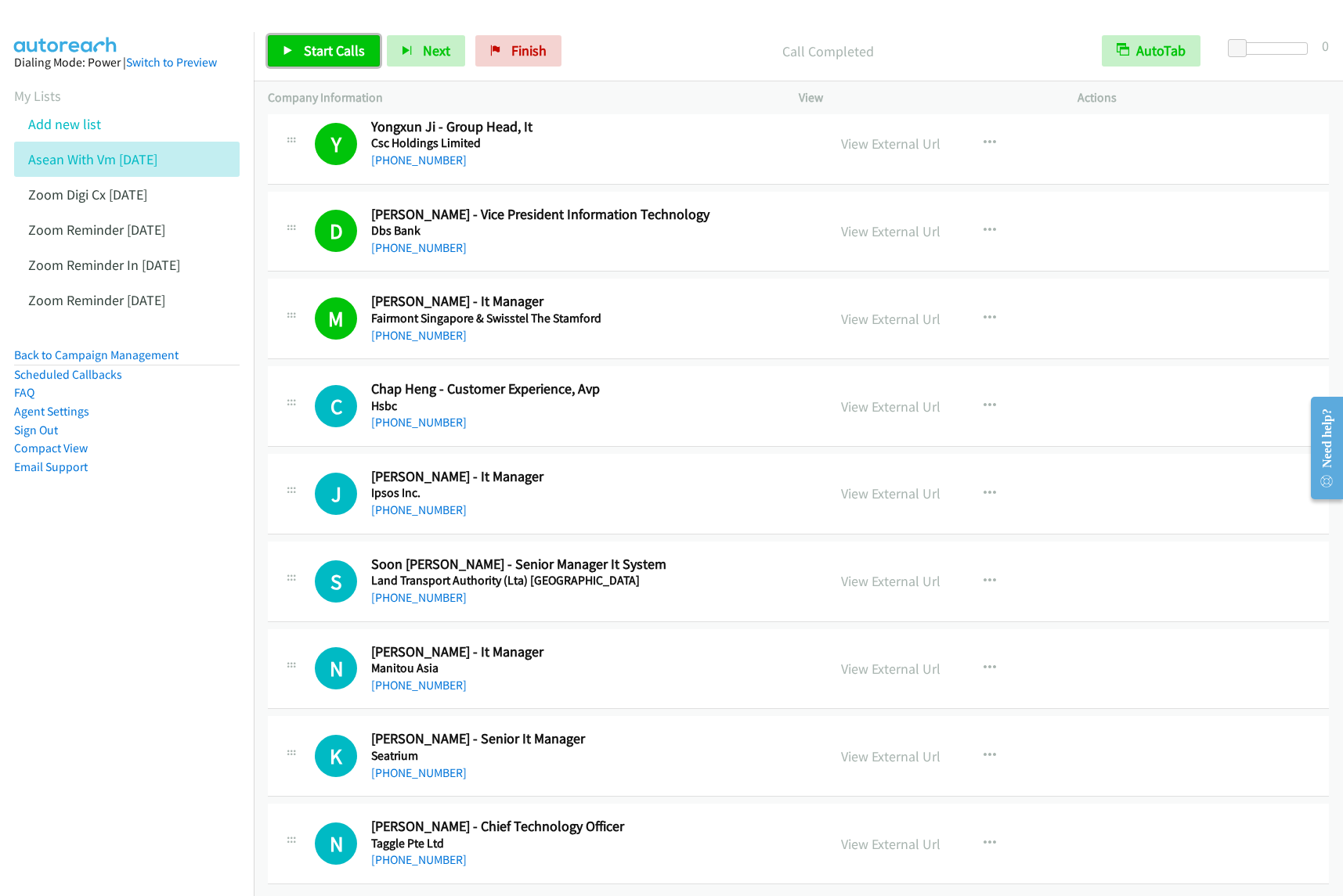
click at [360, 45] on span "Start Calls" at bounding box center [335, 51] width 61 height 18
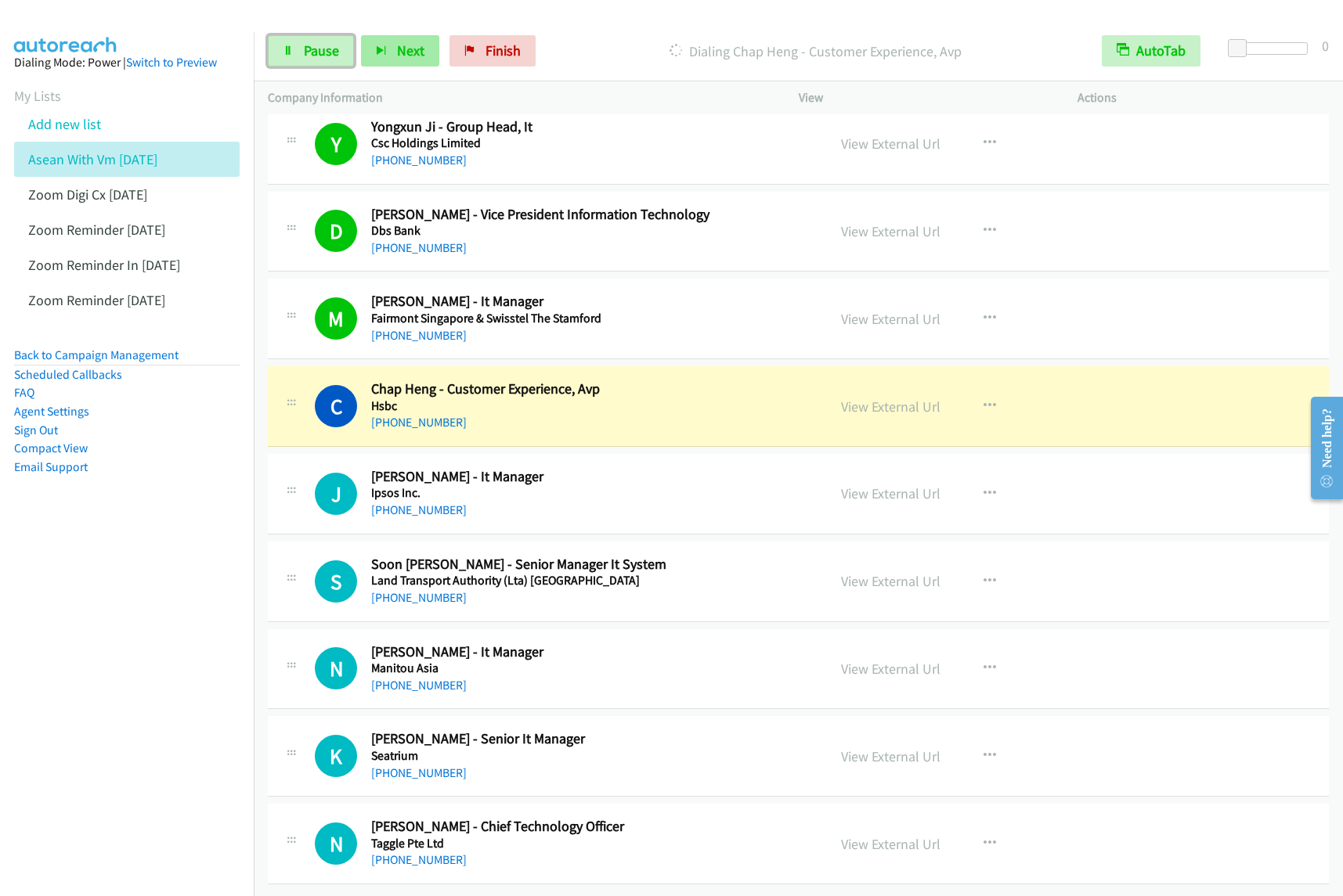
drag, startPoint x: 315, startPoint y: 47, endPoint x: 360, endPoint y: 47, distance: 45.0
click at [315, 47] on span "Pause" at bounding box center [322, 51] width 35 height 18
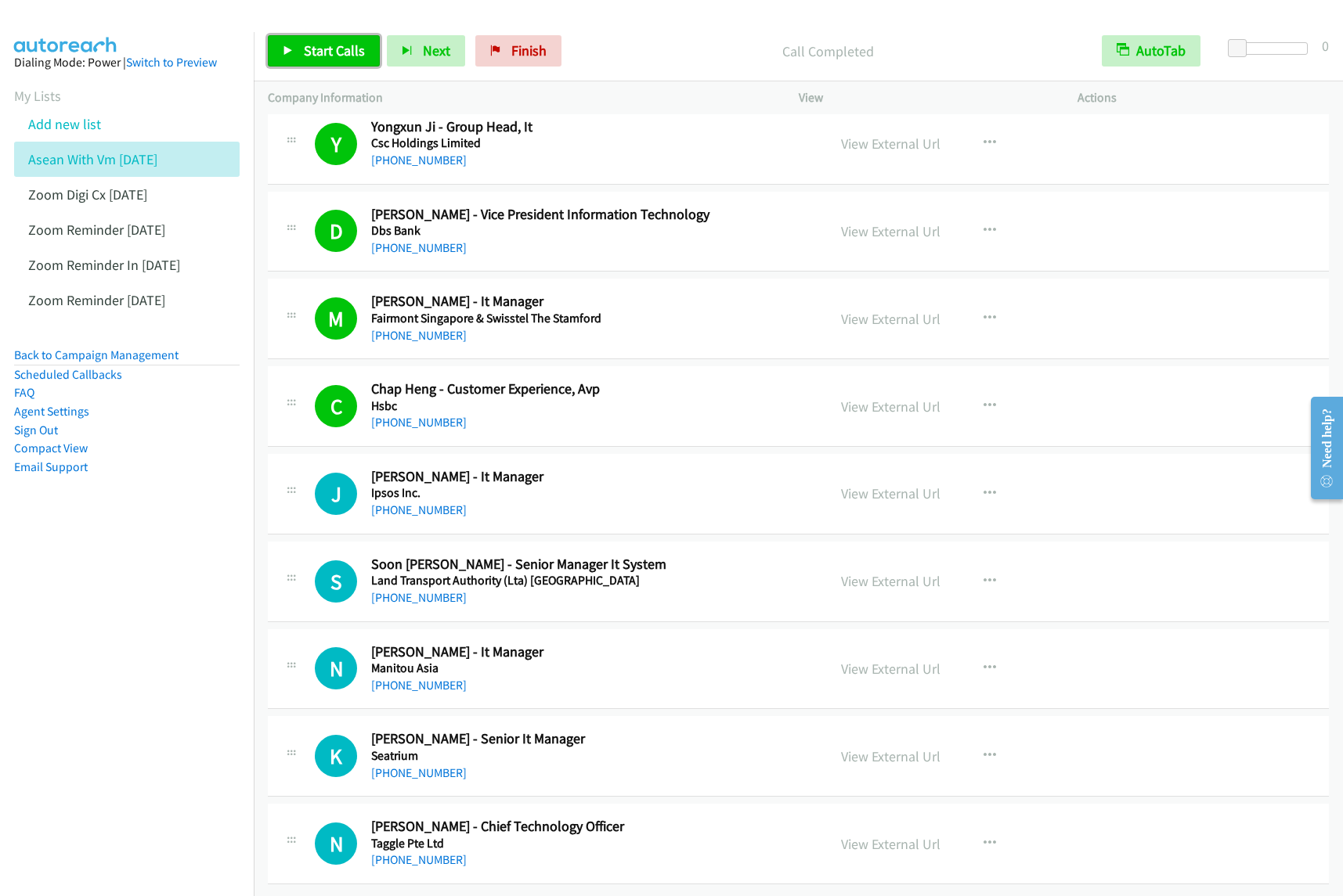
click at [341, 40] on link "Start Calls" at bounding box center [324, 51] width 112 height 31
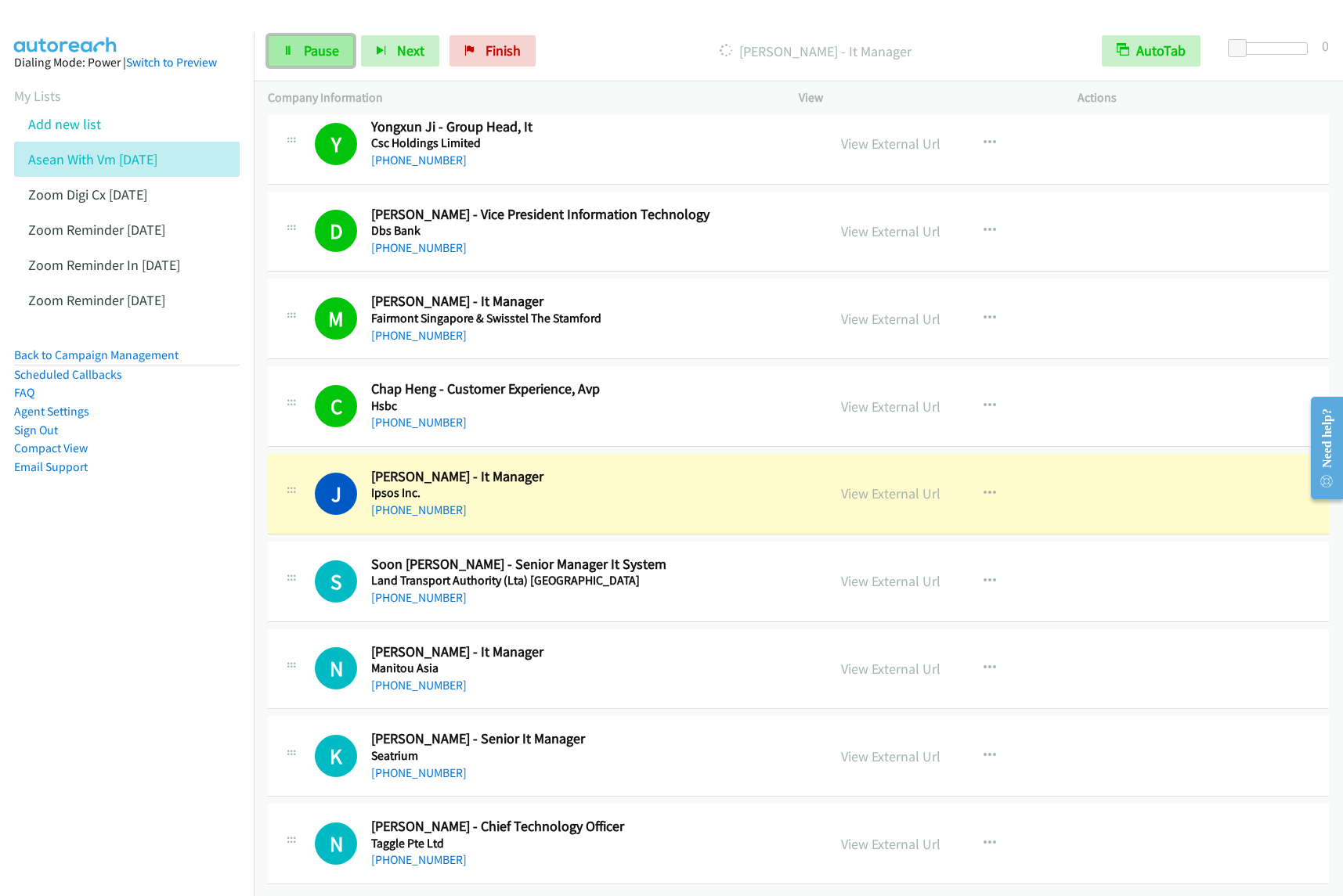
click at [315, 48] on span "Pause" at bounding box center [322, 51] width 35 height 18
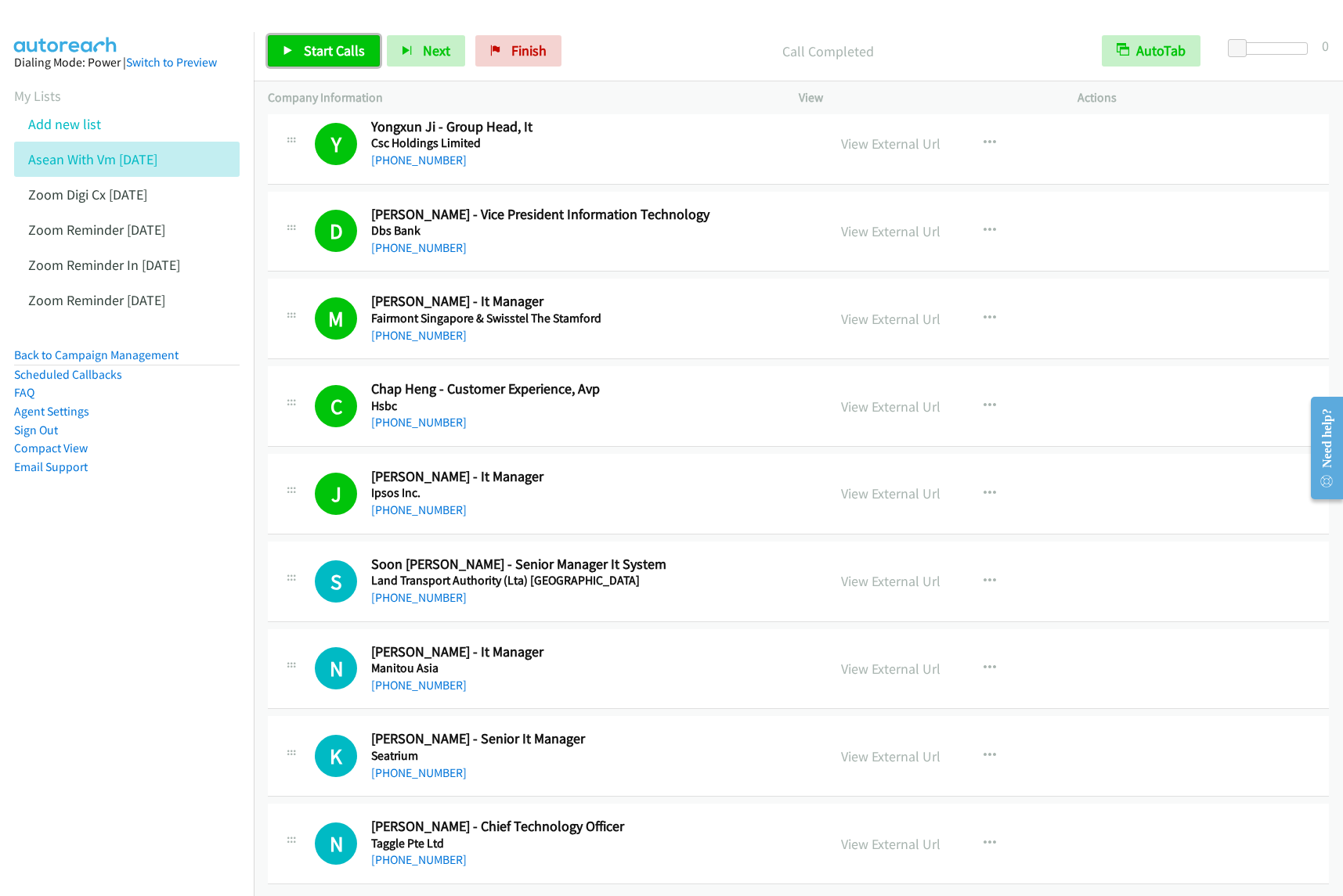
click at [321, 53] on span "Start Calls" at bounding box center [335, 51] width 61 height 18
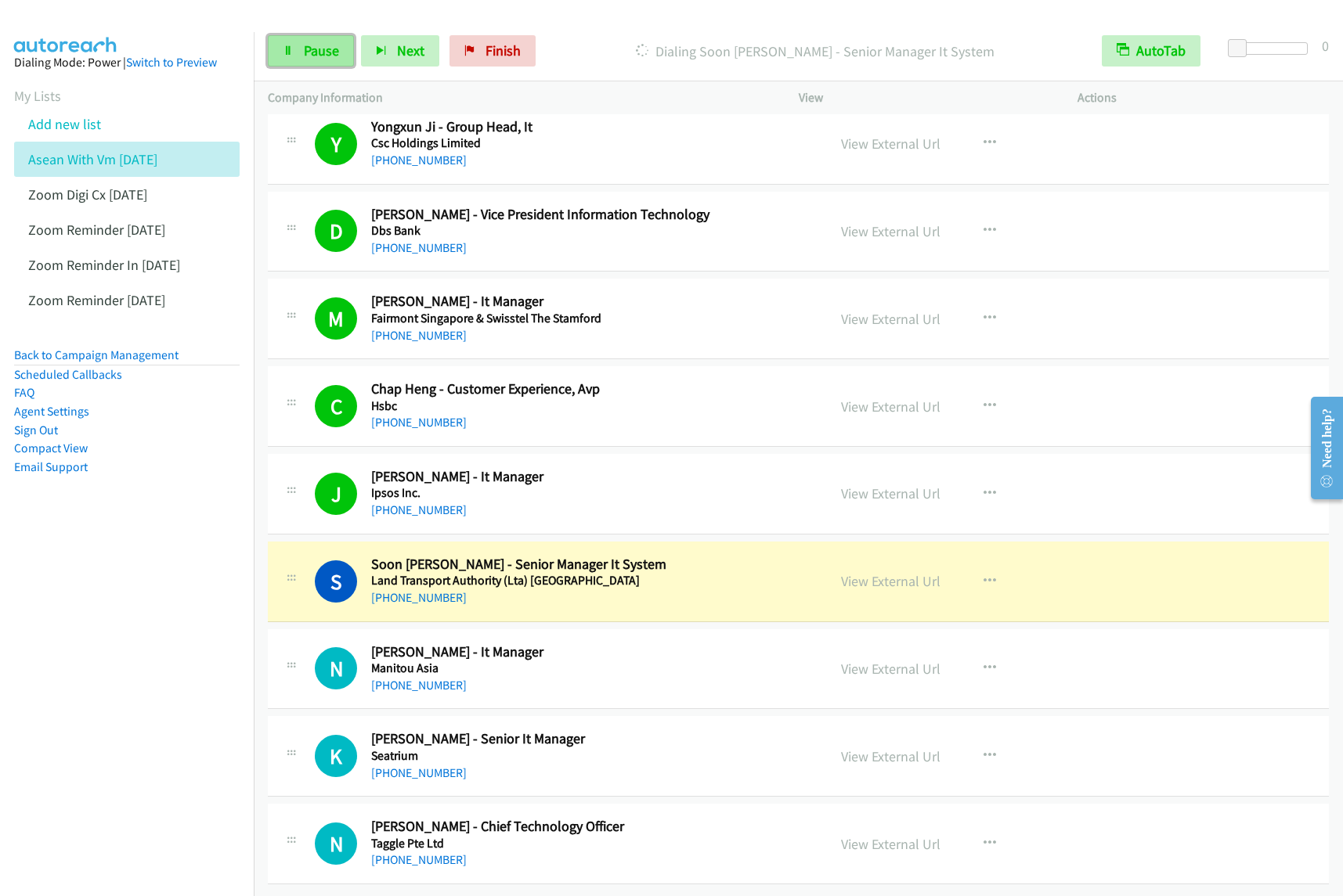
click at [338, 59] on link "Pause" at bounding box center [311, 51] width 87 height 31
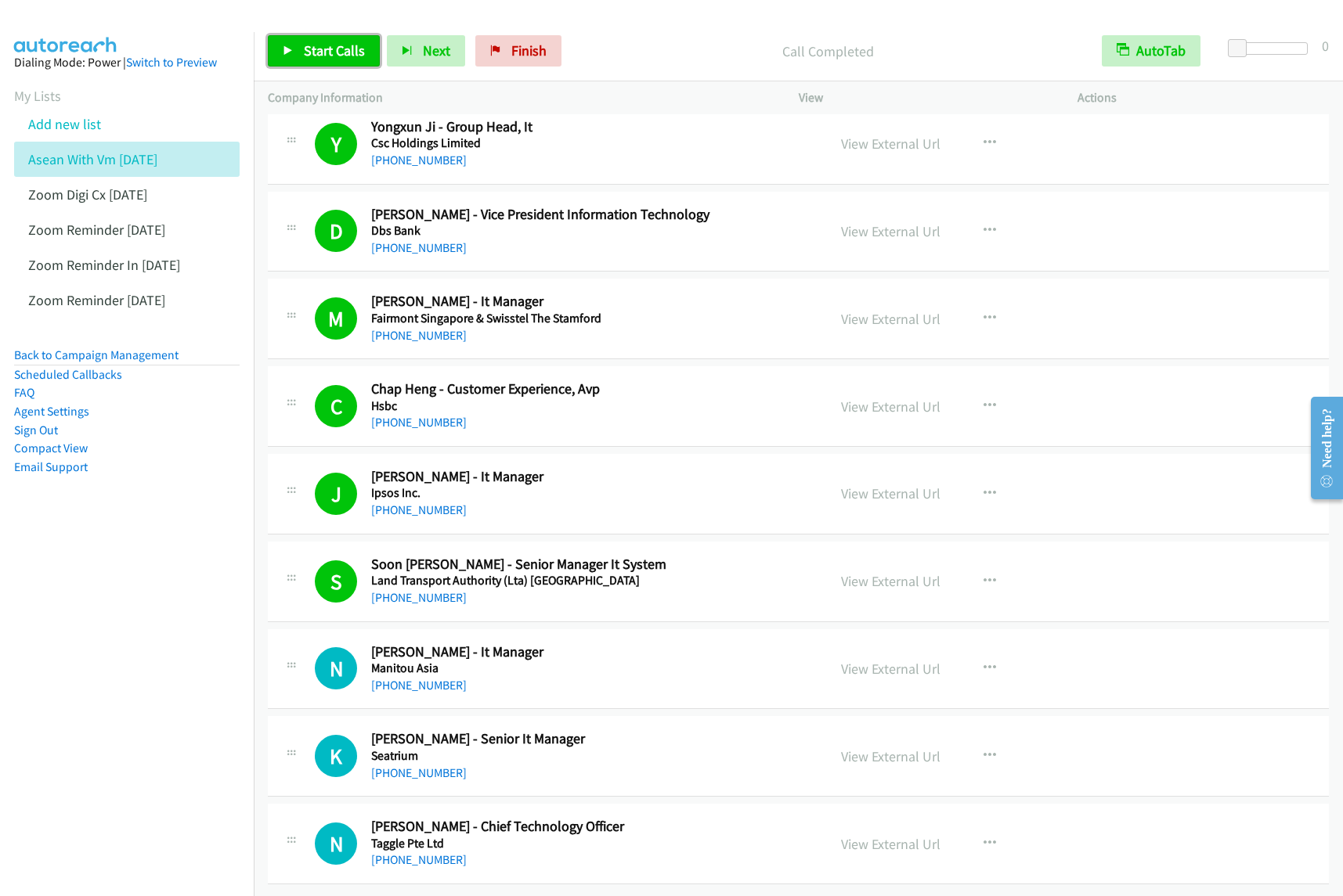
click at [347, 49] on span "Start Calls" at bounding box center [335, 51] width 61 height 18
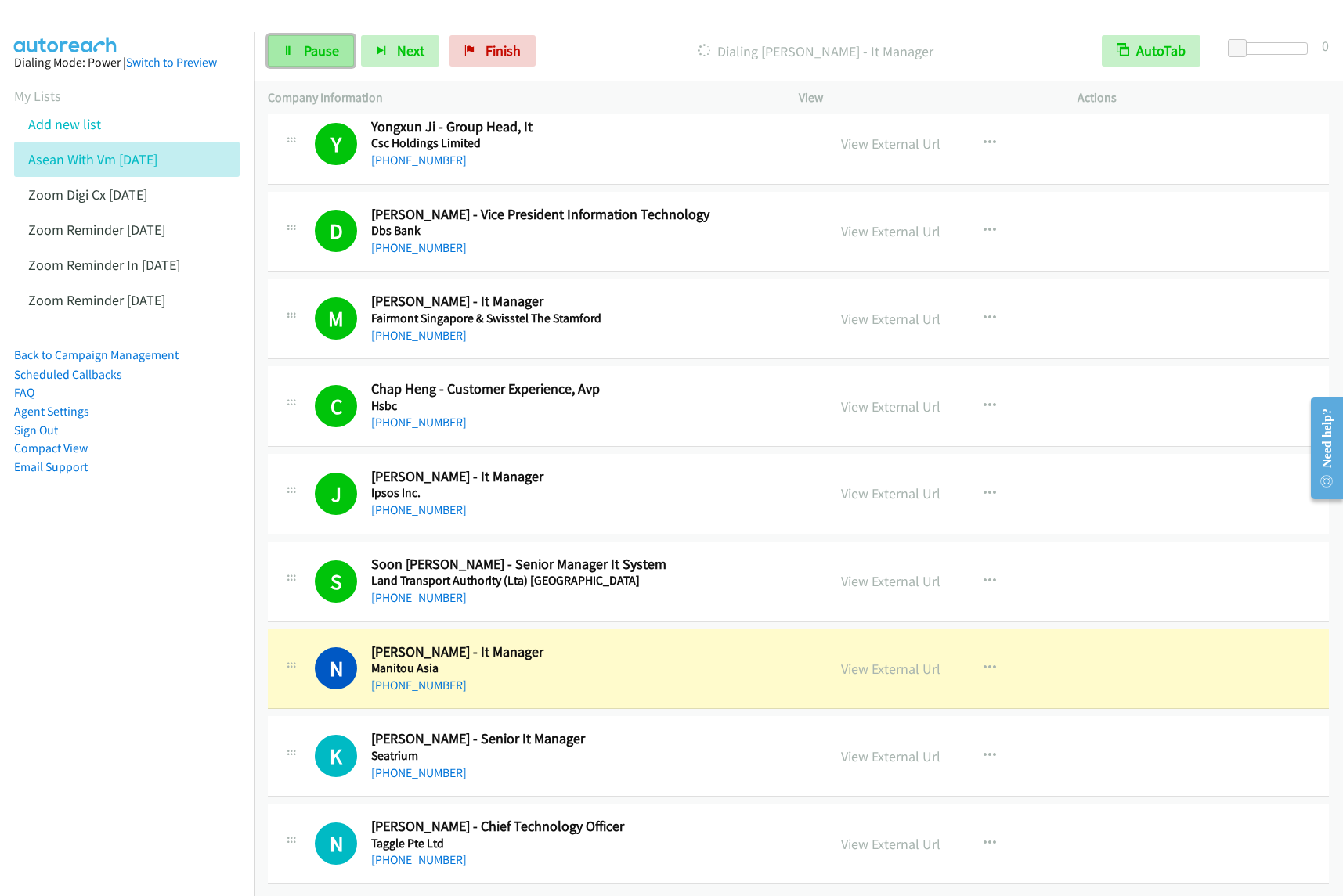
click at [295, 47] on link "Pause" at bounding box center [311, 51] width 87 height 31
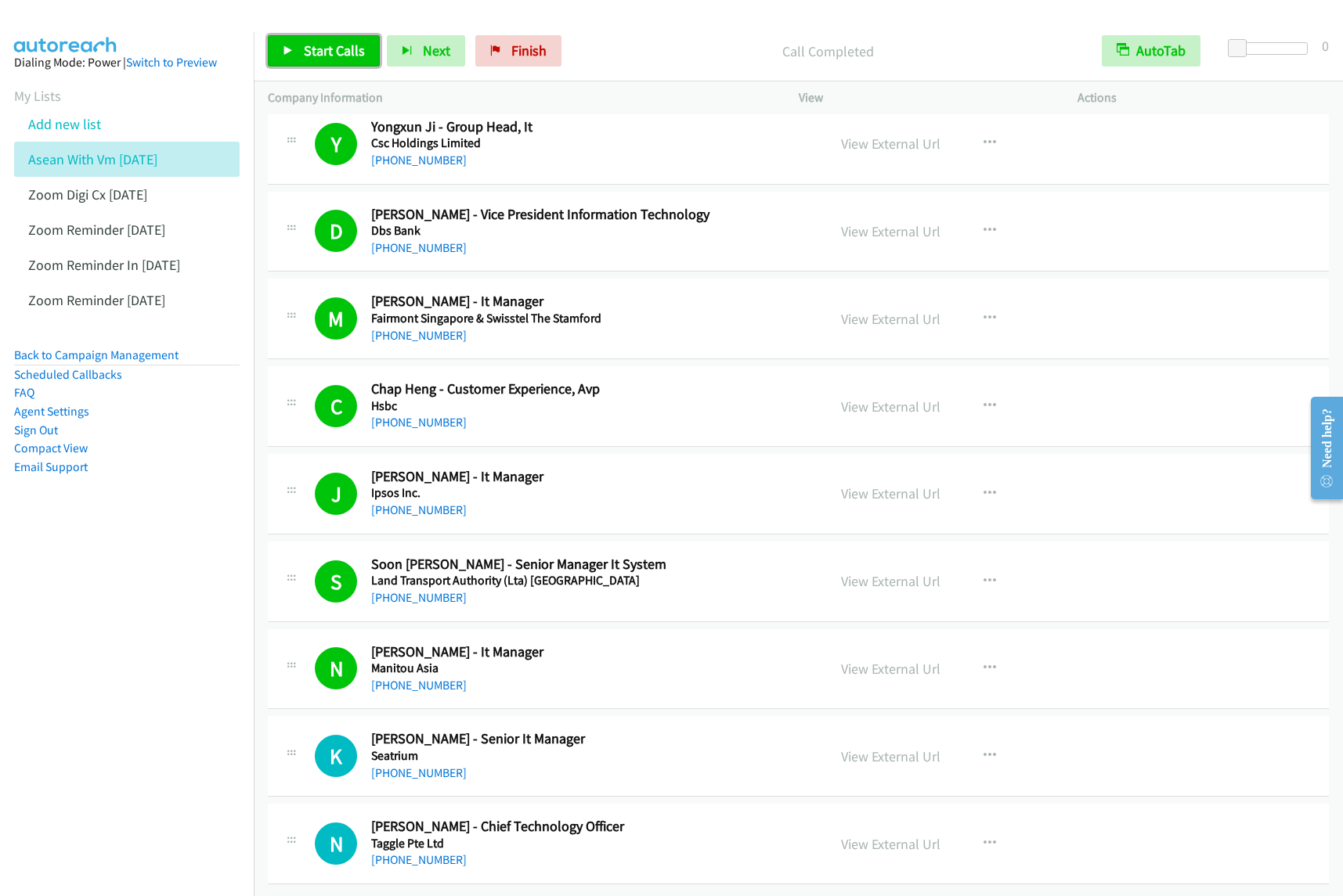
click at [295, 61] on link "Start Calls" at bounding box center [324, 51] width 112 height 31
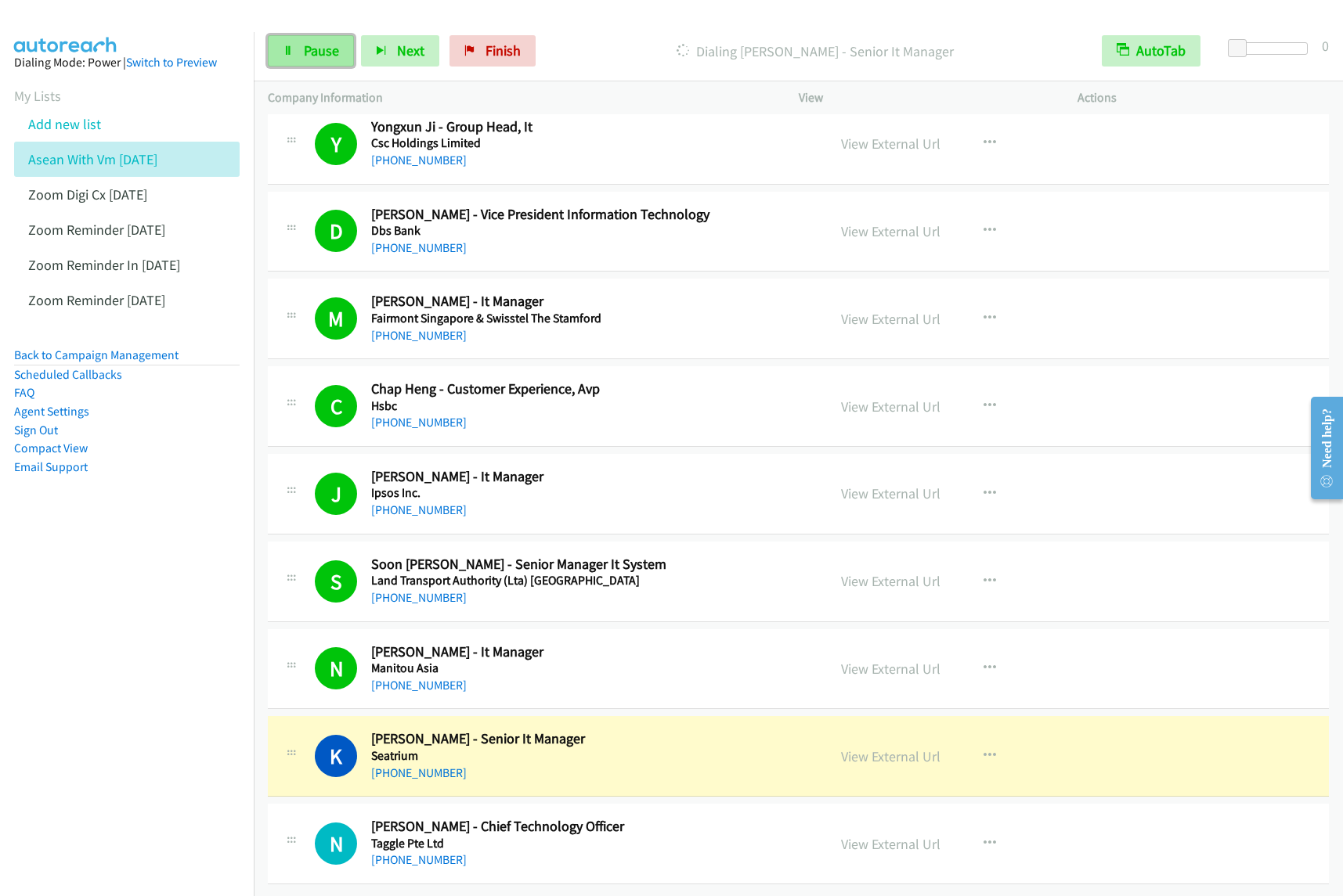
drag, startPoint x: 307, startPoint y: 49, endPoint x: 343, endPoint y: 42, distance: 36.7
click at [308, 49] on span "Pause" at bounding box center [322, 51] width 35 height 18
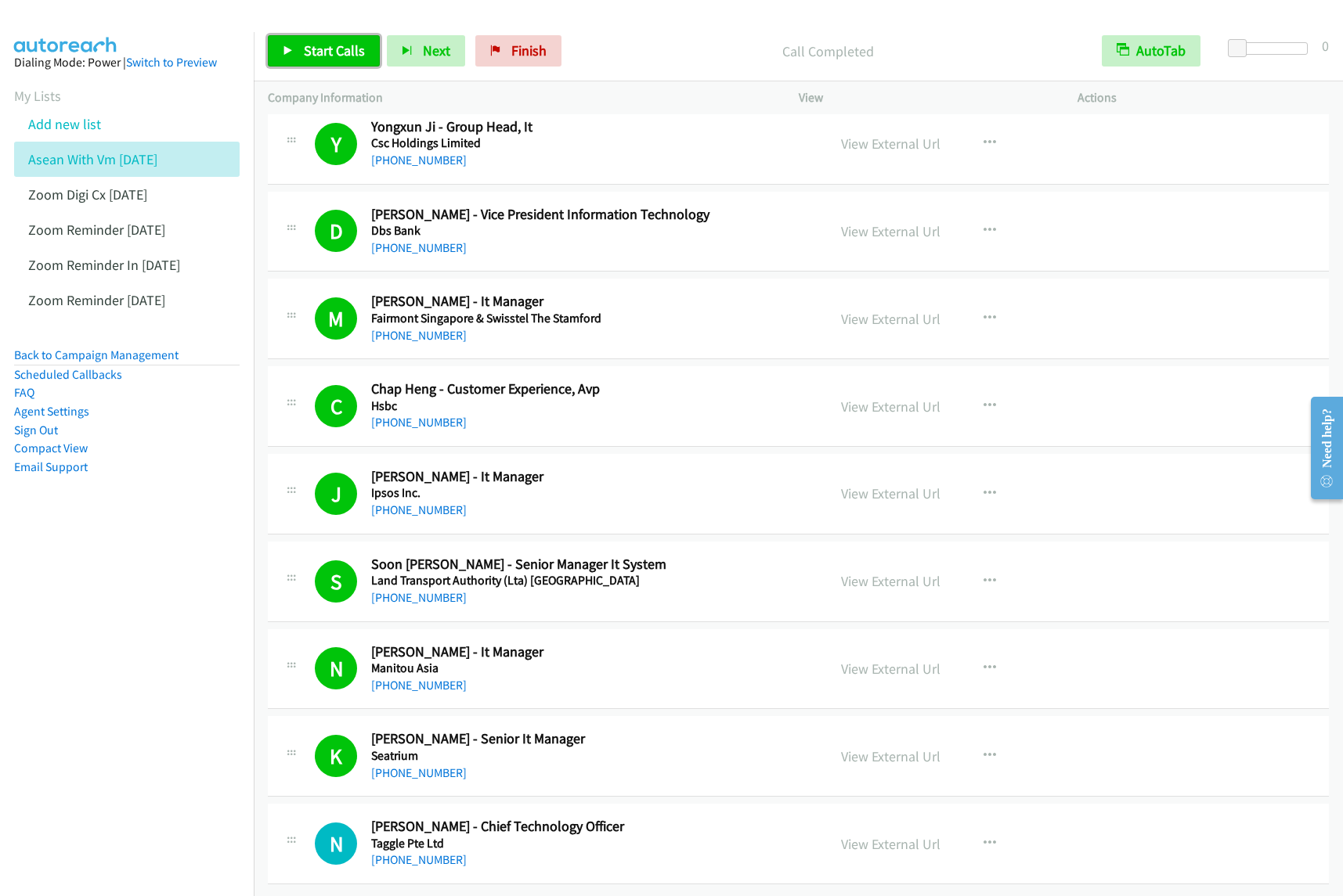
click at [339, 51] on span "Start Calls" at bounding box center [335, 51] width 61 height 18
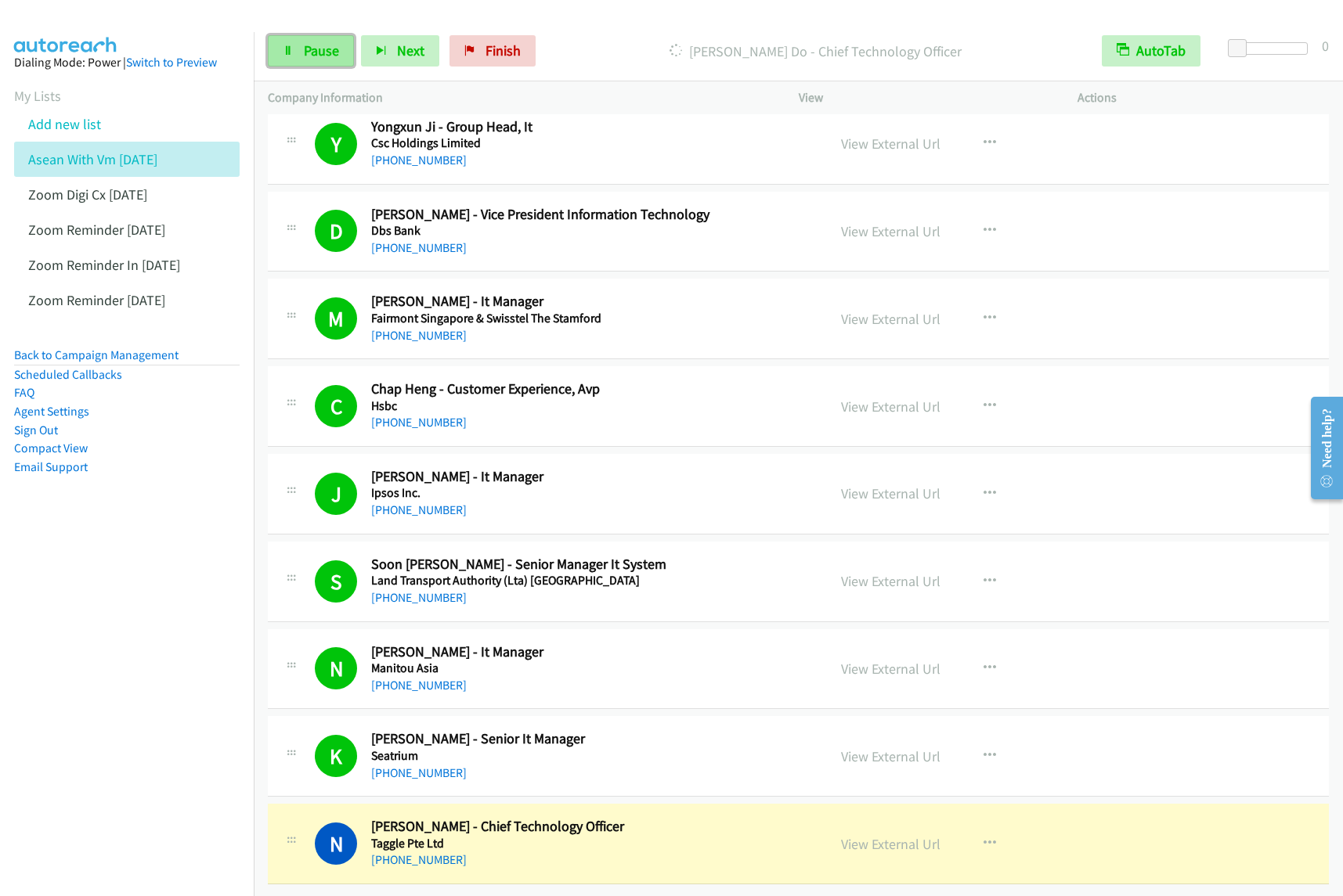
click at [323, 45] on span "Pause" at bounding box center [322, 51] width 35 height 18
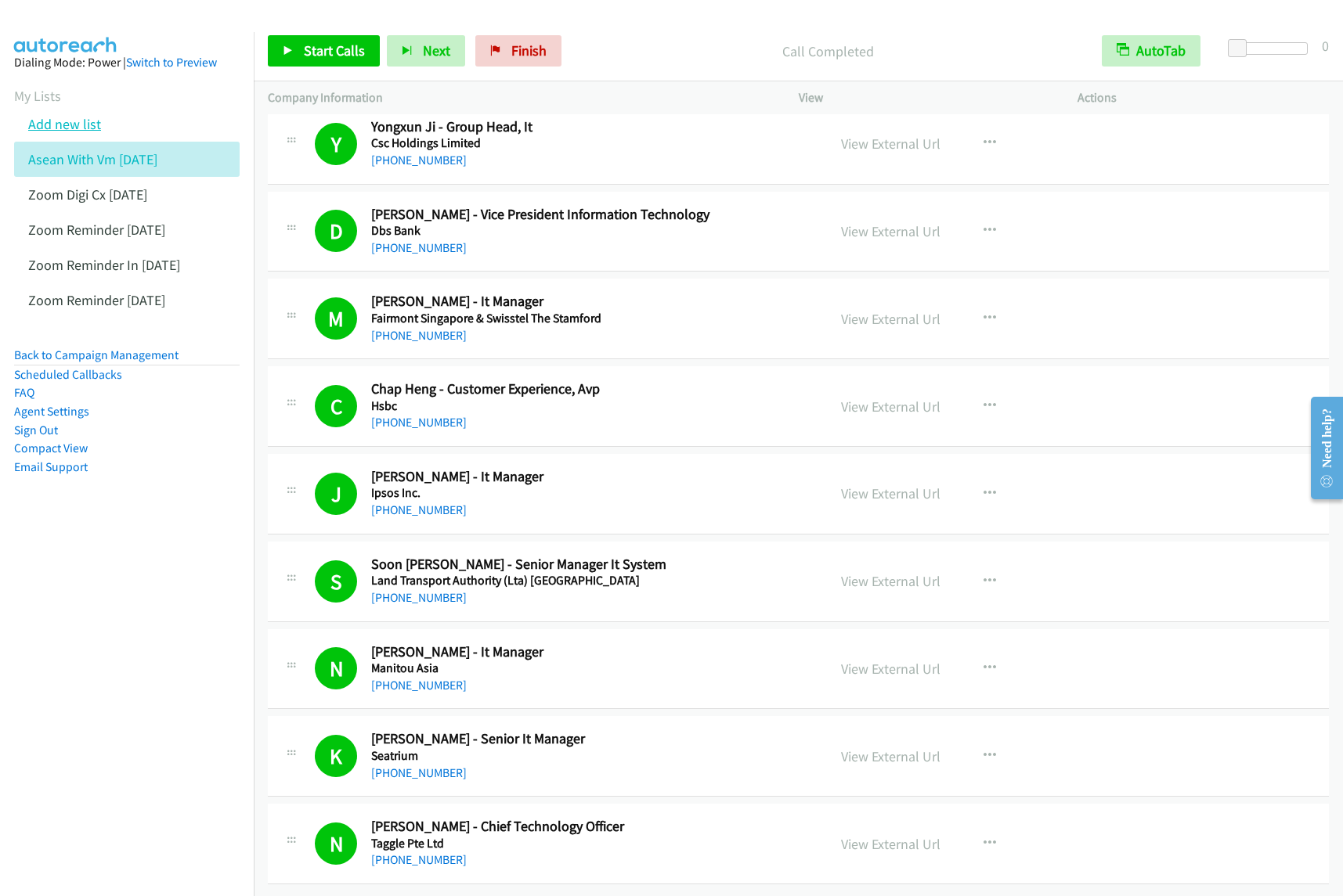
drag, startPoint x: 87, startPoint y: 124, endPoint x: 177, endPoint y: 115, distance: 90.4
click at [87, 124] on link "Add new list" at bounding box center [64, 124] width 73 height 18
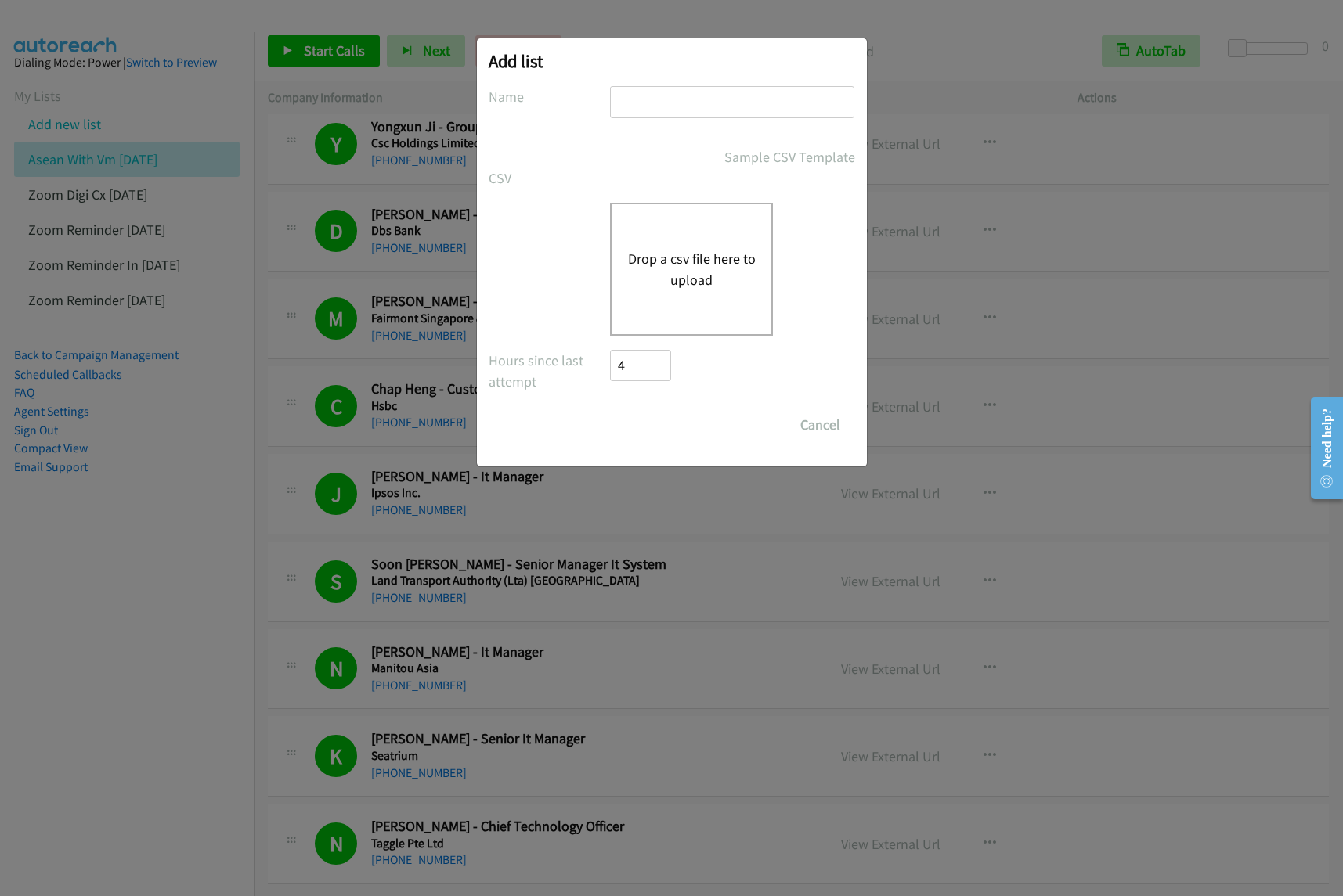
drag, startPoint x: 573, startPoint y: 282, endPoint x: 674, endPoint y: 258, distance: 103.8
click at [574, 282] on div "Drop a csv file here to upload" at bounding box center [671, 269] width 366 height 133
click at [819, 437] on button "Cancel" at bounding box center [820, 425] width 70 height 31
